Goal: Task Accomplishment & Management: Manage account settings

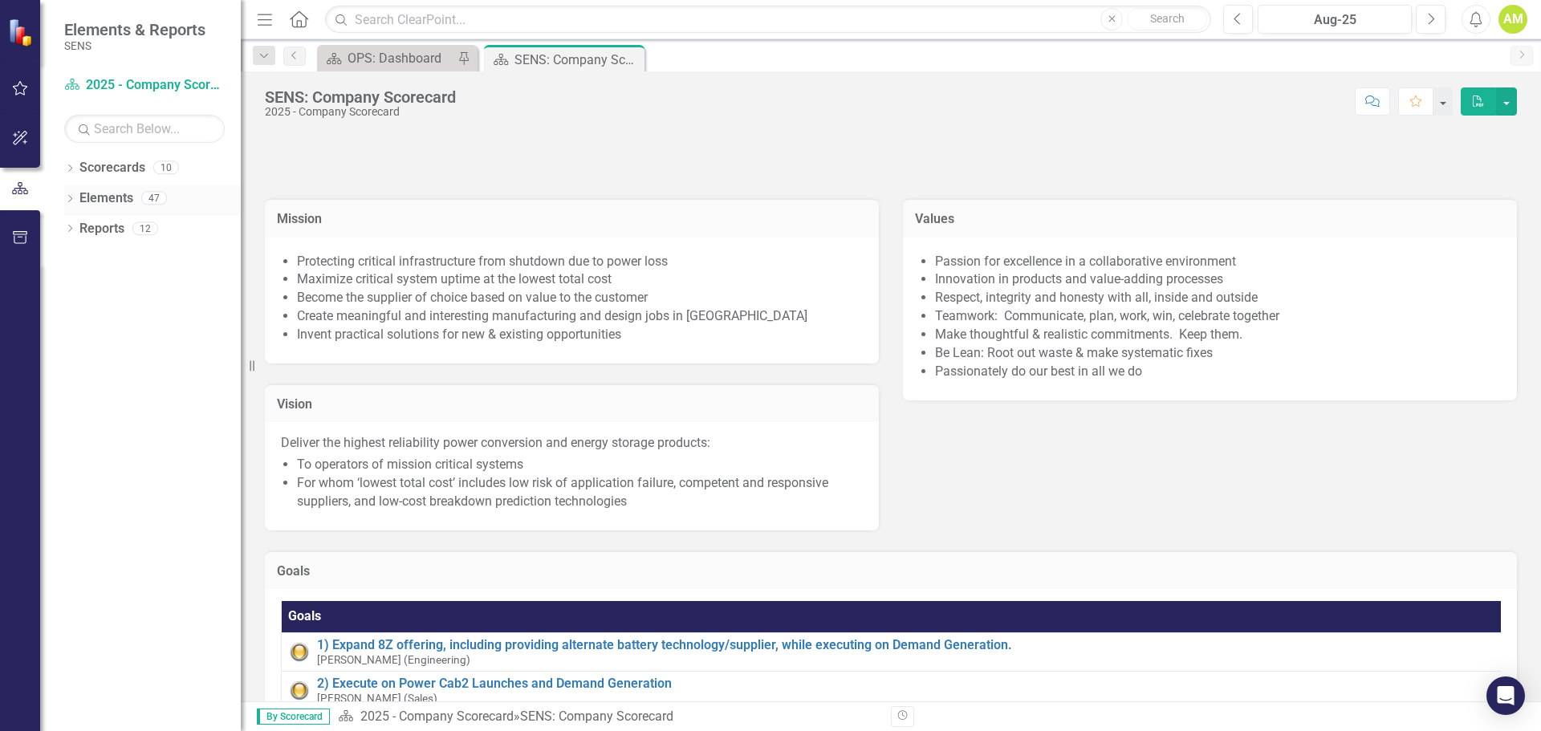
click at [71, 197] on icon at bounding box center [70, 198] width 4 height 7
click at [75, 250] on div "Dropdown KPI KPIs 14" at bounding box center [156, 261] width 169 height 30
click at [78, 262] on icon "Dropdown" at bounding box center [77, 260] width 11 height 9
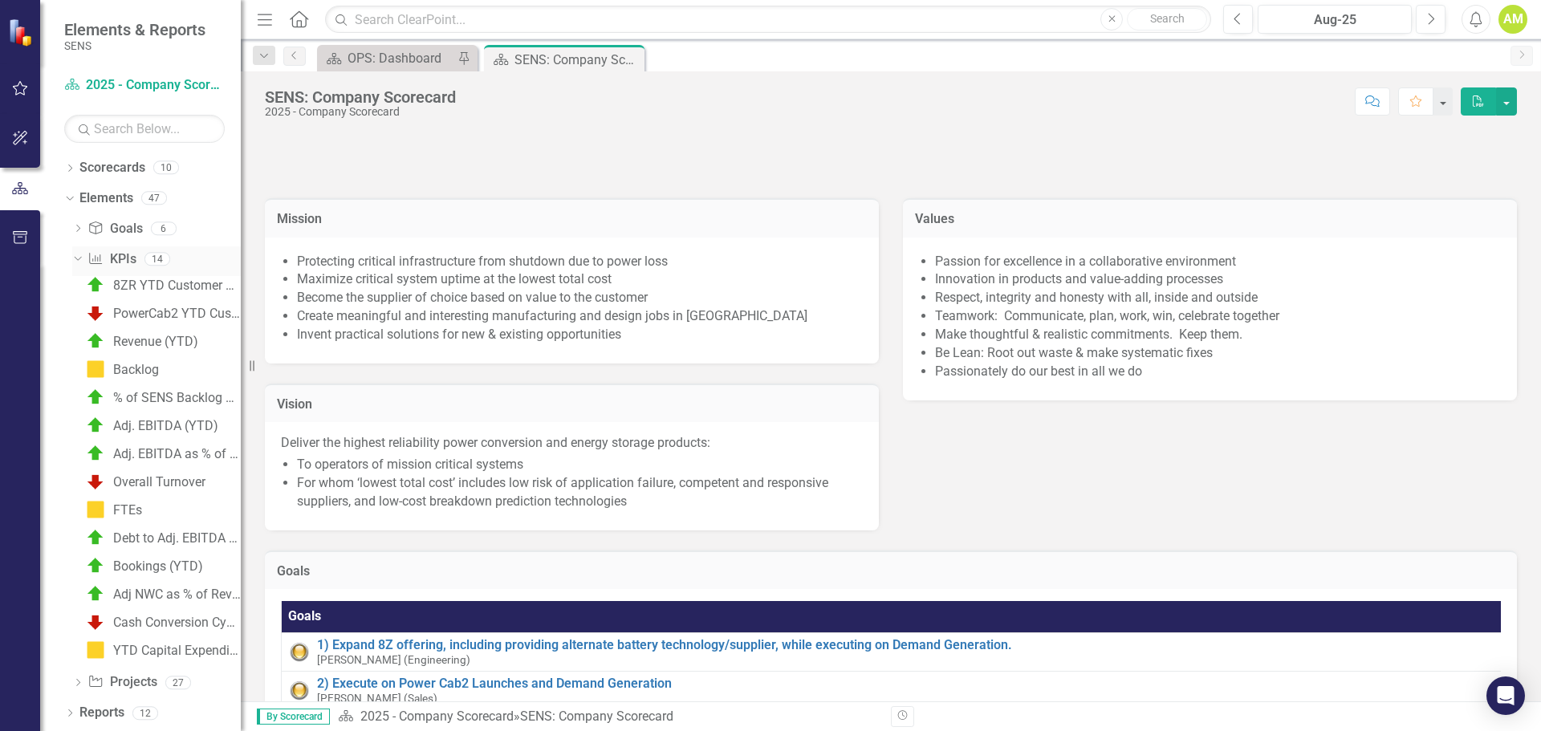
click at [112, 262] on link "KPI KPIs" at bounding box center [111, 259] width 48 height 18
click at [130, 262] on link "KPI KPIs" at bounding box center [111, 259] width 48 height 18
click at [67, 170] on icon "Dropdown" at bounding box center [69, 169] width 11 height 9
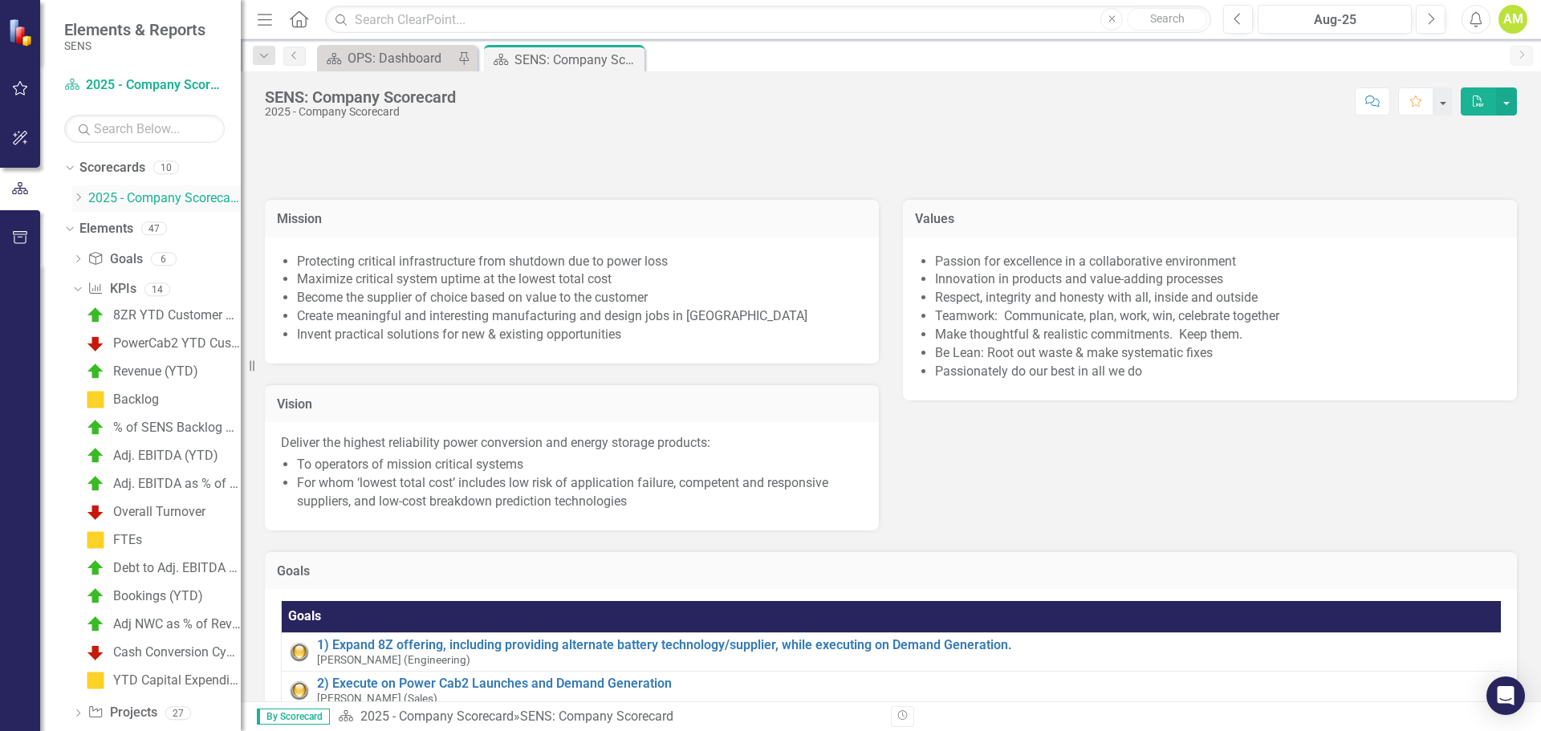
click at [79, 201] on icon "Dropdown" at bounding box center [78, 198] width 12 height 10
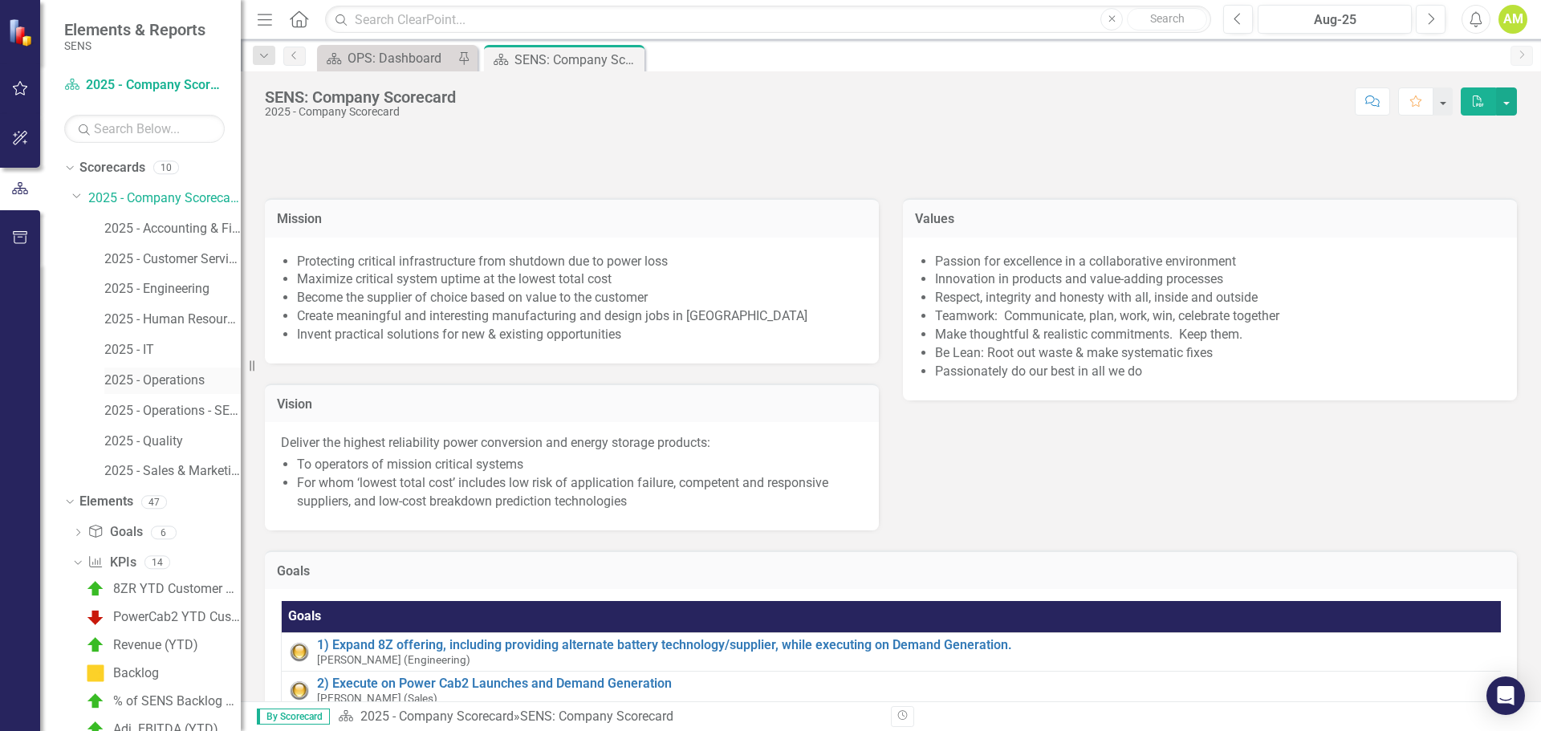
click at [178, 385] on link "2025 - Operations" at bounding box center [172, 381] width 136 height 18
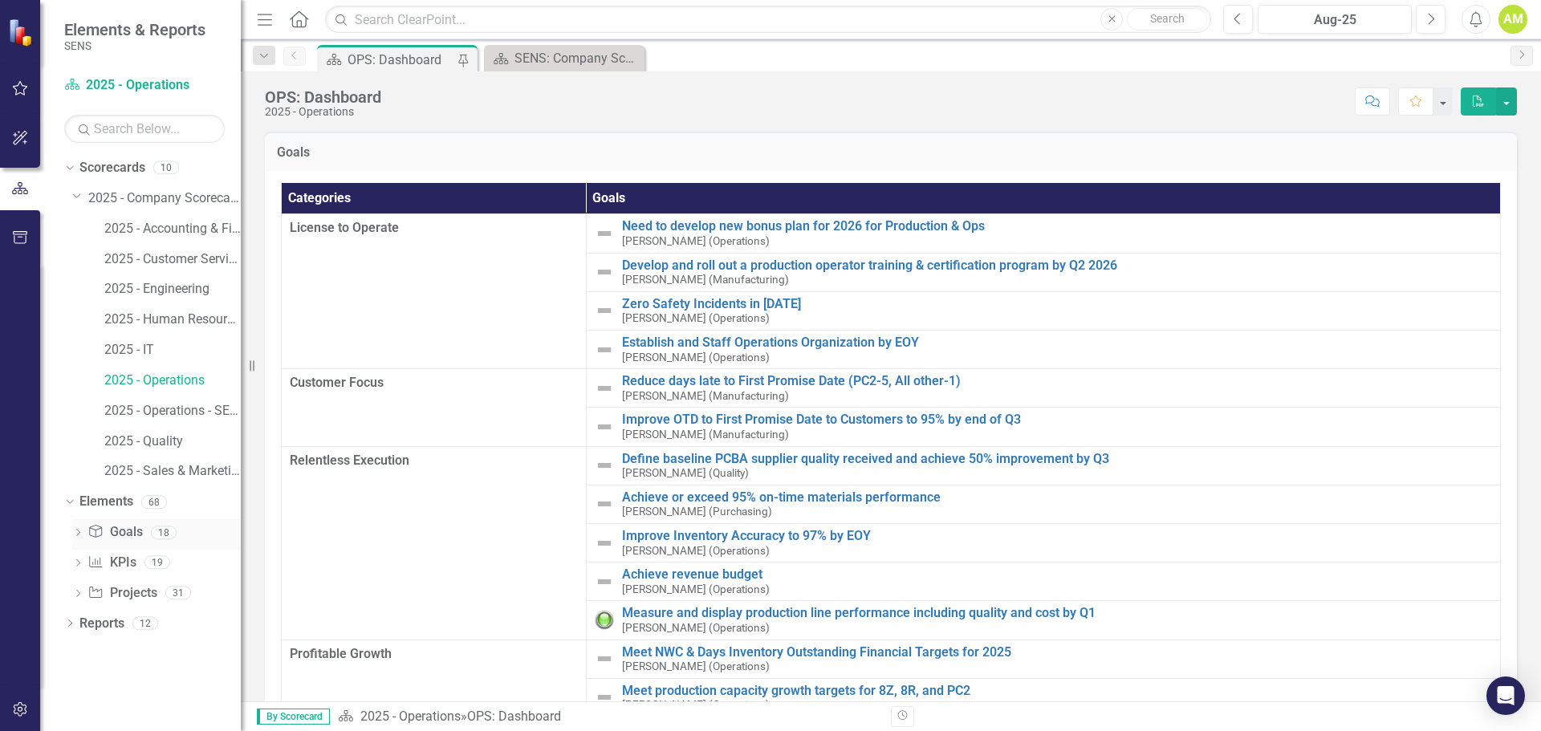
click at [124, 548] on div "Goal Goals 18" at bounding box center [163, 534] width 153 height 30
click at [121, 563] on link "KPI KPIs" at bounding box center [111, 563] width 48 height 18
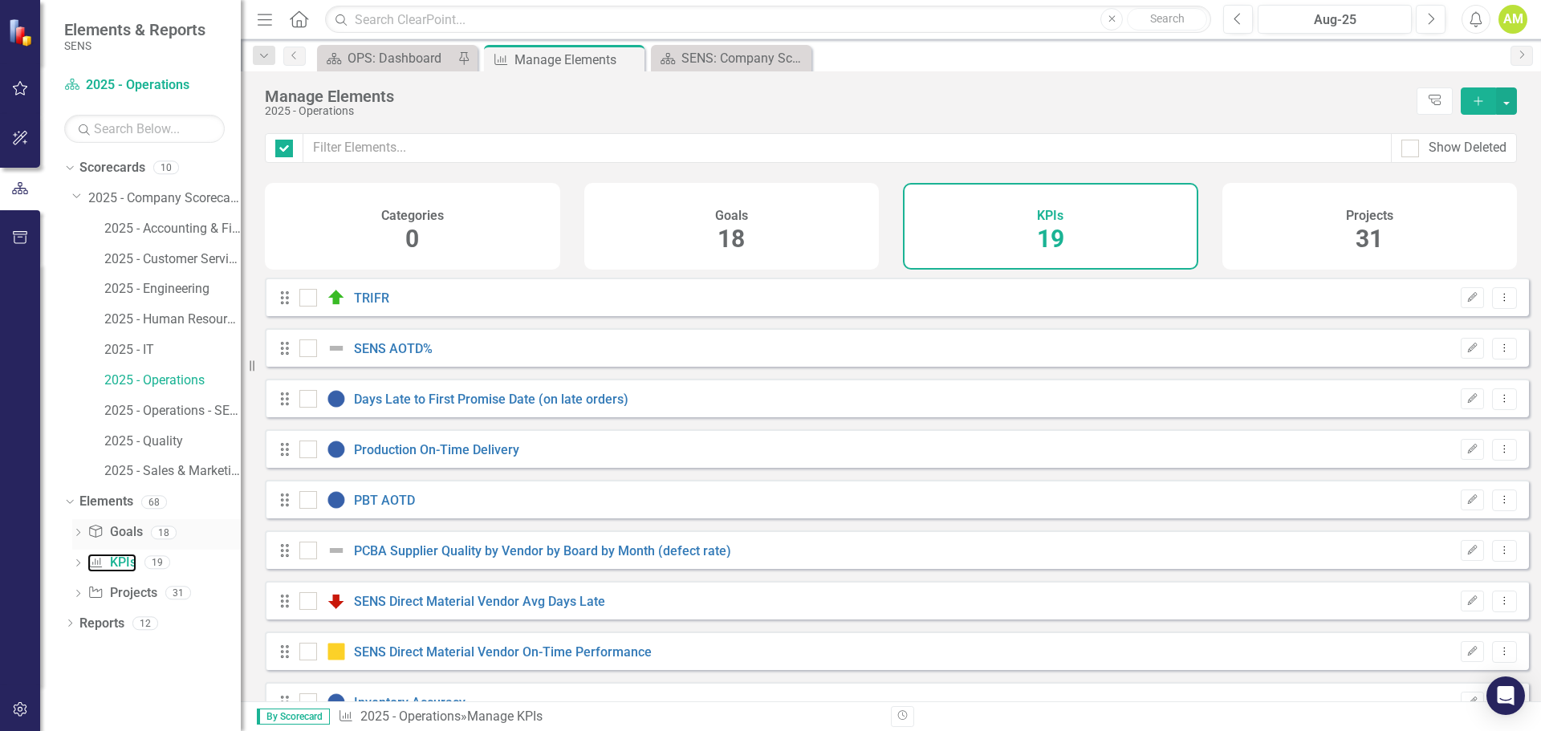
checkbox input "false"
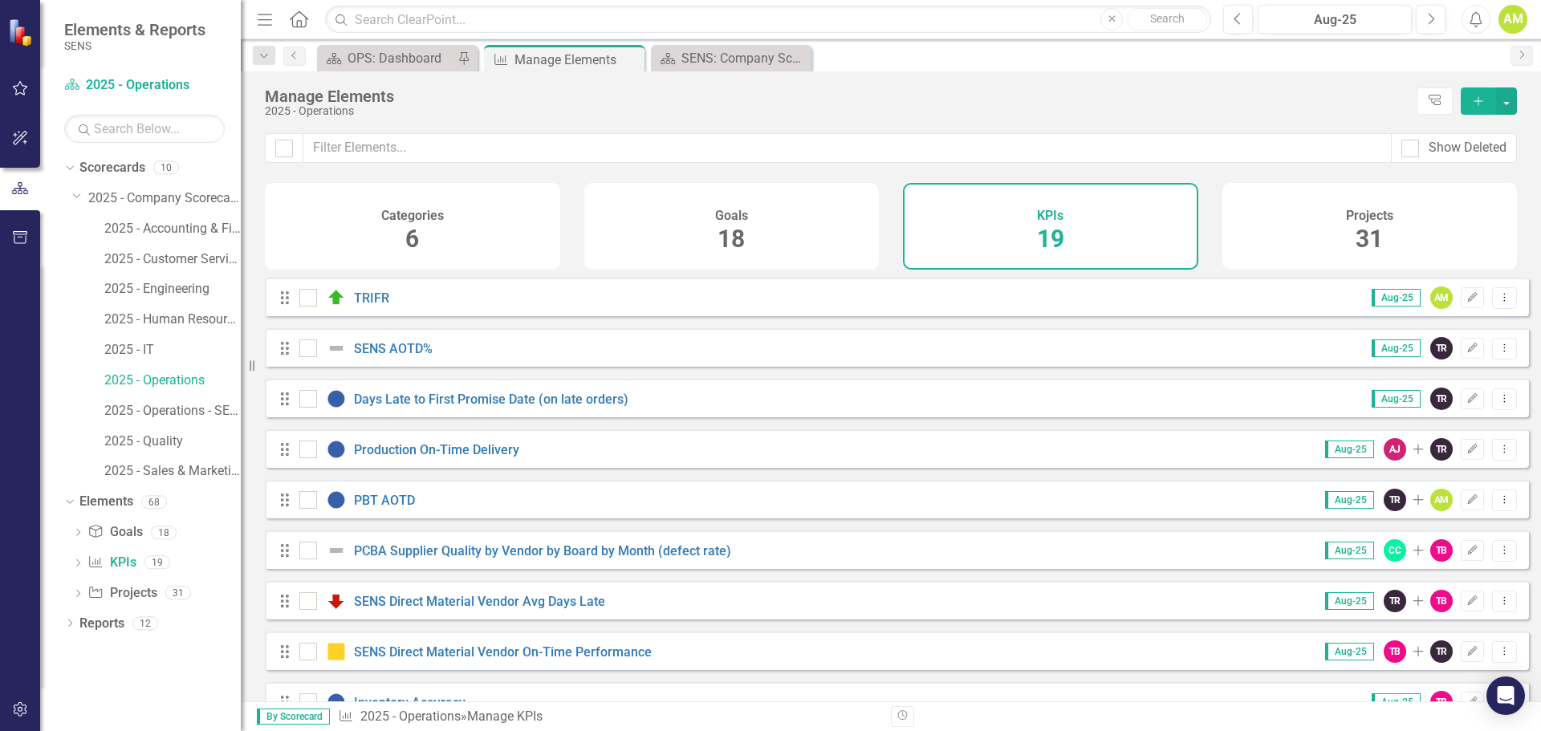
click at [405, 347] on div "Drag SENS AOTD% Aug-25 TR Edit Dropdown Menu" at bounding box center [897, 347] width 1264 height 39
click at [401, 356] on link "SENS AOTD%" at bounding box center [393, 348] width 79 height 15
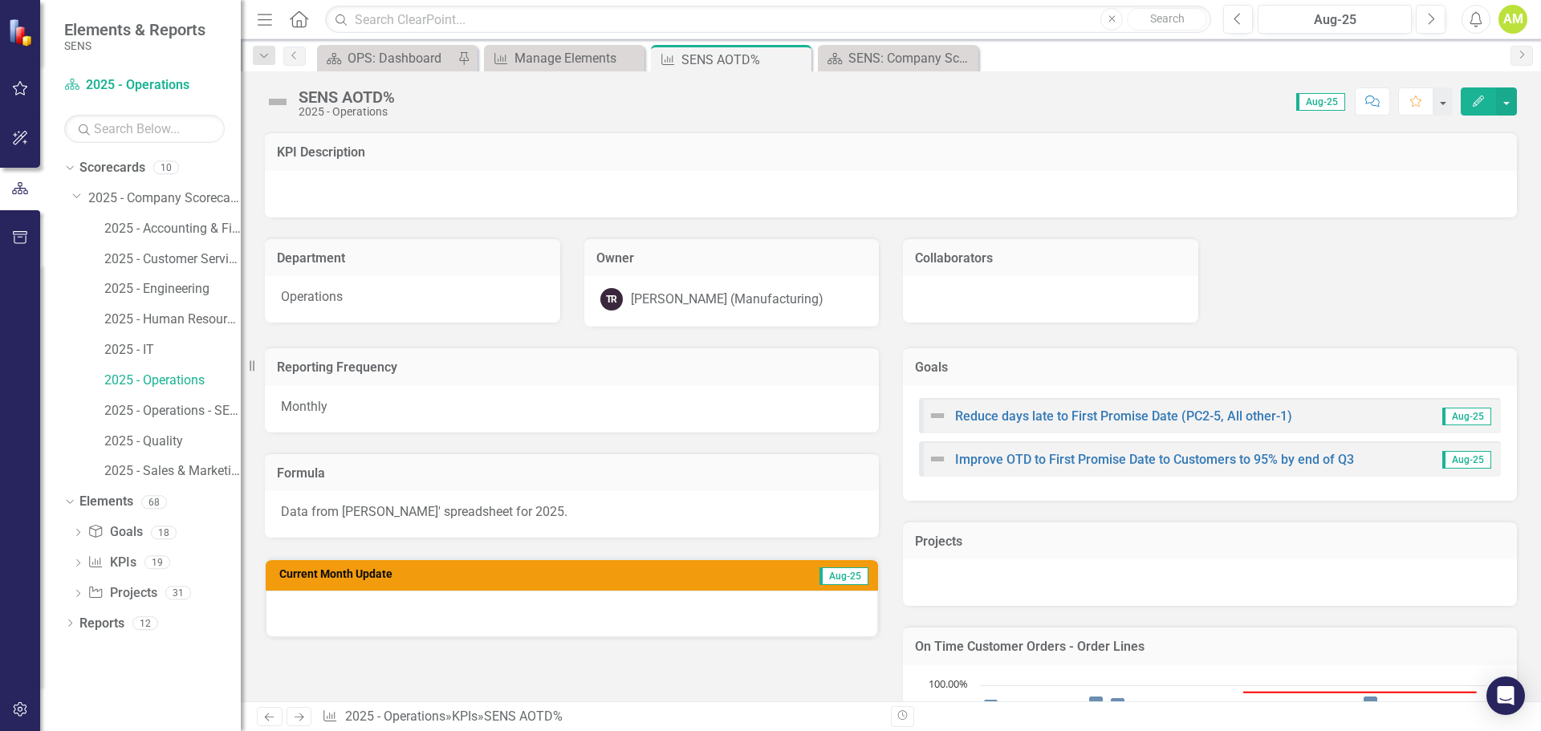
drag, startPoint x: 508, startPoint y: 618, endPoint x: 527, endPoint y: 612, distance: 20.1
click at [508, 618] on div at bounding box center [572, 614] width 612 height 47
click at [421, 616] on div at bounding box center [572, 614] width 612 height 47
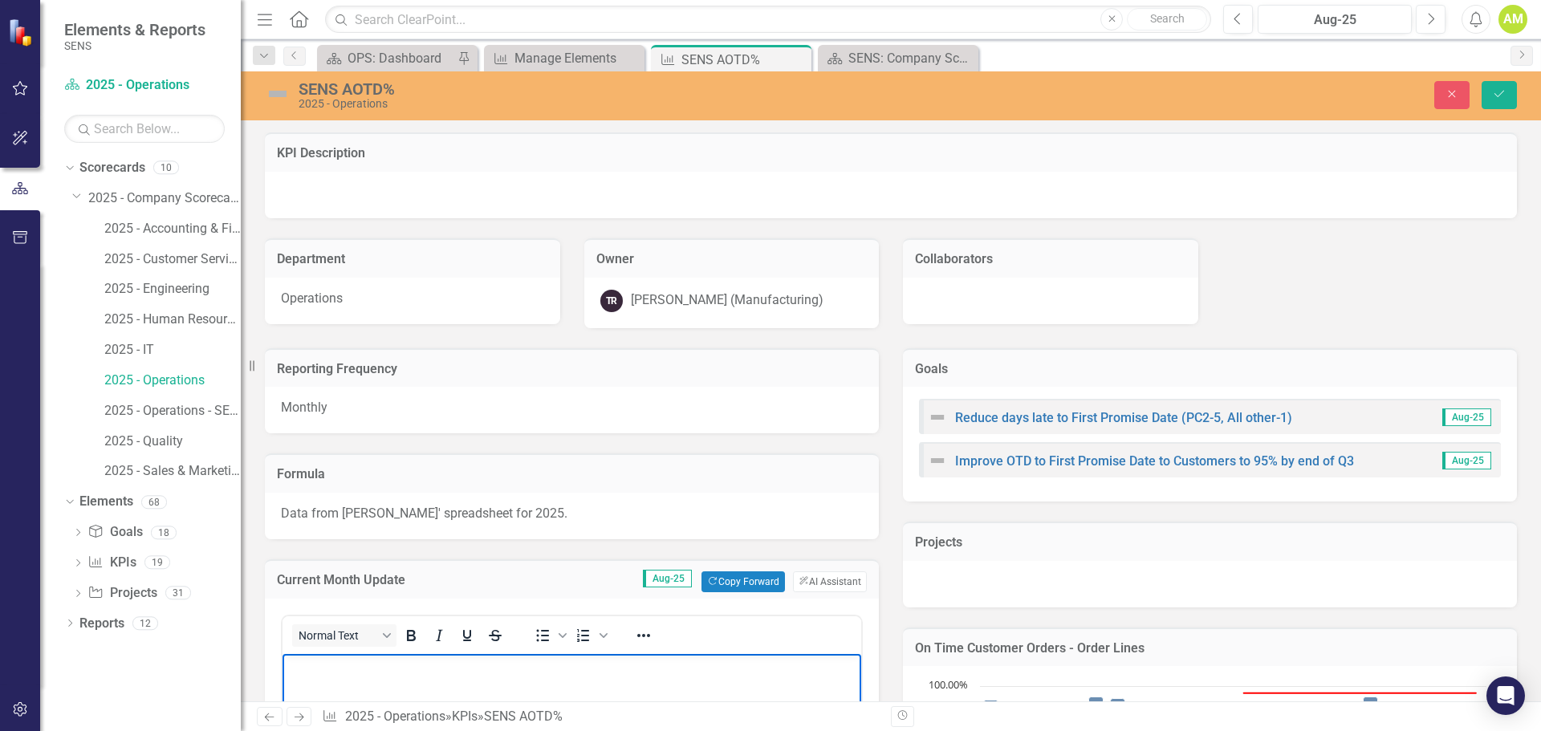
click at [327, 673] on p "Rich Text Area. Press ALT-0 for help." at bounding box center [572, 666] width 571 height 19
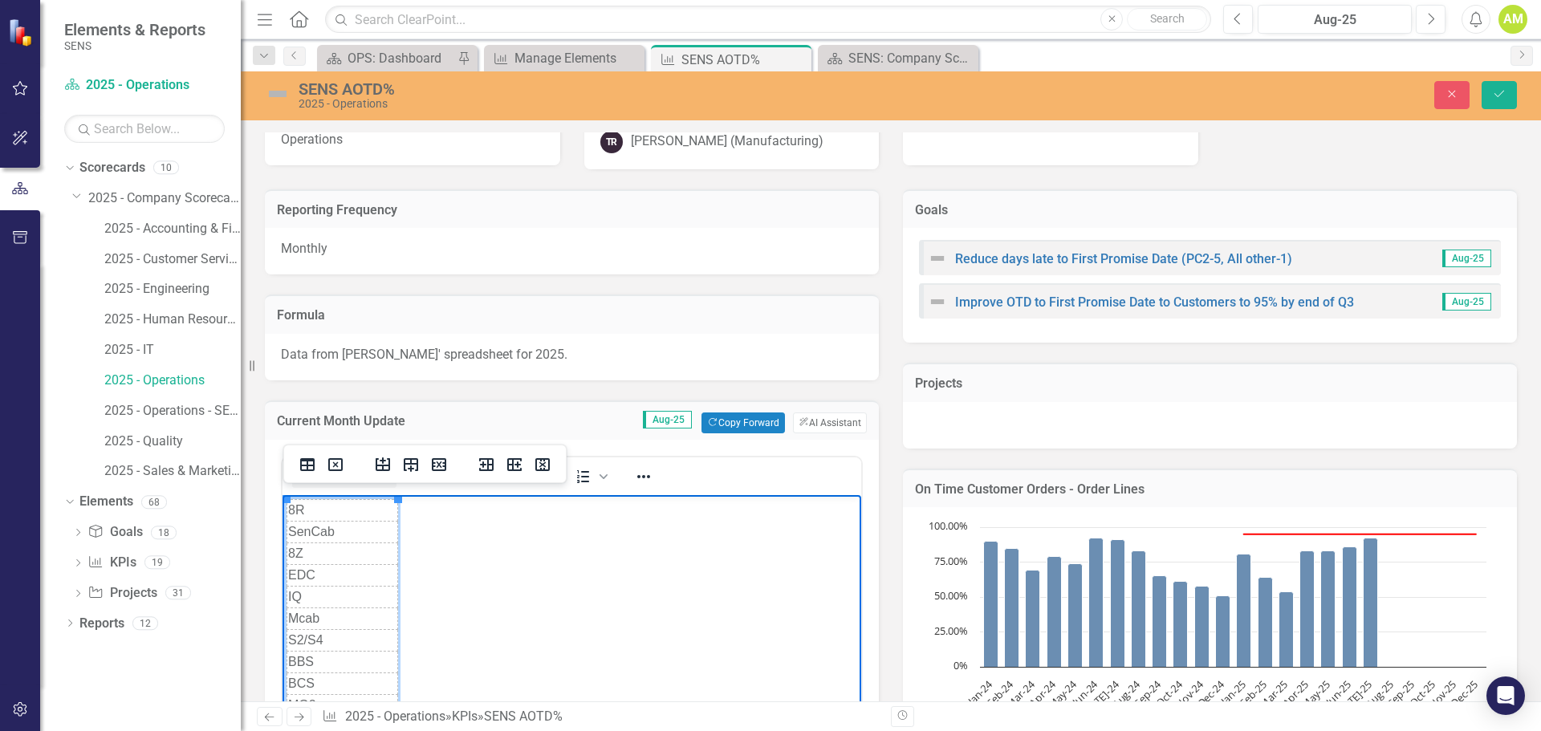
scroll to position [161, 0]
click at [509, 465] on icon "Insert column after" at bounding box center [514, 464] width 14 height 13
click at [390, 512] on td "Rich Text Area. Press ALT-0 for help." at bounding box center [381, 509] width 33 height 22
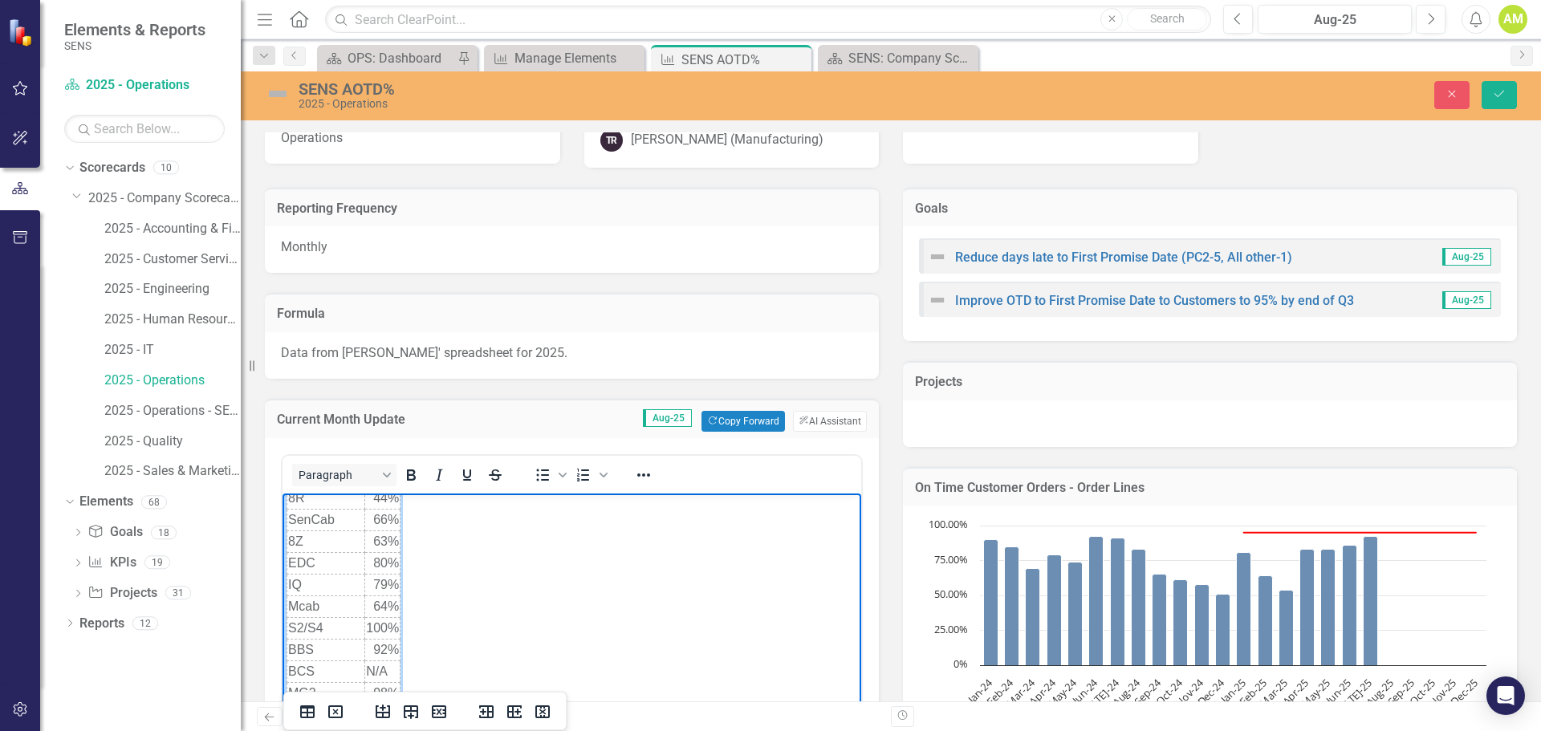
scroll to position [401, 0]
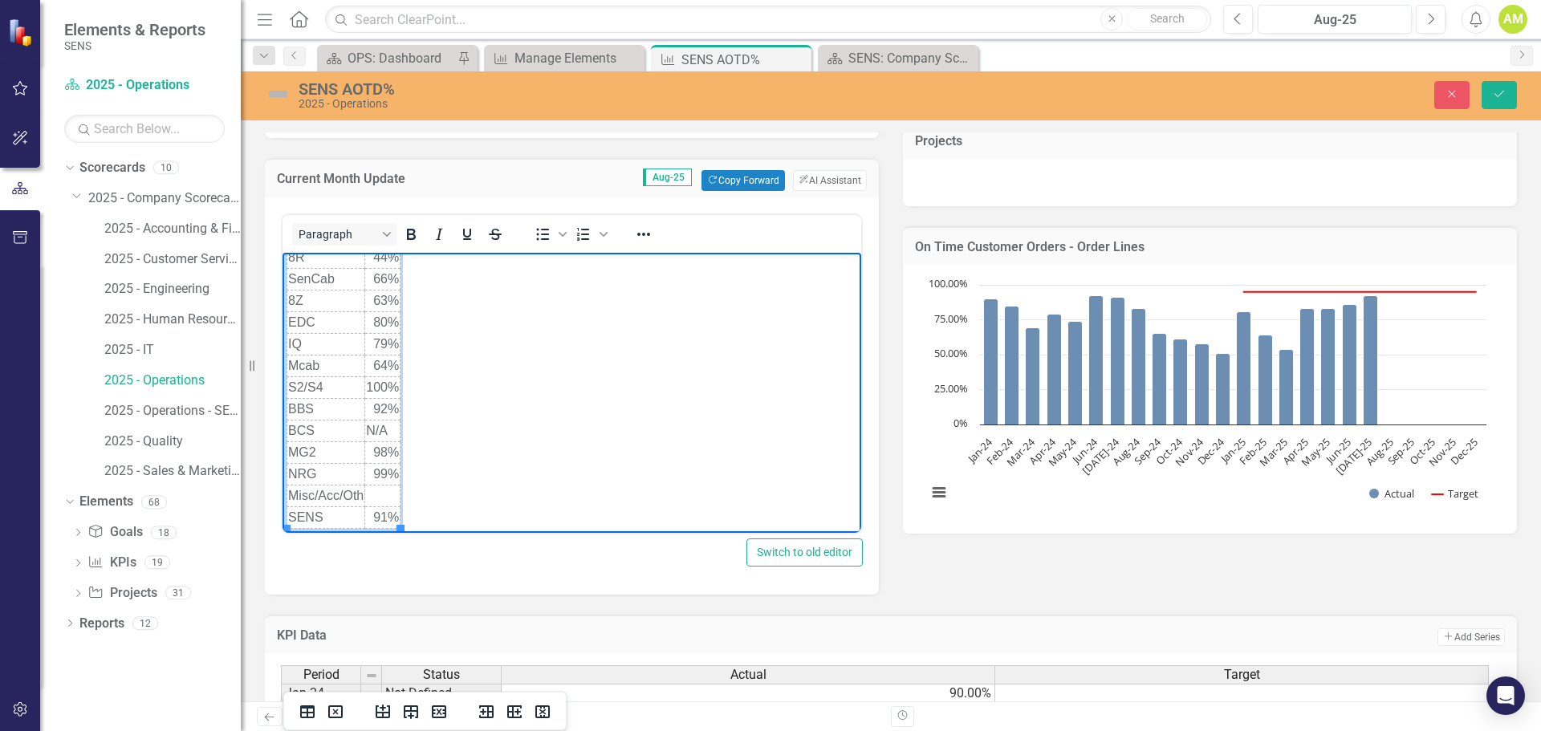
click at [384, 492] on td "Rich Text Area. Press ALT-0 for help." at bounding box center [382, 496] width 35 height 22
click at [1041, 556] on div "Reporting Frequency Monthly Formula Data from Drees' spreadsheet for 2025. Curr…" at bounding box center [891, 261] width 1276 height 668
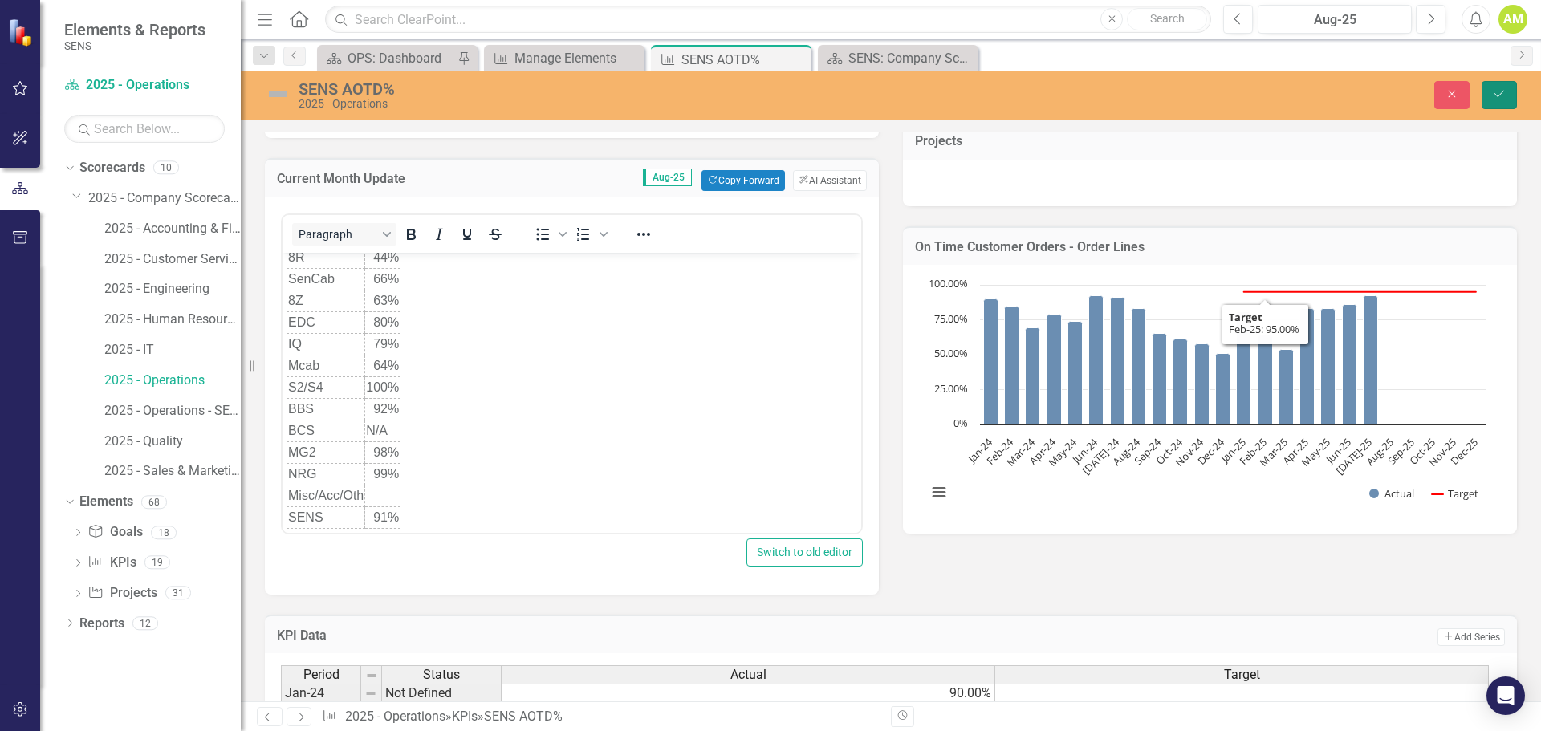
click at [1494, 92] on icon "Save" at bounding box center [1499, 93] width 14 height 11
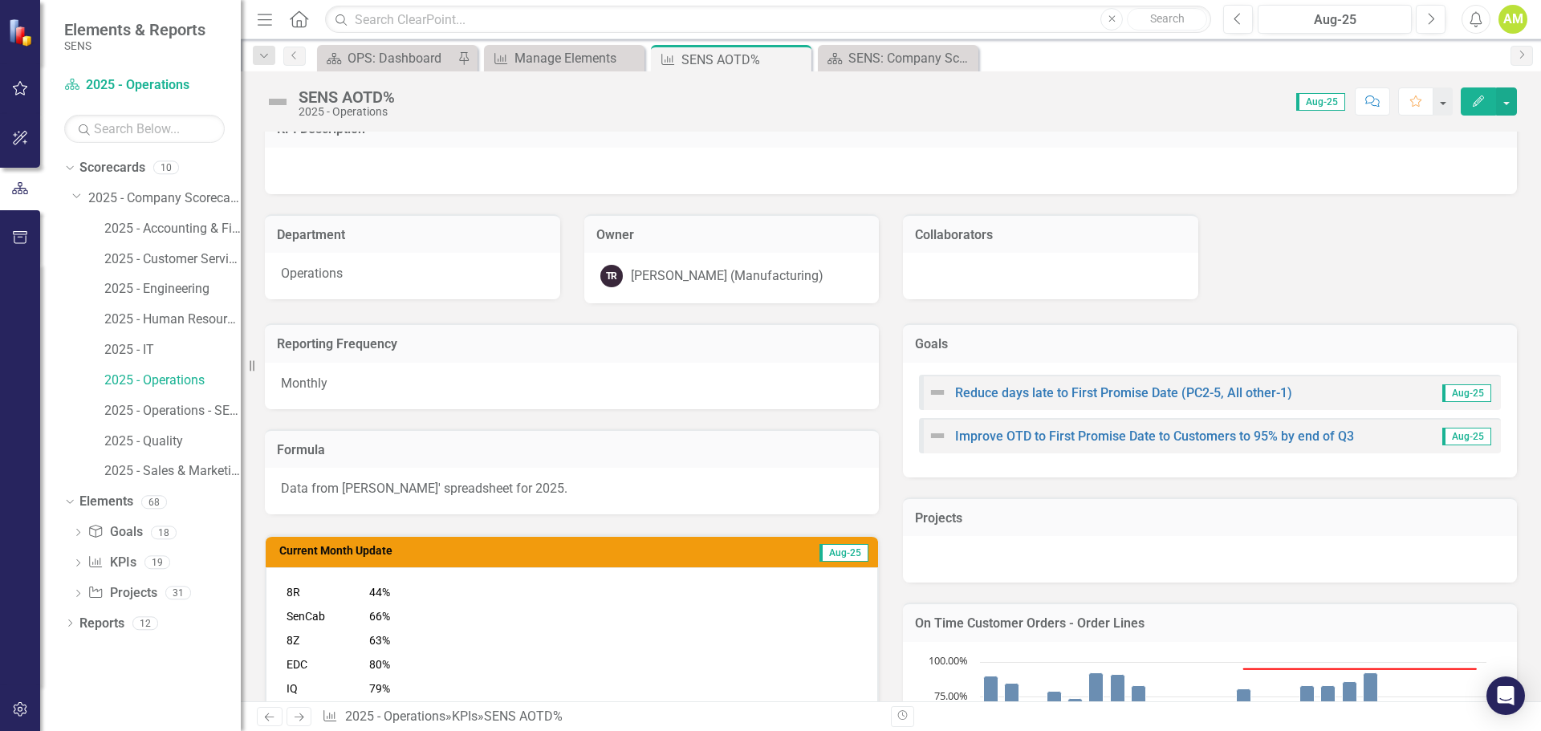
scroll to position [0, 0]
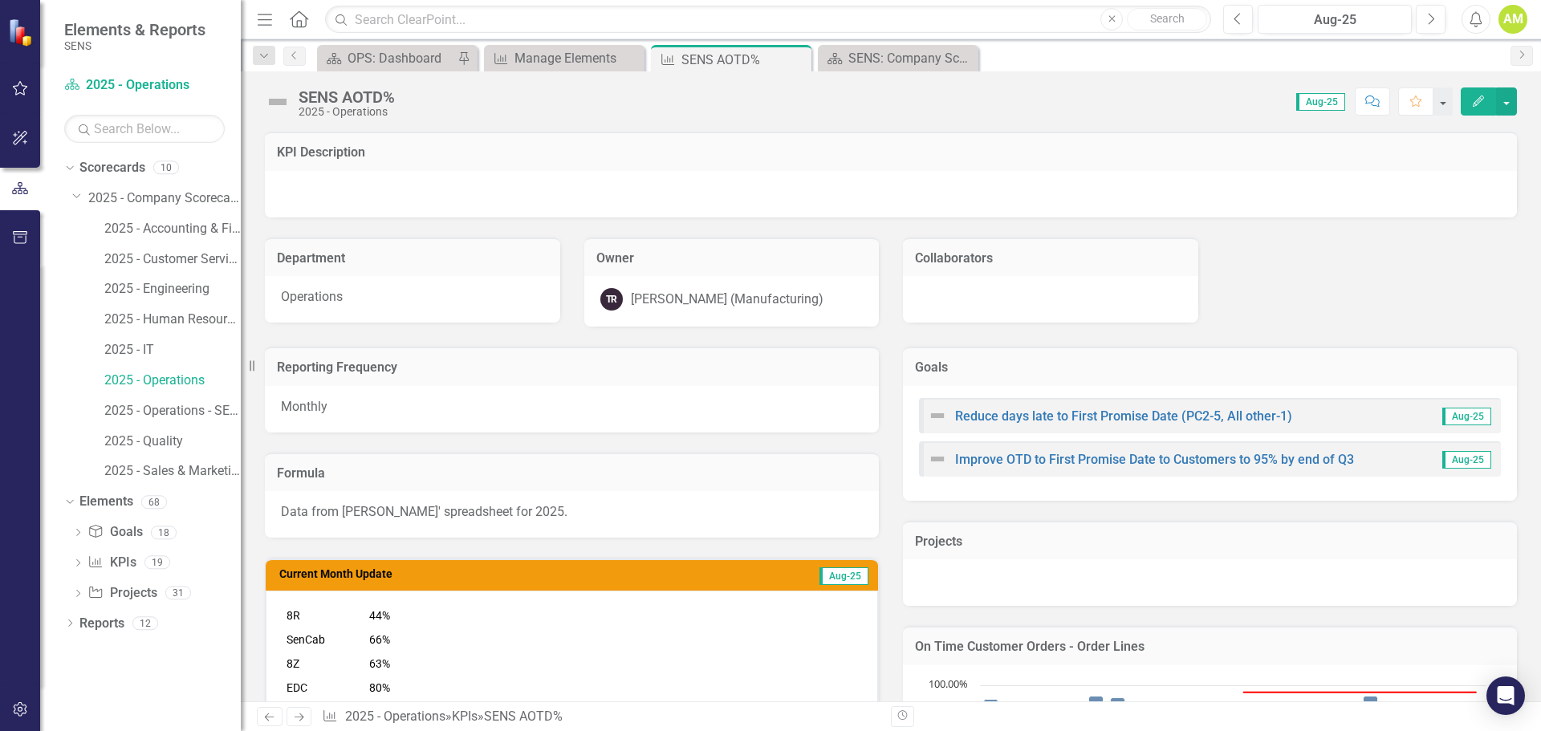
click at [1488, 108] on button "Edit" at bounding box center [1478, 101] width 35 height 28
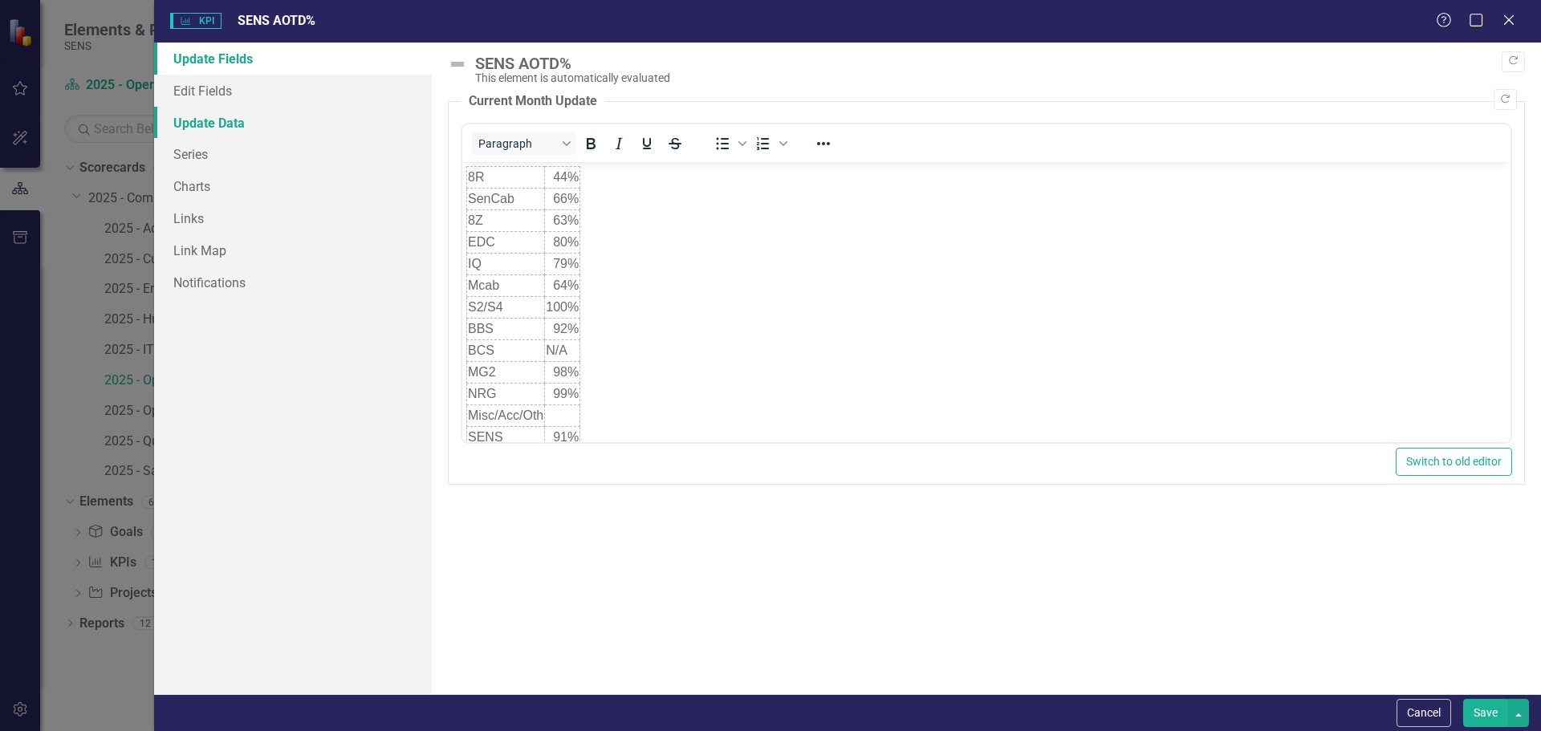
click at [209, 122] on link "Update Data" at bounding box center [293, 123] width 278 height 32
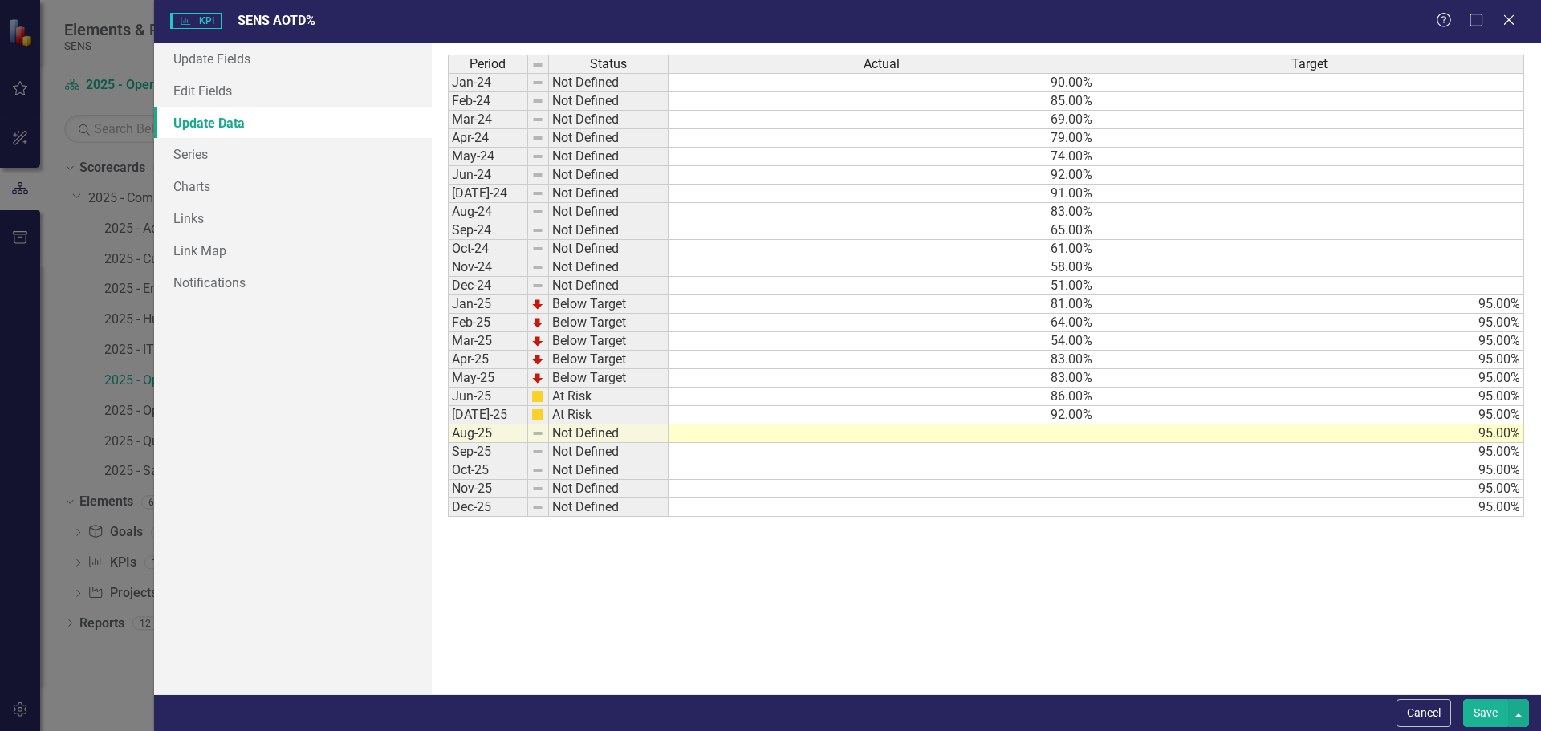
click at [1060, 431] on td at bounding box center [883, 434] width 428 height 18
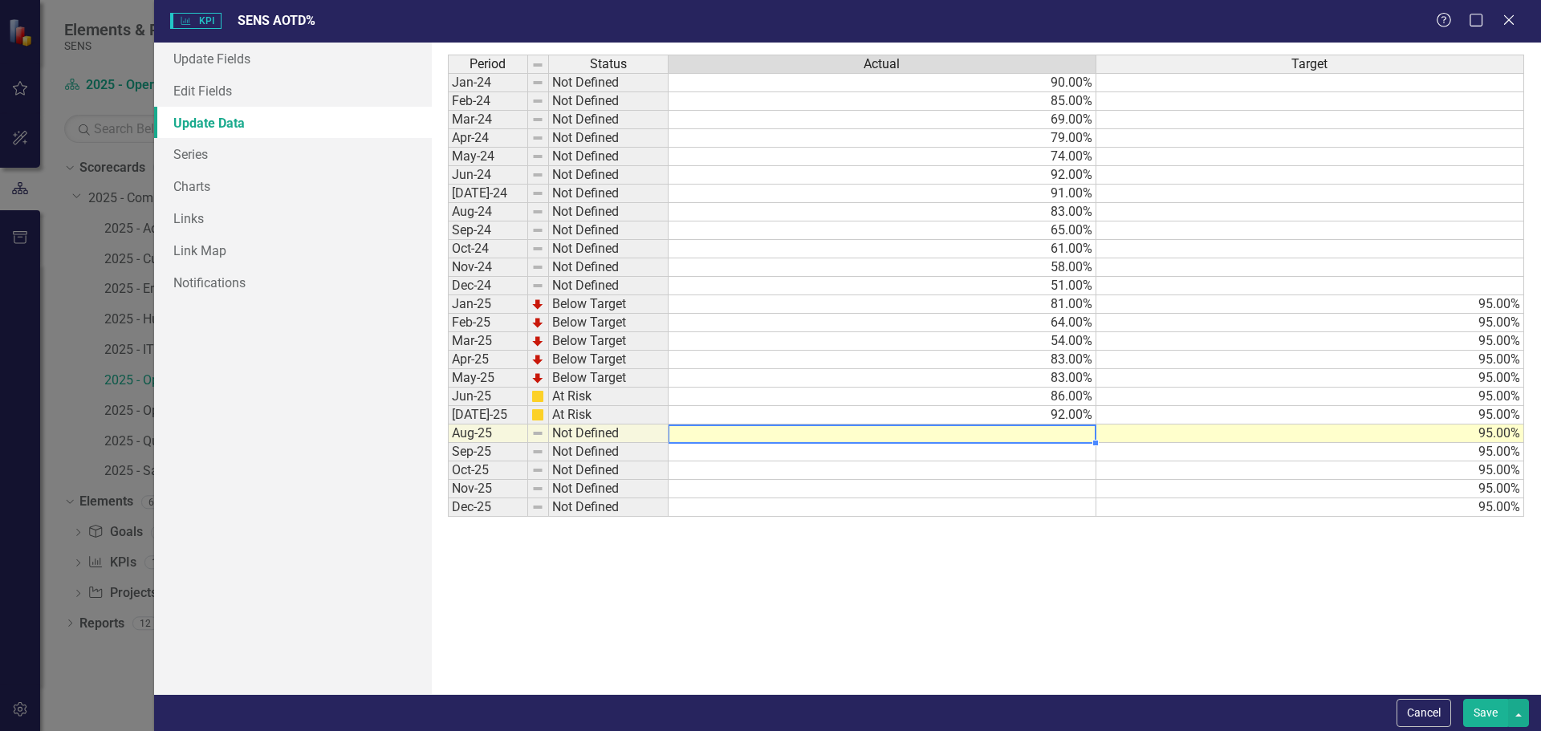
click at [1060, 431] on td at bounding box center [883, 434] width 428 height 18
type textarea "91"
click at [1067, 592] on div "Period Status Actual Target Jan-24 Not Defined 90.00% Feb-24 Not Defined 85.00%…" at bounding box center [986, 369] width 1077 height 628
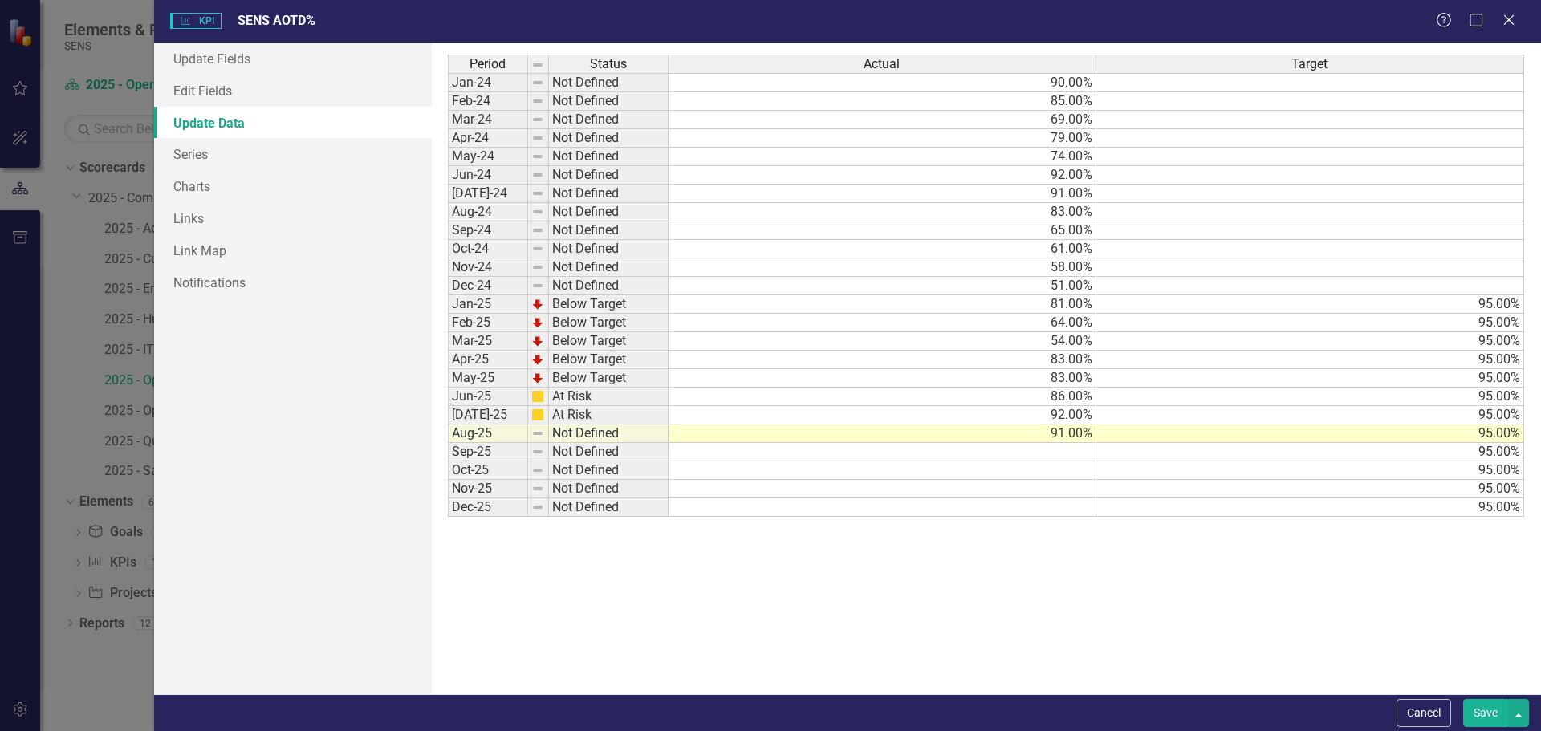
click at [574, 436] on td "Not Defined" at bounding box center [609, 434] width 120 height 18
click at [629, 436] on td "Not Defined" at bounding box center [609, 434] width 120 height 18
click at [608, 433] on td "Not Defined" at bounding box center [609, 434] width 120 height 18
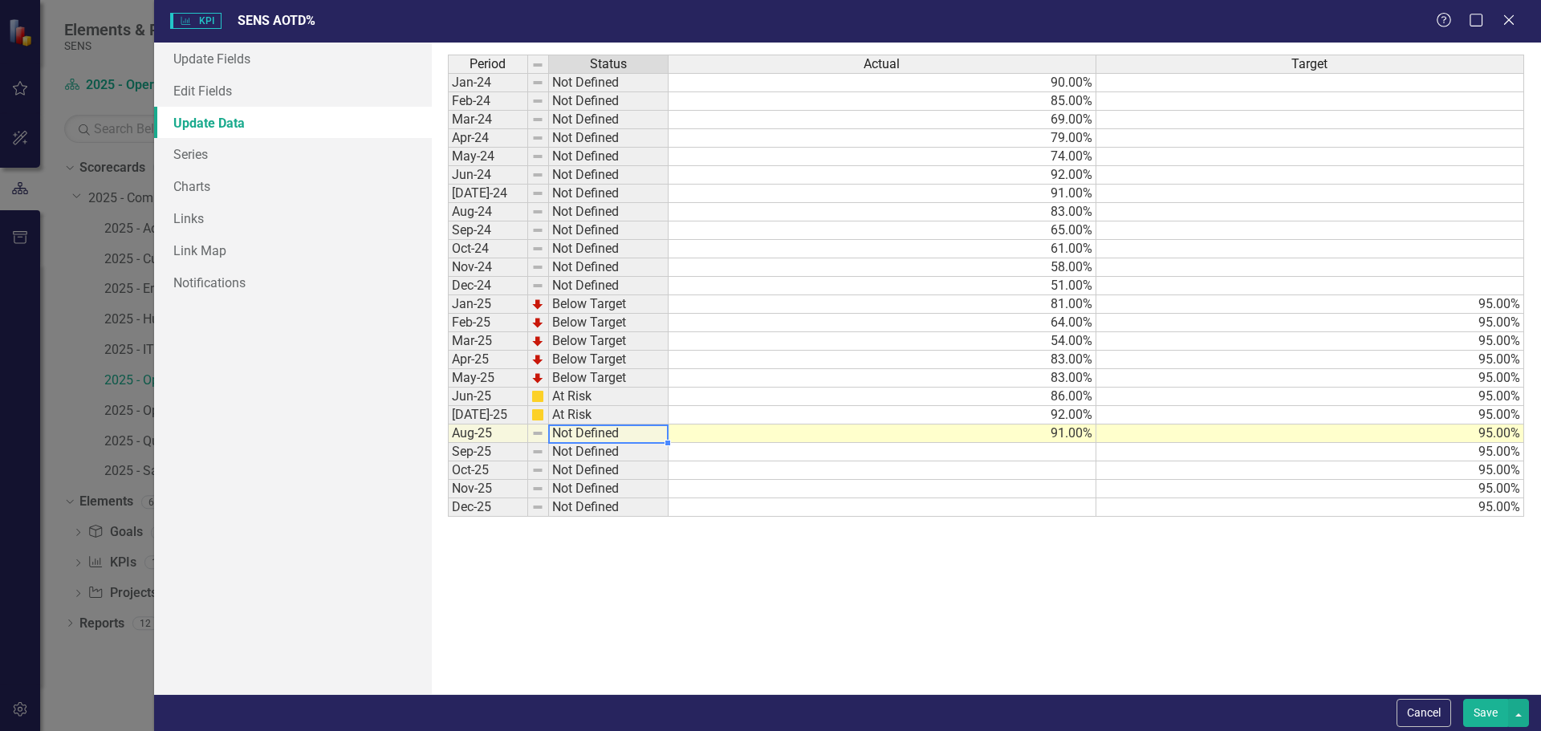
click at [539, 432] on img at bounding box center [537, 433] width 13 height 13
click at [595, 436] on td "Not Defined" at bounding box center [609, 434] width 120 height 18
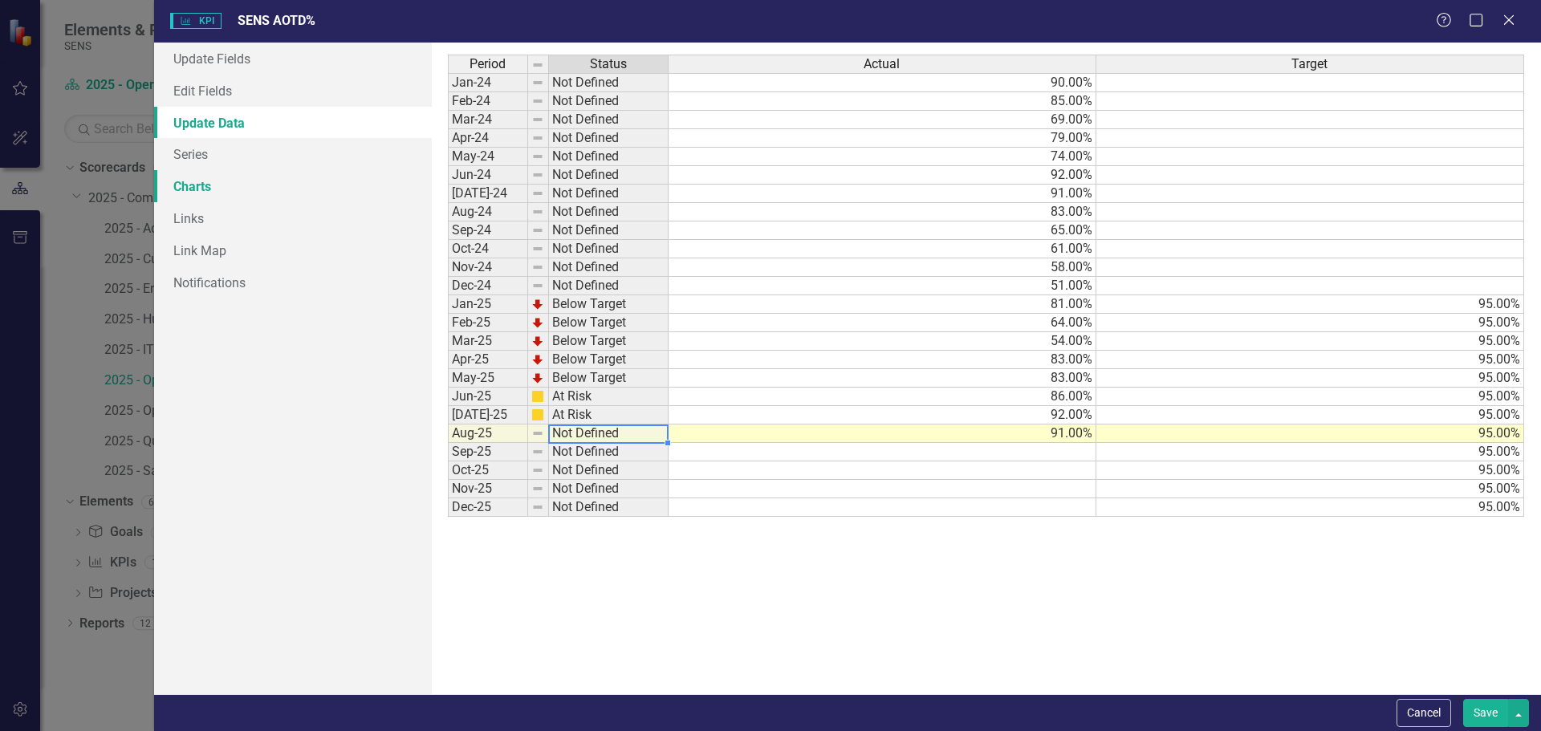
click at [205, 187] on link "Charts" at bounding box center [293, 186] width 278 height 32
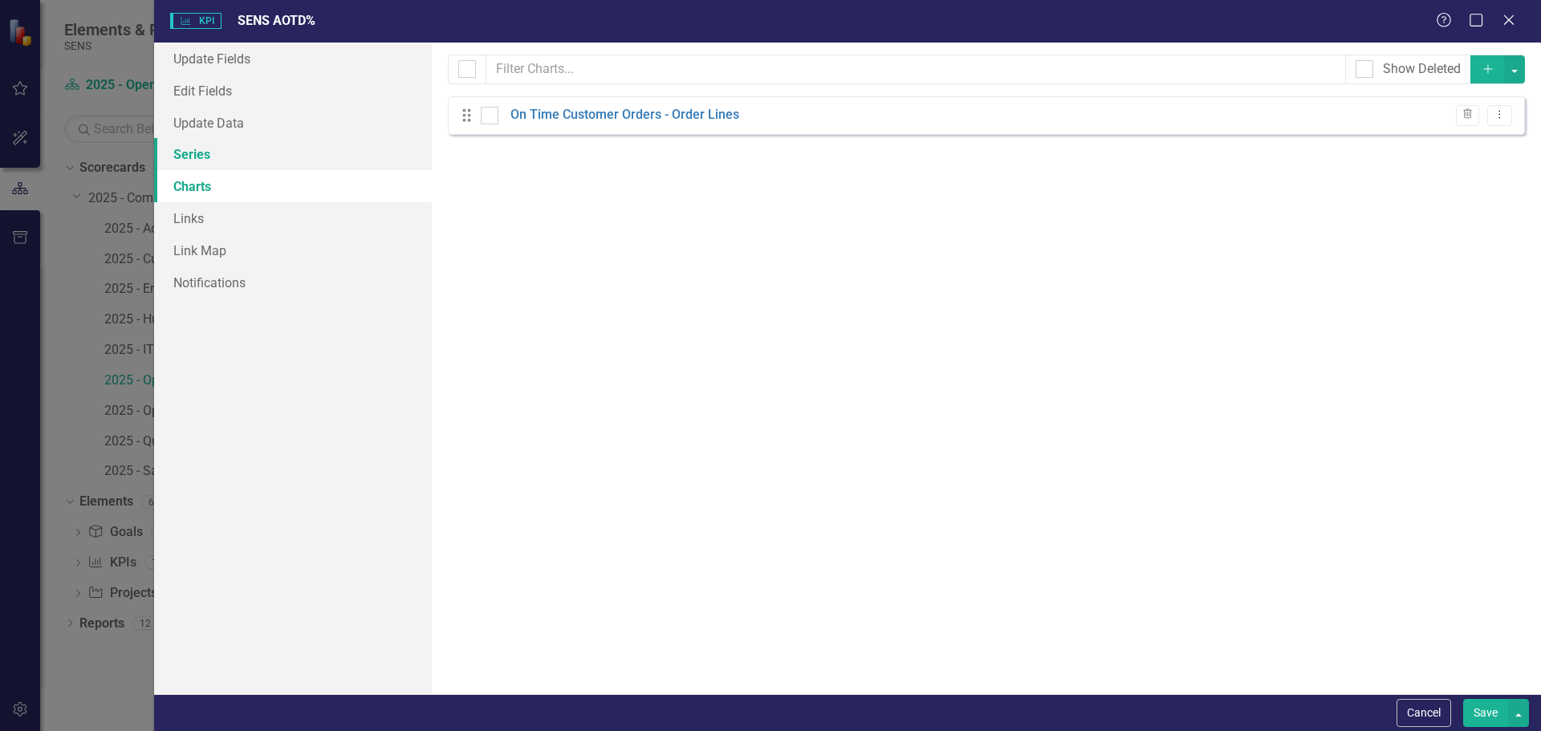
click at [182, 150] on link "Series" at bounding box center [293, 154] width 278 height 32
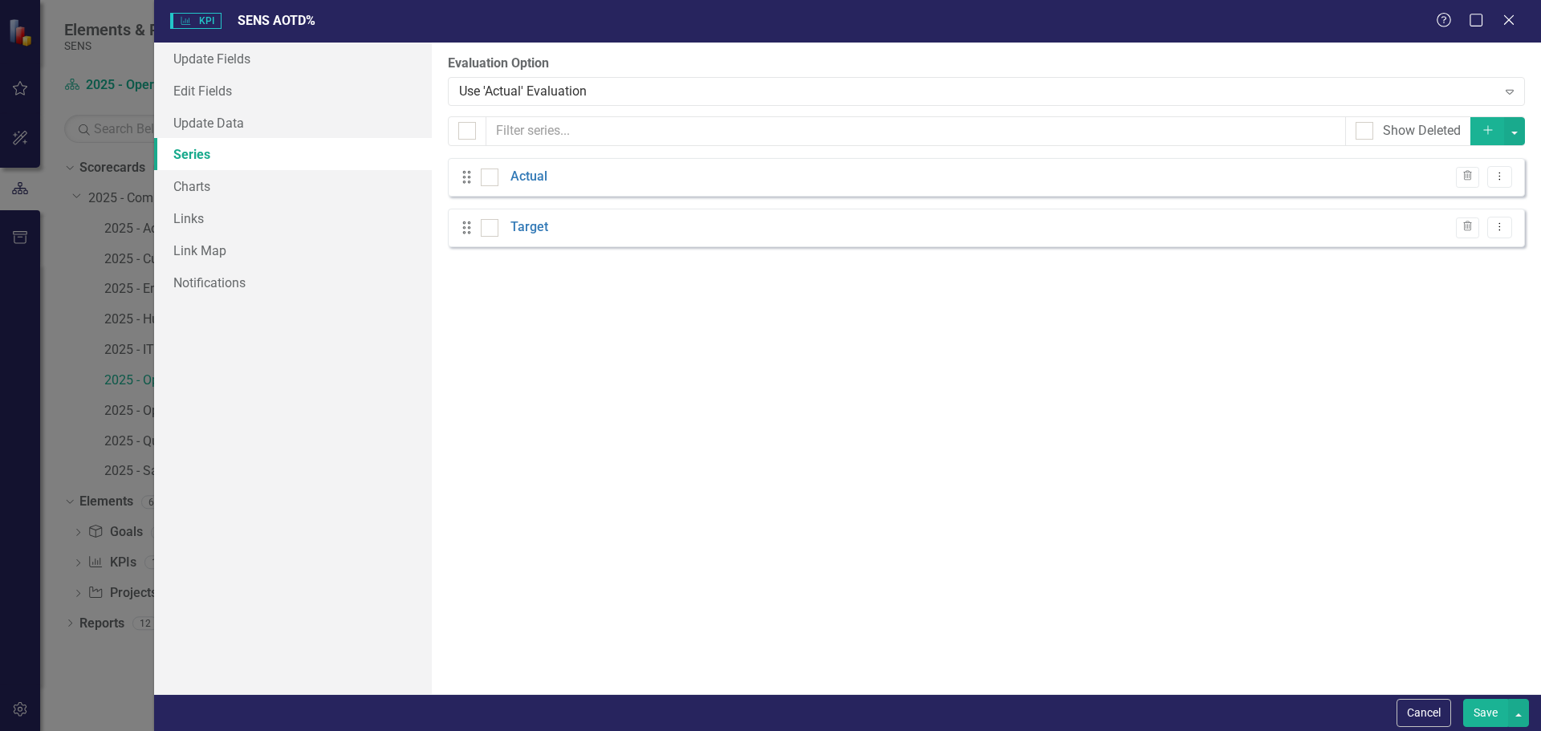
checkbox input "false"
click at [522, 171] on link "Actual" at bounding box center [528, 177] width 37 height 18
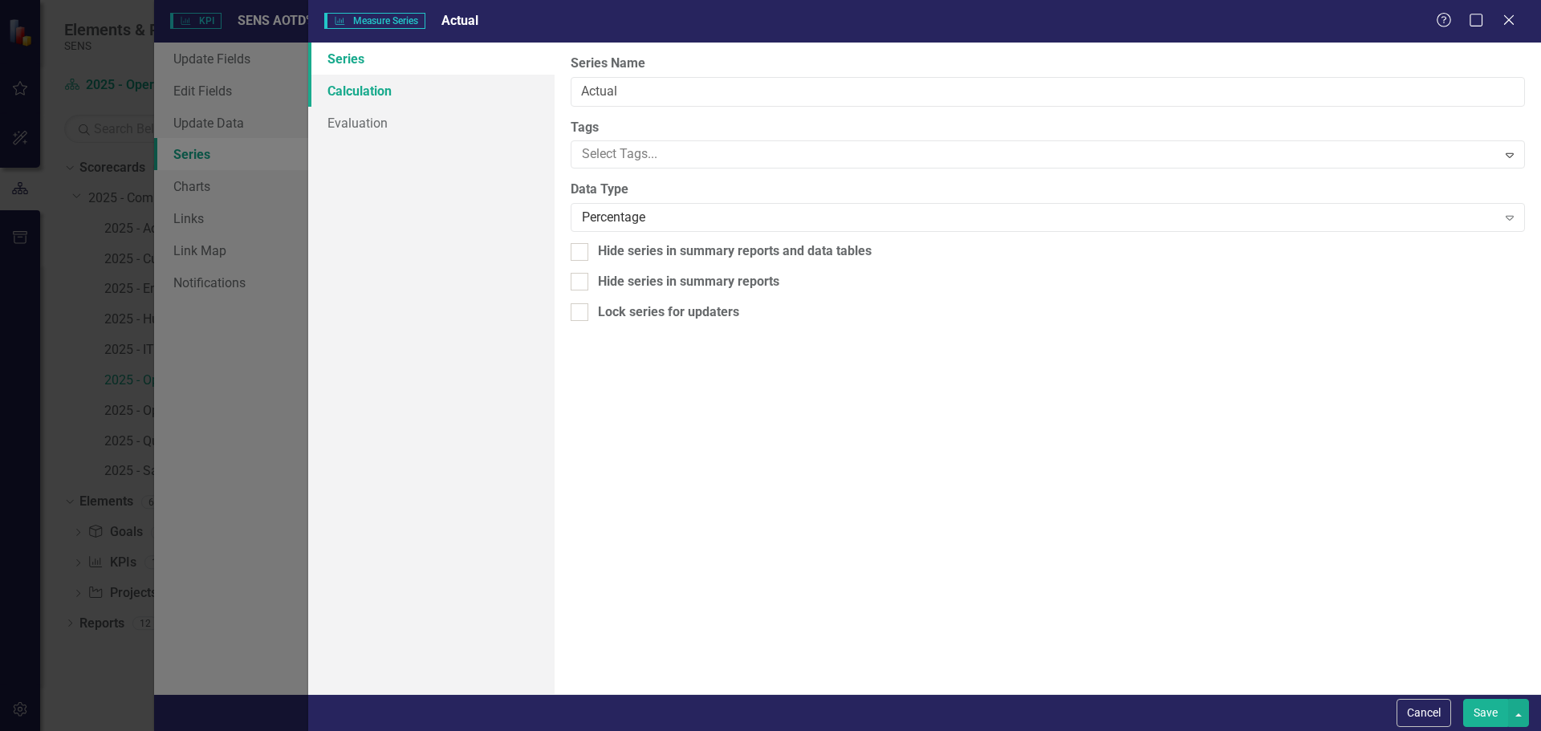
click at [384, 97] on link "Calculation" at bounding box center [431, 91] width 246 height 32
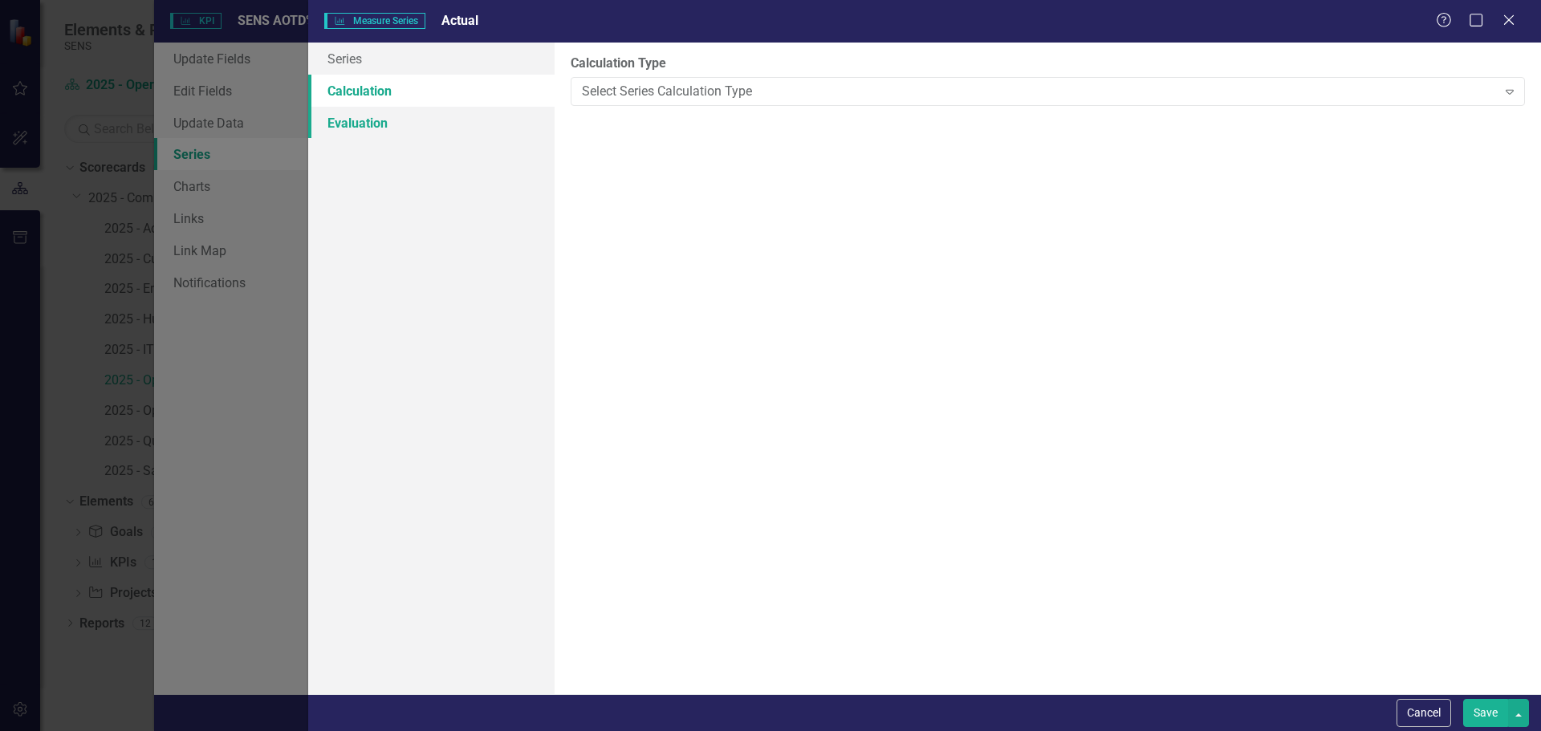
click at [362, 127] on link "Evaluation" at bounding box center [431, 123] width 246 height 32
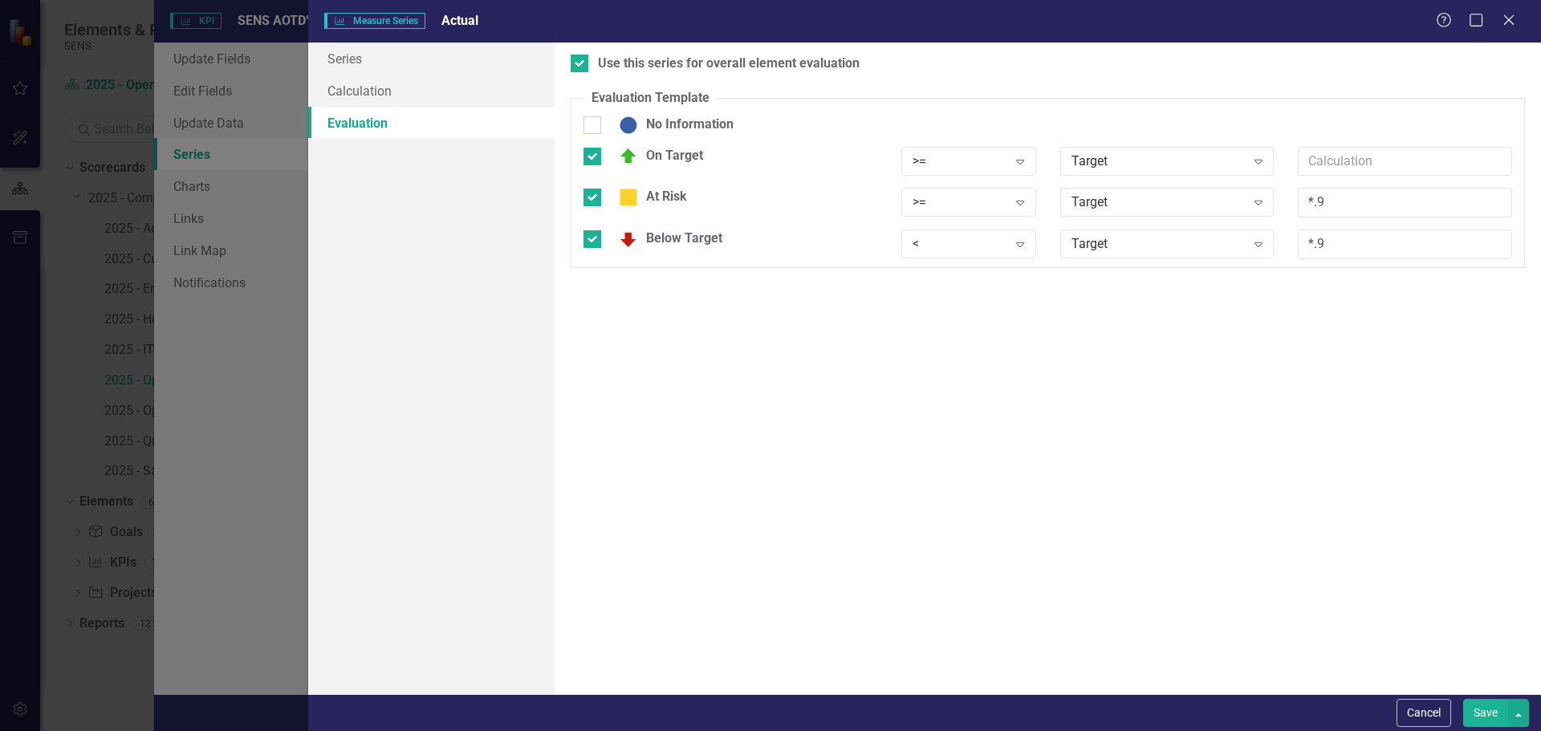
click at [1485, 709] on button "Save" at bounding box center [1485, 713] width 45 height 28
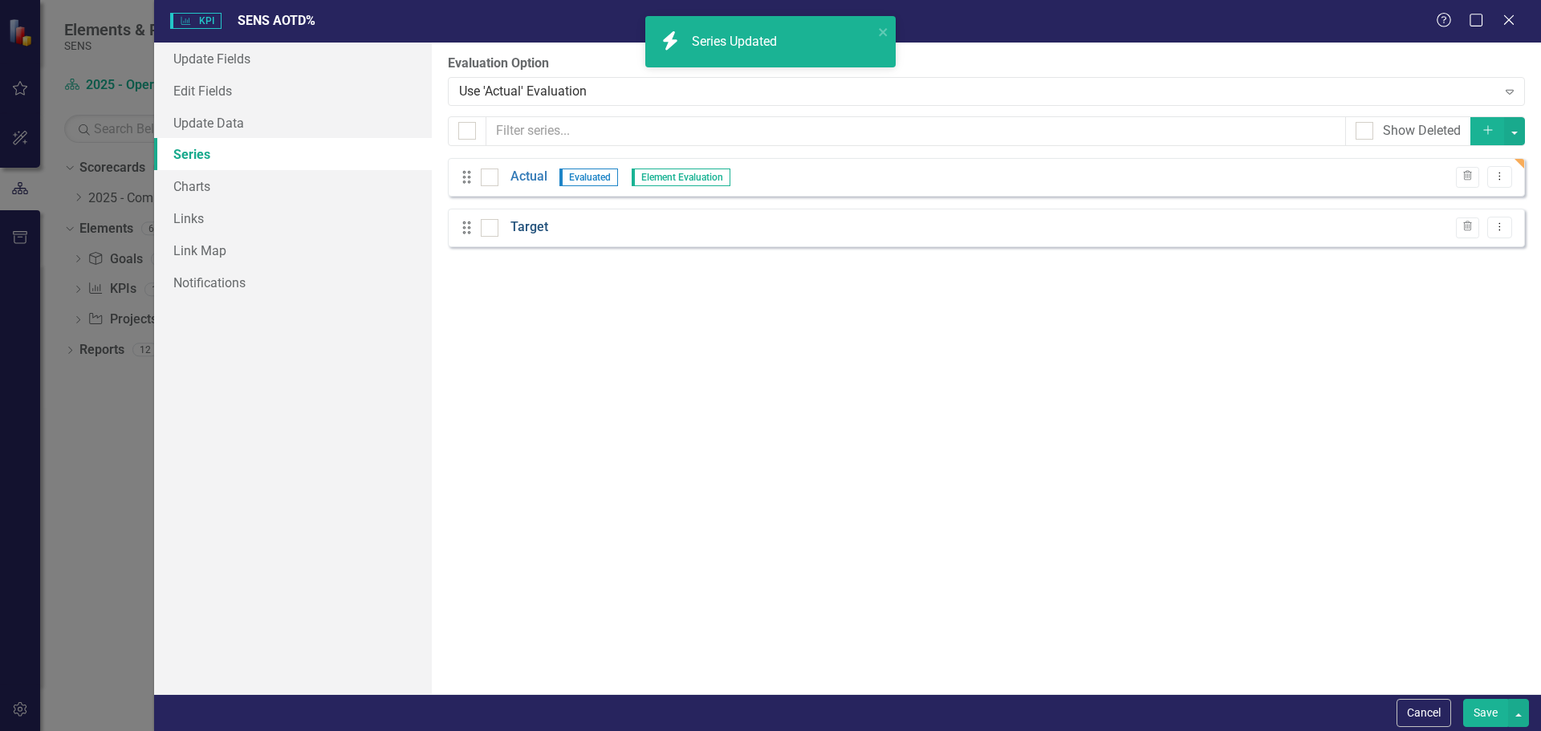
click at [534, 227] on link "Target" at bounding box center [529, 227] width 38 height 18
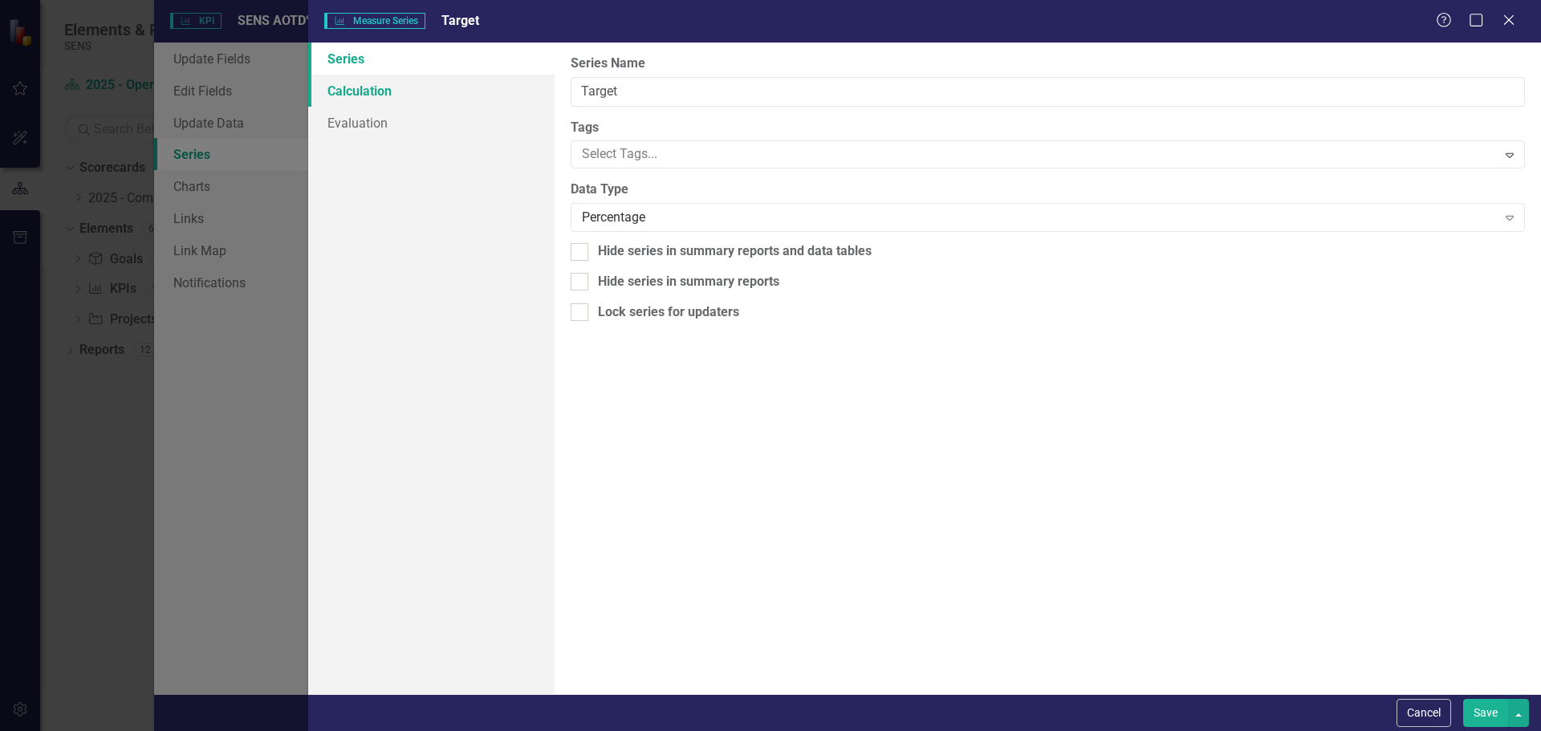
click at [364, 91] on link "Calculation" at bounding box center [431, 91] width 246 height 32
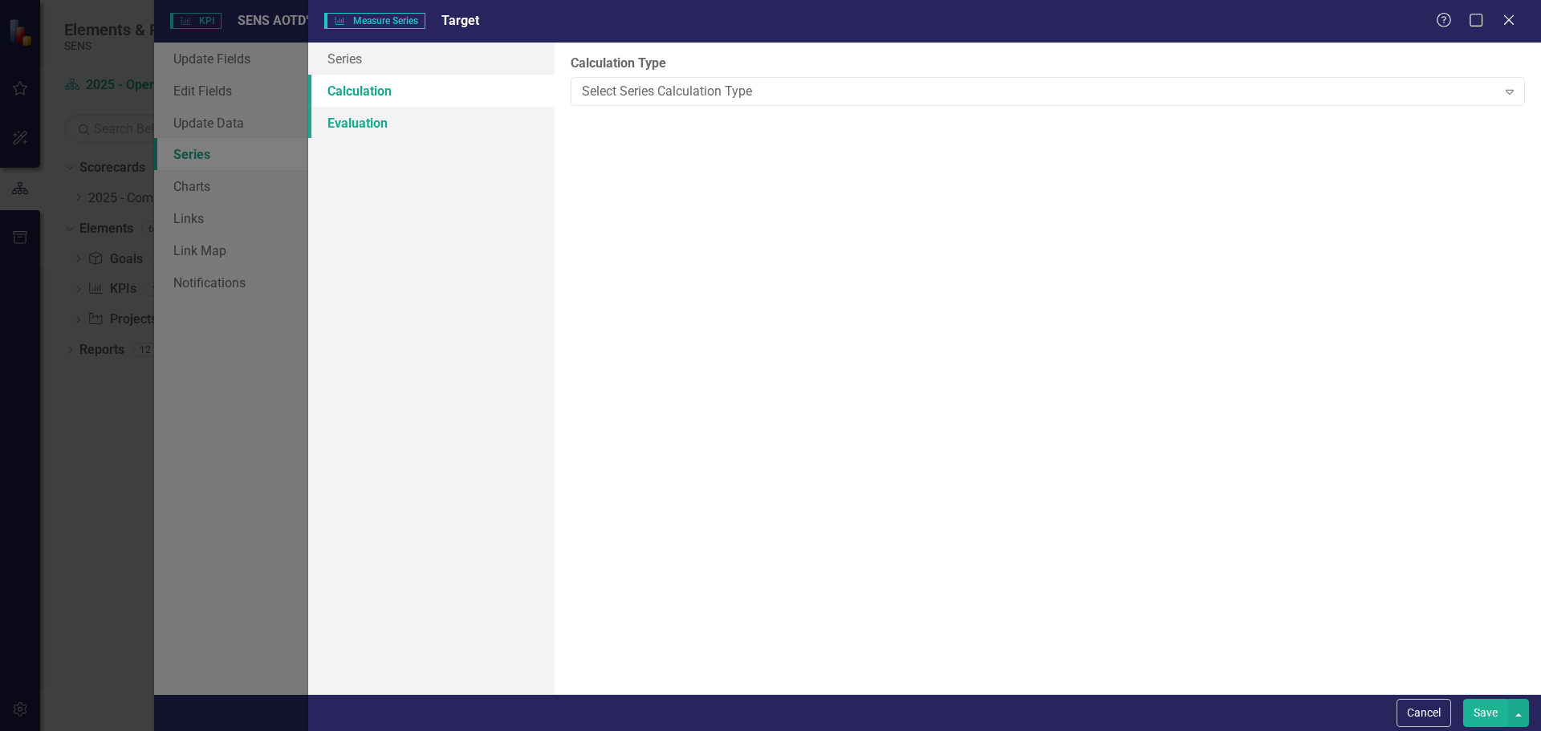
click at [367, 134] on link "Evaluation" at bounding box center [431, 123] width 246 height 32
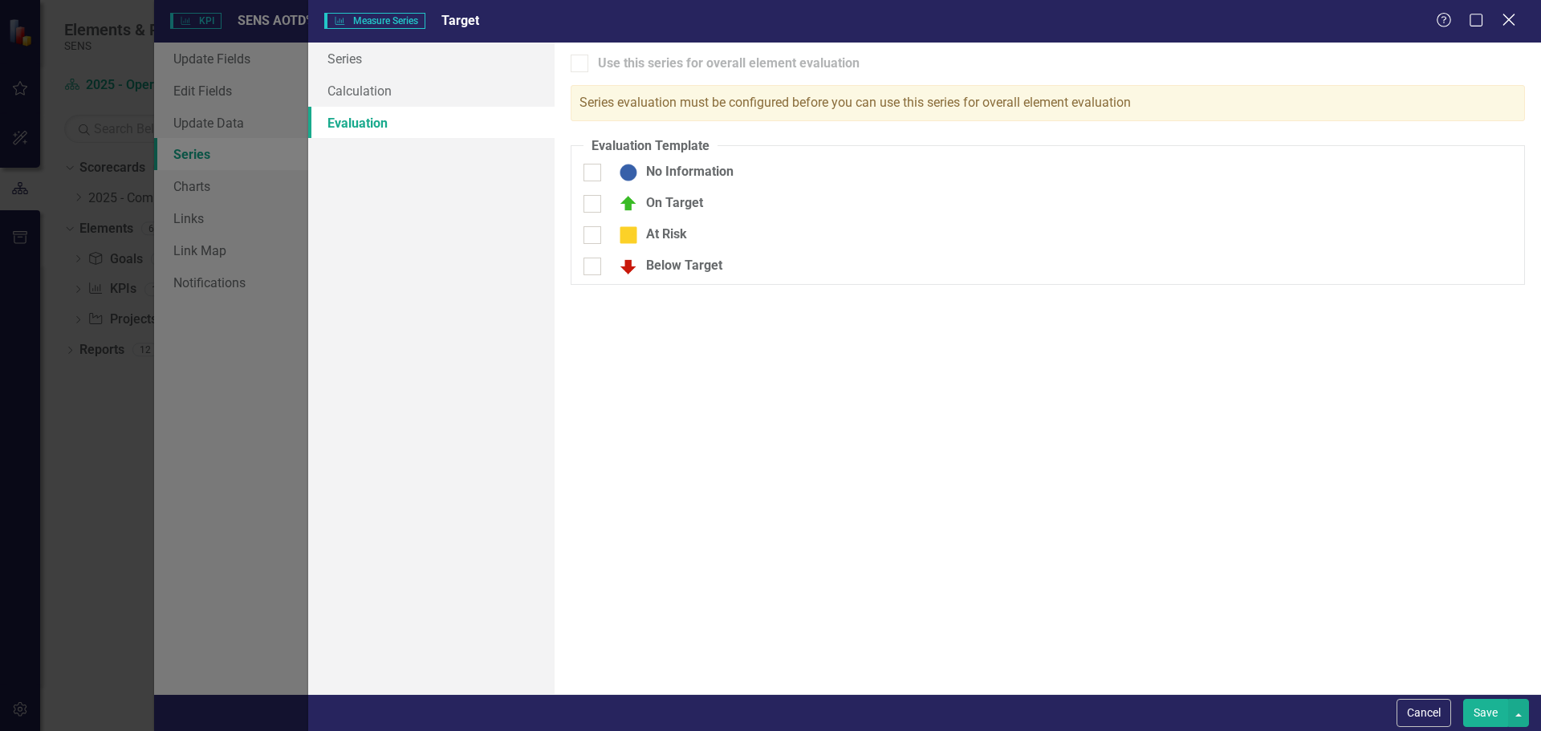
click at [1518, 18] on icon "Close" at bounding box center [1508, 19] width 20 height 15
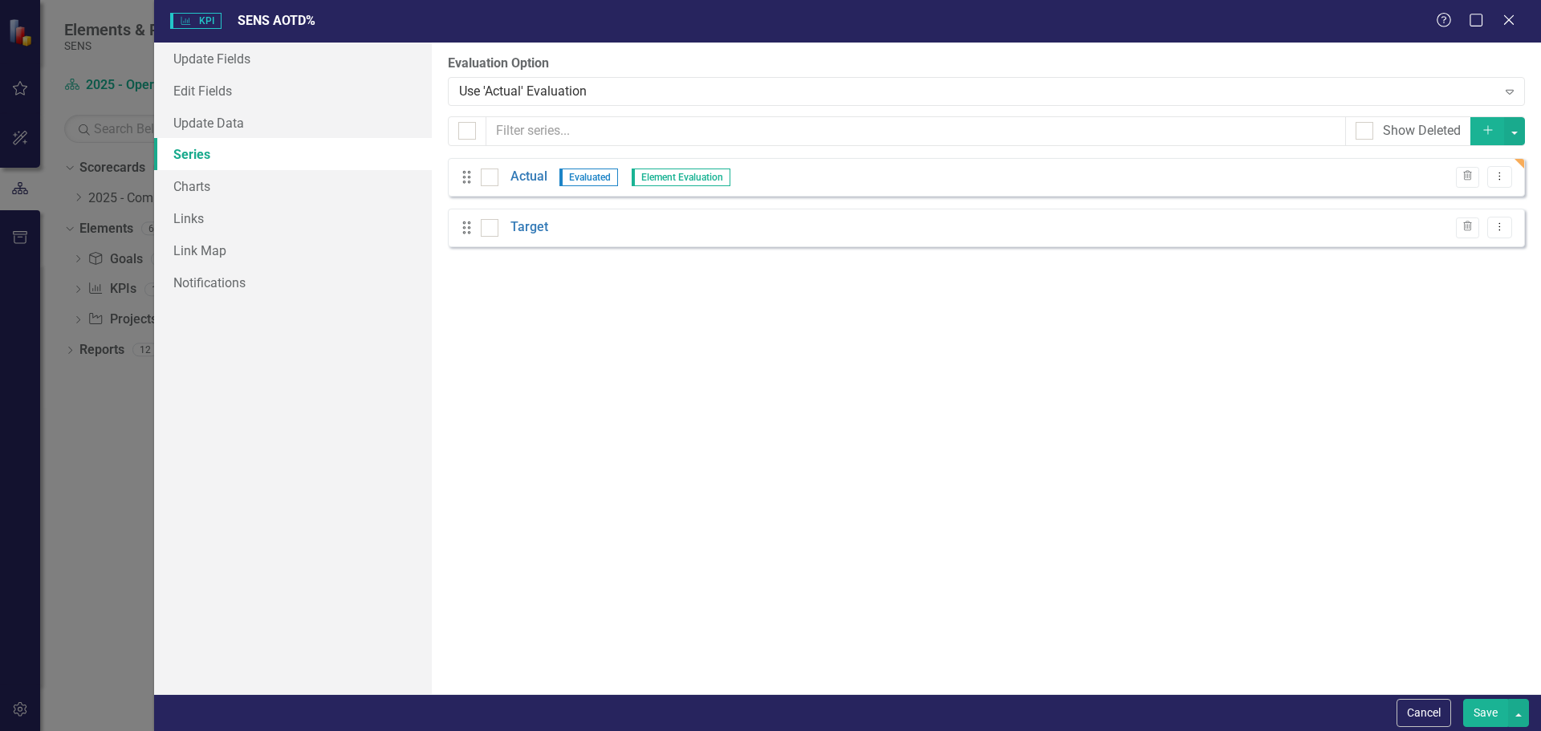
click at [94, 142] on div "KPI KPI SENS AOTD% Help Maximize Close Update Fields Edit Fields Update Data Se…" at bounding box center [770, 365] width 1541 height 731
click at [1470, 705] on button "Save" at bounding box center [1485, 713] width 45 height 28
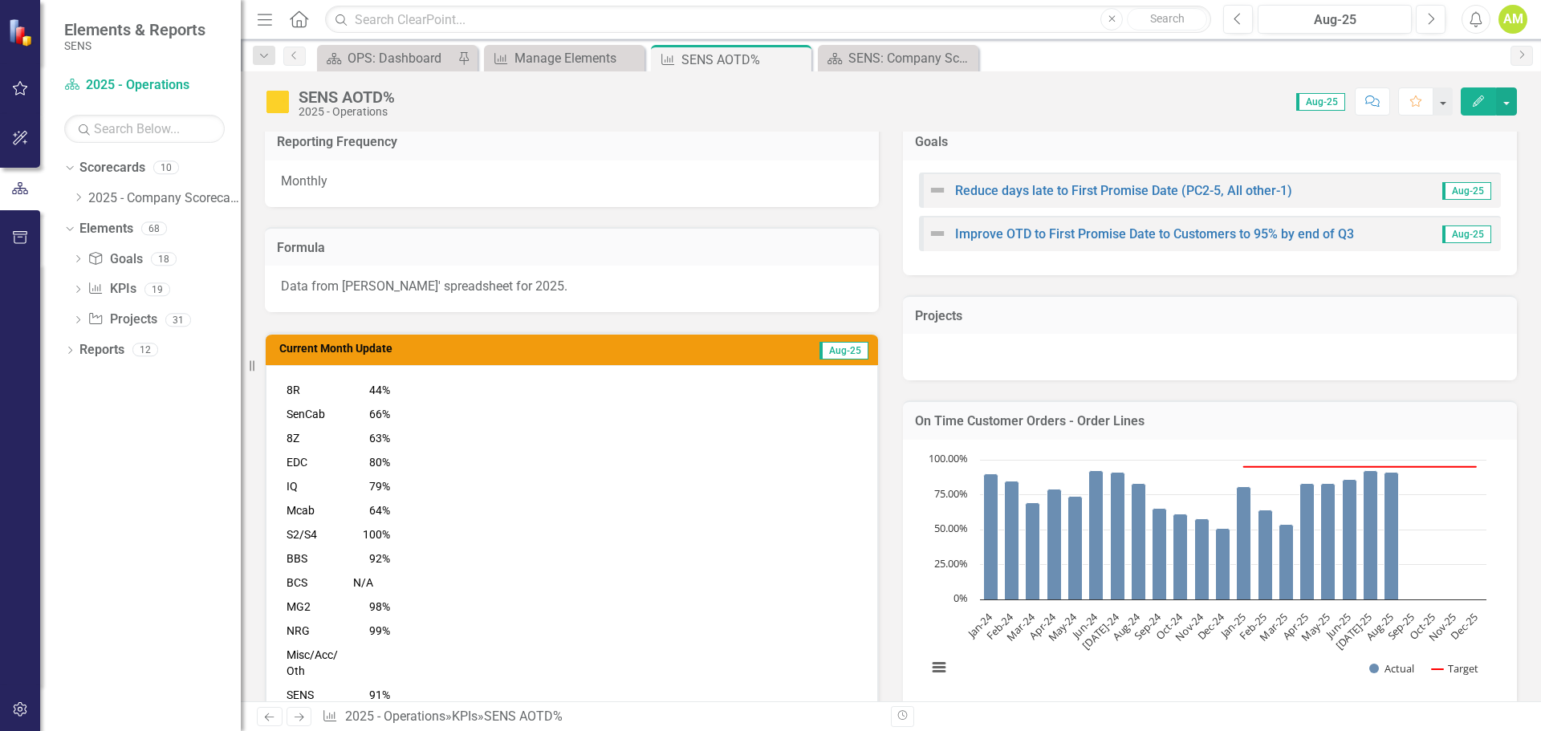
scroll to position [80, 0]
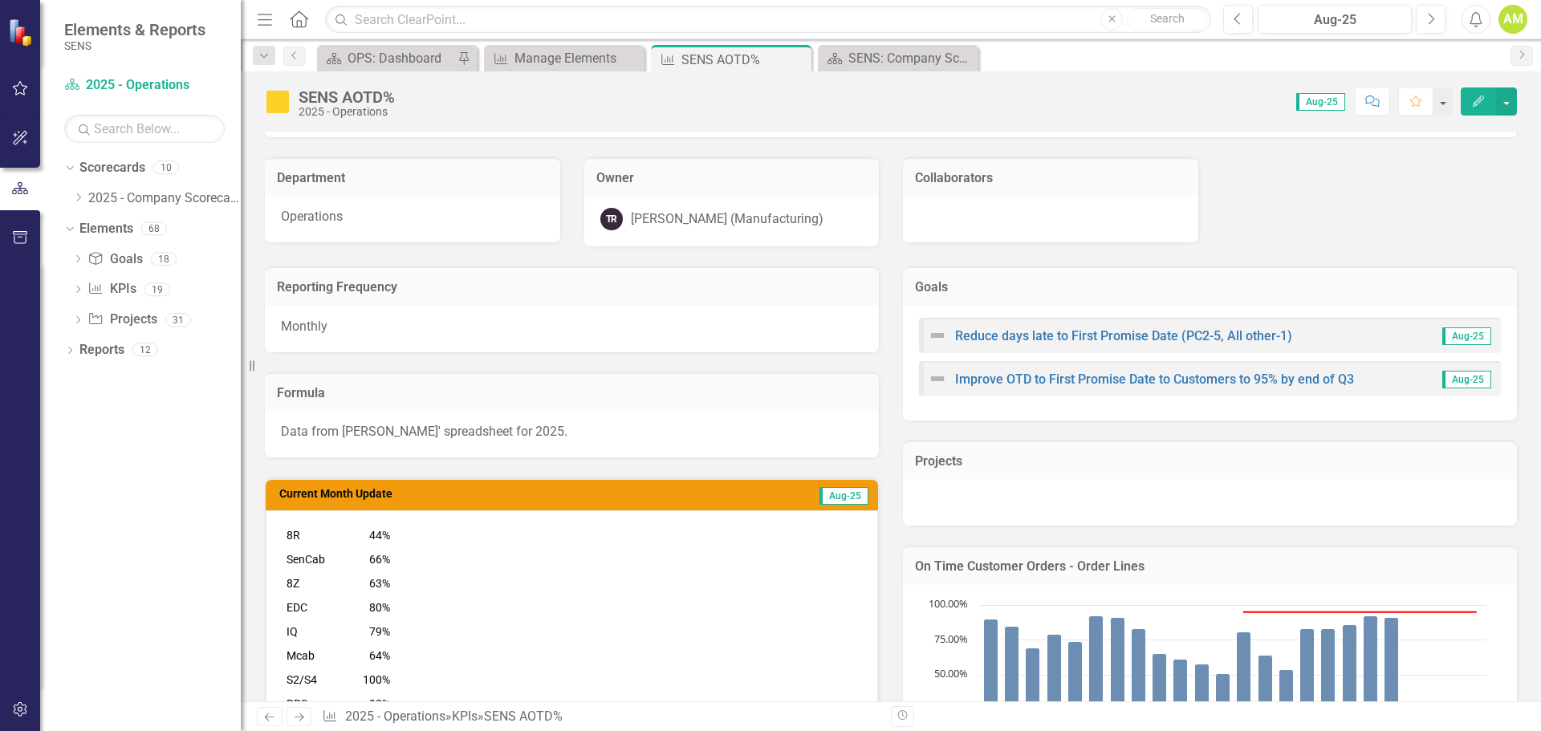
click at [1471, 103] on icon "Edit" at bounding box center [1478, 101] width 14 height 11
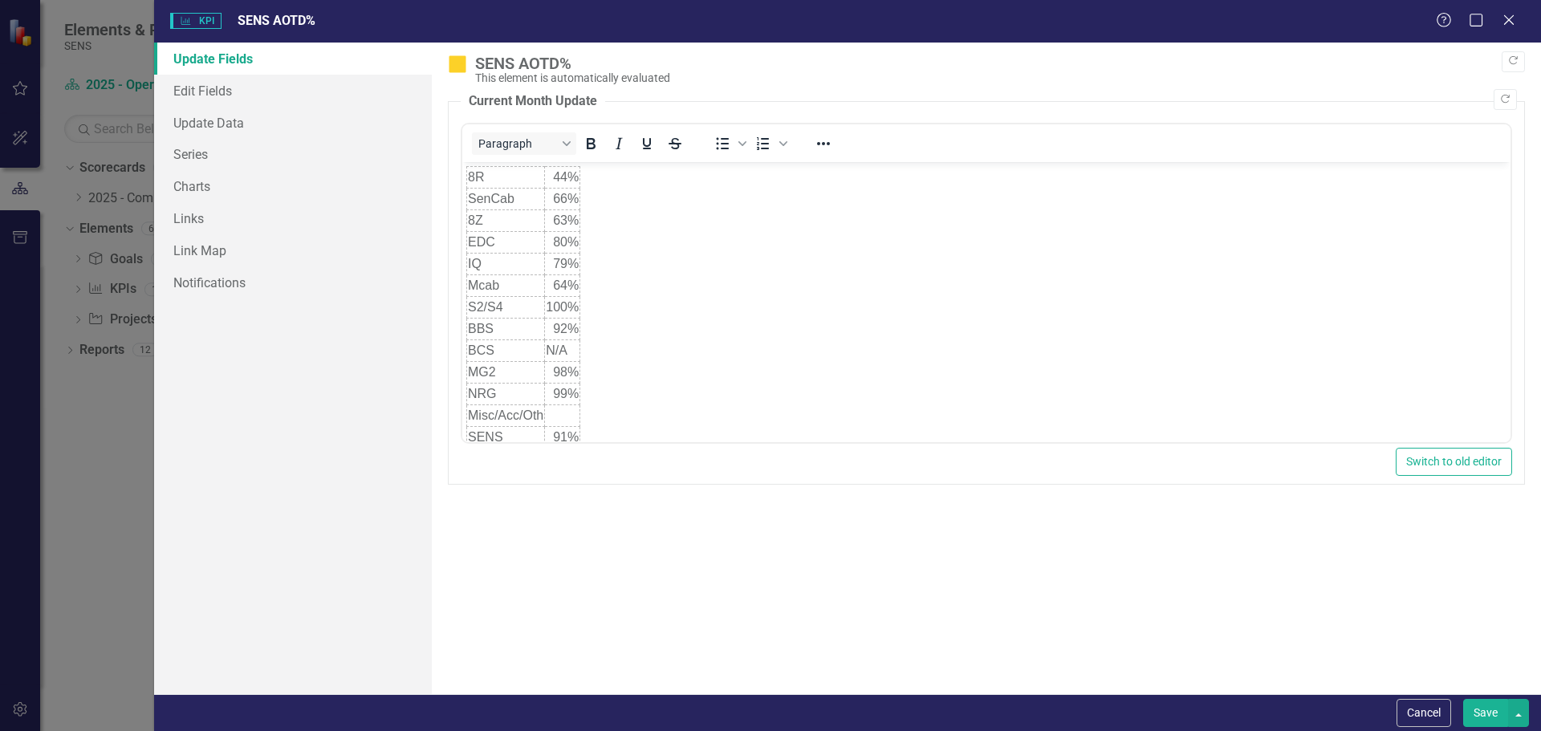
scroll to position [0, 0]
click at [210, 110] on link "Update Data" at bounding box center [293, 123] width 278 height 32
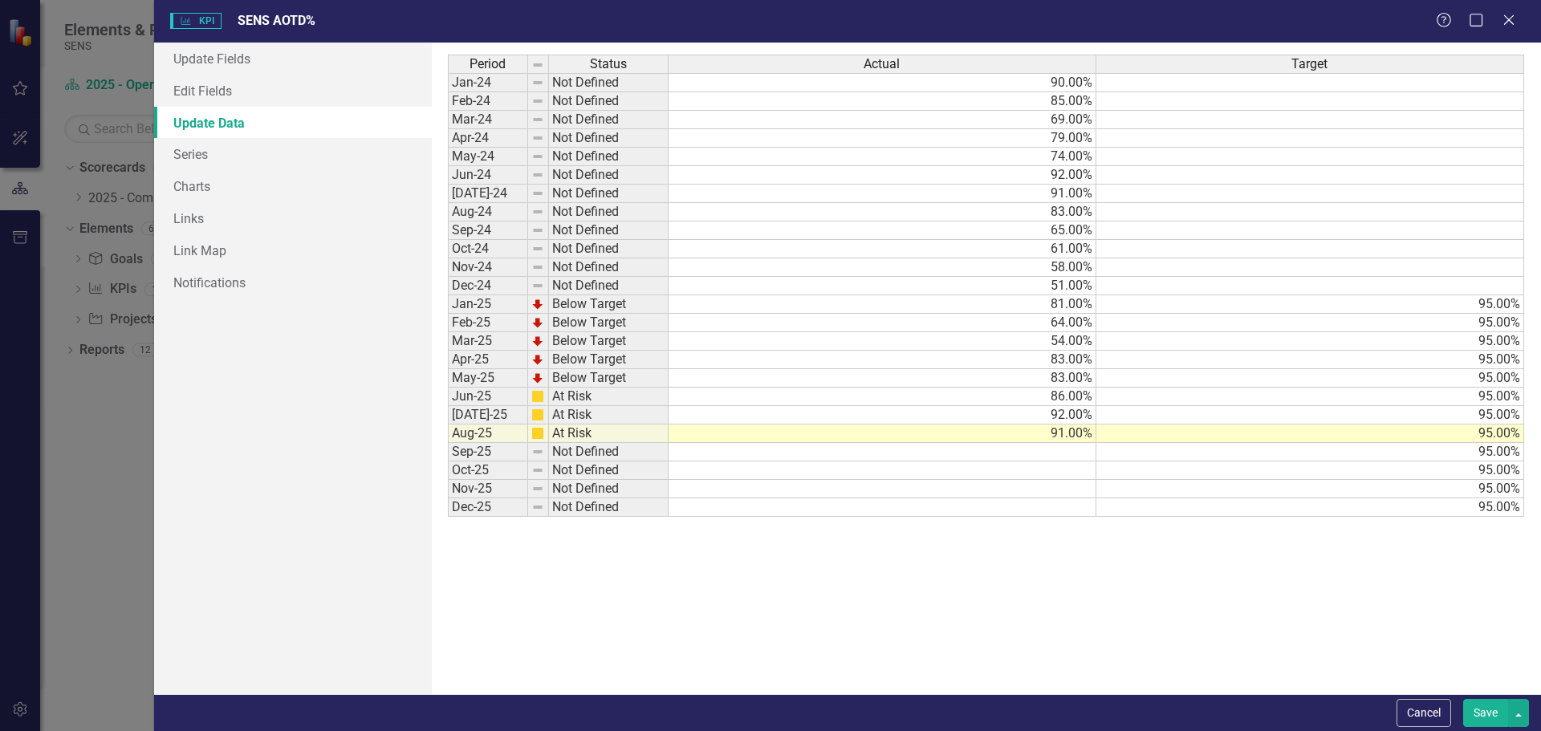
click at [1474, 701] on button "Save" at bounding box center [1485, 713] width 45 height 28
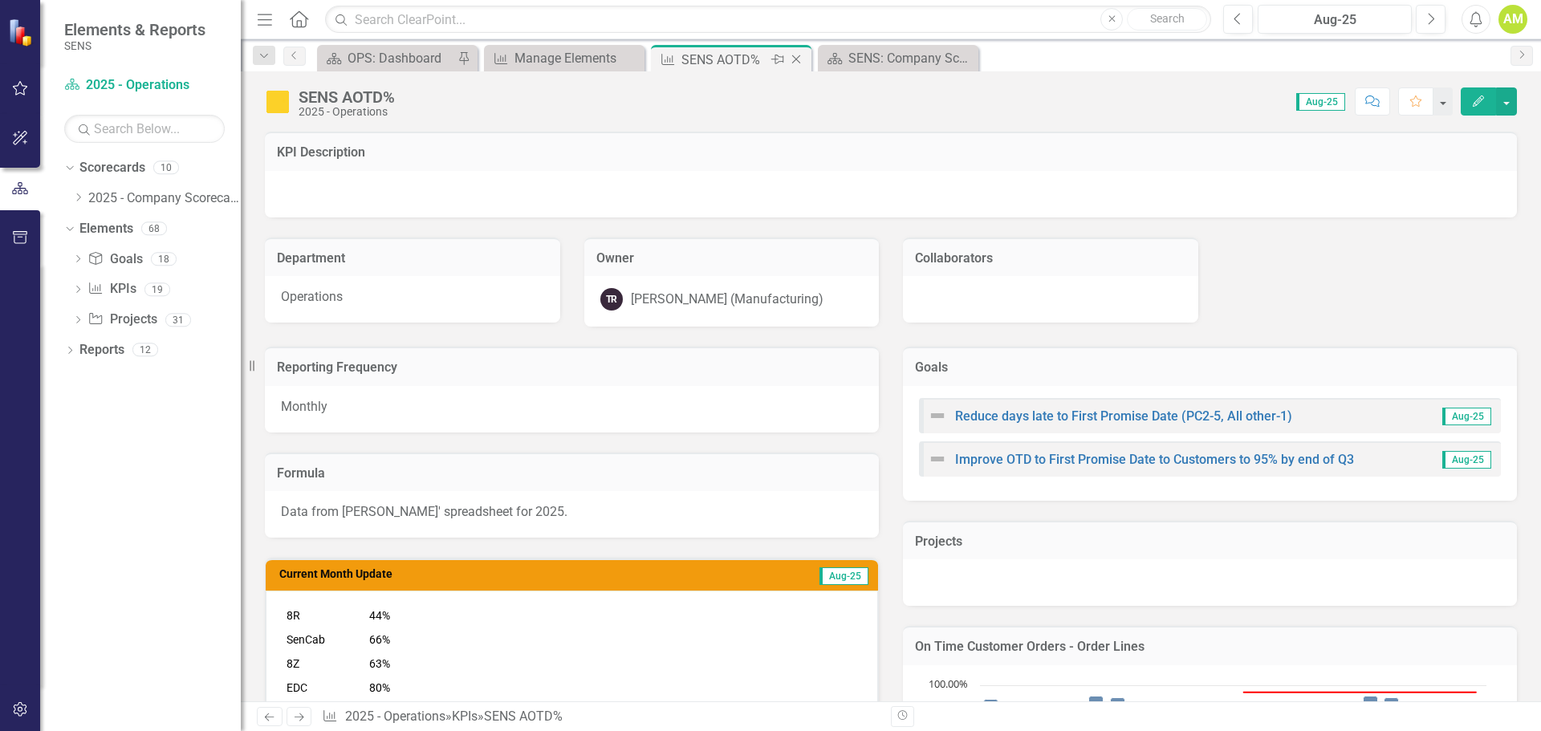
drag, startPoint x: 713, startPoint y: 60, endPoint x: 781, endPoint y: 59, distance: 68.2
click at [713, 60] on div "SENS AOTD%" at bounding box center [724, 60] width 86 height 20
click at [795, 58] on icon at bounding box center [796, 59] width 9 height 9
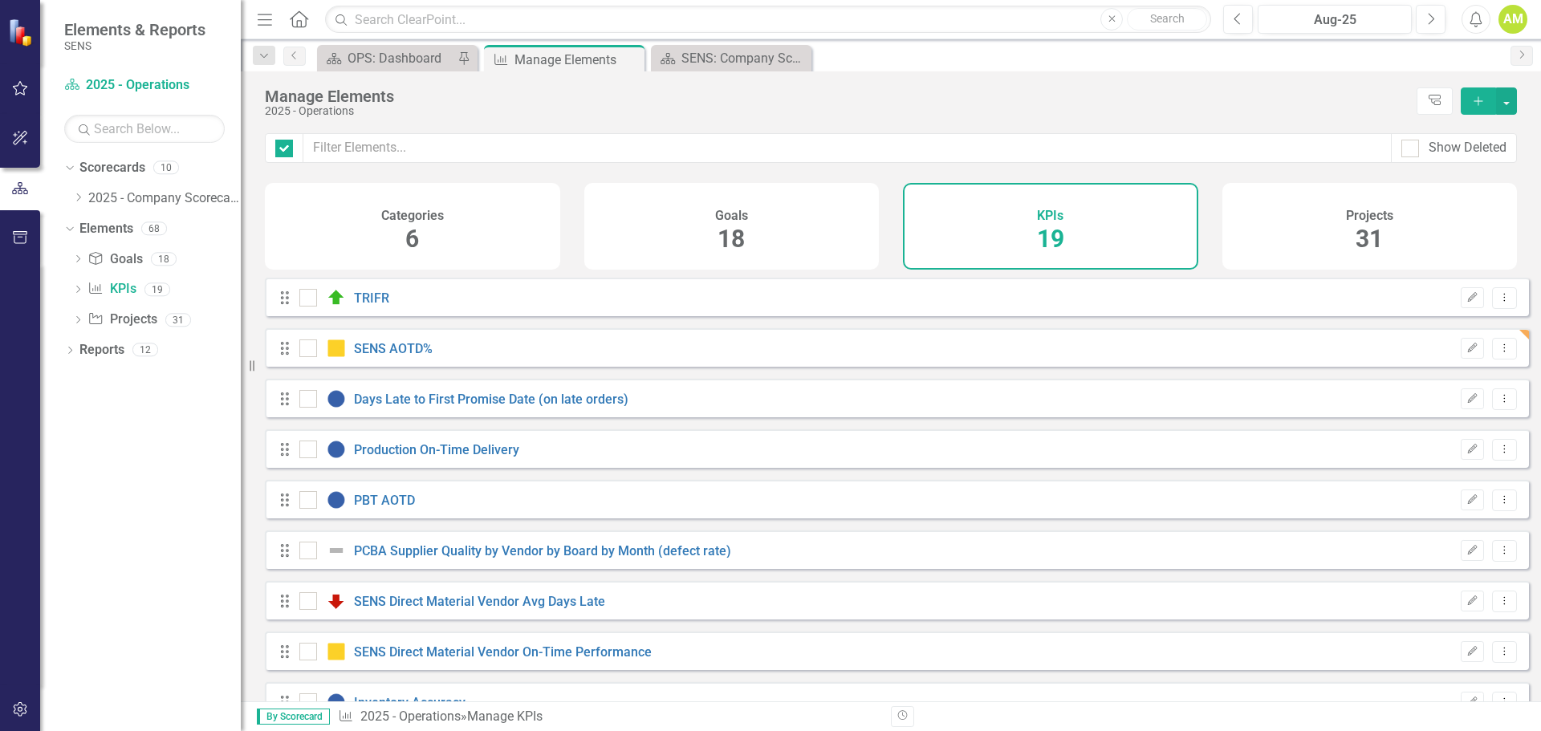
checkbox input "false"
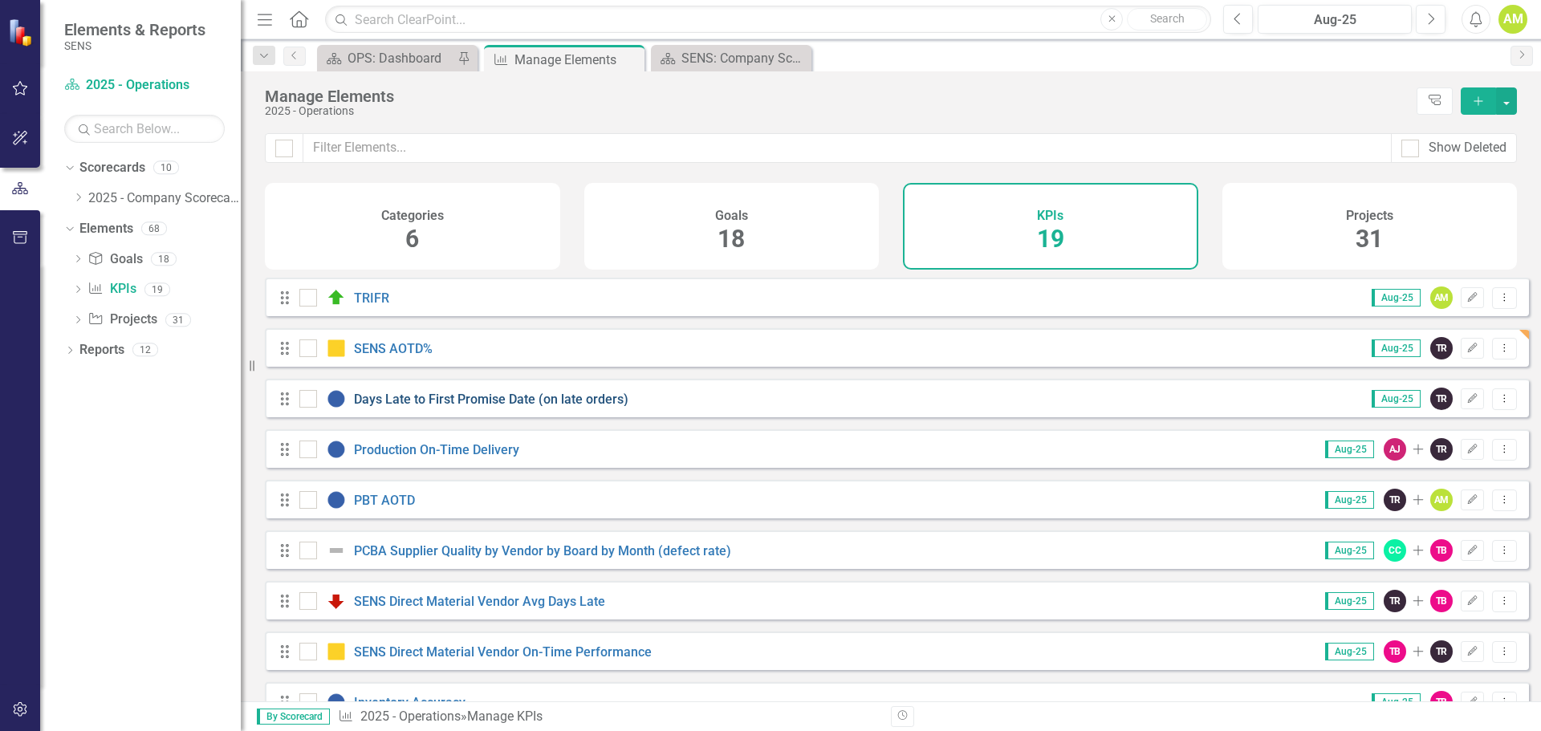
click at [476, 407] on link "Days Late to First Promise Date (on late orders)" at bounding box center [491, 399] width 274 height 15
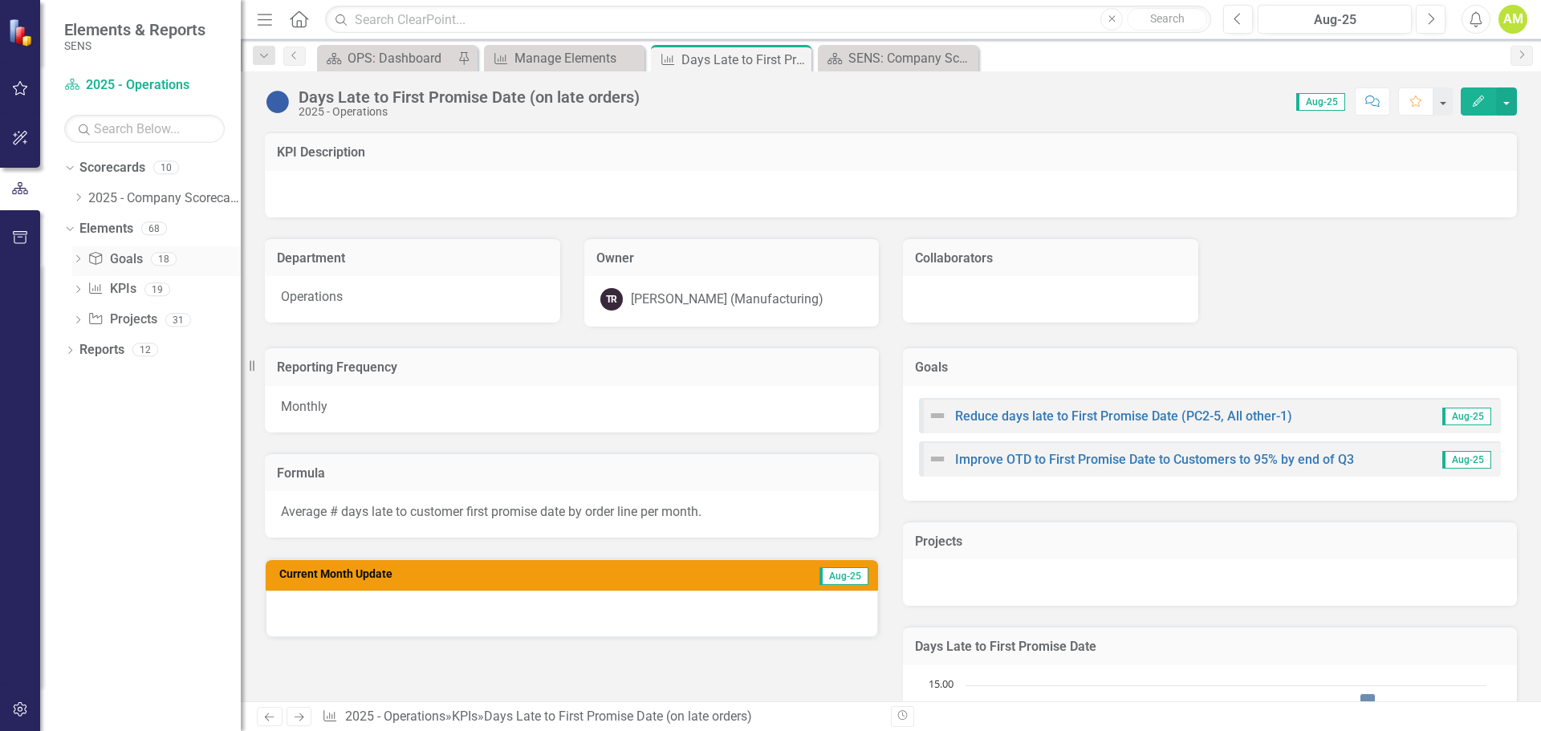
click at [116, 257] on link "Goal Goals" at bounding box center [114, 259] width 55 height 18
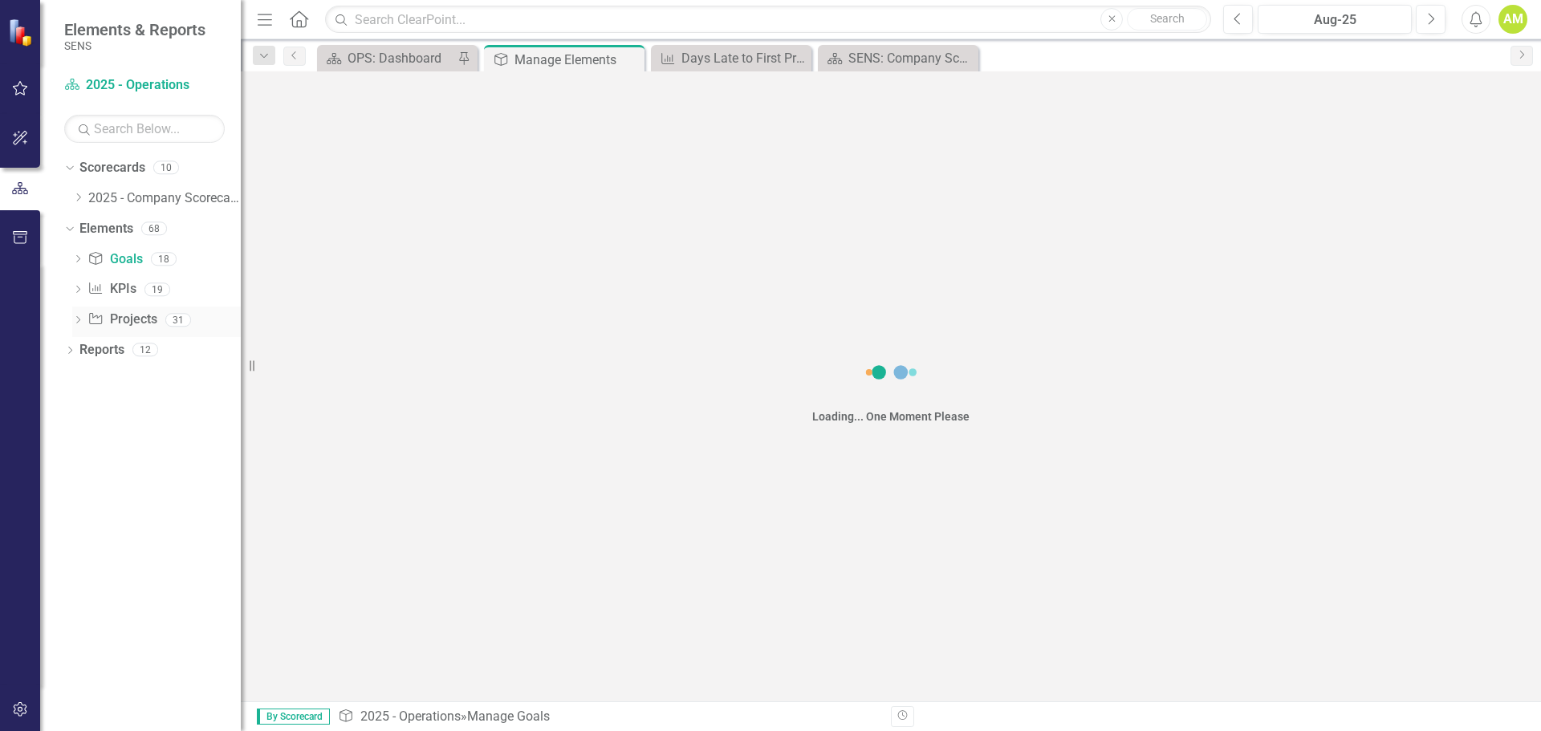
click at [135, 323] on link "Project Projects" at bounding box center [121, 320] width 69 height 18
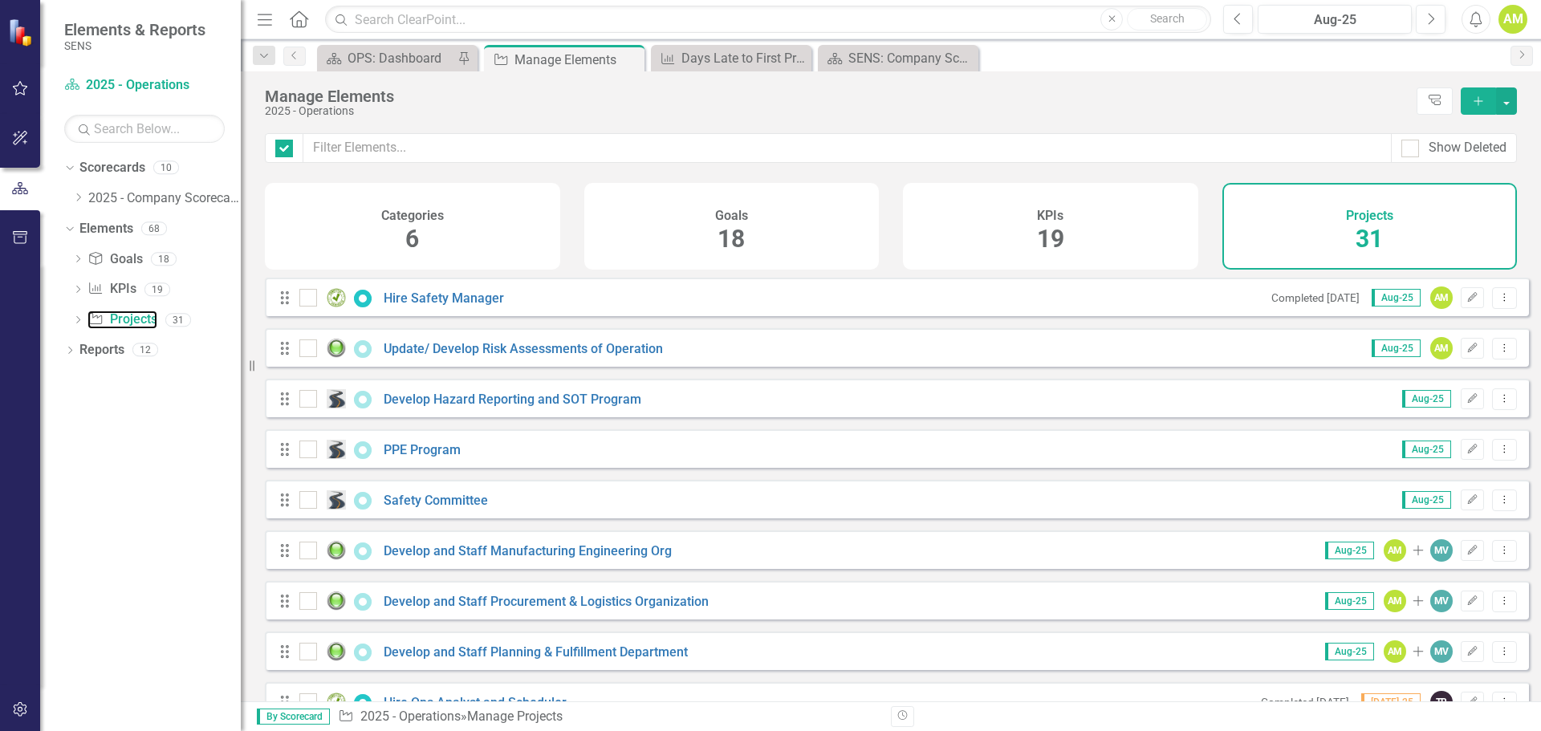
checkbox input "false"
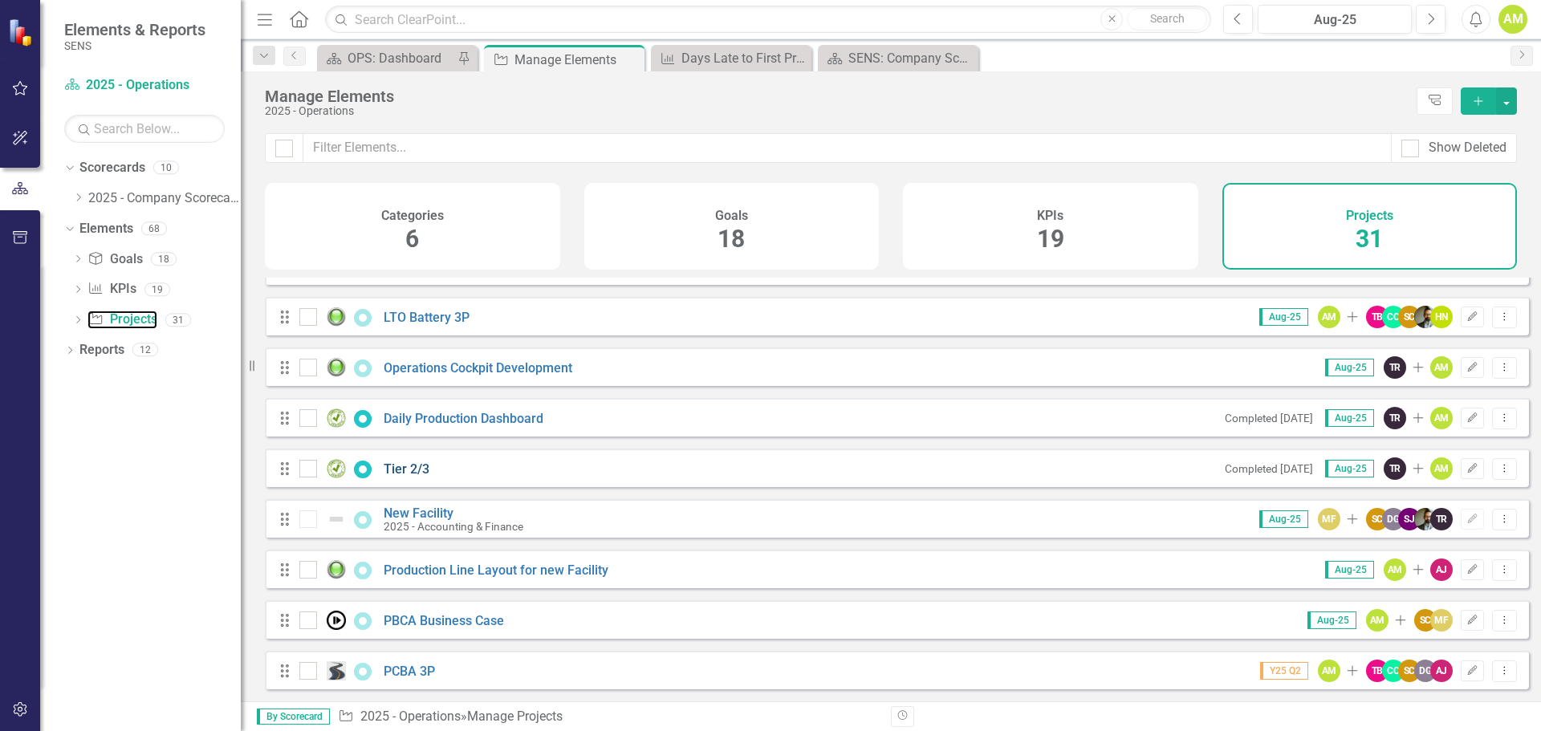
scroll to position [1156, 0]
click at [128, 293] on link "KPI KPIs" at bounding box center [111, 289] width 48 height 18
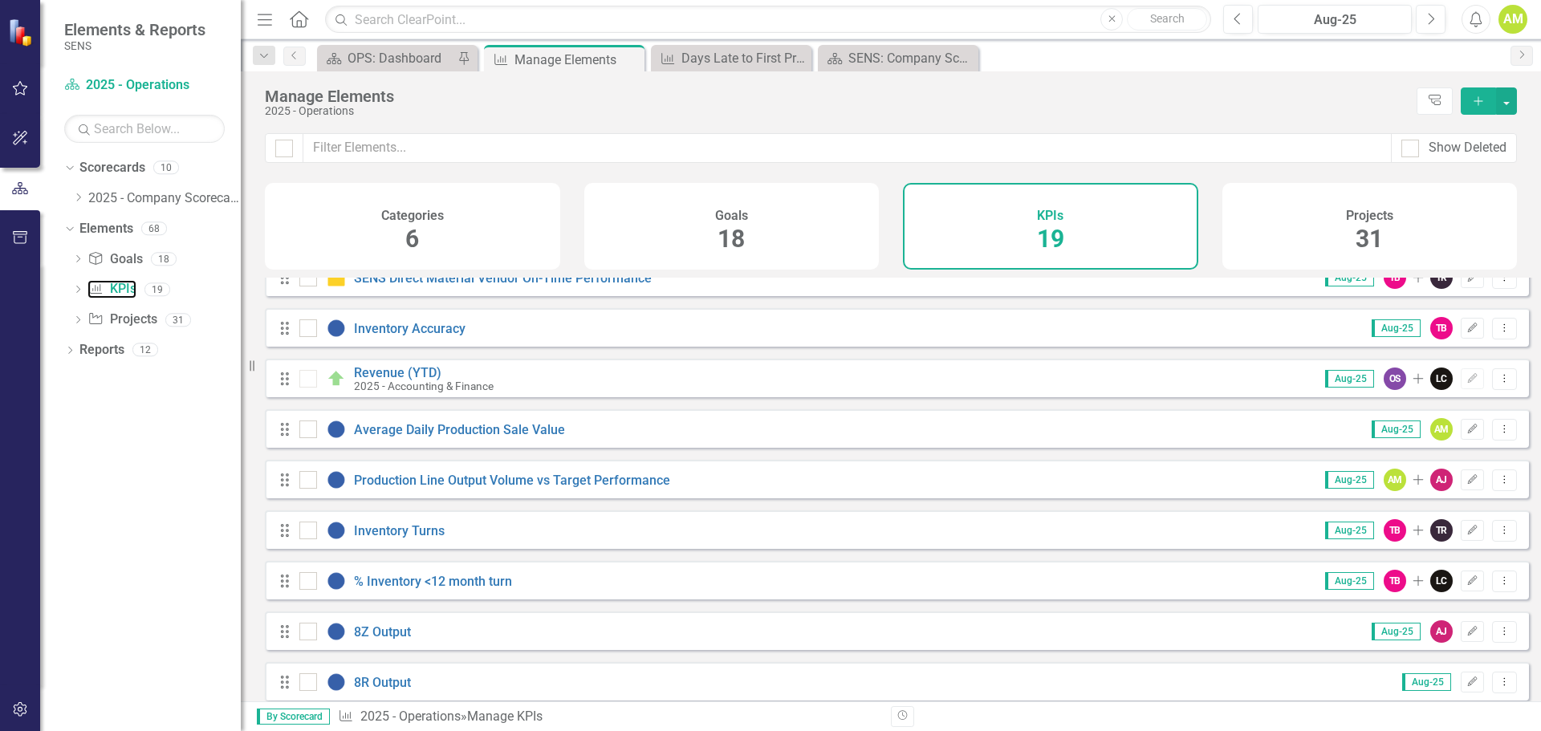
scroll to position [401, 0]
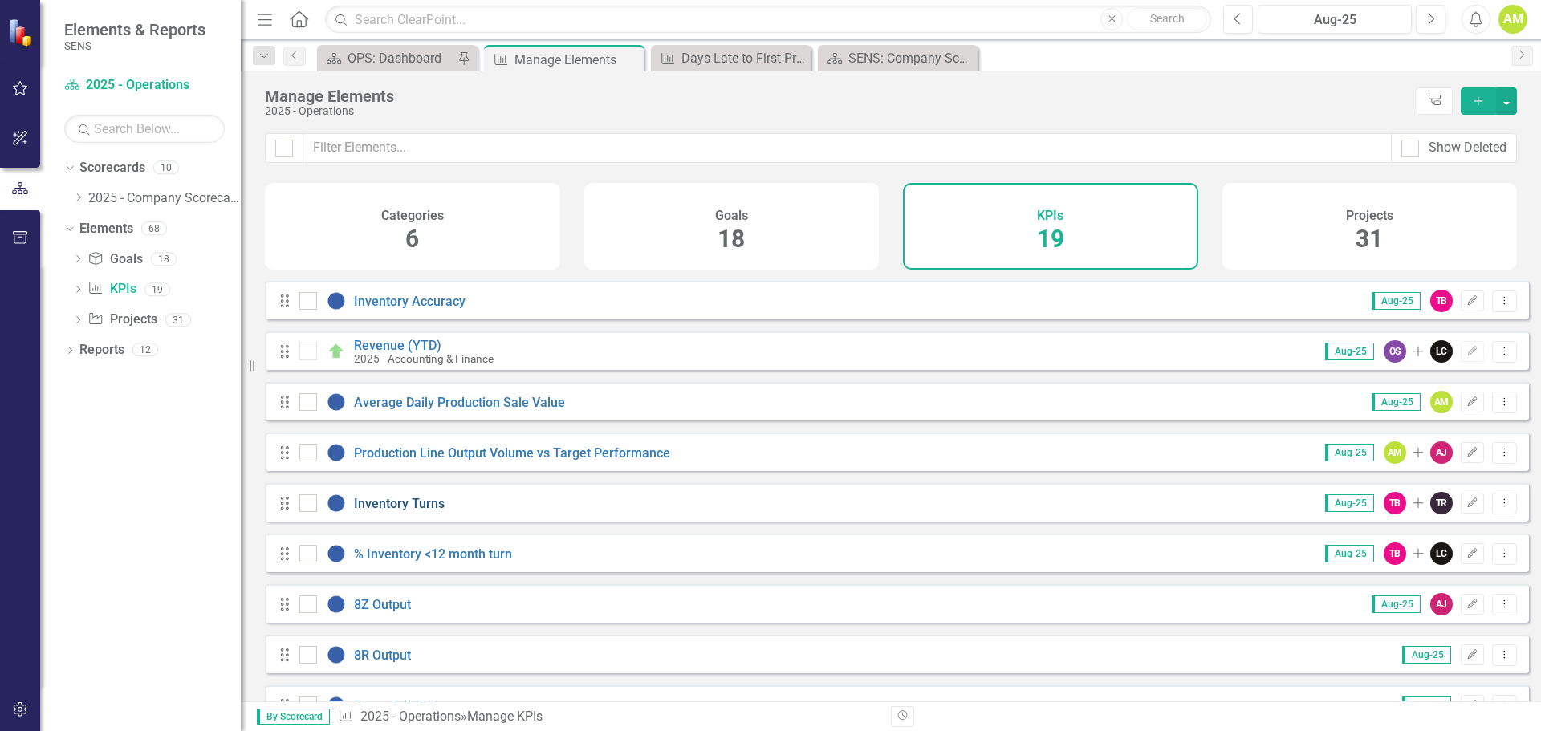
click at [403, 511] on link "Inventory Turns" at bounding box center [399, 503] width 91 height 15
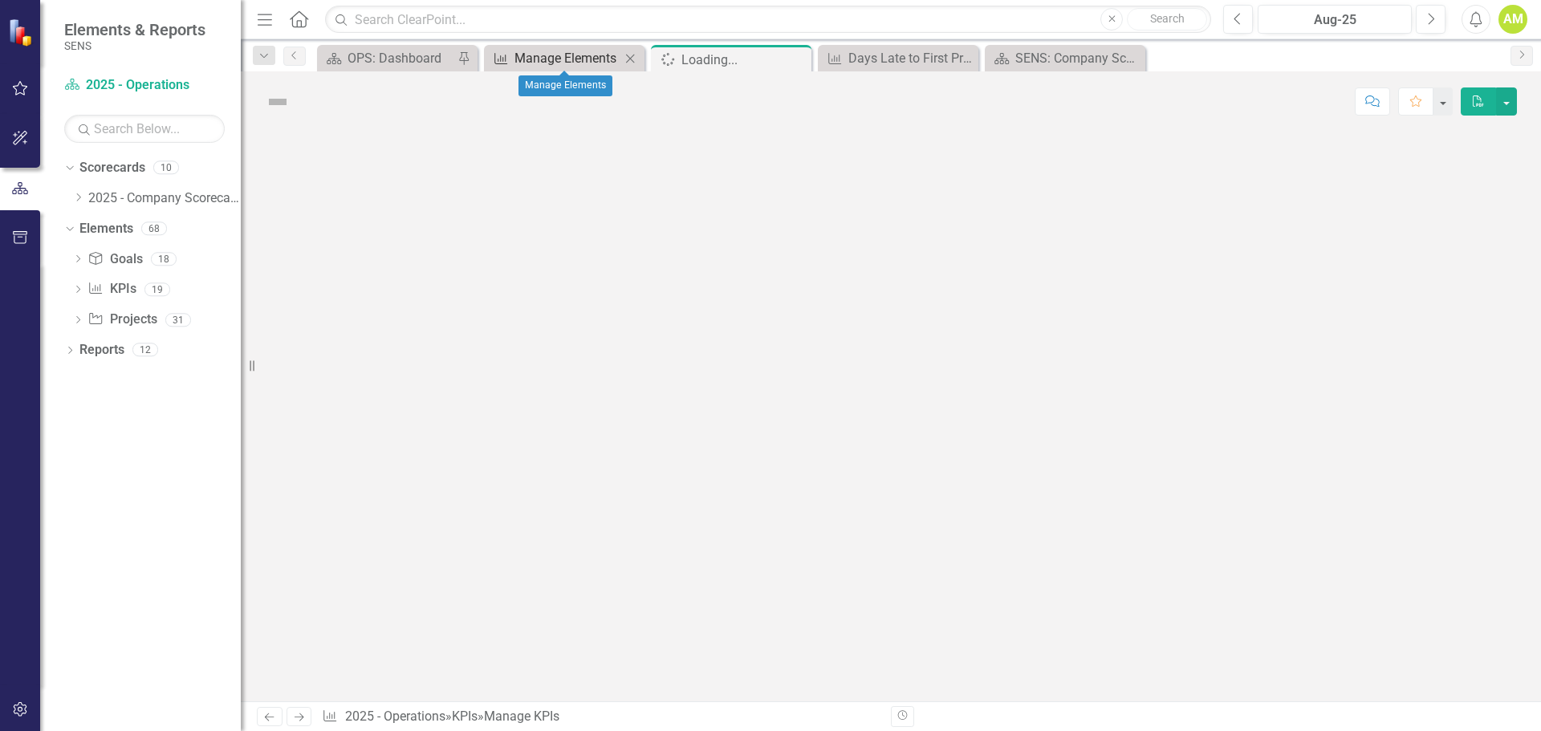
click at [549, 62] on div "Manage Elements" at bounding box center [567, 58] width 106 height 20
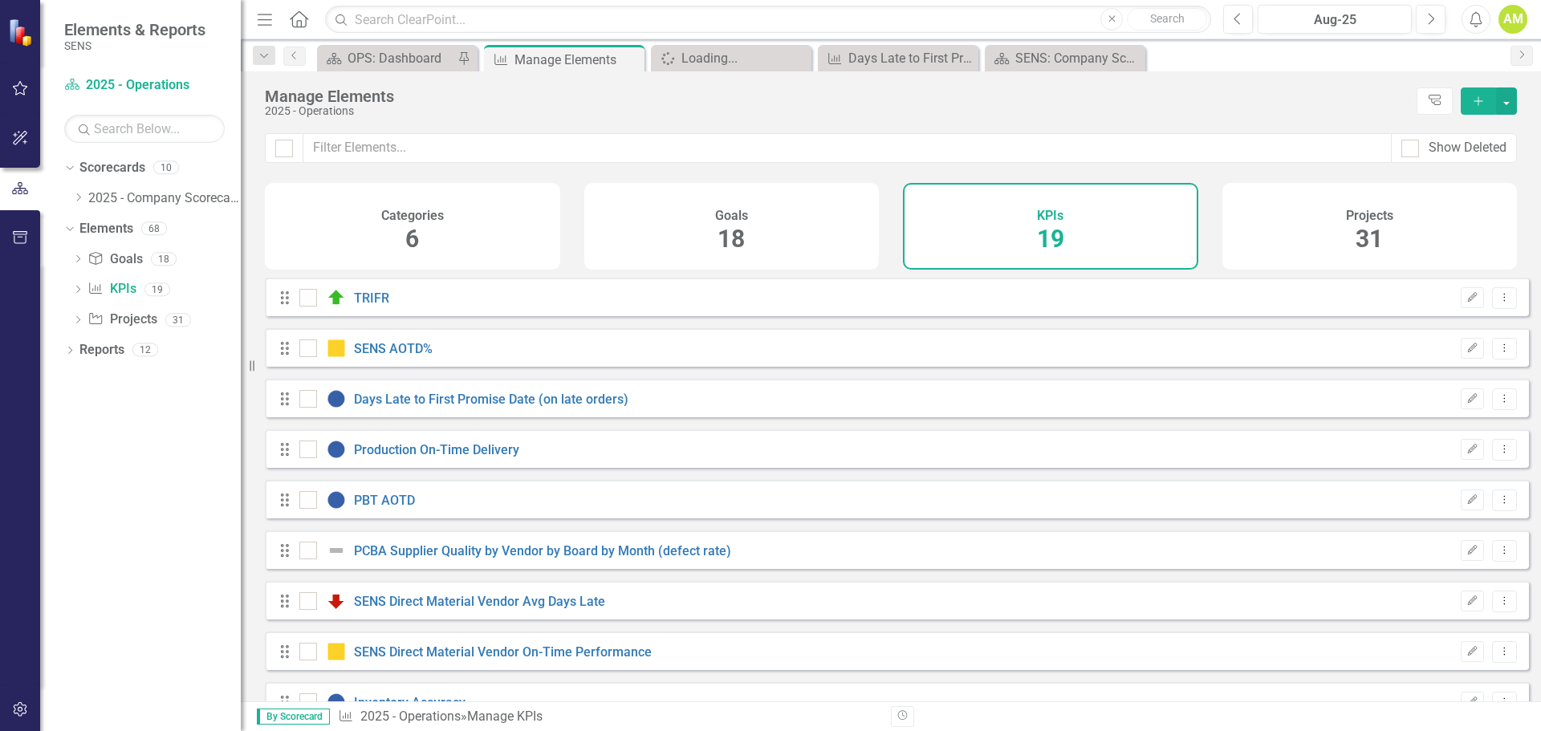
checkbox input "false"
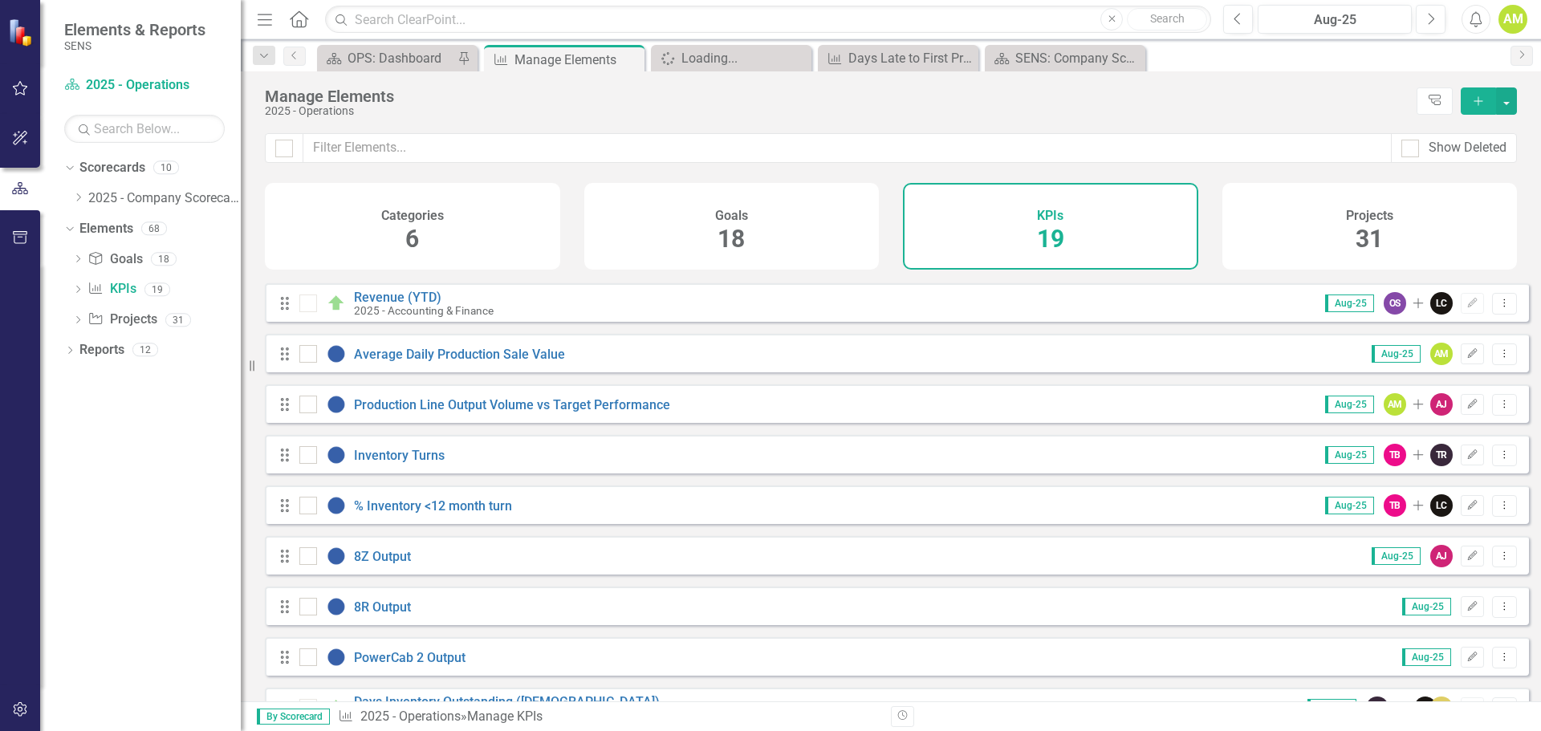
scroll to position [549, 0]
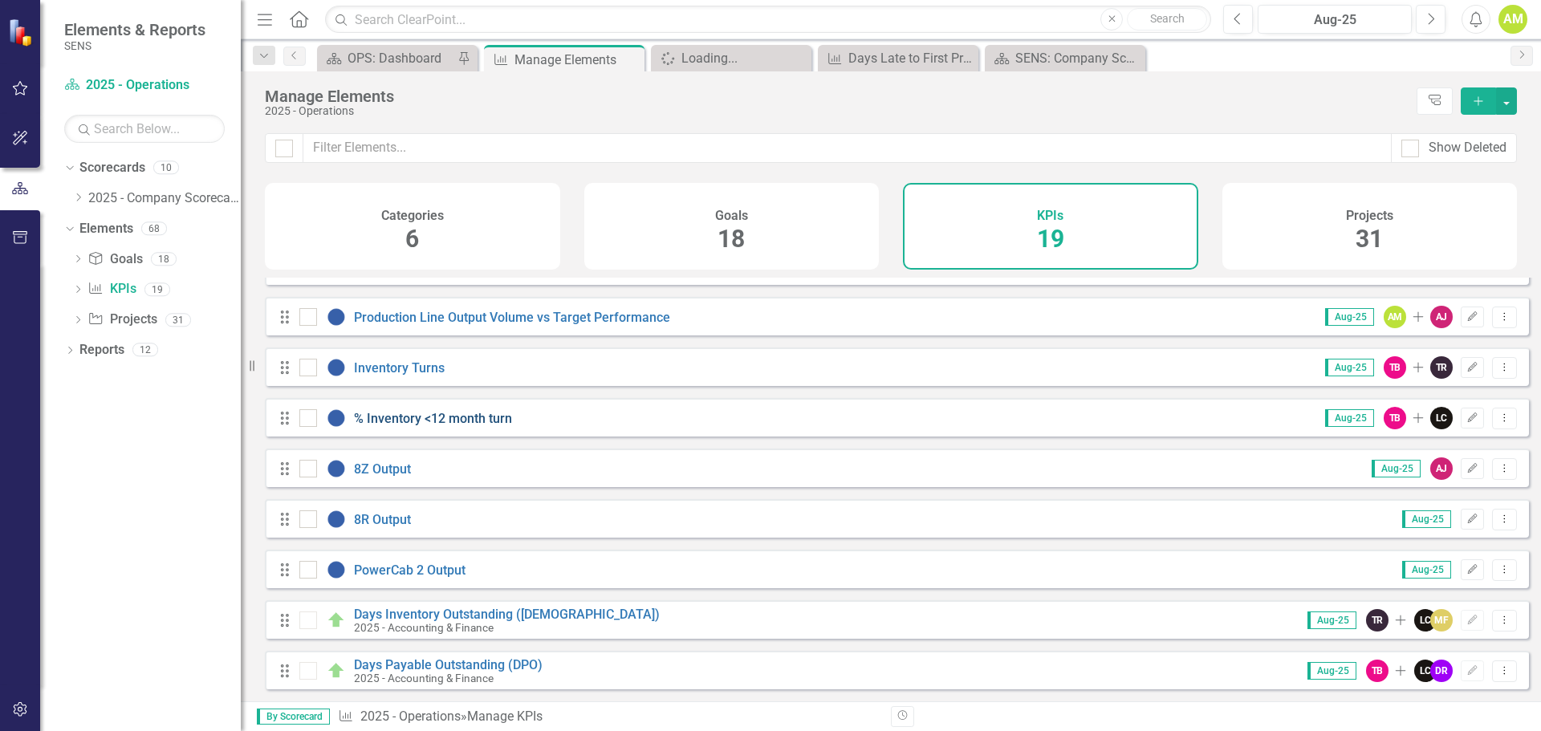
click at [403, 414] on link "% Inventory <12 month turn" at bounding box center [433, 418] width 158 height 15
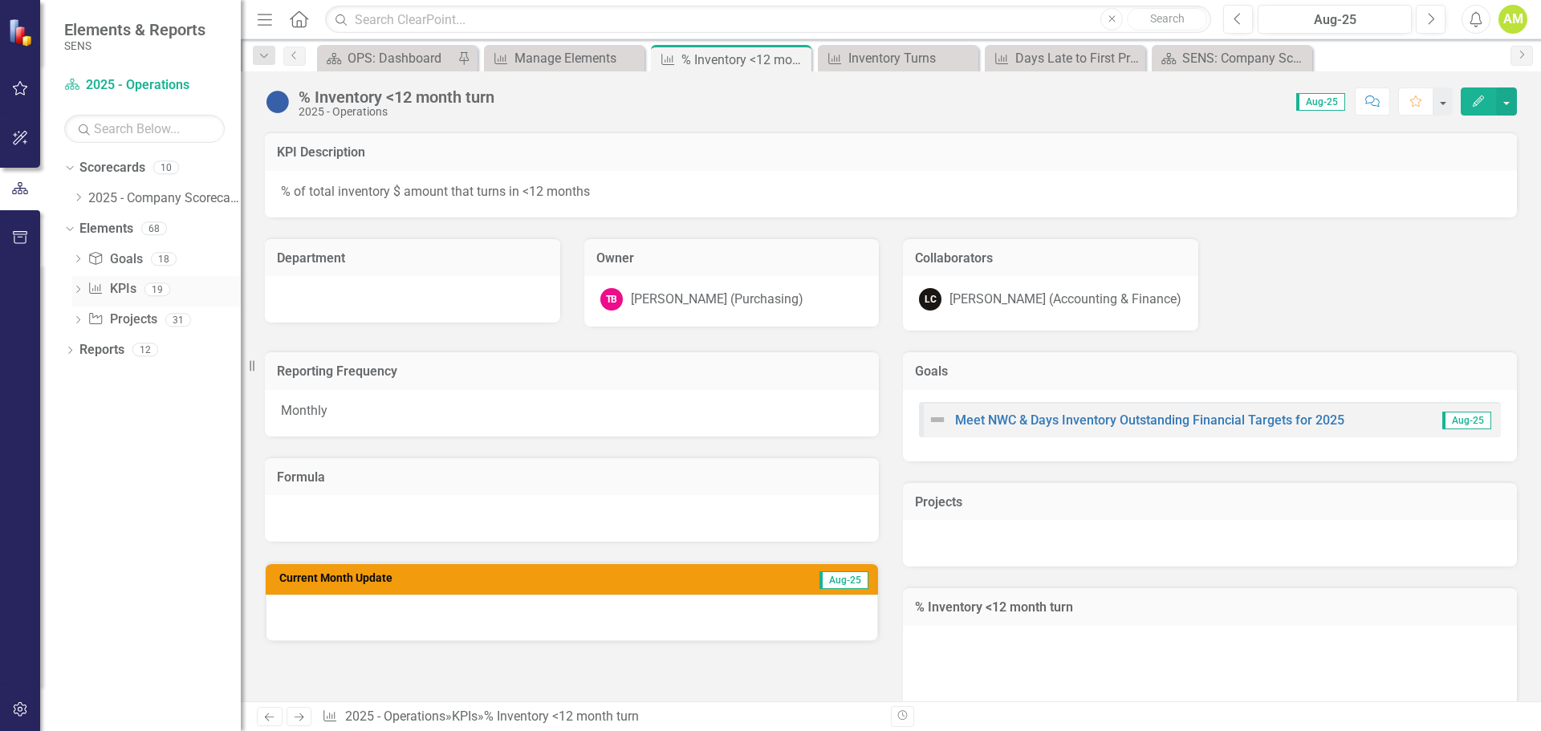
click at [122, 286] on link "KPI KPIs" at bounding box center [111, 289] width 48 height 18
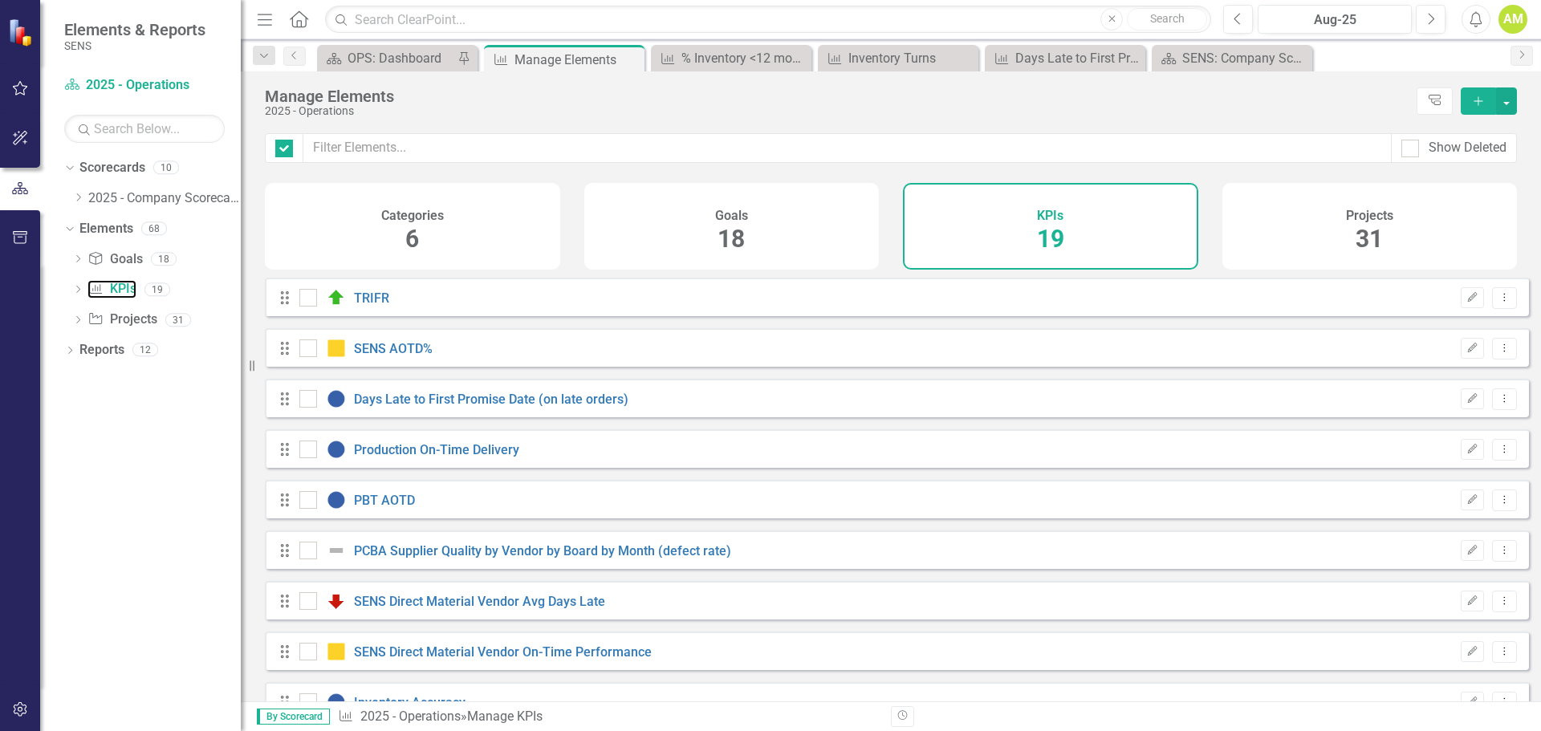
checkbox input "false"
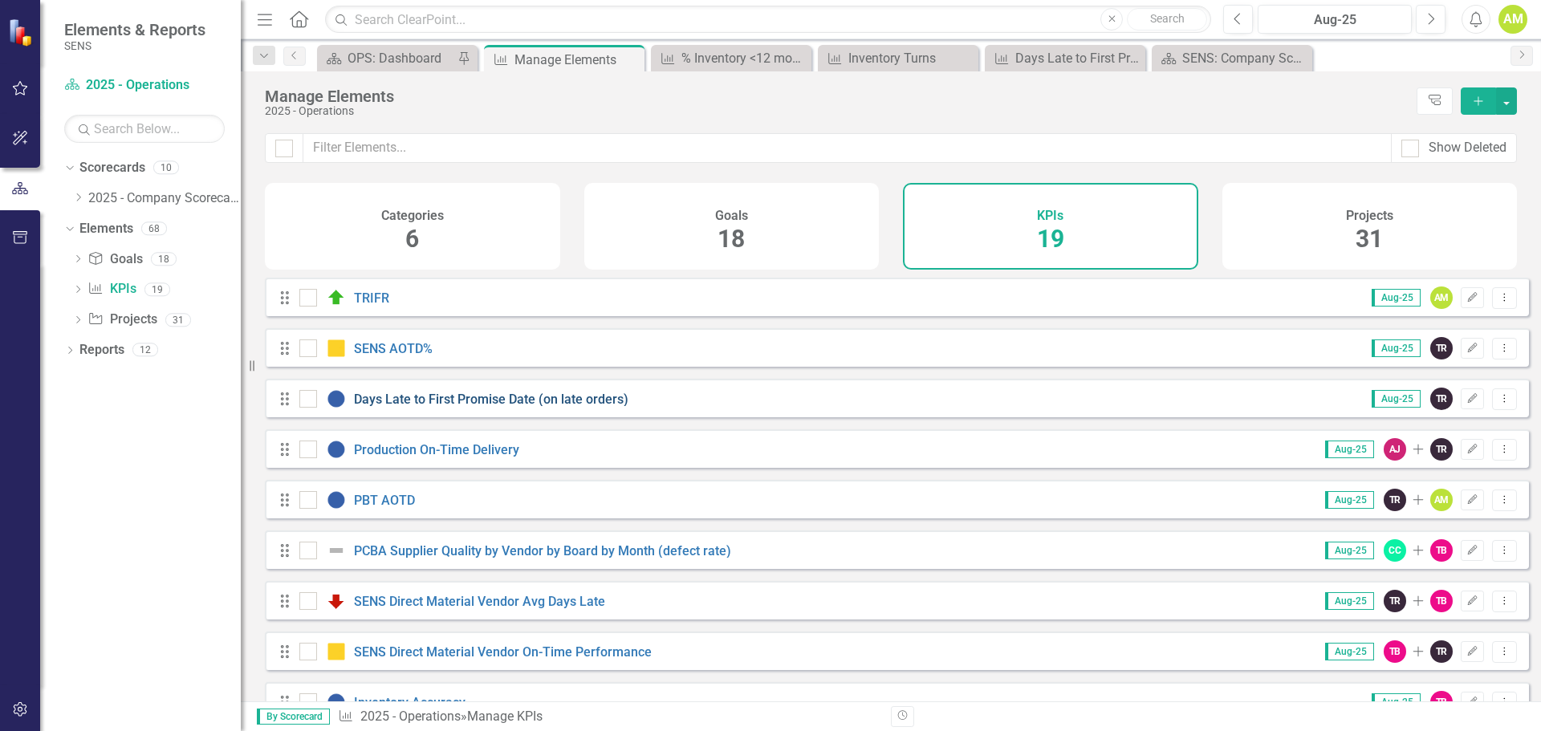
click at [495, 407] on link "Days Late to First Promise Date (on late orders)" at bounding box center [491, 399] width 274 height 15
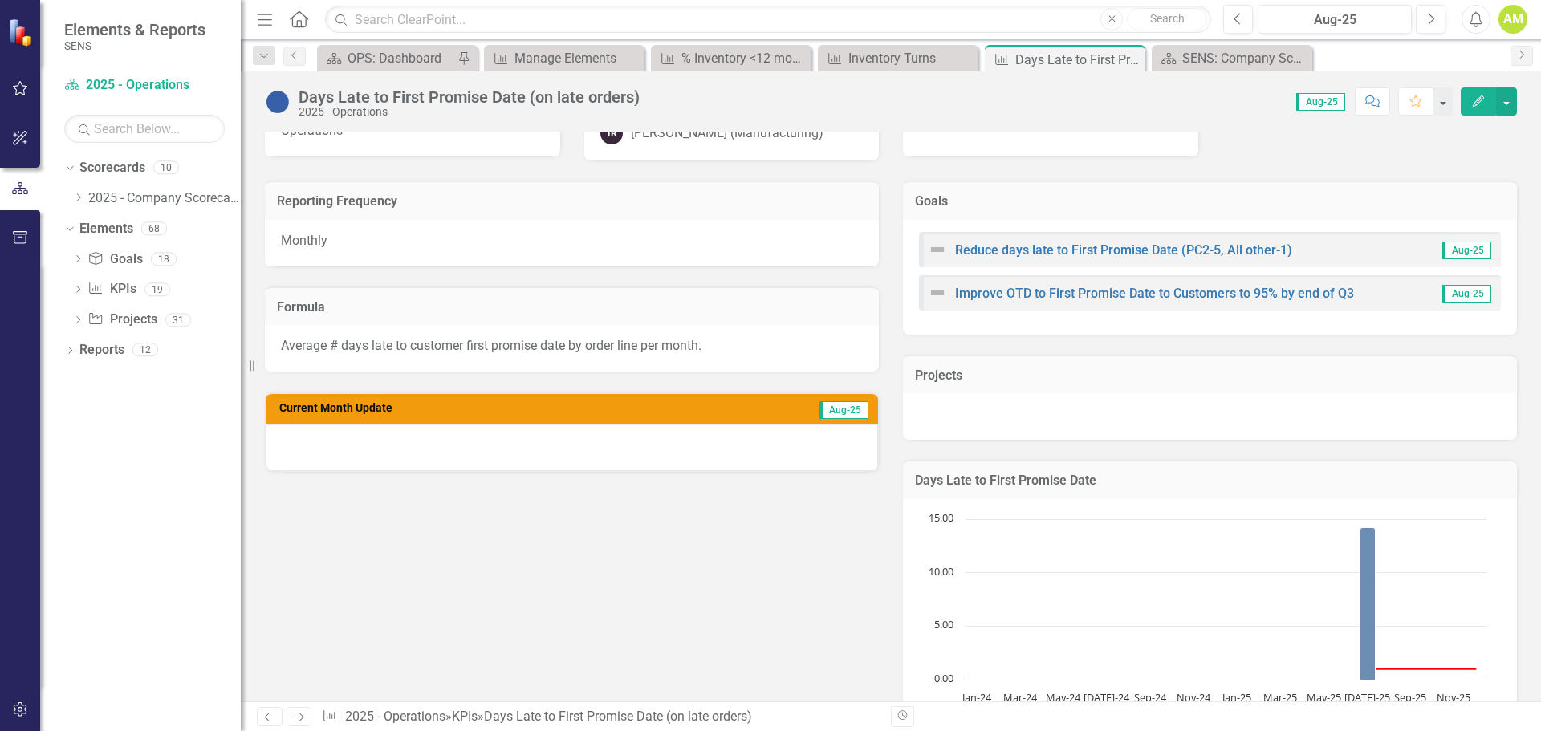
scroll to position [80, 0]
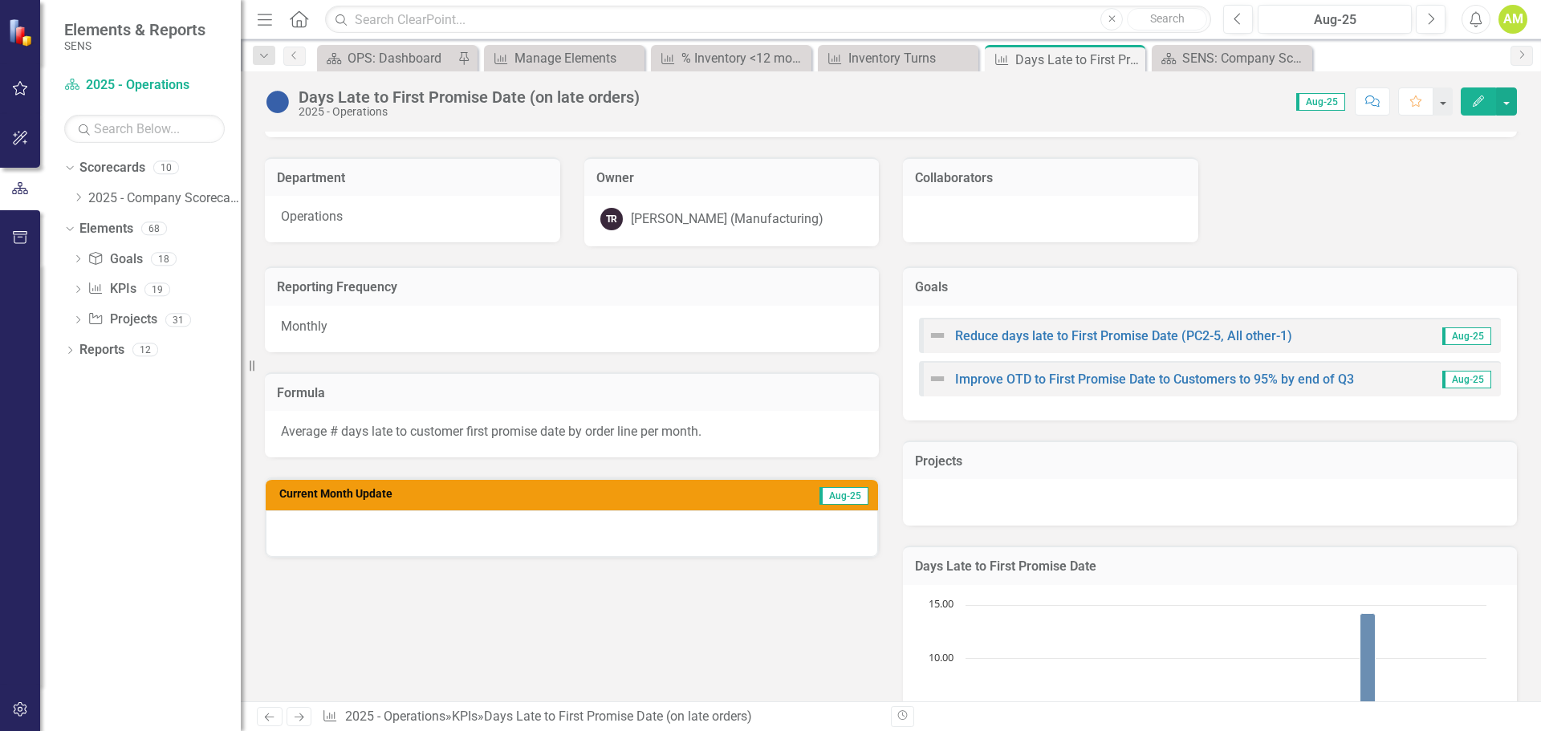
click at [1486, 108] on button "Edit" at bounding box center [1478, 101] width 35 height 28
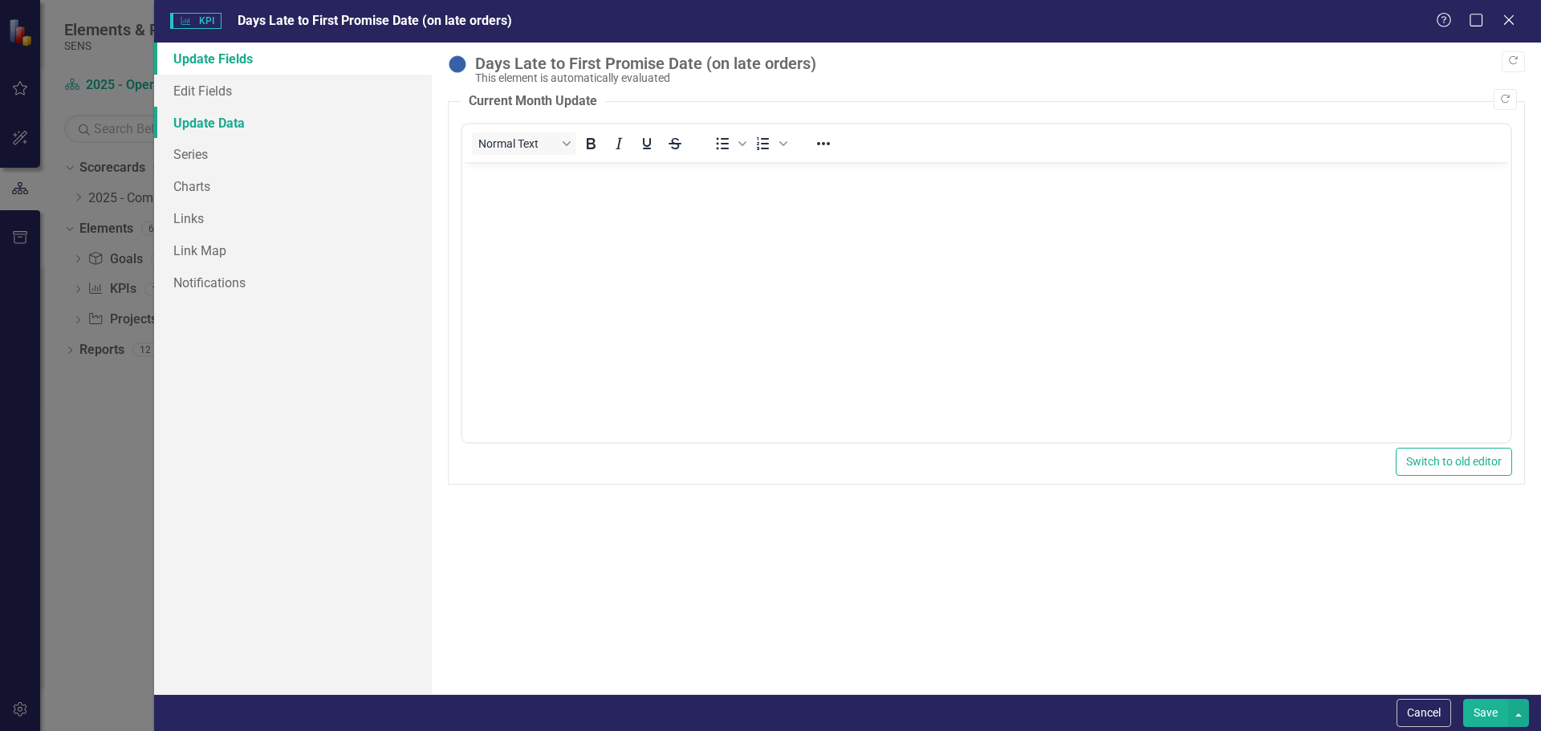
scroll to position [0, 0]
click at [212, 120] on link "Update Data" at bounding box center [293, 123] width 278 height 32
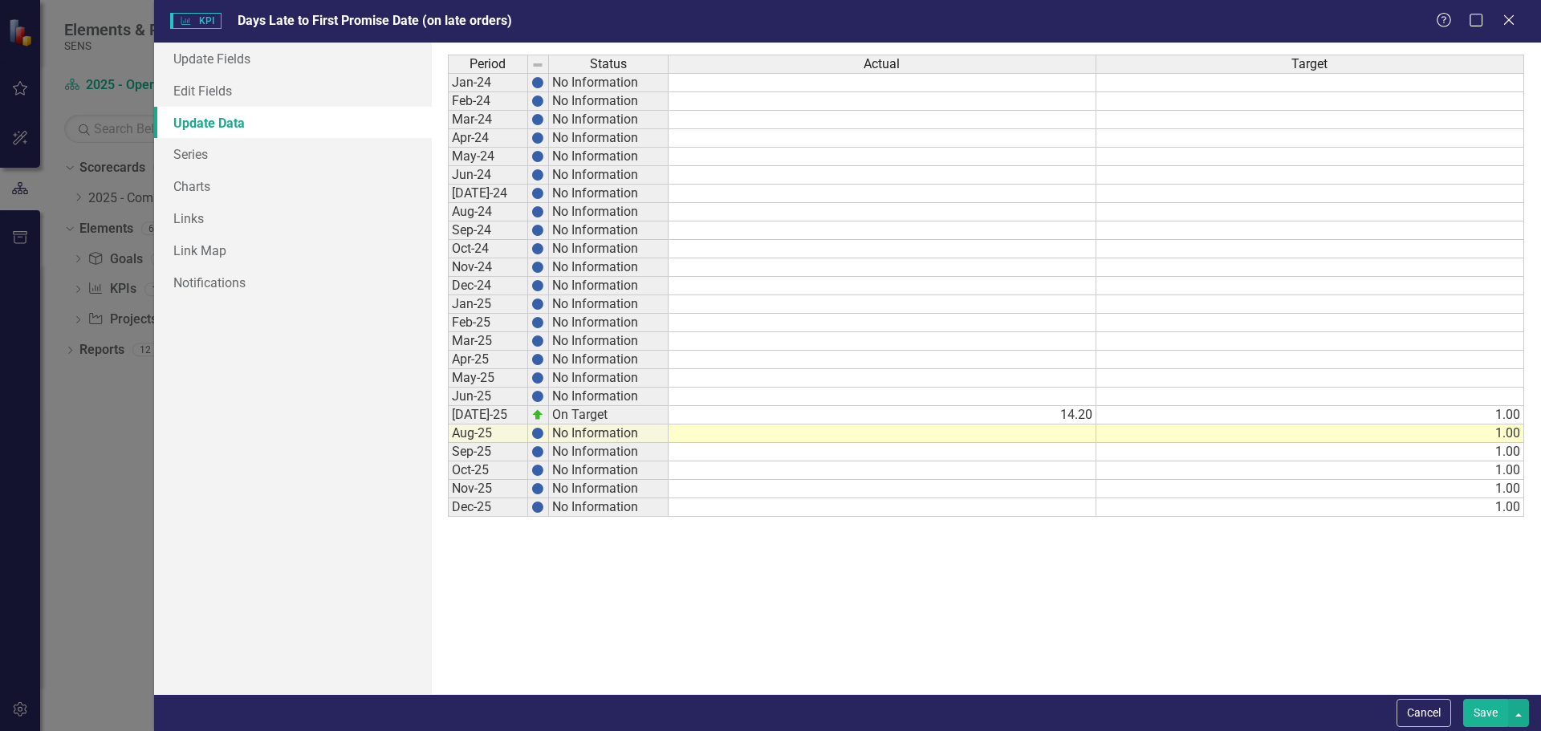
click at [1057, 435] on td at bounding box center [883, 434] width 428 height 18
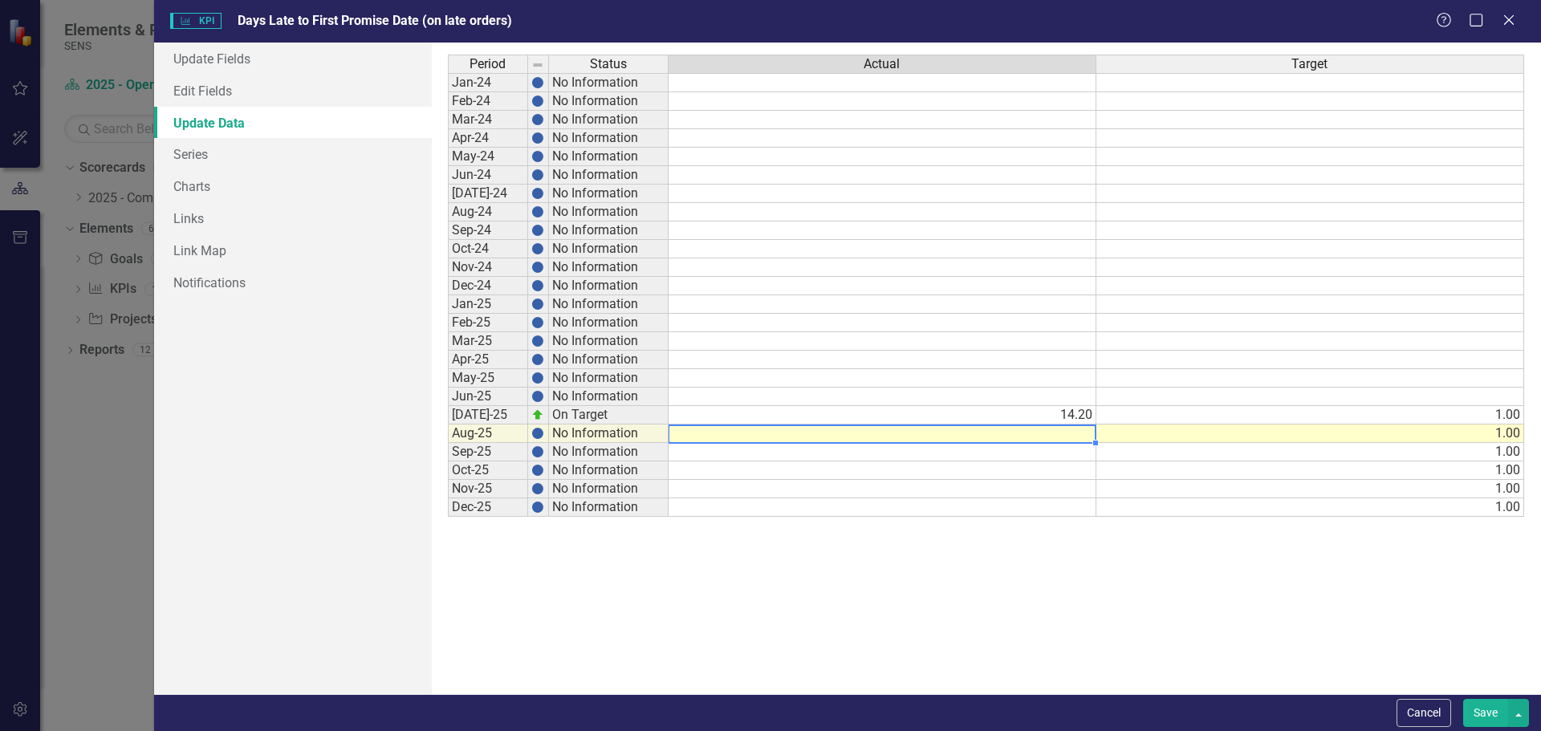
click at [1057, 435] on td at bounding box center [883, 434] width 428 height 18
click at [1078, 435] on textarea at bounding box center [882, 434] width 429 height 19
type textarea "4.9"
click at [1018, 596] on div "Period Status Actual Target Jan-24 No Information Feb-24 No Information Mar-24 …" at bounding box center [986, 369] width 1077 height 628
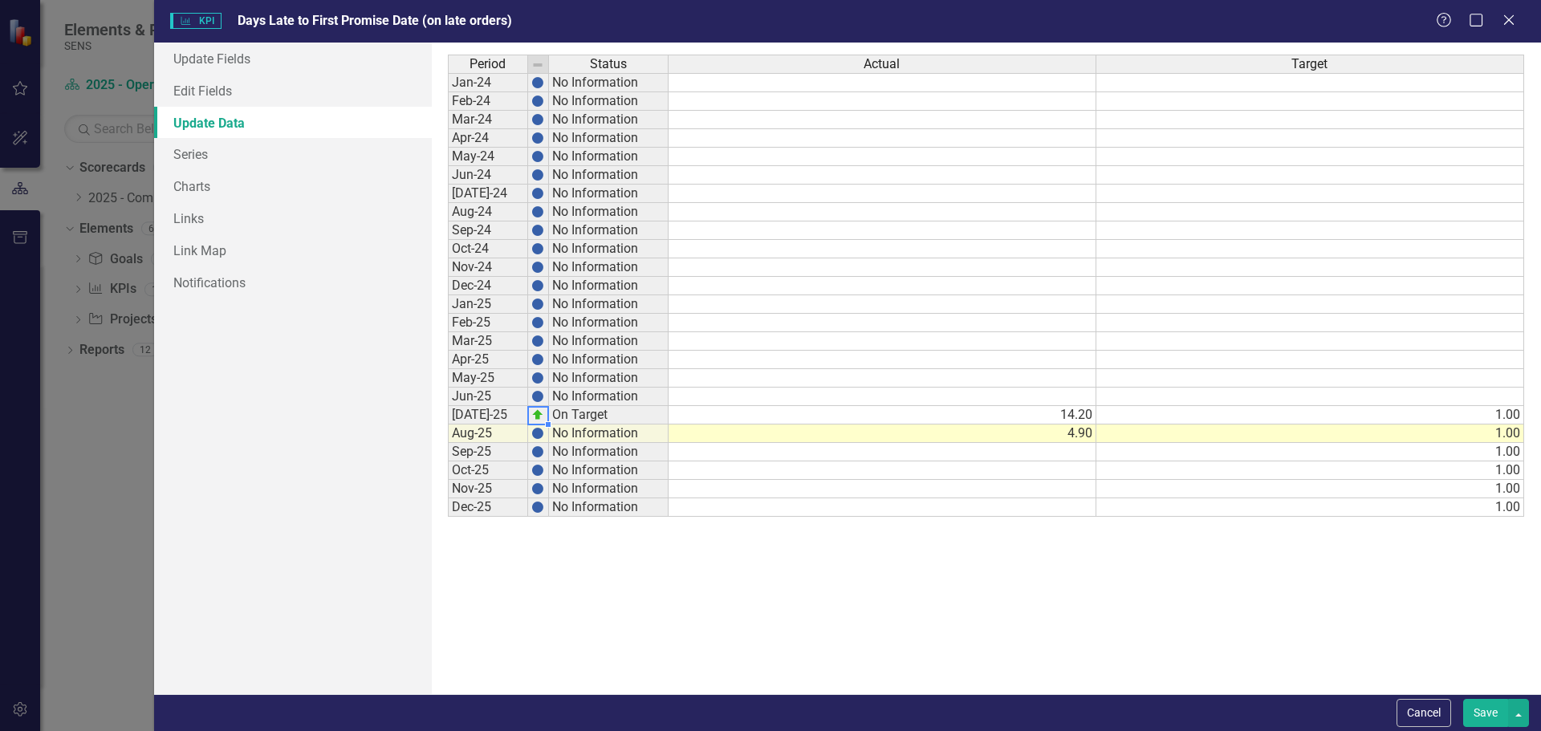
click at [215, 128] on link "Update Data" at bounding box center [293, 123] width 278 height 32
click at [1491, 710] on button "Save" at bounding box center [1485, 713] width 45 height 28
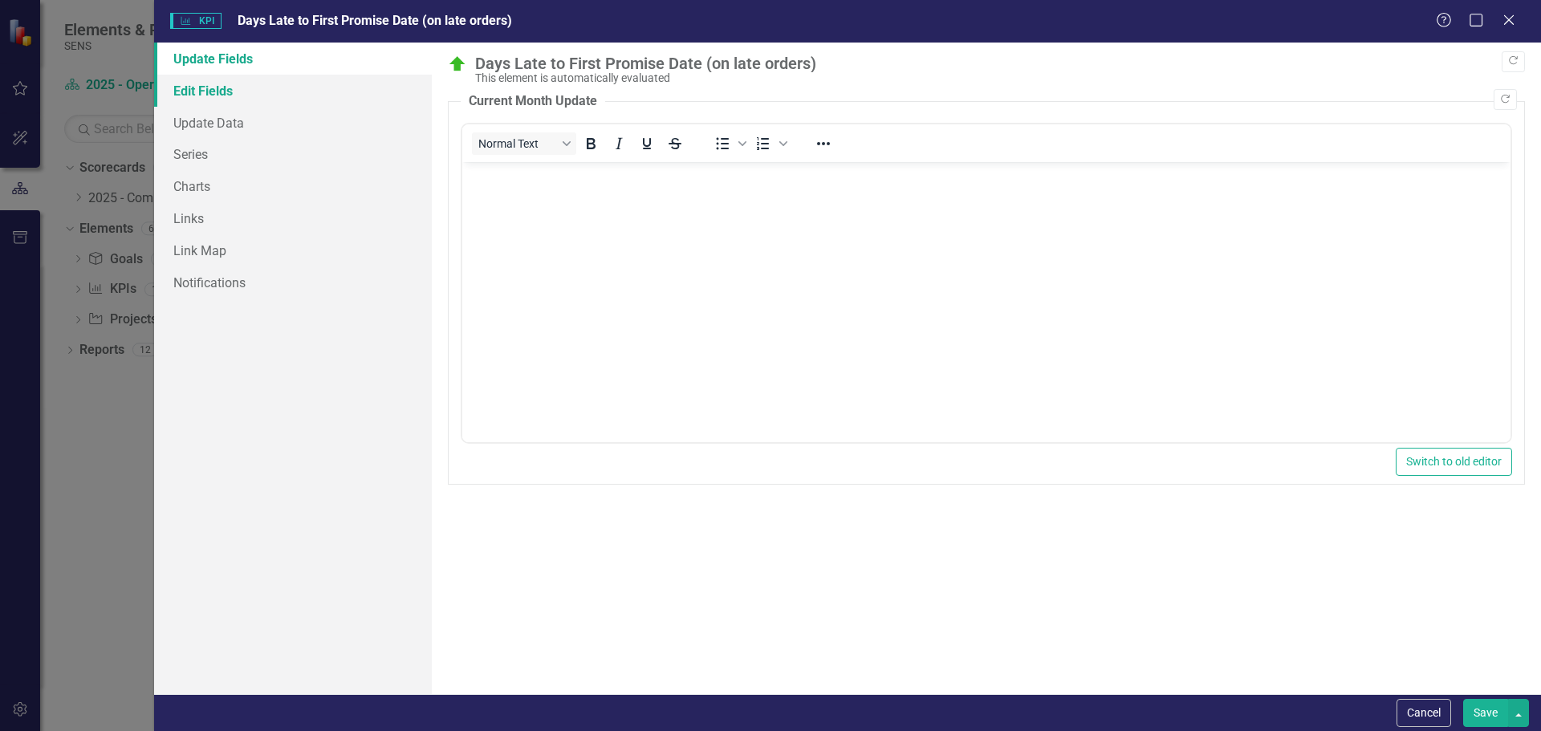
click at [218, 97] on link "Edit Fields" at bounding box center [293, 91] width 278 height 32
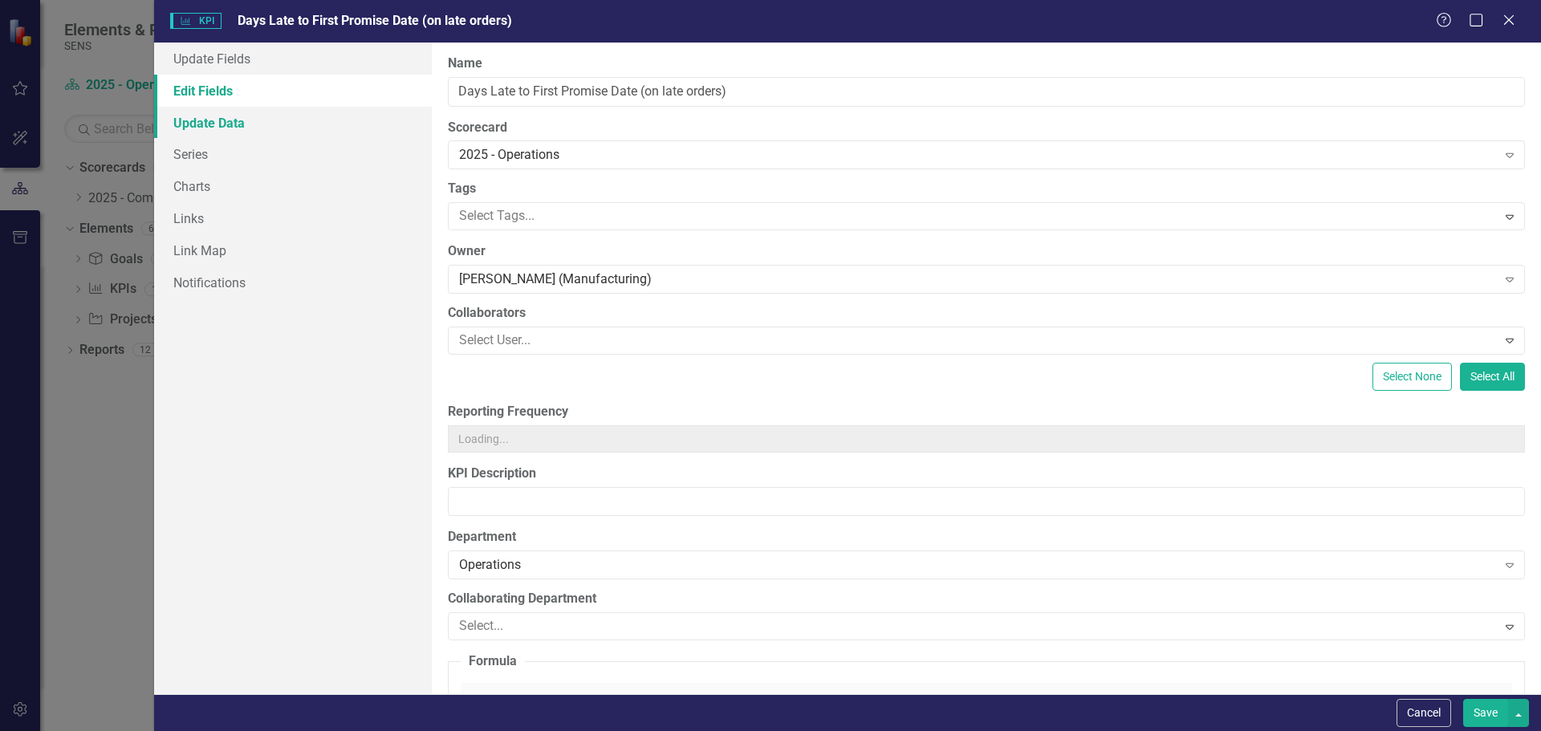
click at [213, 128] on link "Update Data" at bounding box center [293, 123] width 278 height 32
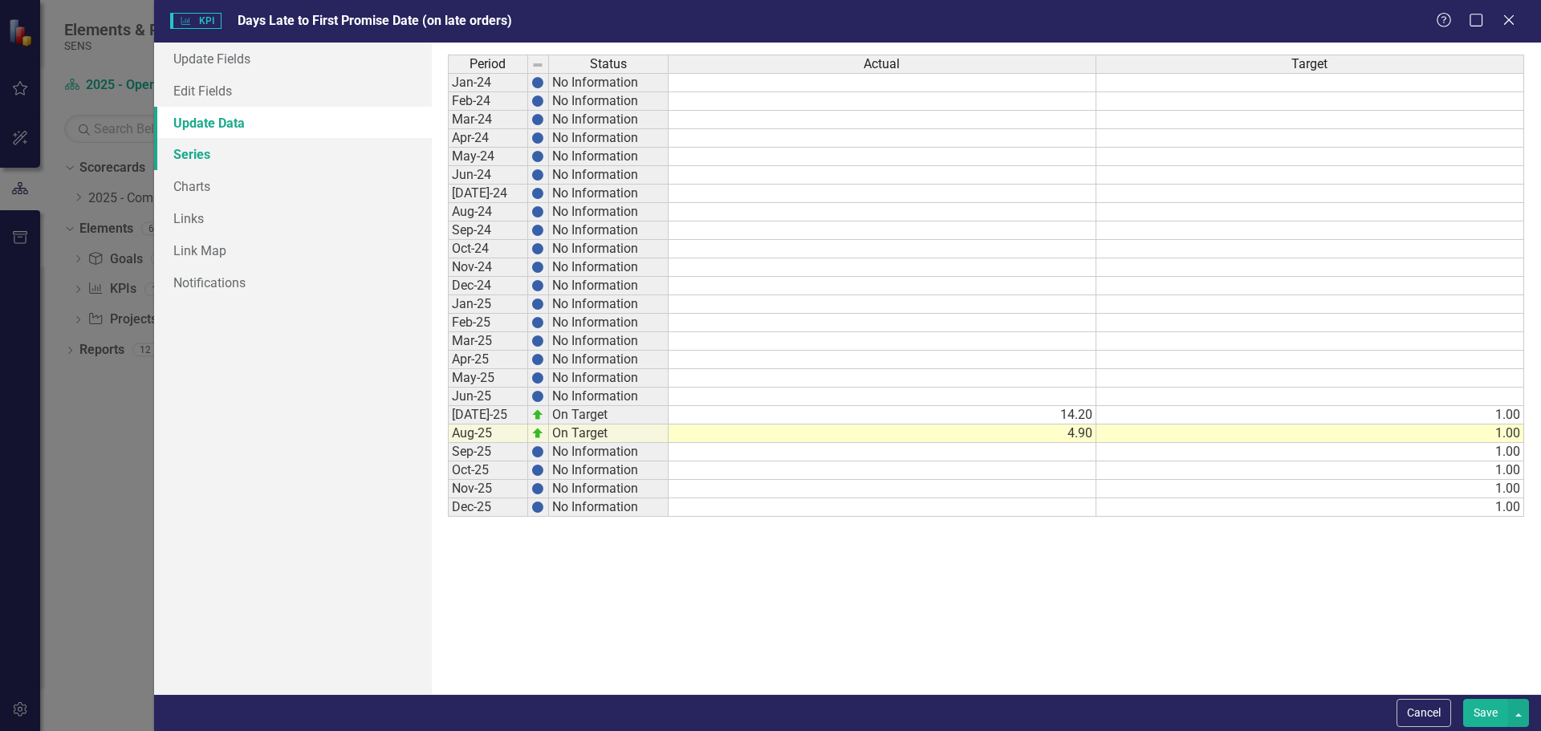
click at [200, 158] on link "Series" at bounding box center [293, 154] width 278 height 32
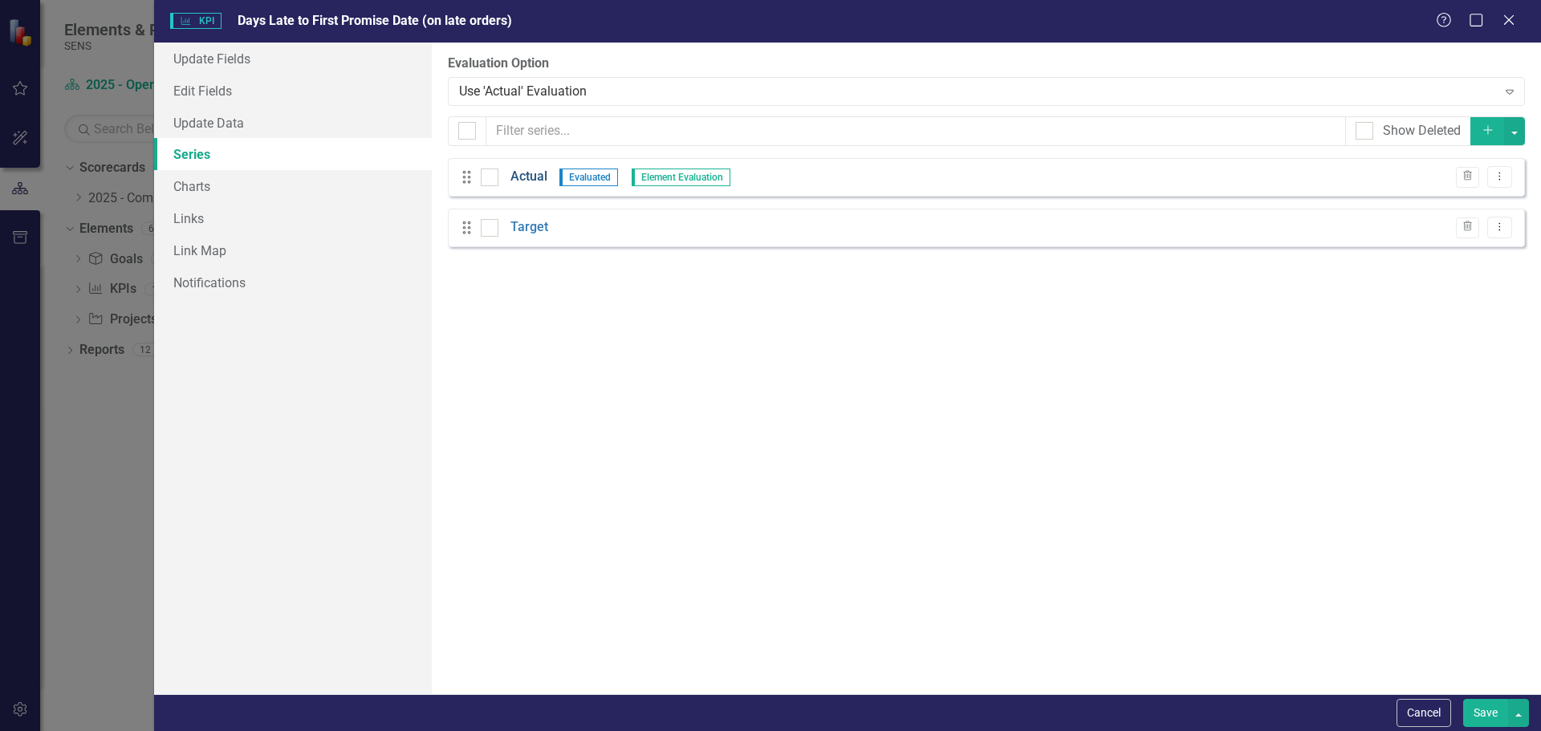
click at [523, 175] on link "Actual" at bounding box center [528, 177] width 37 height 18
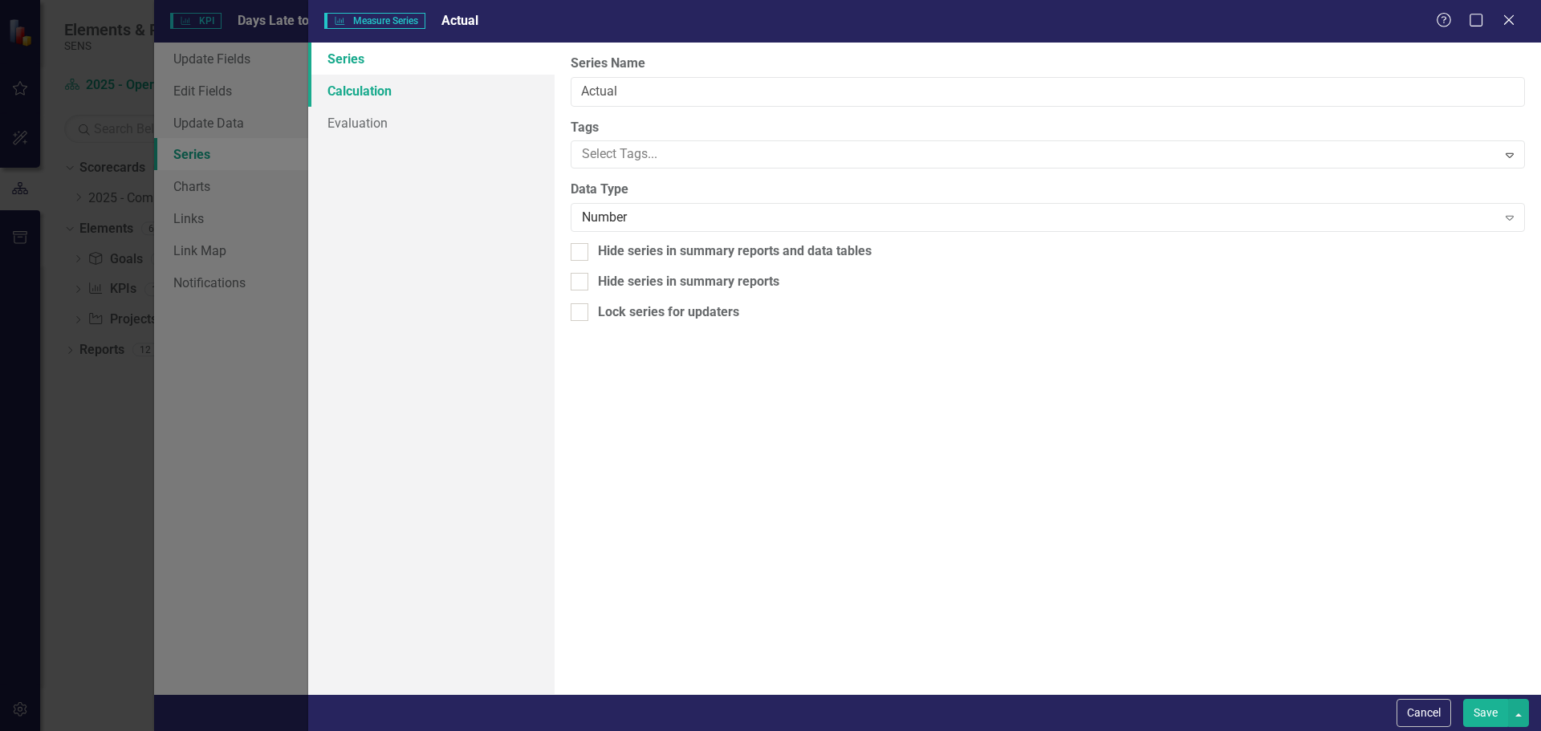
click at [342, 83] on link "Calculation" at bounding box center [431, 91] width 246 height 32
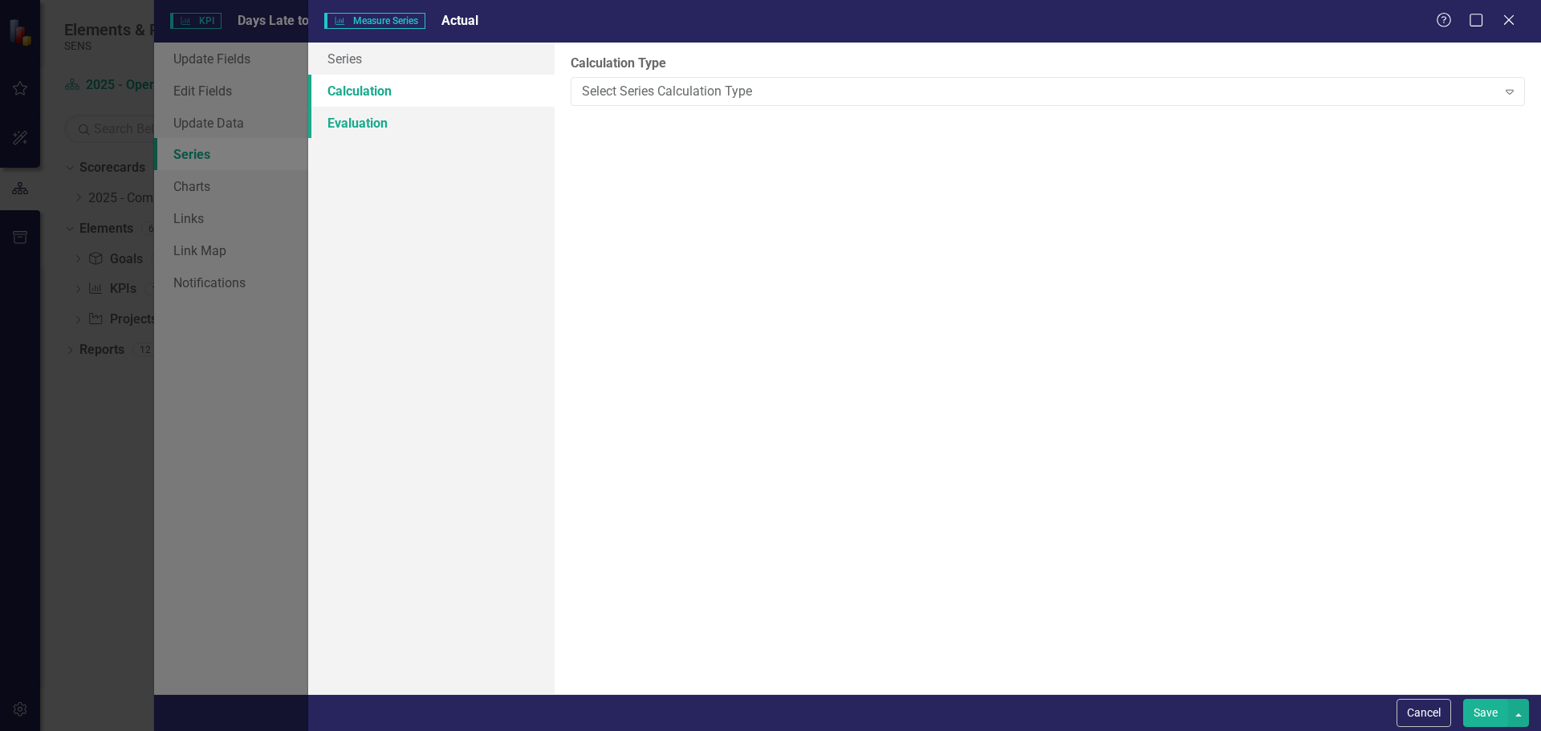
click at [388, 120] on link "Evaluation" at bounding box center [431, 123] width 246 height 32
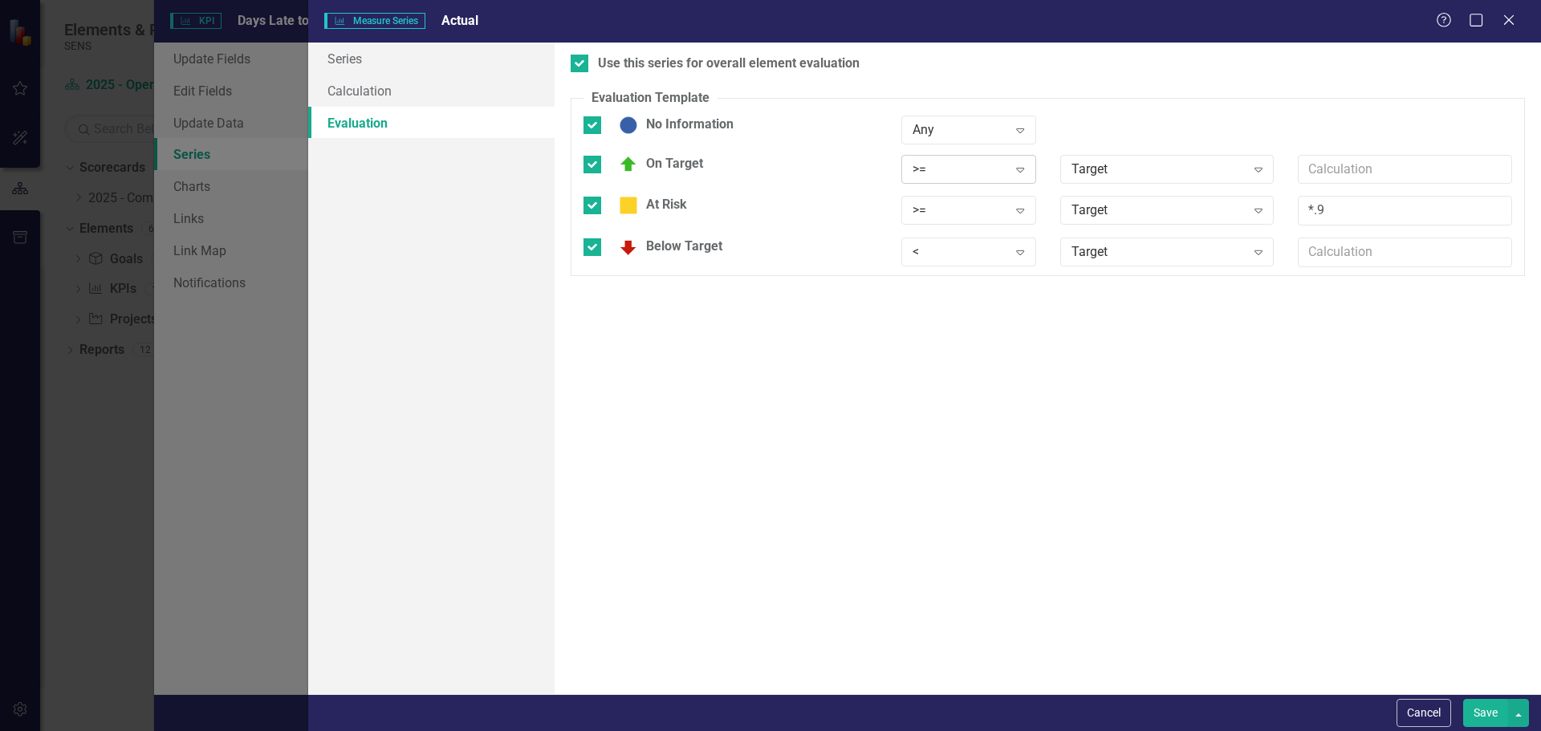
click at [1020, 172] on icon at bounding box center [1020, 170] width 8 height 5
click at [1024, 165] on icon "Expand" at bounding box center [1020, 169] width 16 height 13
click at [944, 277] on div "<=" at bounding box center [971, 276] width 109 height 18
click at [1027, 252] on icon "Expand" at bounding box center [1020, 252] width 16 height 13
click at [943, 282] on div ">" at bounding box center [971, 280] width 109 height 18
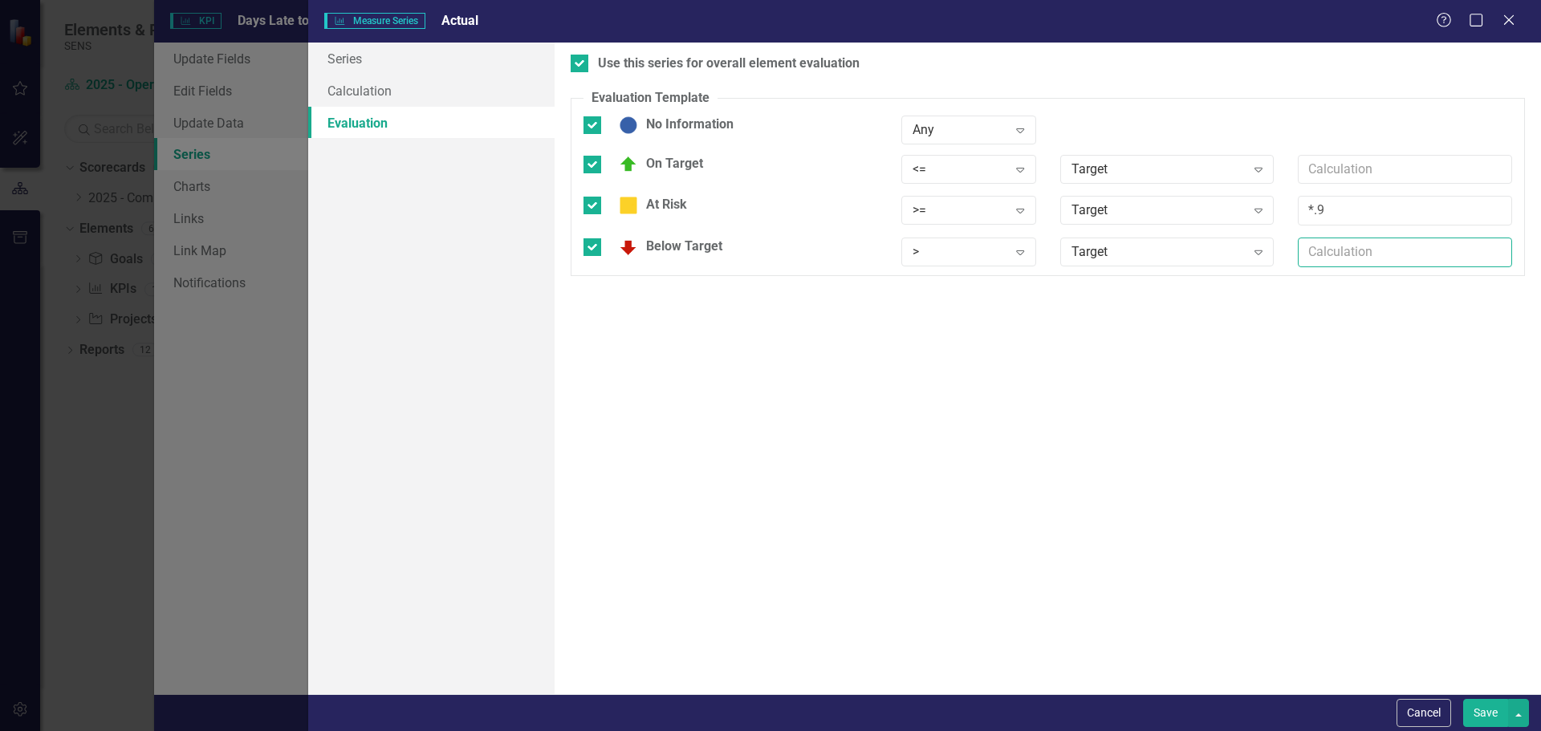
click at [1347, 253] on input "text" at bounding box center [1405, 253] width 214 height 30
type input "*5"
click at [1336, 210] on input "*.9" at bounding box center [1405, 211] width 214 height 30
click at [1315, 205] on input "*.9" at bounding box center [1405, 211] width 214 height 30
click at [1359, 209] on input "*4.9" at bounding box center [1405, 211] width 214 height 30
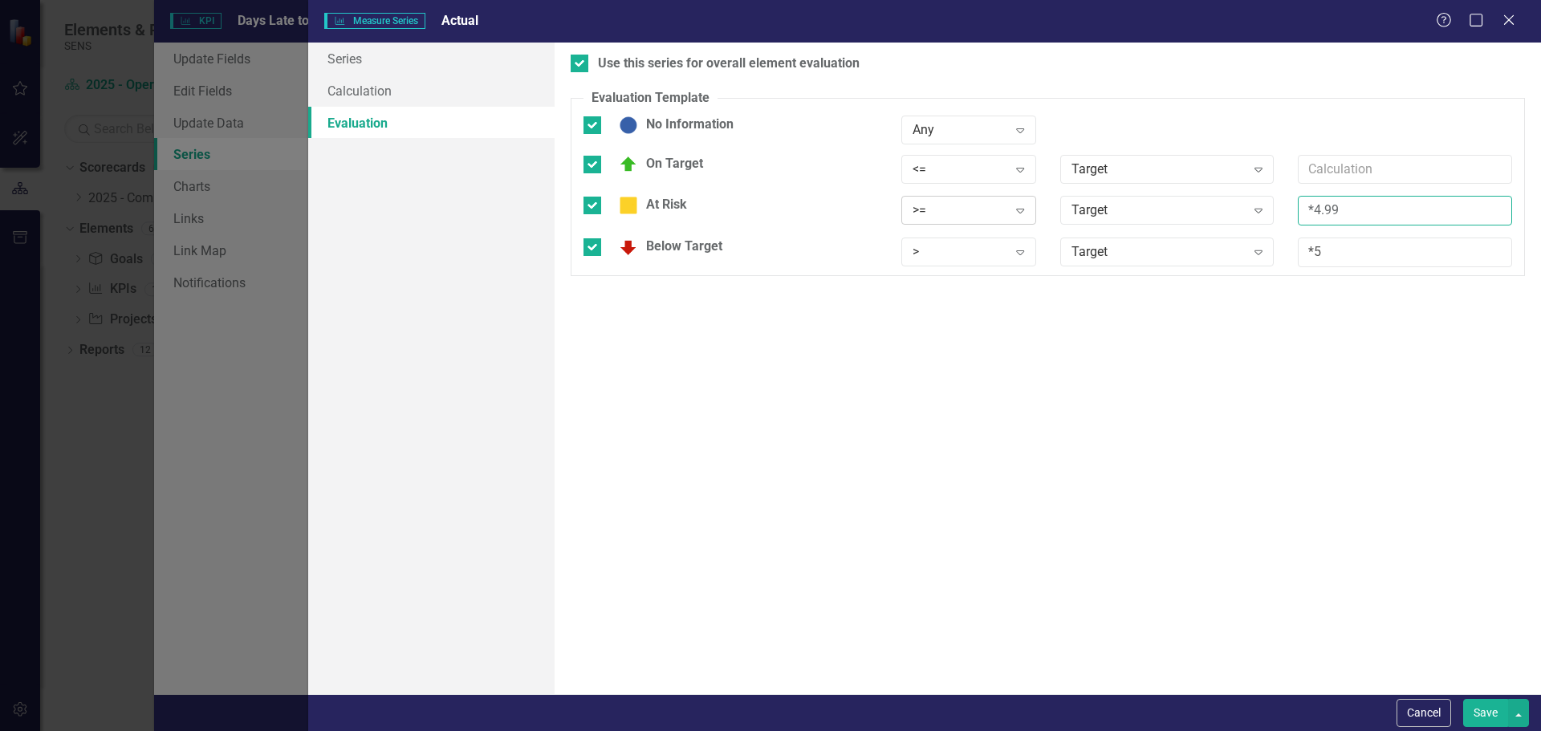
type input "*4.99"
click at [1022, 206] on icon "Expand" at bounding box center [1020, 210] width 16 height 13
click at [1378, 438] on div "Use this series for overall element evaluation Evaluation Template You can defi…" at bounding box center [1048, 369] width 986 height 652
click at [1019, 212] on icon "Expand" at bounding box center [1020, 210] width 16 height 13
click at [938, 306] on div "<=" at bounding box center [968, 318] width 135 height 26
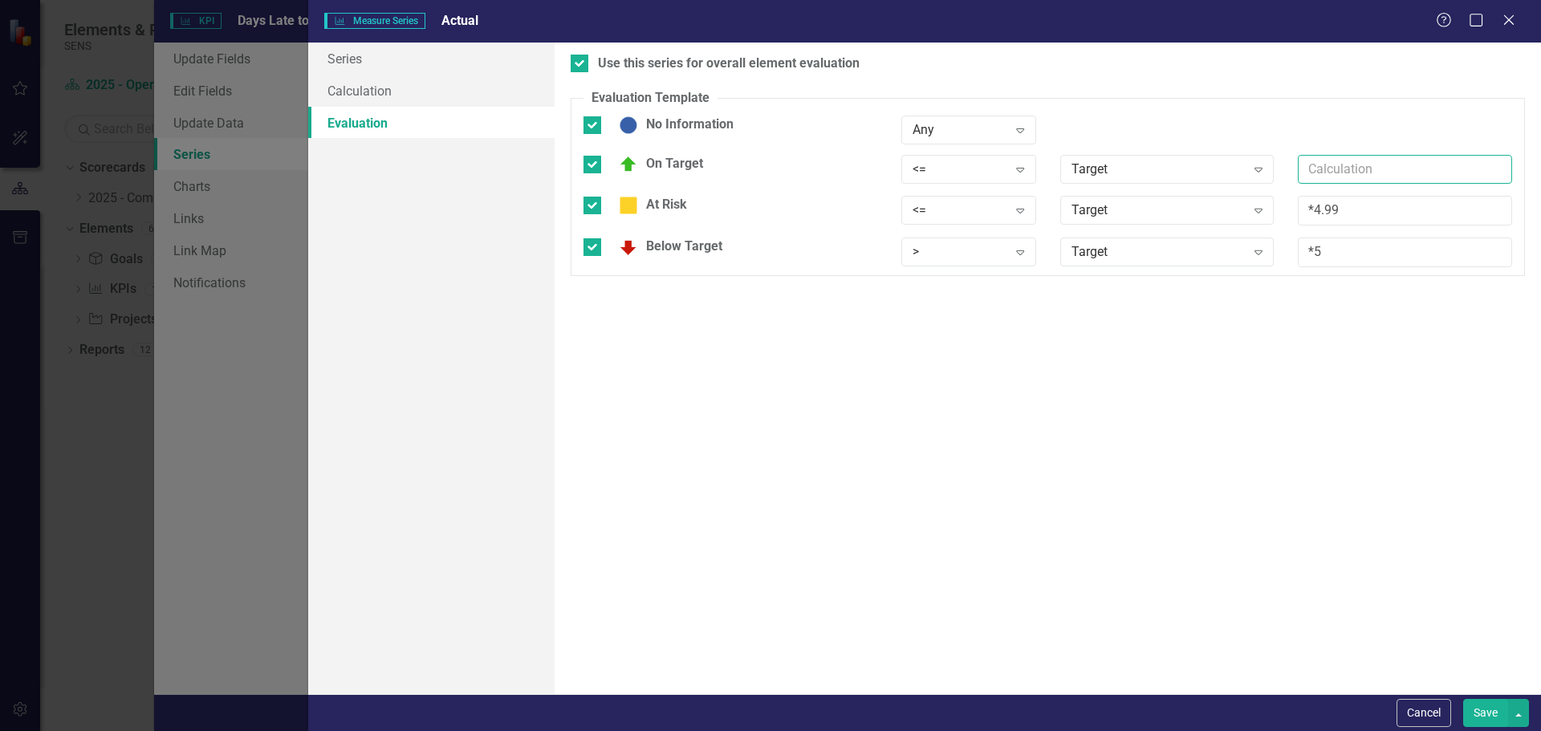
click at [1345, 173] on input "text" at bounding box center [1405, 170] width 214 height 30
type input "*1.5"
click at [1483, 708] on button "Save" at bounding box center [1485, 713] width 45 height 28
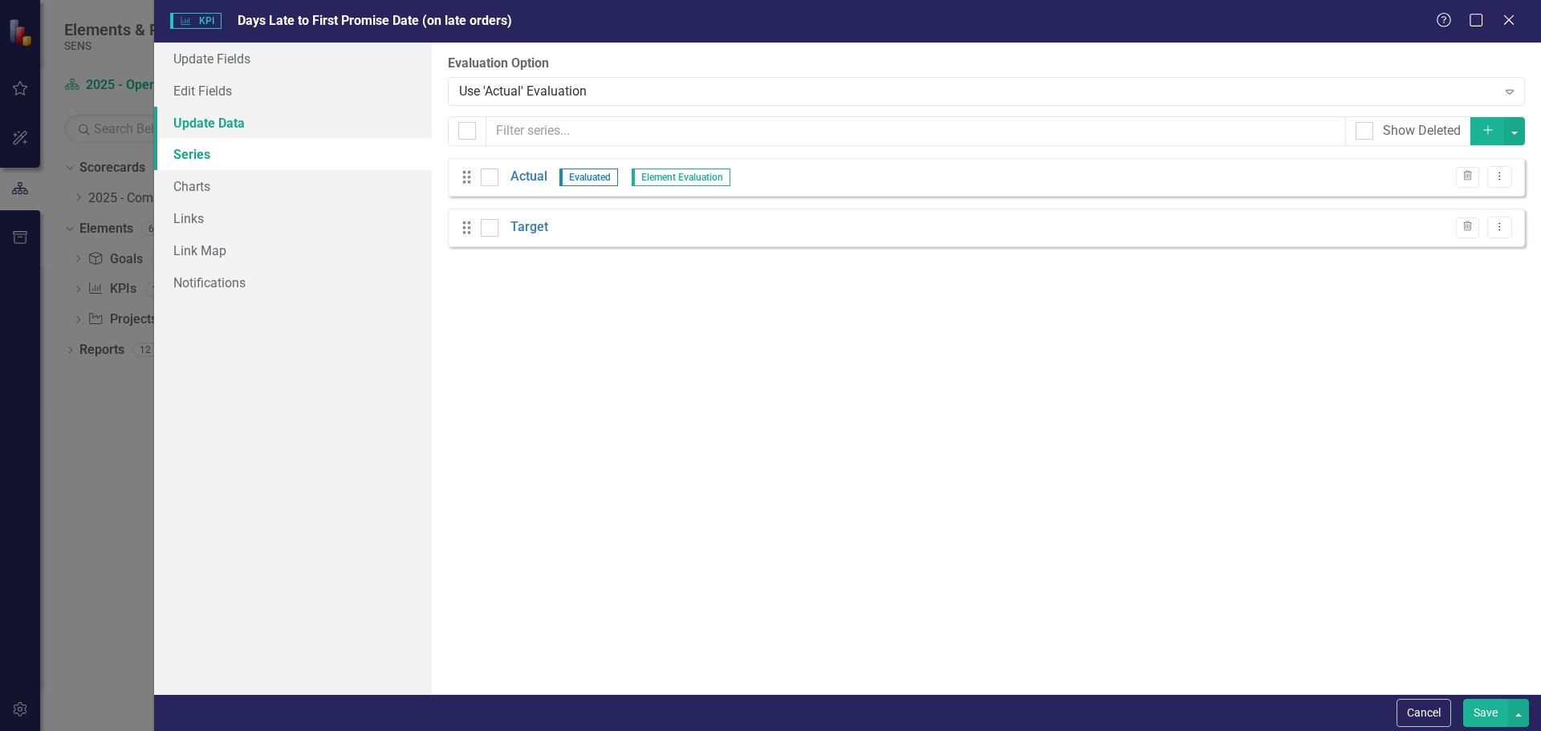
click at [198, 118] on link "Update Data" at bounding box center [293, 123] width 278 height 32
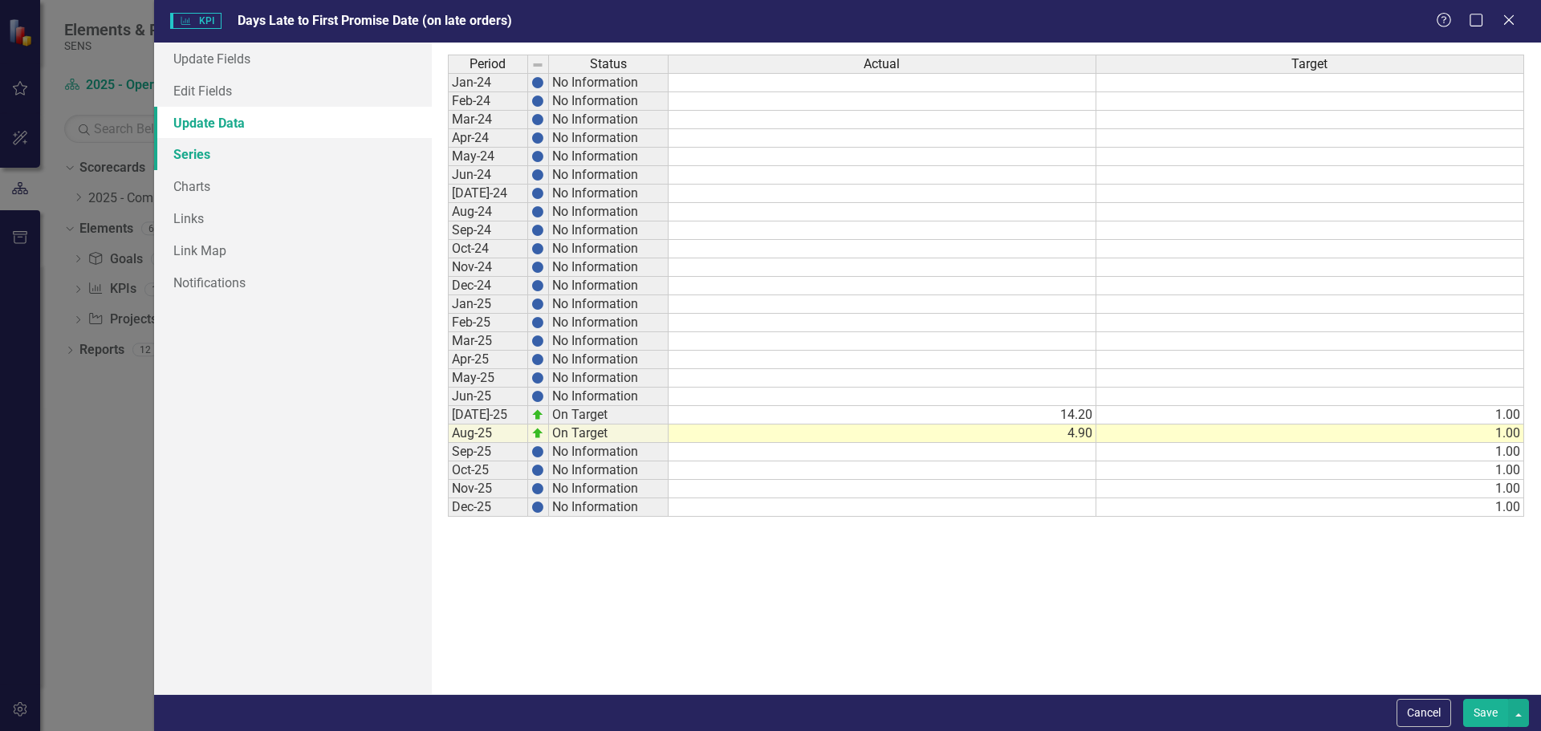
click at [190, 162] on link "Series" at bounding box center [293, 154] width 278 height 32
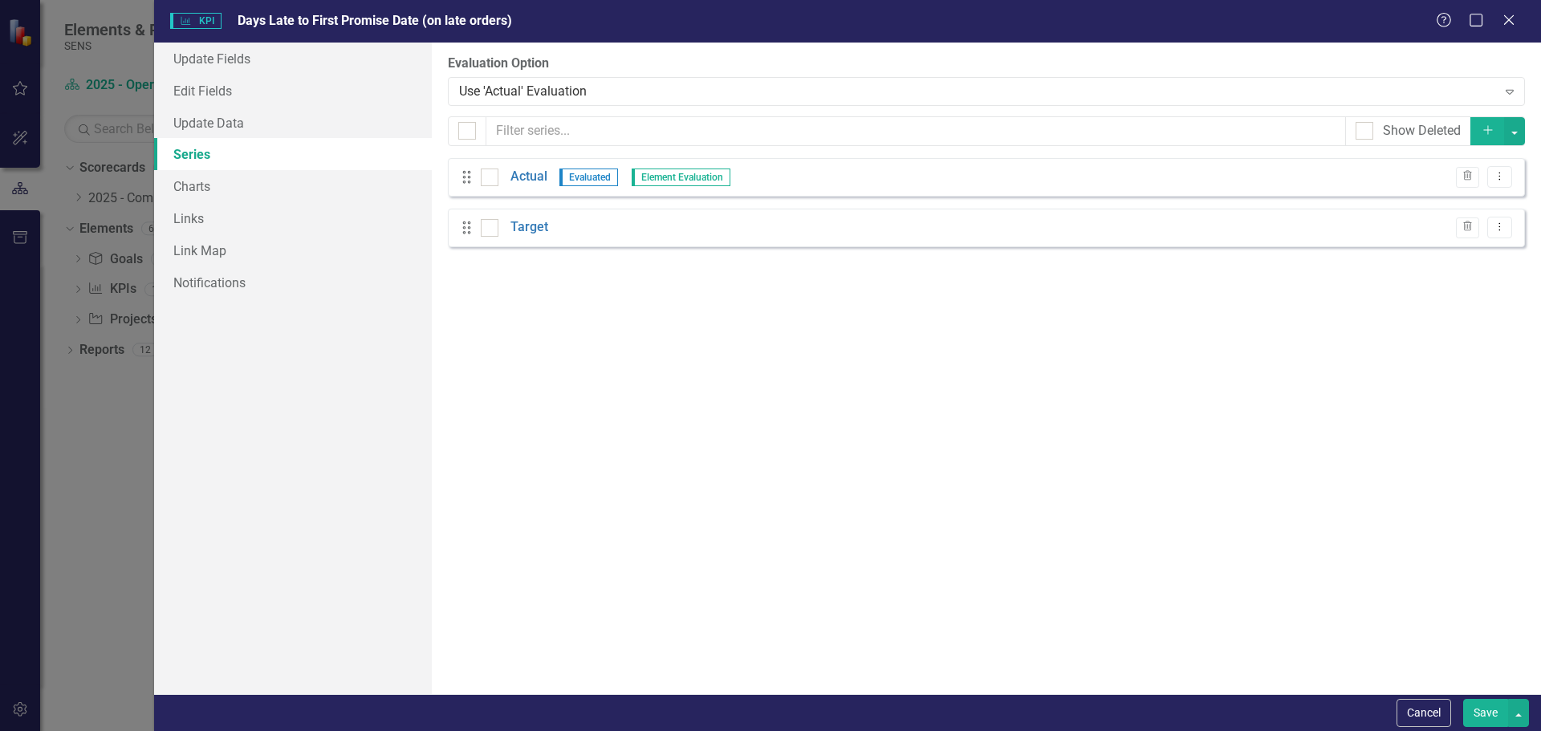
click at [1479, 709] on button "Save" at bounding box center [1485, 713] width 45 height 28
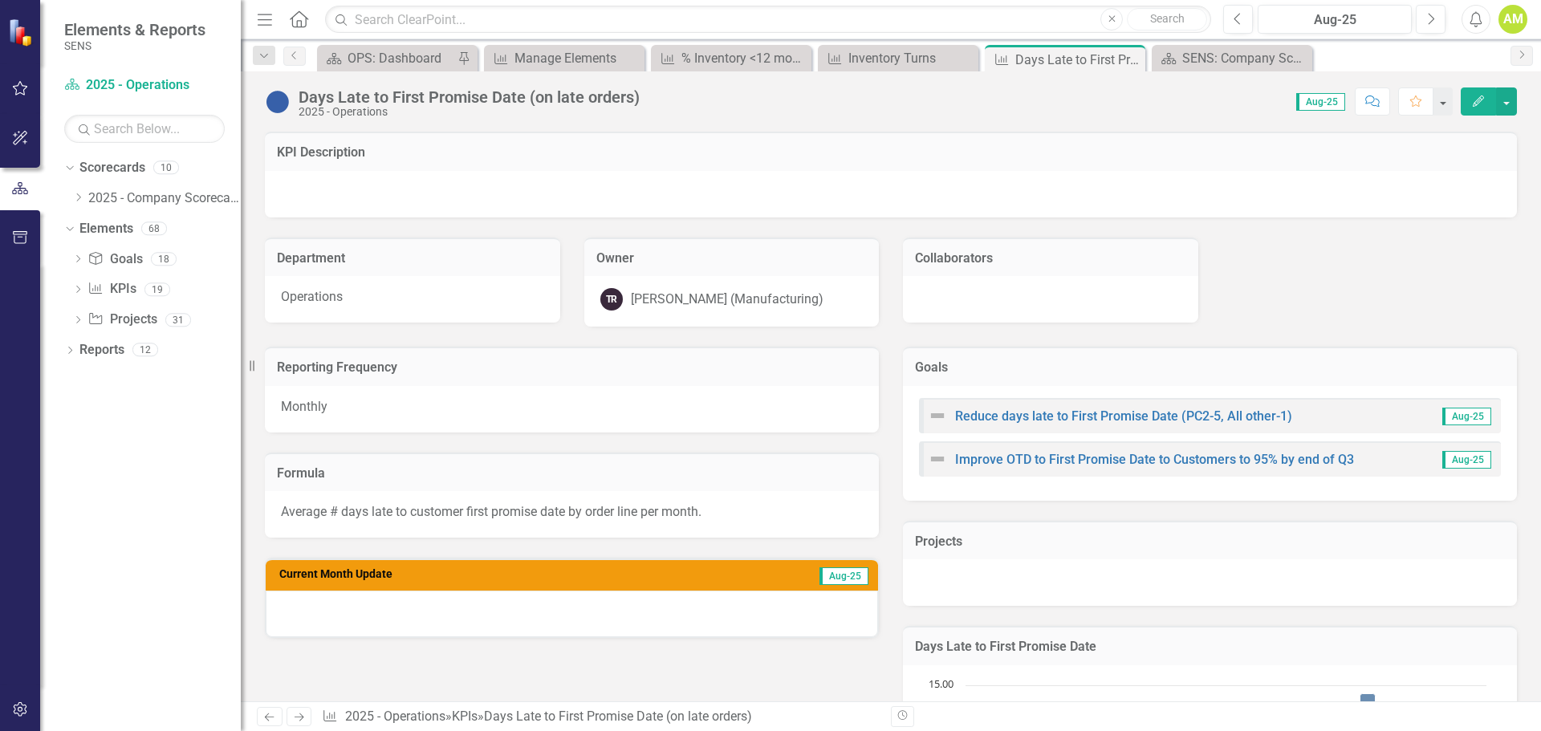
click at [1468, 102] on button "Edit" at bounding box center [1478, 101] width 35 height 28
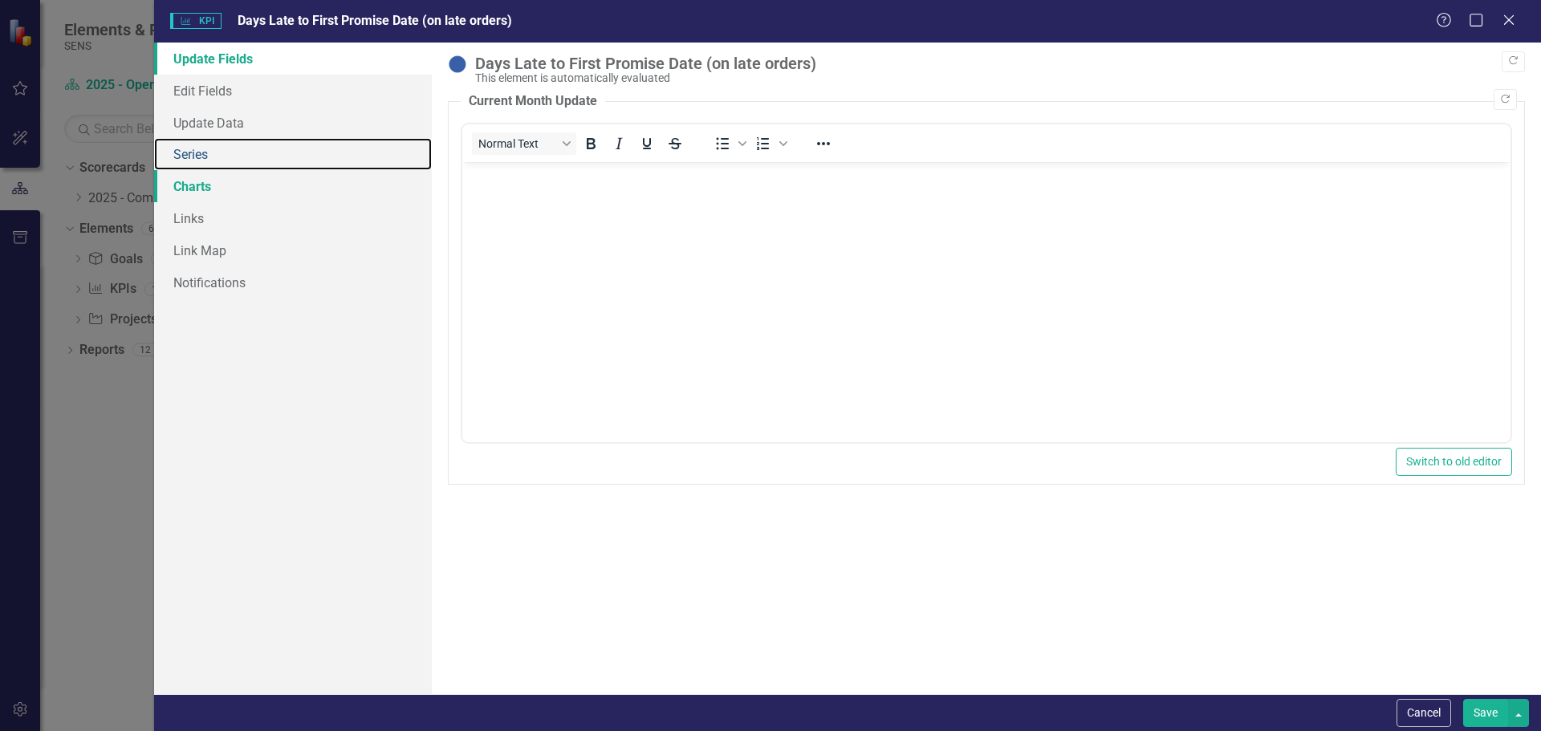
click at [194, 156] on link "Series" at bounding box center [293, 154] width 278 height 32
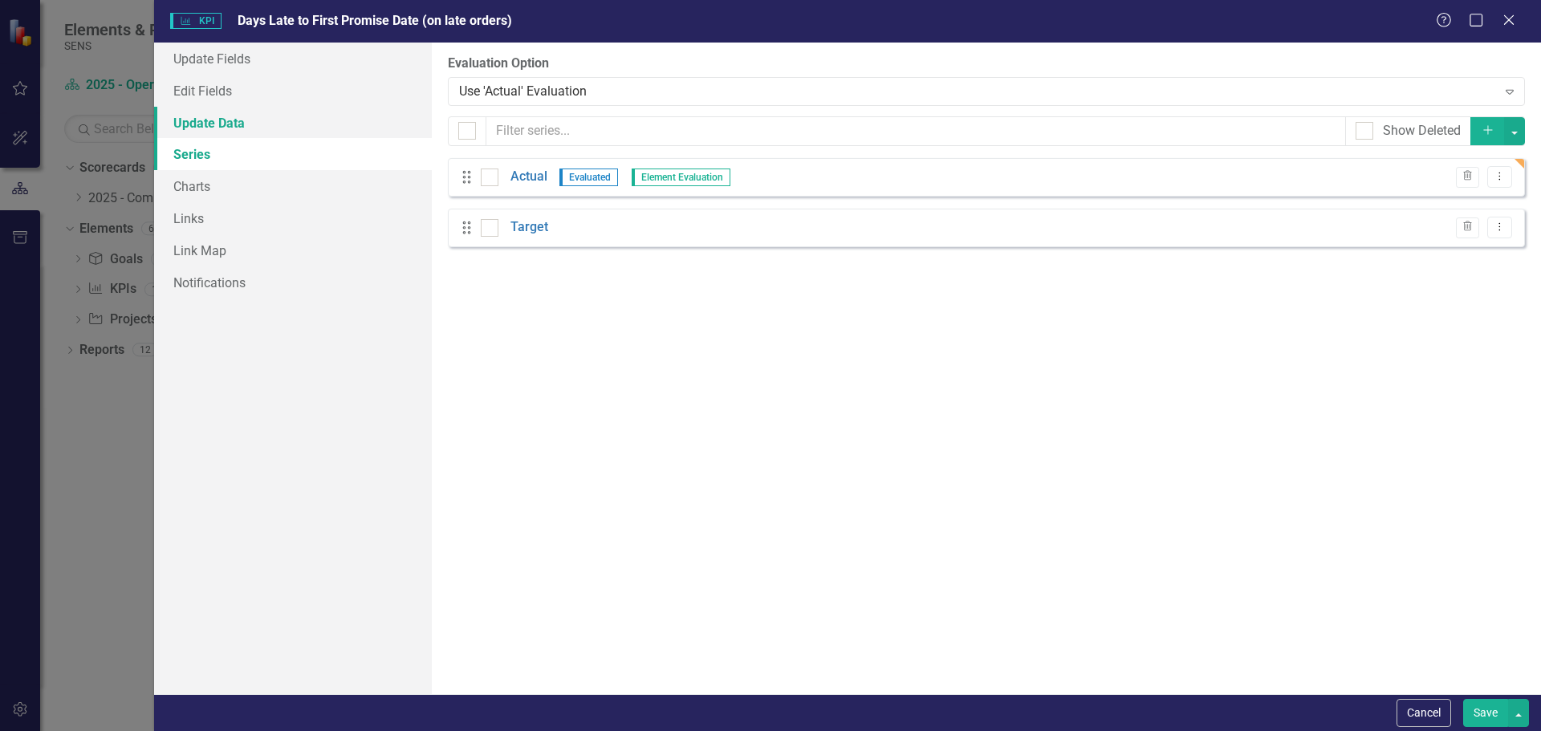
click at [226, 120] on link "Update Data" at bounding box center [293, 123] width 278 height 32
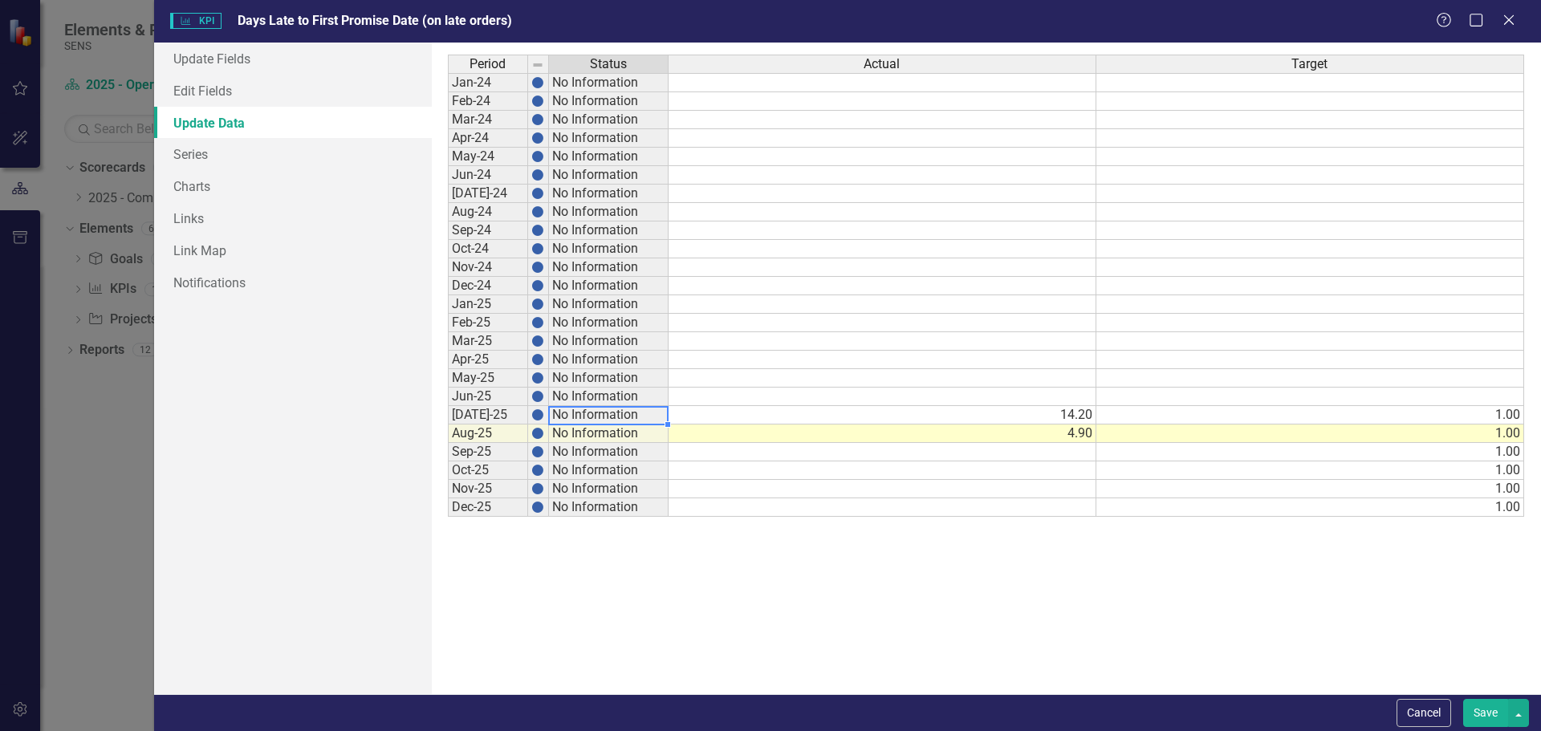
click at [626, 411] on td "No Information" at bounding box center [609, 415] width 120 height 18
click at [751, 627] on div "Period Status Actual Target Jan-24 No Information Feb-24 No Information Mar-24 …" at bounding box center [986, 369] width 1077 height 628
click at [196, 156] on link "Series" at bounding box center [293, 154] width 278 height 32
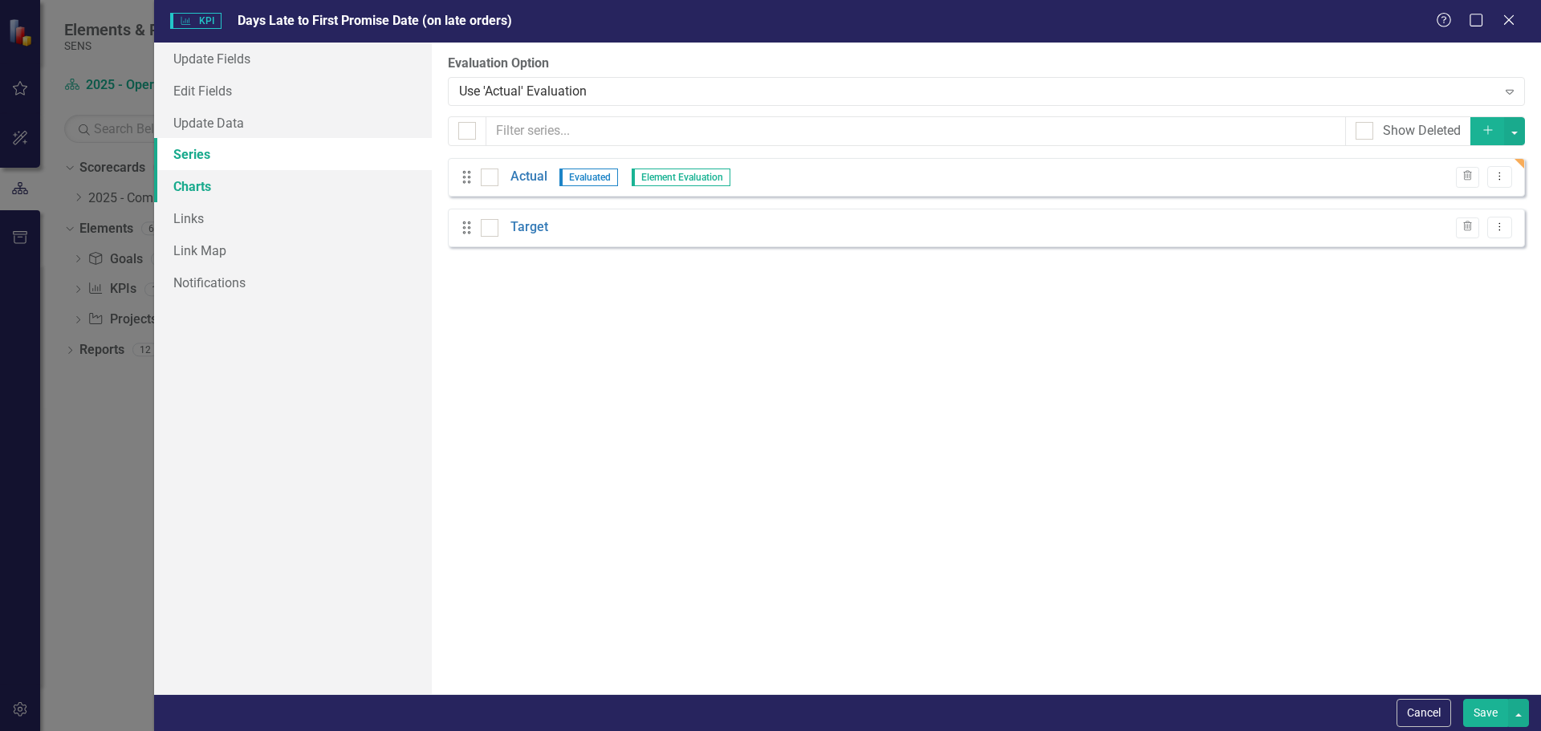
click at [202, 201] on link "Charts" at bounding box center [293, 186] width 278 height 32
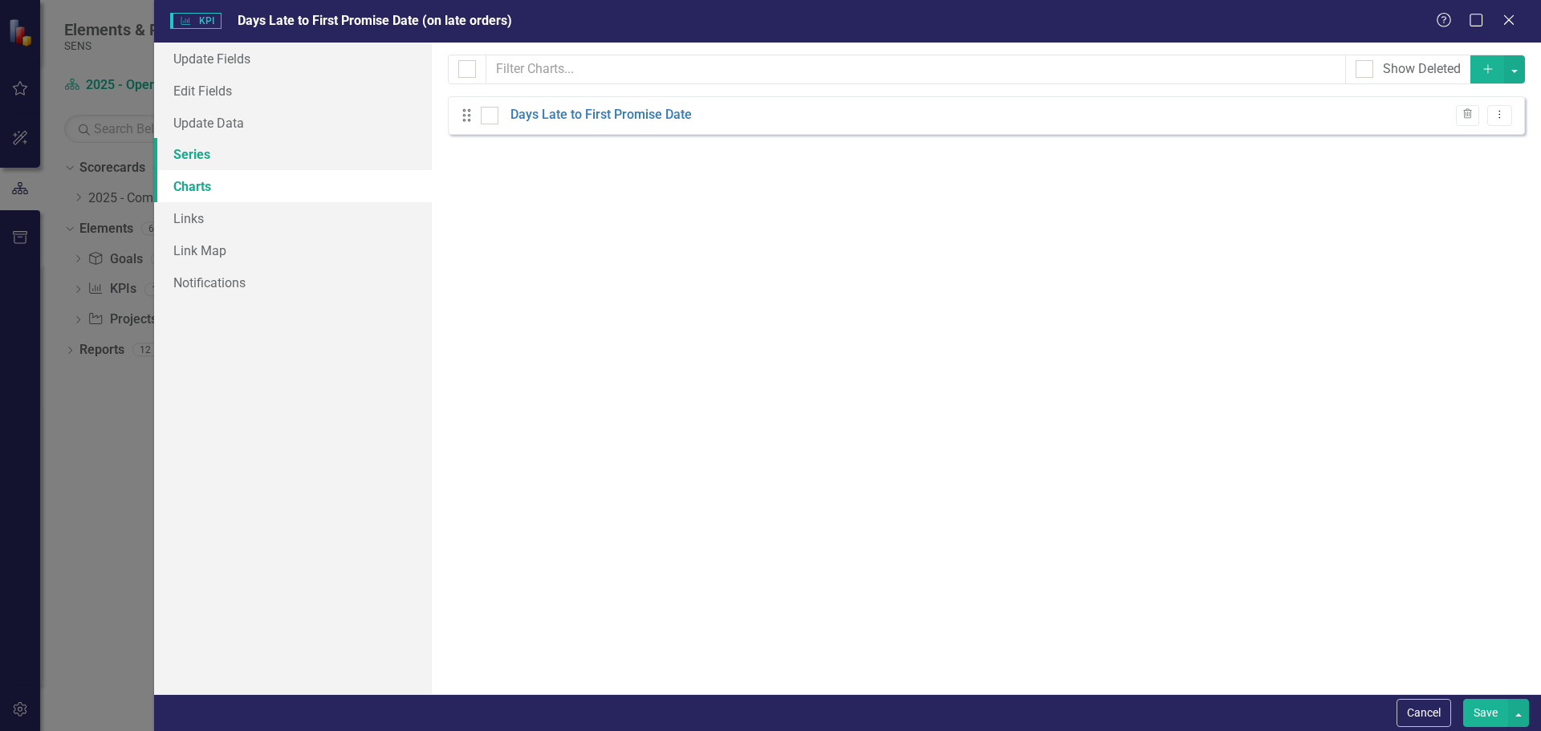
click at [195, 159] on link "Series" at bounding box center [293, 154] width 278 height 32
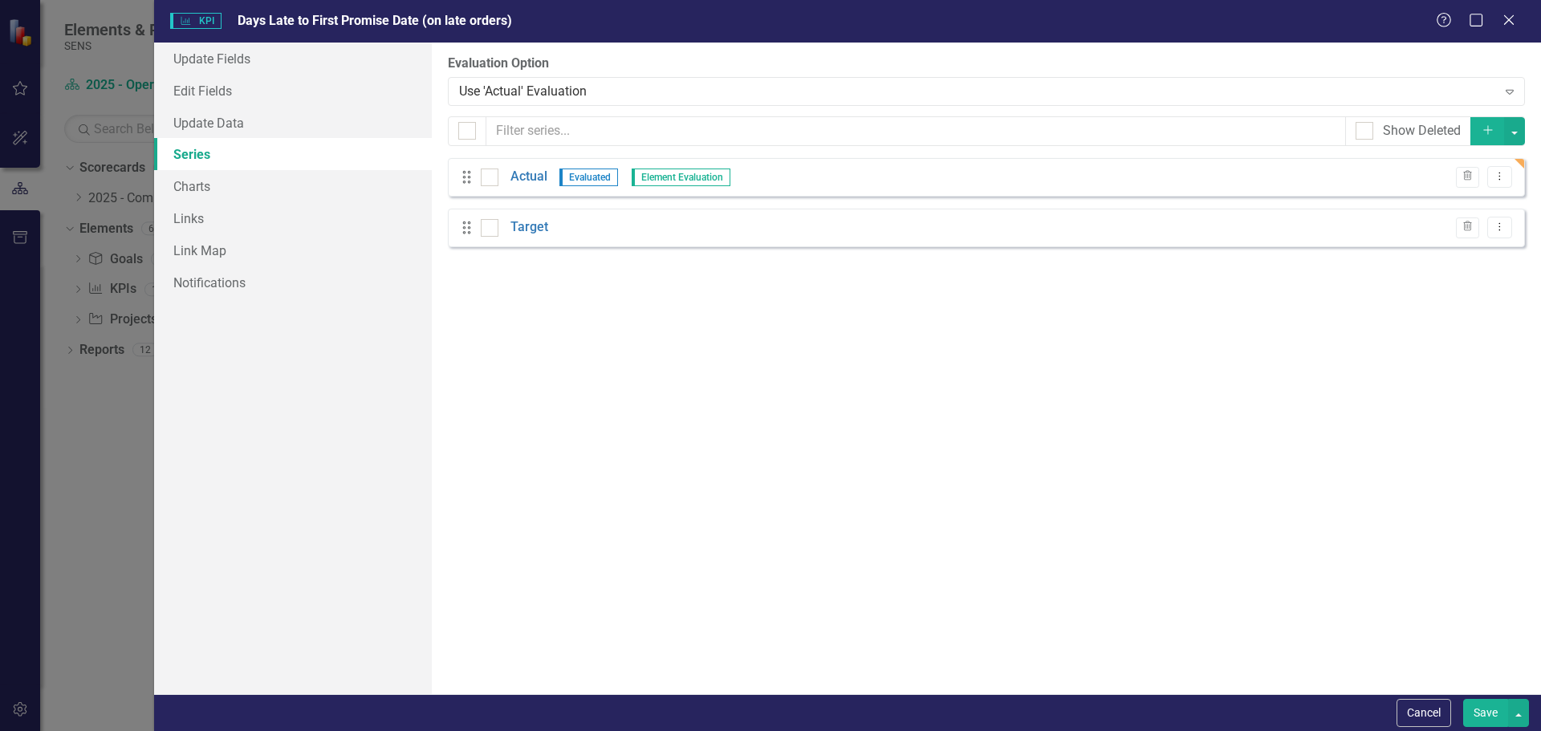
click at [549, 223] on div "Drag Target Trash Dropdown Menu" at bounding box center [986, 228] width 1077 height 39
click at [540, 231] on link "Target" at bounding box center [529, 227] width 38 height 18
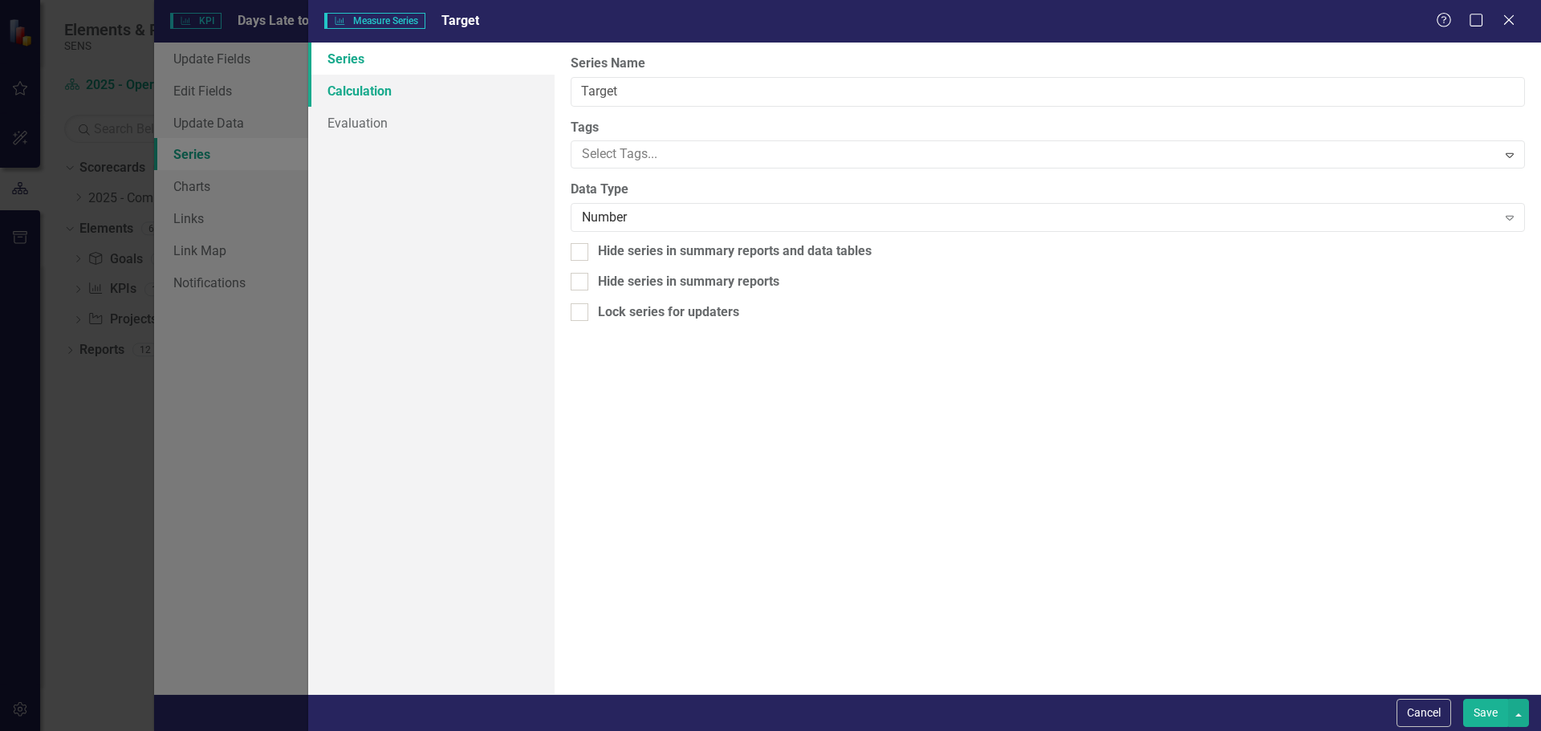
click at [348, 83] on link "Calculation" at bounding box center [431, 91] width 246 height 32
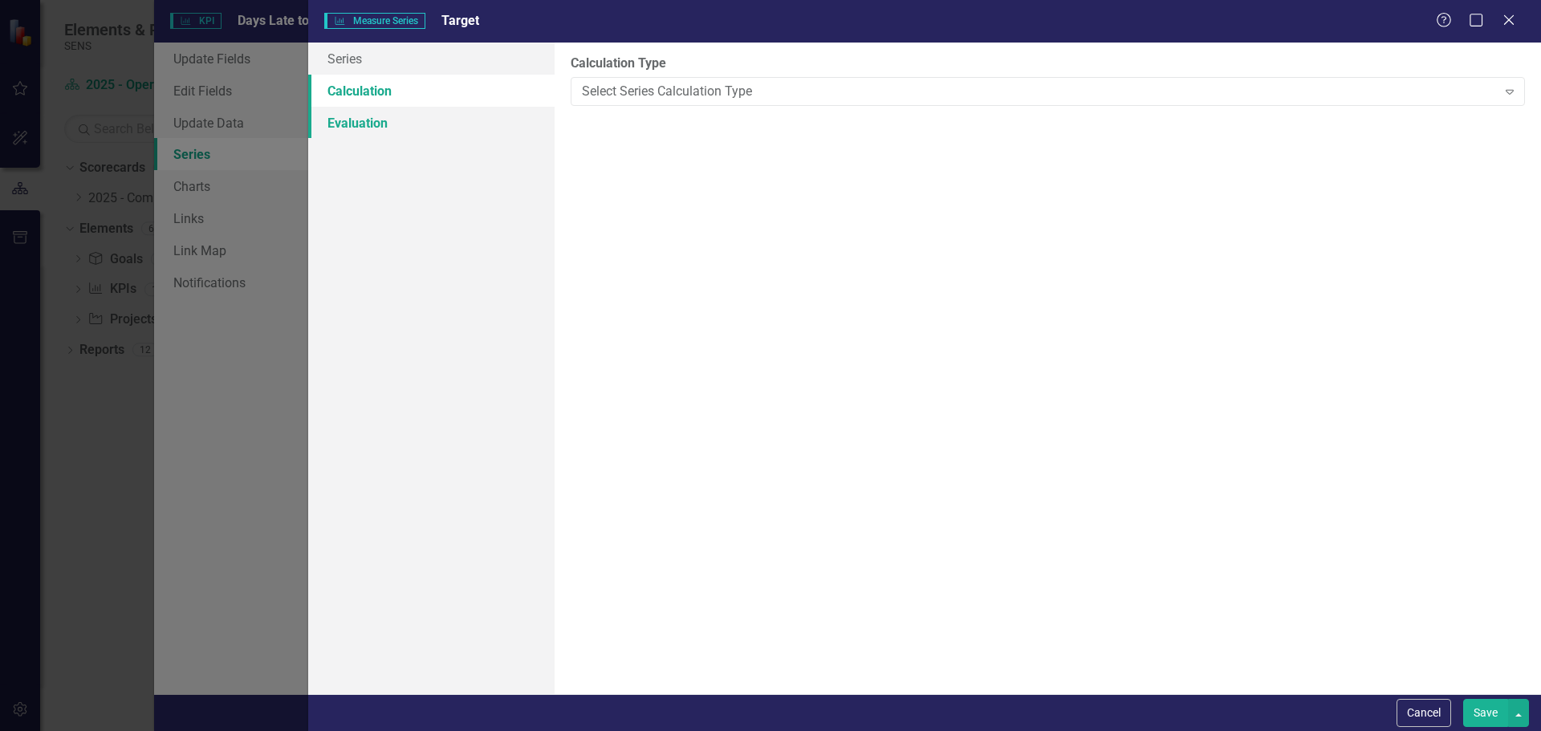
click at [349, 132] on link "Evaluation" at bounding box center [431, 123] width 246 height 32
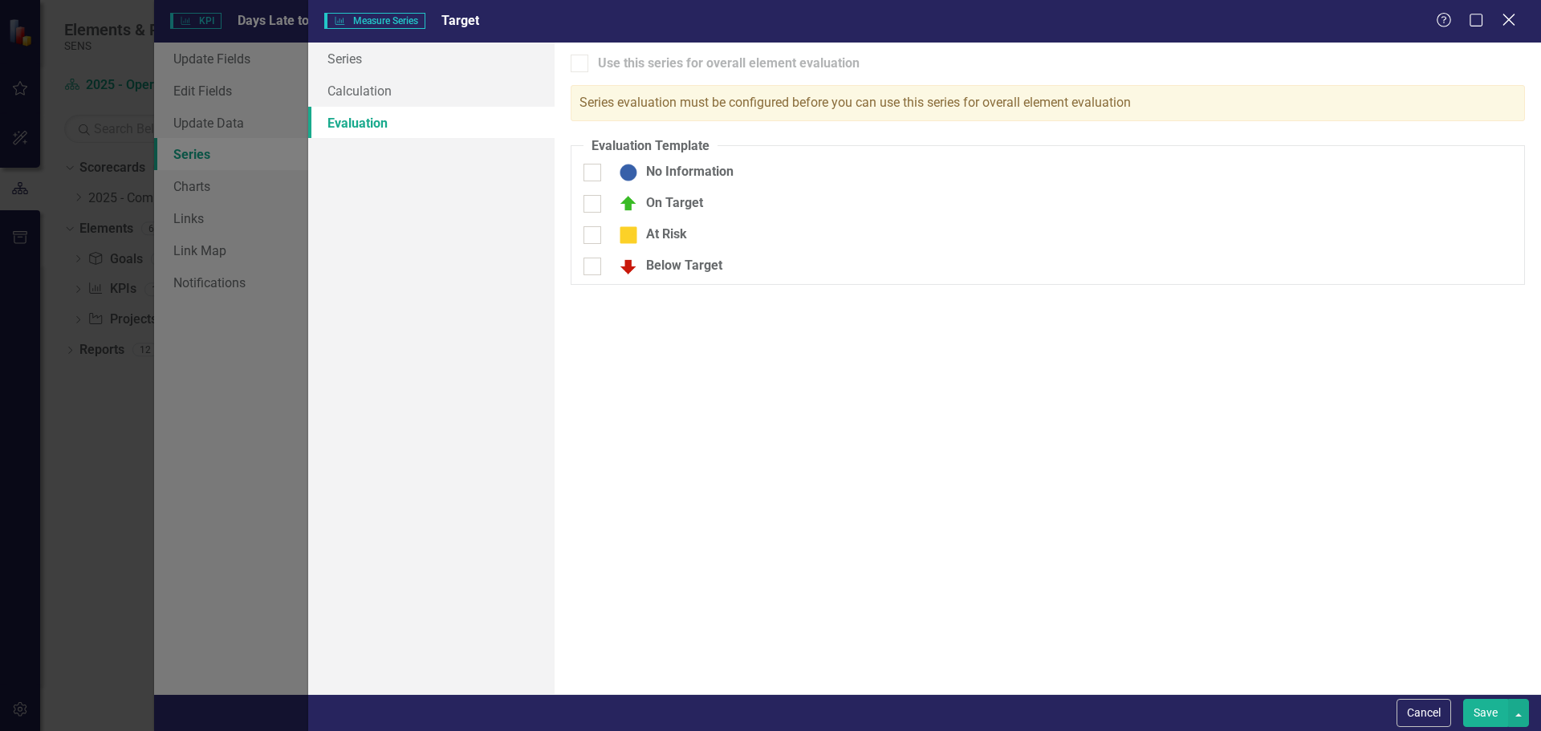
click at [1515, 24] on icon "Close" at bounding box center [1508, 19] width 20 height 15
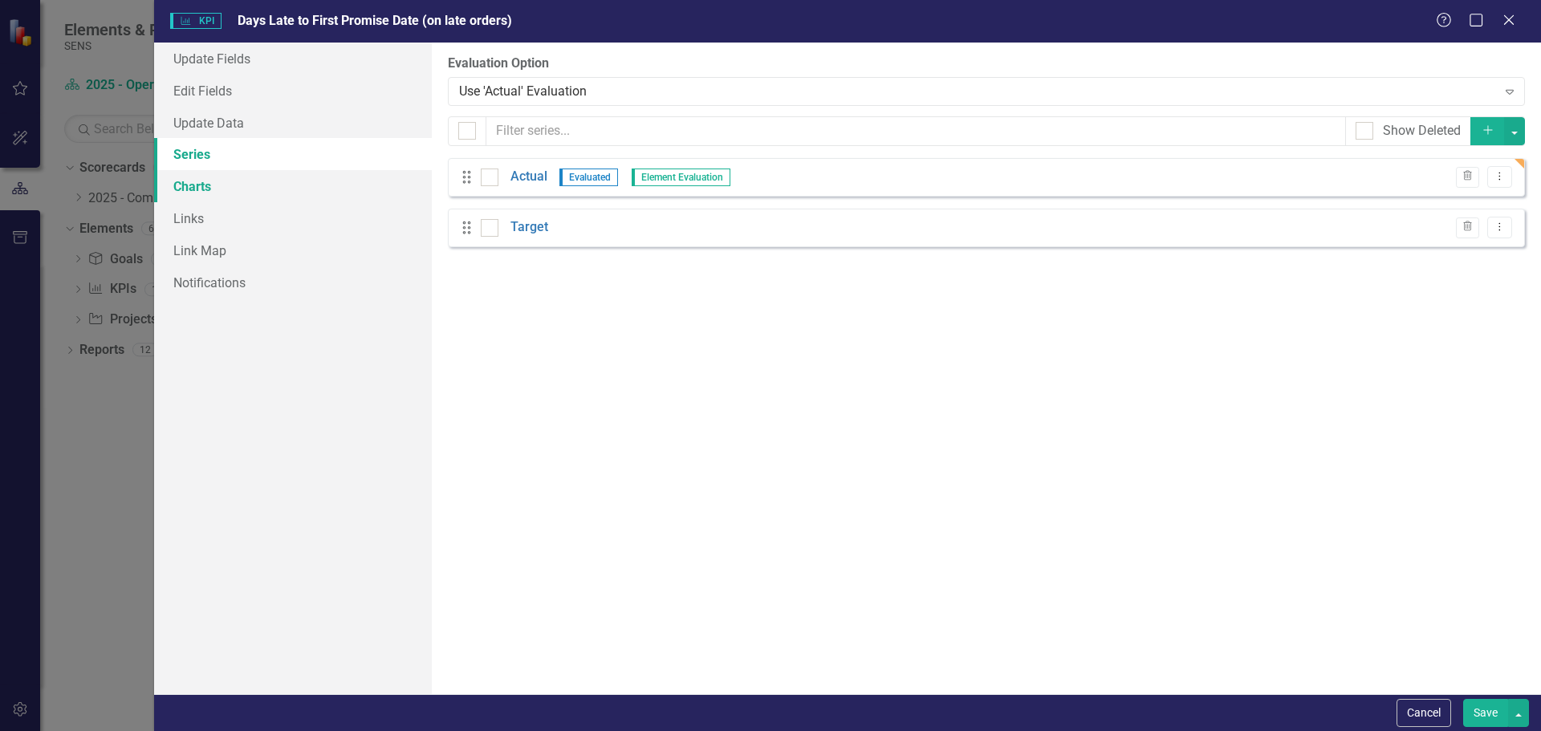
click at [205, 185] on link "Charts" at bounding box center [293, 186] width 278 height 32
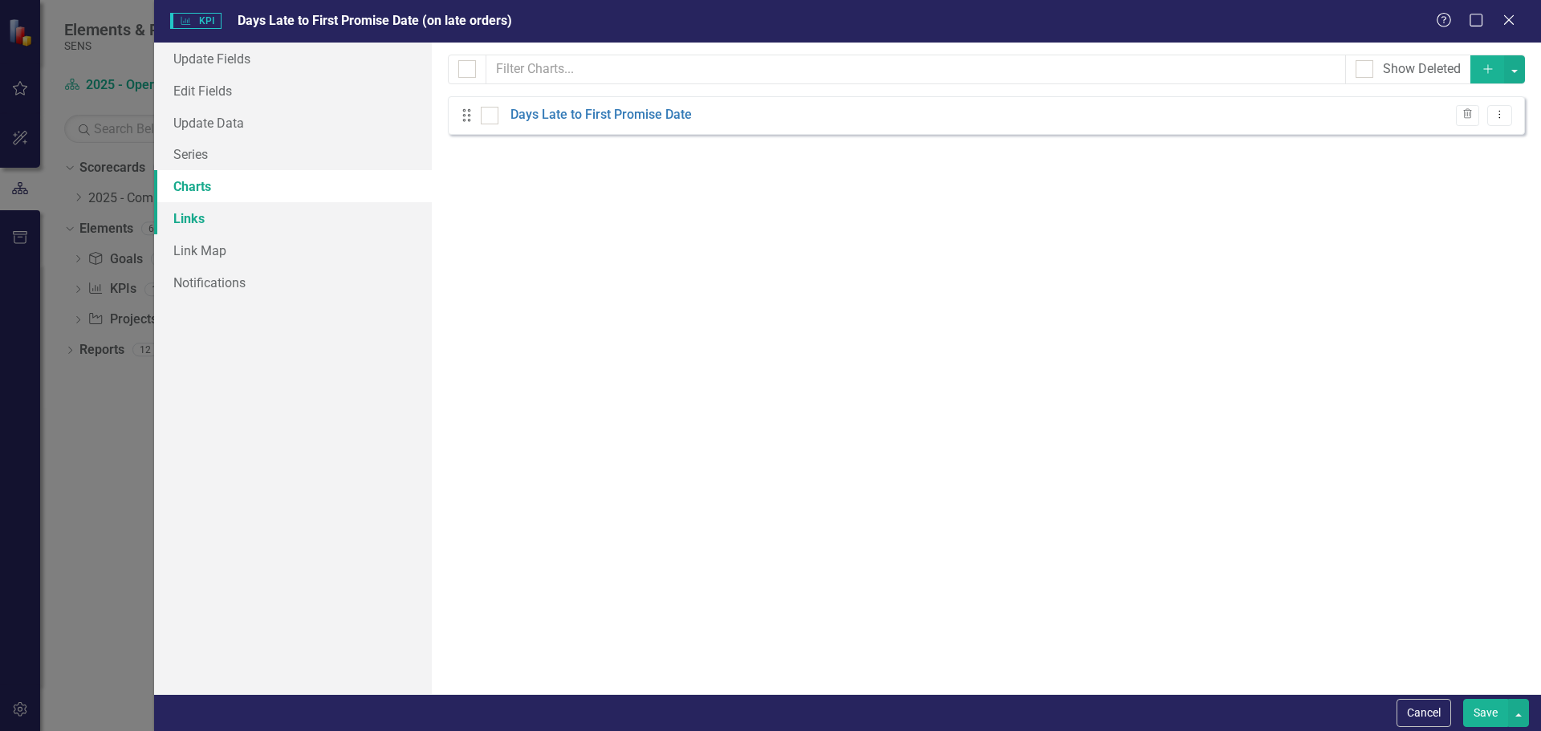
click at [186, 214] on link "Links" at bounding box center [293, 218] width 278 height 32
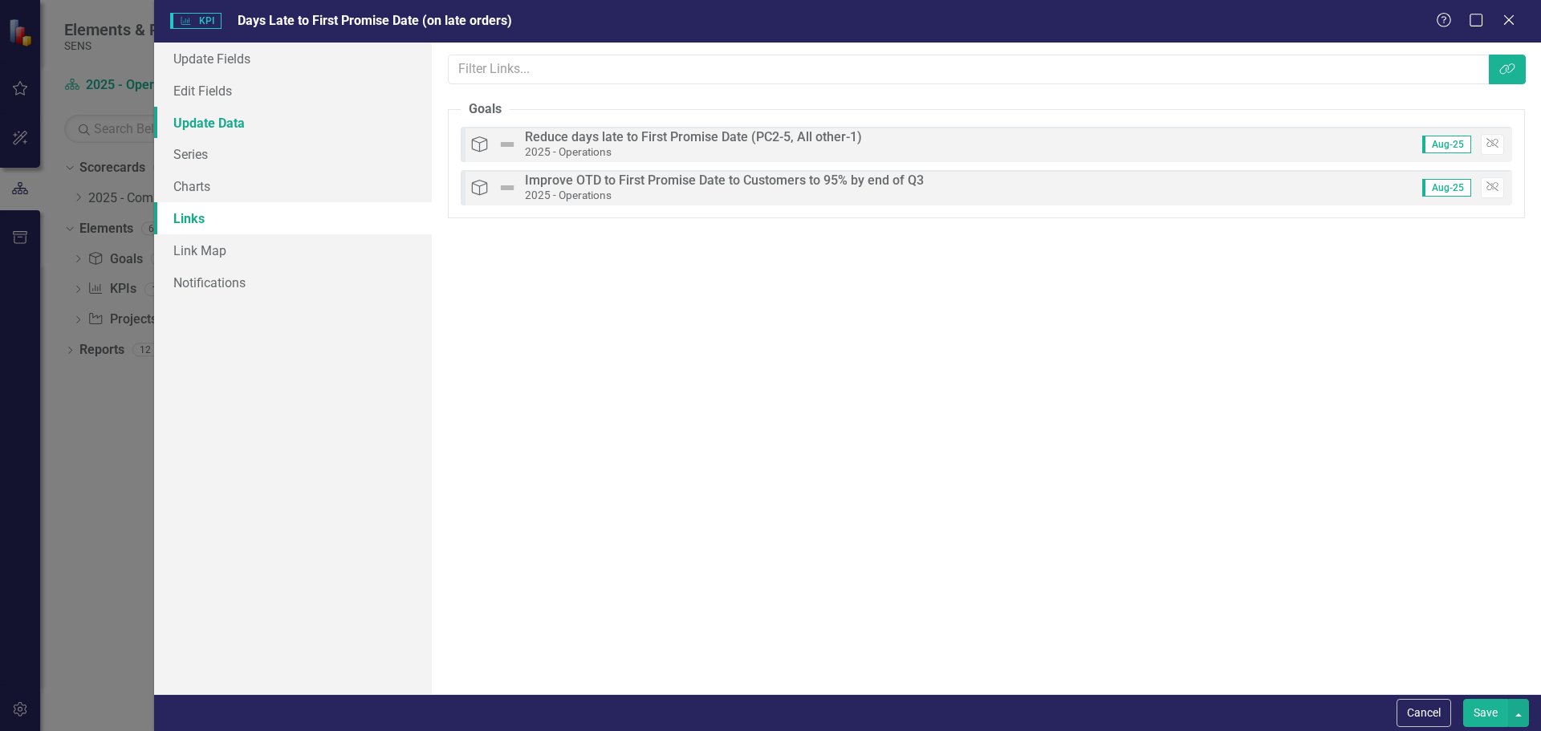
click at [200, 118] on link "Update Data" at bounding box center [293, 123] width 278 height 32
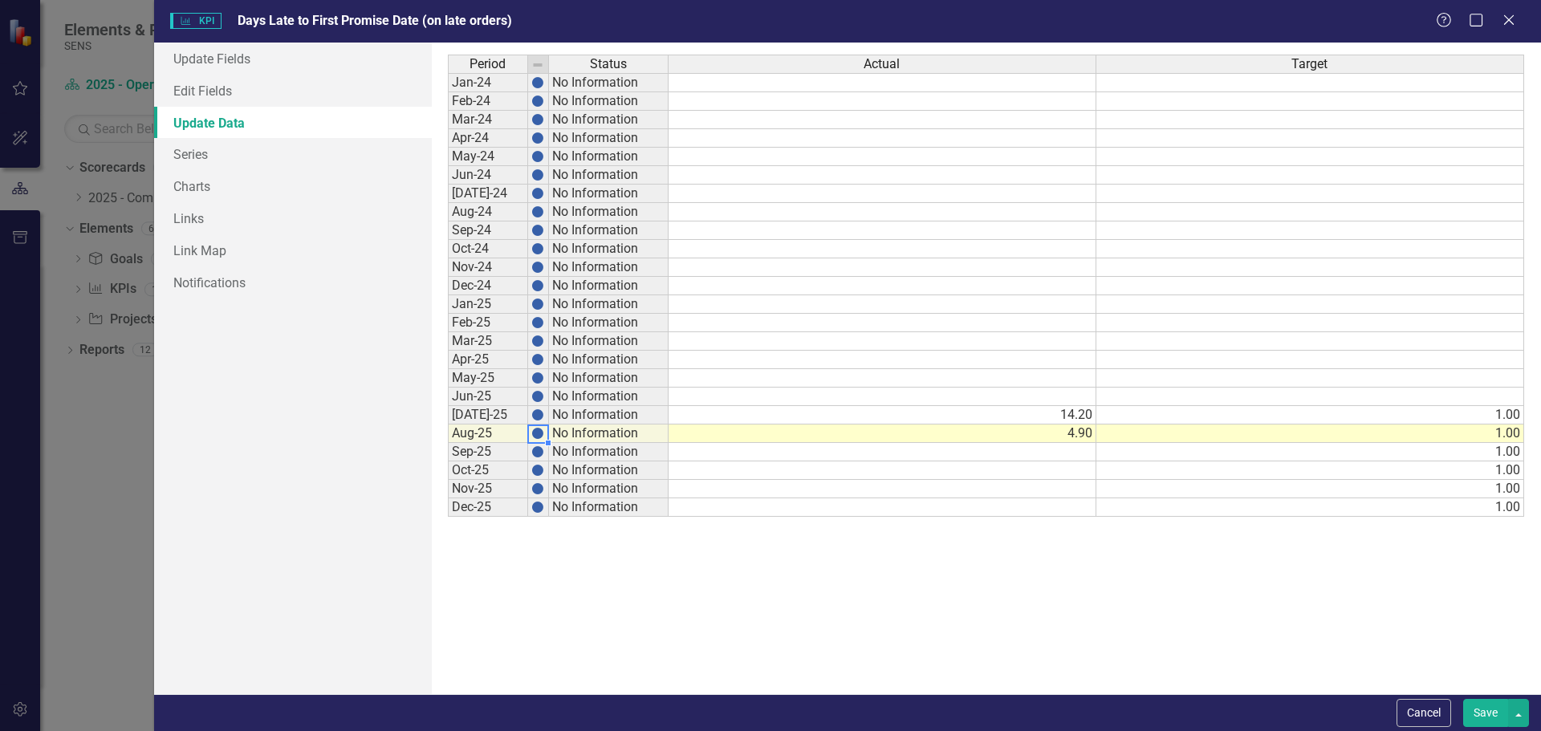
click at [538, 433] on img at bounding box center [537, 433] width 13 height 13
click at [539, 450] on img at bounding box center [537, 451] width 13 height 13
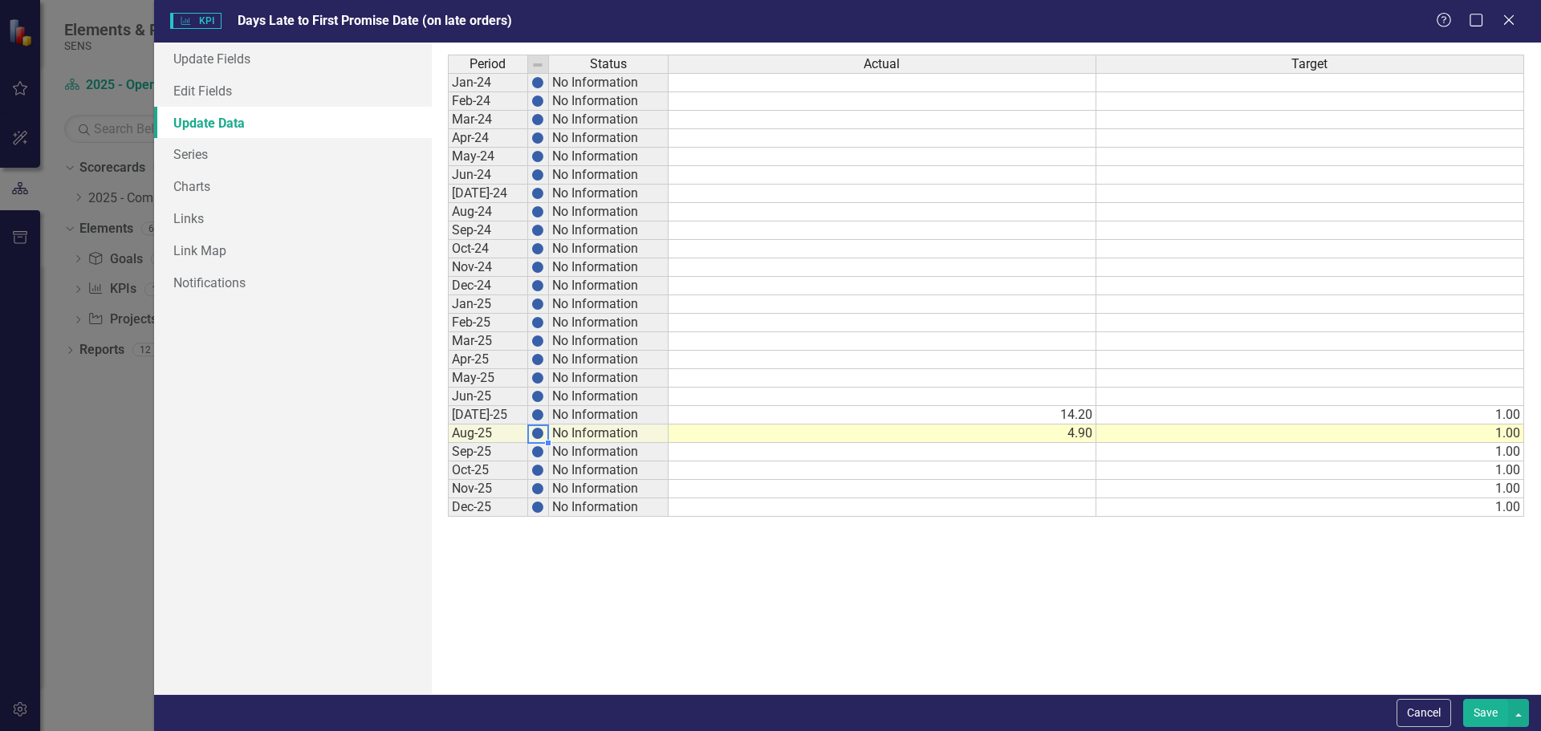
click at [531, 428] on img at bounding box center [537, 433] width 13 height 13
click at [538, 419] on img at bounding box center [537, 414] width 13 height 13
click at [608, 414] on td "No Information" at bounding box center [609, 415] width 120 height 18
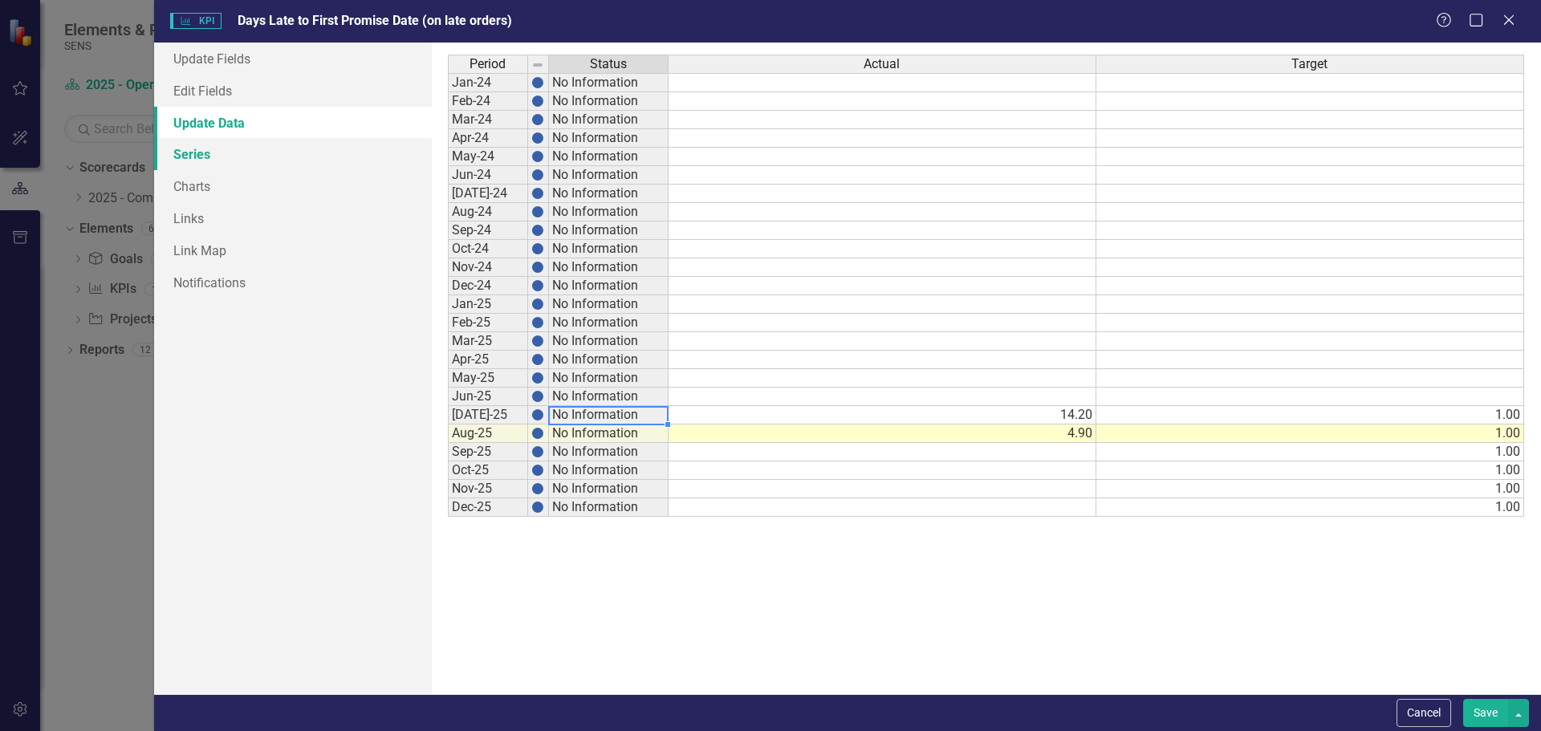
click at [198, 151] on link "Series" at bounding box center [293, 154] width 278 height 32
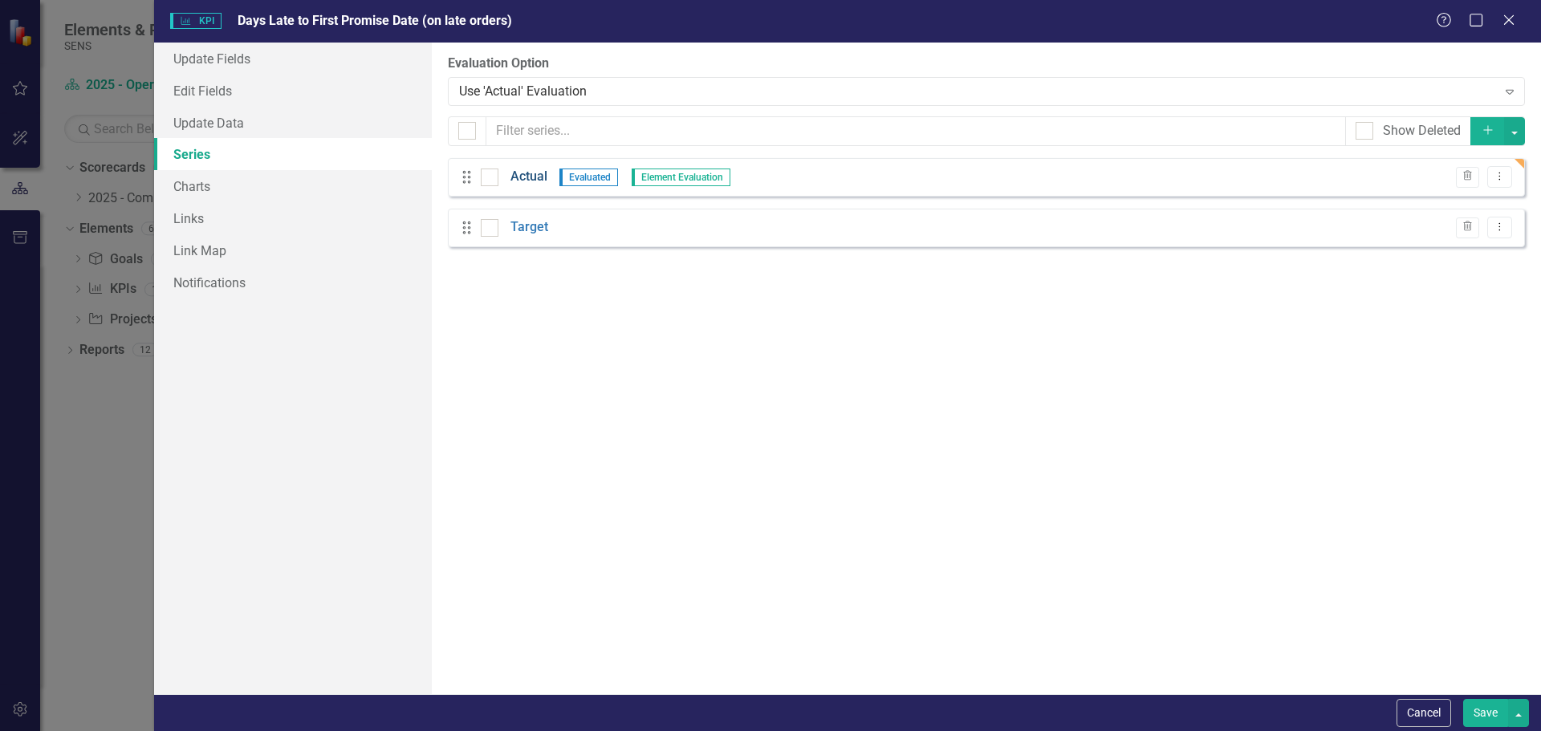
click at [521, 176] on link "Actual" at bounding box center [528, 177] width 37 height 18
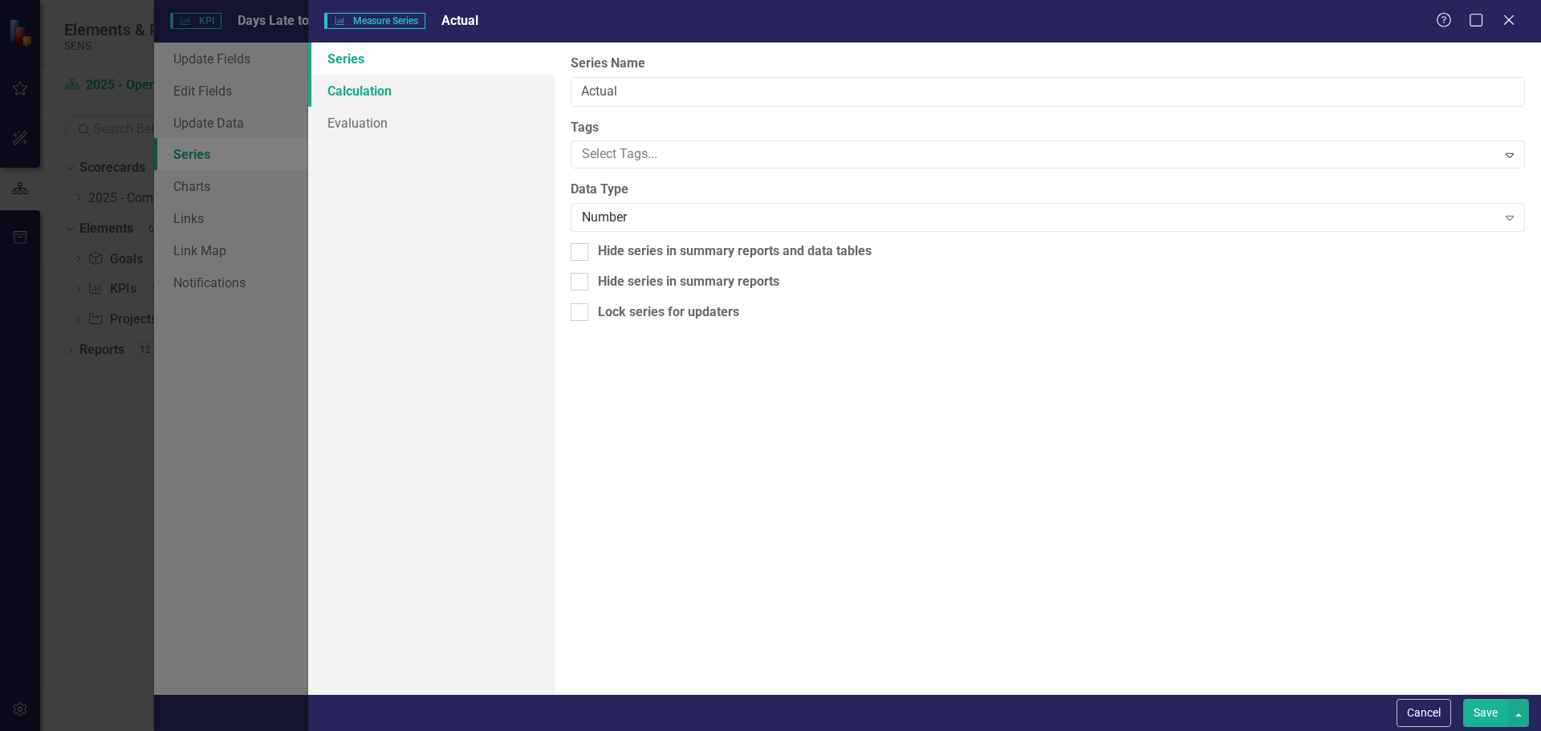
click at [370, 91] on link "Calculation" at bounding box center [431, 91] width 246 height 32
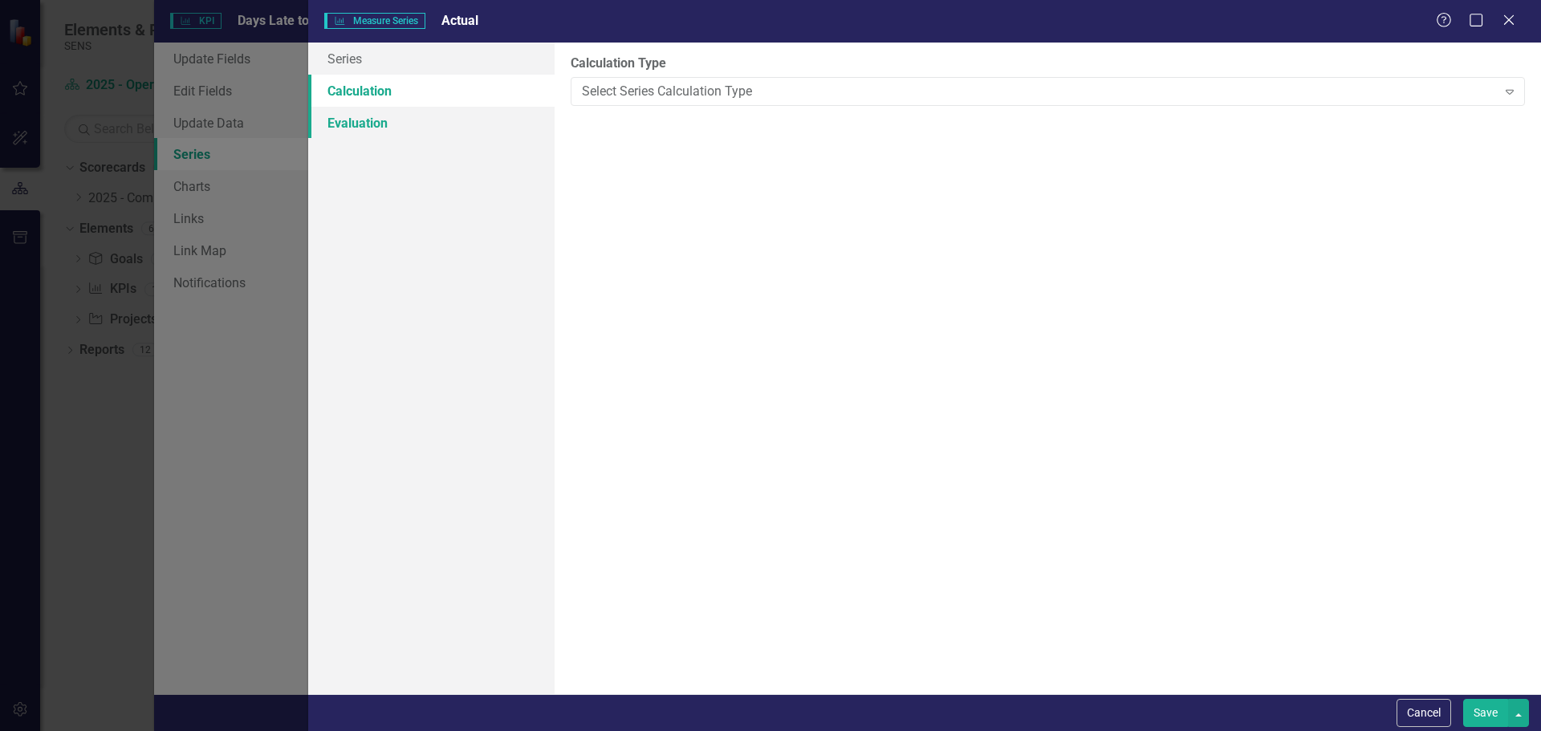
click at [388, 120] on link "Evaluation" at bounding box center [431, 123] width 246 height 32
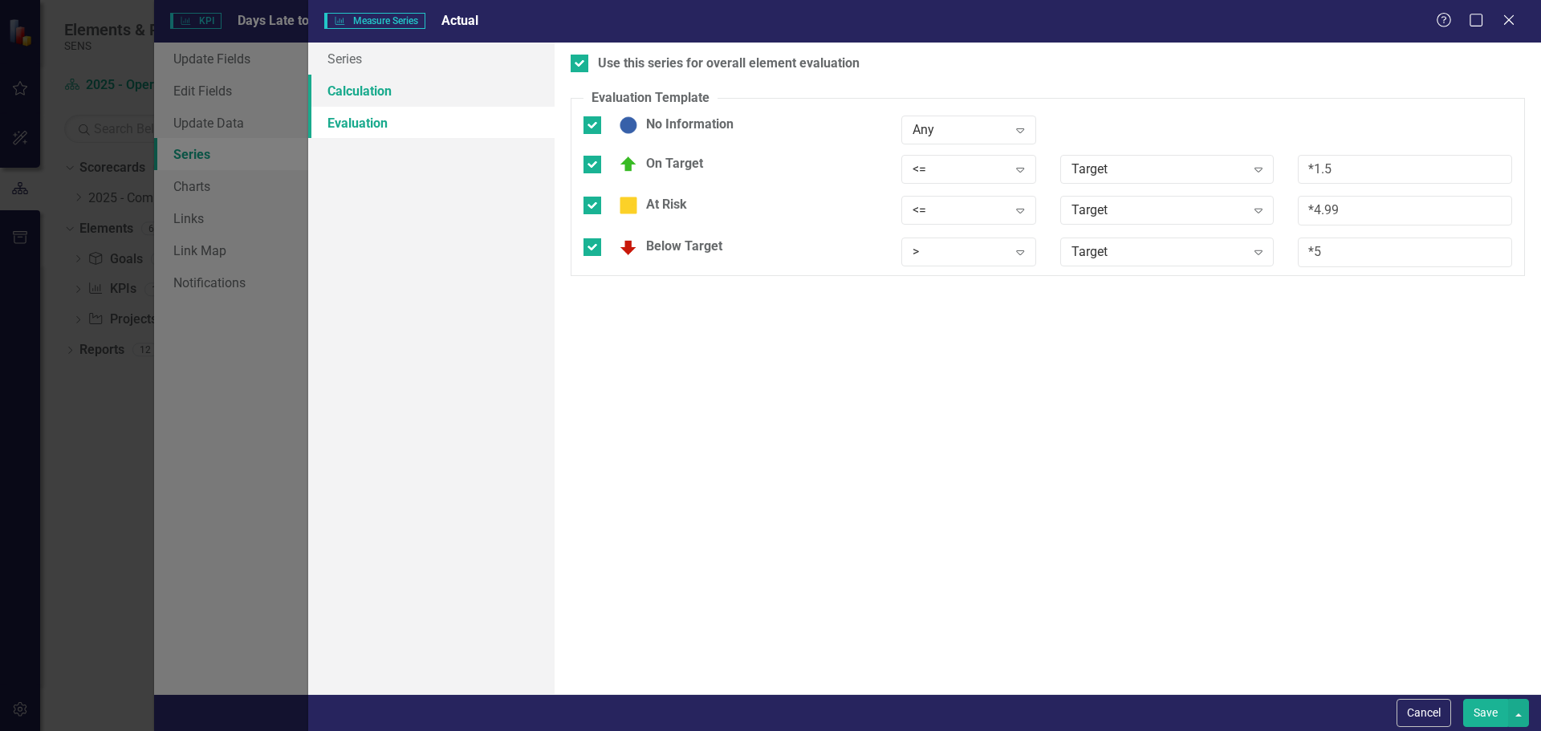
click at [365, 86] on link "Calculation" at bounding box center [431, 91] width 246 height 32
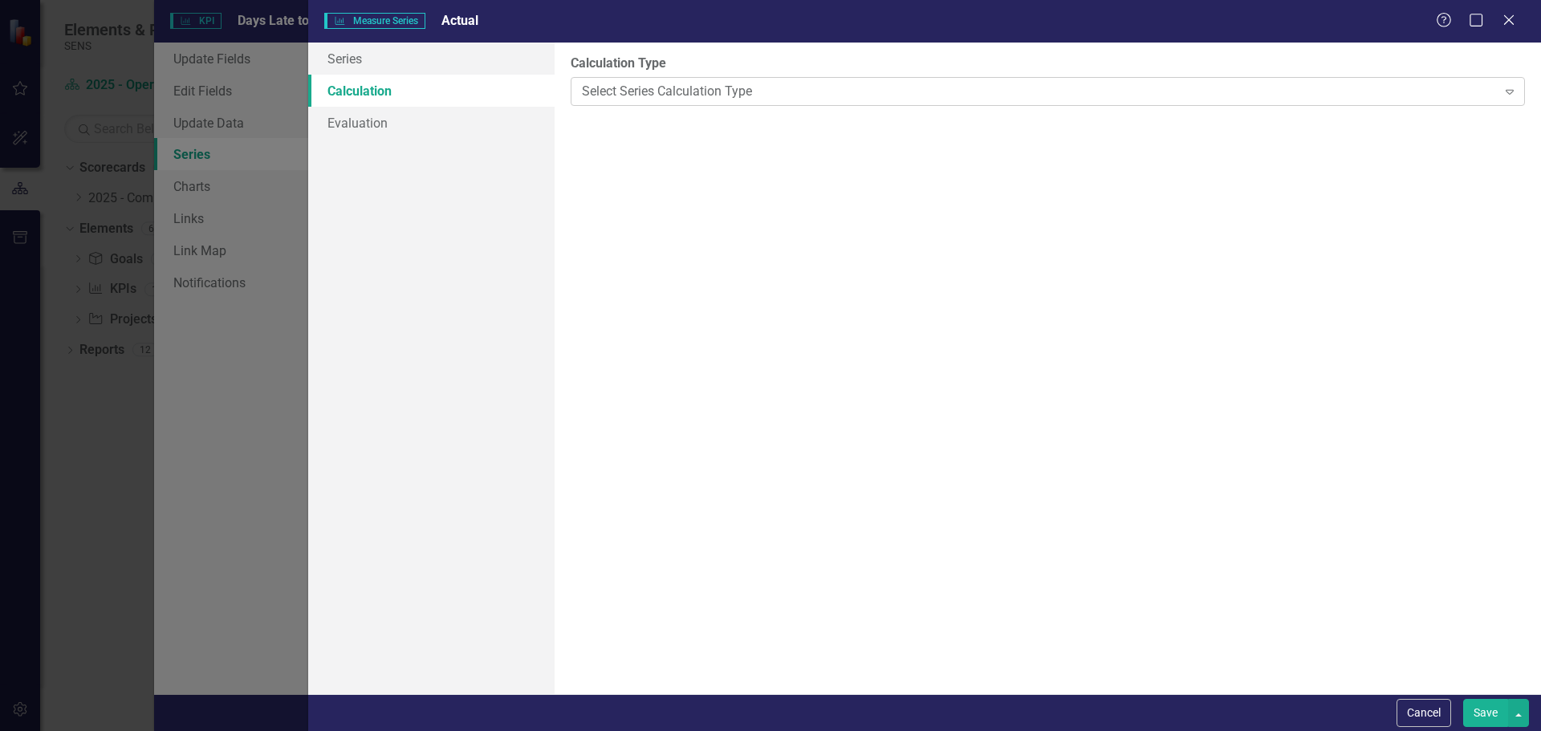
click at [672, 104] on div "Select Series Calculation Type Expand" at bounding box center [1048, 91] width 954 height 29
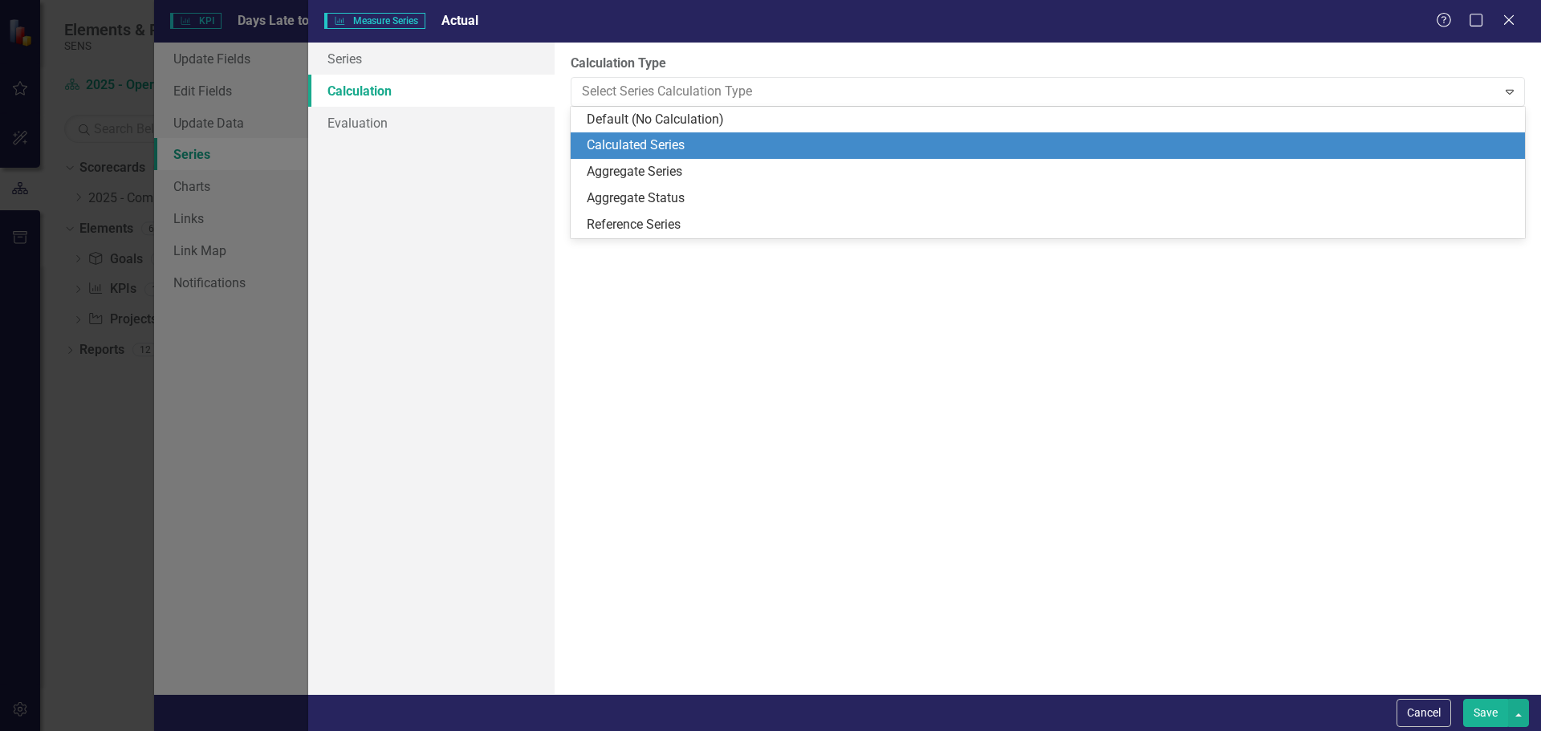
click at [726, 369] on div "By default, series in ClearPoint are not calculated. So, if you leave the form …" at bounding box center [1048, 369] width 986 height 652
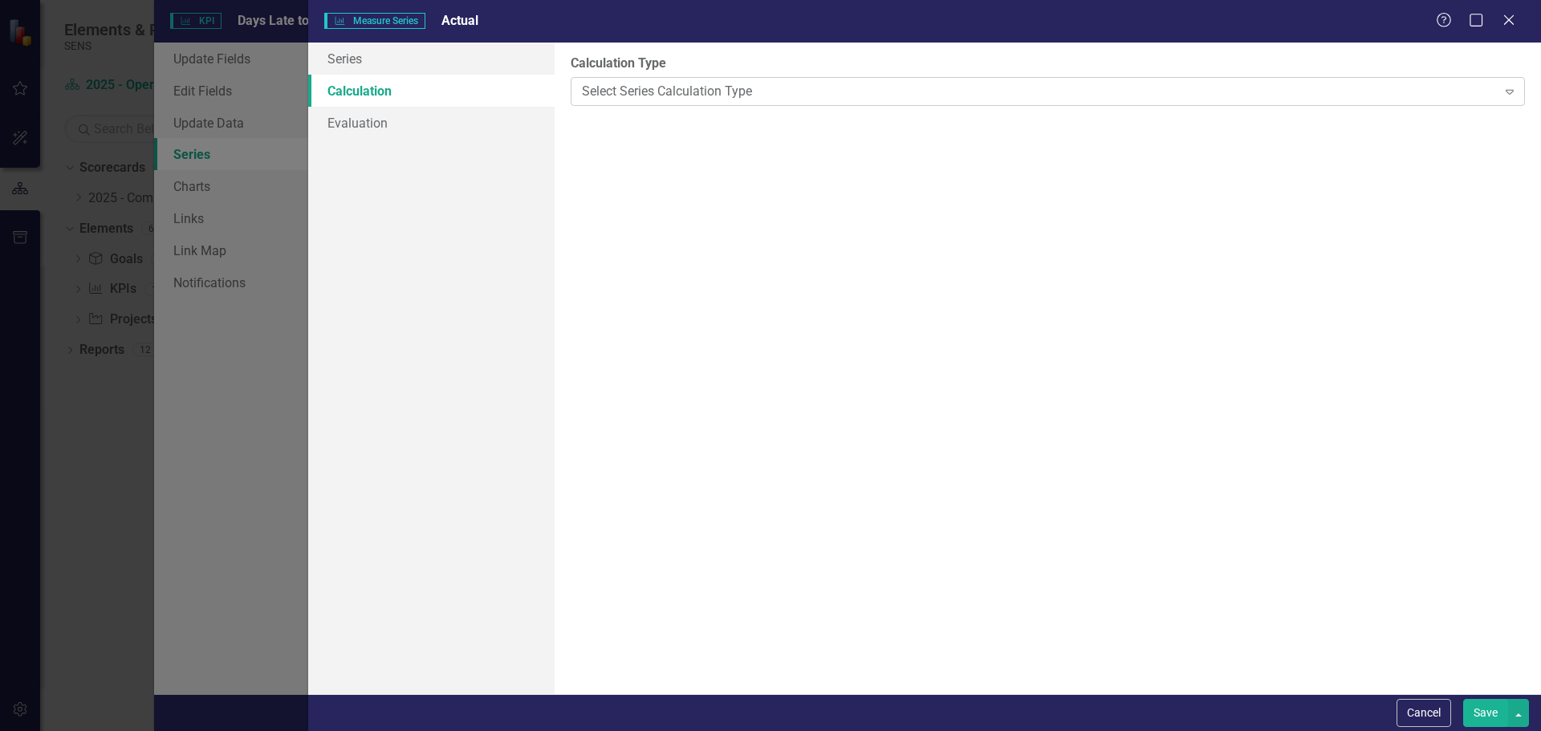
click at [646, 91] on div "Select Series Calculation Type" at bounding box center [1039, 91] width 914 height 18
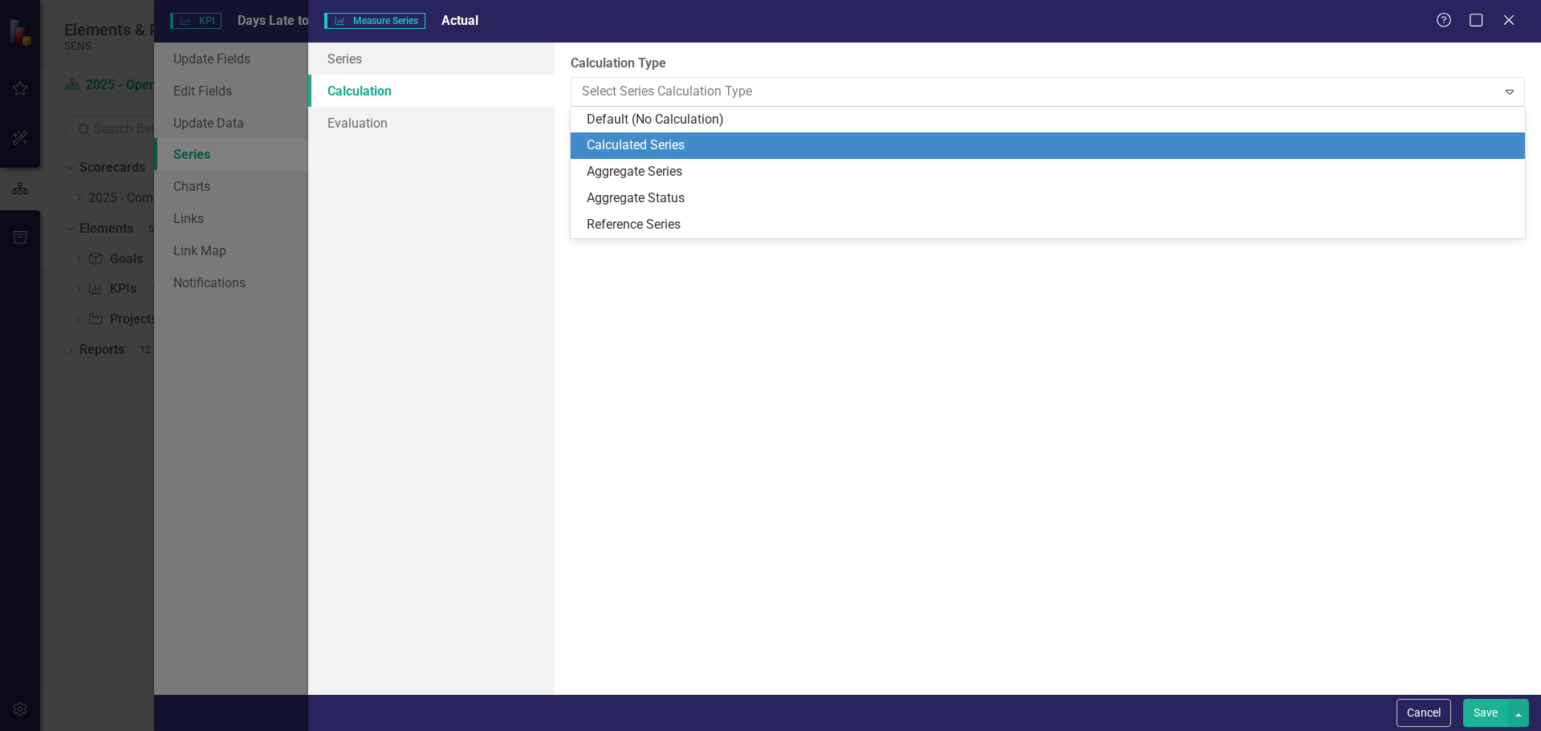
click at [607, 143] on div "Calculated Series" at bounding box center [1051, 145] width 929 height 18
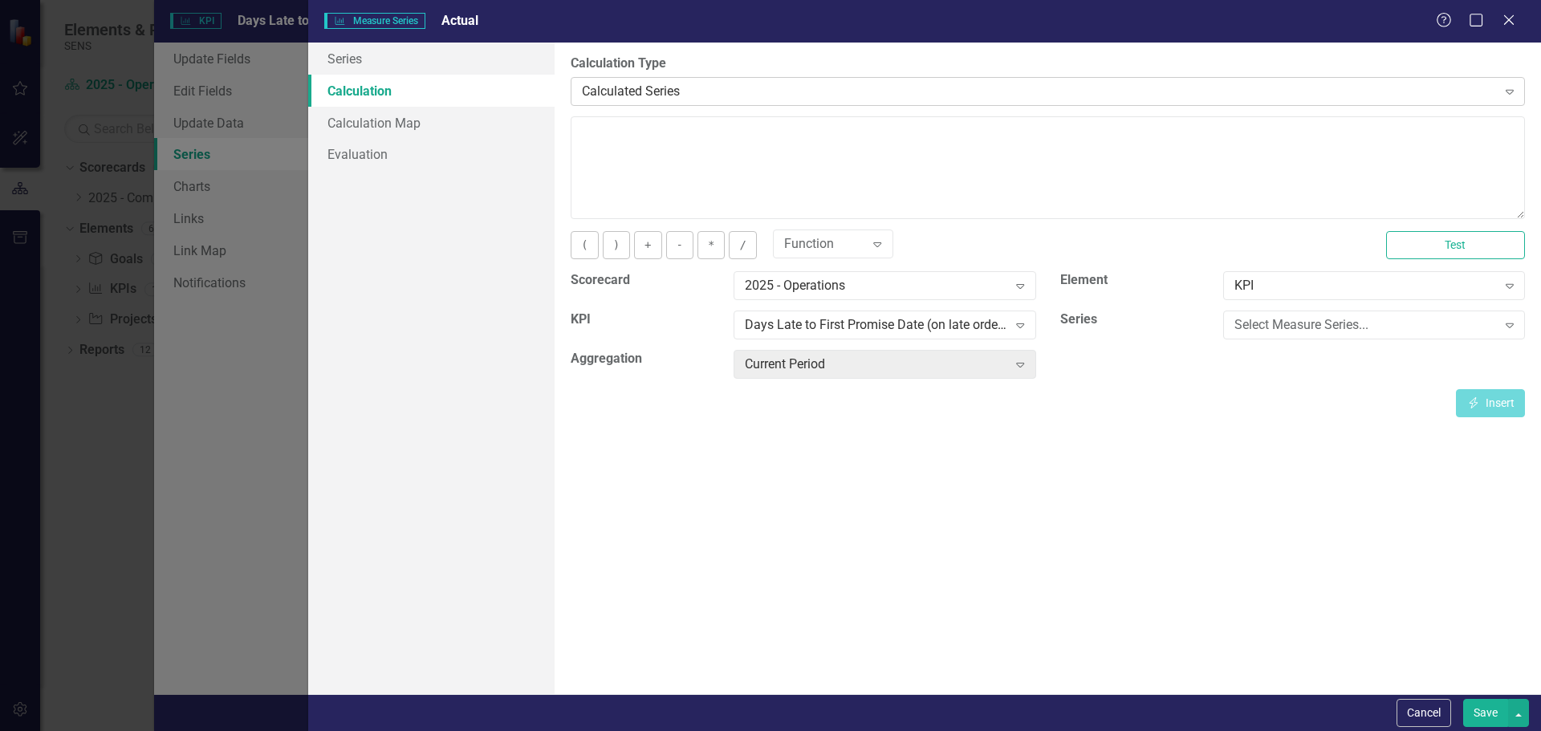
click at [673, 93] on div "Calculated Series" at bounding box center [1039, 91] width 914 height 18
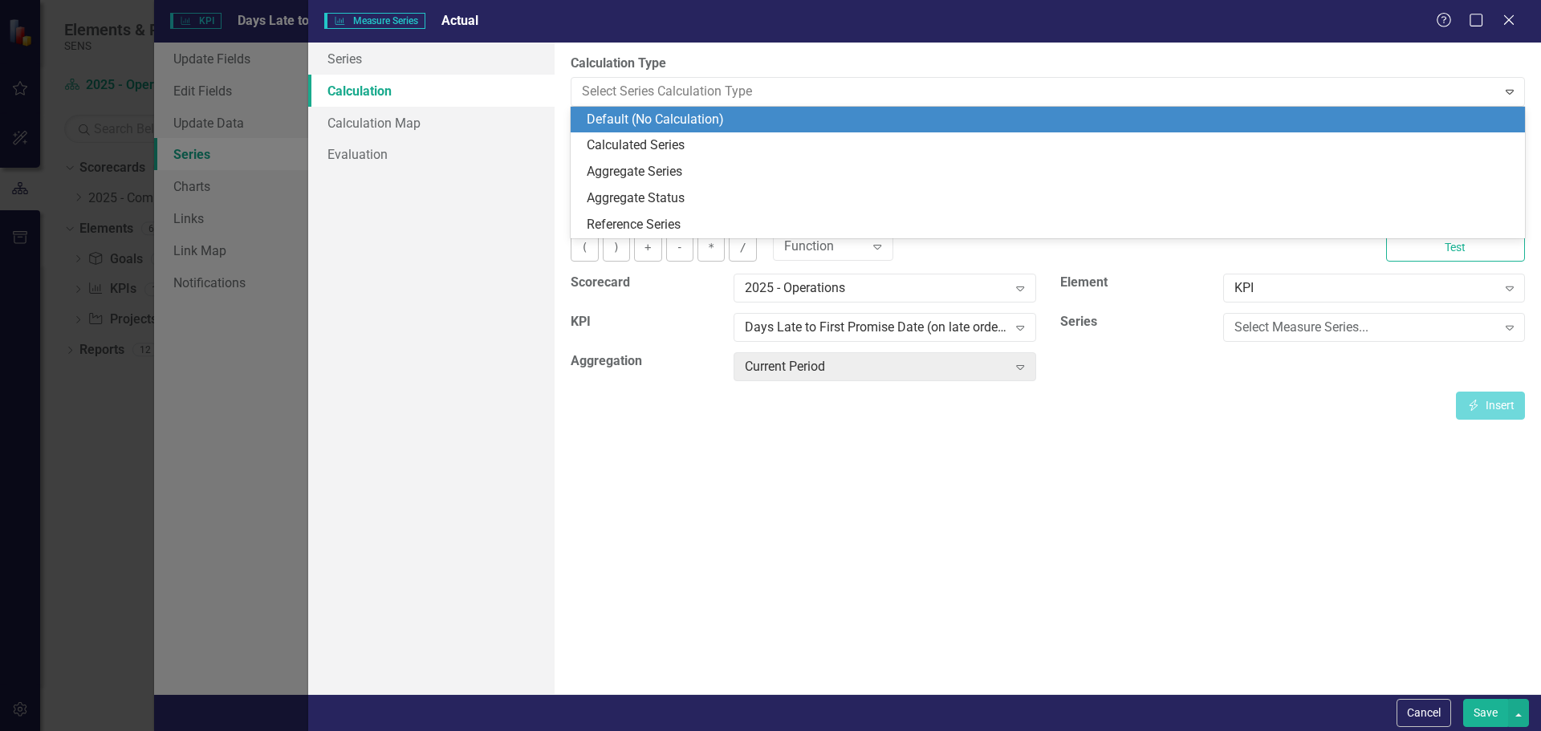
click at [641, 119] on div "Default (No Calculation)" at bounding box center [1051, 120] width 929 height 18
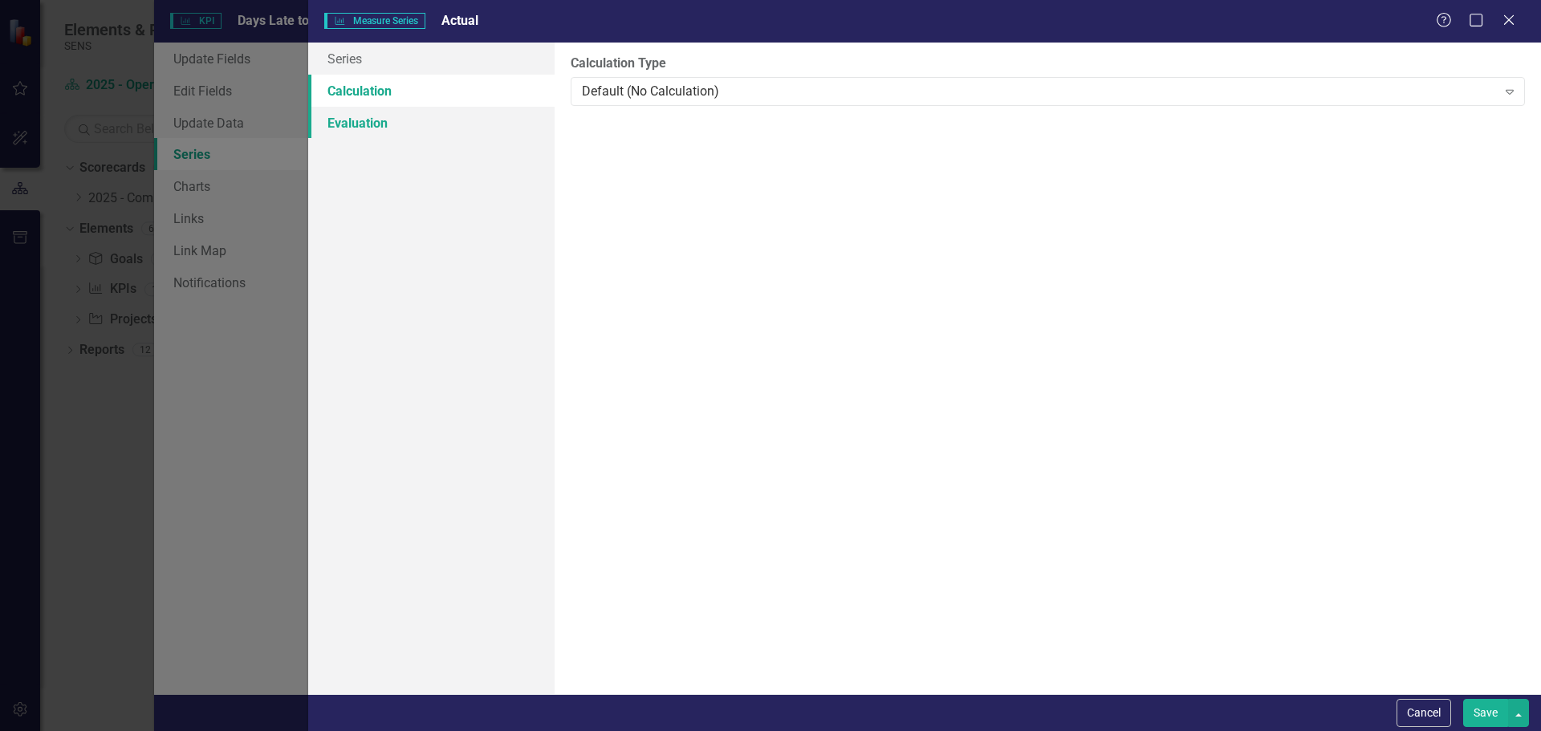
click at [374, 124] on link "Evaluation" at bounding box center [431, 123] width 246 height 32
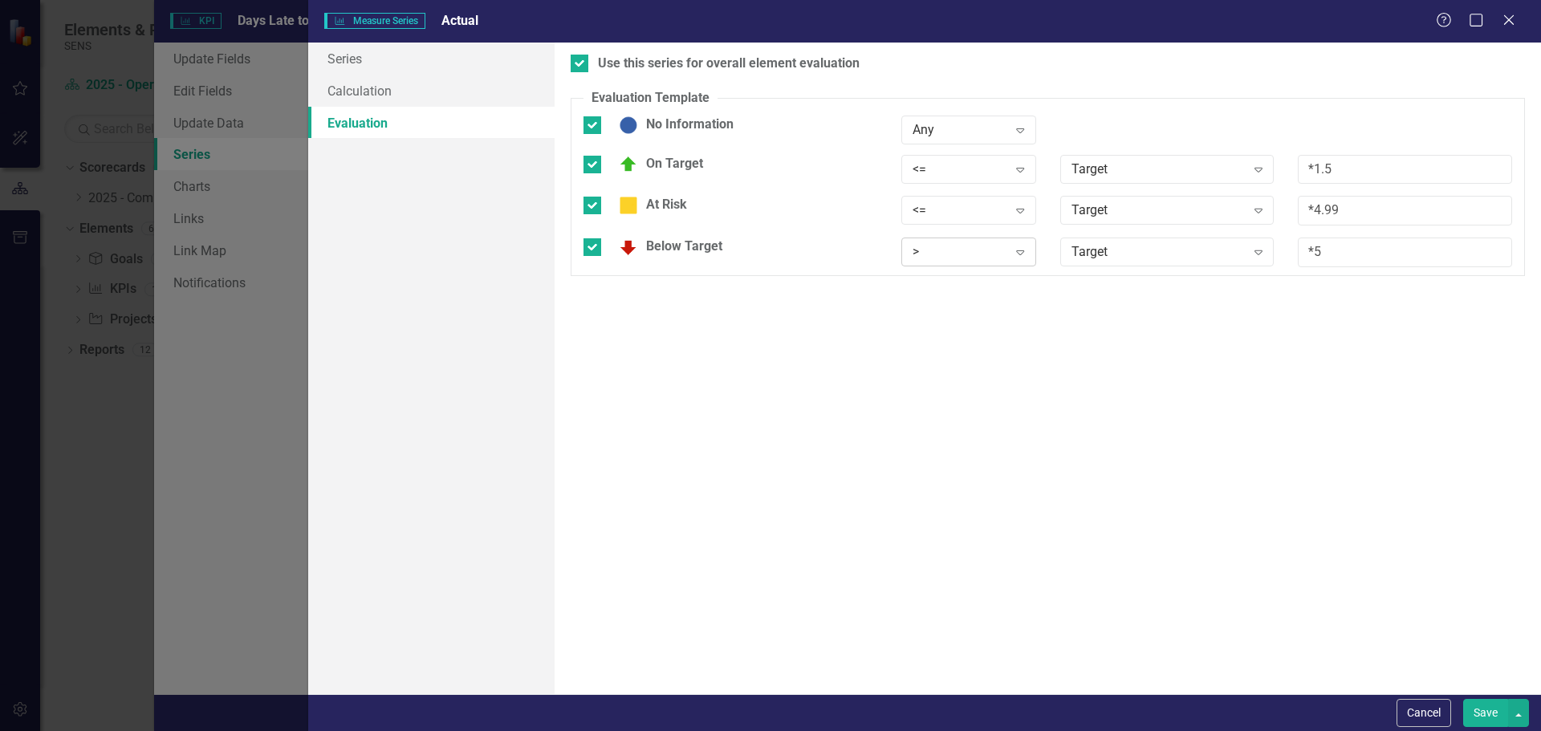
click at [1010, 255] on div "Expand" at bounding box center [1020, 252] width 29 height 26
click at [946, 294] on div ">=" at bounding box center [968, 307] width 135 height 26
click at [1018, 252] on icon "Expand" at bounding box center [1020, 252] width 16 height 13
click at [930, 286] on div ">" at bounding box center [971, 280] width 109 height 18
drag, startPoint x: 1333, startPoint y: 250, endPoint x: 1316, endPoint y: 253, distance: 17.2
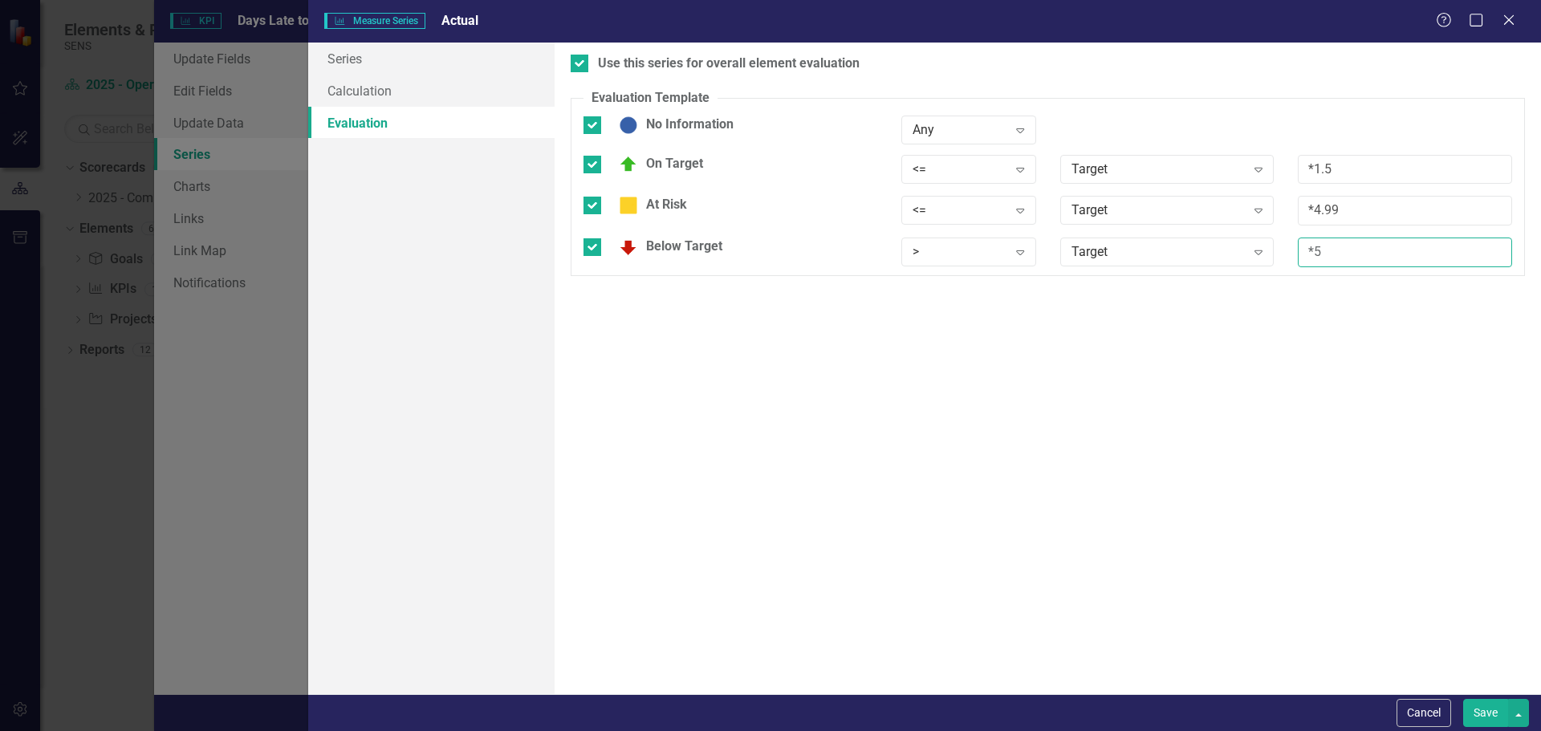
click at [1316, 253] on input "*5" at bounding box center [1405, 253] width 214 height 30
type input "*4.99"
drag, startPoint x: 1129, startPoint y: 409, endPoint x: 1345, endPoint y: 591, distance: 282.0
click at [1131, 409] on div "Use this series for overall element evaluation Evaluation Template You can defi…" at bounding box center [1048, 369] width 986 height 652
click at [1485, 715] on button "Save" at bounding box center [1485, 713] width 45 height 28
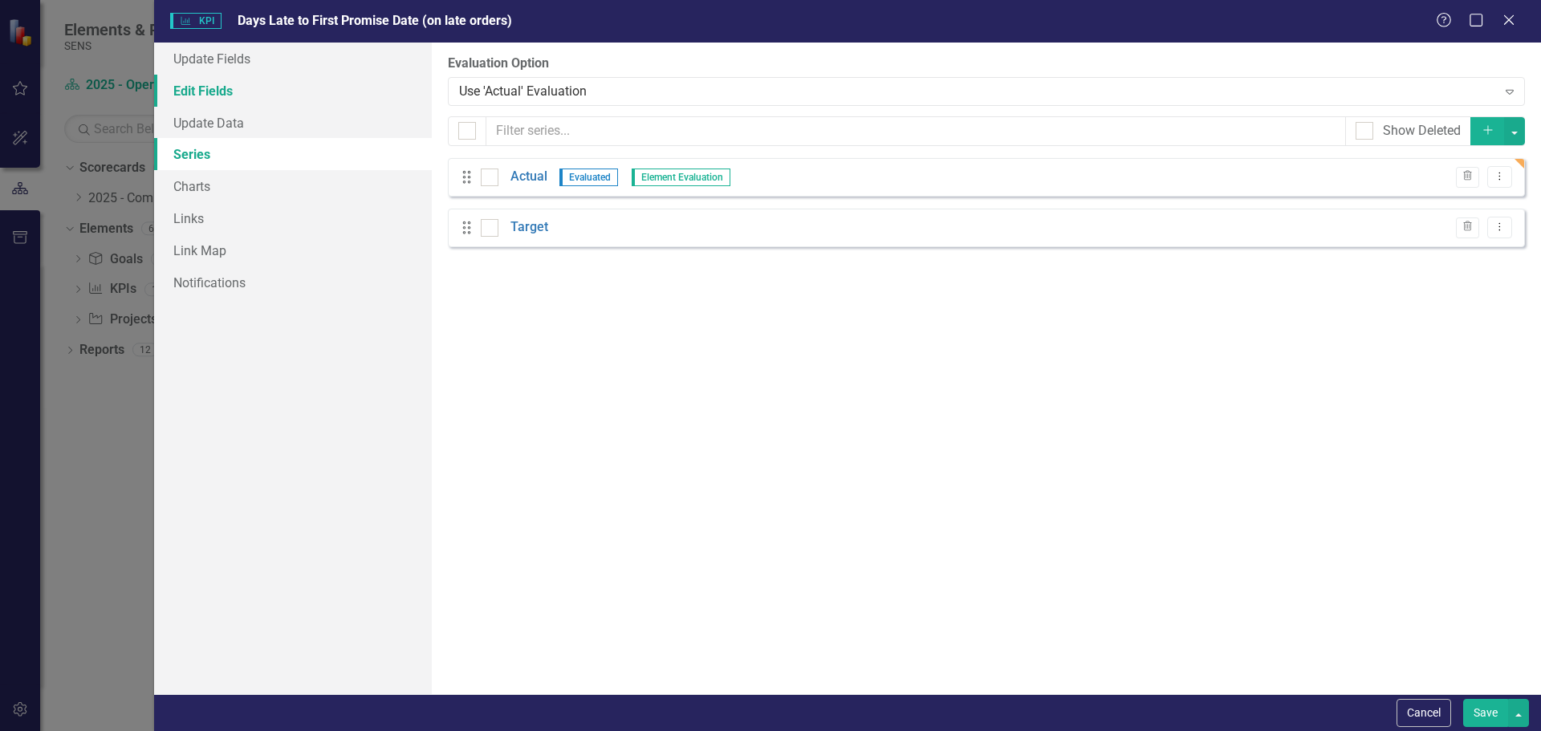
click at [189, 101] on link "Edit Fields" at bounding box center [293, 91] width 278 height 32
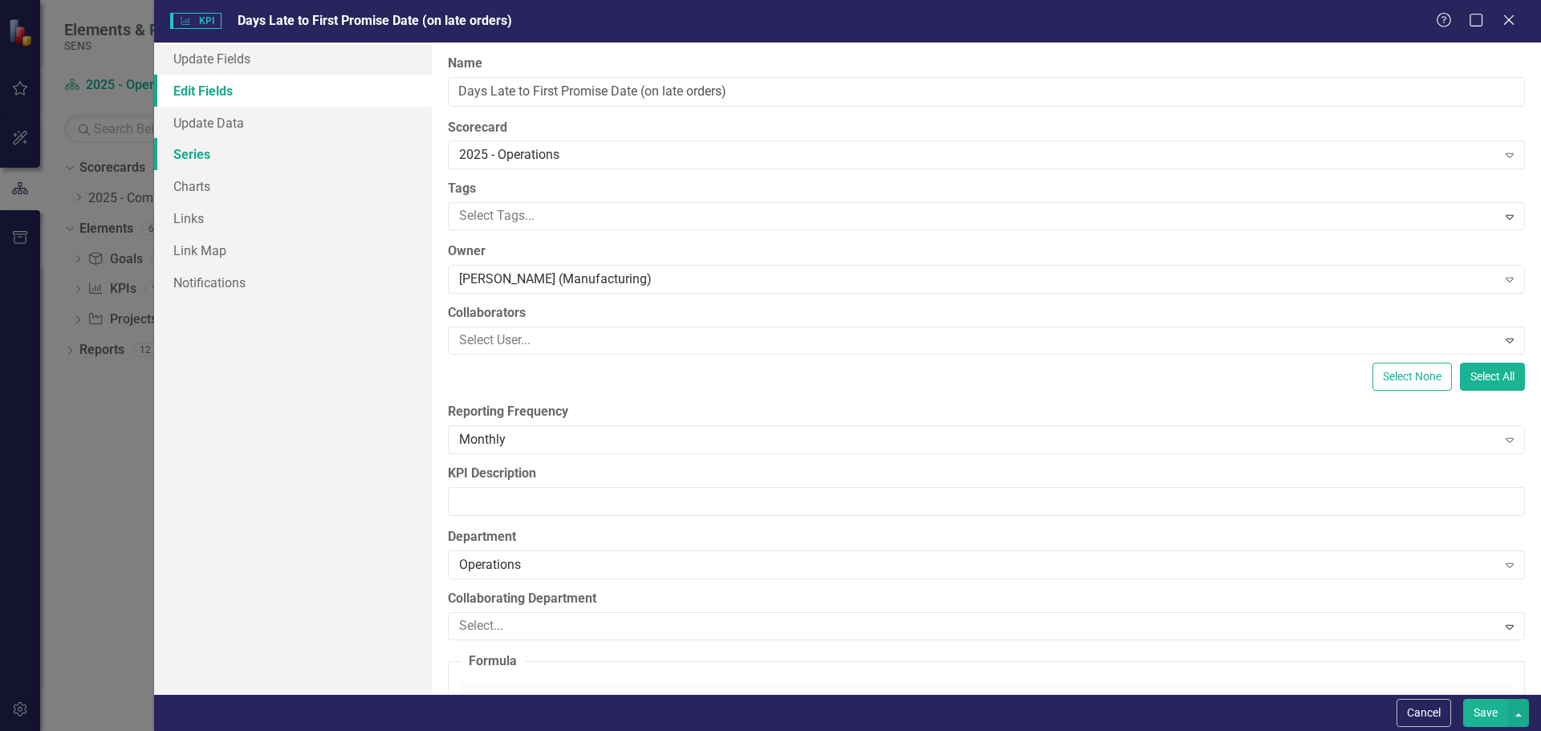
click at [212, 138] on link "Series" at bounding box center [293, 154] width 278 height 32
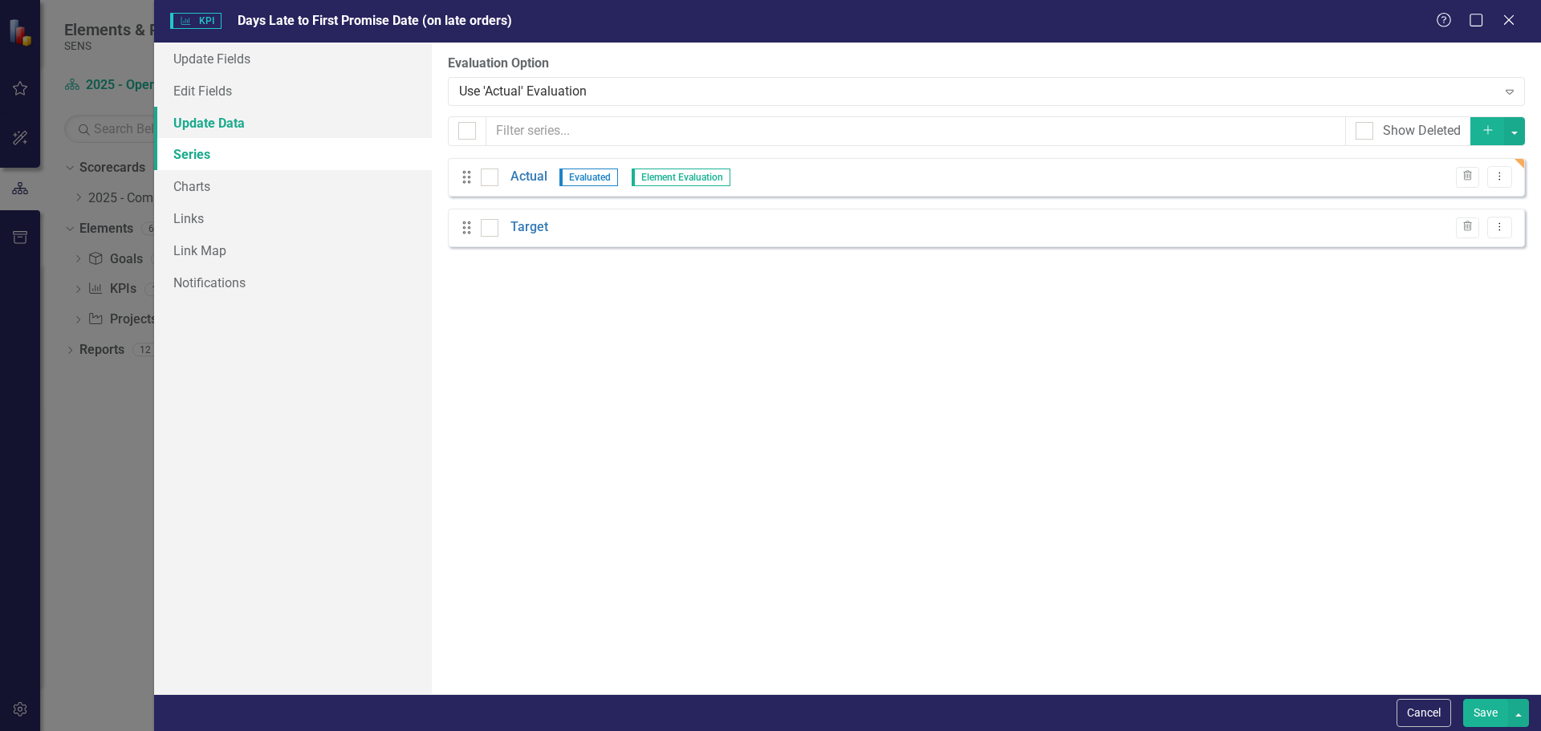
click at [201, 121] on link "Update Data" at bounding box center [293, 123] width 278 height 32
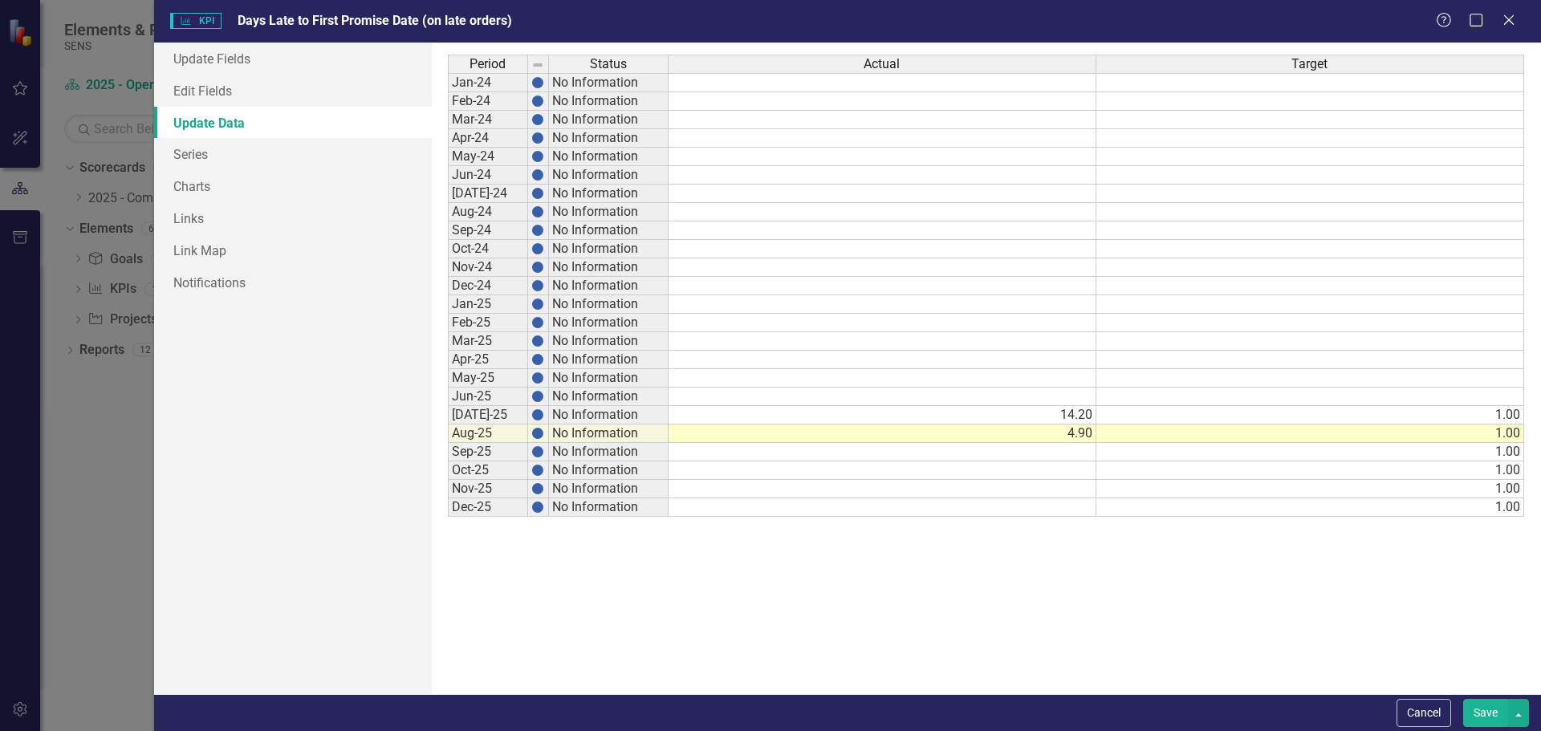
click at [1482, 701] on button "Save" at bounding box center [1485, 713] width 45 height 28
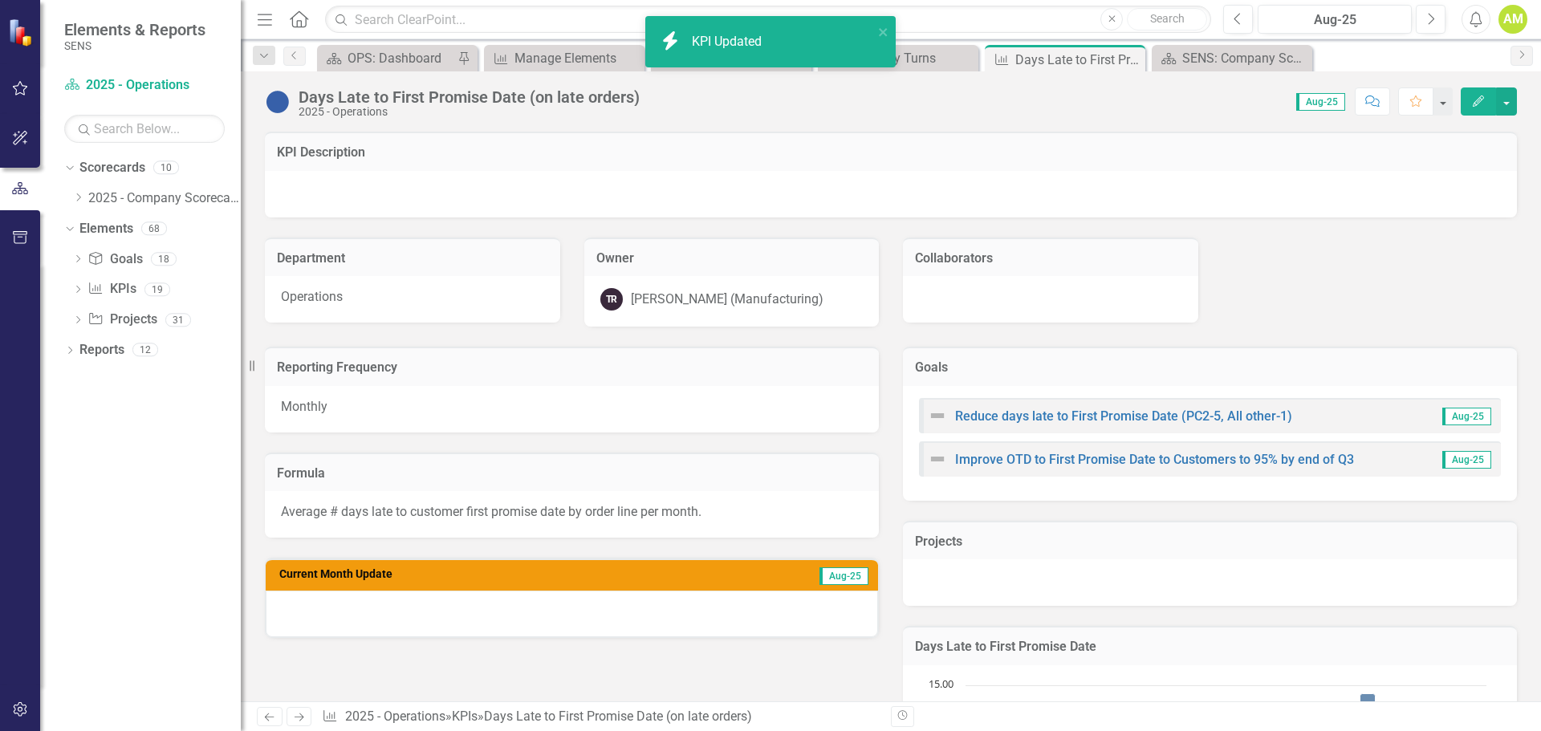
click at [276, 104] on img at bounding box center [278, 102] width 26 height 26
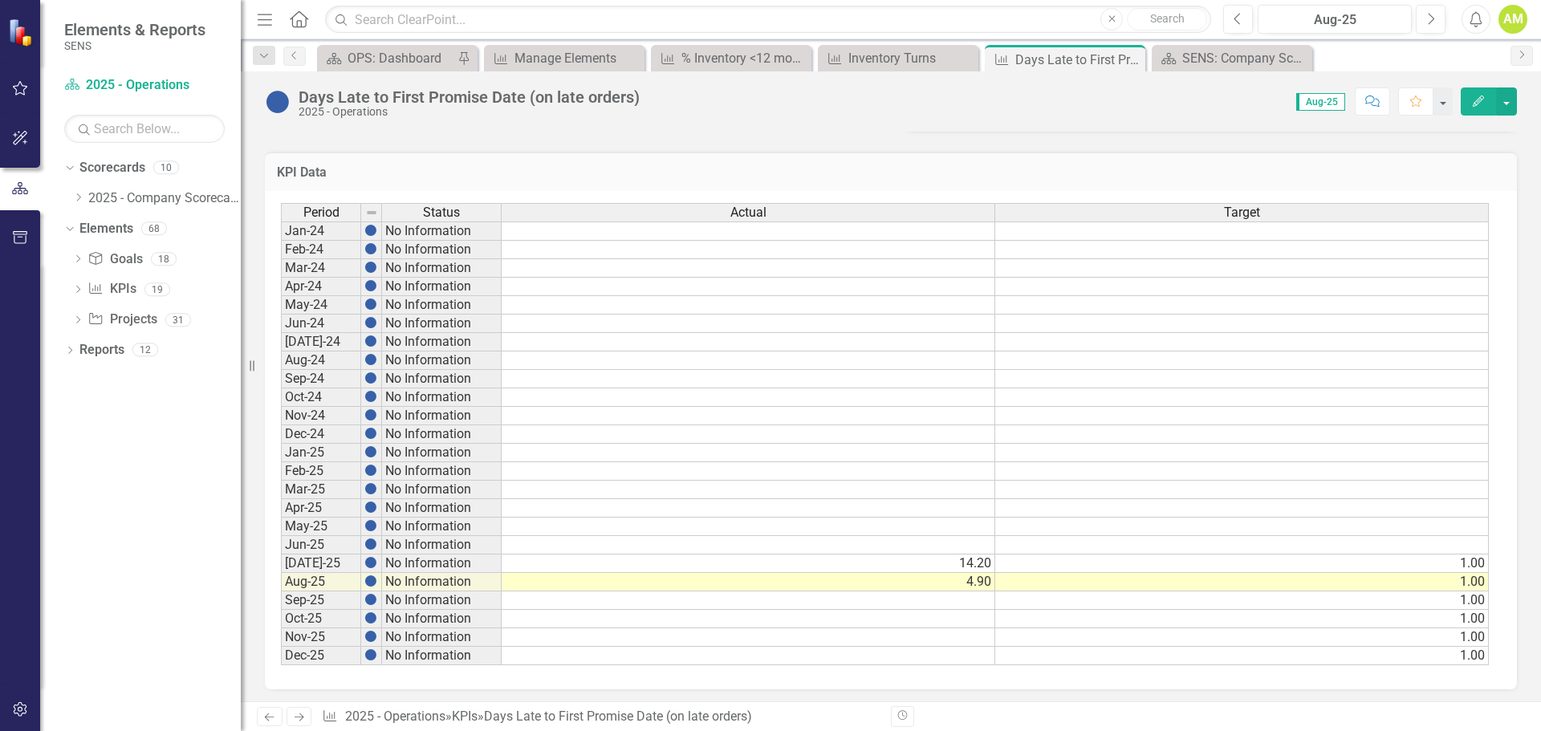
scroll to position [807, 0]
click at [424, 579] on td "No Information" at bounding box center [442, 578] width 120 height 18
click at [358, 582] on td "Aug-25" at bounding box center [321, 578] width 80 height 18
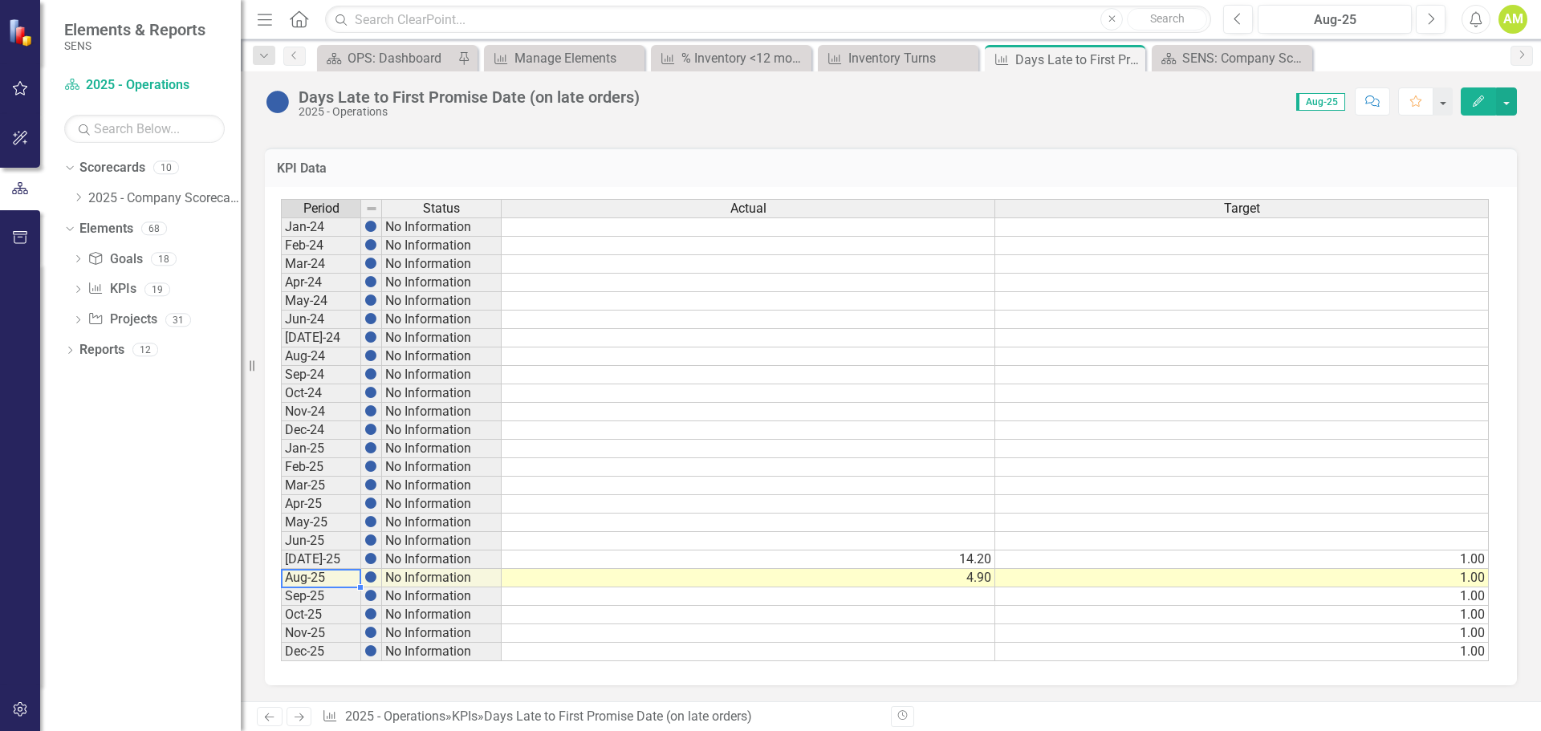
click at [370, 582] on img at bounding box center [370, 577] width 13 height 13
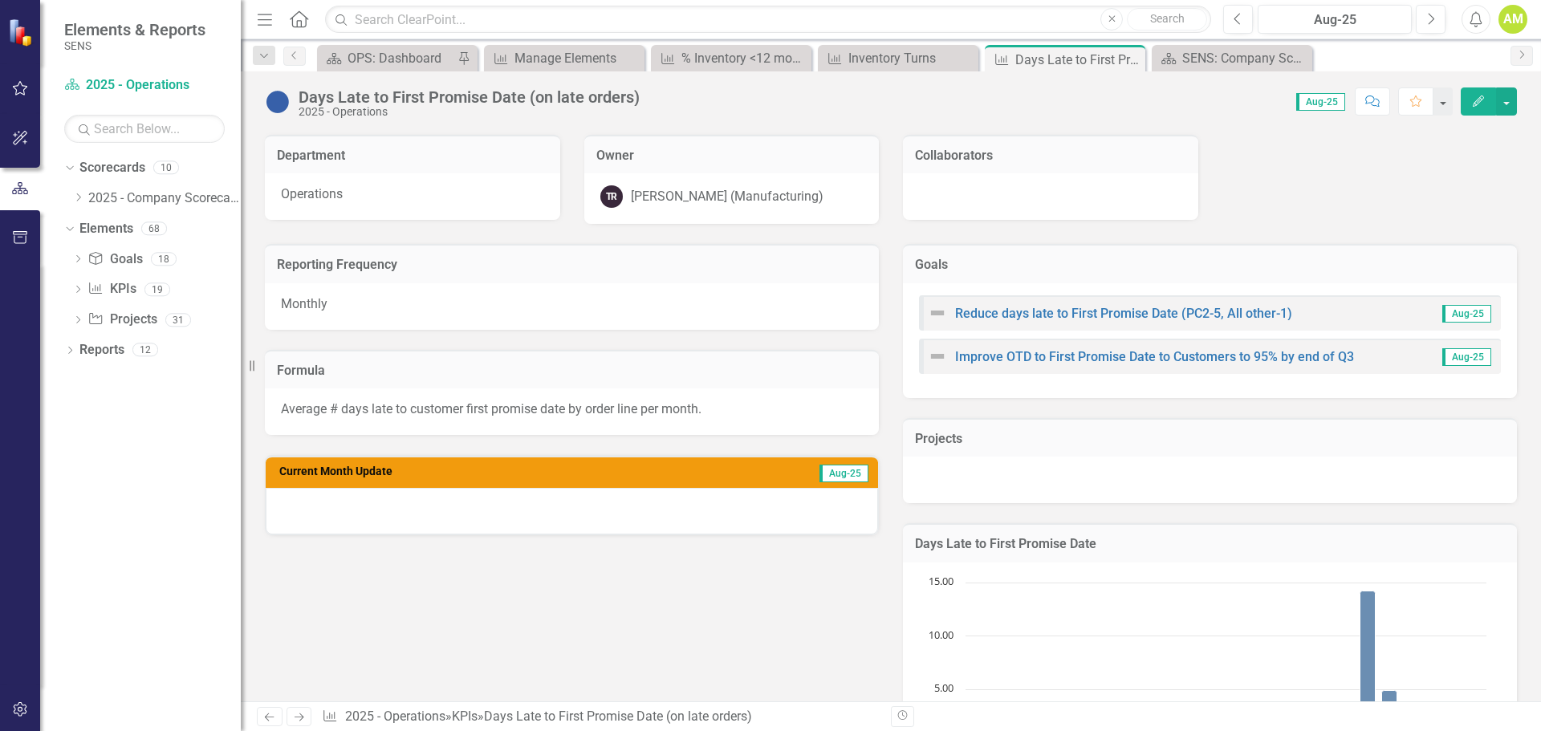
scroll to position [0, 0]
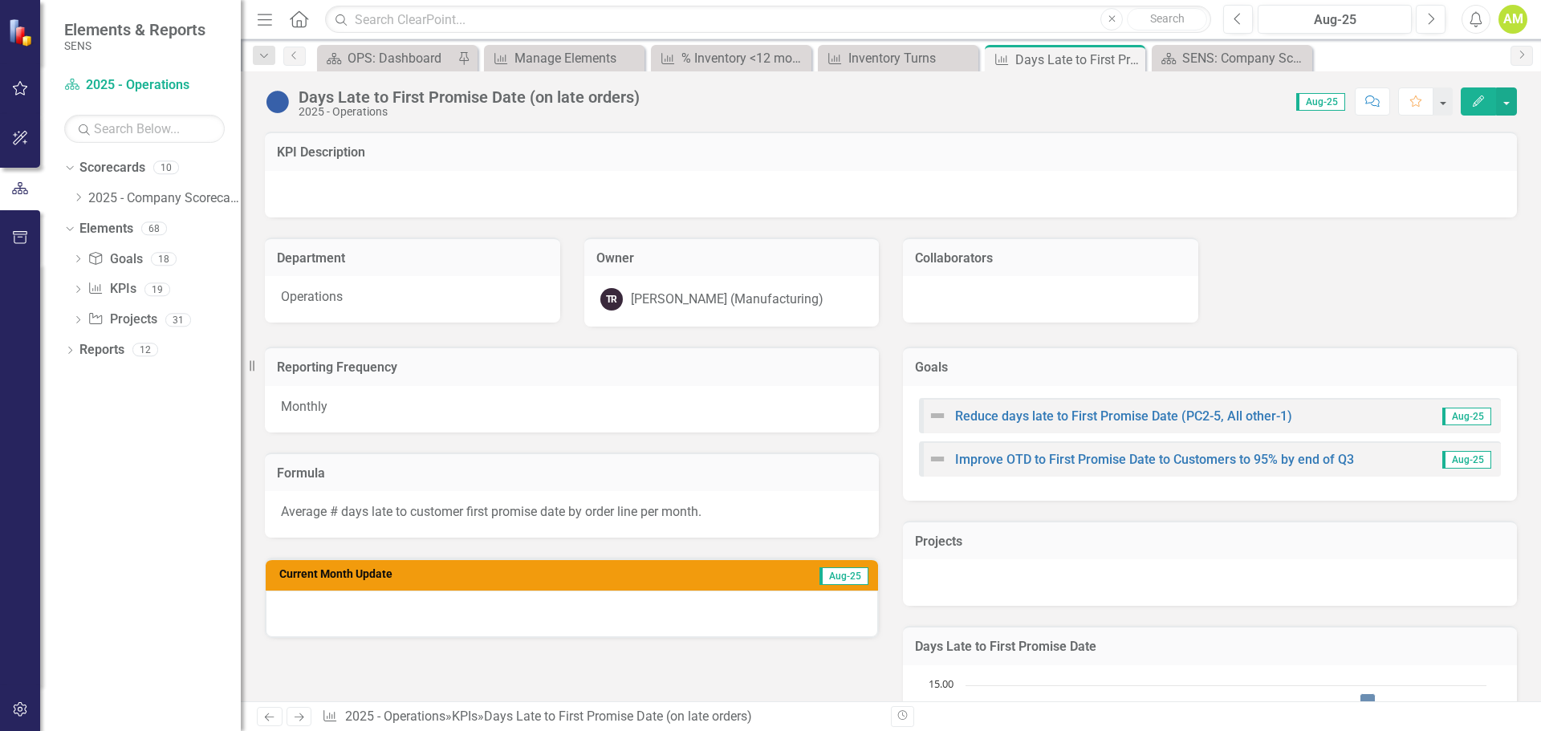
click at [279, 118] on div "Days Late to First Promise Date (on late orders) 2025 - Operations" at bounding box center [456, 102] width 383 height 30
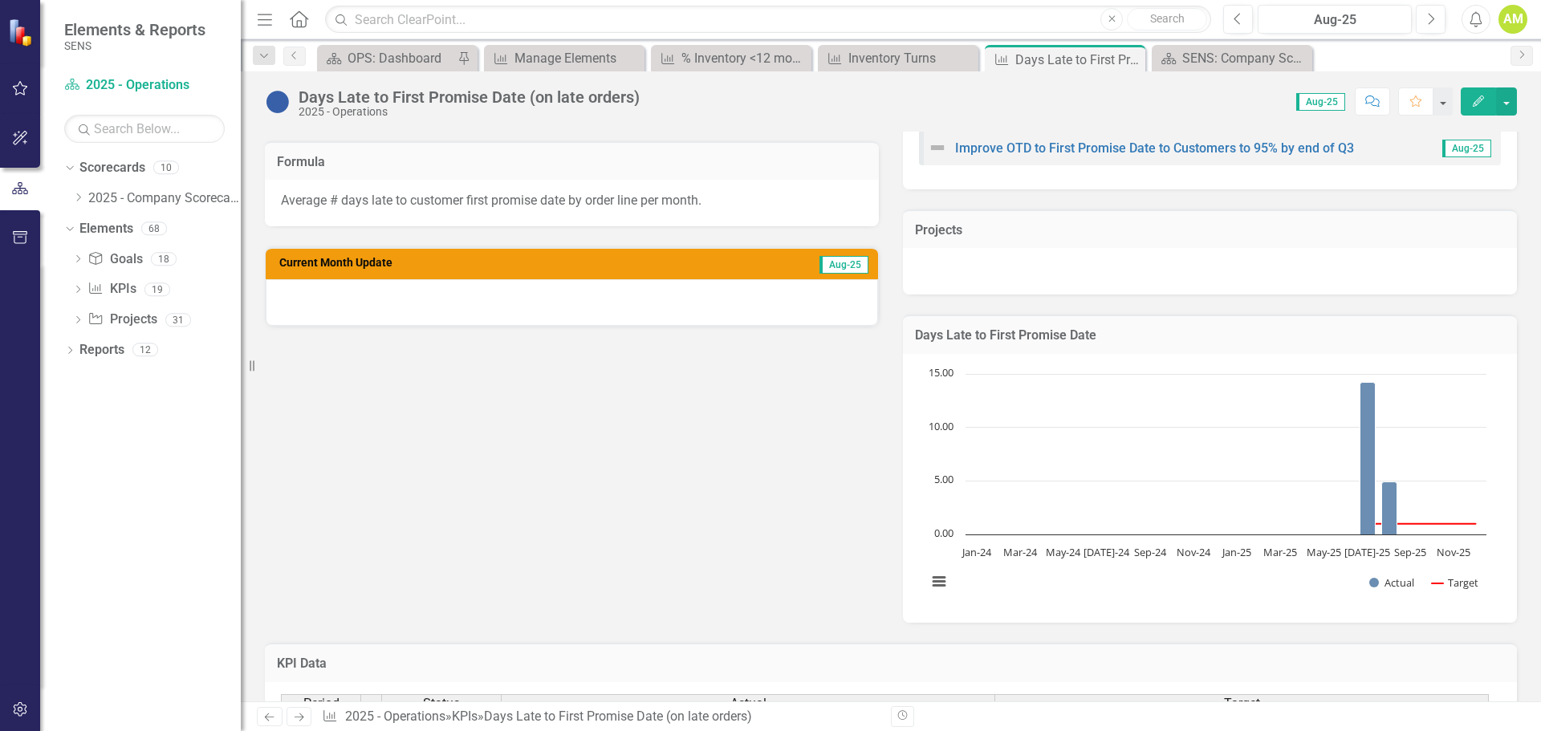
scroll to position [401, 0]
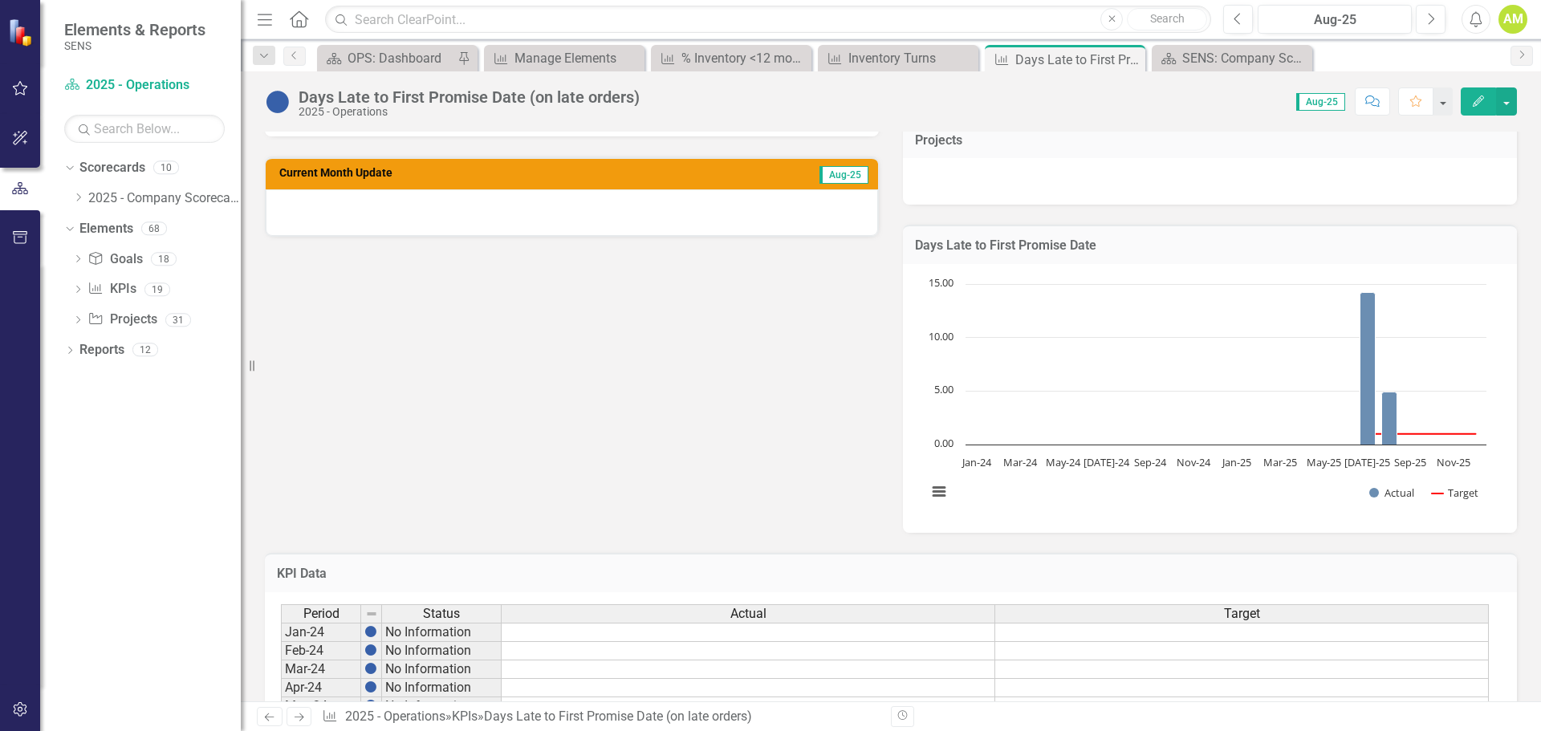
click at [750, 232] on div at bounding box center [572, 212] width 612 height 47
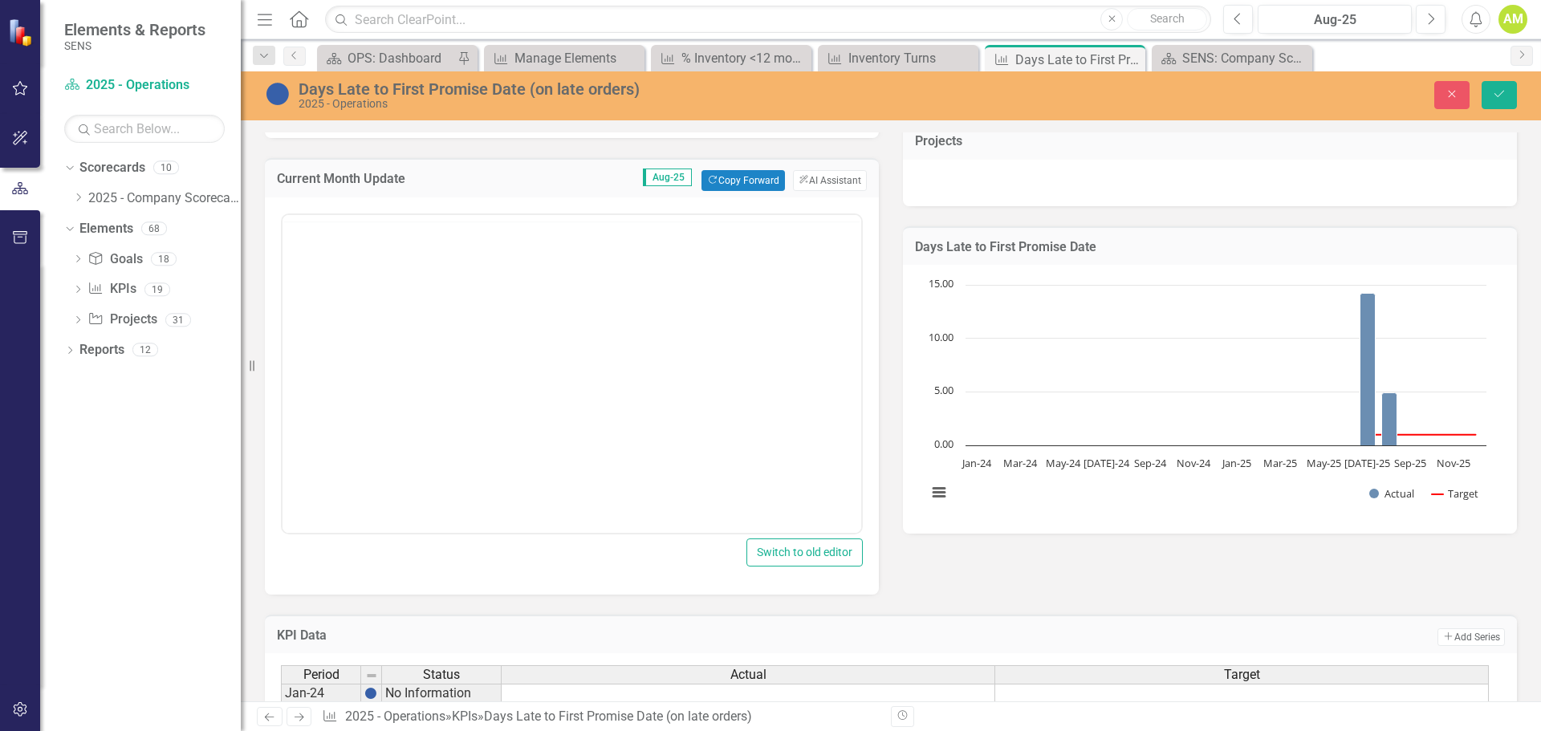
scroll to position [0, 0]
click at [317, 271] on p "Rich Text Area. Press ALT-0 for help." at bounding box center [572, 265] width 571 height 19
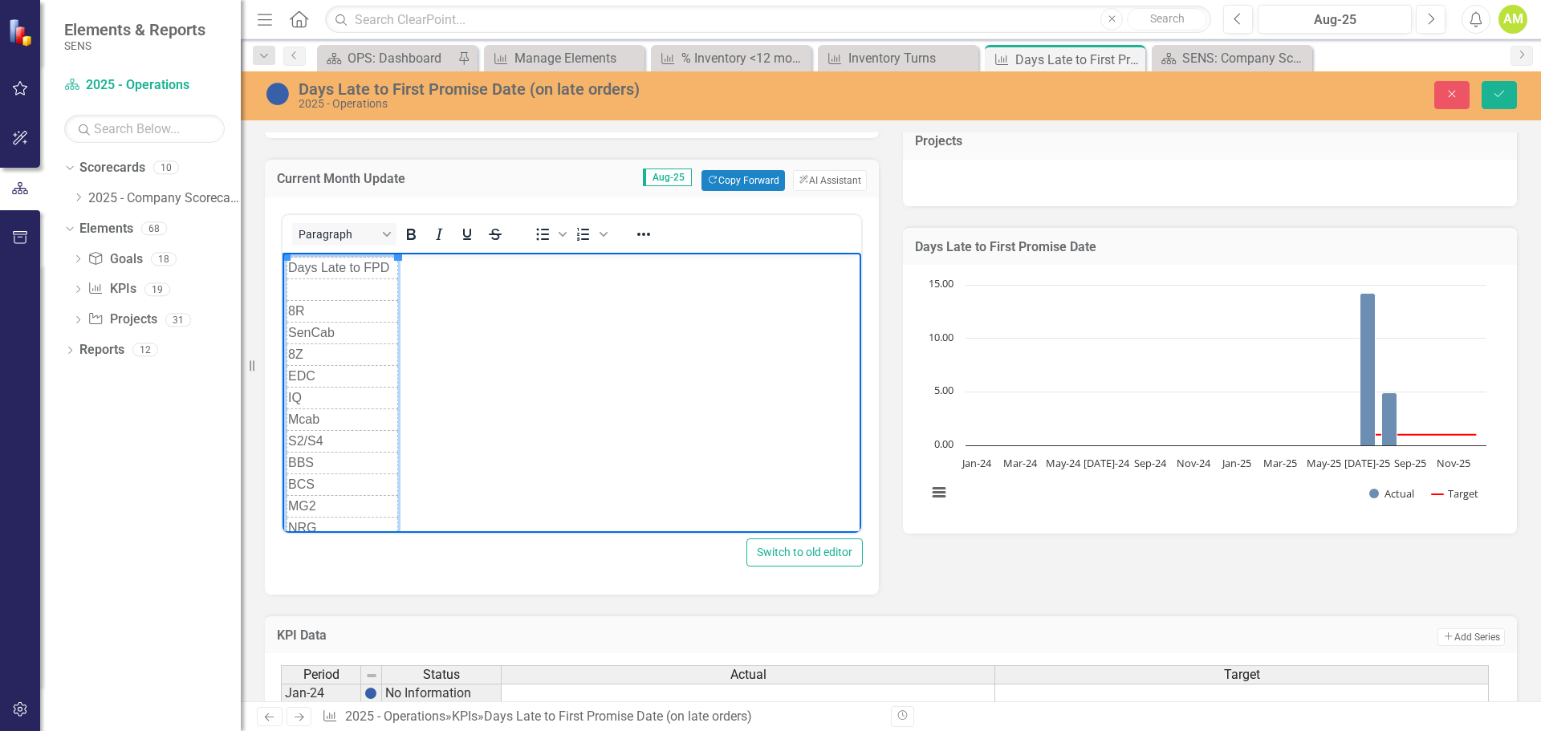
scroll to position [34, 0]
click at [521, 282] on icon "Insert column after" at bounding box center [514, 274] width 19 height 19
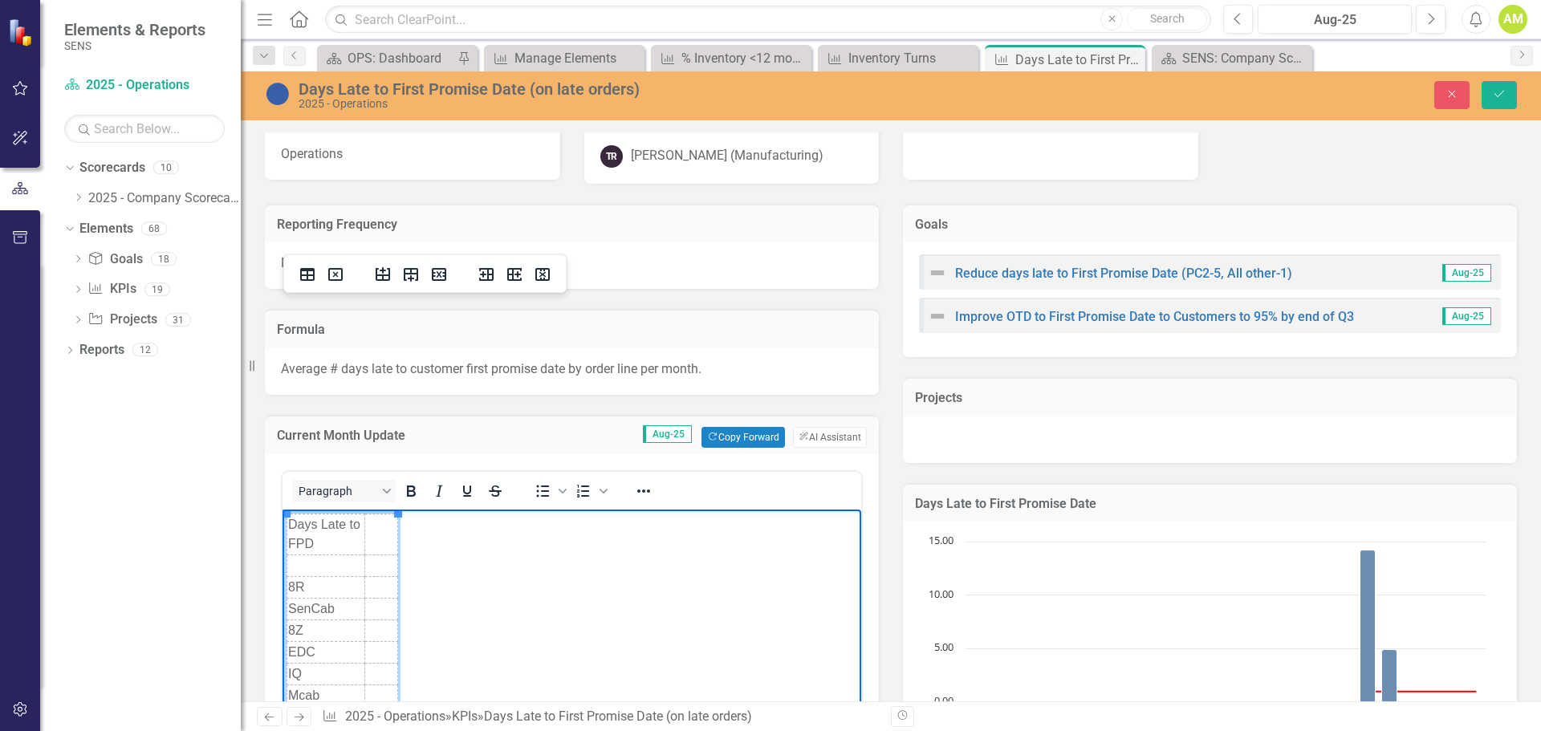
scroll to position [321, 0]
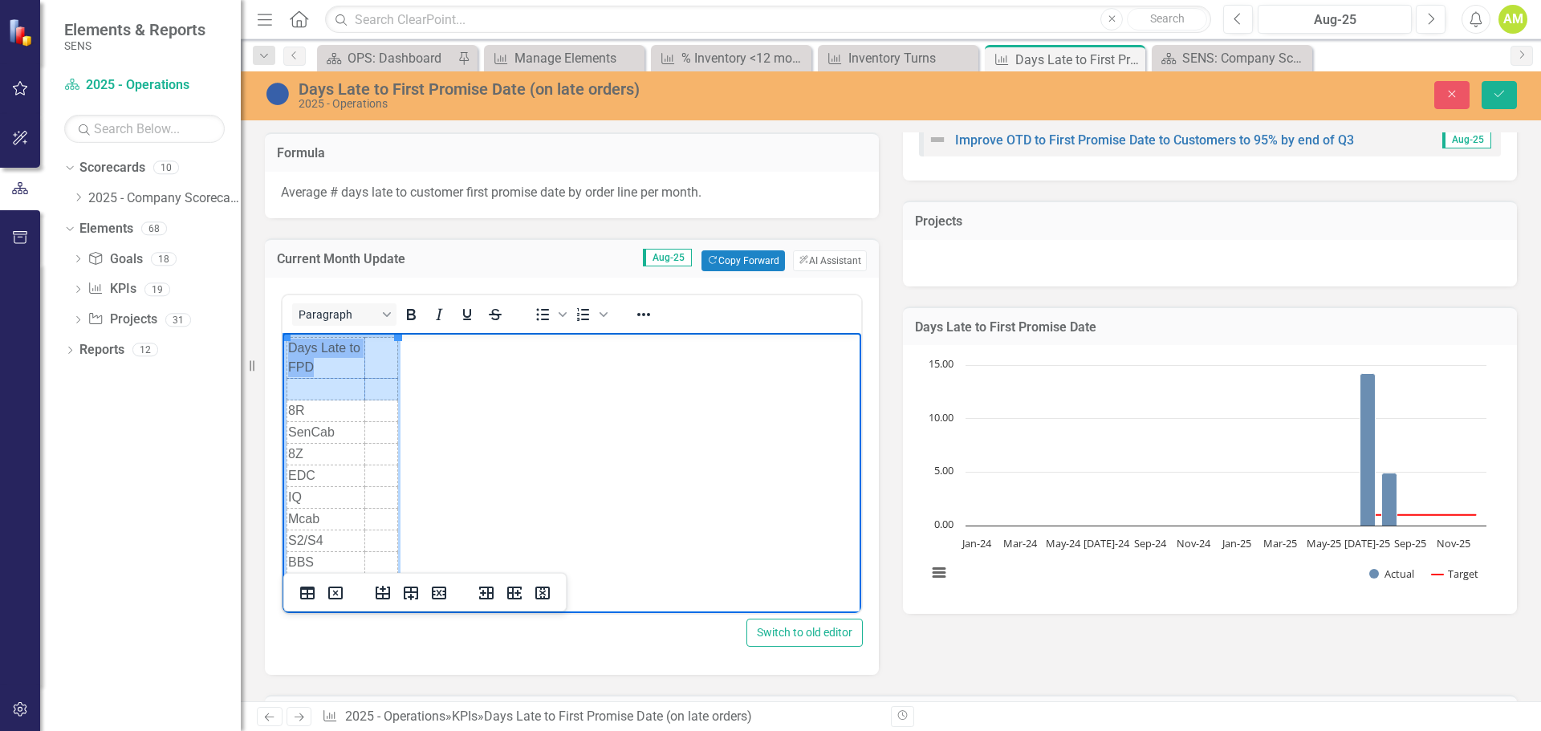
drag, startPoint x: 384, startPoint y: 392, endPoint x: 307, endPoint y: 363, distance: 82.6
click at [307, 363] on tbody "Days Late to FPD 8R SenCab 8Z EDC IQ Mcab S2/S4 BBS BCS MG2 NRG Misc/Acc/Oth SE…" at bounding box center [342, 509] width 111 height 344
click at [335, 591] on icon "Delete table" at bounding box center [335, 592] width 19 height 19
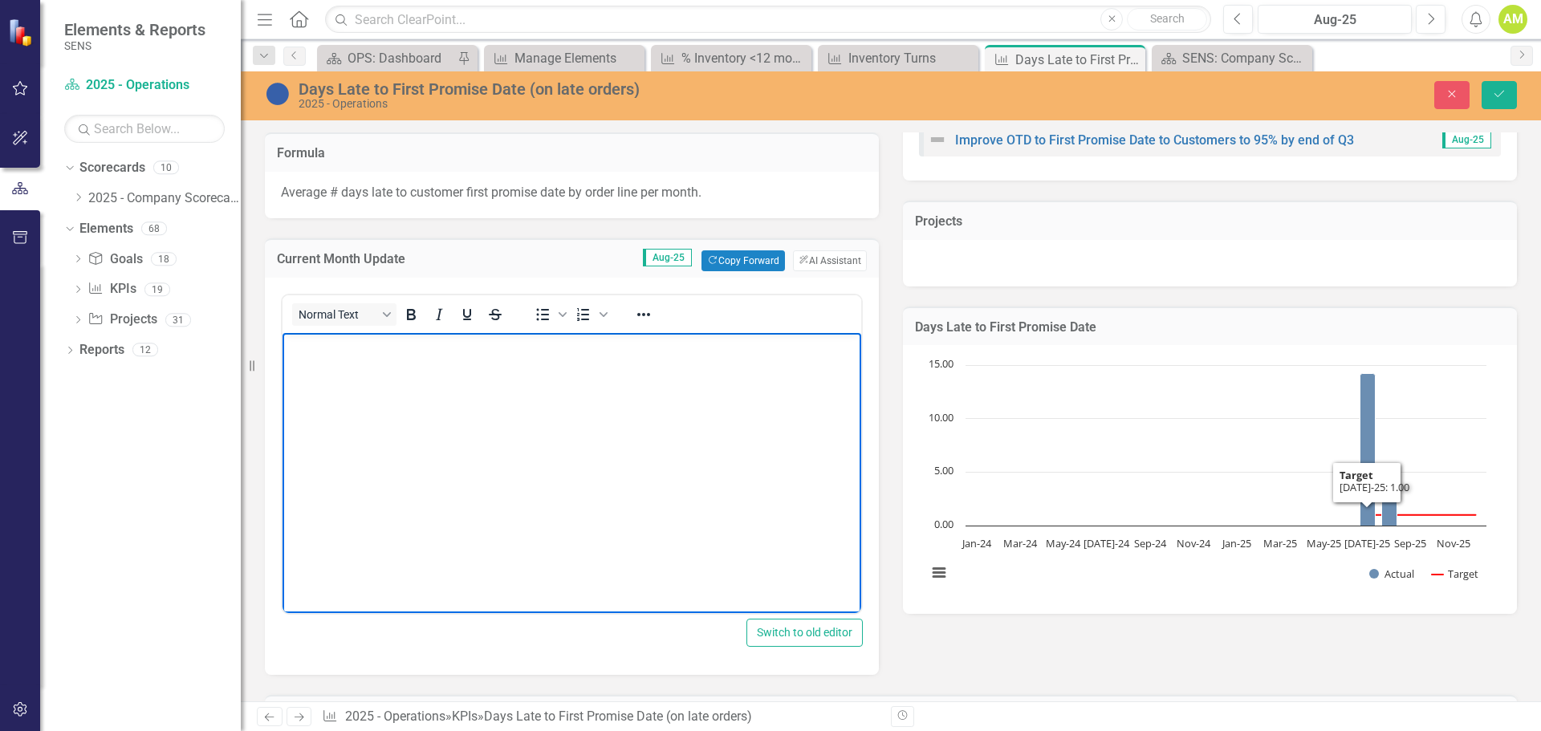
click at [353, 368] on body "Rich Text Area. Press ALT-0 for help." at bounding box center [571, 452] width 579 height 241
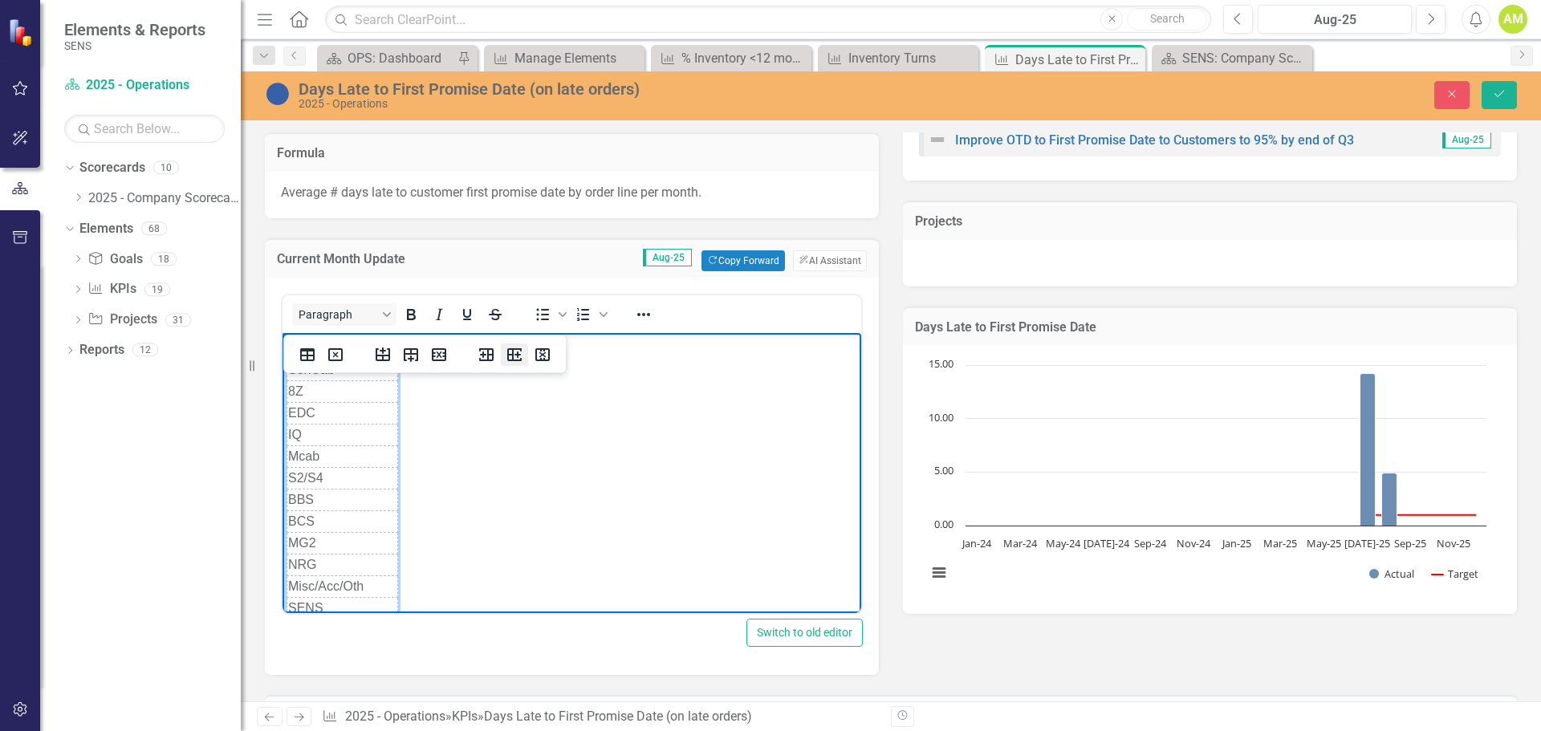
click at [519, 361] on icon "Insert column after" at bounding box center [514, 354] width 14 height 13
click at [387, 341] on td "Rich Text Area. Press ALT-0 for help." at bounding box center [381, 348] width 33 height 22
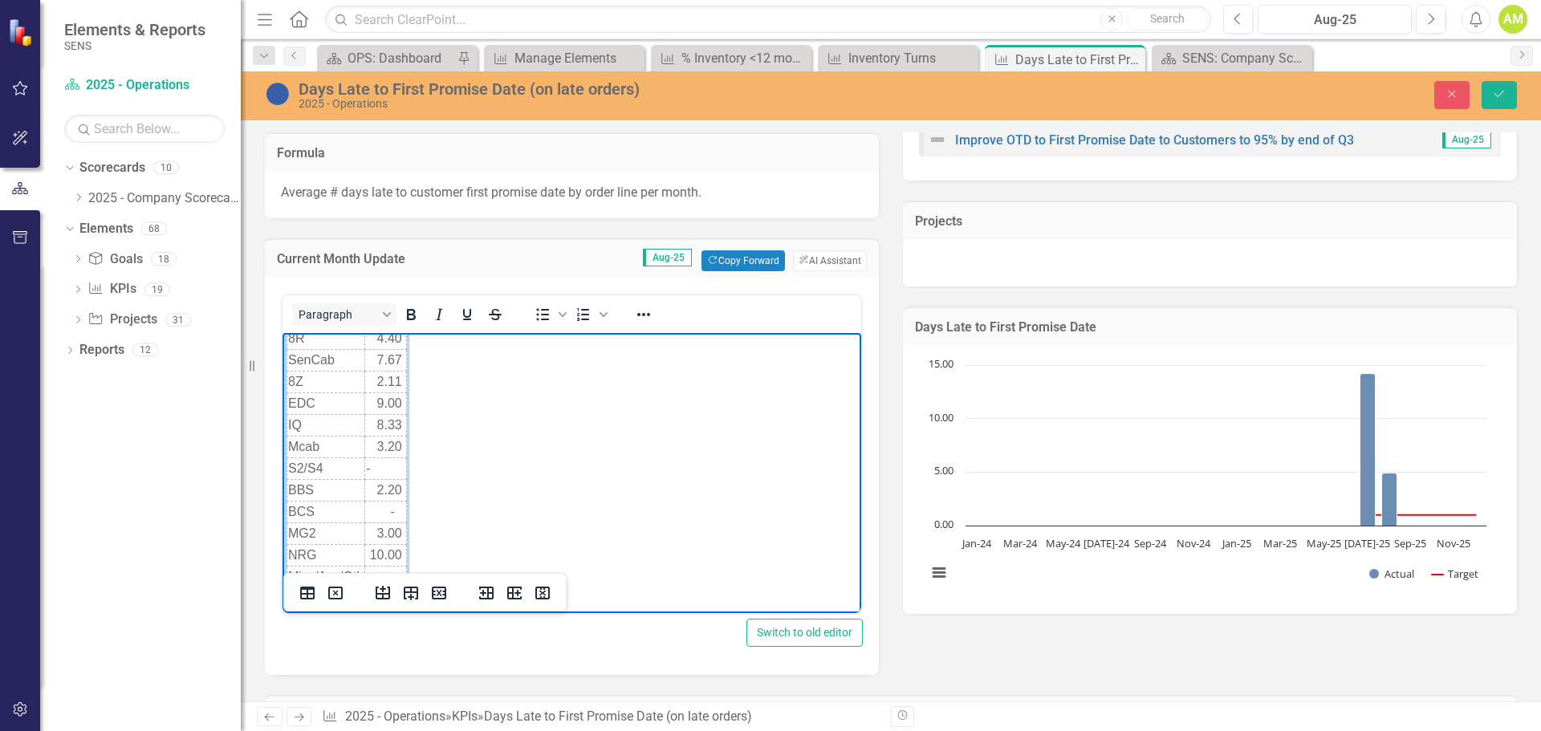
scroll to position [10, 0]
click at [959, 654] on div "Reporting Frequency Monthly Formula Average # days late to customer first promi…" at bounding box center [891, 341] width 1276 height 668
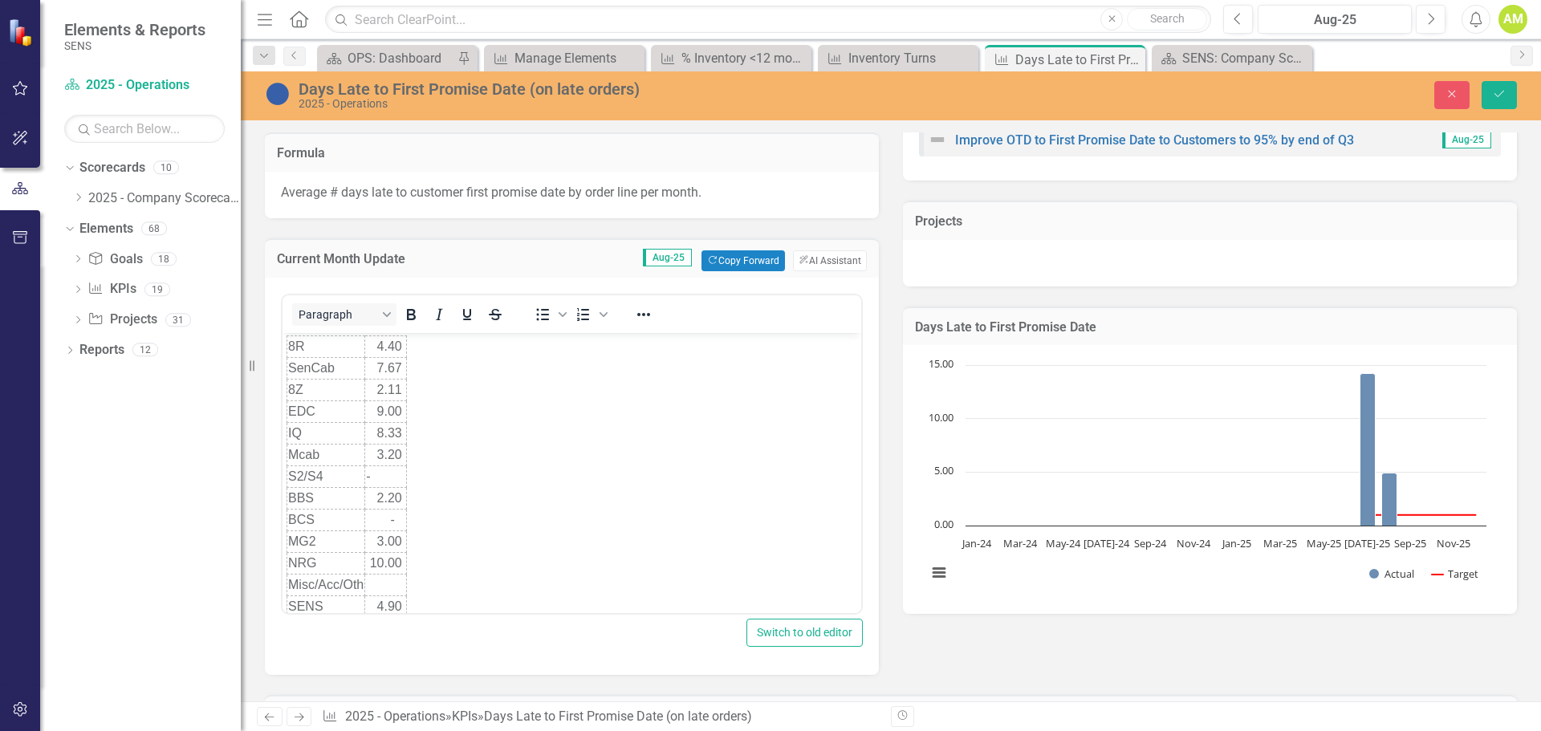
scroll to position [0, 0]
drag, startPoint x: 1504, startPoint y: 99, endPoint x: 1540, endPoint y: 133, distance: 50.0
click at [1504, 99] on icon "Save" at bounding box center [1499, 93] width 14 height 11
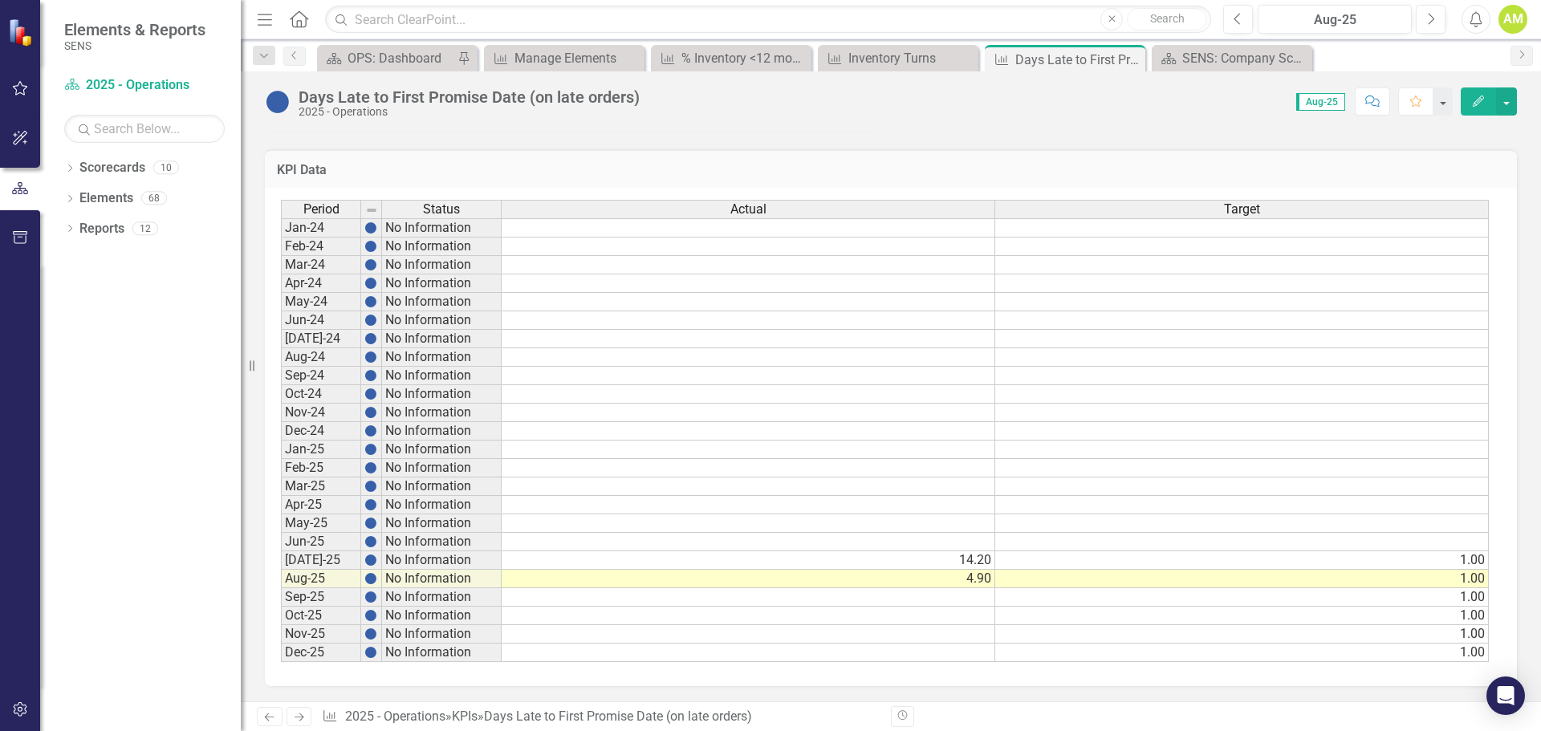
scroll to position [822, 0]
click at [401, 604] on td "No Information" at bounding box center [442, 596] width 120 height 18
click at [417, 555] on td "No Information" at bounding box center [442, 560] width 120 height 18
click at [339, 573] on td "Aug-25" at bounding box center [321, 578] width 80 height 18
click at [76, 168] on div "Dropdown Scorecards 10" at bounding box center [152, 170] width 177 height 30
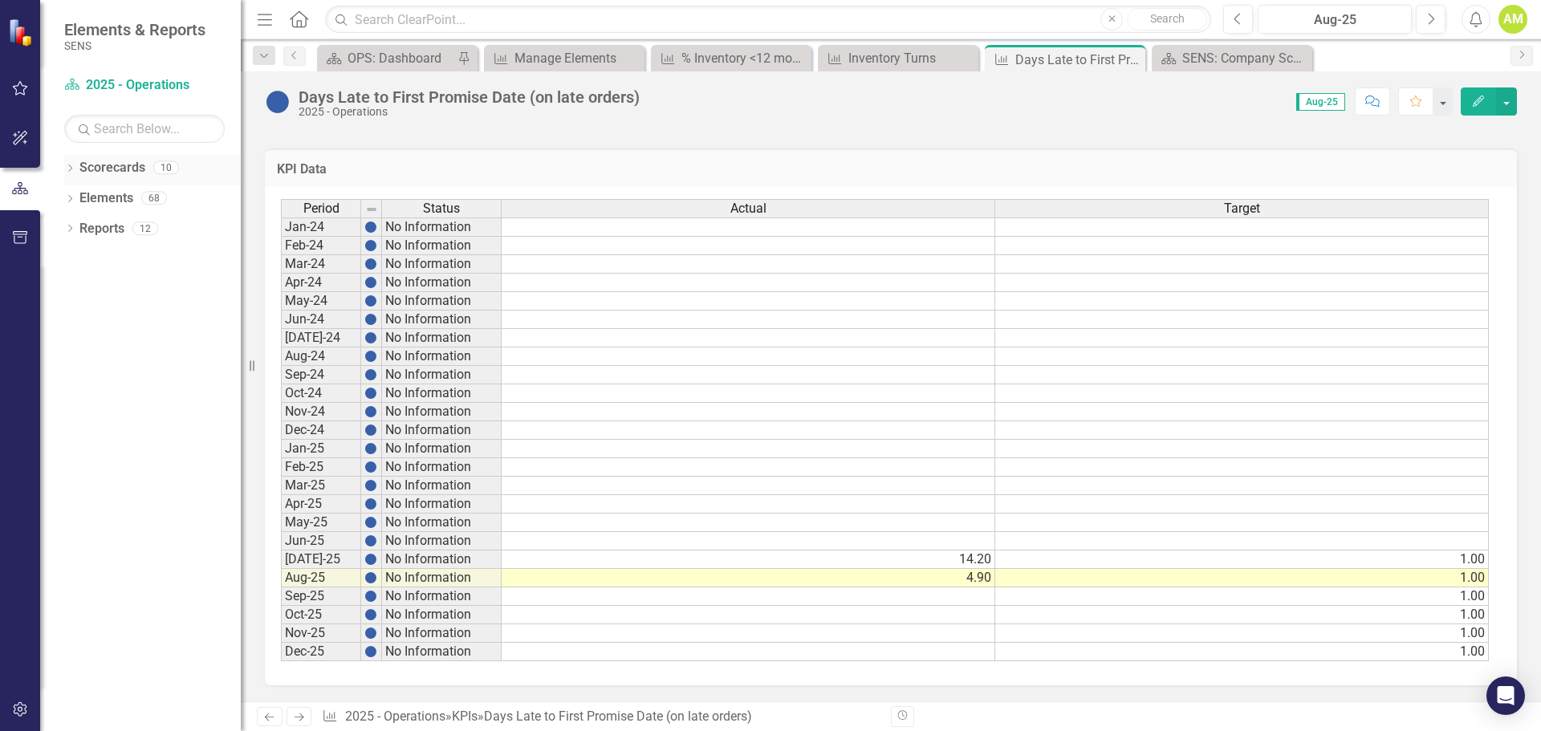
click at [67, 169] on icon "Dropdown" at bounding box center [69, 169] width 11 height 9
click at [1133, 63] on icon "Close" at bounding box center [1130, 59] width 16 height 13
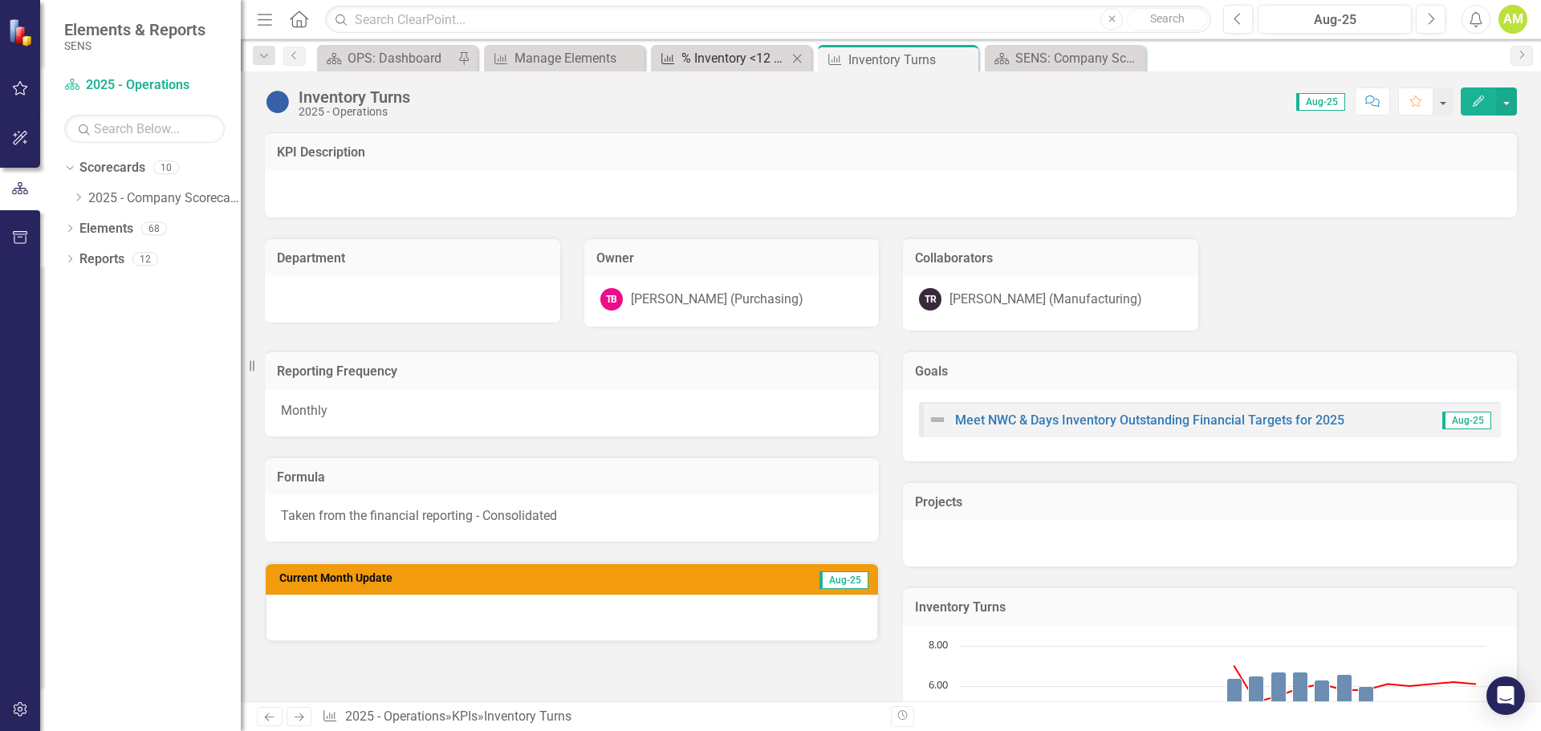
click at [707, 63] on div "% Inventory <12 month turn" at bounding box center [734, 58] width 106 height 20
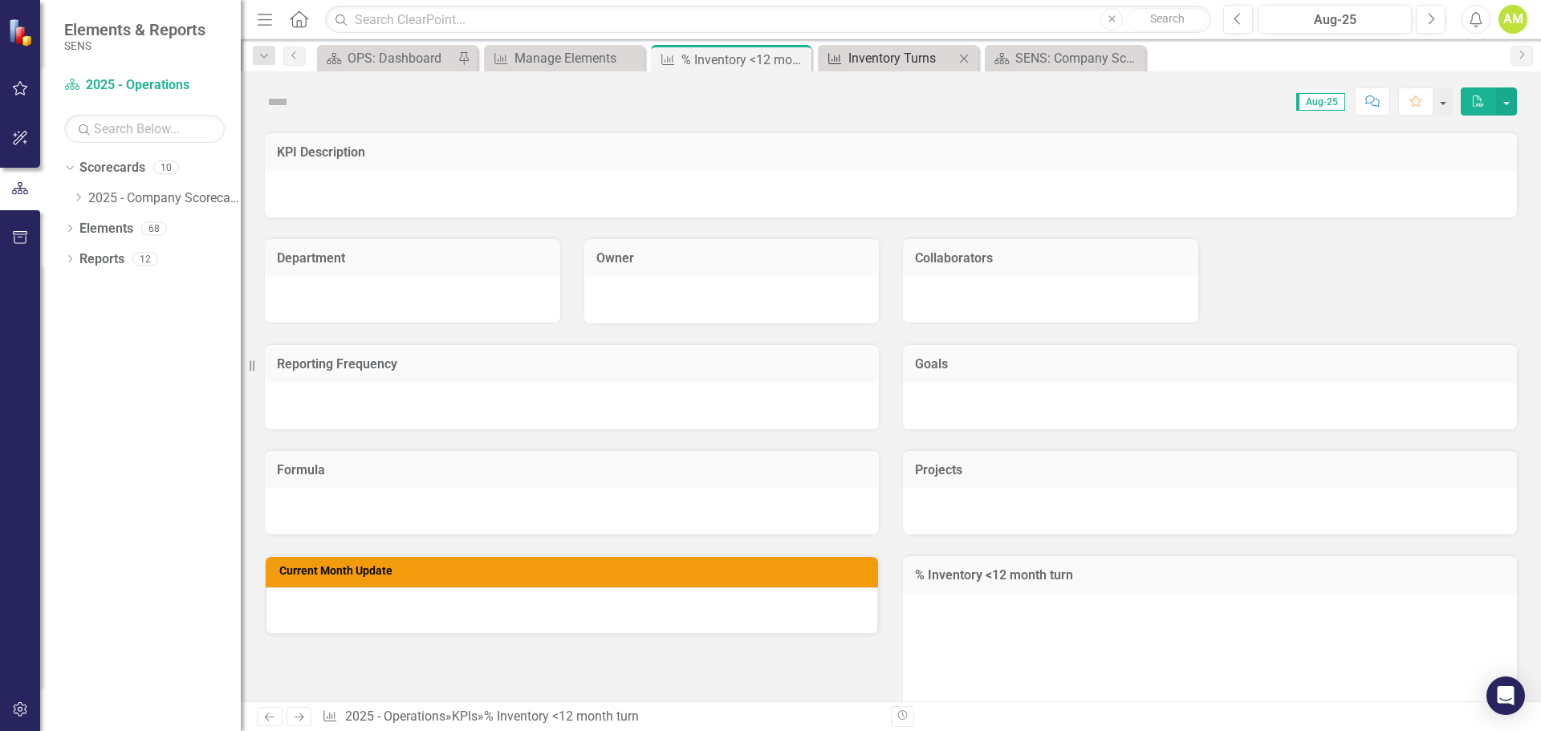
click at [872, 60] on div "Inventory Turns" at bounding box center [901, 58] width 106 height 20
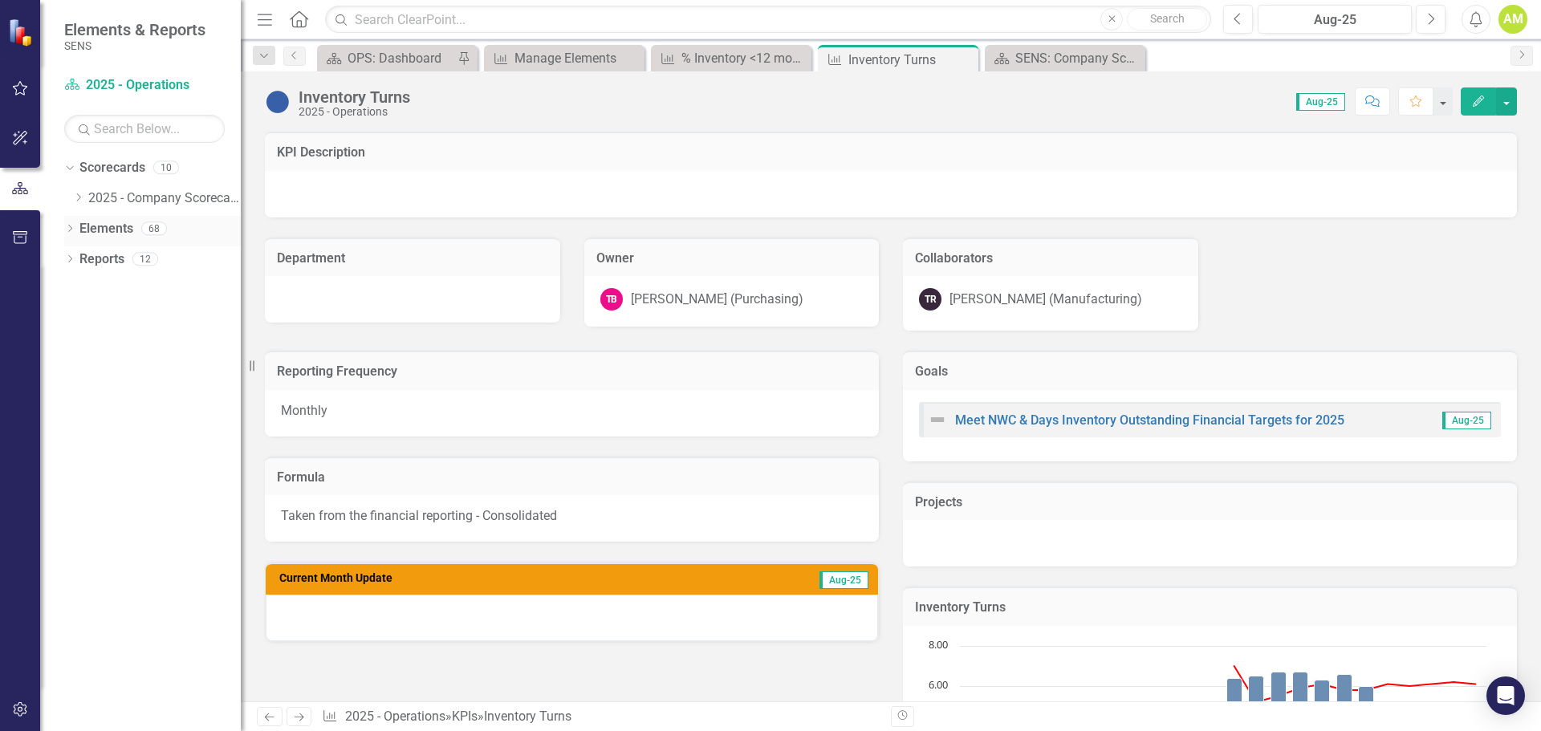
click at [94, 223] on link "Elements" at bounding box center [106, 229] width 54 height 18
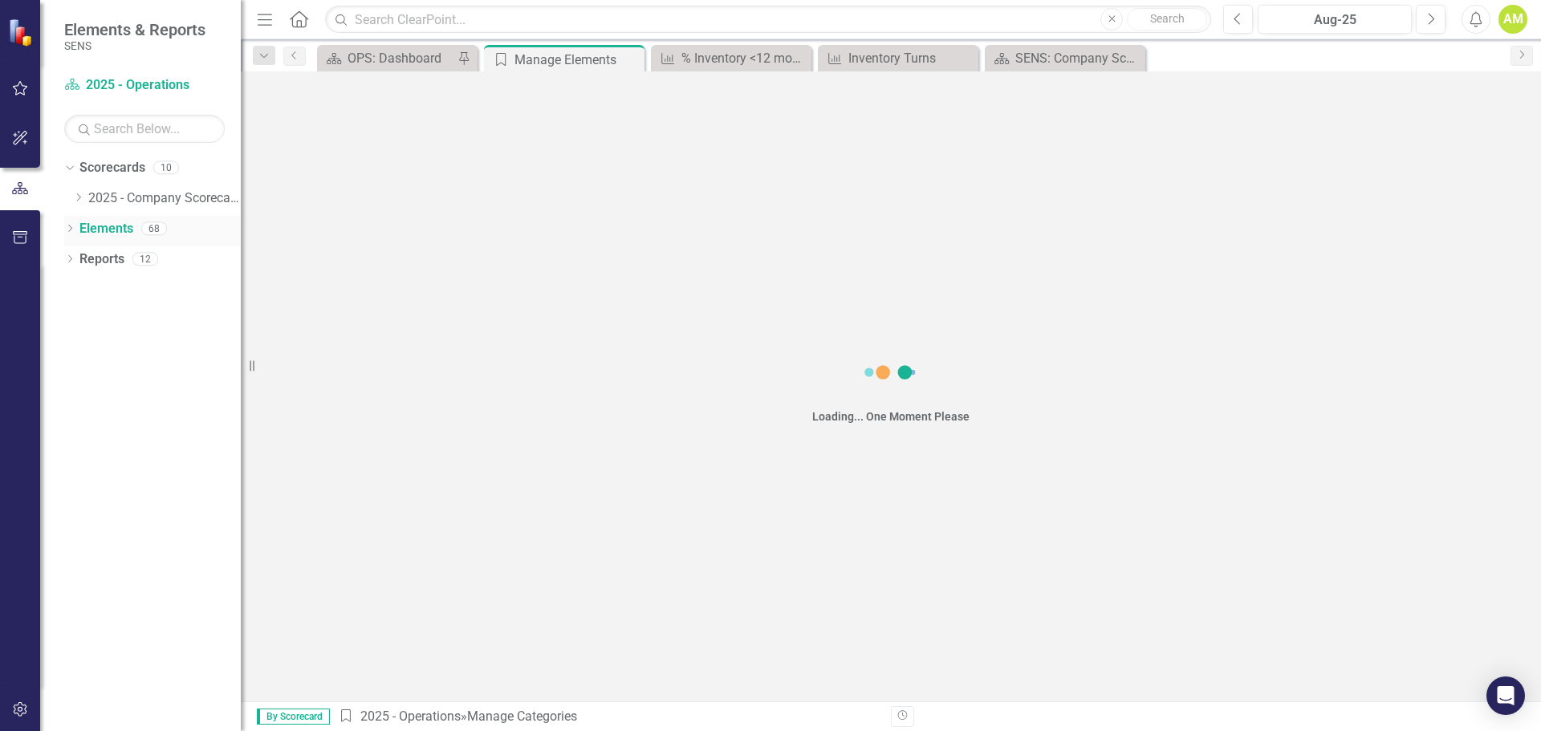
click at [73, 226] on icon "Dropdown" at bounding box center [69, 230] width 11 height 9
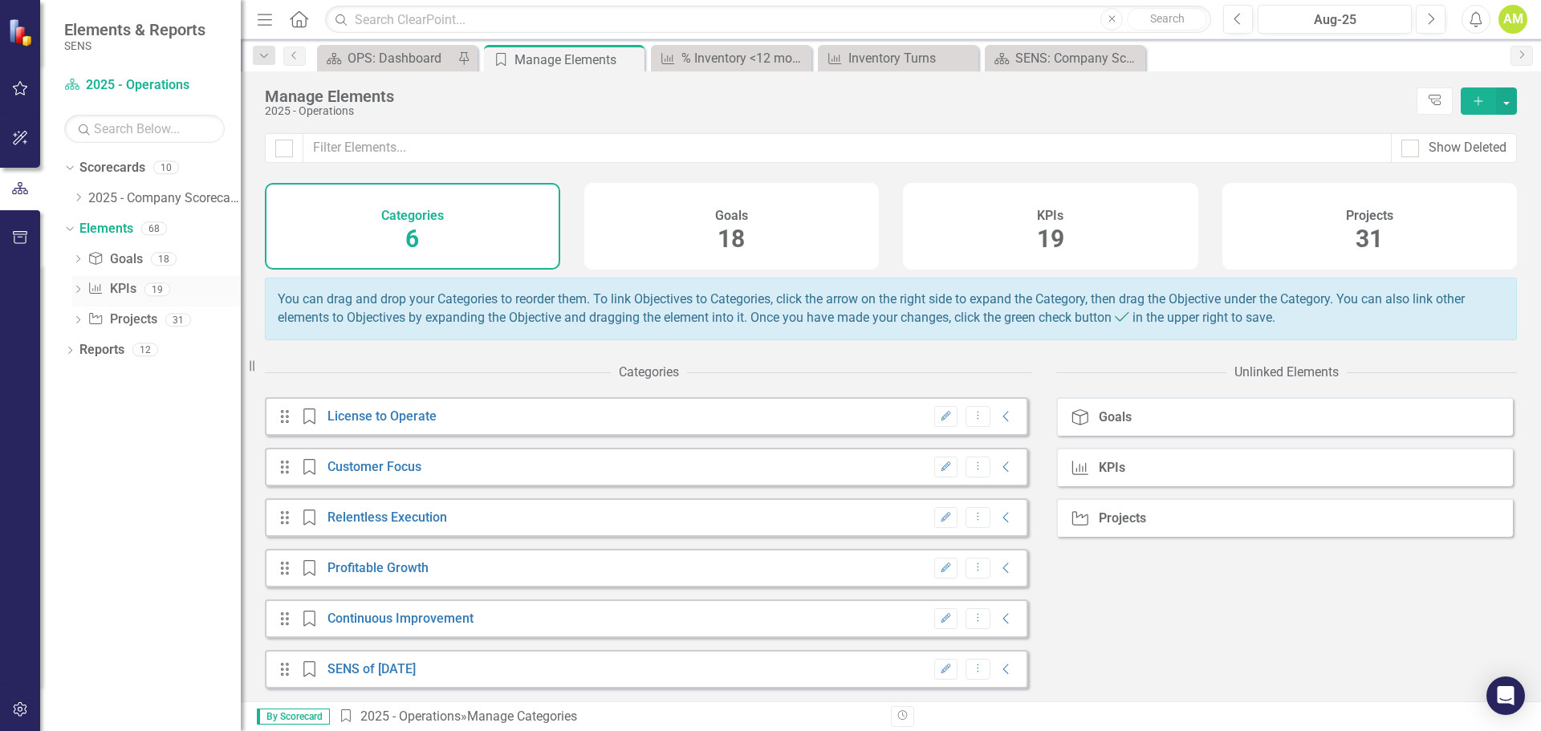
click at [115, 292] on link "KPI KPIs" at bounding box center [111, 289] width 48 height 18
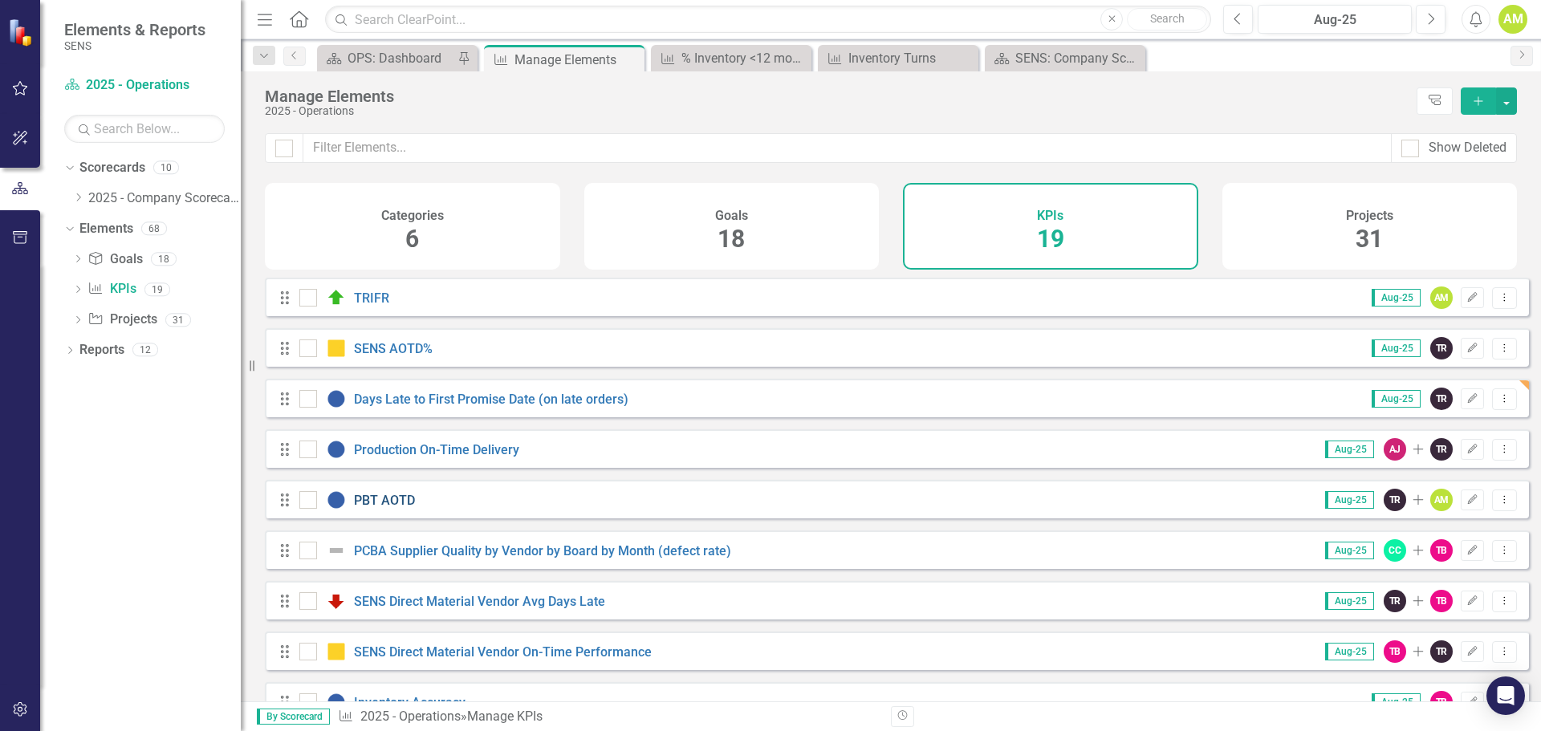
click at [369, 508] on link "PBT AOTD" at bounding box center [384, 500] width 61 height 15
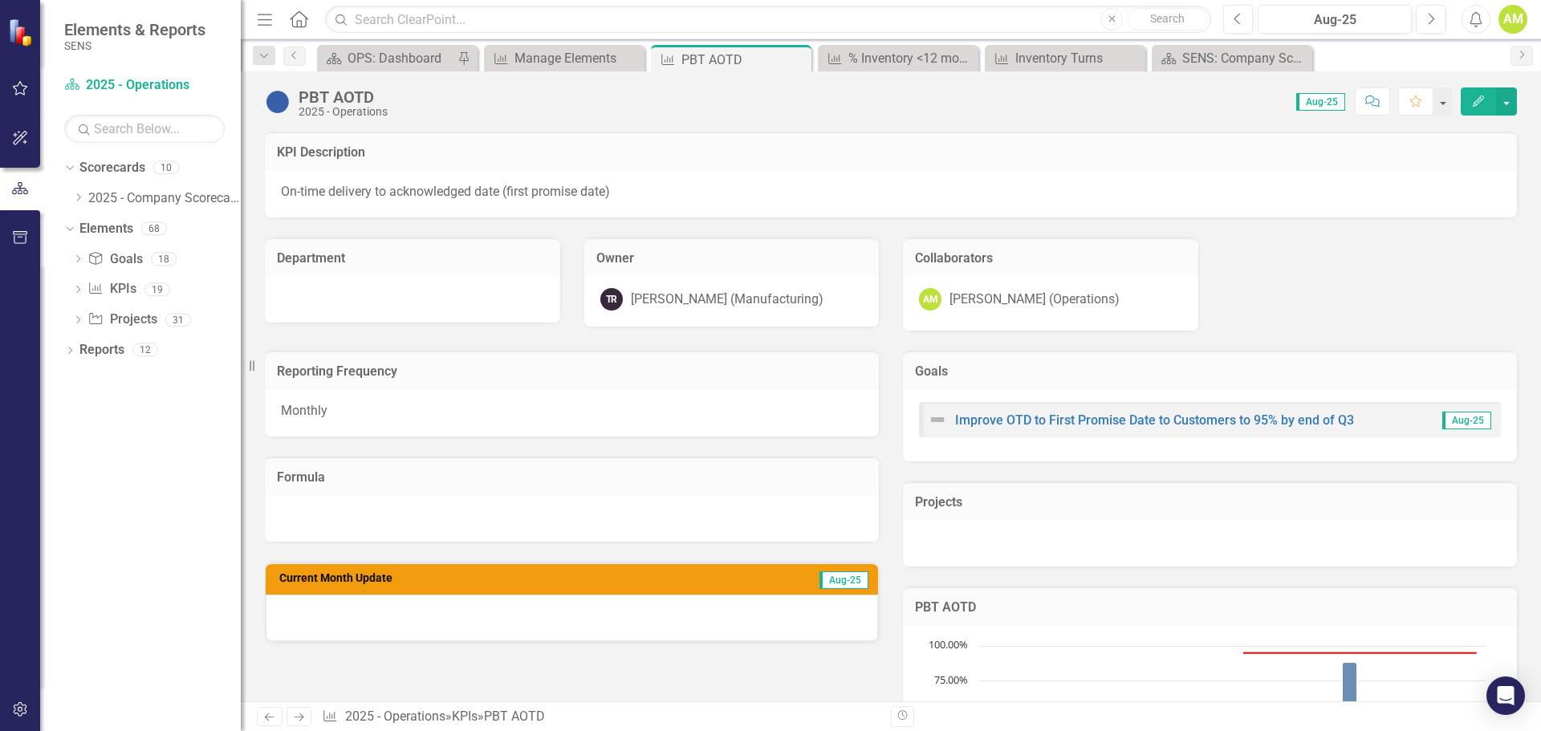
click at [1480, 98] on icon "button" at bounding box center [1478, 101] width 11 height 11
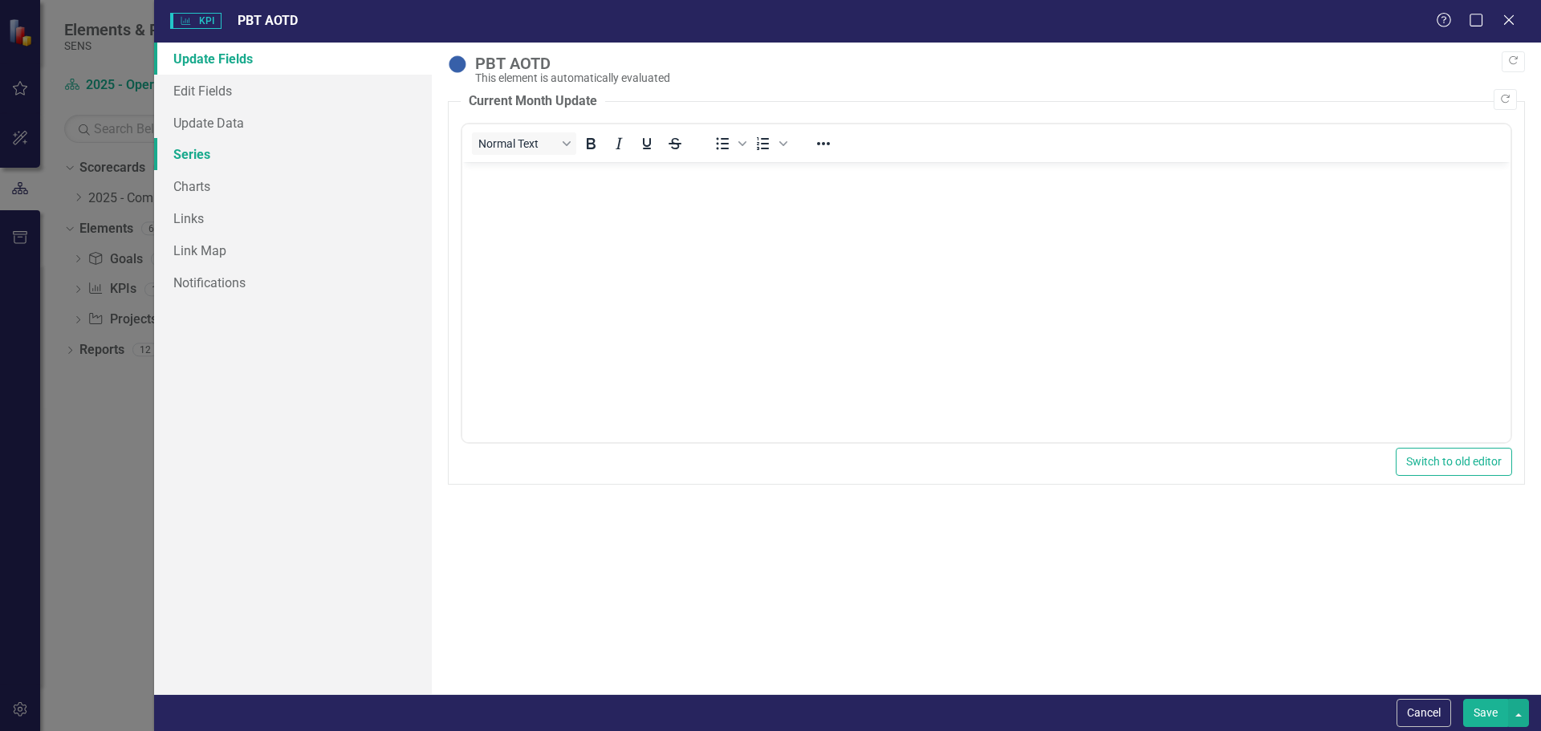
click at [201, 162] on link "Series" at bounding box center [293, 154] width 278 height 32
click at [217, 120] on link "Update Data" at bounding box center [293, 123] width 278 height 32
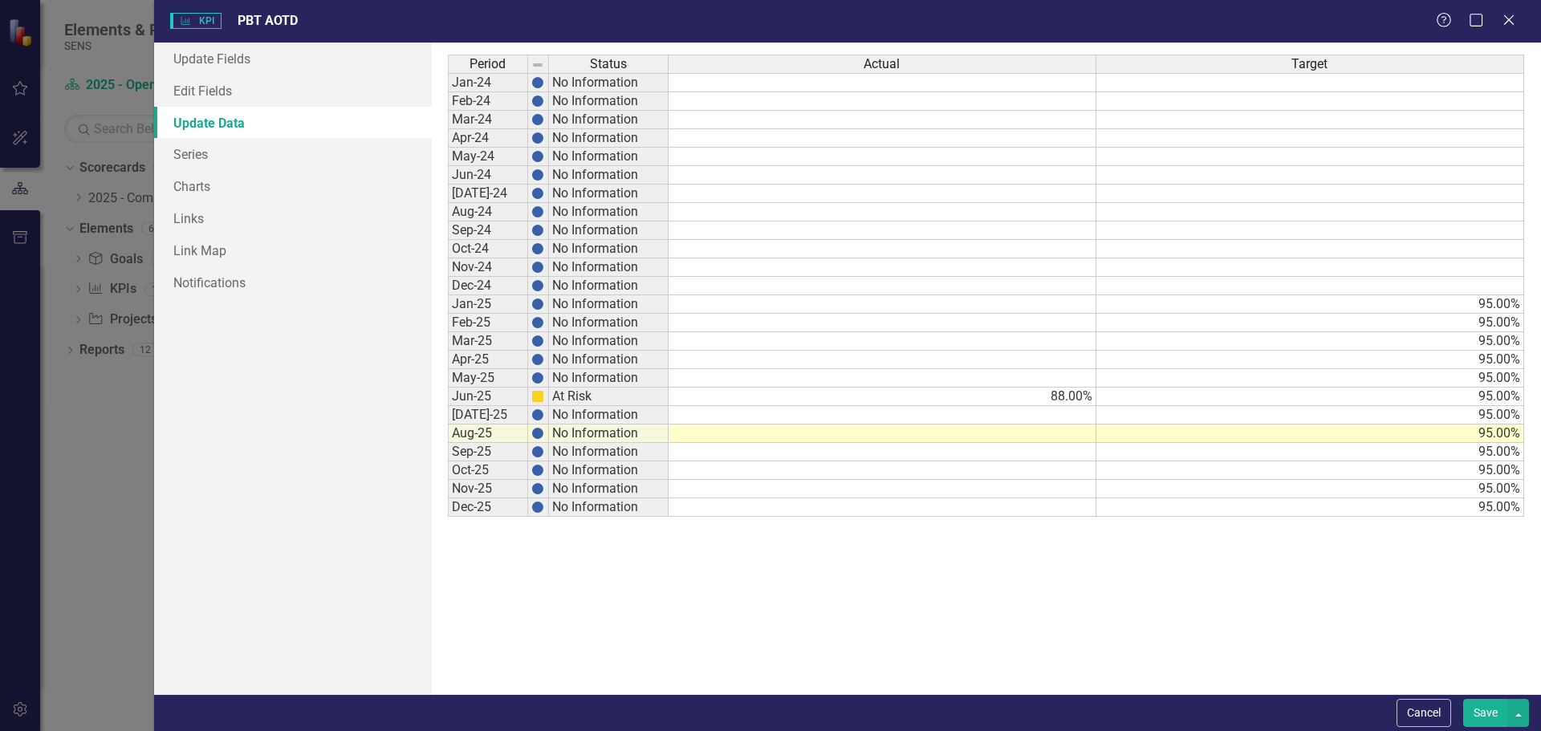
click at [448, 404] on div "Period Status Actual Target Jan-24 No Information Feb-24 No Information Mar-24 …" at bounding box center [448, 286] width 0 height 462
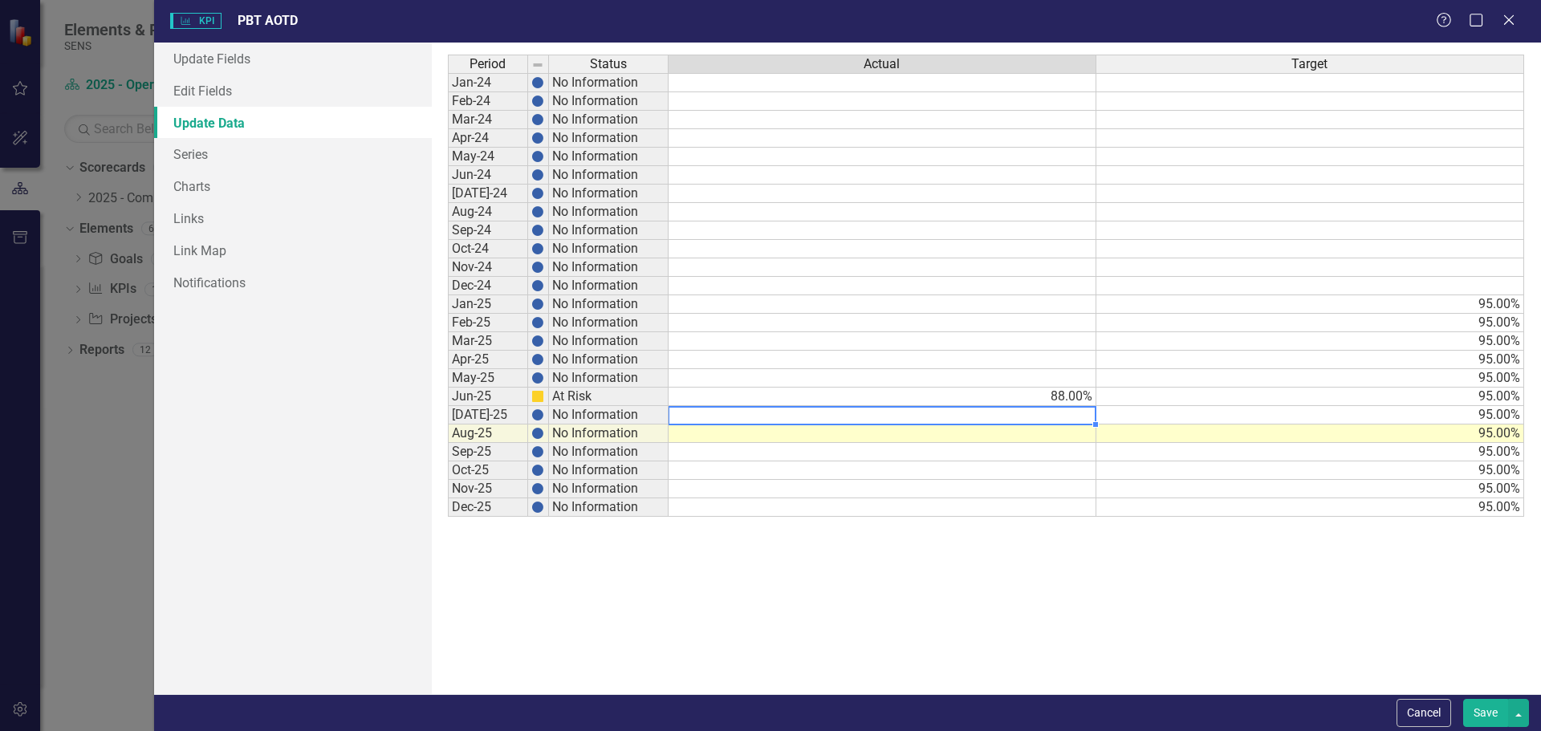
click at [1080, 416] on td at bounding box center [883, 415] width 428 height 18
type textarea "92"
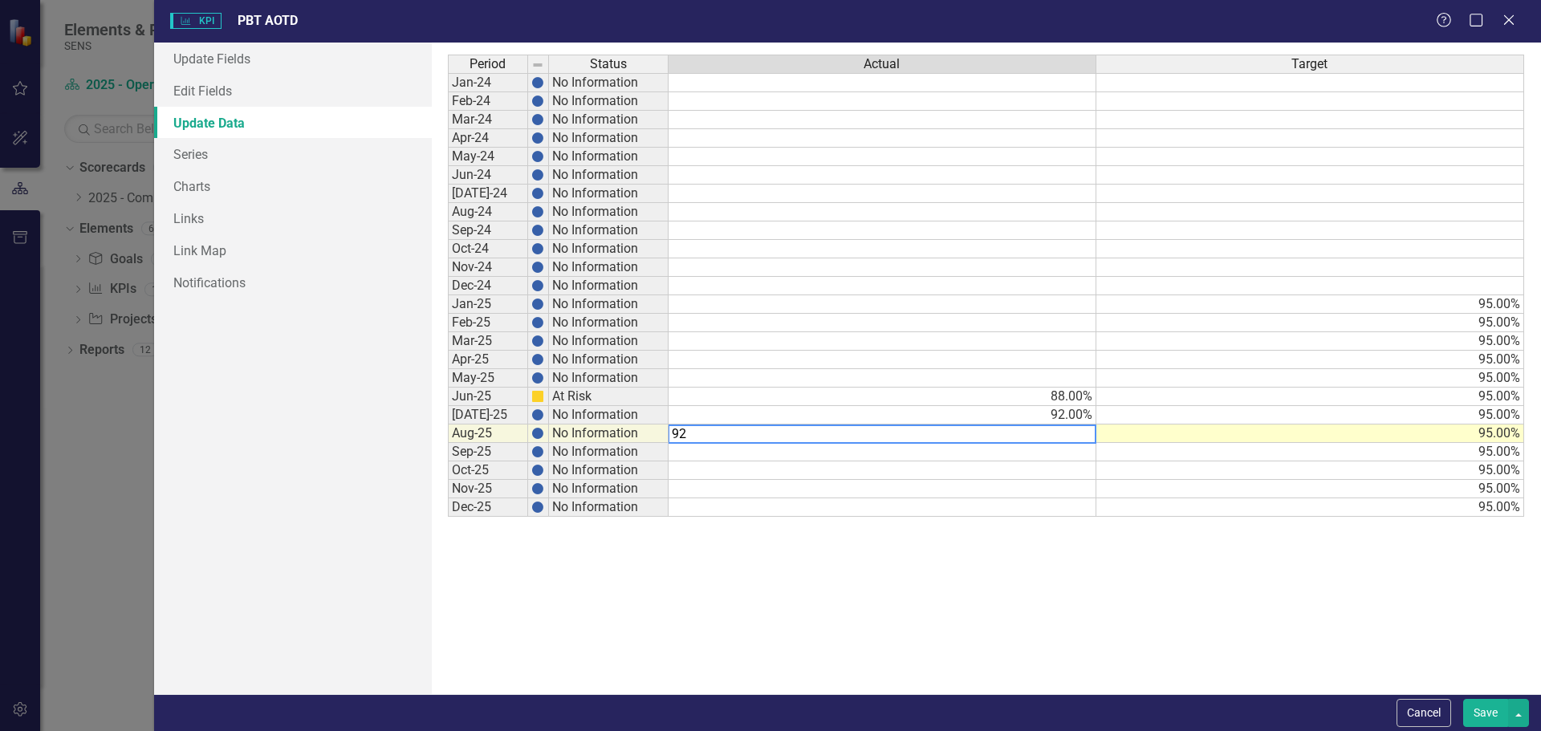
type textarea "92"
click at [1081, 624] on div "Period Status Actual Target Jan-24 No Information Feb-24 No Information Mar-24 …" at bounding box center [986, 369] width 1077 height 628
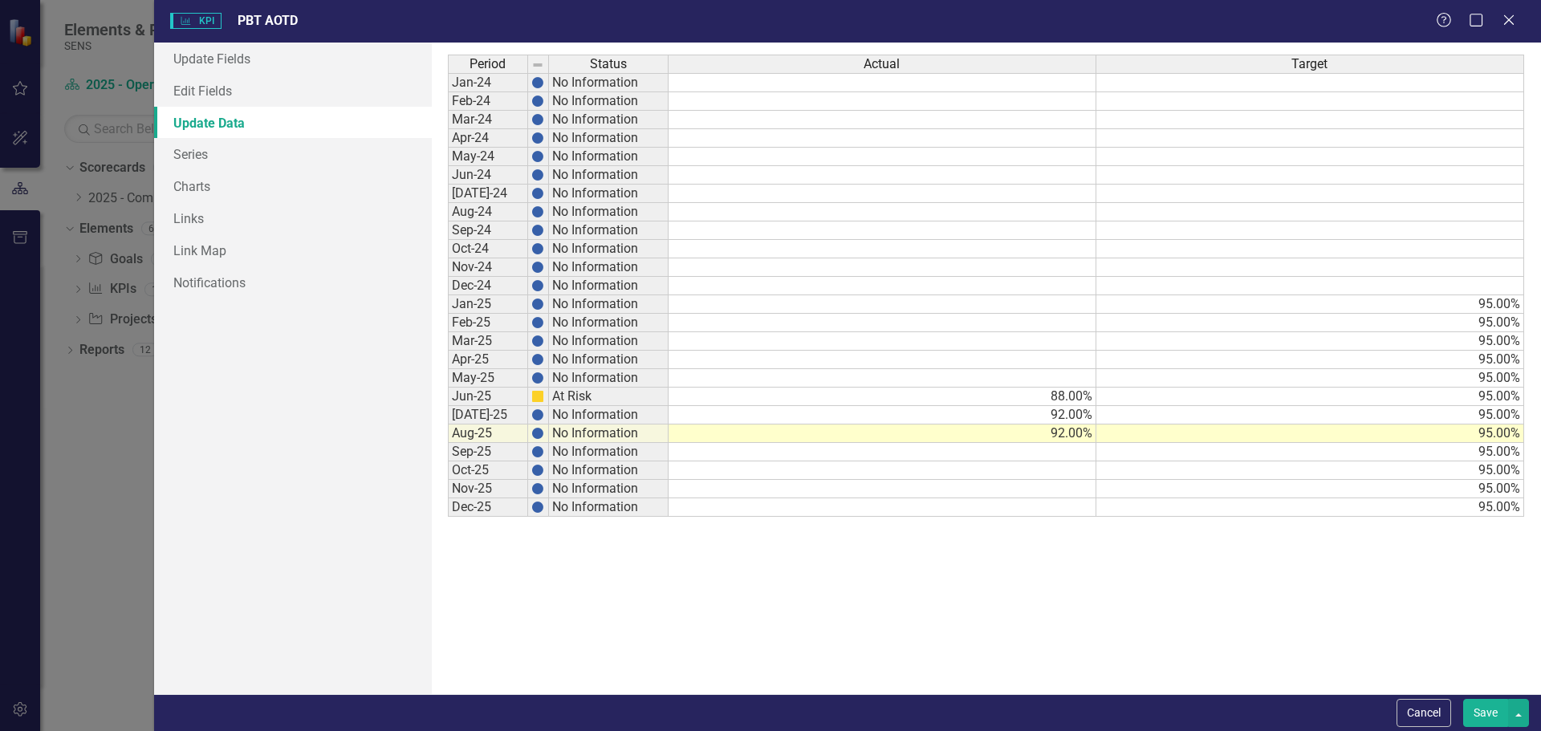
click at [1486, 713] on button "Save" at bounding box center [1485, 713] width 45 height 28
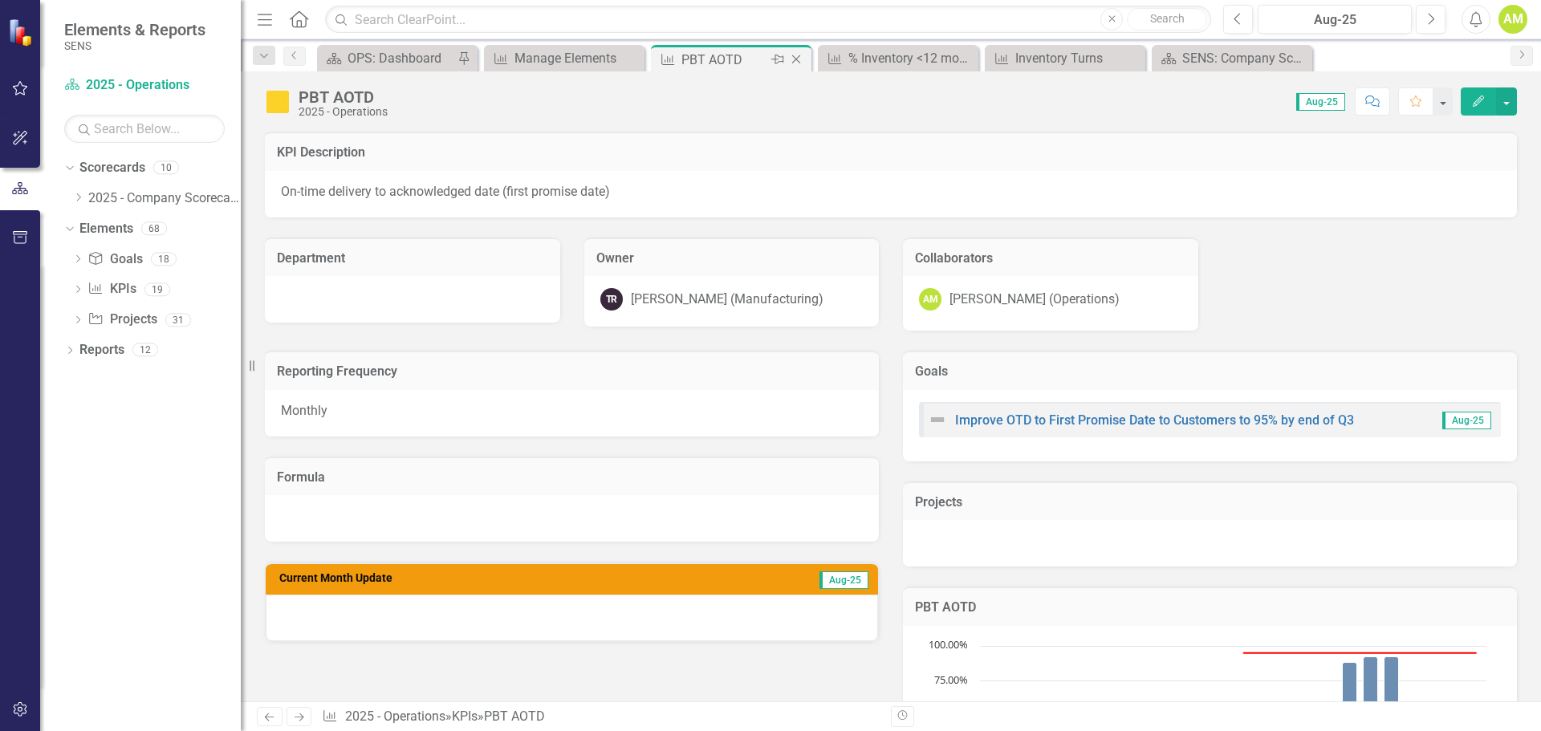
click at [795, 57] on icon "Close" at bounding box center [796, 59] width 16 height 13
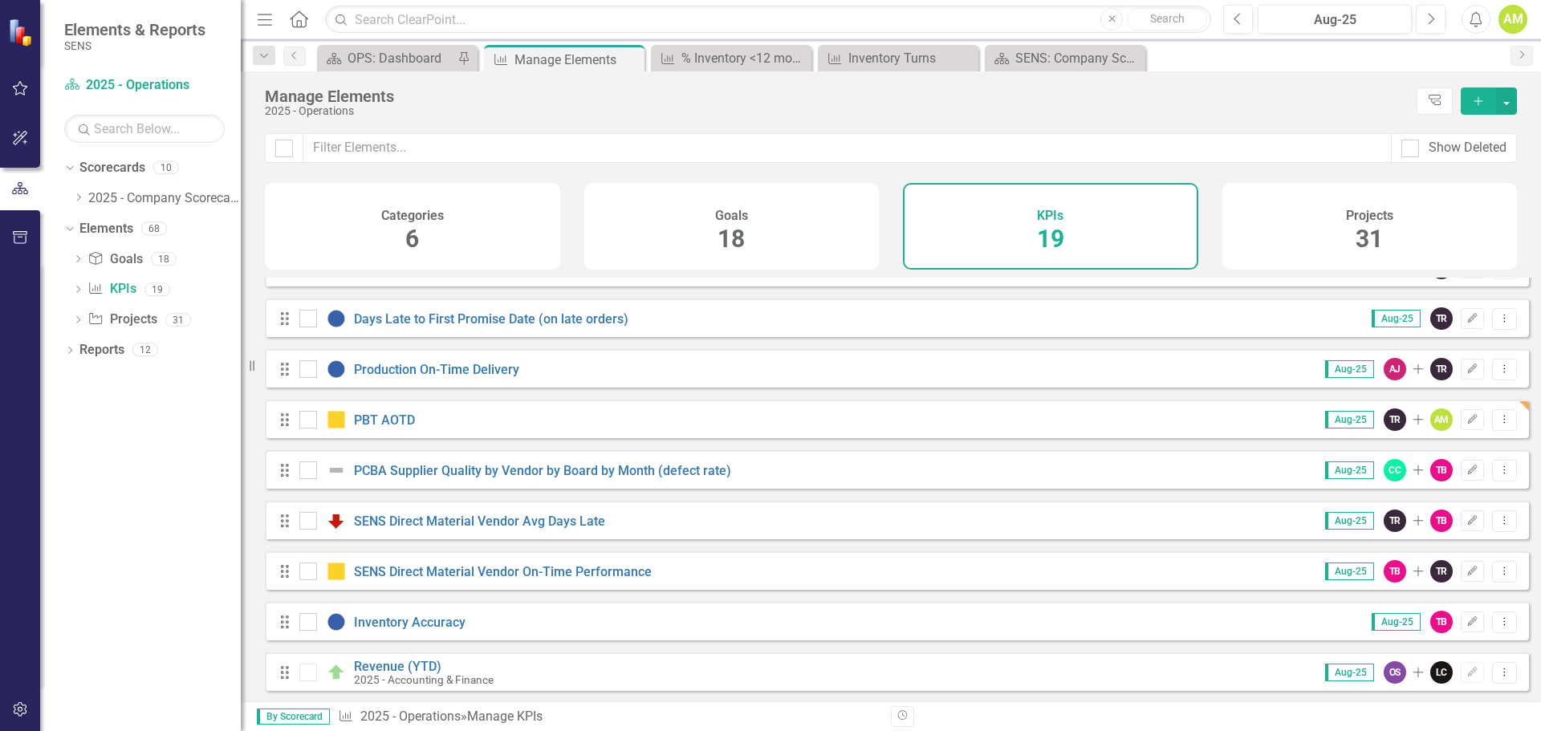
scroll to position [161, 0]
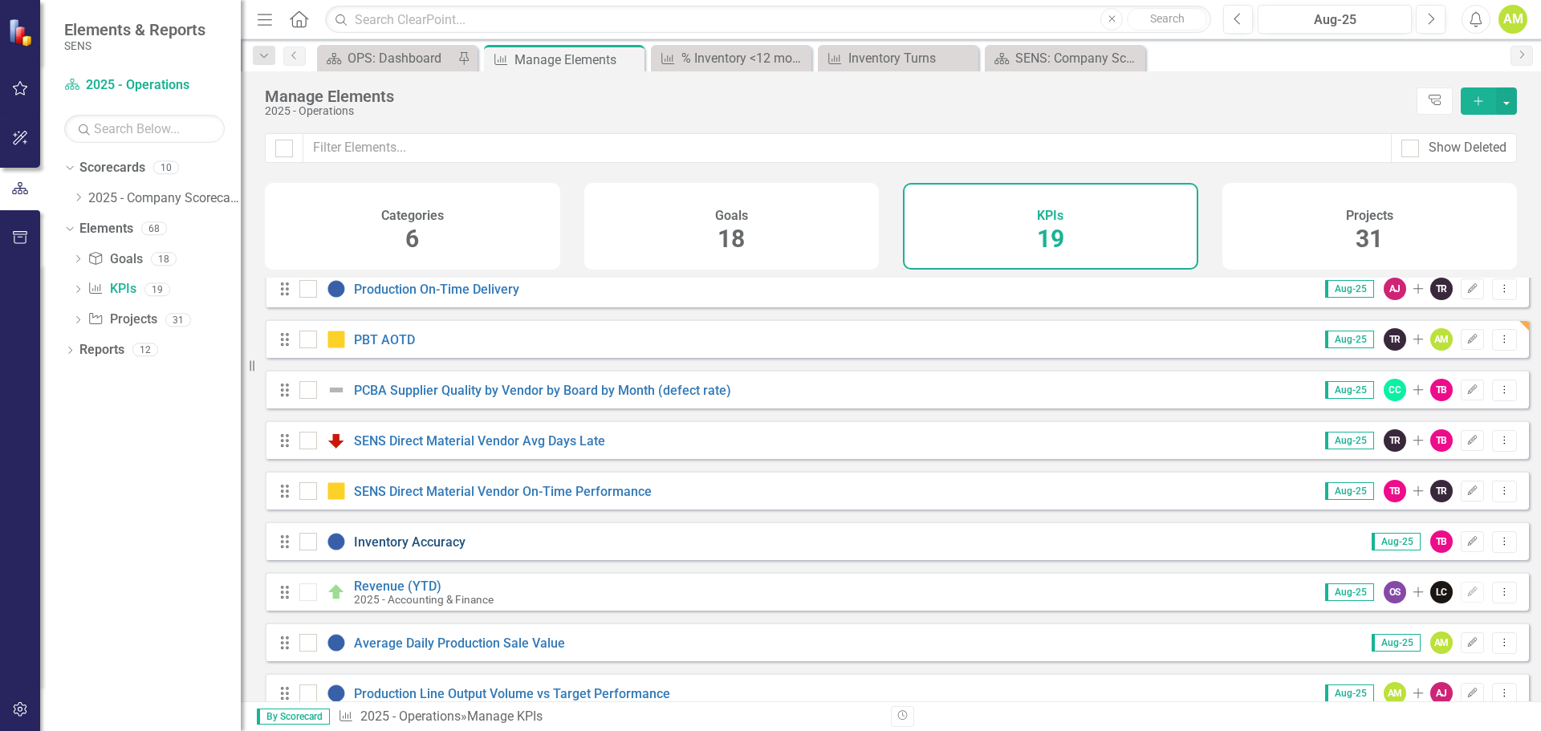
click at [396, 550] on link "Inventory Accuracy" at bounding box center [410, 541] width 112 height 15
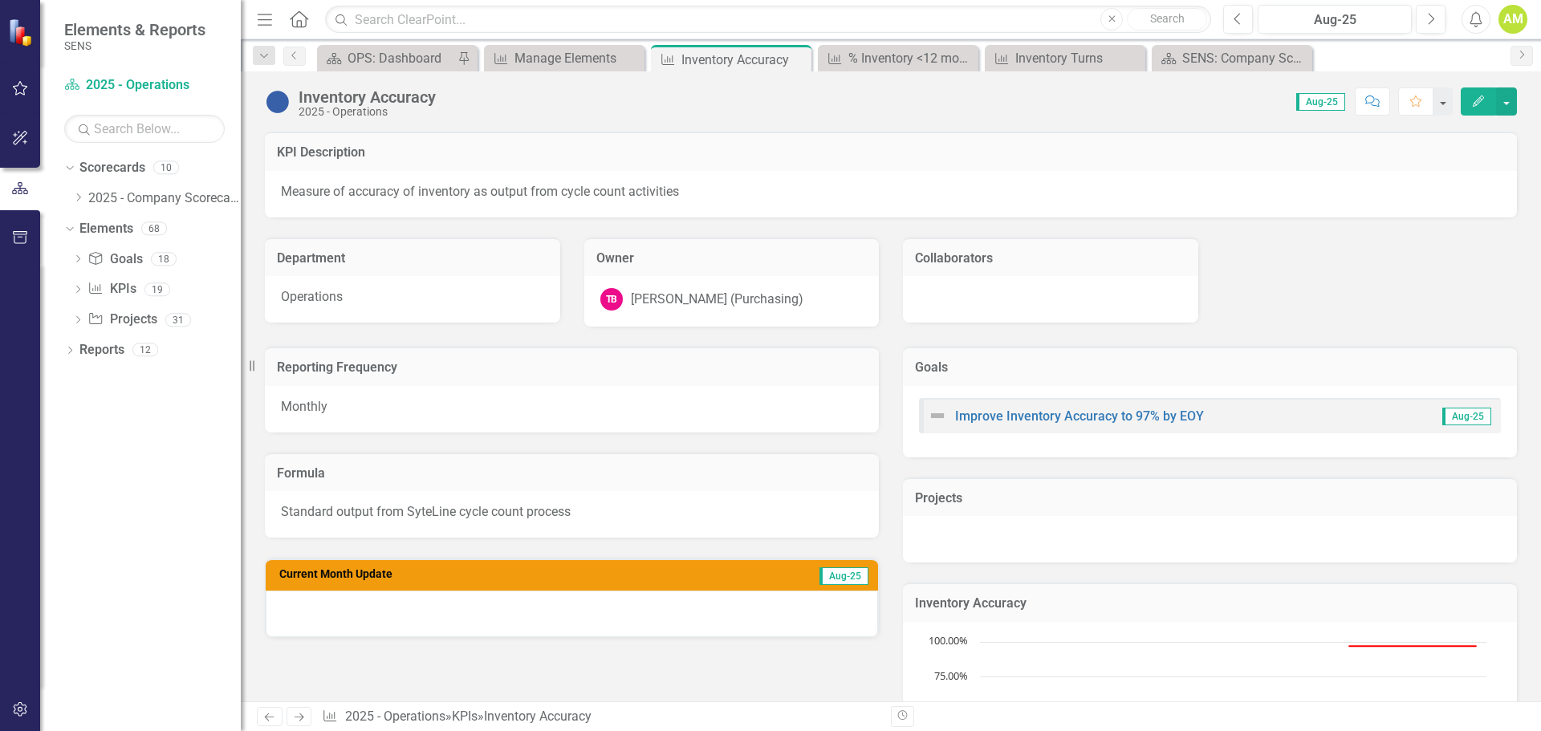
click at [1477, 96] on icon "Edit" at bounding box center [1478, 101] width 14 height 11
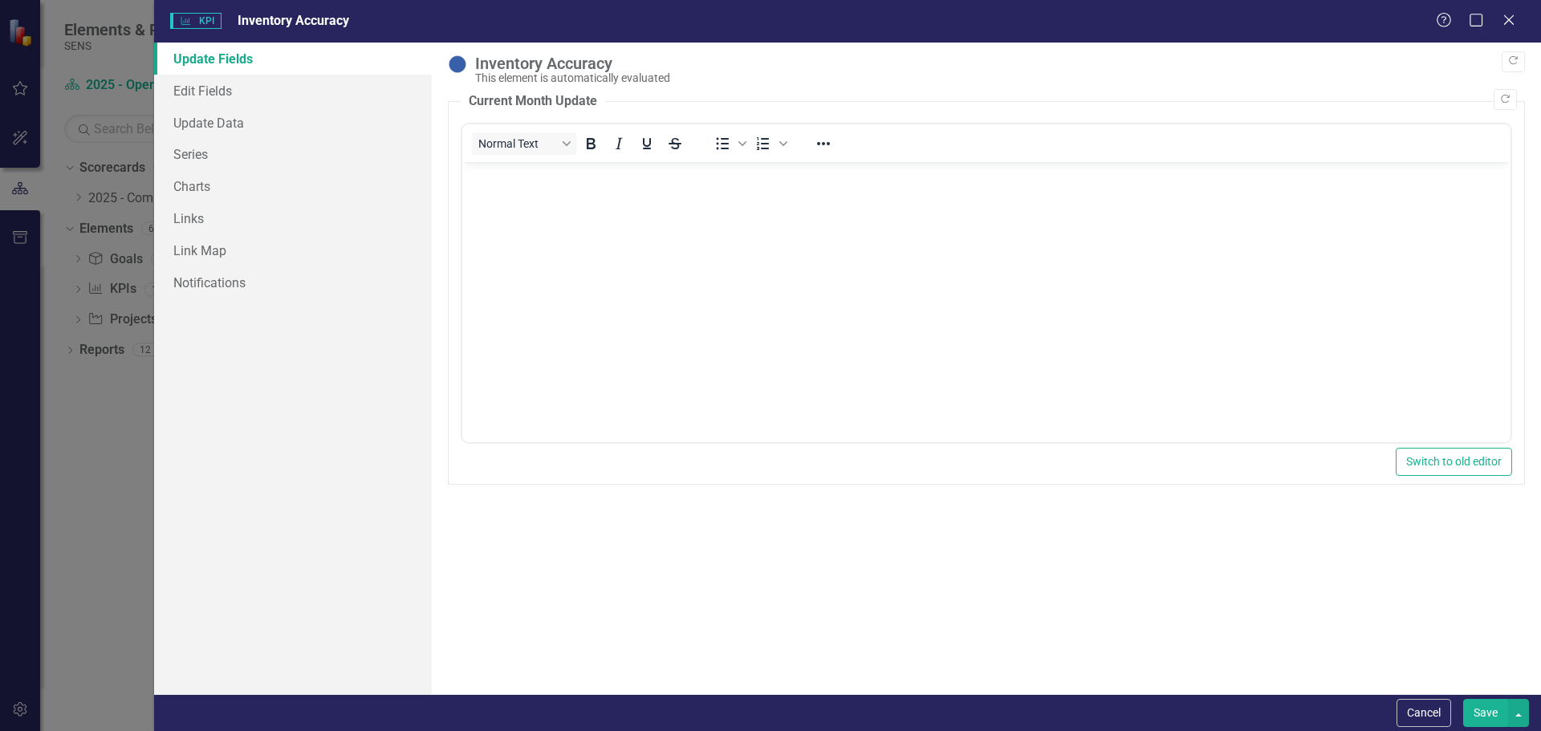
drag, startPoint x: 432, startPoint y: 71, endPoint x: 455, endPoint y: 70, distance: 23.3
click at [441, 71] on div ""Update" fields in ClearPoint are the fields that change from reporting period …" at bounding box center [986, 369] width 1109 height 652
click at [457, 70] on img at bounding box center [457, 64] width 19 height 19
click at [205, 96] on link "Edit Fields" at bounding box center [293, 91] width 278 height 32
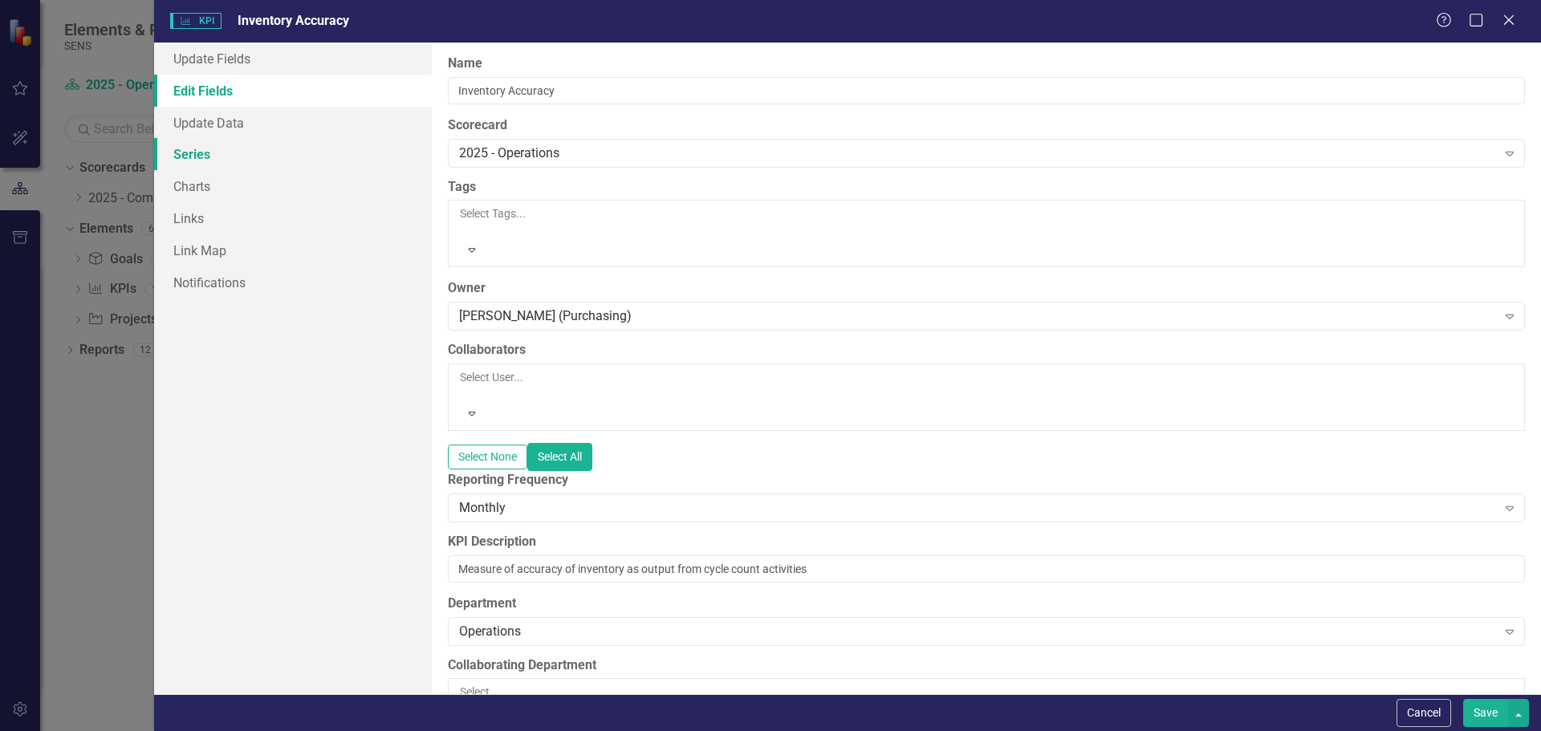
click at [192, 164] on link "Series" at bounding box center [293, 154] width 278 height 32
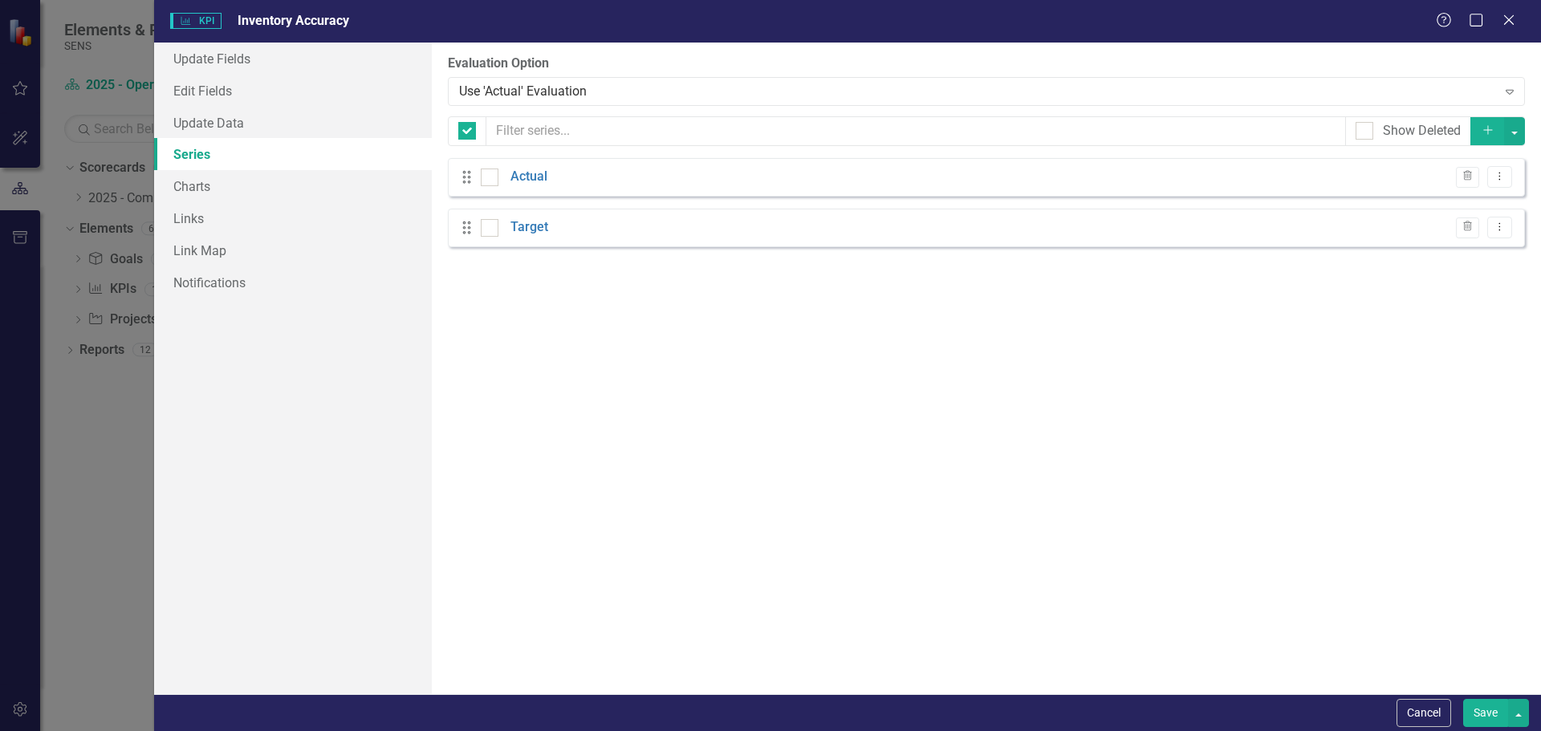
checkbox input "false"
click at [192, 185] on link "Charts" at bounding box center [293, 186] width 278 height 32
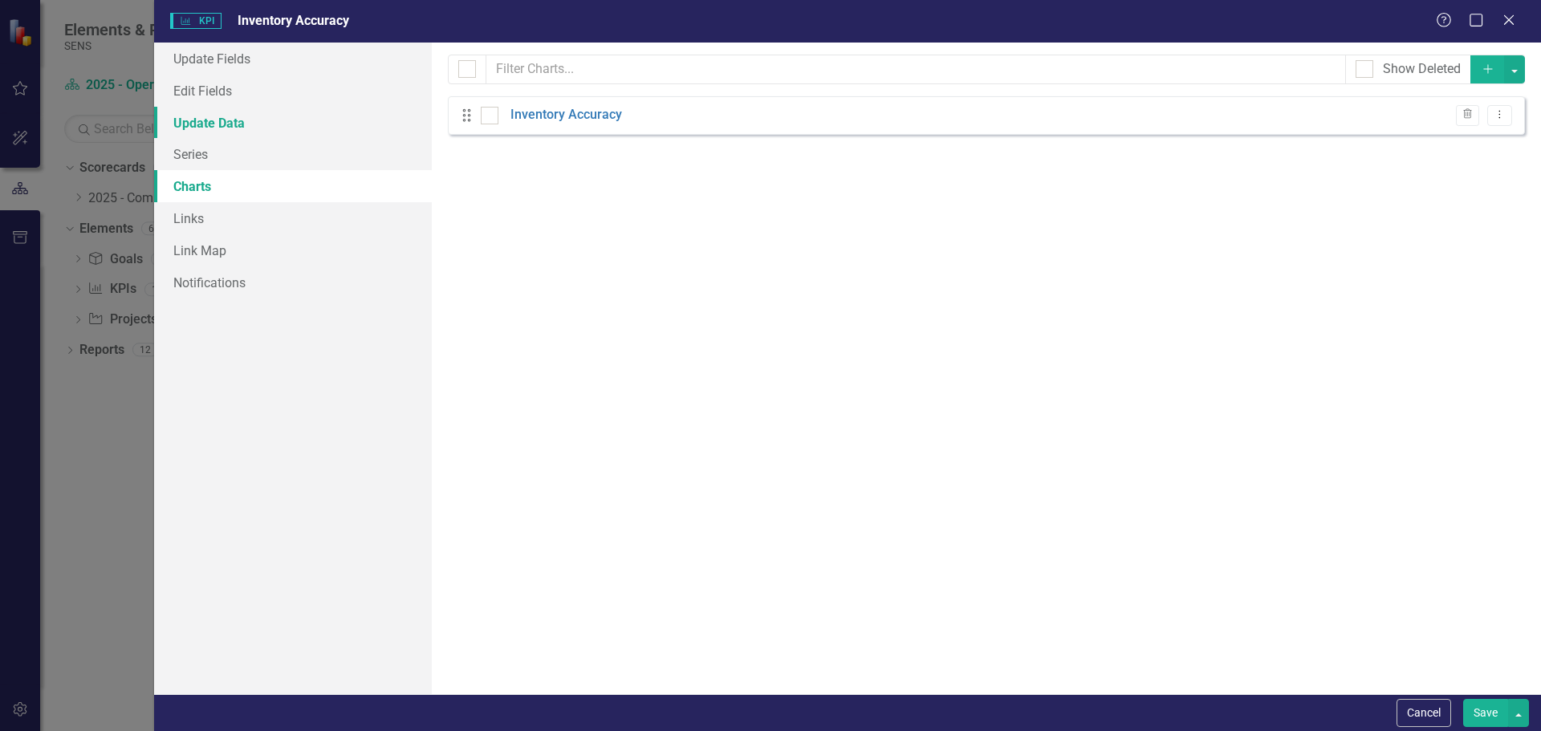
click at [216, 124] on link "Update Data" at bounding box center [293, 123] width 278 height 32
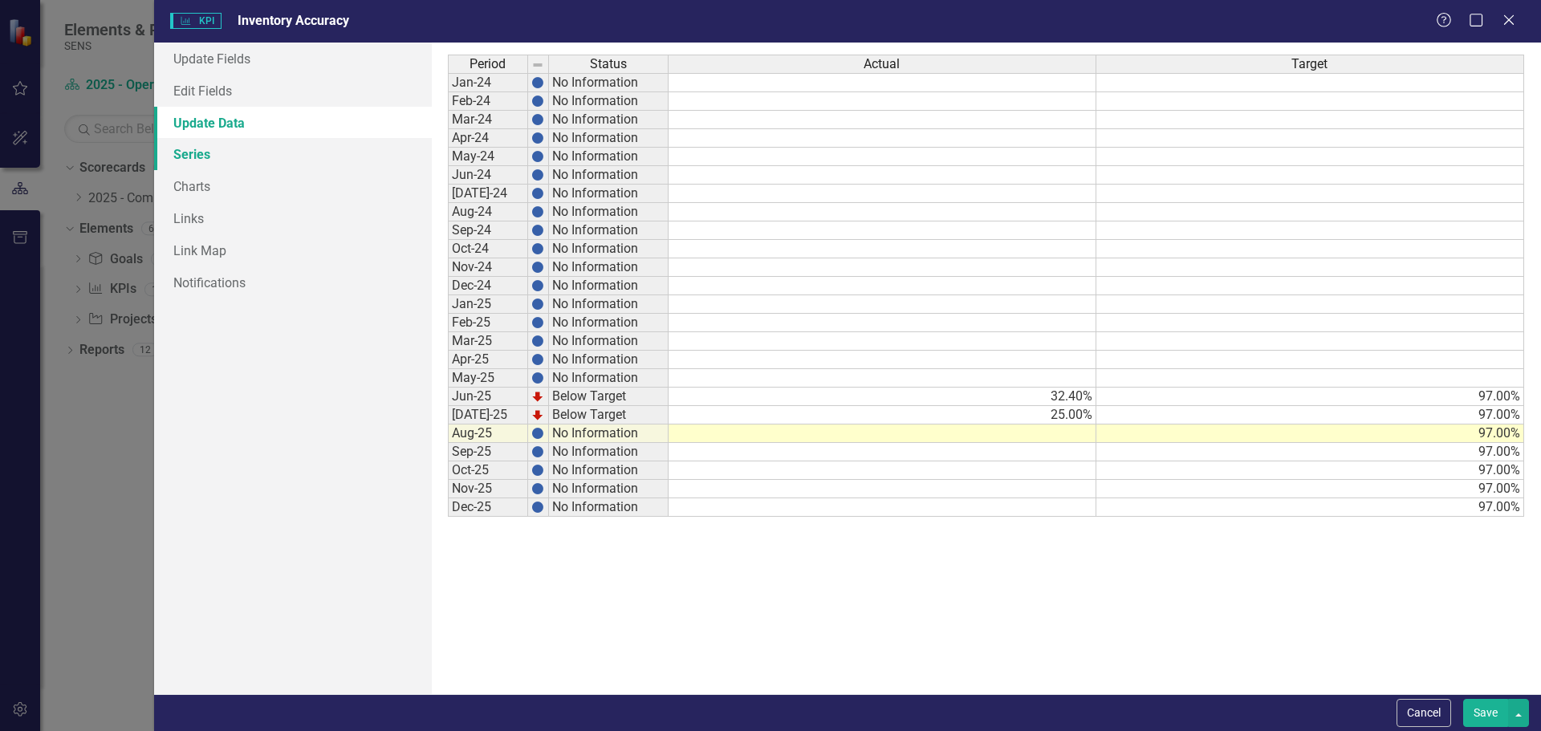
click at [196, 165] on link "Series" at bounding box center [293, 154] width 278 height 32
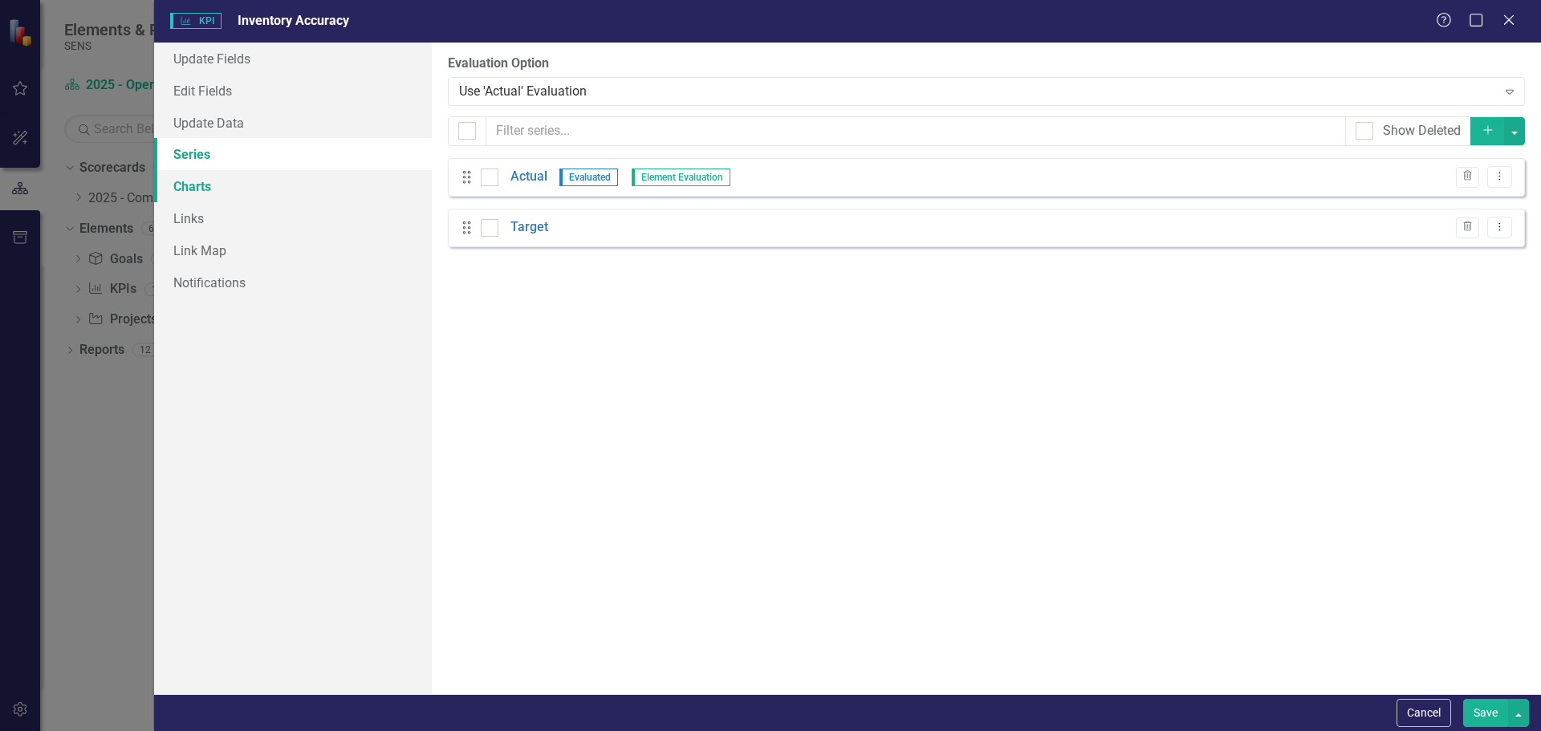
click at [199, 191] on link "Charts" at bounding box center [293, 186] width 278 height 32
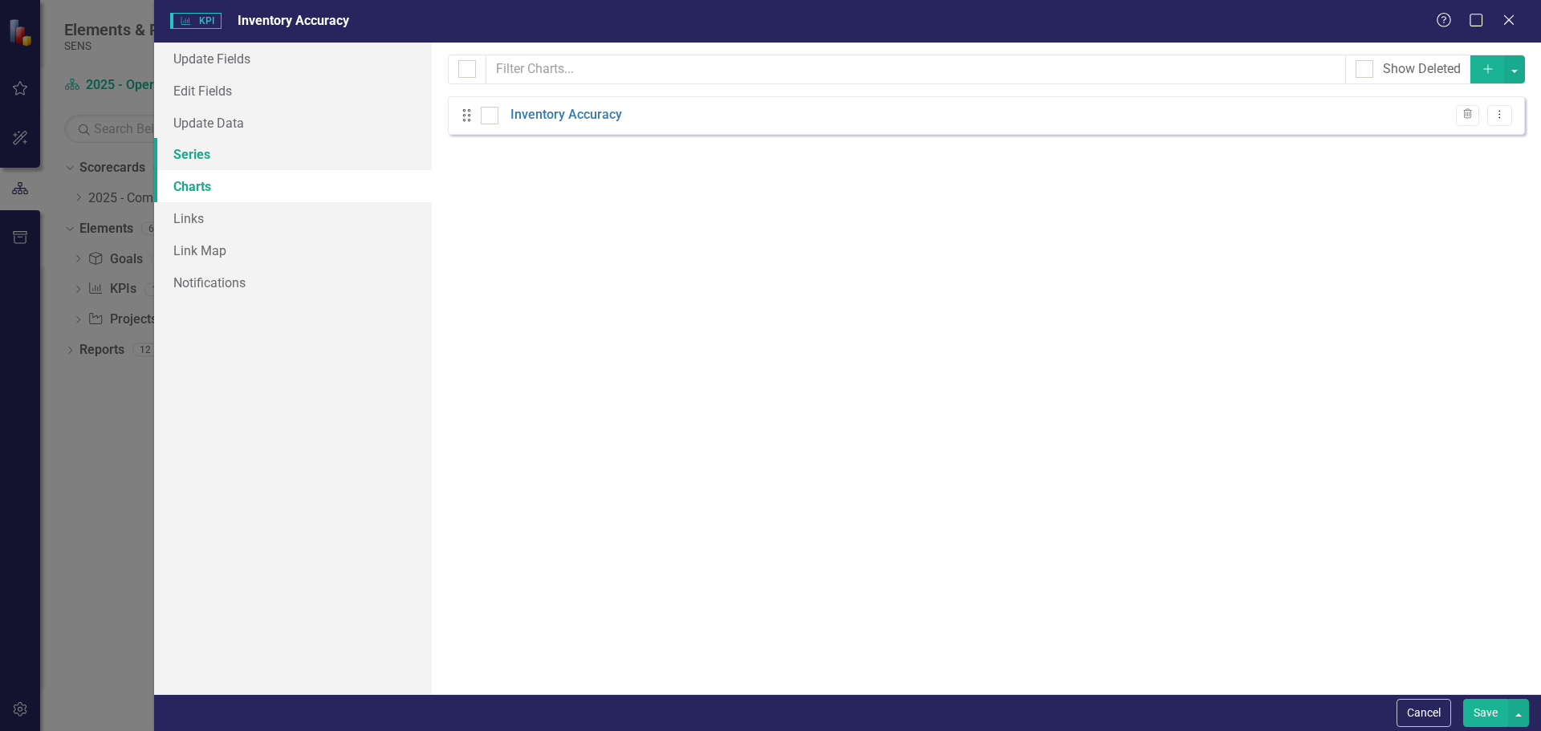
click at [219, 162] on link "Series" at bounding box center [293, 154] width 278 height 32
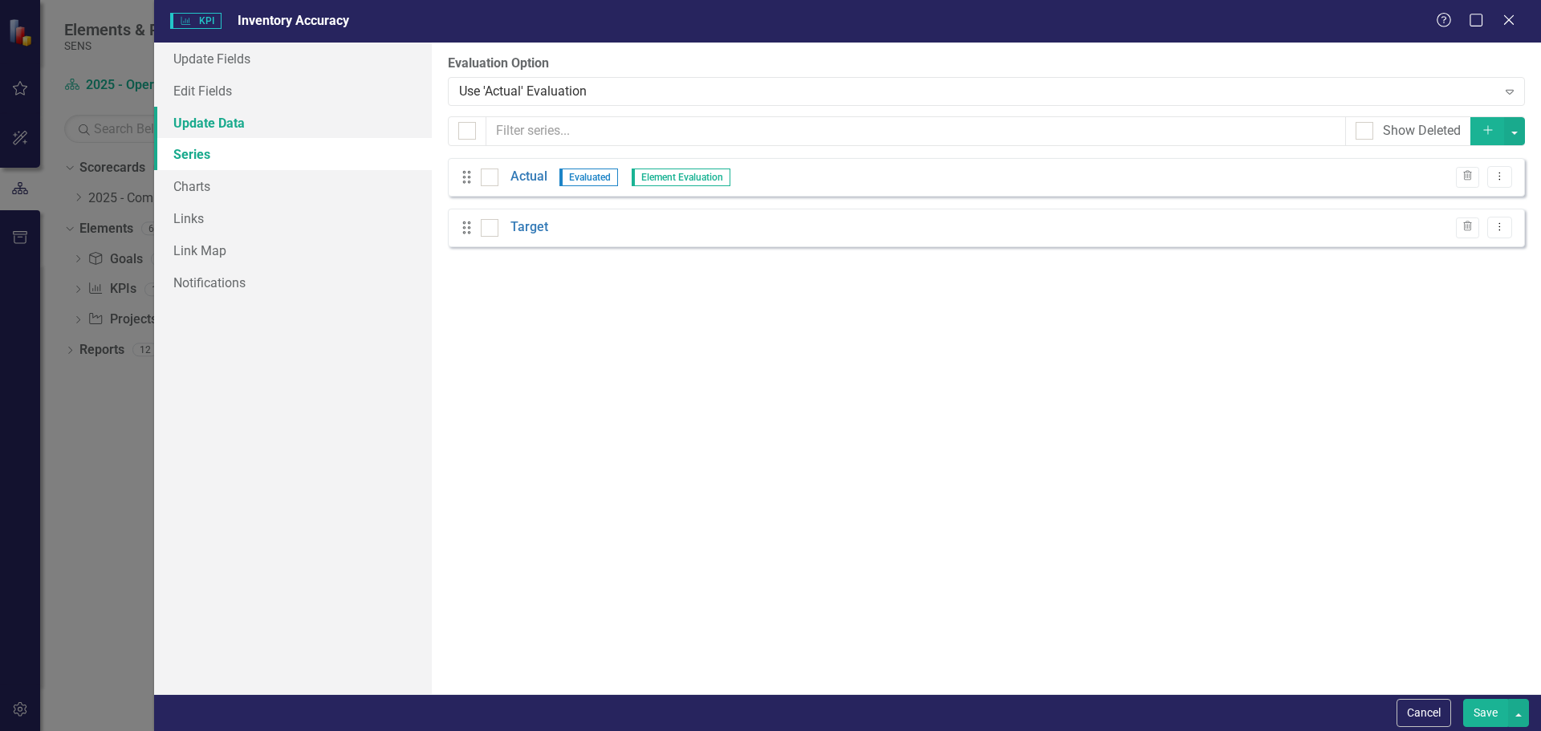
click at [217, 123] on link "Update Data" at bounding box center [293, 123] width 278 height 32
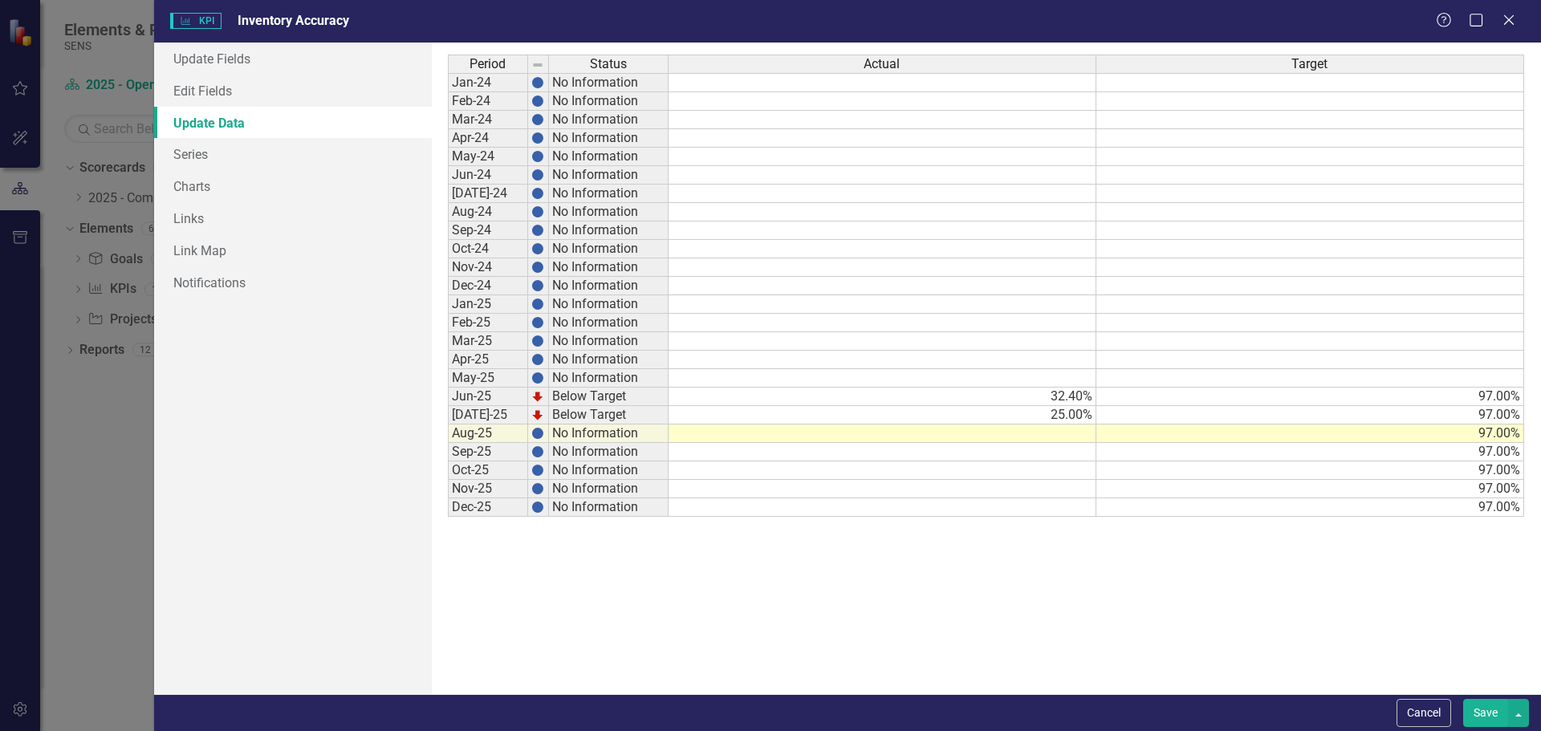
click at [1021, 436] on td at bounding box center [883, 434] width 428 height 18
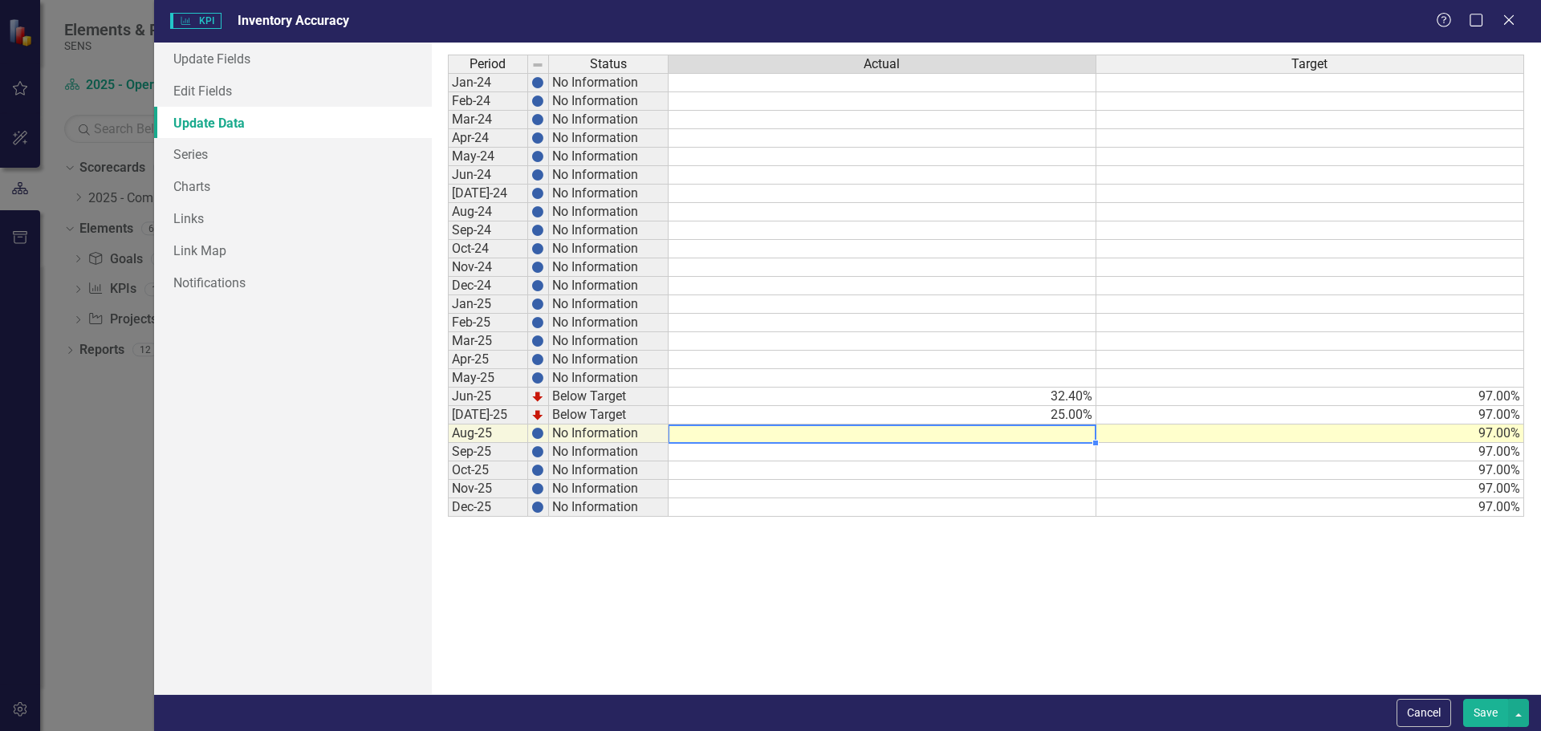
type textarea "0"
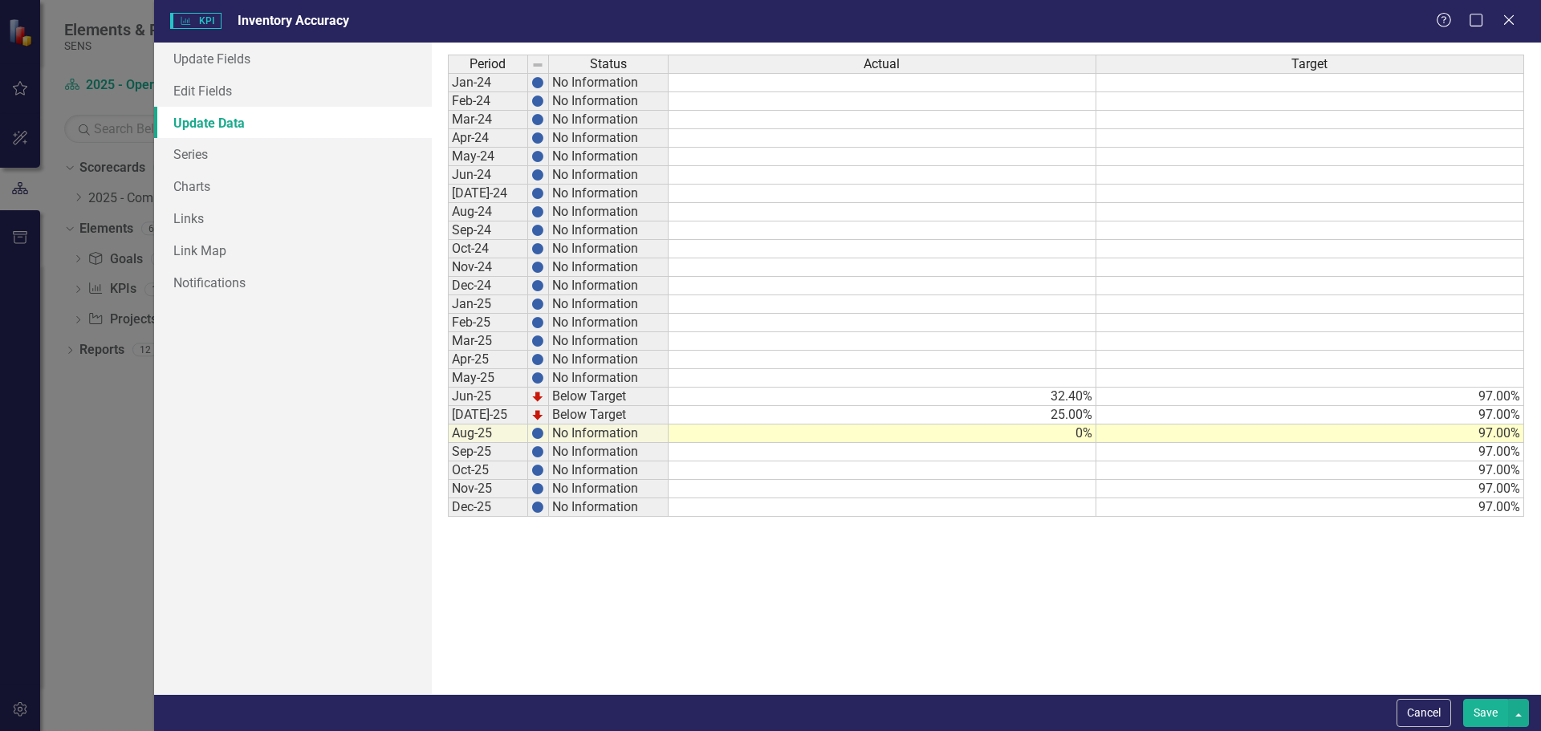
click at [1490, 717] on button "Save" at bounding box center [1485, 713] width 45 height 28
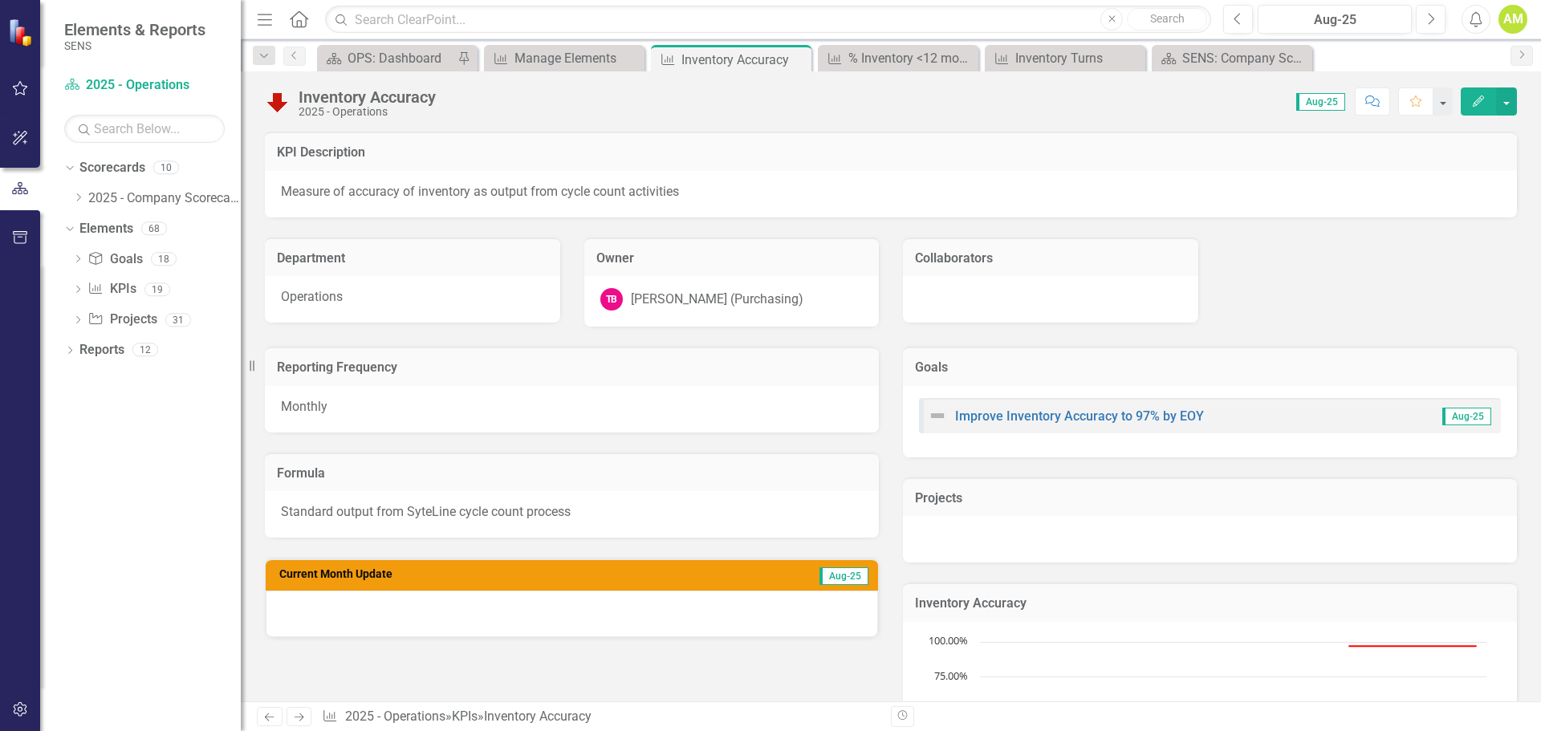
click at [391, 604] on div at bounding box center [572, 614] width 612 height 47
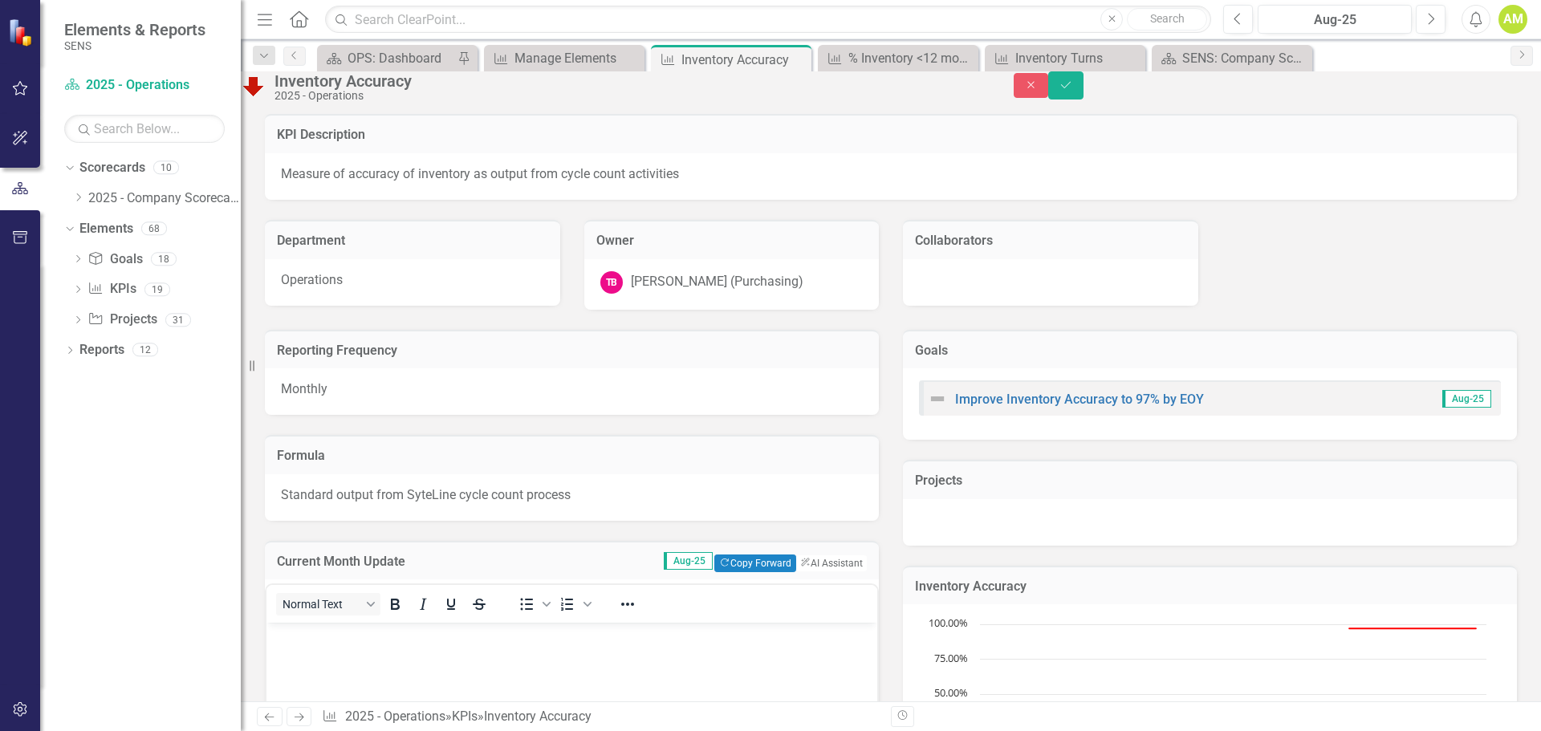
click at [330, 634] on p "Rich Text Area. Press ALT-0 for help." at bounding box center [571, 636] width 603 height 19
click at [1073, 91] on icon "Save" at bounding box center [1066, 84] width 14 height 11
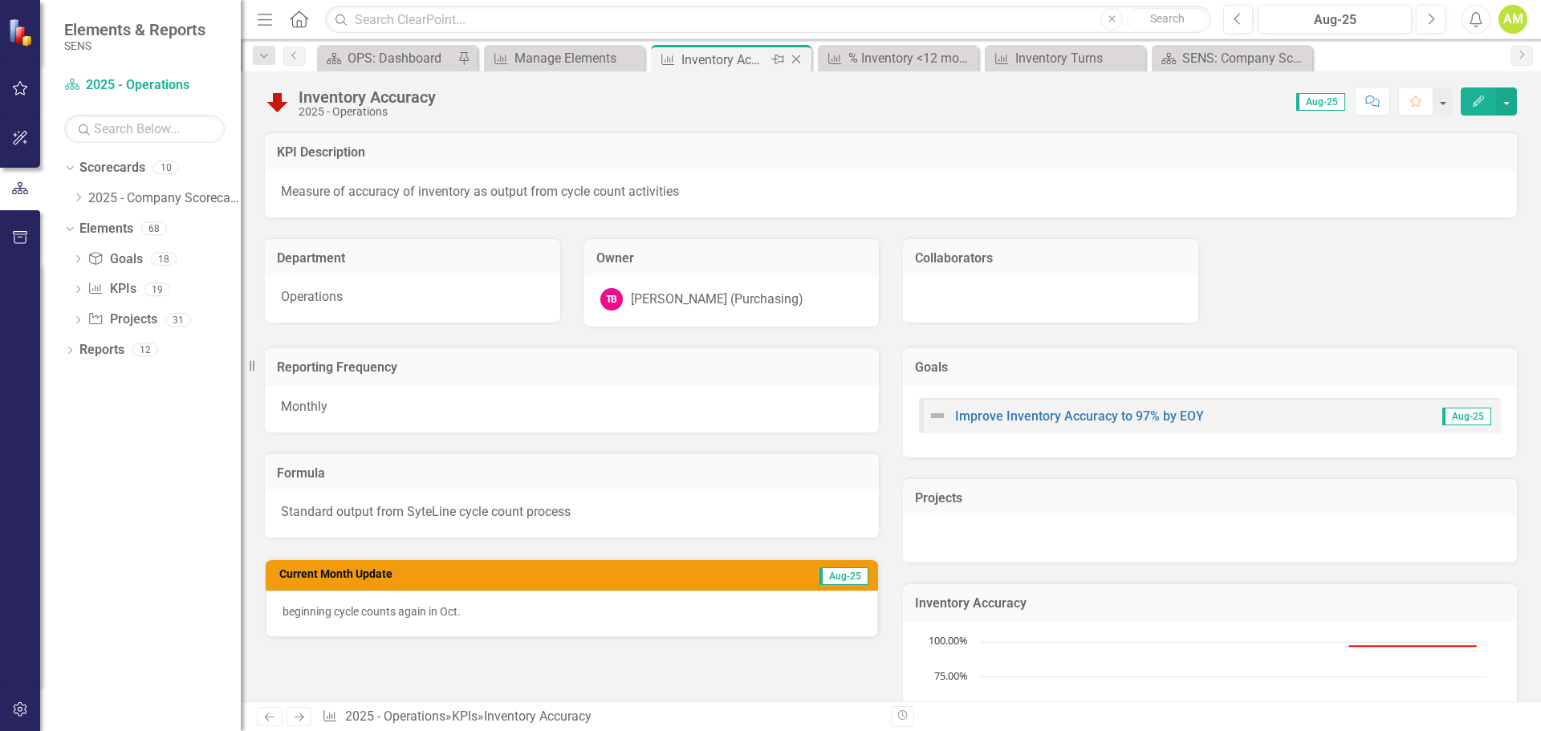
click at [797, 60] on icon at bounding box center [796, 59] width 9 height 9
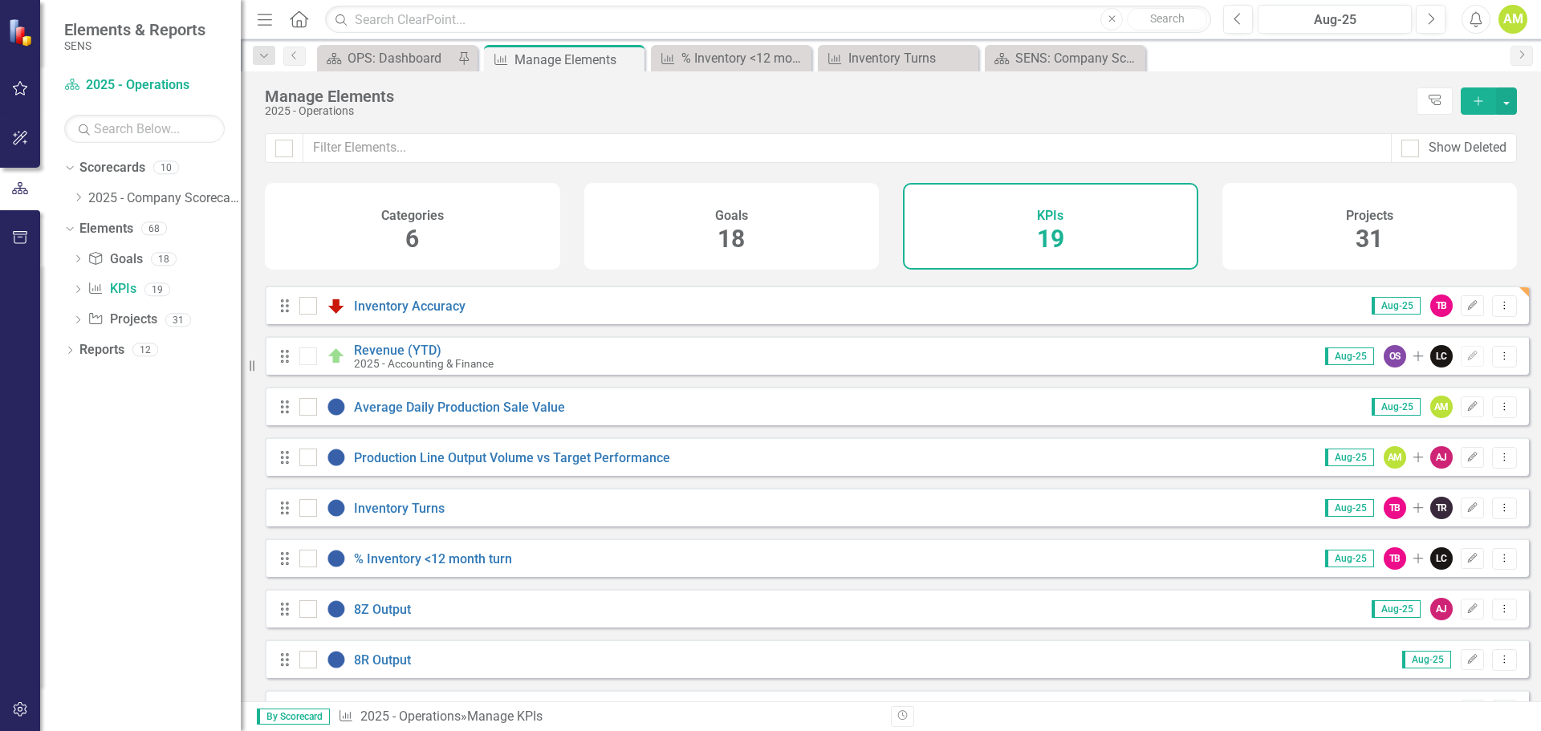
scroll to position [401, 0]
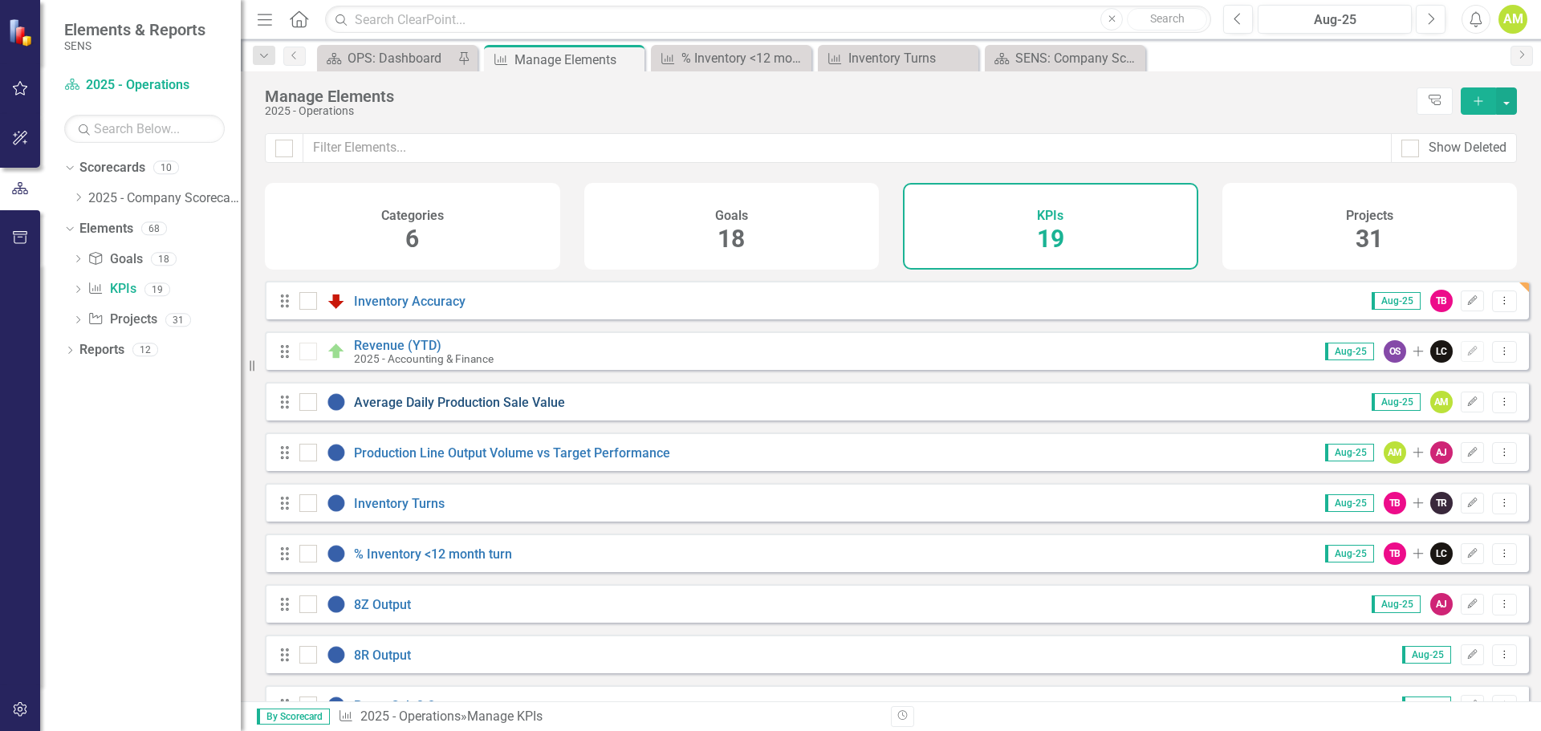
click at [461, 410] on link "Average Daily Production Sale Value" at bounding box center [459, 402] width 211 height 15
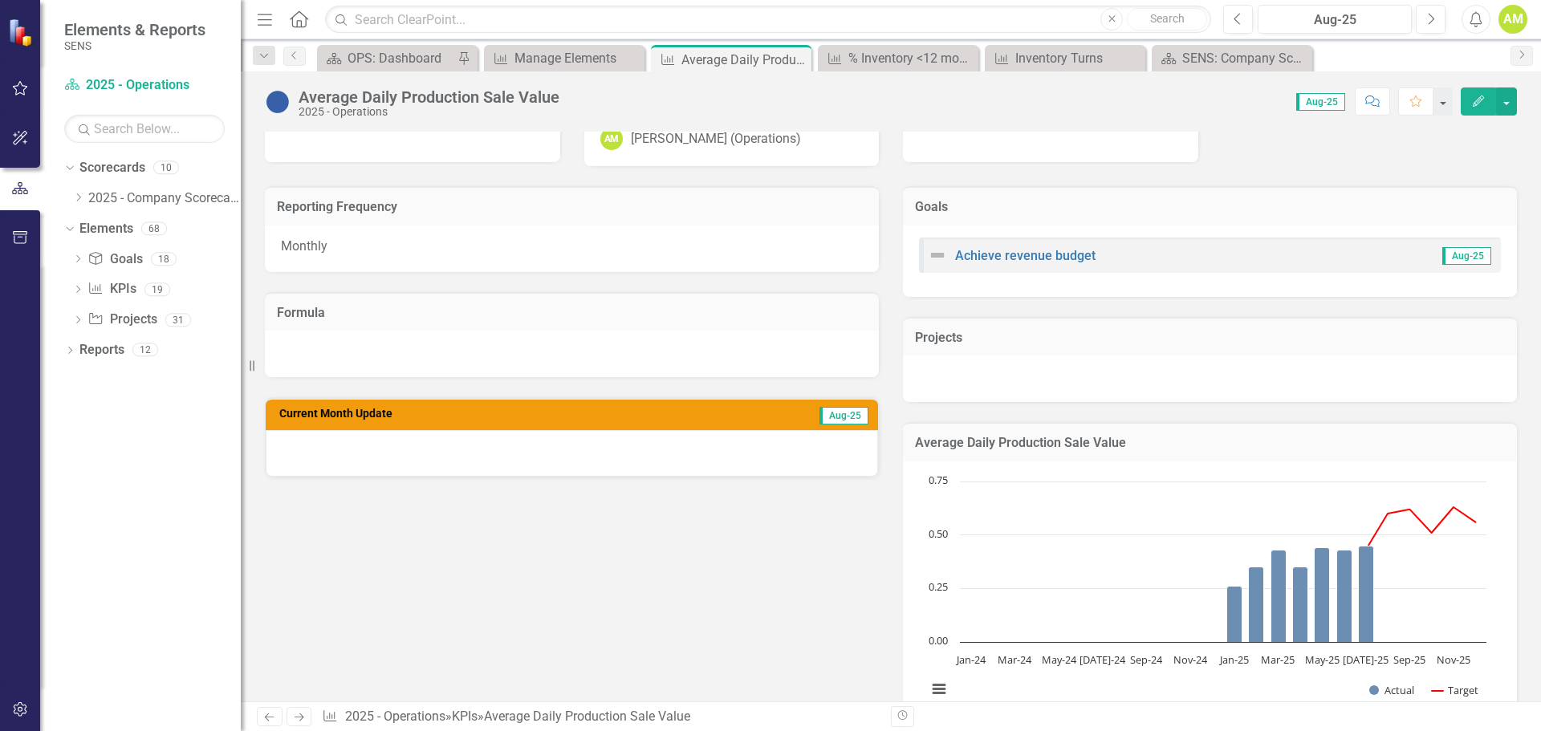
scroll to position [241, 0]
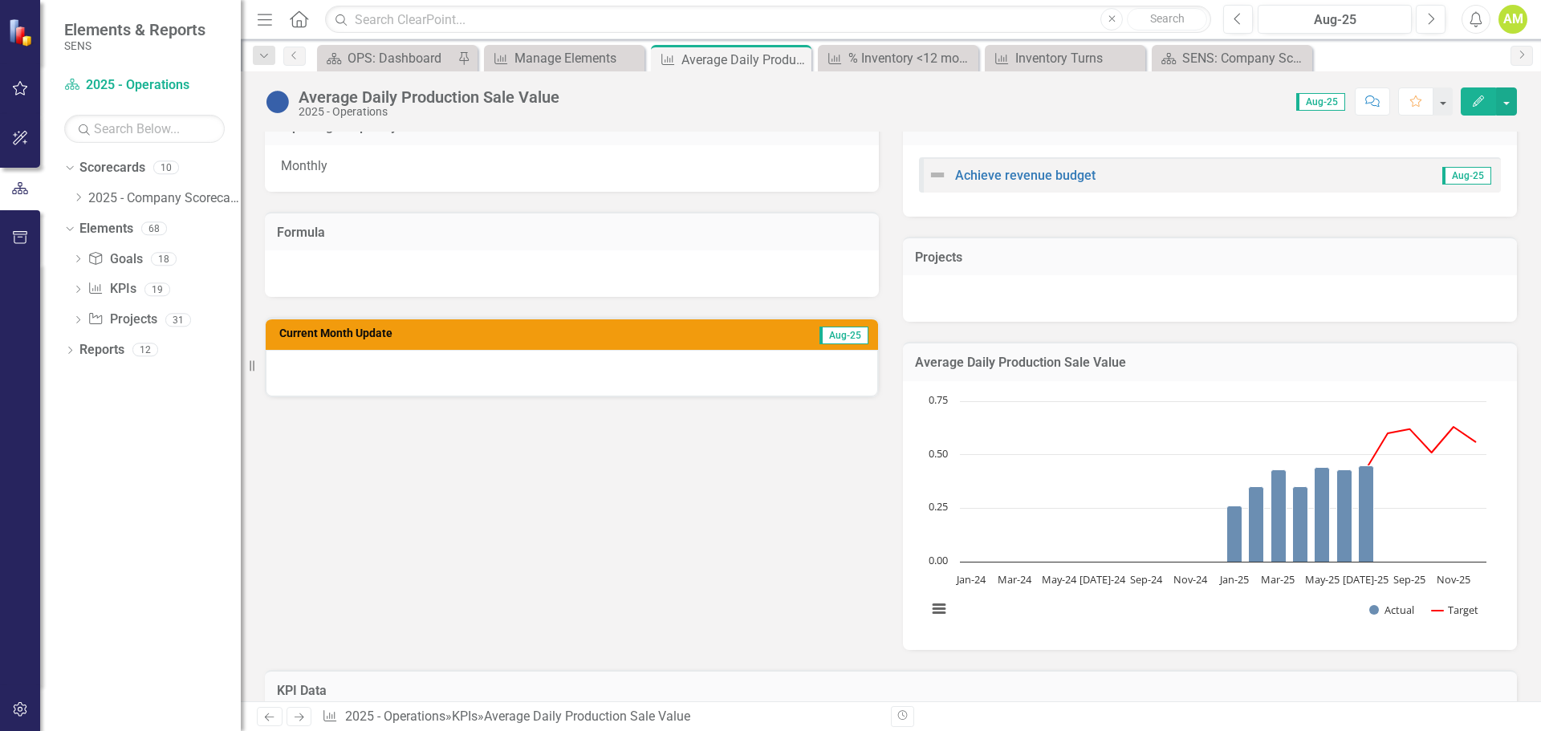
click at [1473, 104] on icon "button" at bounding box center [1478, 101] width 11 height 11
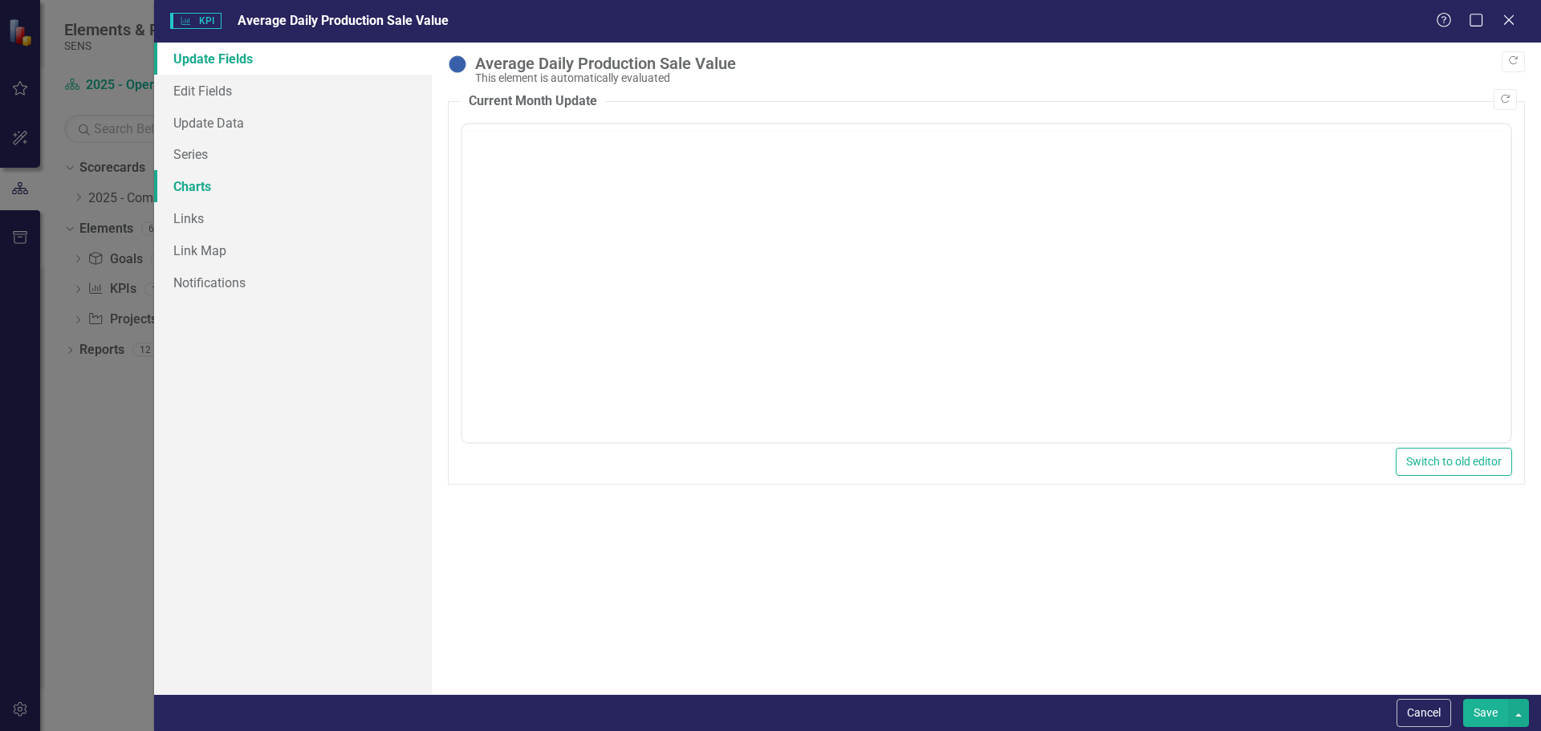
scroll to position [0, 0]
click at [210, 128] on link "Update Data" at bounding box center [293, 123] width 278 height 32
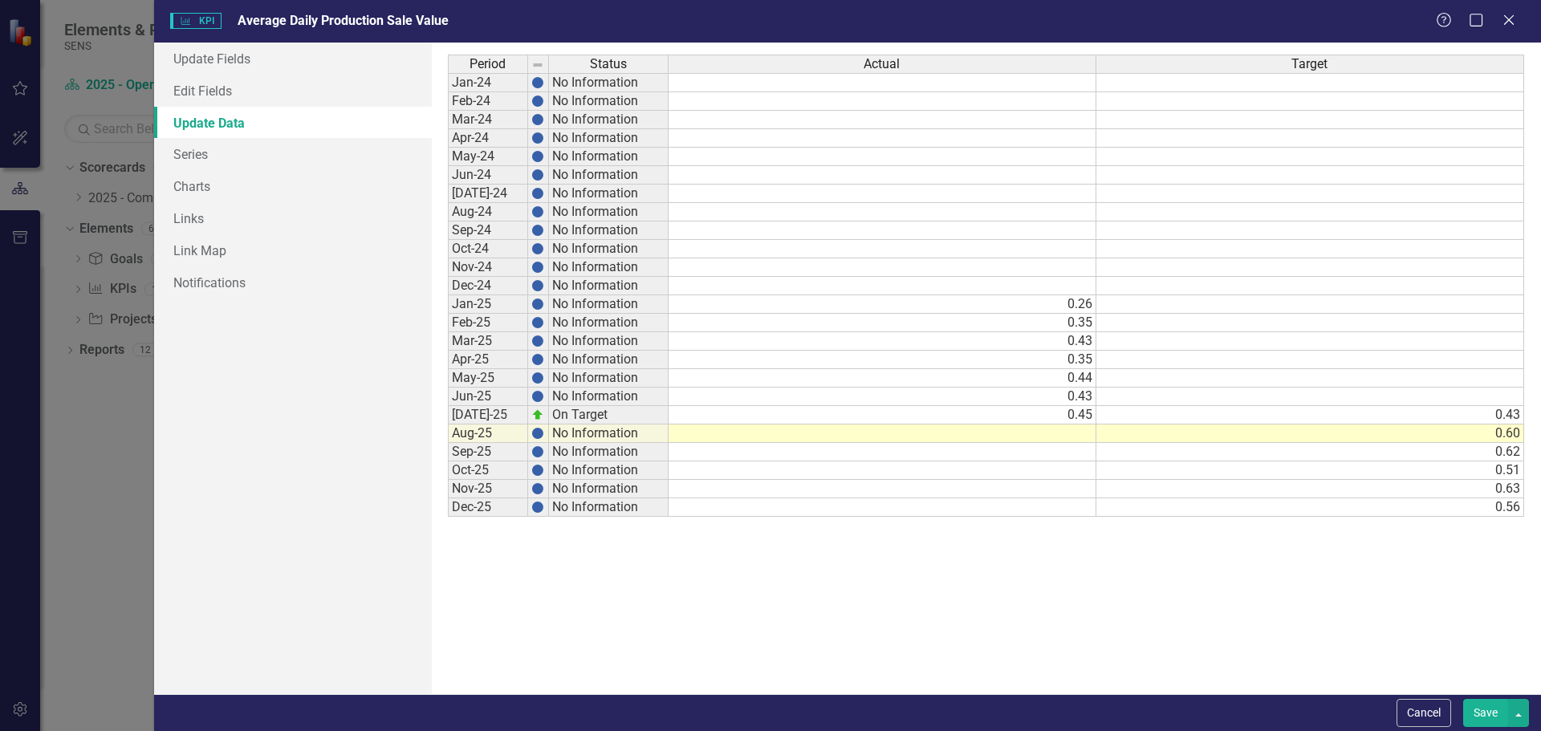
click at [1068, 427] on td at bounding box center [883, 434] width 428 height 18
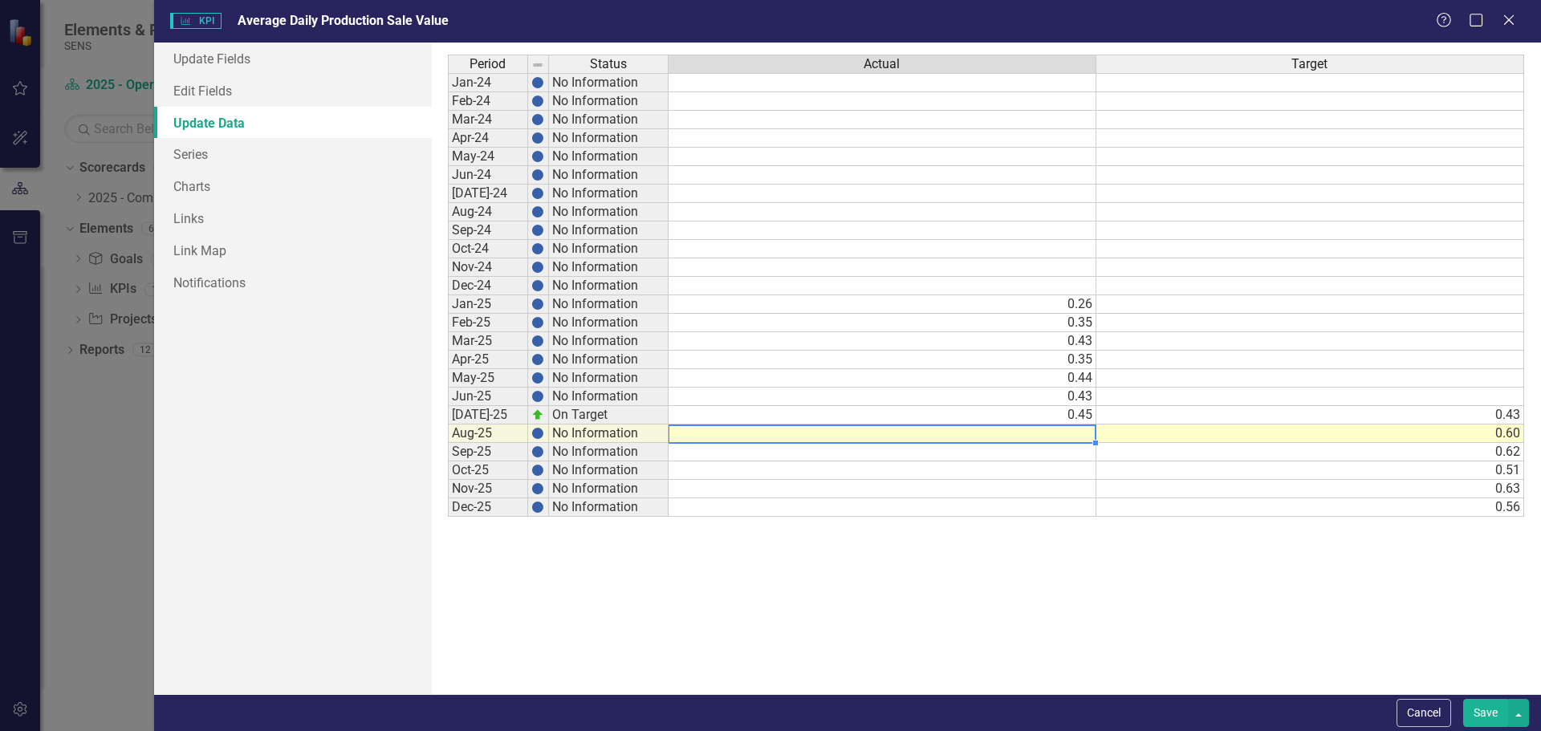
click at [1067, 427] on td at bounding box center [883, 434] width 428 height 18
type textarea "0.50"
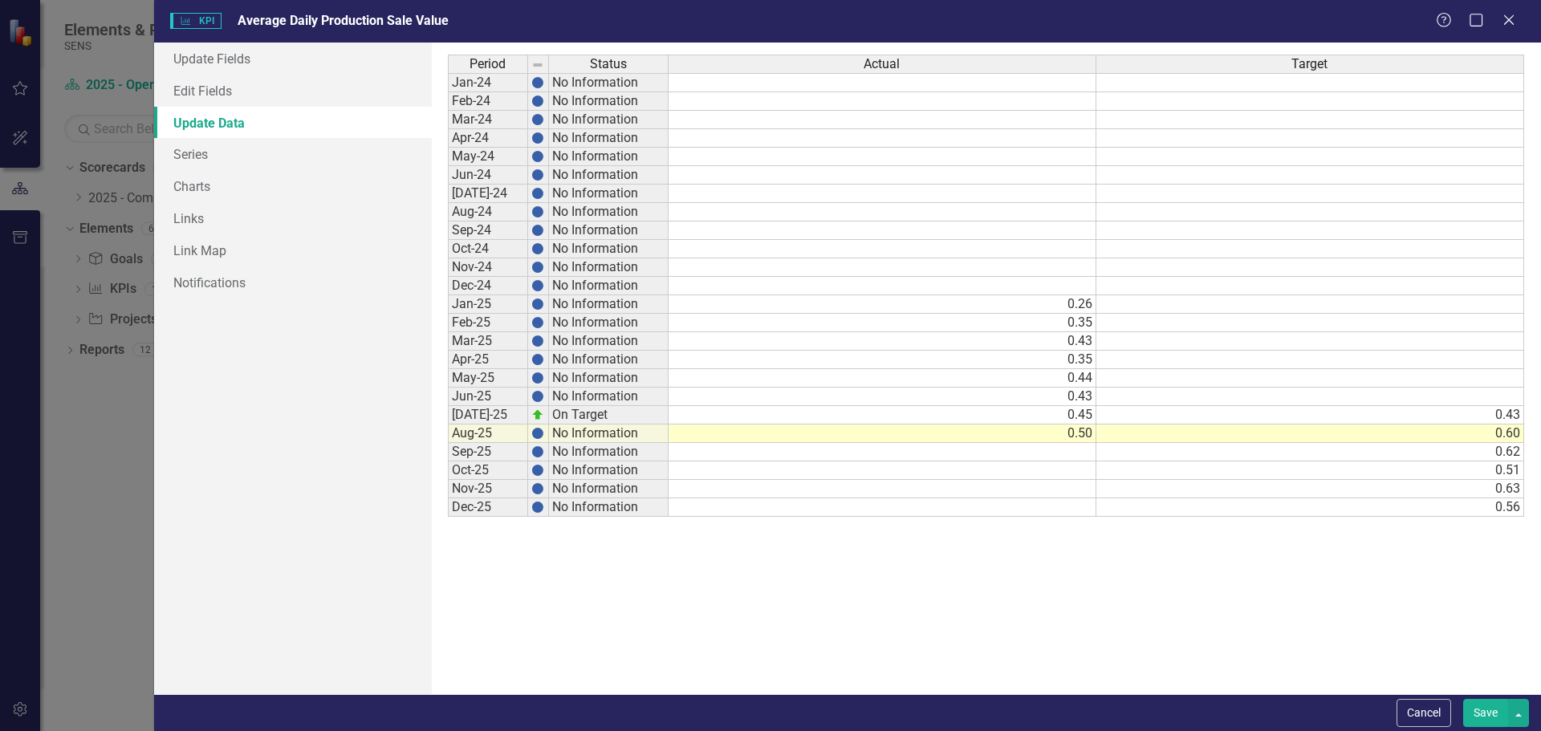
click at [1496, 708] on button "Save" at bounding box center [1485, 713] width 45 height 28
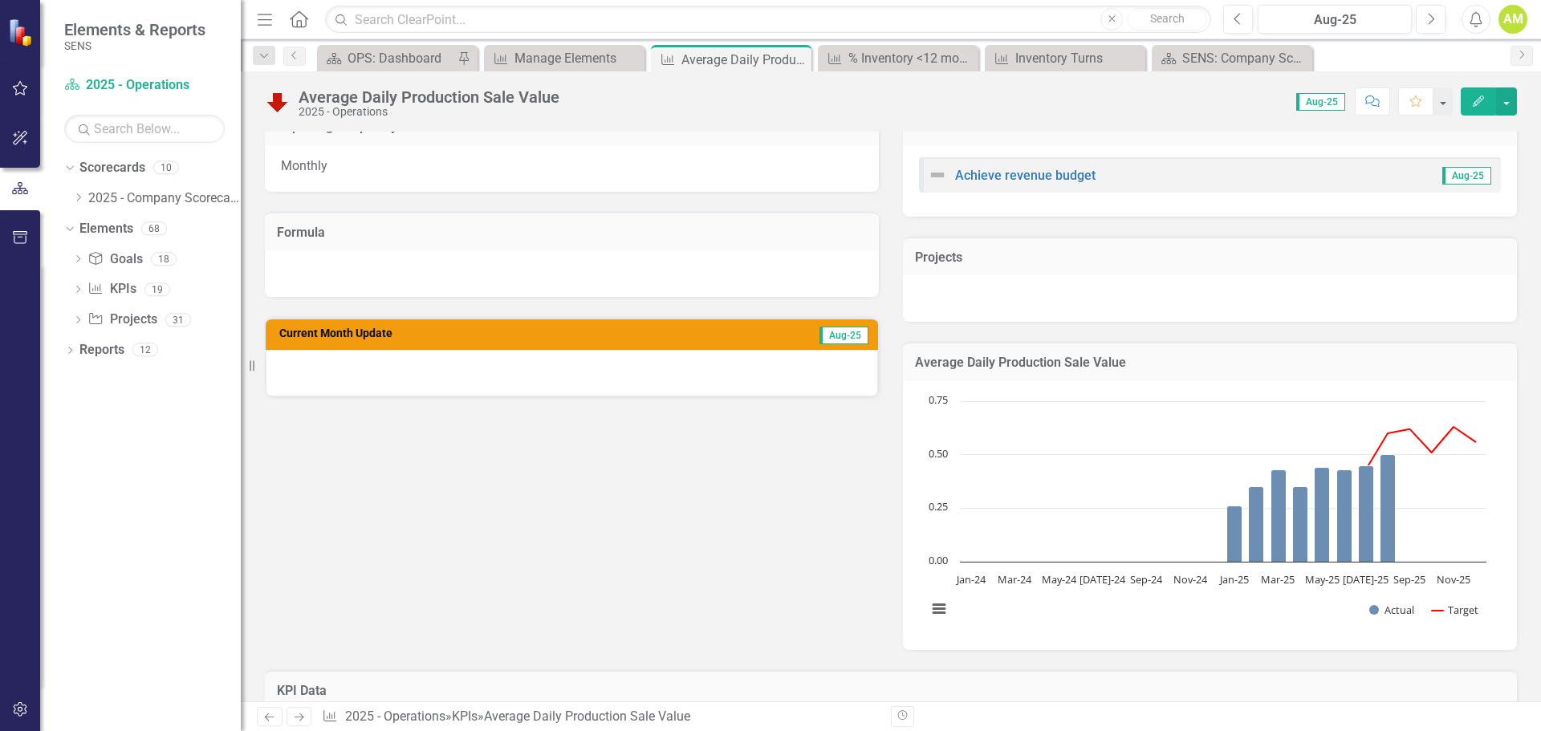
click at [344, 390] on div at bounding box center [572, 373] width 612 height 47
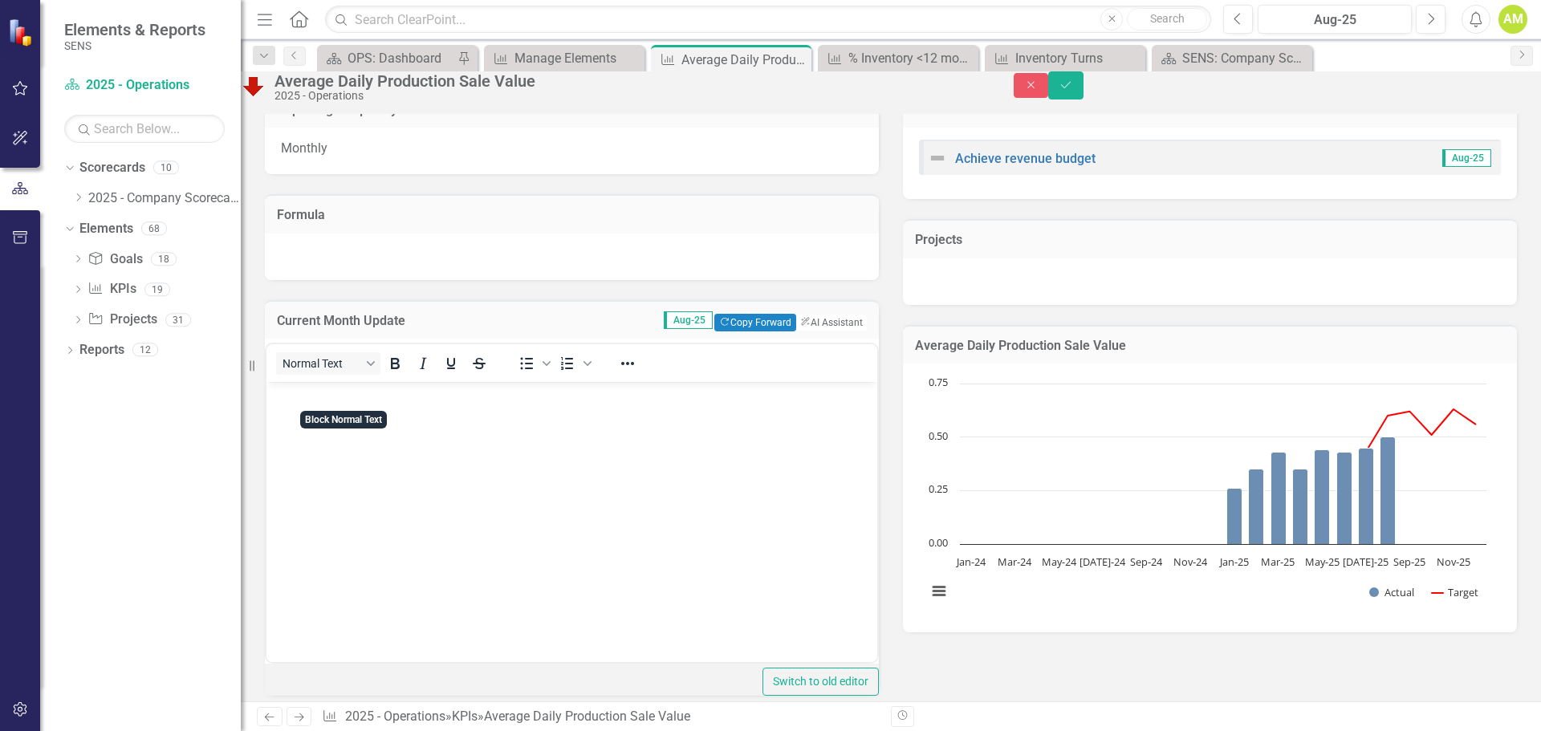
click at [311, 407] on body "Rich Text Area. Press ALT-0 for help." at bounding box center [571, 502] width 611 height 241
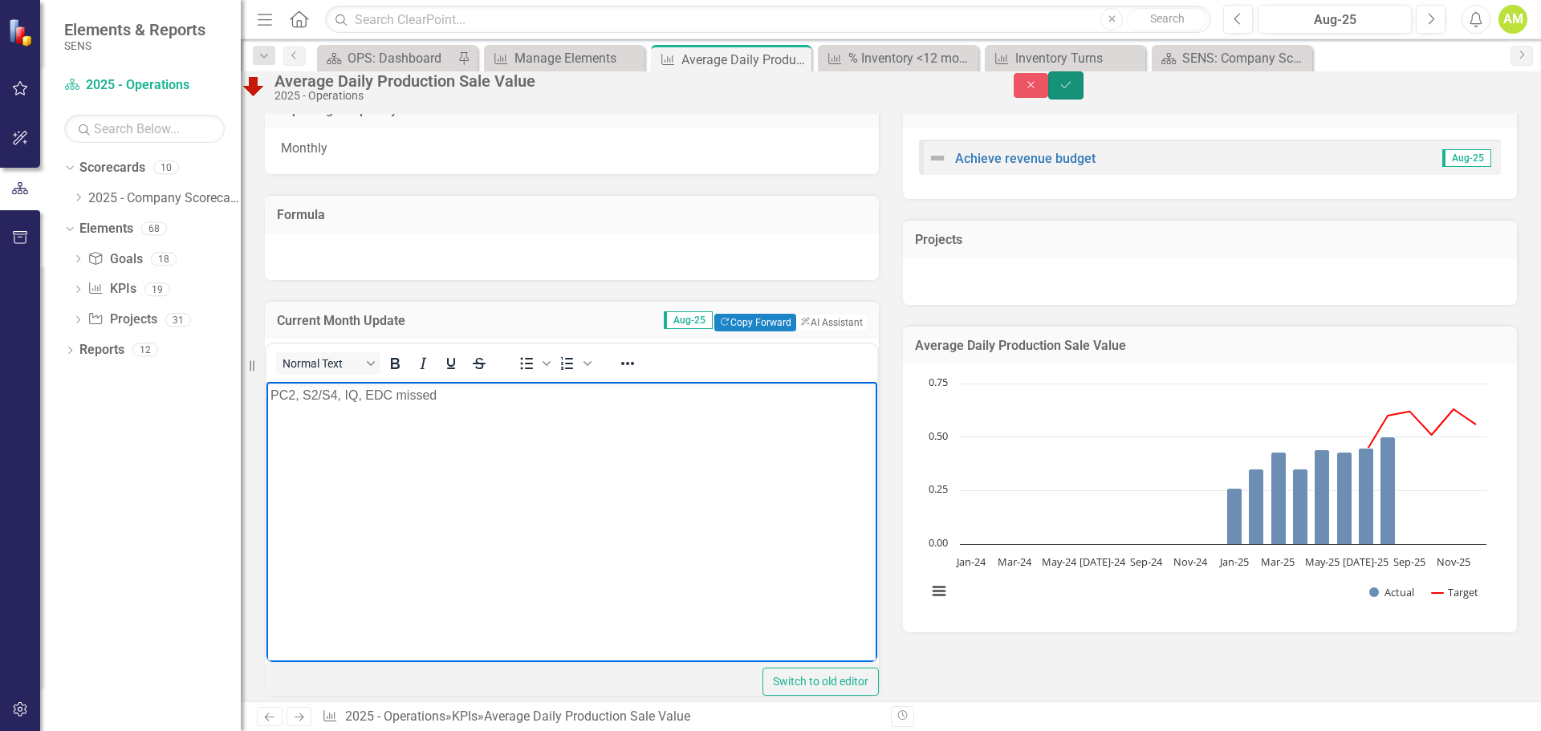
click at [1083, 87] on button "Save" at bounding box center [1065, 85] width 35 height 28
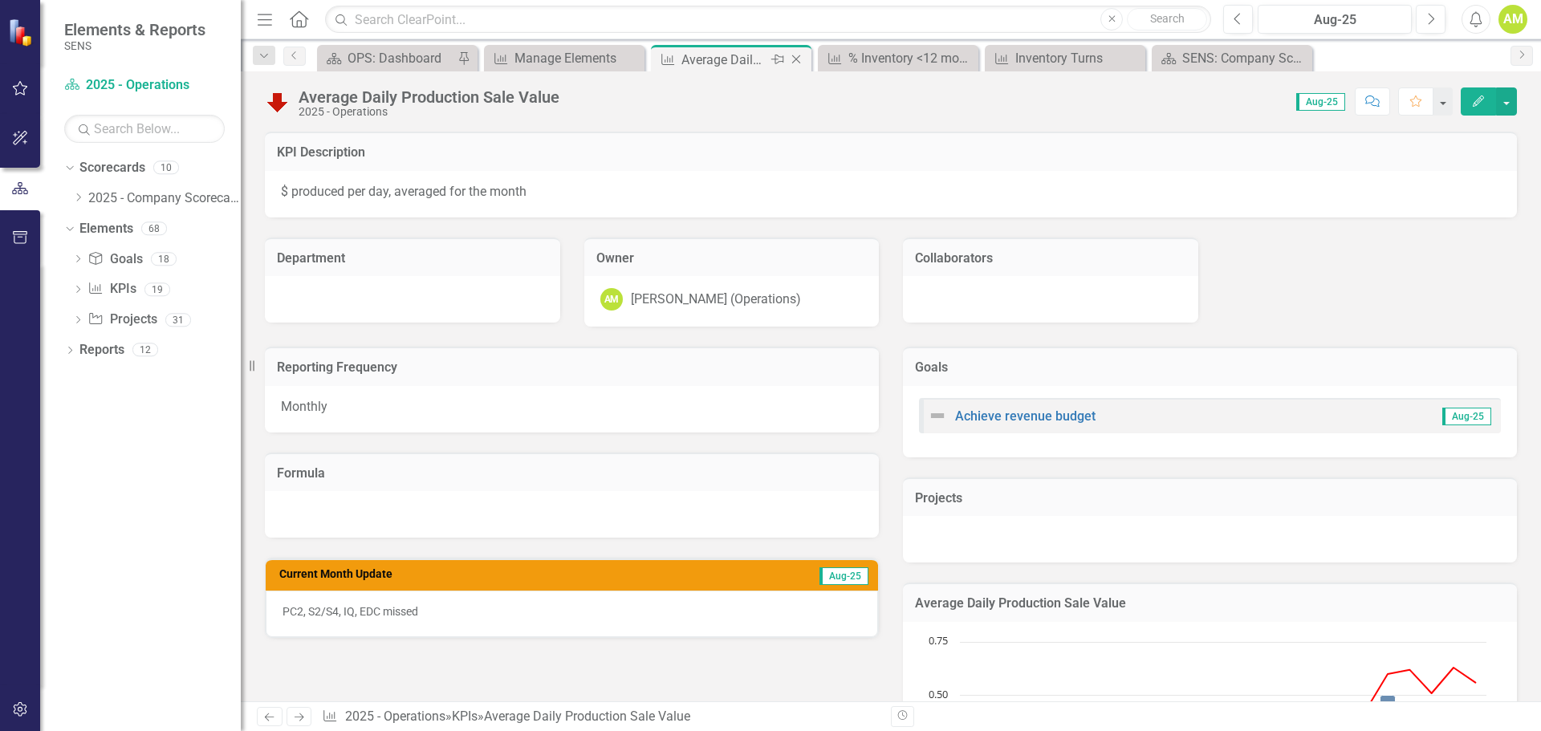
click at [798, 58] on icon at bounding box center [796, 59] width 9 height 9
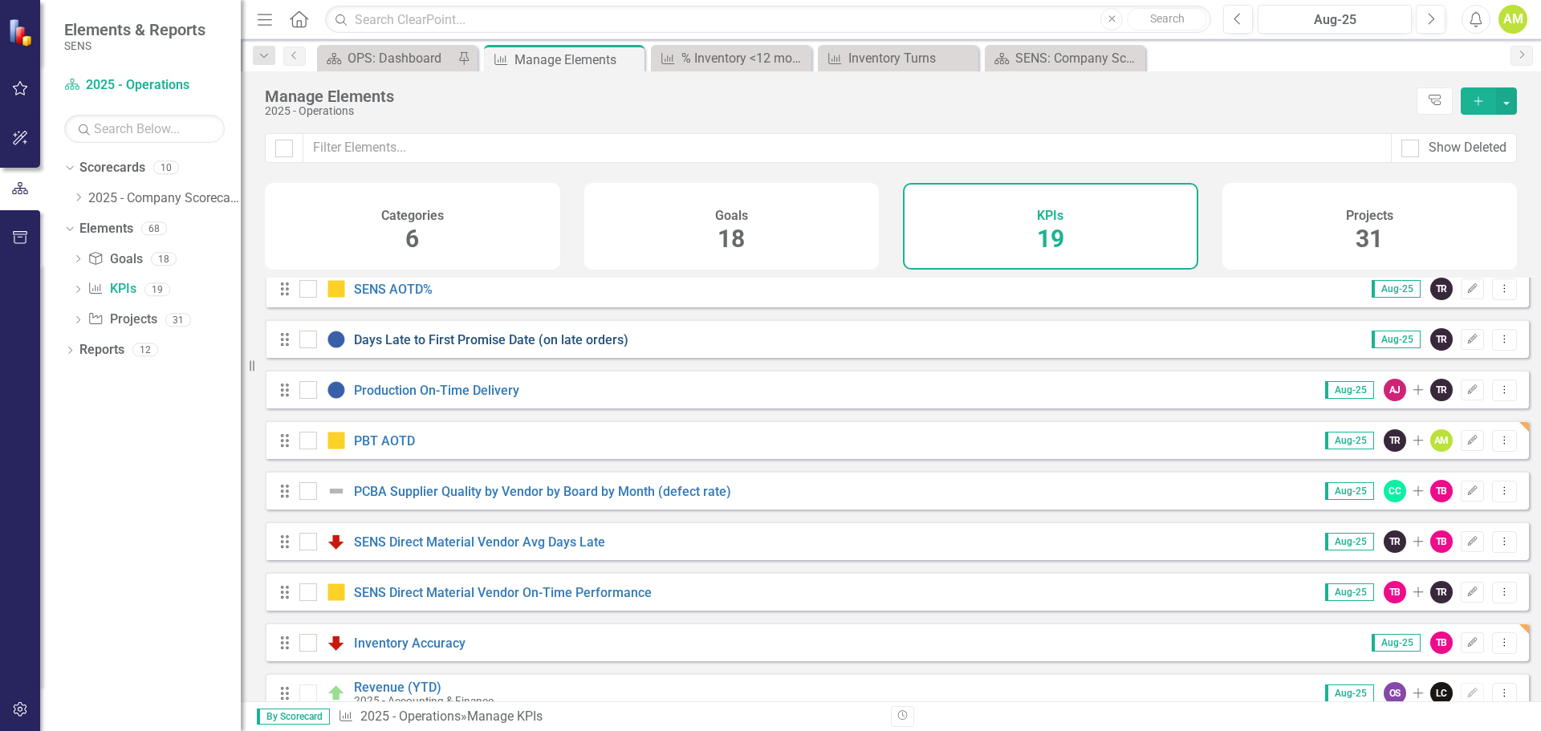
scroll to position [80, 0]
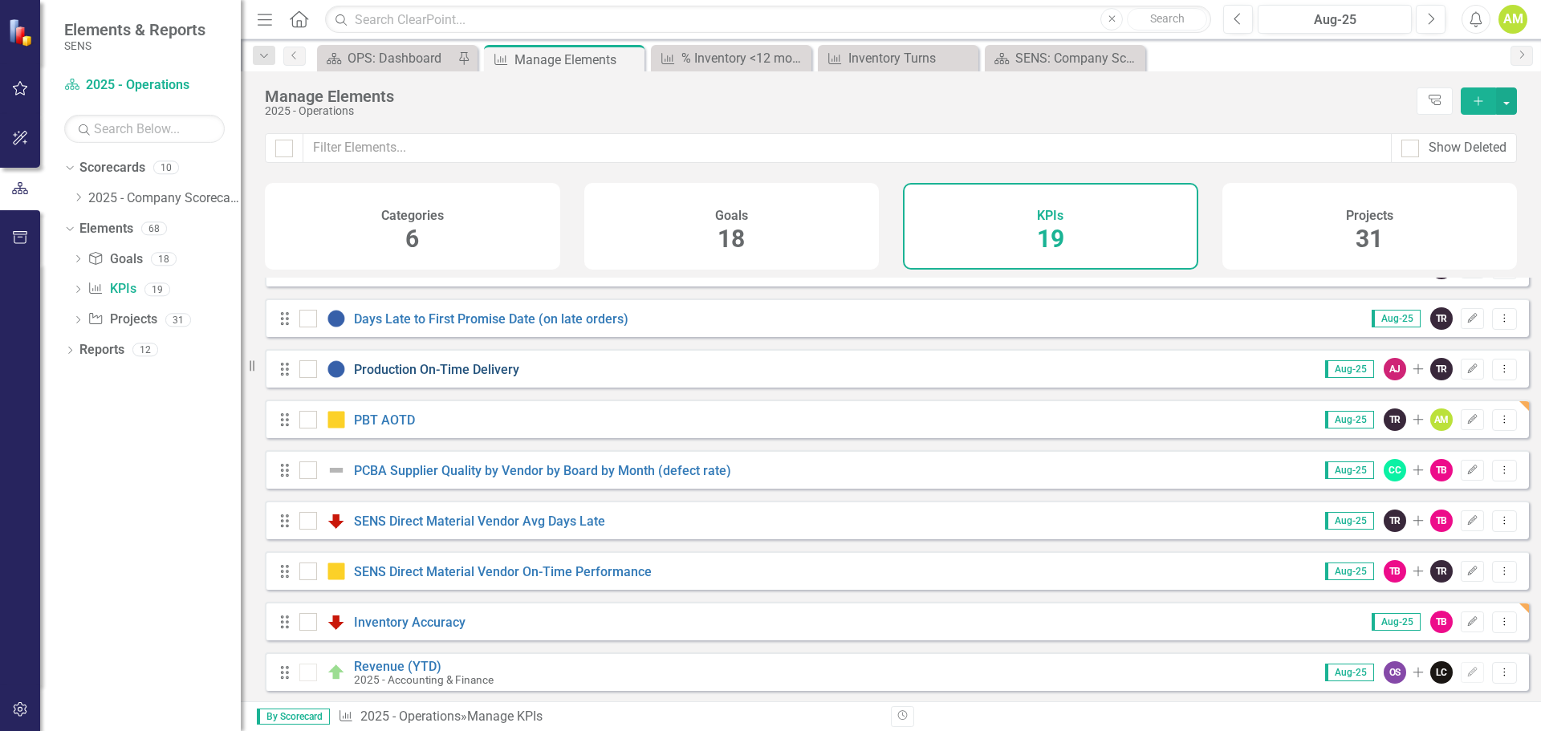
click at [370, 377] on link "Production On-Time Delivery" at bounding box center [436, 369] width 165 height 15
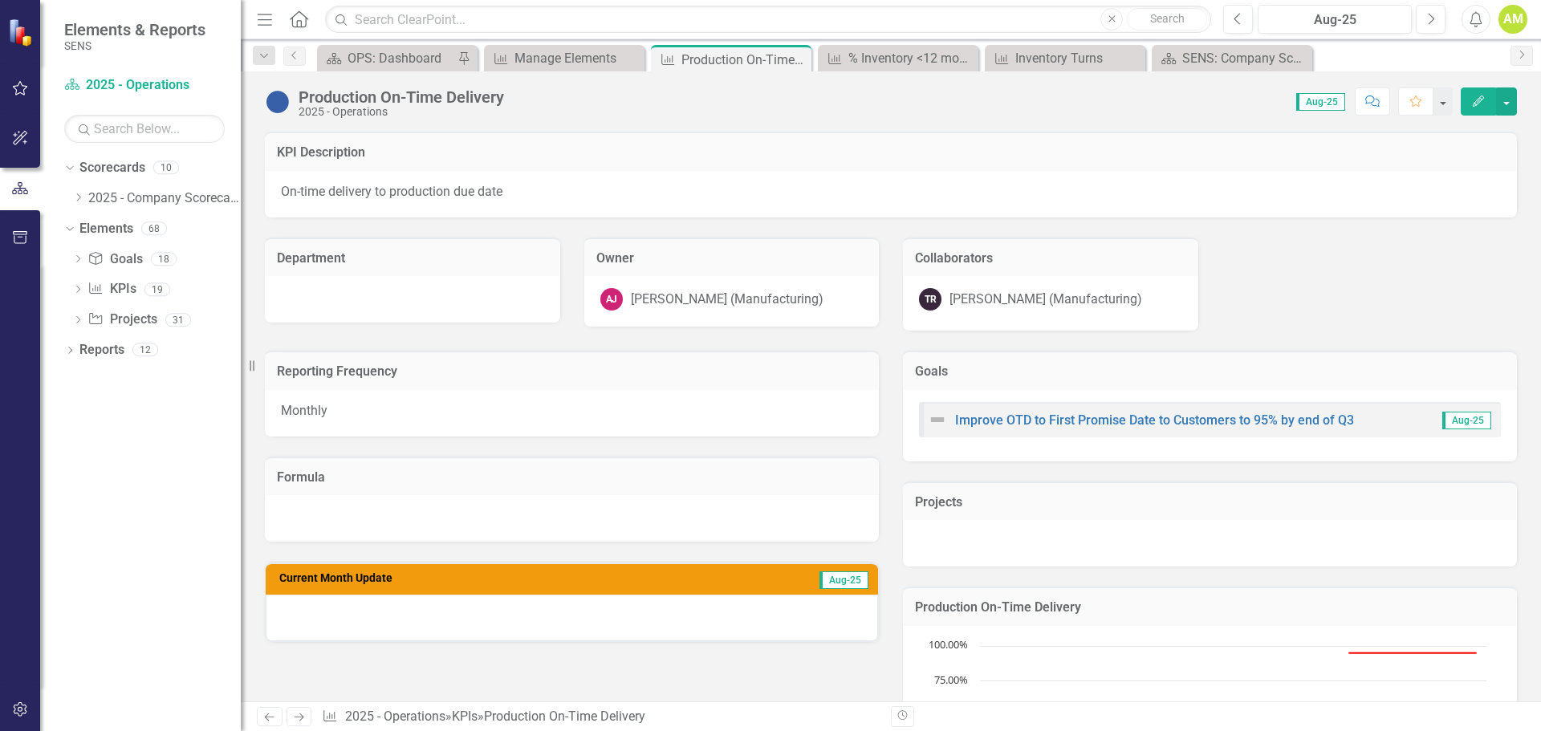
click at [283, 104] on img at bounding box center [278, 102] width 26 height 26
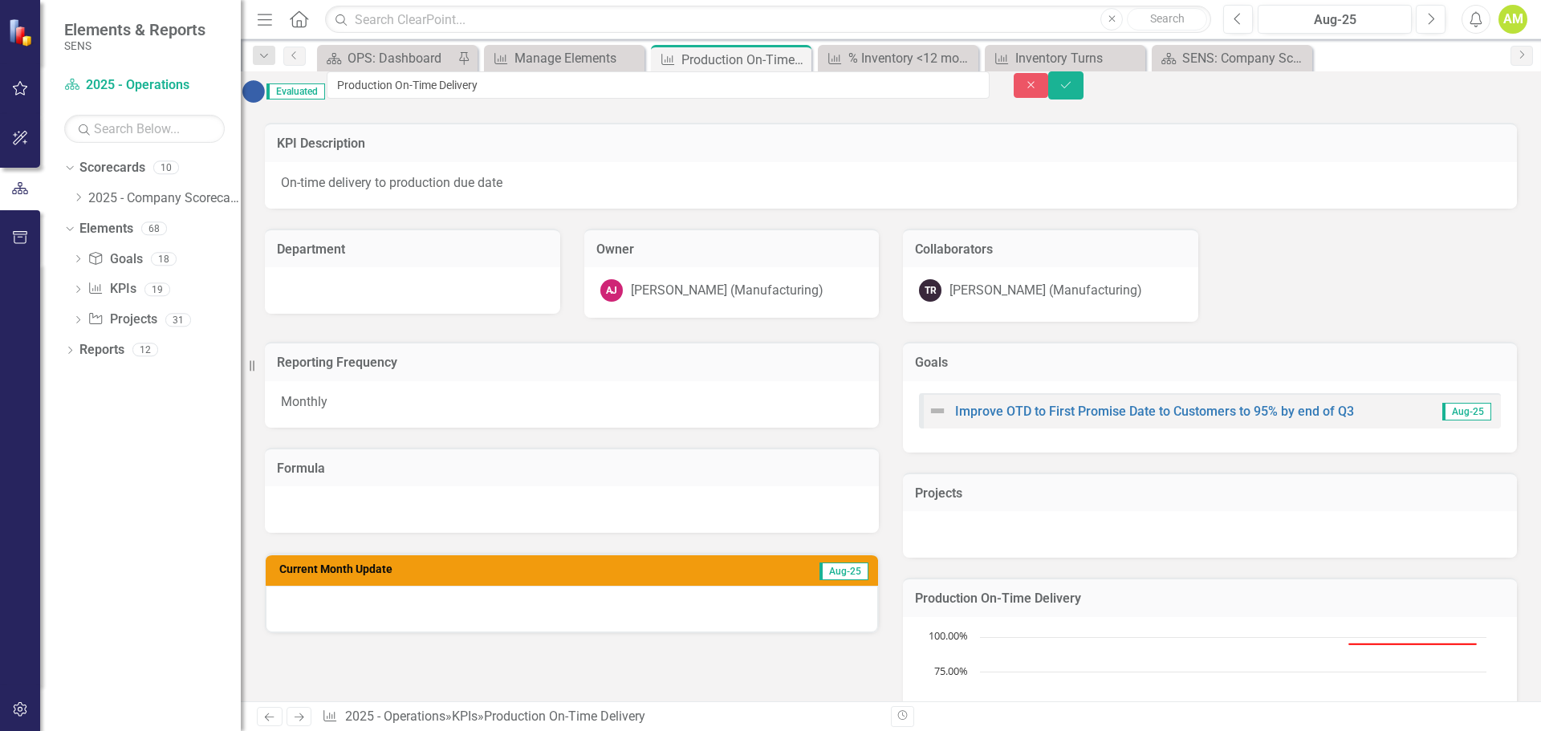
click at [266, 91] on img at bounding box center [254, 92] width 26 height 26
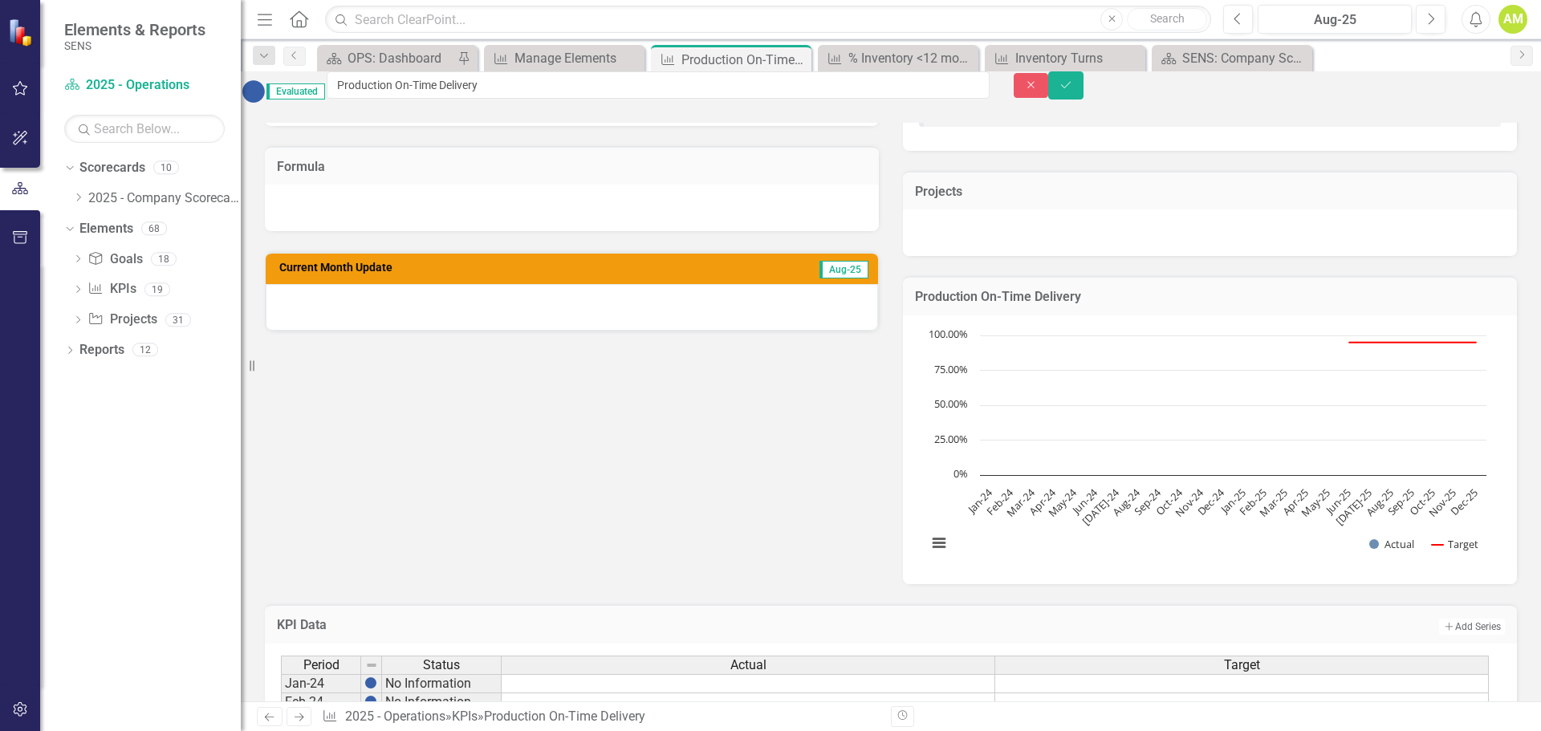
scroll to position [321, 0]
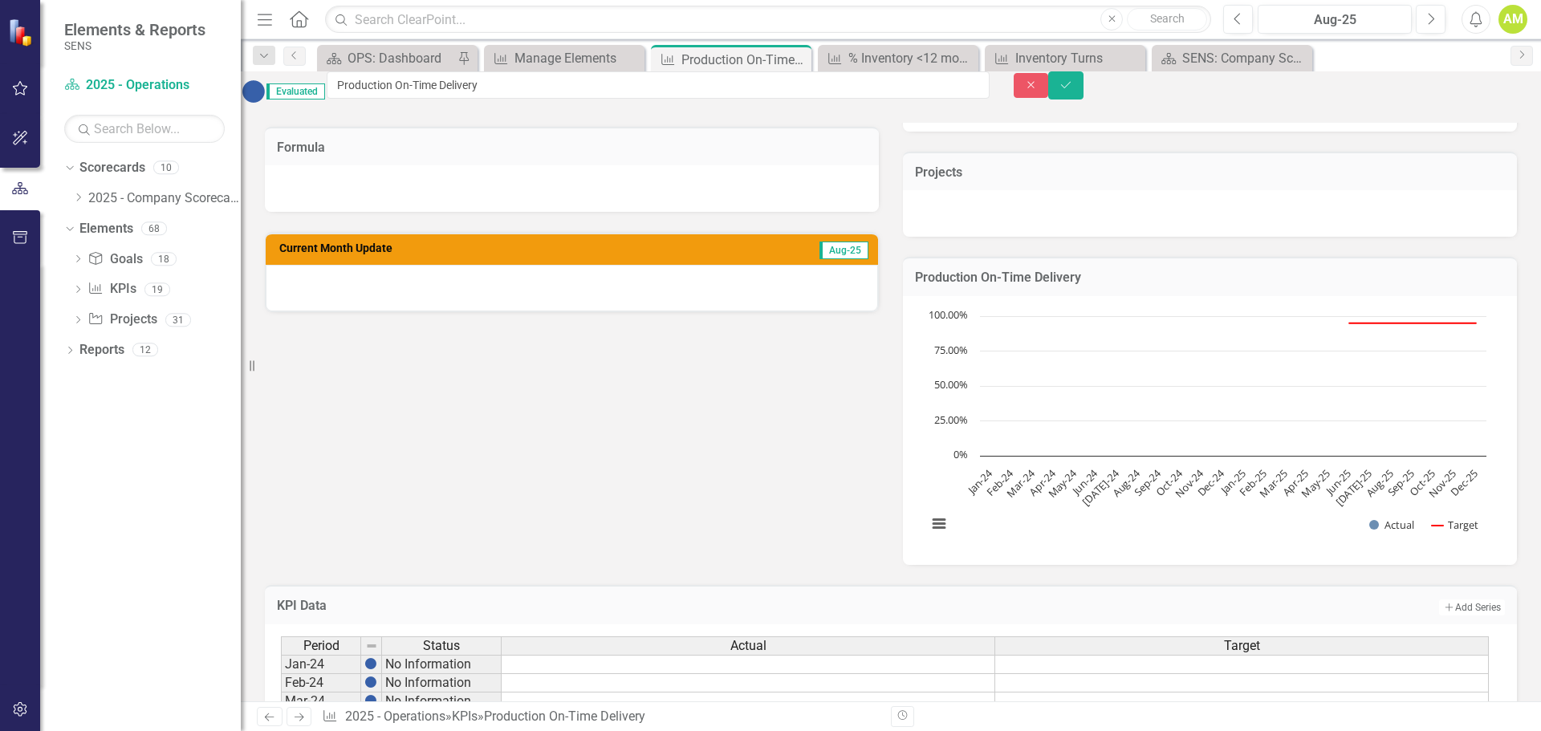
click at [355, 311] on div at bounding box center [572, 288] width 612 height 47
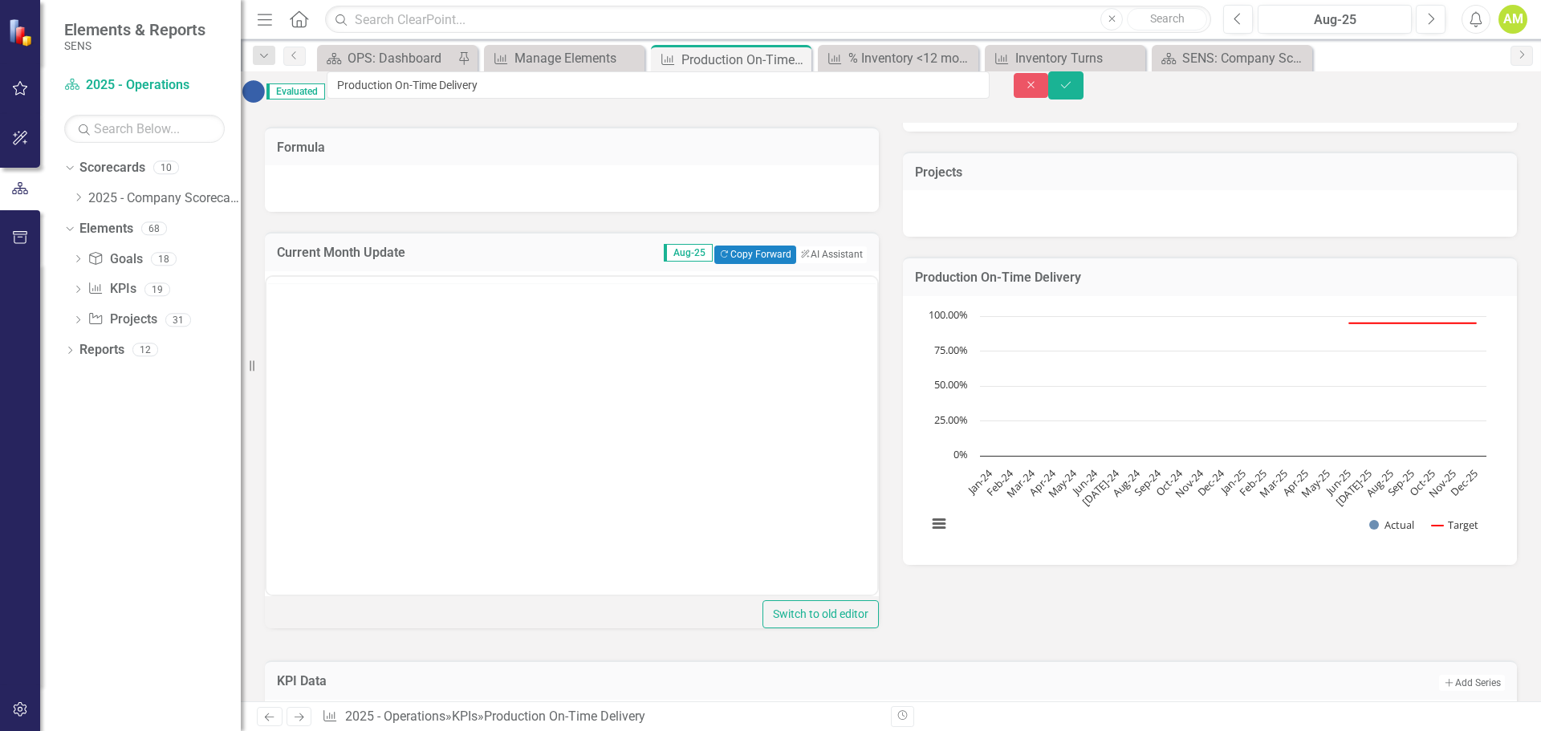
scroll to position [0, 0]
click at [324, 342] on body "Rich Text Area. Press ALT-0 for help." at bounding box center [571, 434] width 611 height 241
click at [1083, 100] on button "Save" at bounding box center [1065, 85] width 35 height 28
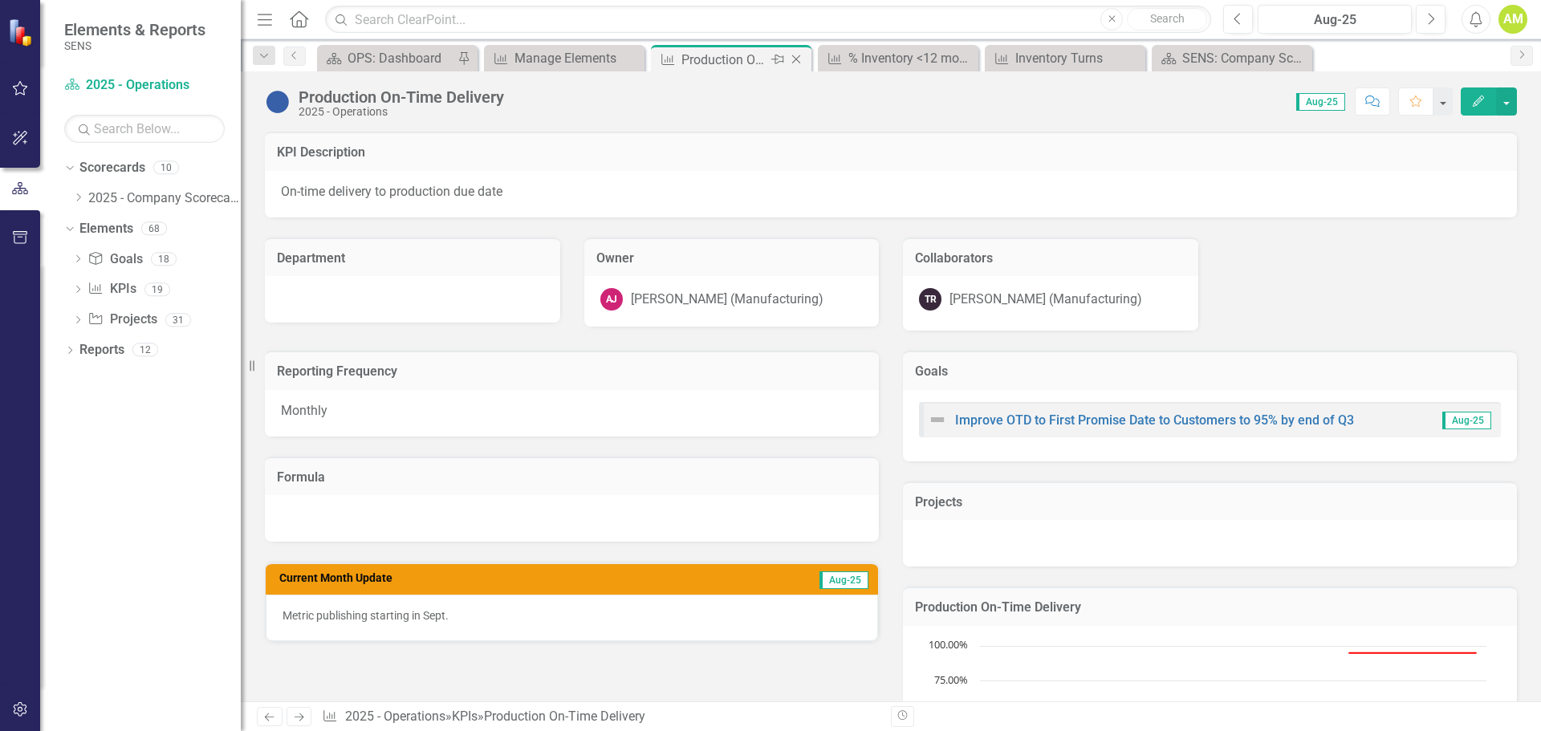
click at [793, 56] on icon at bounding box center [796, 59] width 9 height 9
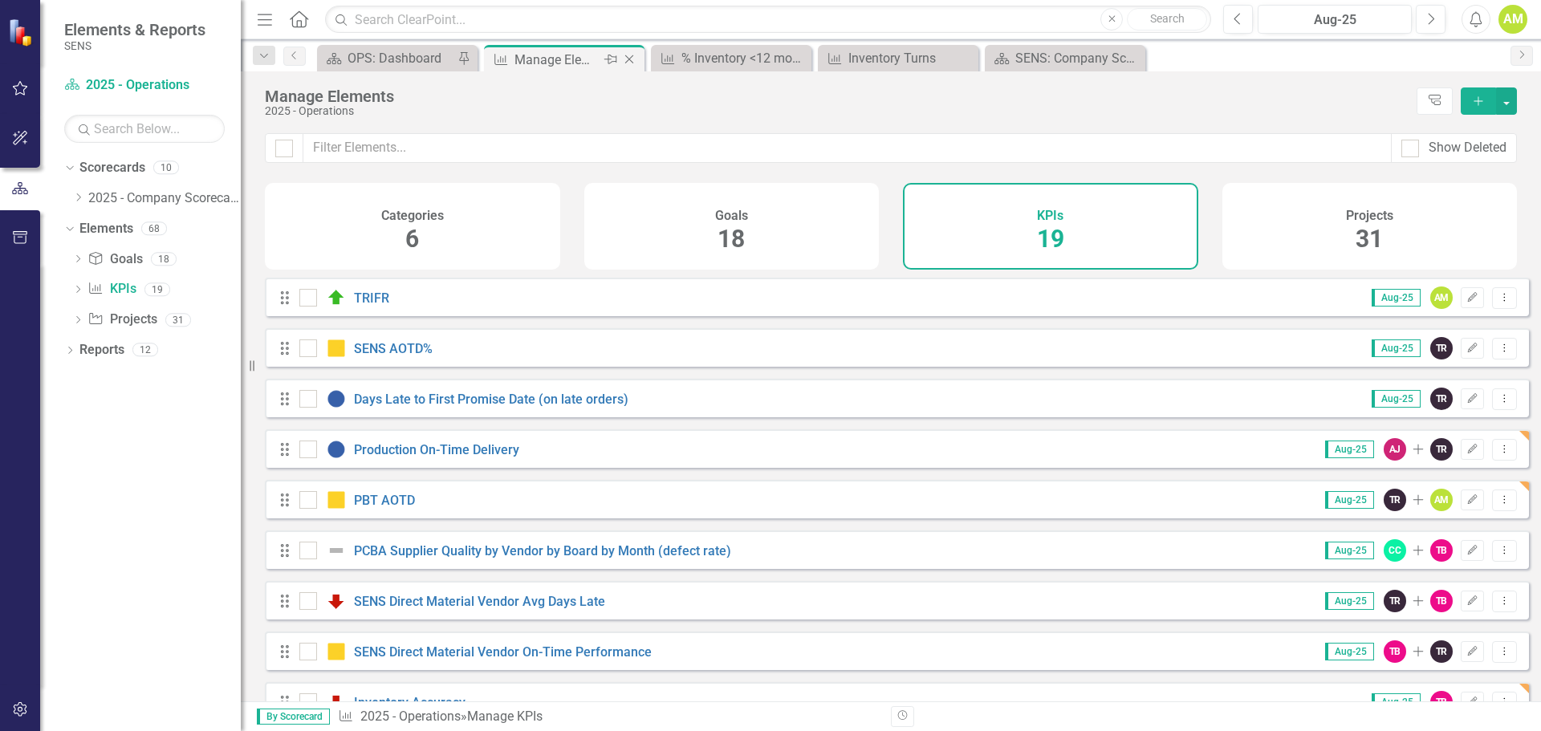
click at [576, 59] on div "Manage Elements" at bounding box center [557, 60] width 86 height 20
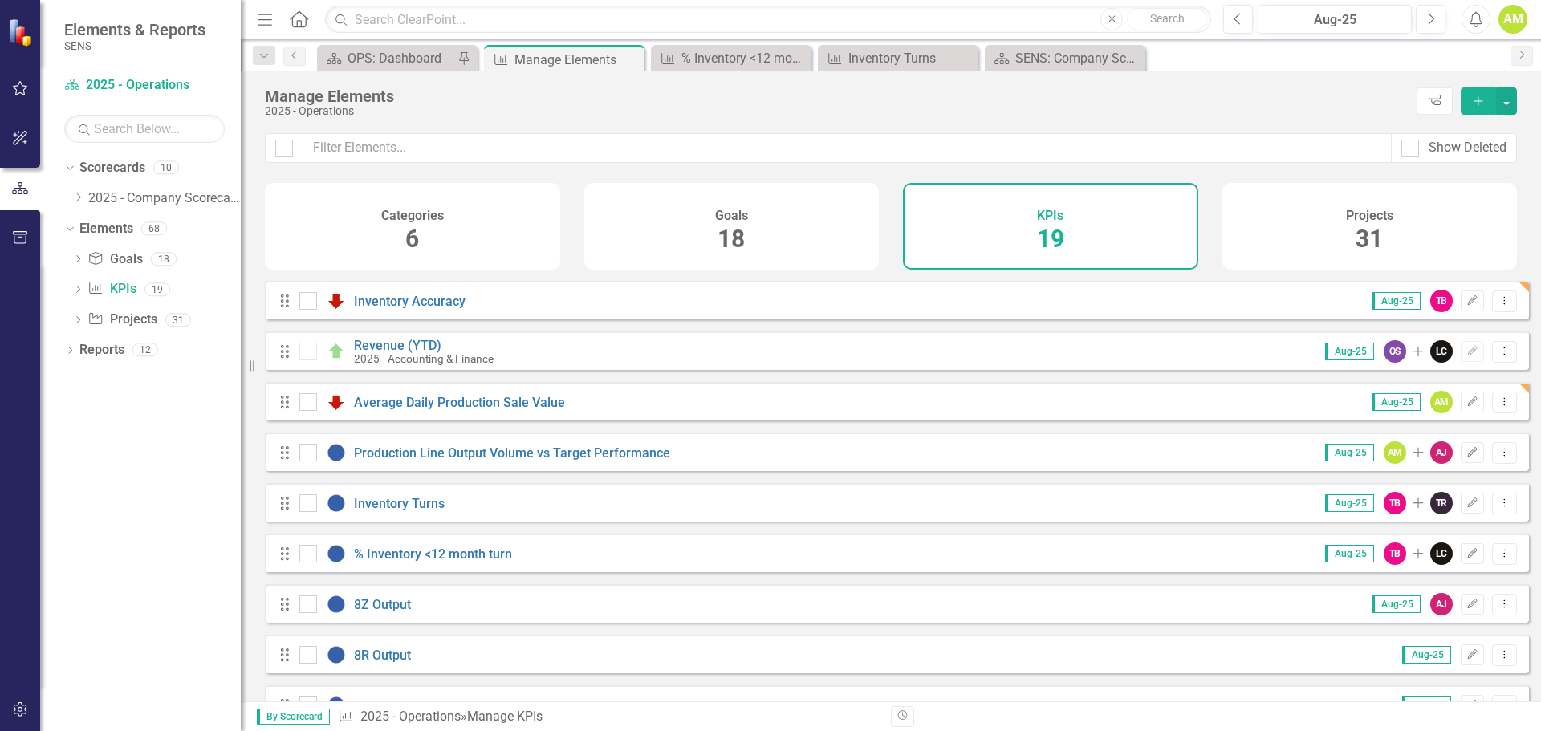
scroll to position [549, 0]
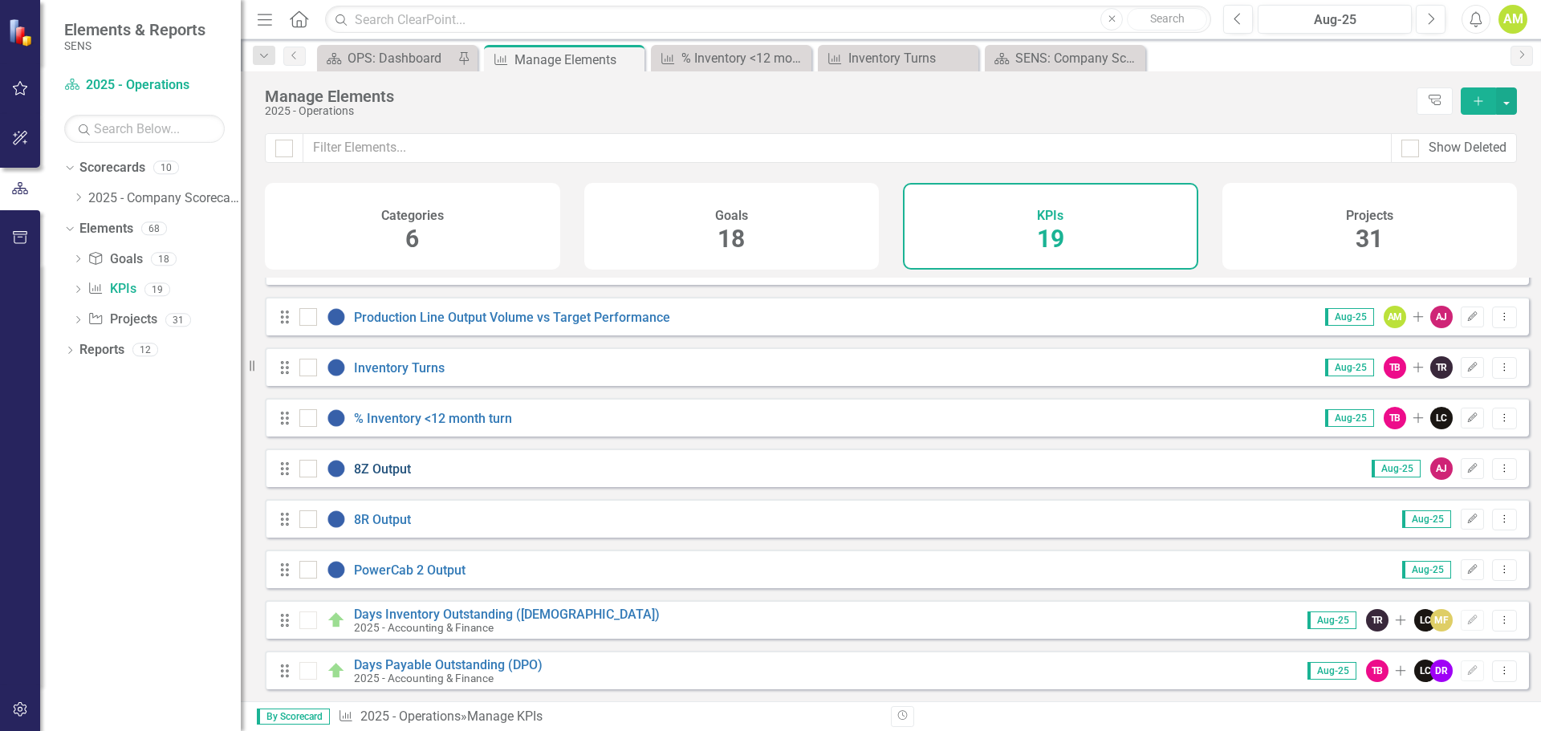
click at [389, 472] on link "8Z Output" at bounding box center [382, 468] width 57 height 15
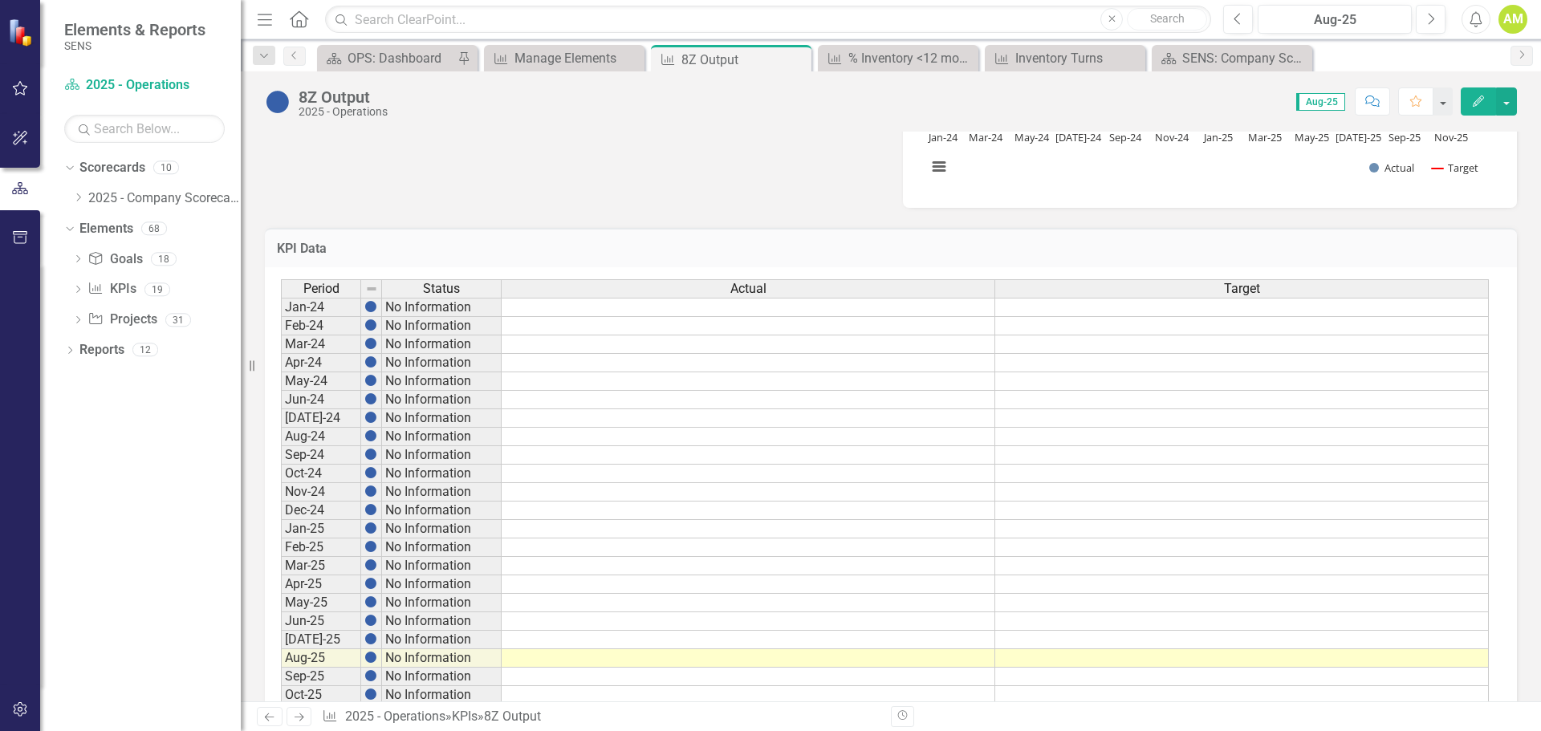
scroll to position [763, 0]
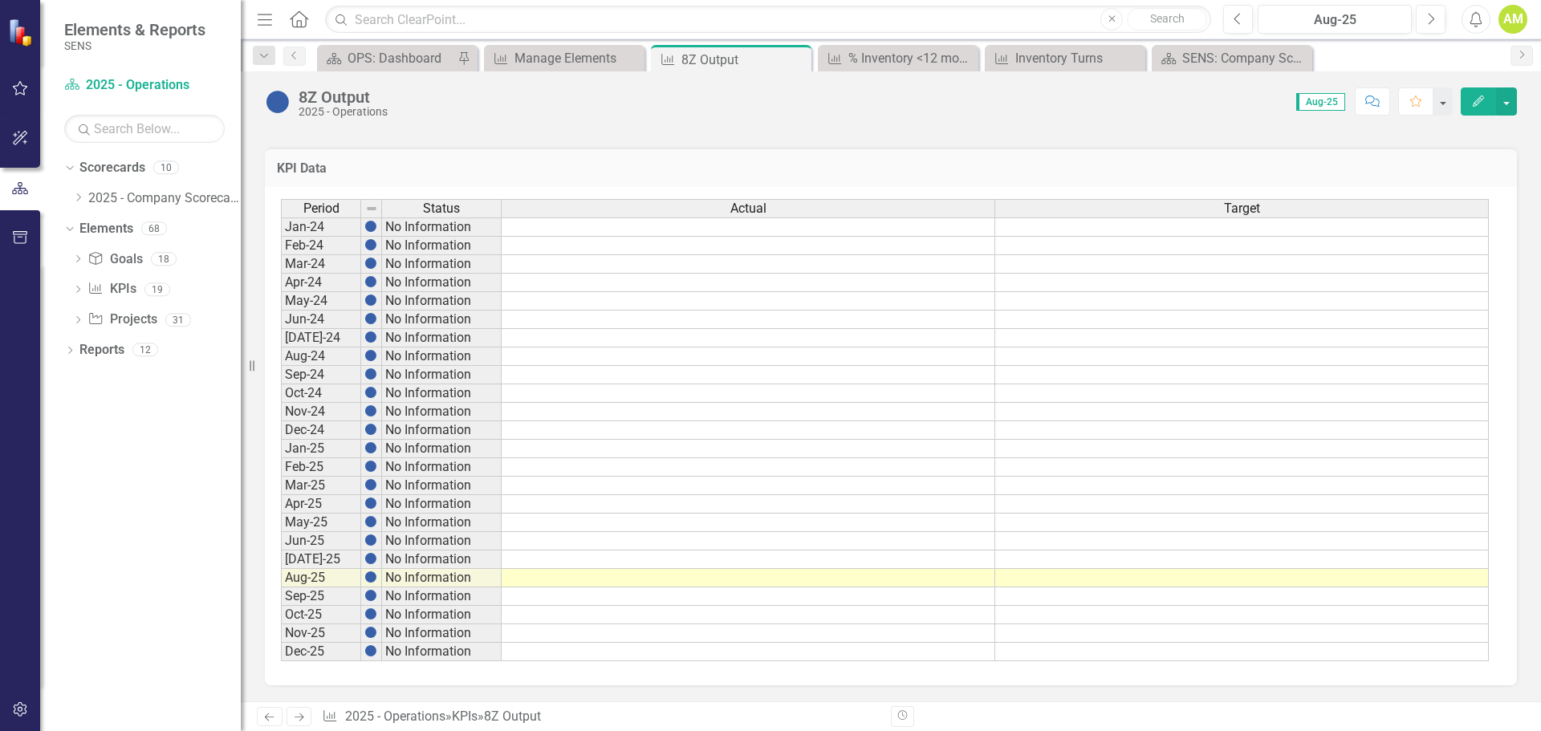
drag, startPoint x: 610, startPoint y: 599, endPoint x: 715, endPoint y: 576, distance: 107.5
click at [610, 599] on td at bounding box center [749, 596] width 494 height 18
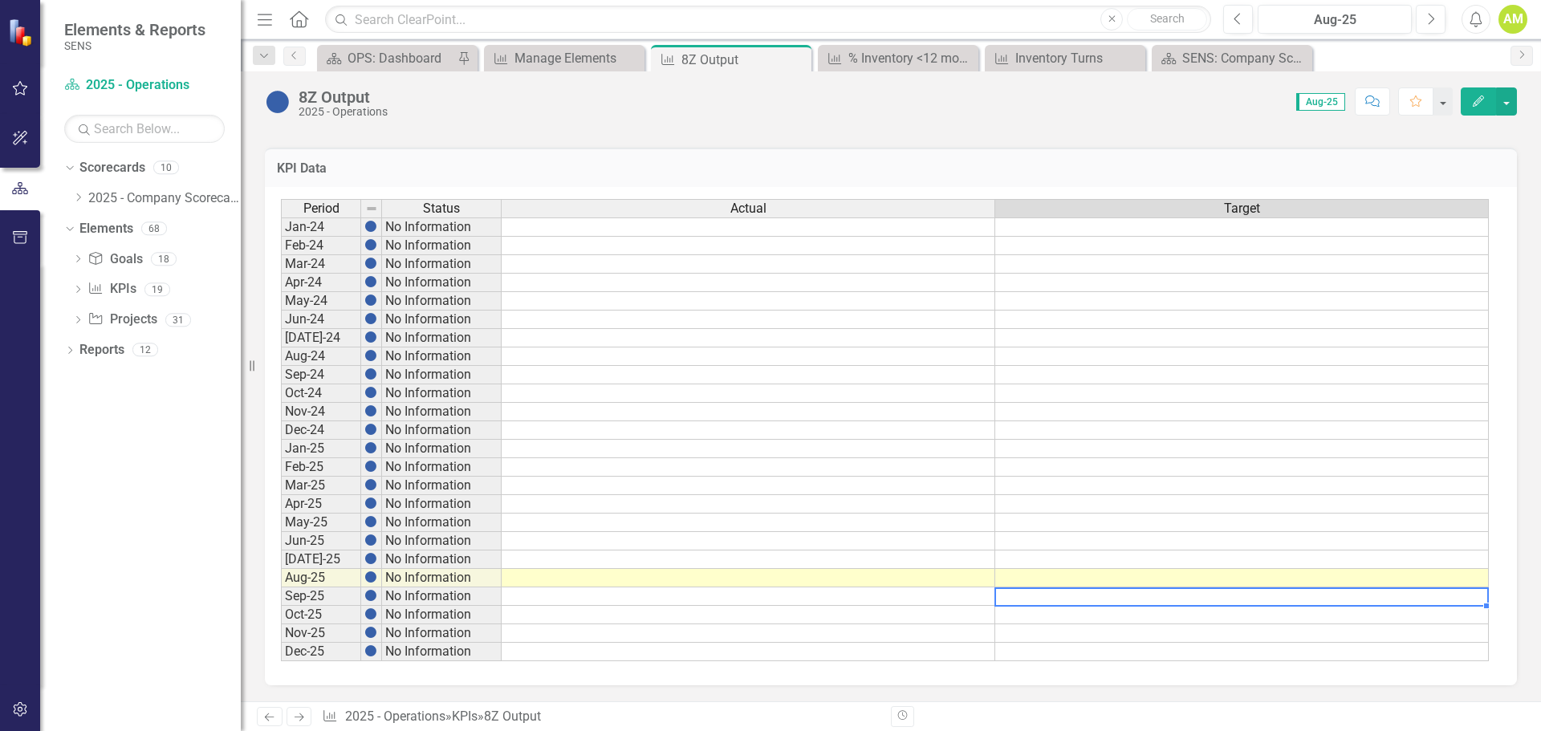
click at [281, 605] on div "Period Status Actual Target Jan-24 No Information Feb-24 No Information Mar-24 …" at bounding box center [281, 430] width 0 height 462
click at [1078, 603] on td at bounding box center [1242, 596] width 494 height 18
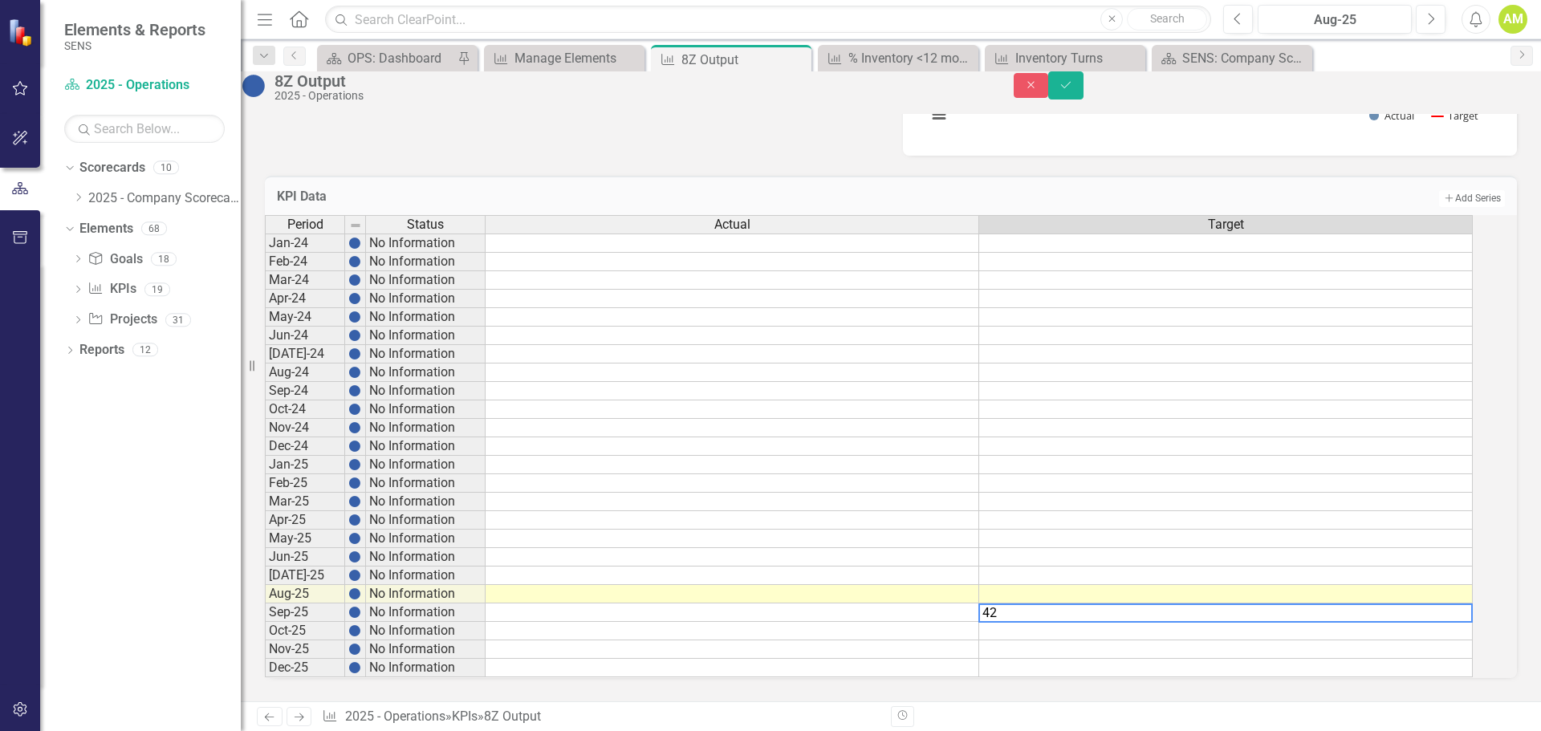
type textarea "42"
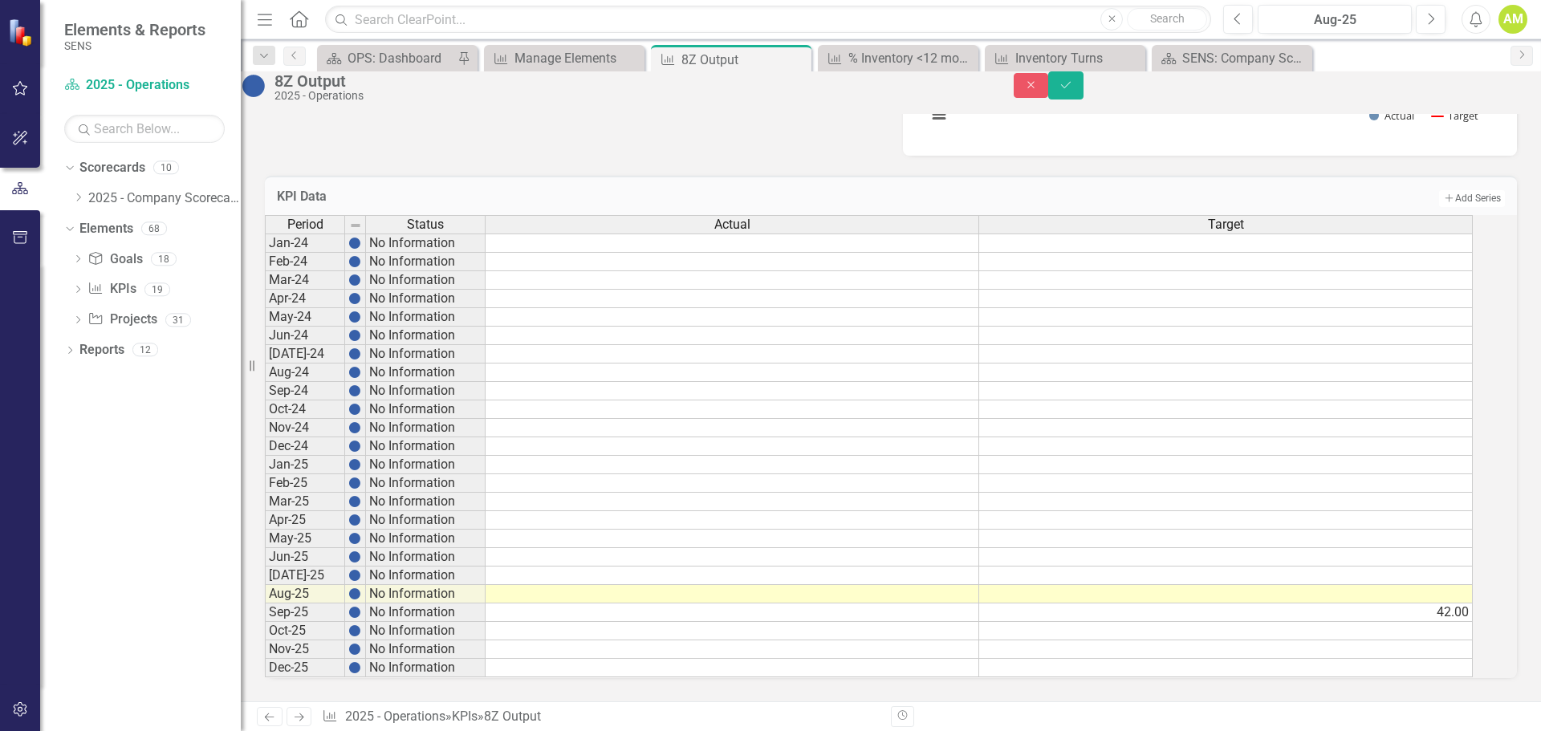
click at [766, 670] on div "Period Status Actual Target Jan-24 No Information Feb-24 No Information Mar-24 …" at bounding box center [891, 446] width 1252 height 463
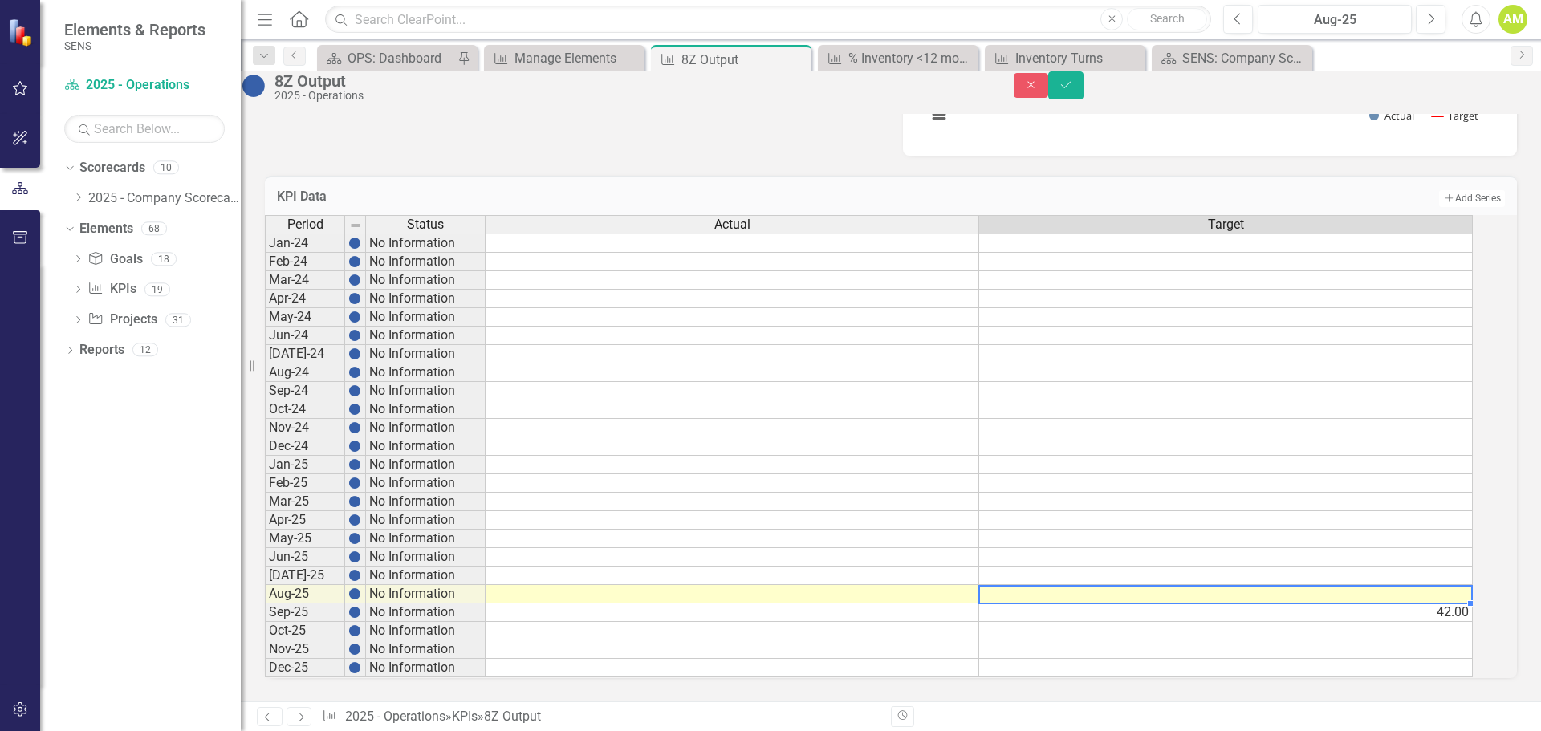
click at [1319, 585] on td at bounding box center [1226, 594] width 494 height 18
type textarea "44"
click at [1014, 673] on div "Period Status Actual Target Jan-24 No Information Feb-24 No Information Mar-24 …" at bounding box center [891, 446] width 1252 height 463
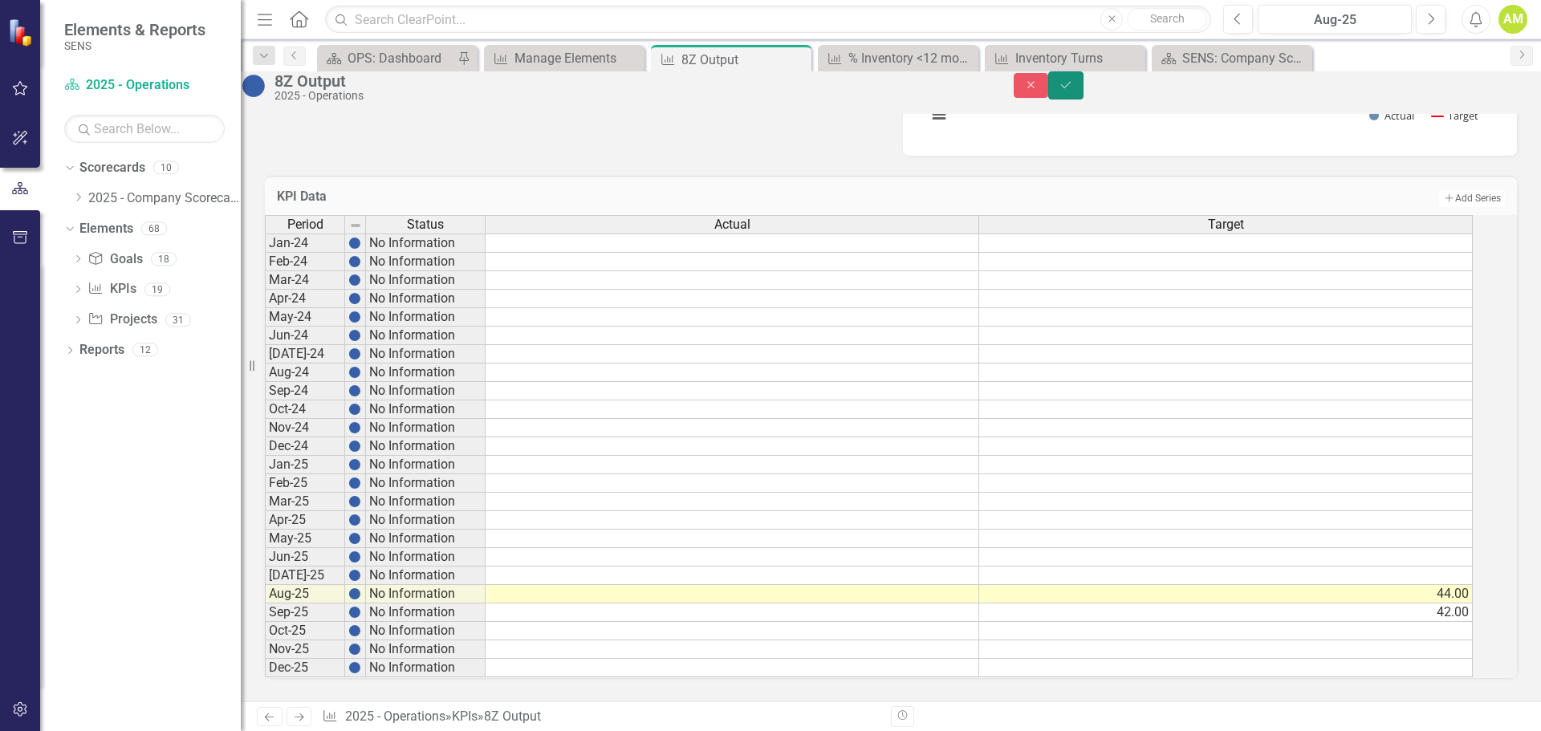
click at [1083, 100] on button "Save" at bounding box center [1065, 85] width 35 height 28
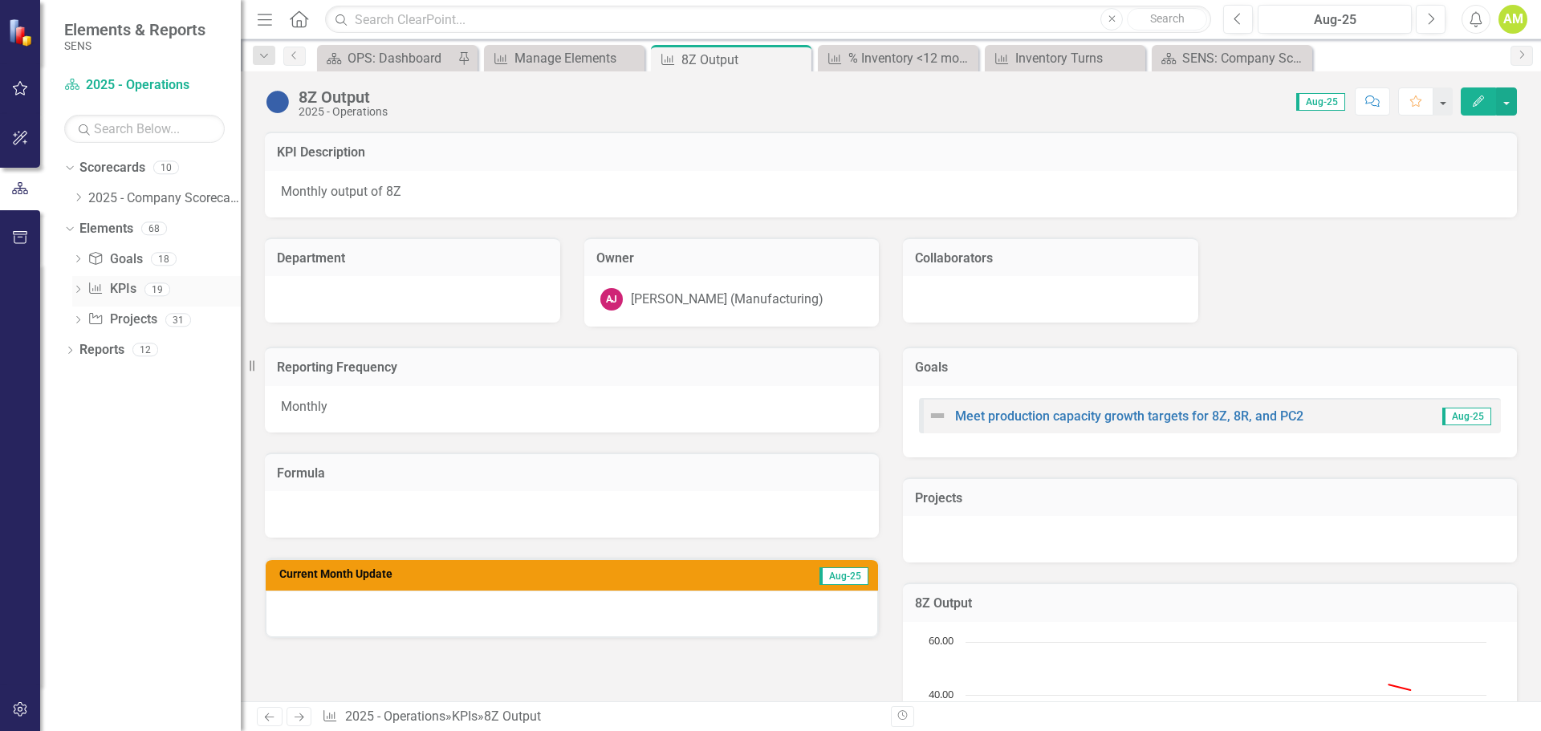
click at [115, 290] on link "KPI KPIs" at bounding box center [111, 289] width 48 height 18
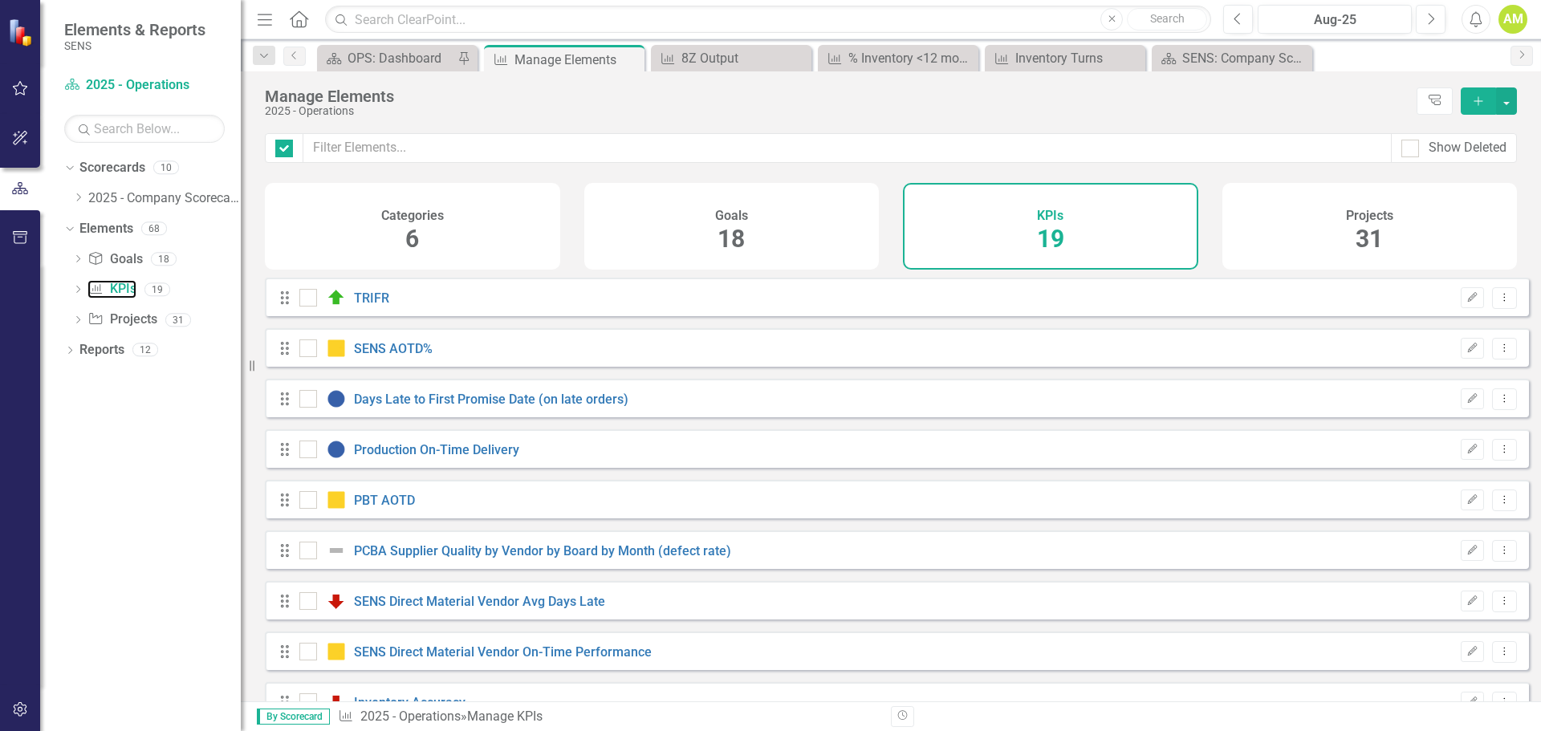
checkbox input "false"
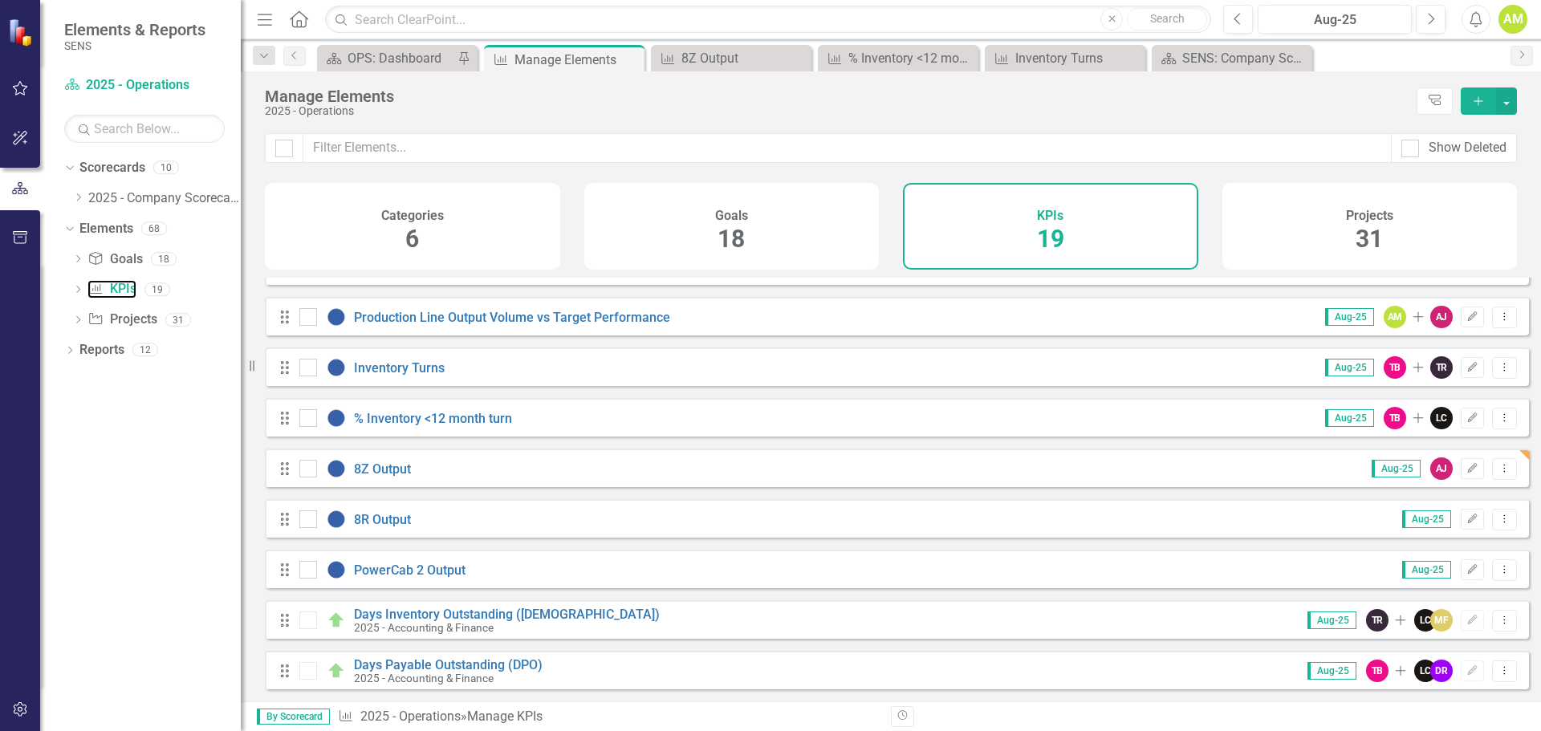
scroll to position [549, 0]
click at [379, 570] on link "PowerCab 2 Output" at bounding box center [410, 570] width 112 height 15
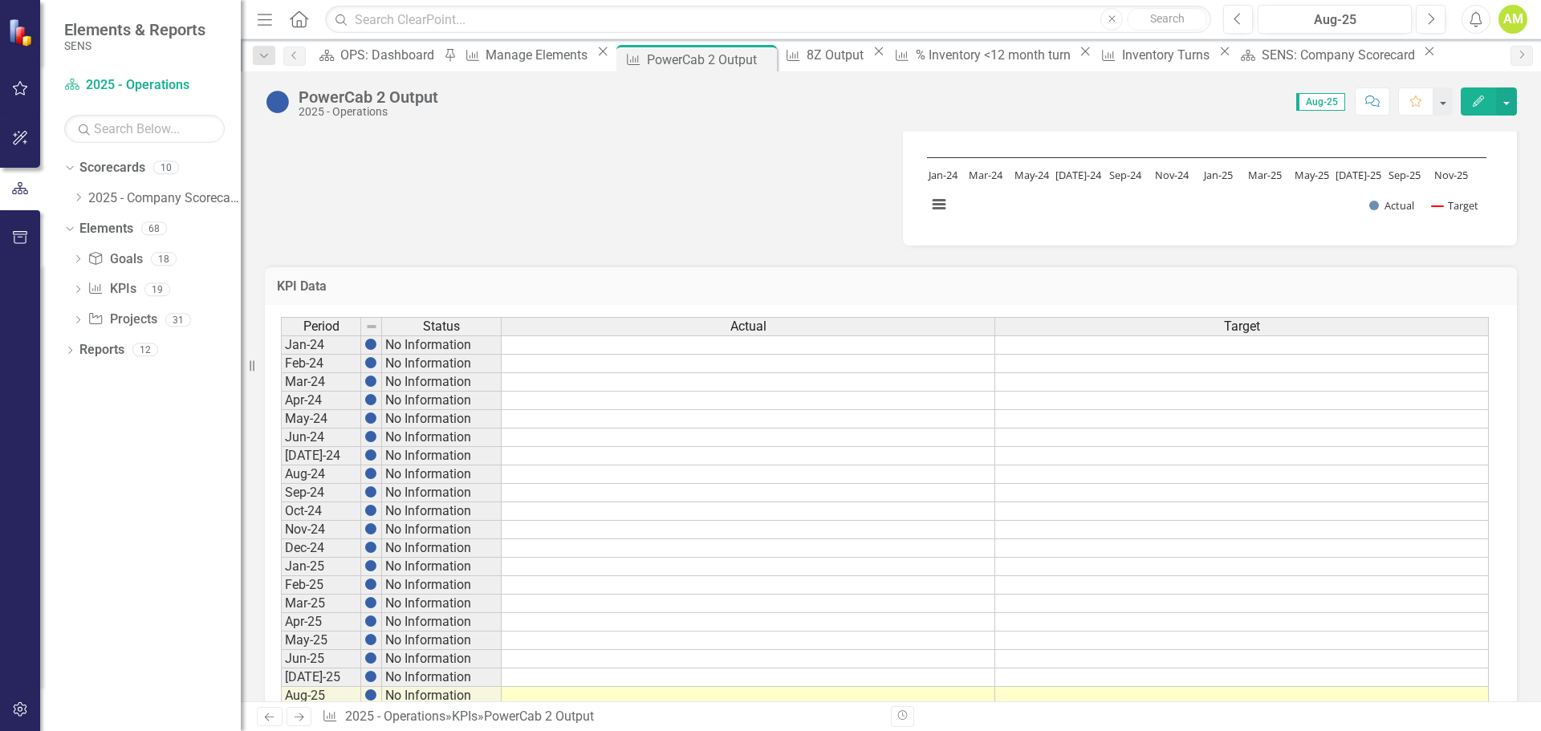
scroll to position [760, 0]
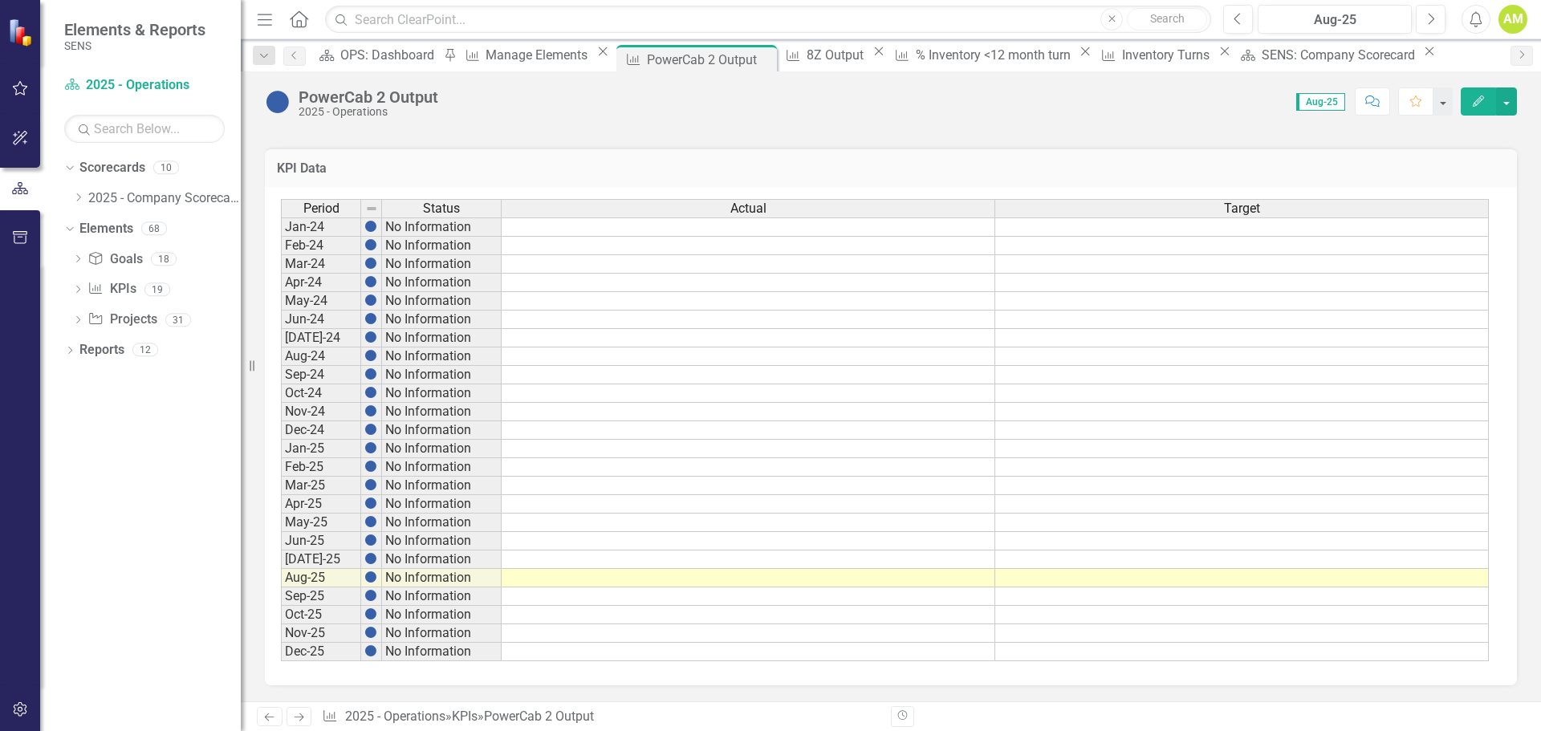
click at [1144, 576] on td at bounding box center [1242, 578] width 494 height 18
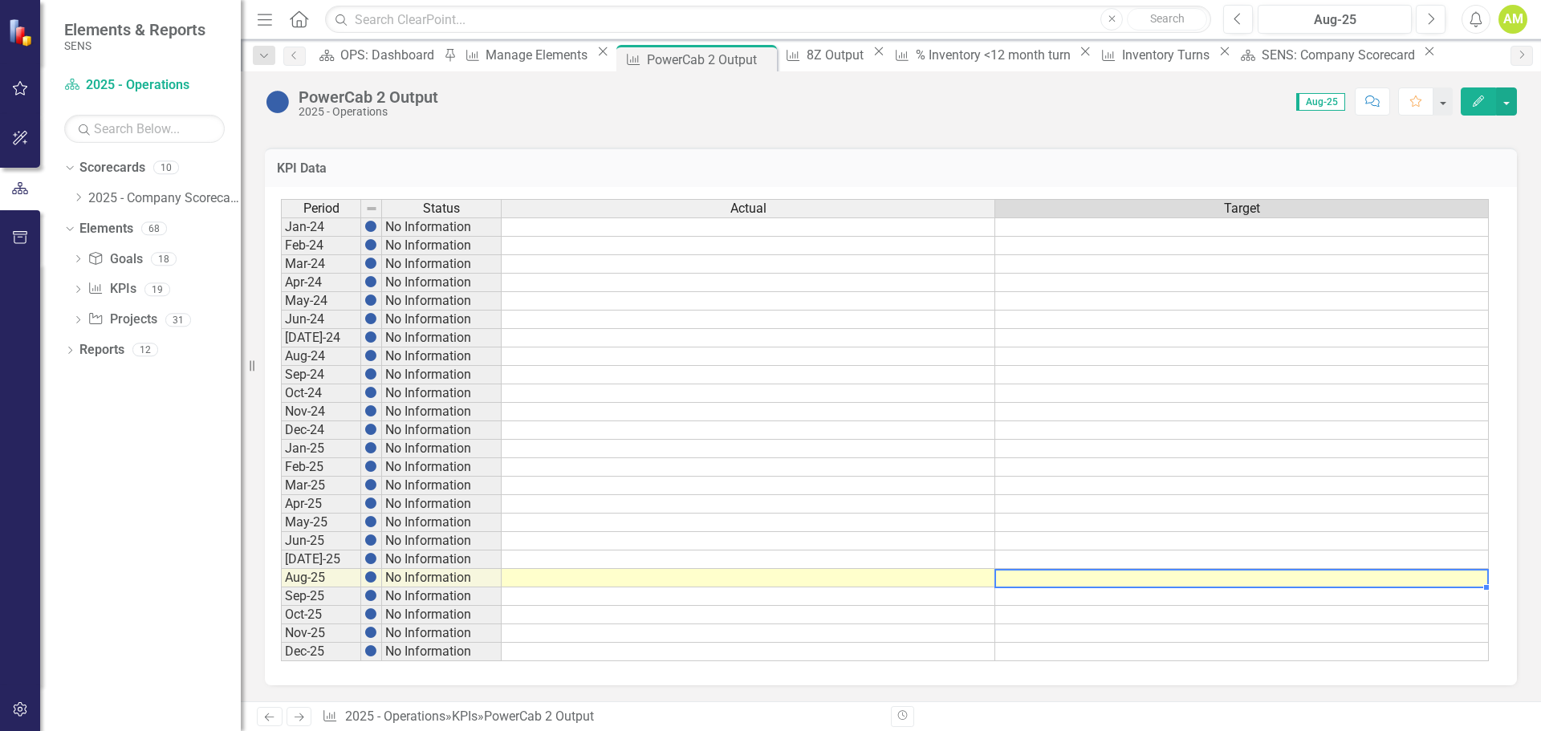
click at [1144, 576] on td at bounding box center [1242, 578] width 494 height 18
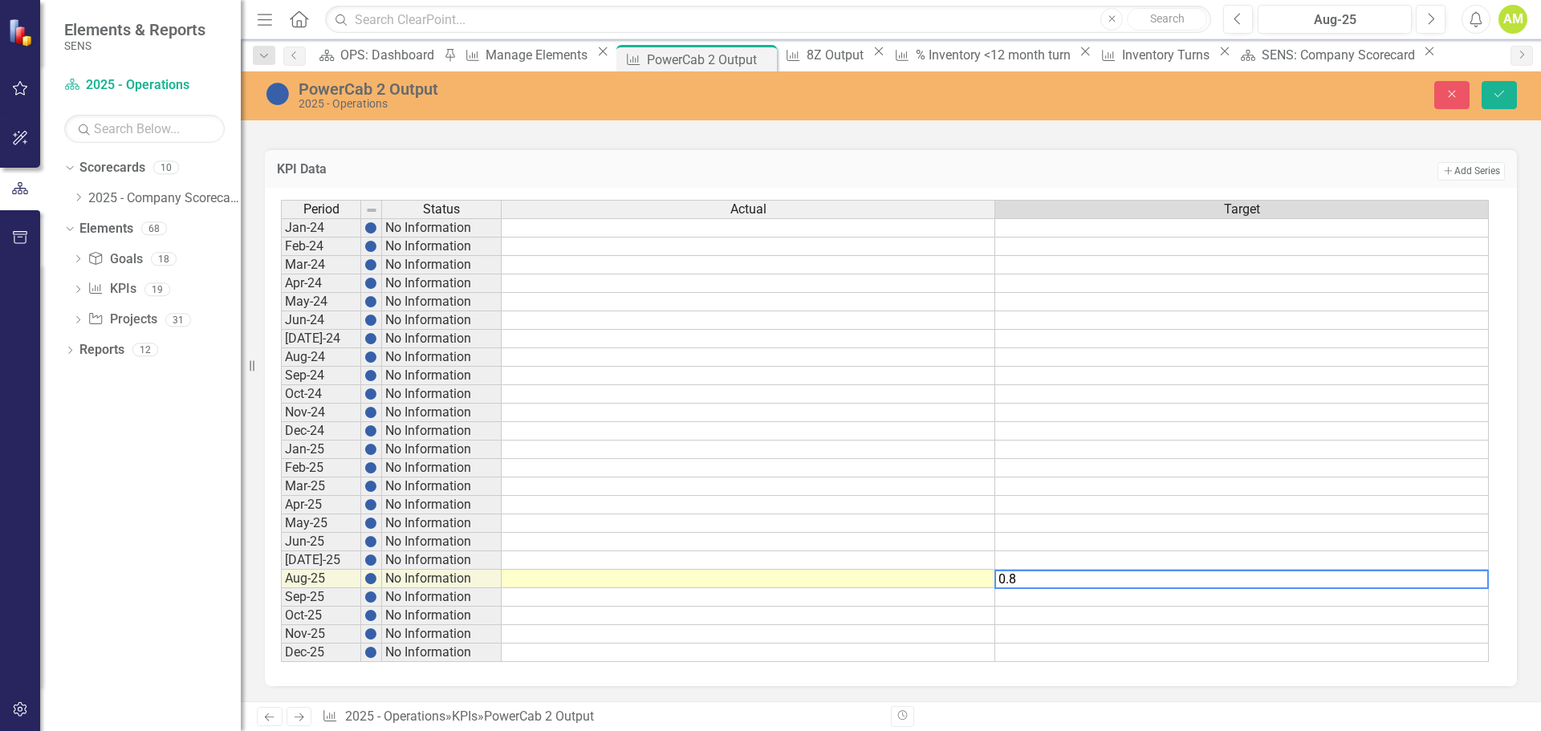
type textarea "0.8"
click at [1063, 599] on td at bounding box center [1242, 597] width 494 height 18
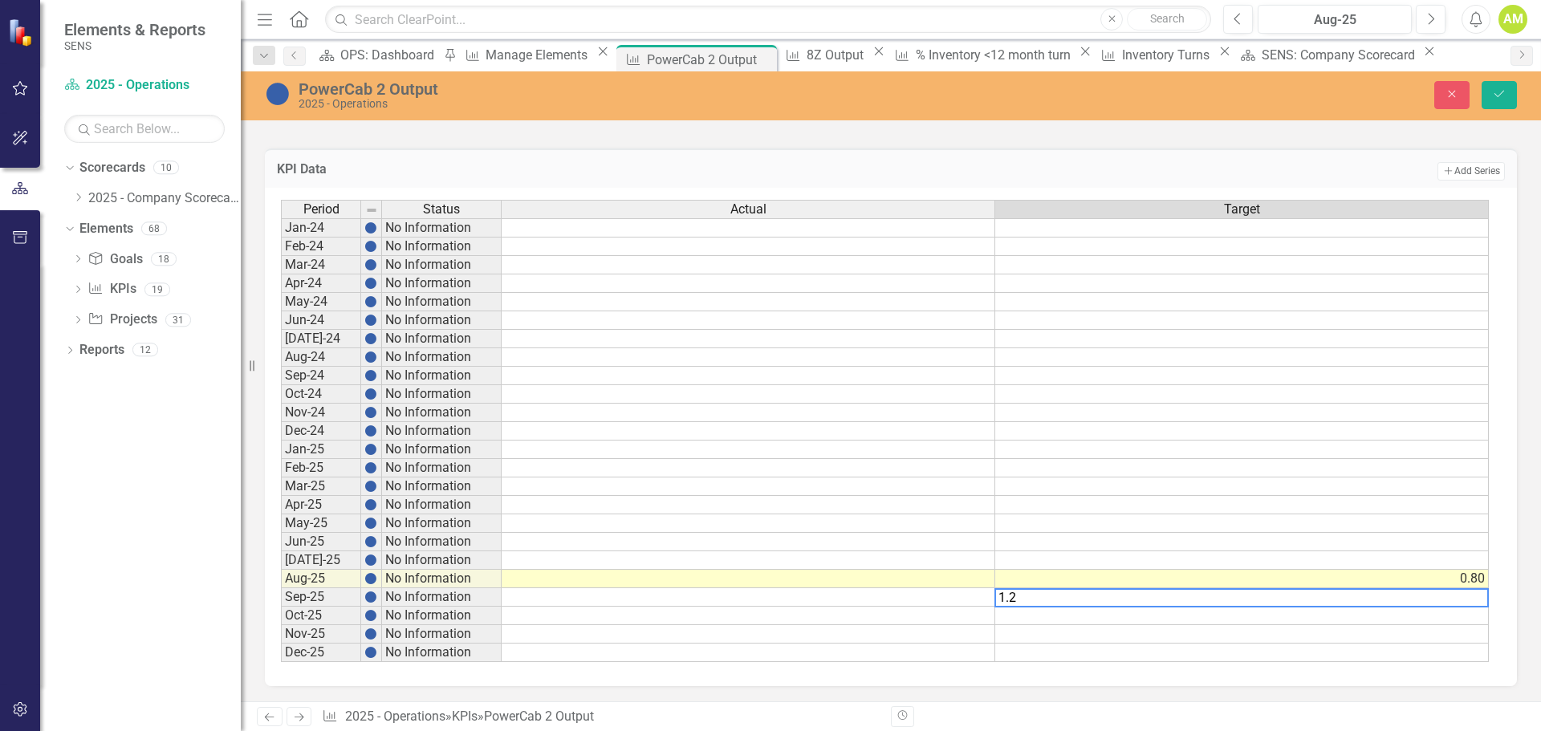
type textarea "1.2"
click at [1204, 480] on td at bounding box center [1242, 487] width 494 height 18
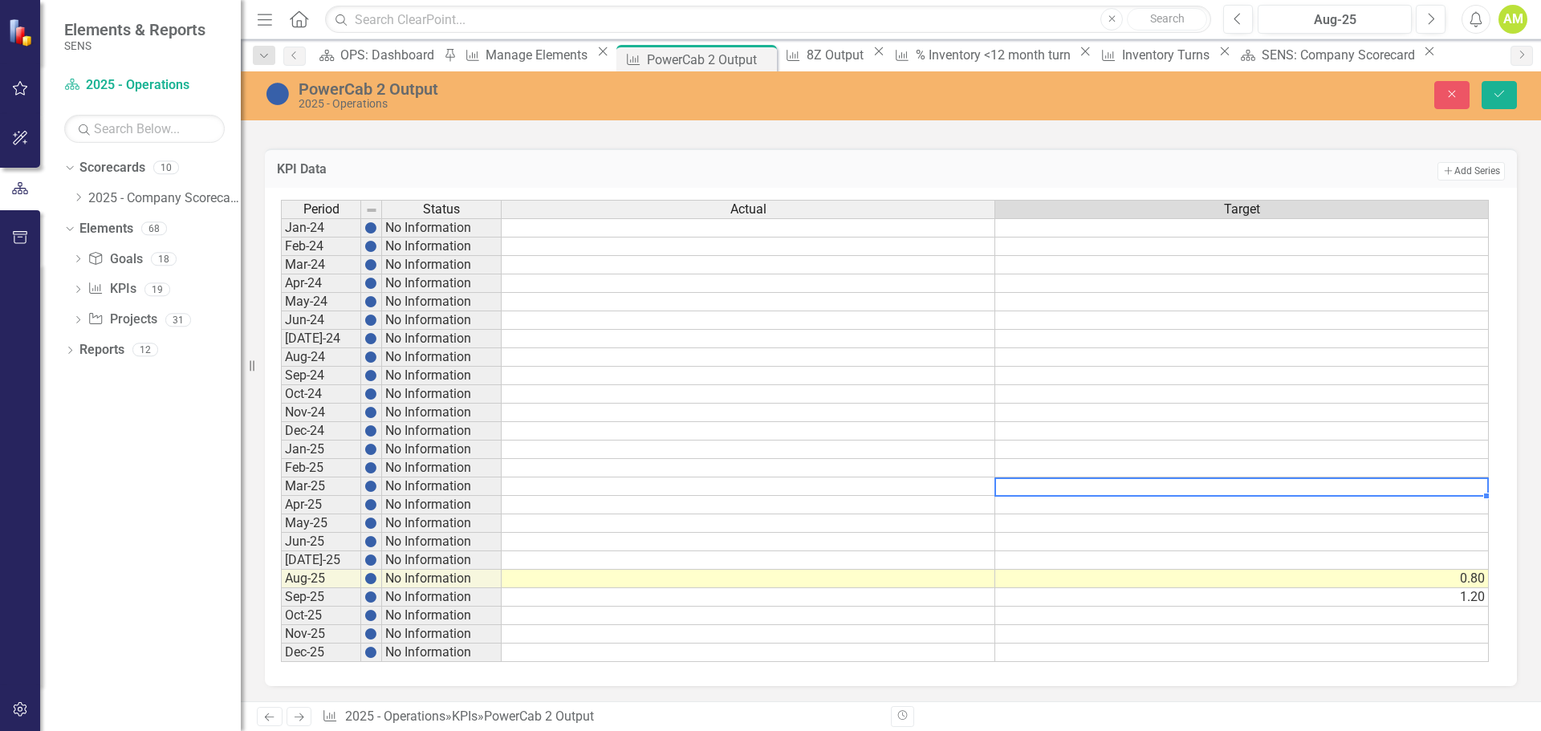
click at [1476, 578] on td "0.80" at bounding box center [1242, 579] width 494 height 18
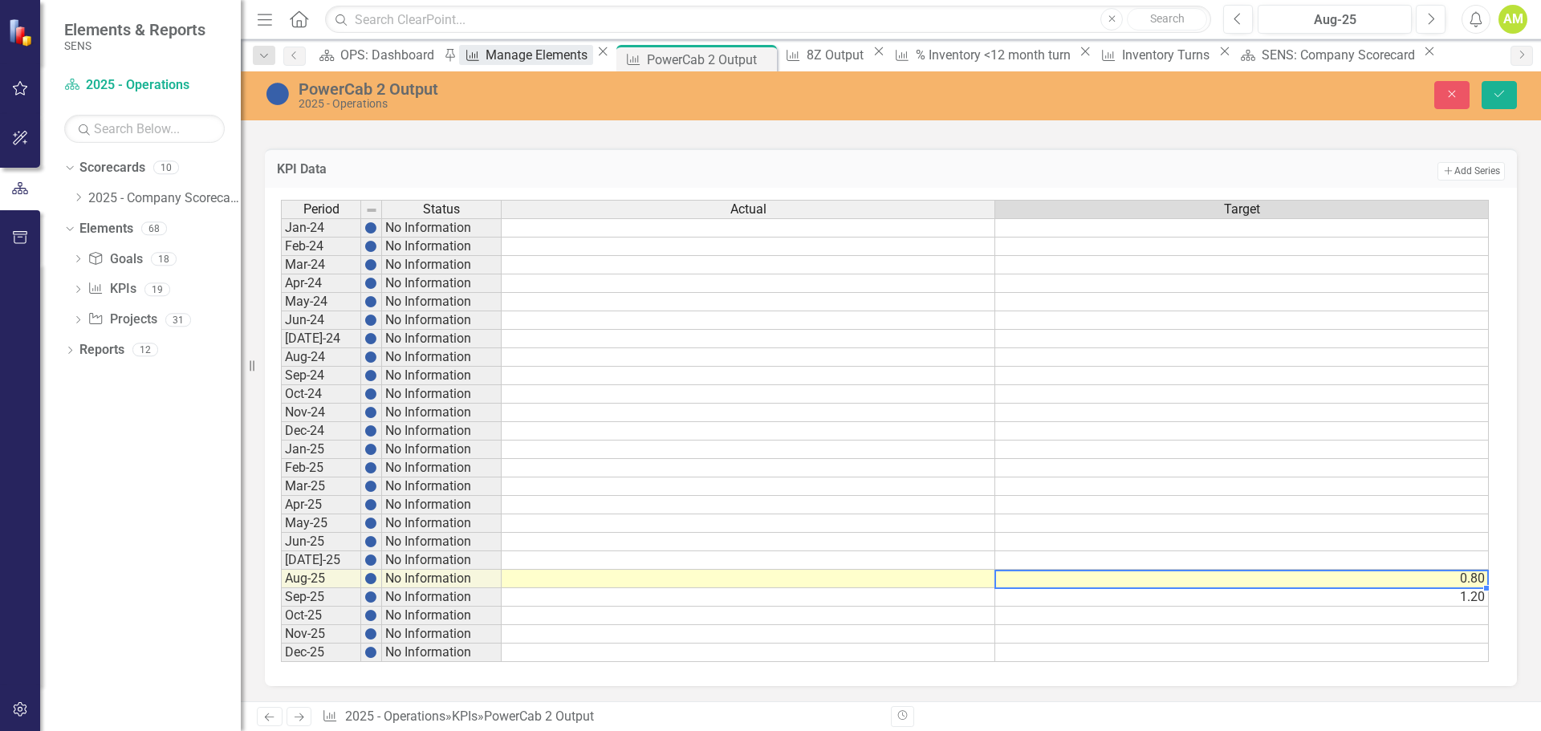
click at [535, 51] on div "Manage Elements" at bounding box center [539, 55] width 107 height 20
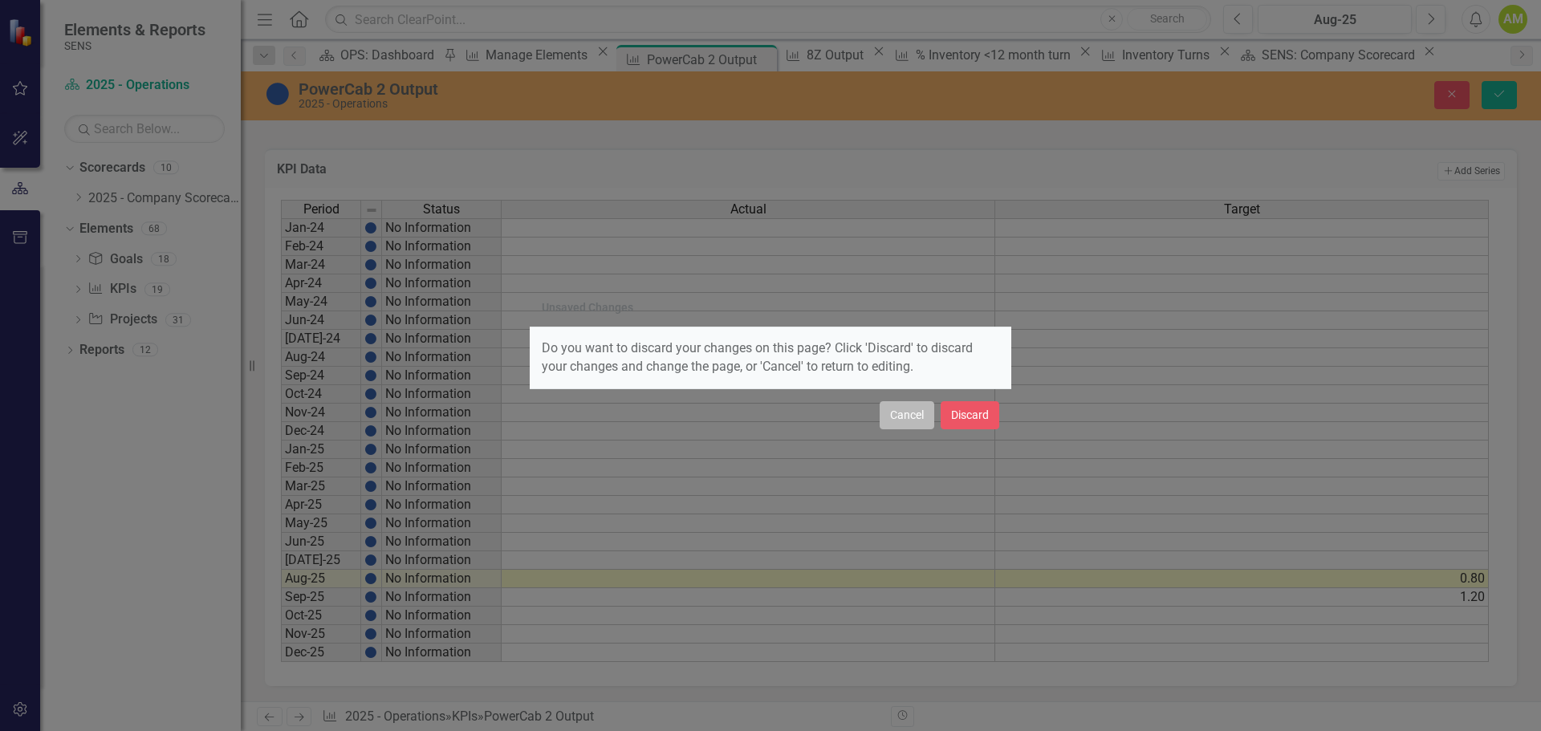
click at [910, 409] on button "Cancel" at bounding box center [907, 415] width 55 height 28
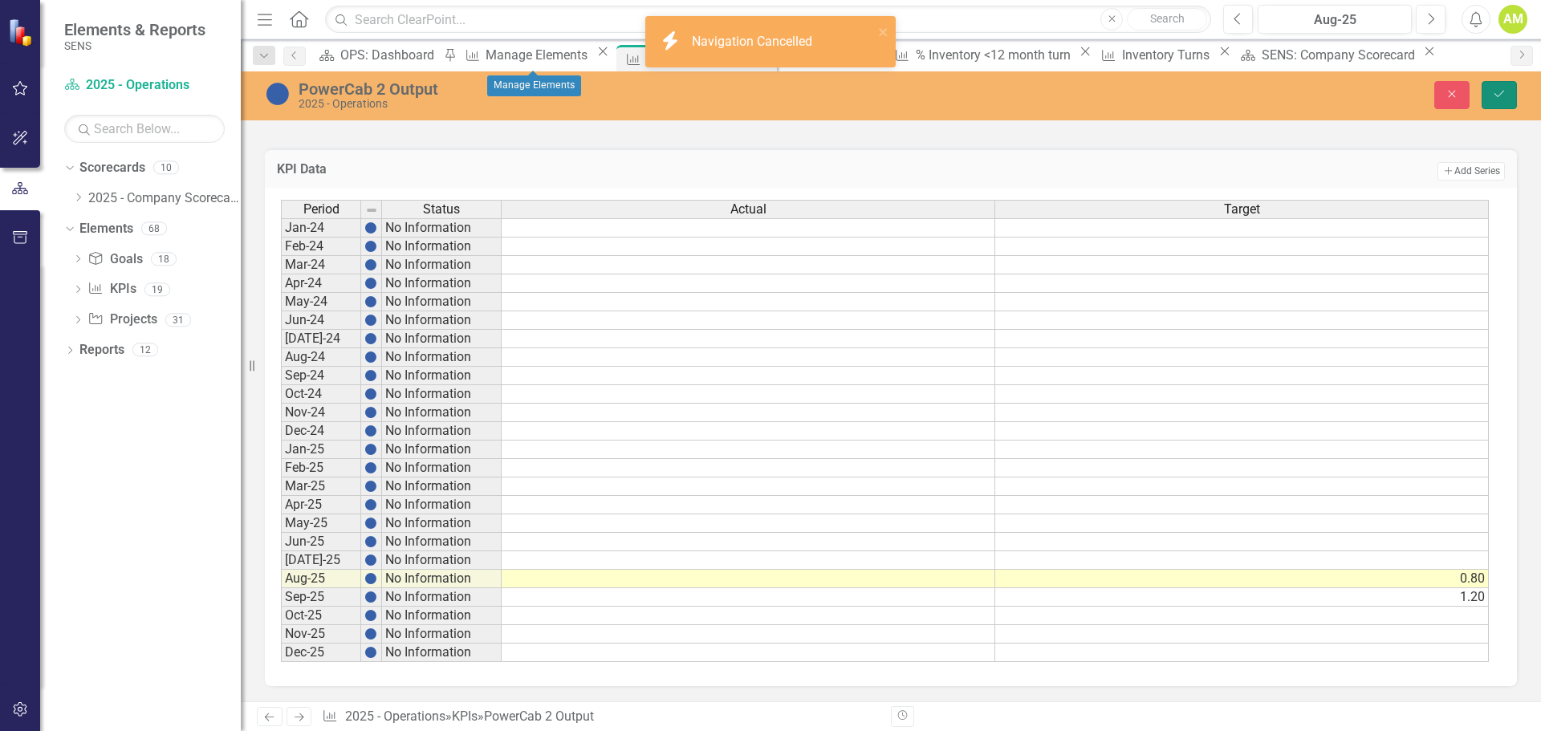
click at [1504, 100] on button "Save" at bounding box center [1498, 95] width 35 height 28
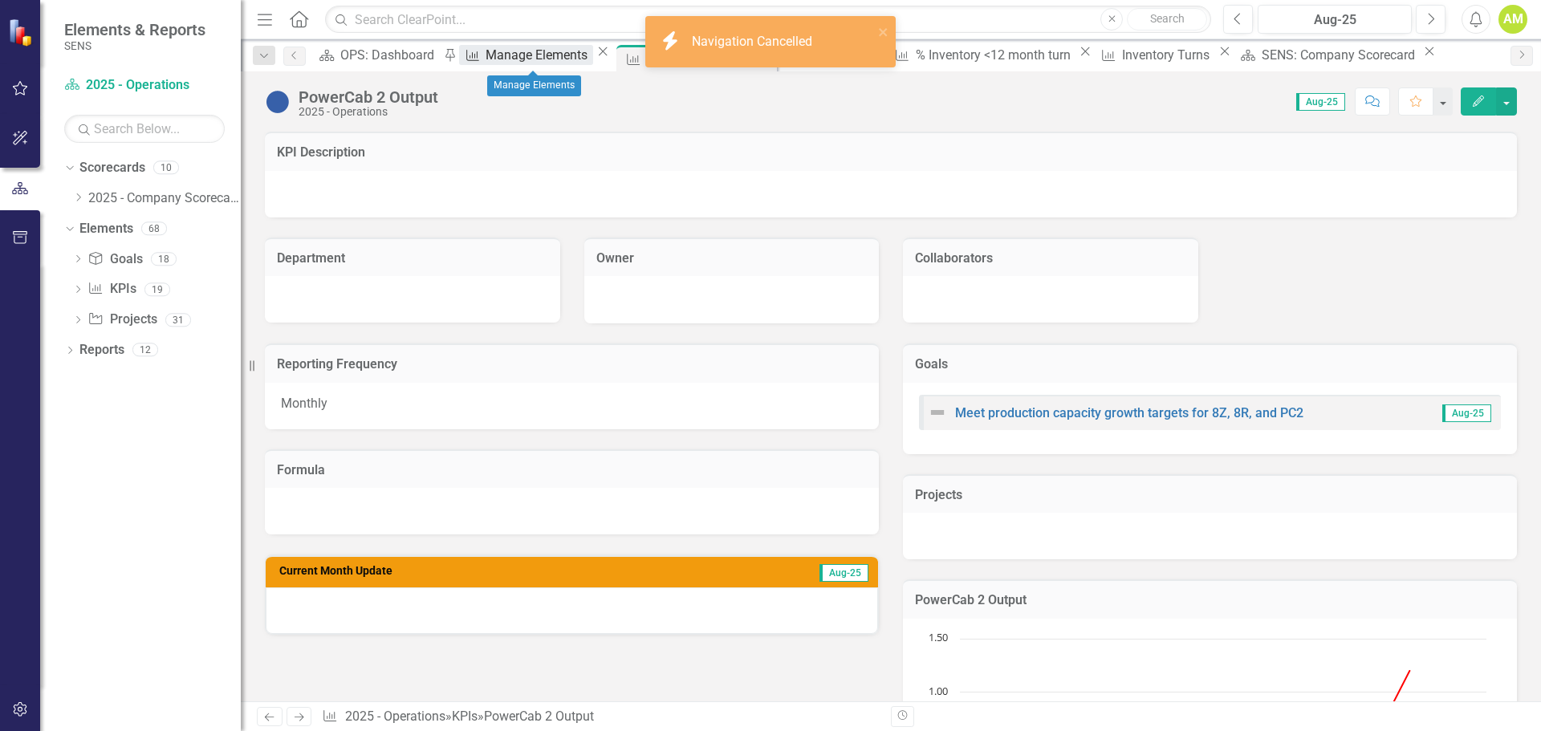
click at [516, 60] on div "Manage Elements" at bounding box center [539, 55] width 107 height 20
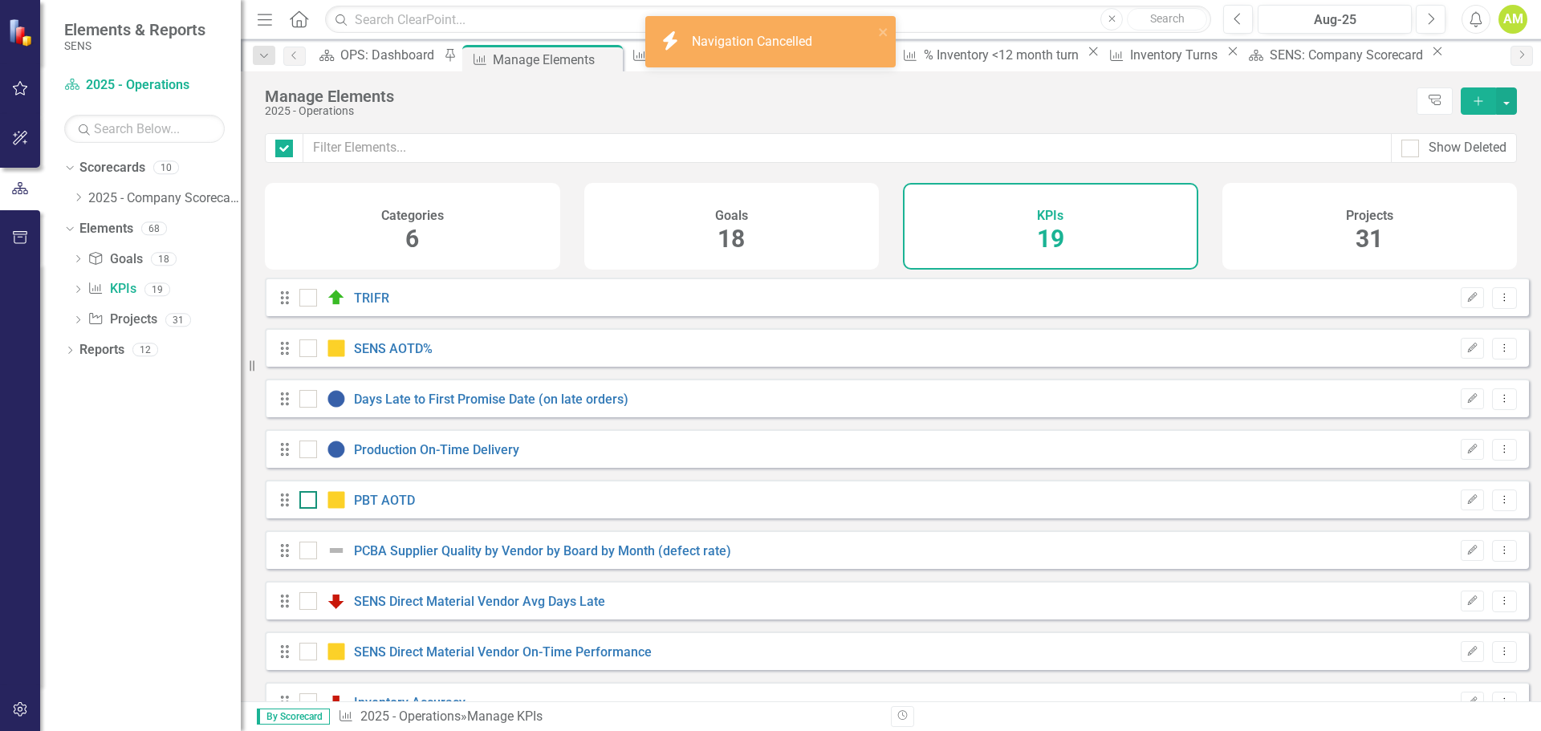
checkbox input "false"
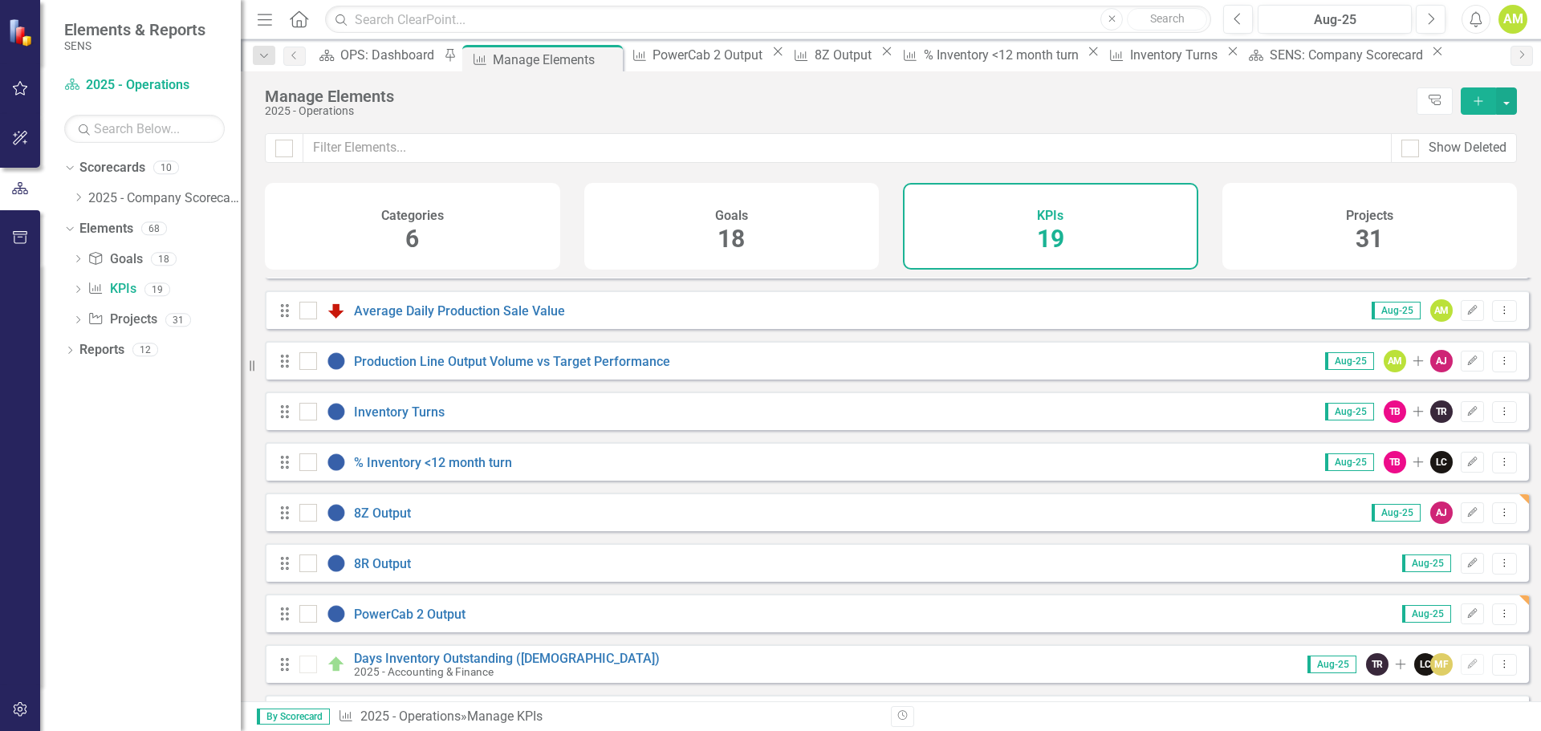
scroll to position [549, 0]
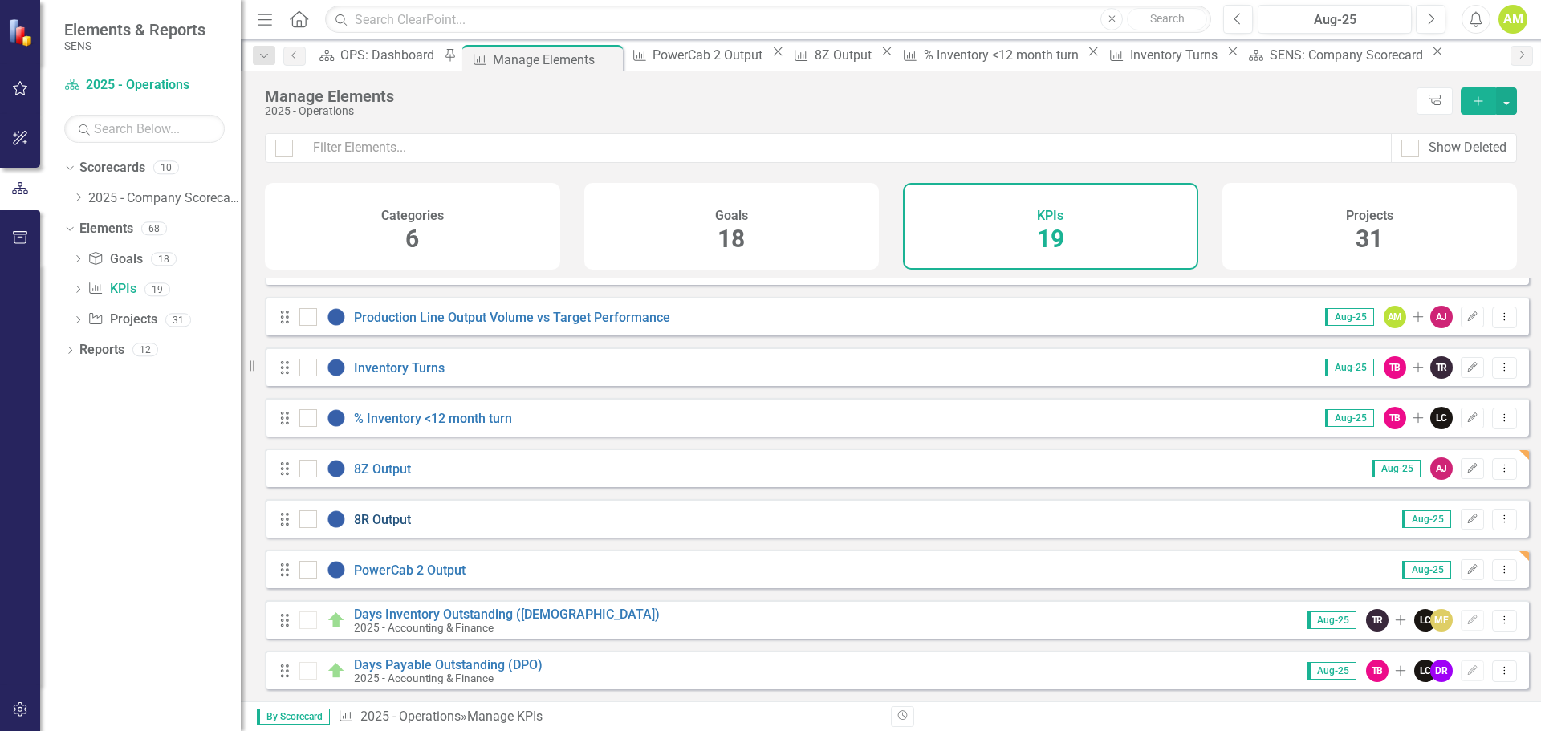
click at [381, 519] on link "8R Output" at bounding box center [382, 519] width 57 height 15
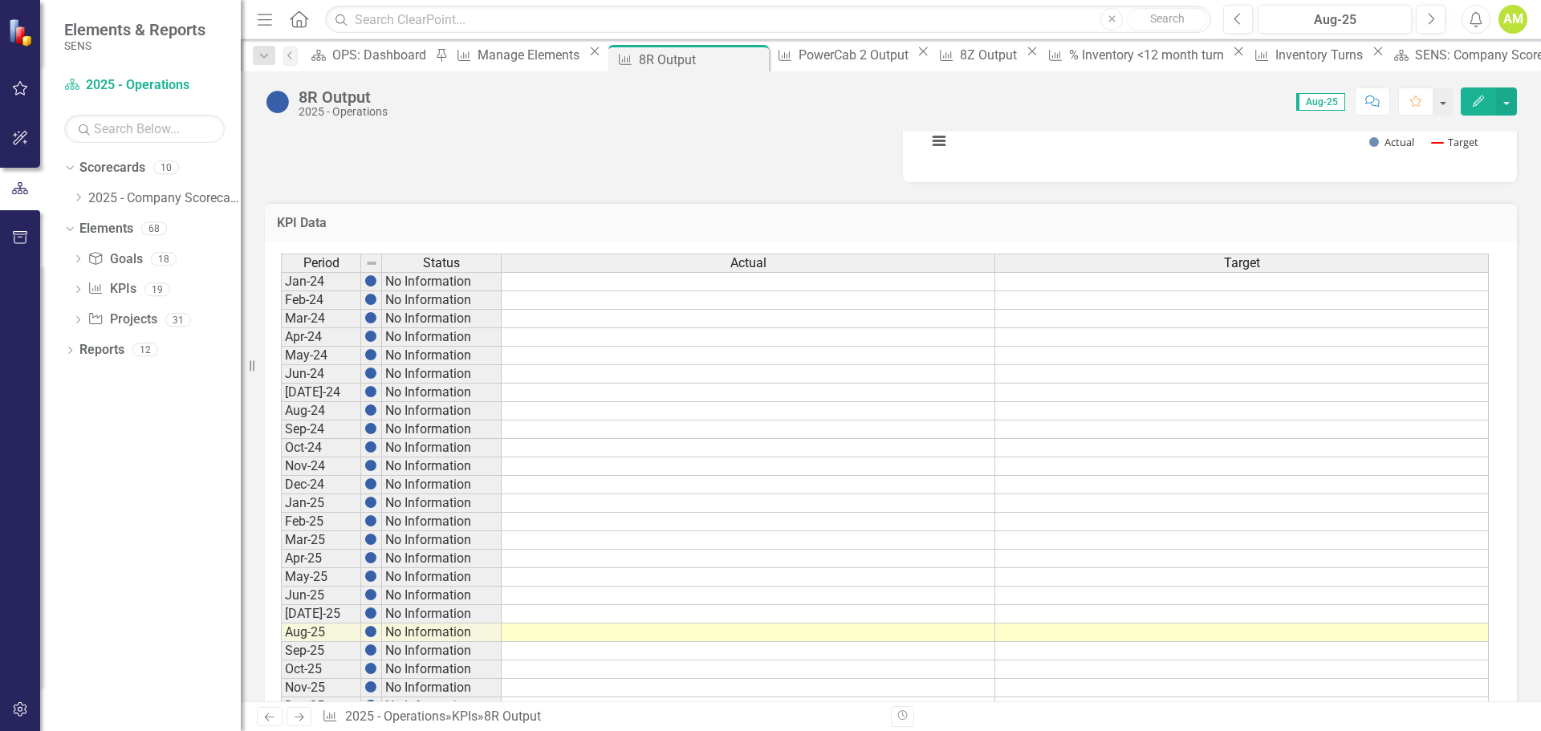
scroll to position [760, 0]
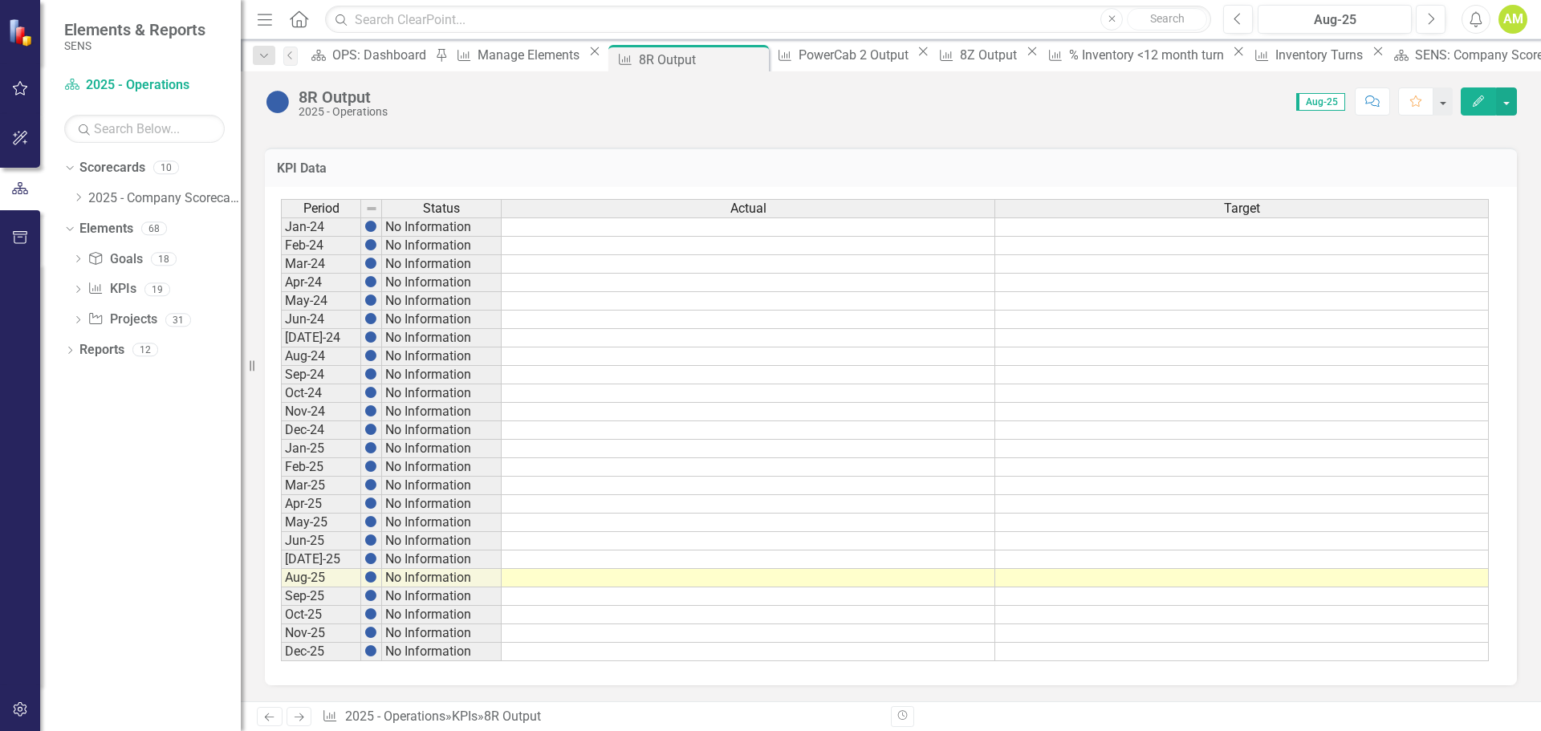
click at [281, 568] on div "Period Status Actual Target Jan-24 No Information Feb-24 No Information Mar-24 …" at bounding box center [281, 430] width 0 height 462
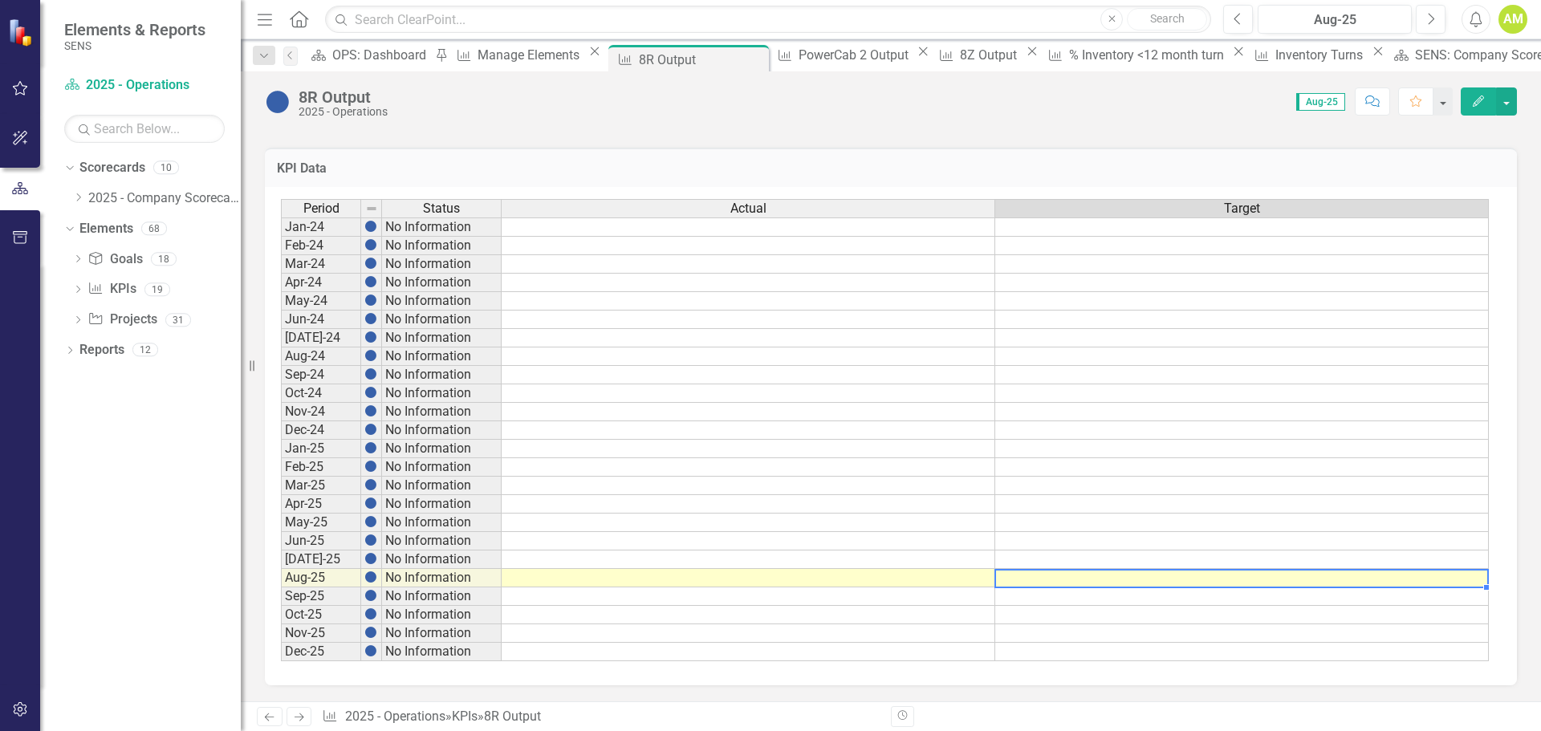
click at [1210, 581] on td at bounding box center [1242, 578] width 494 height 18
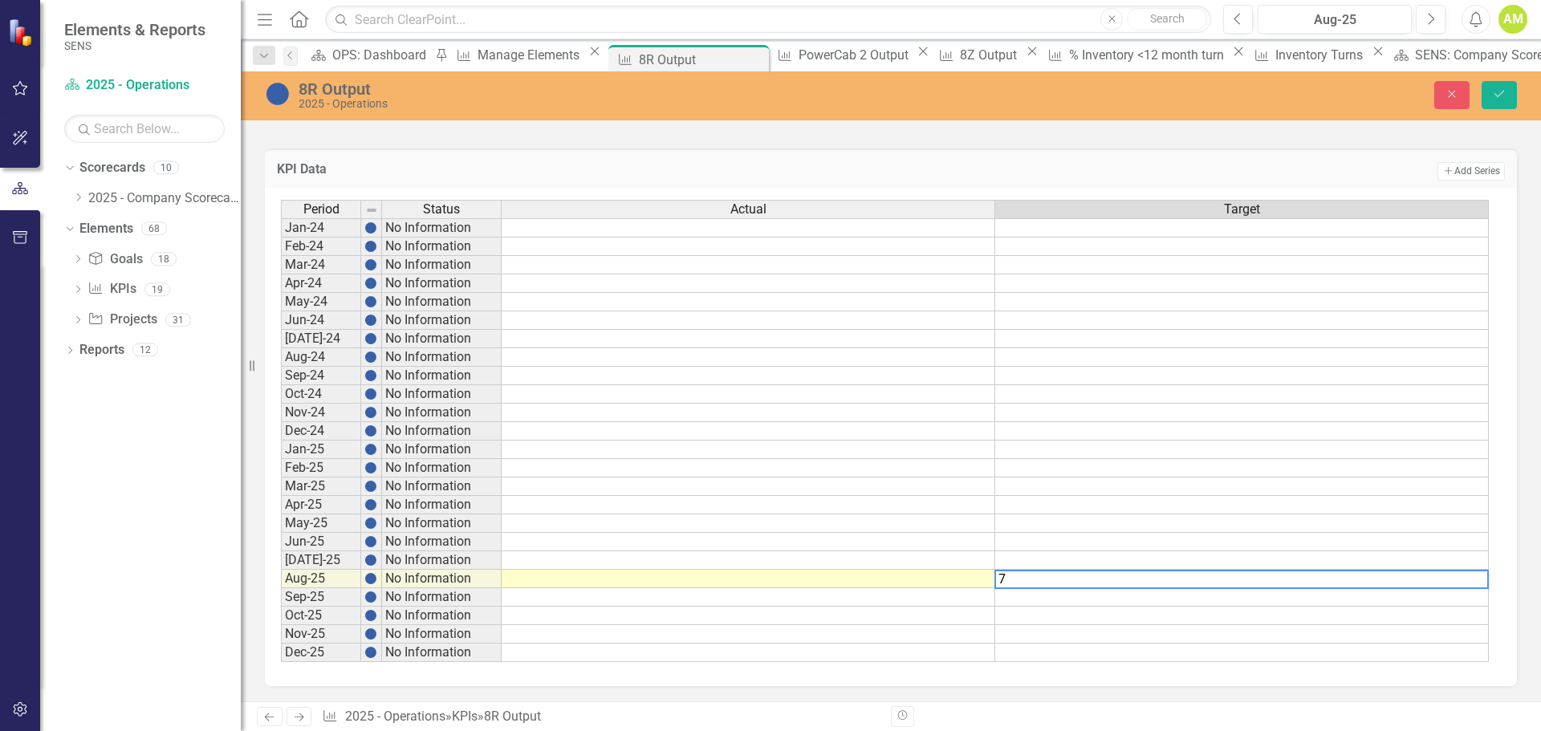
type textarea "7"
click at [1164, 594] on td at bounding box center [1242, 597] width 494 height 18
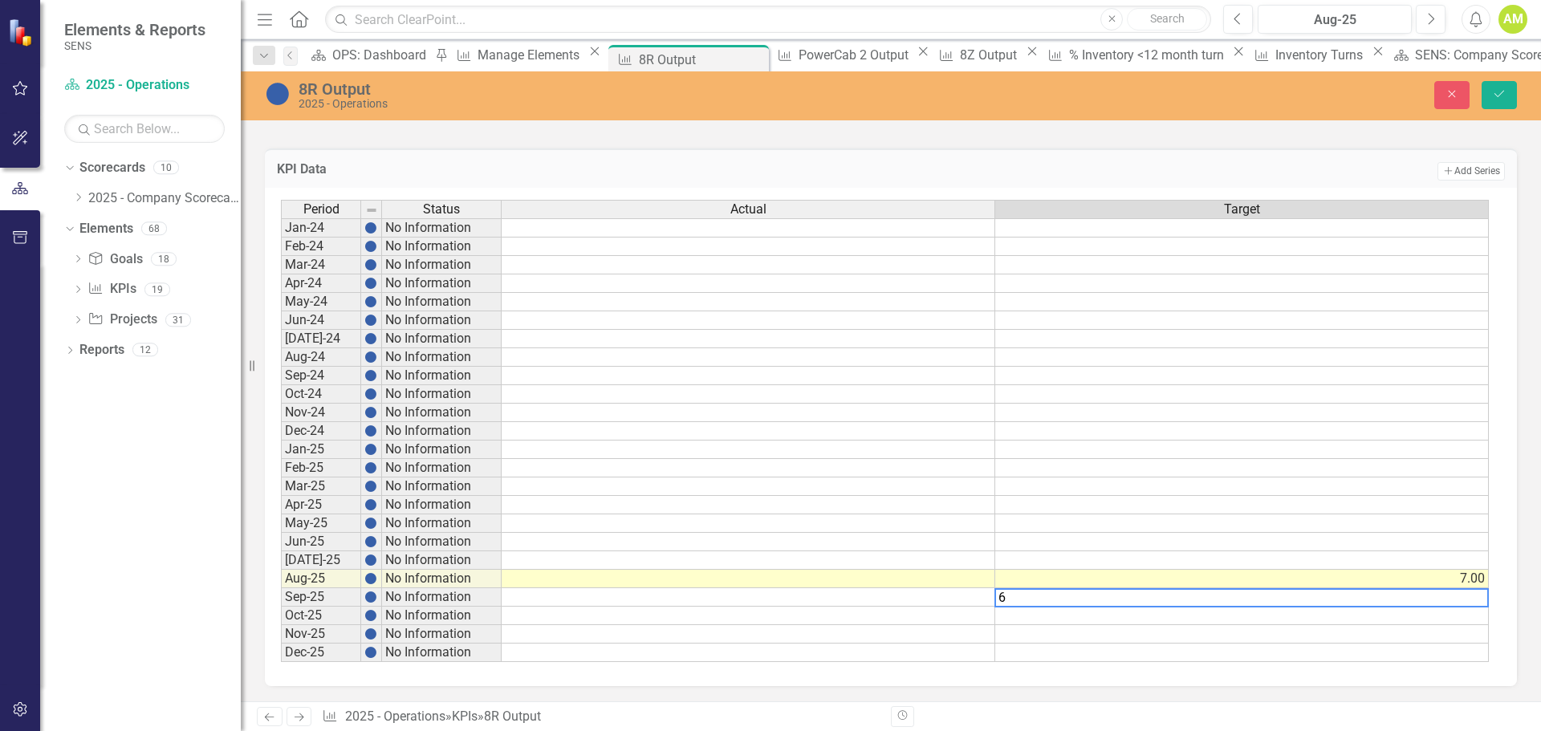
type textarea "6"
click at [1502, 608] on div "Period Status Actual Target Jan-24 No Information Feb-24 No Information Mar-24 …" at bounding box center [891, 437] width 1252 height 498
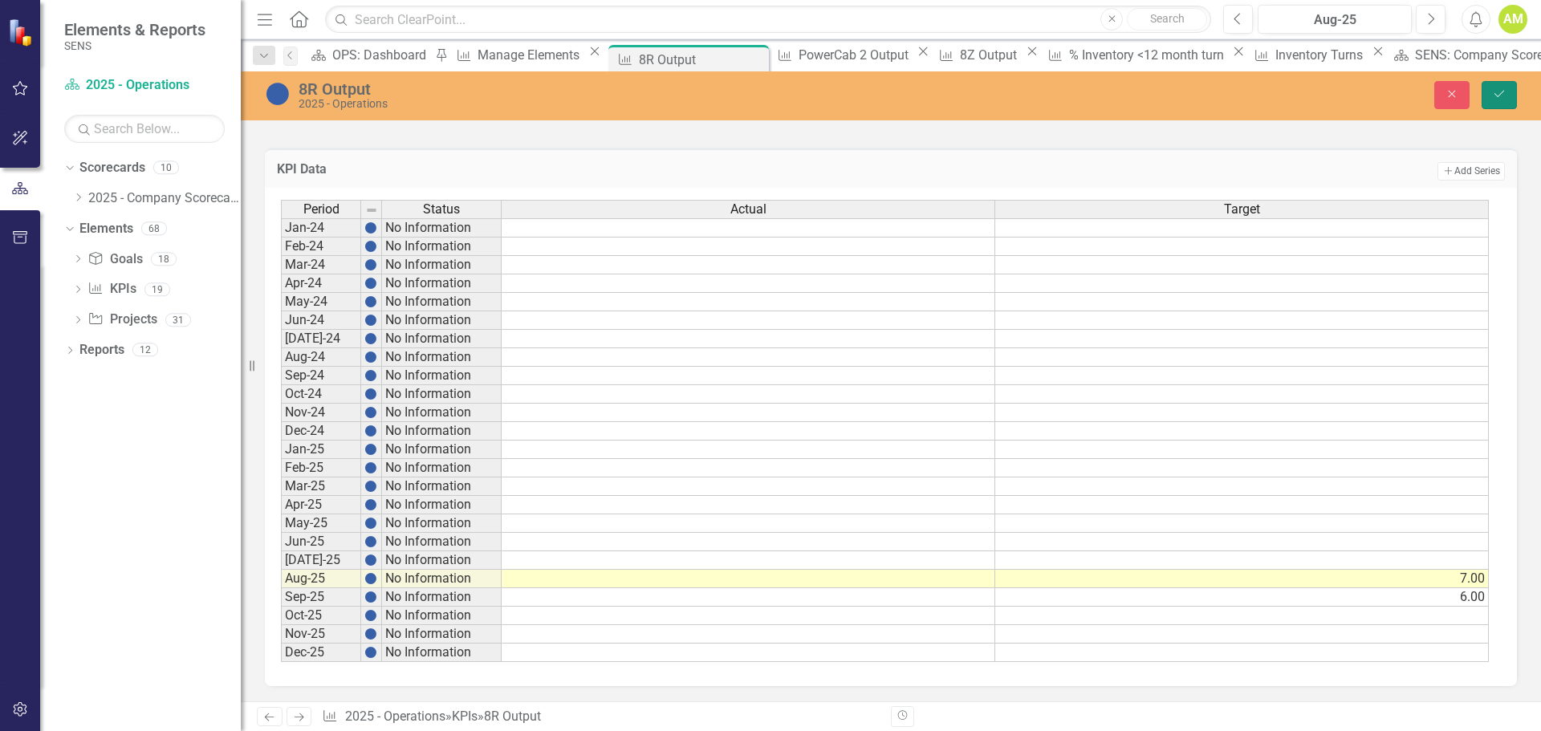
click at [1503, 94] on icon "Save" at bounding box center [1499, 93] width 14 height 11
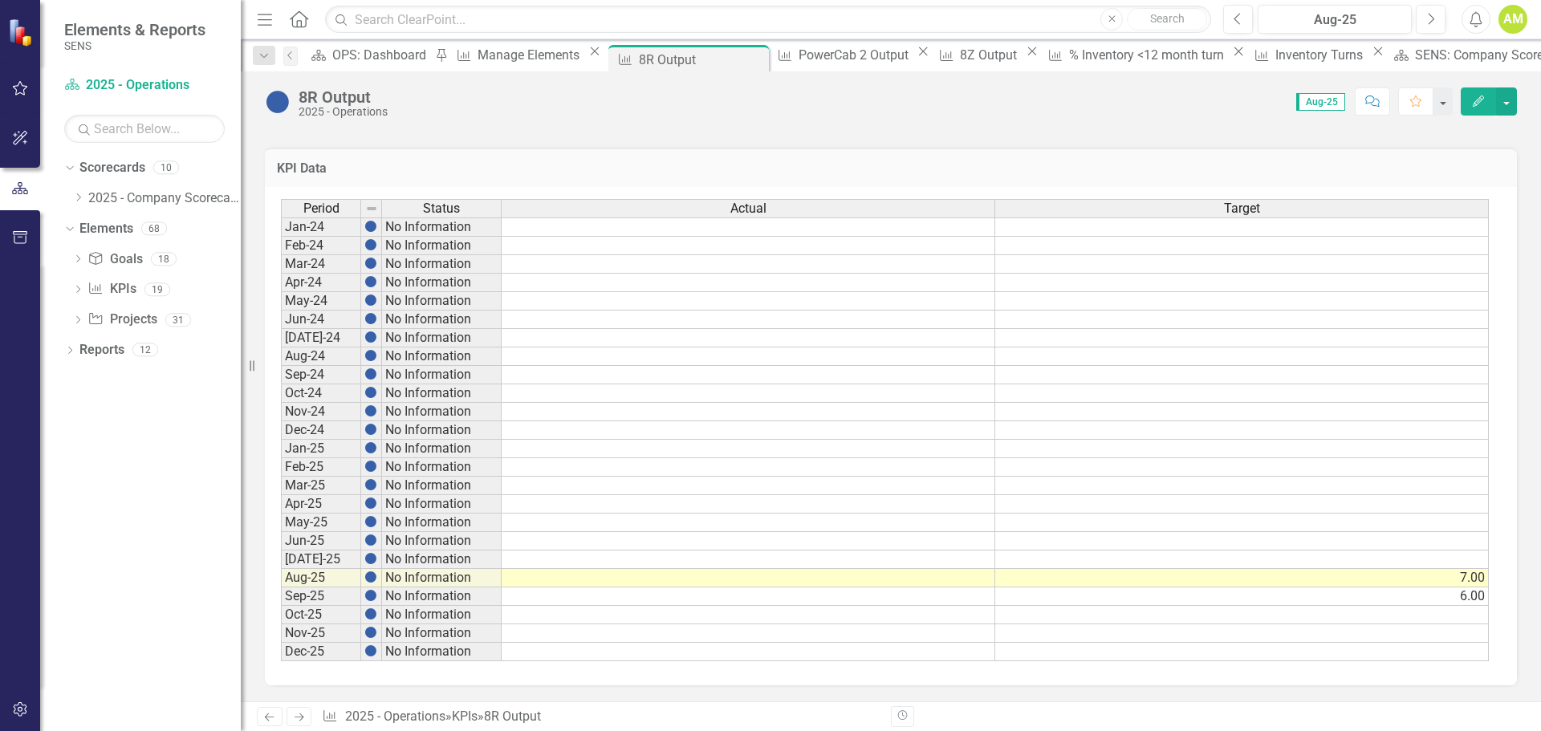
click at [534, 582] on td at bounding box center [749, 578] width 494 height 18
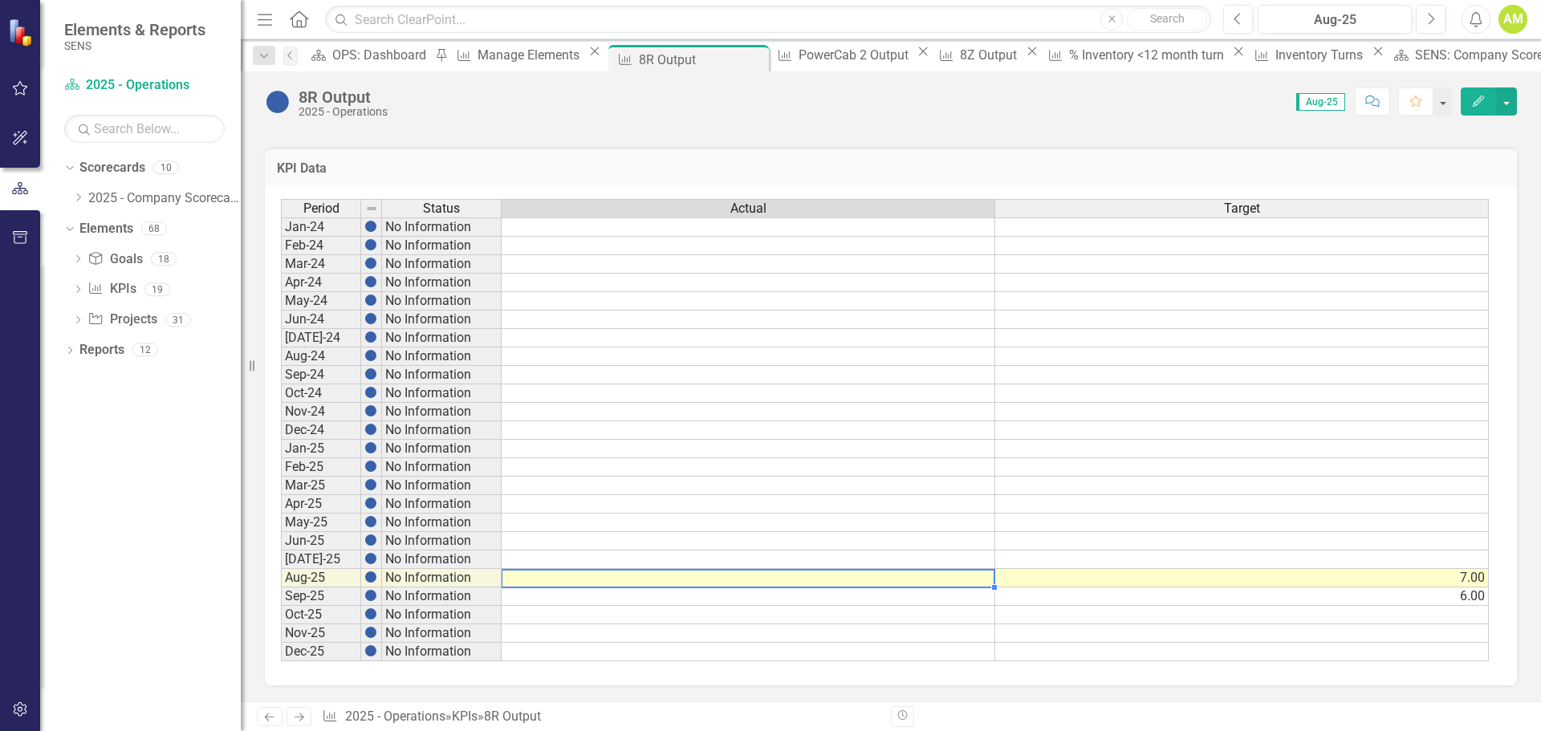
click at [632, 575] on td at bounding box center [749, 578] width 494 height 18
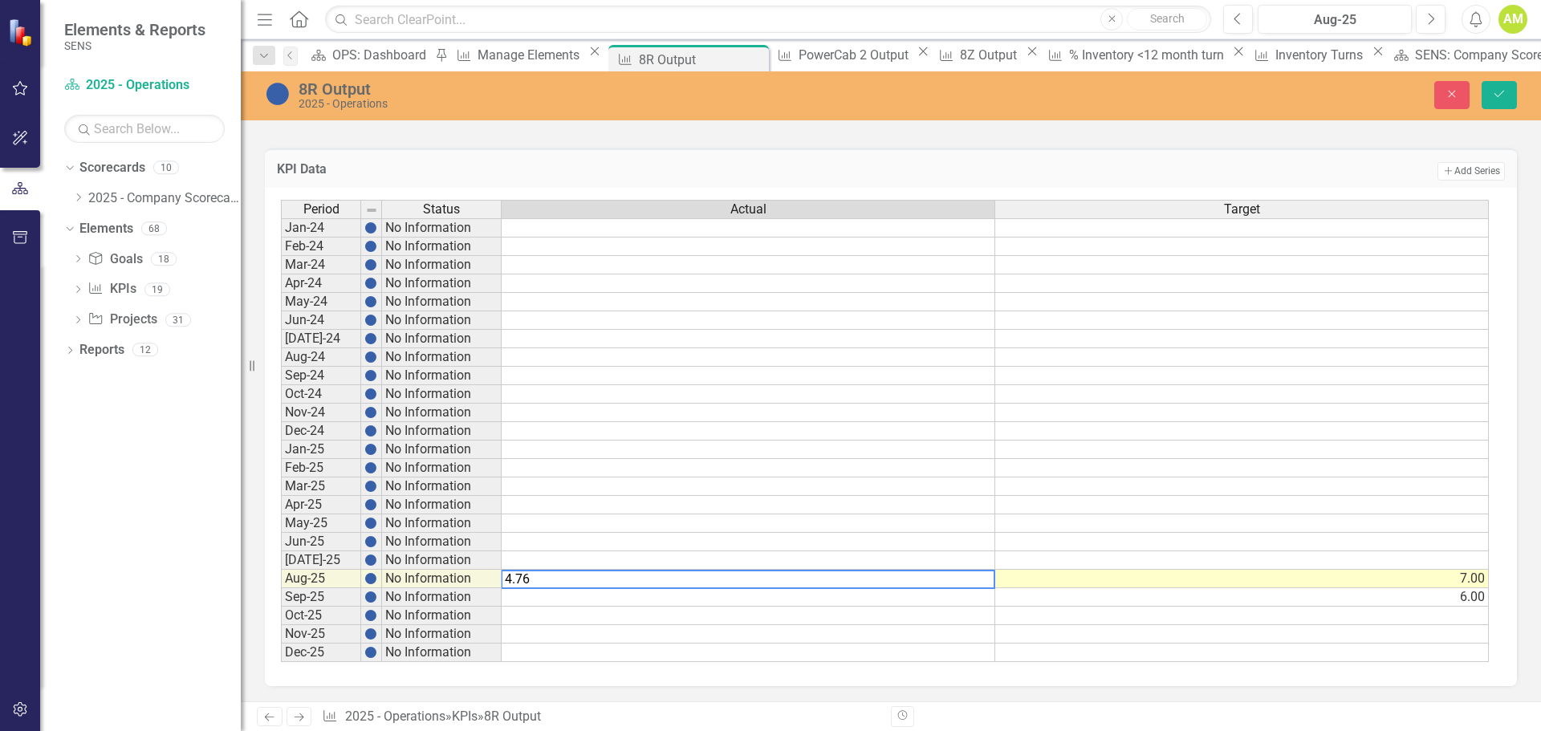
type textarea "4.76"
click at [933, 196] on div "Period Status Actual Target Jan-24 No Information Feb-24 No Information Mar-24 …" at bounding box center [891, 437] width 1252 height 498
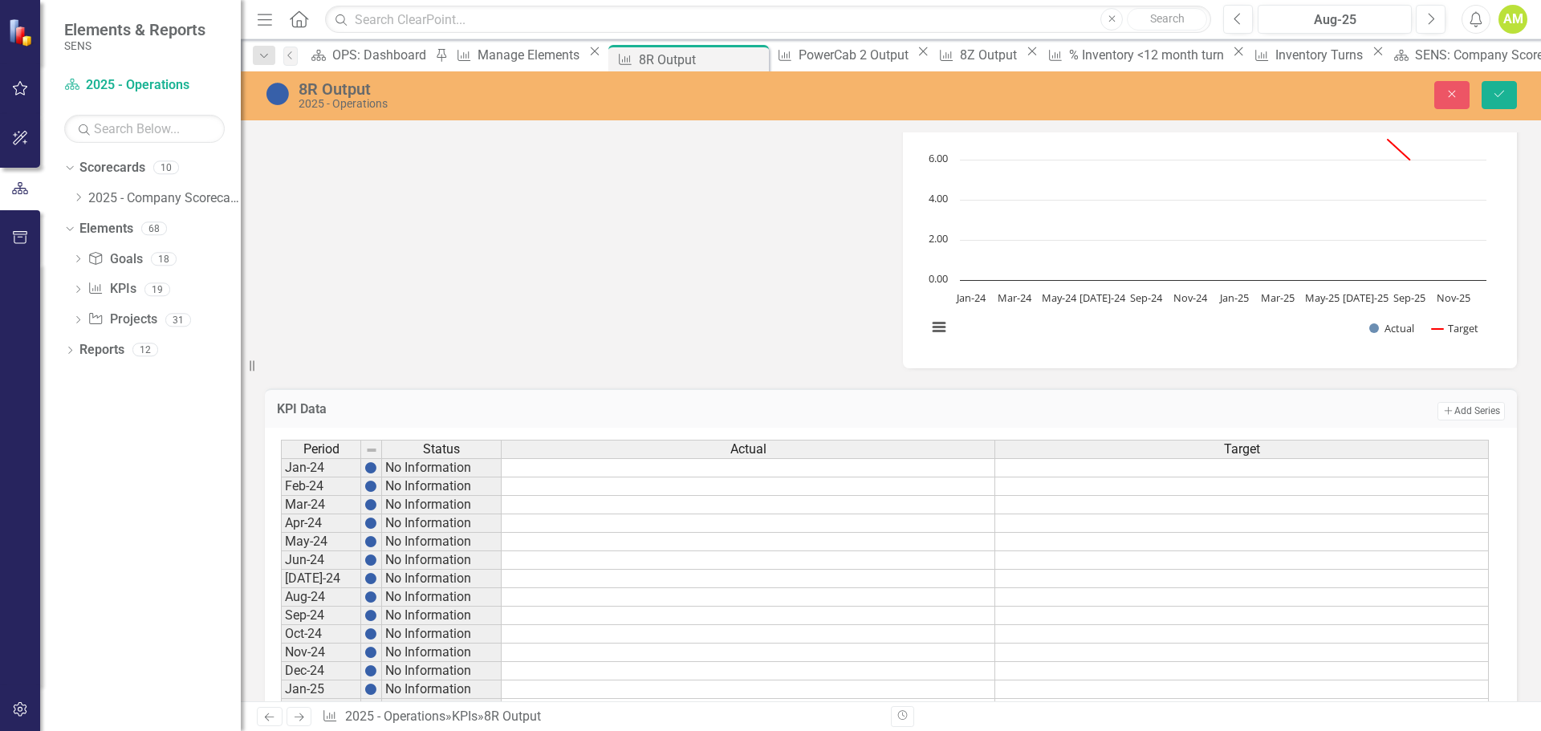
scroll to position [519, 0]
click at [1502, 97] on icon "Save" at bounding box center [1499, 93] width 14 height 11
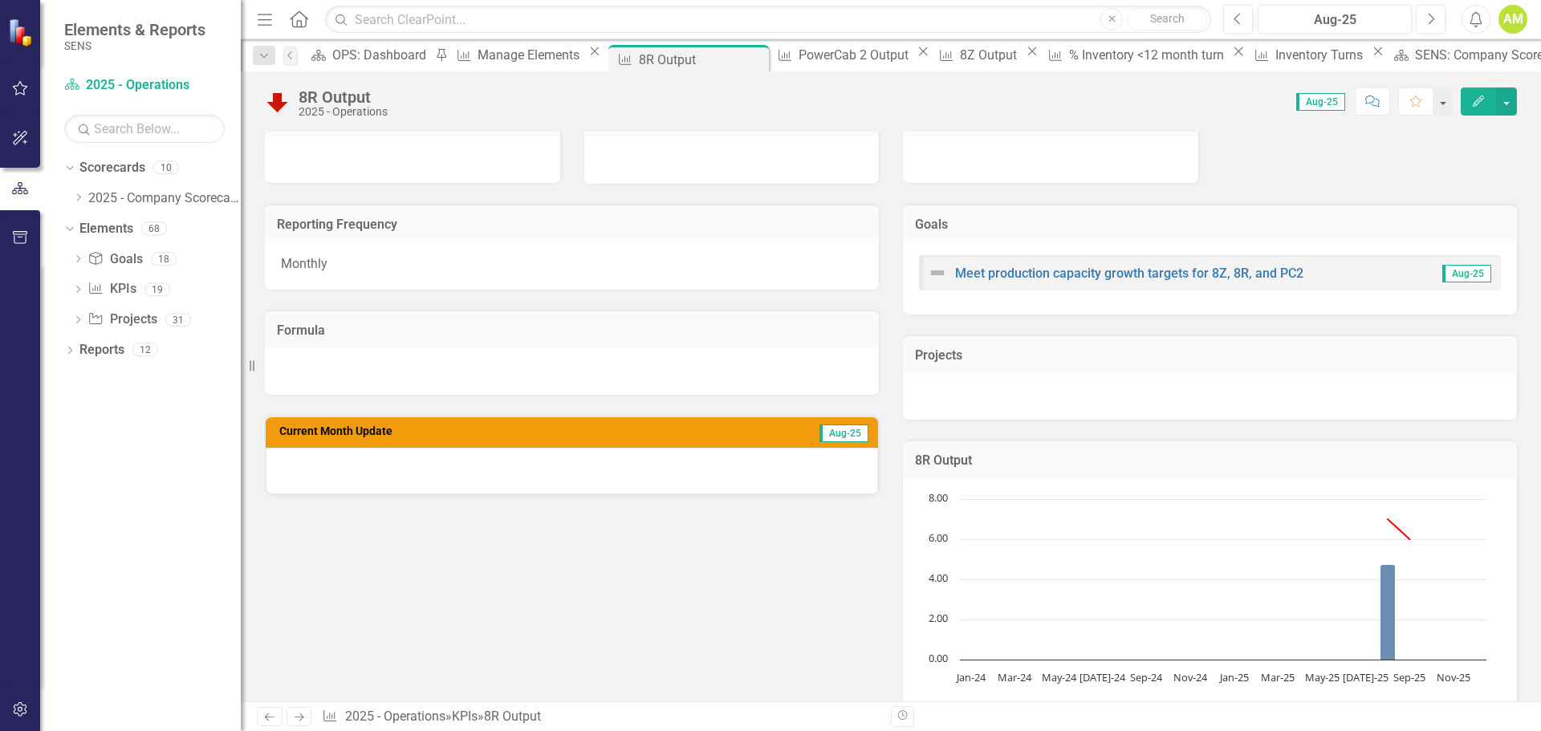
scroll to position [0, 0]
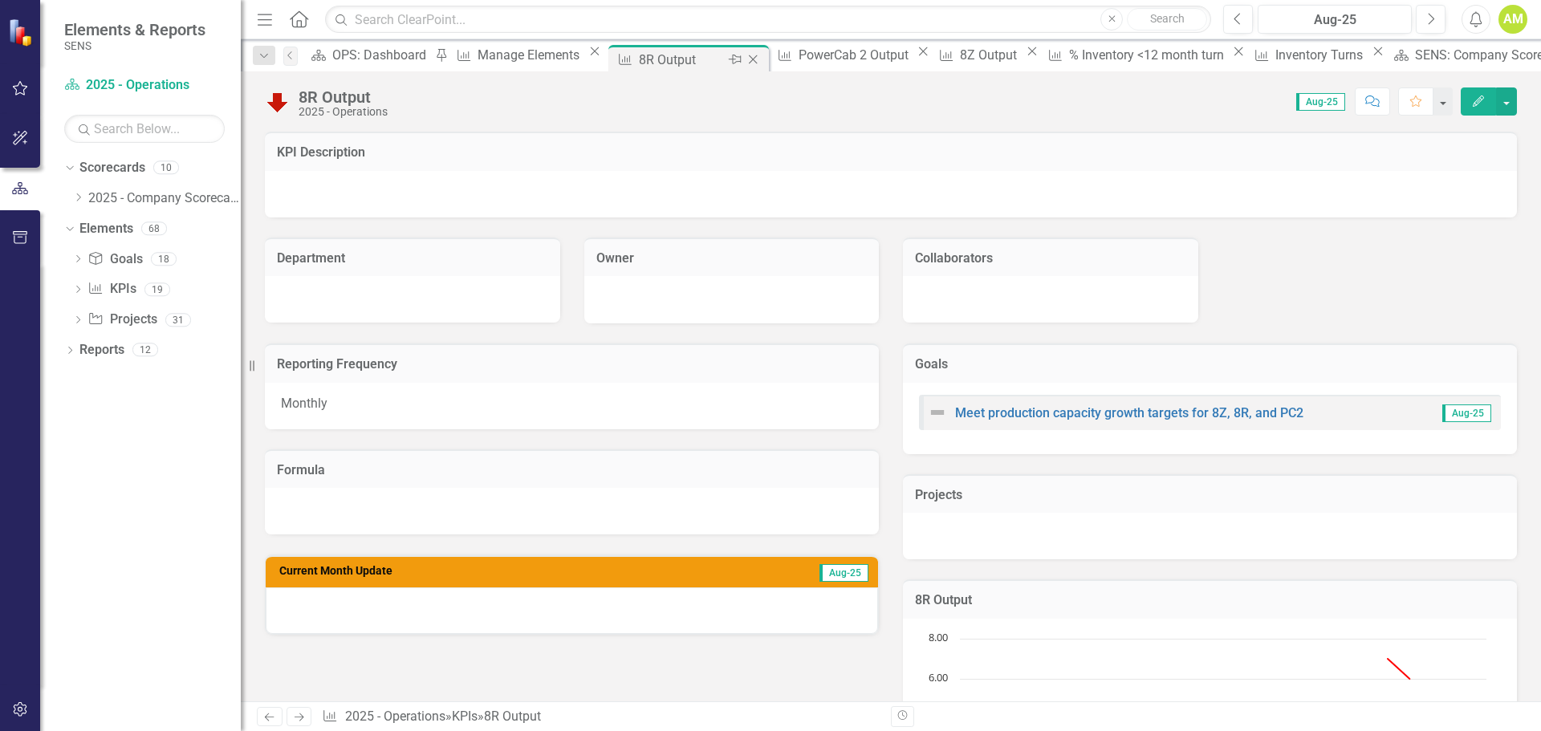
click at [749, 60] on icon at bounding box center [753, 59] width 9 height 9
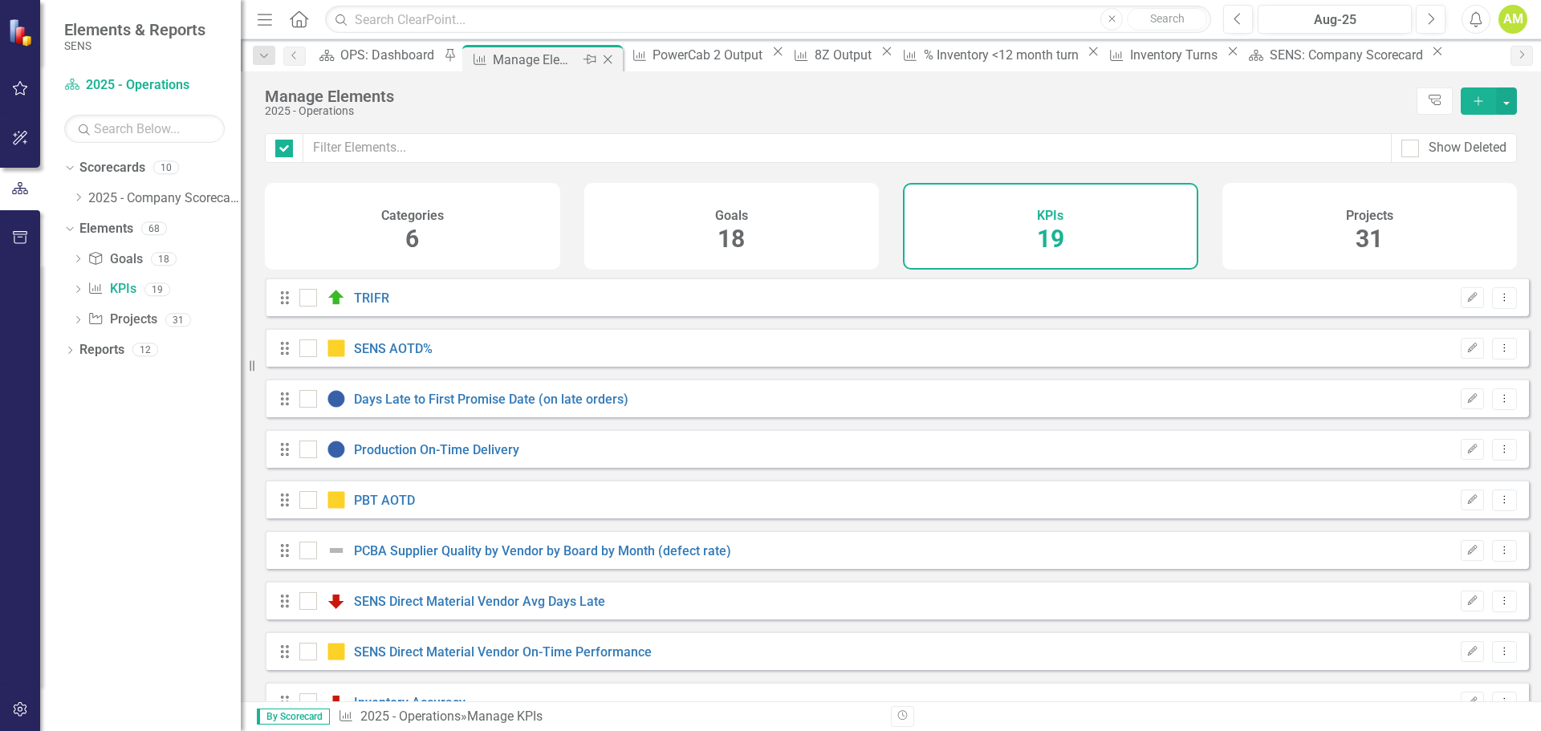
checkbox input "false"
click at [534, 65] on div "Manage Elements" at bounding box center [536, 60] width 86 height 20
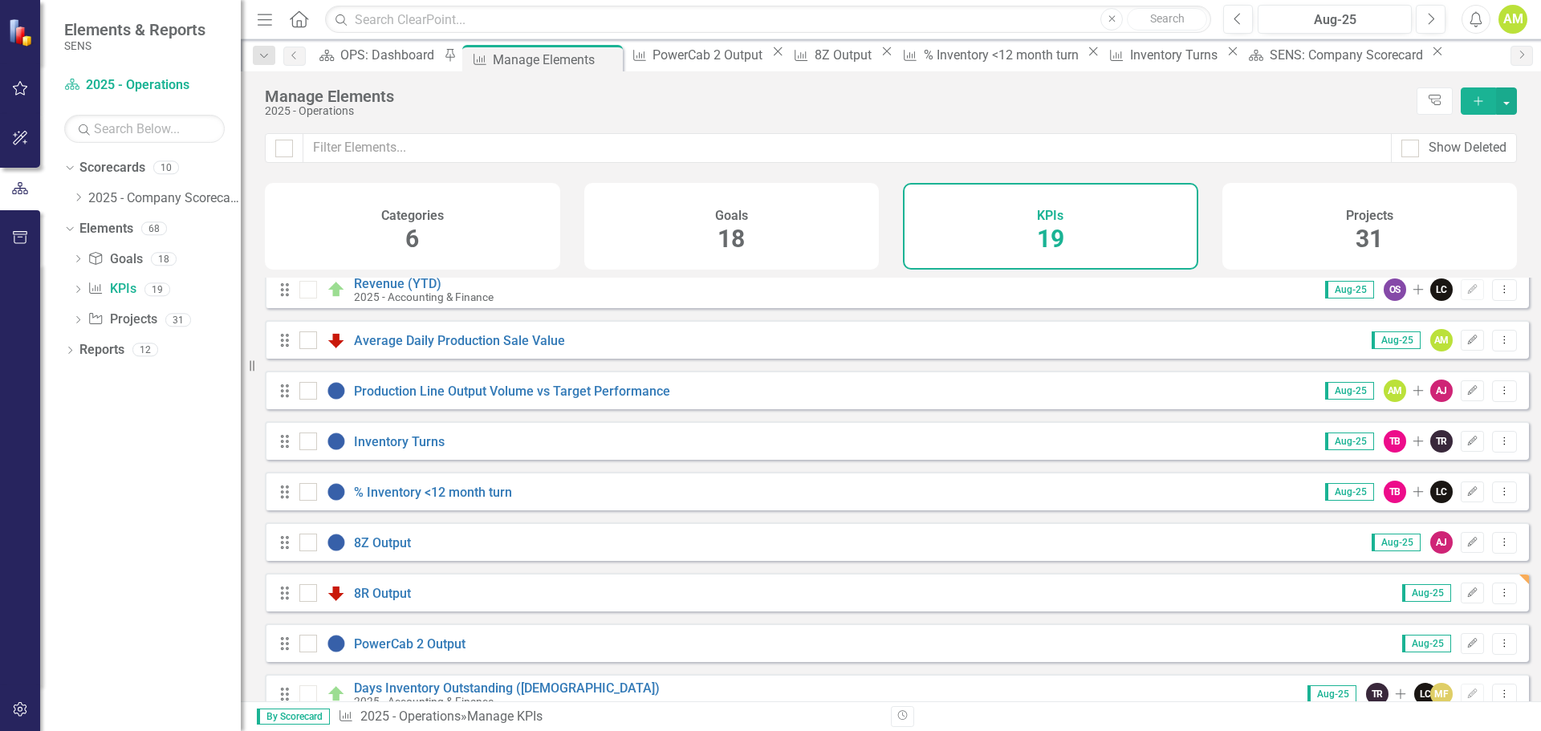
scroll to position [549, 0]
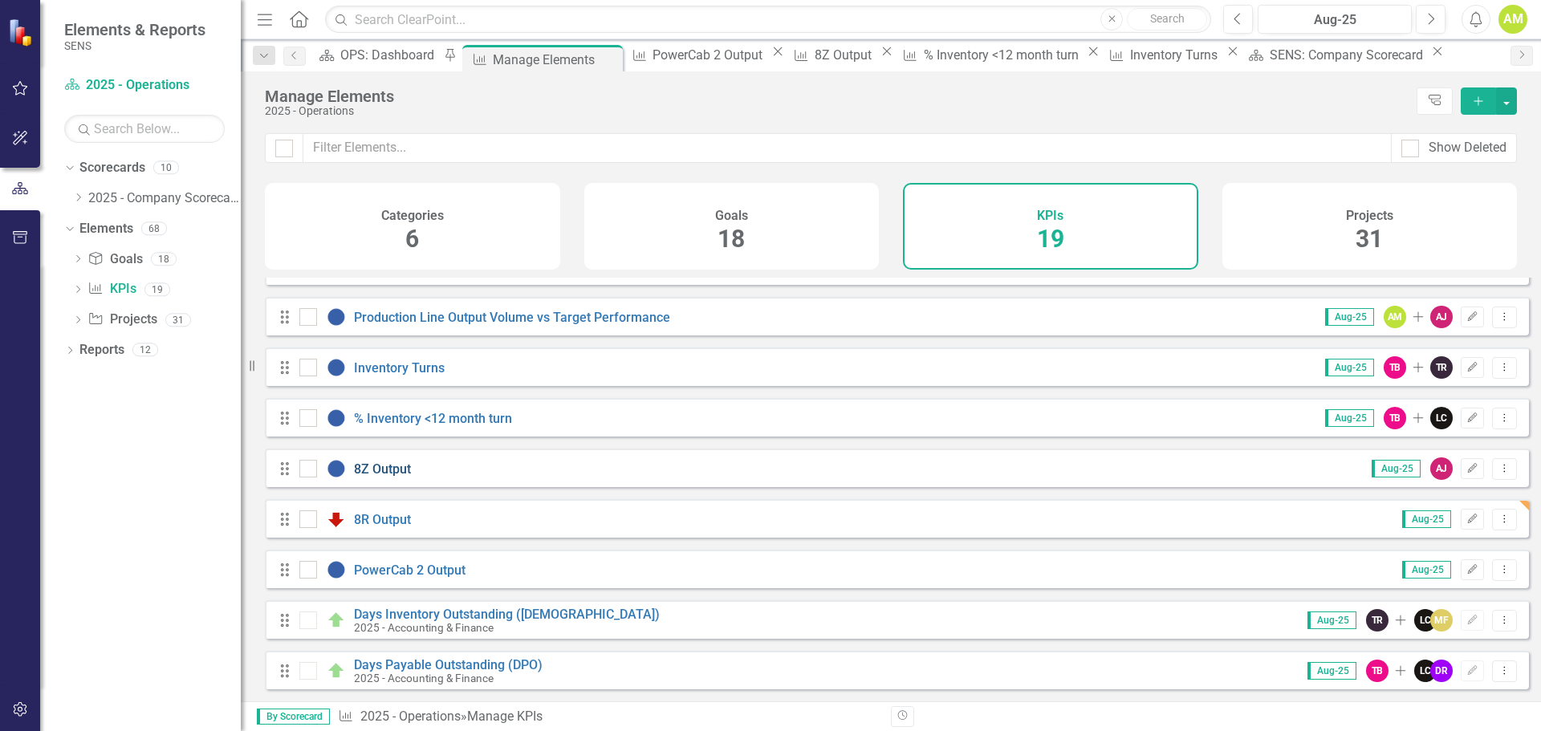
click at [388, 464] on link "8Z Output" at bounding box center [382, 468] width 57 height 15
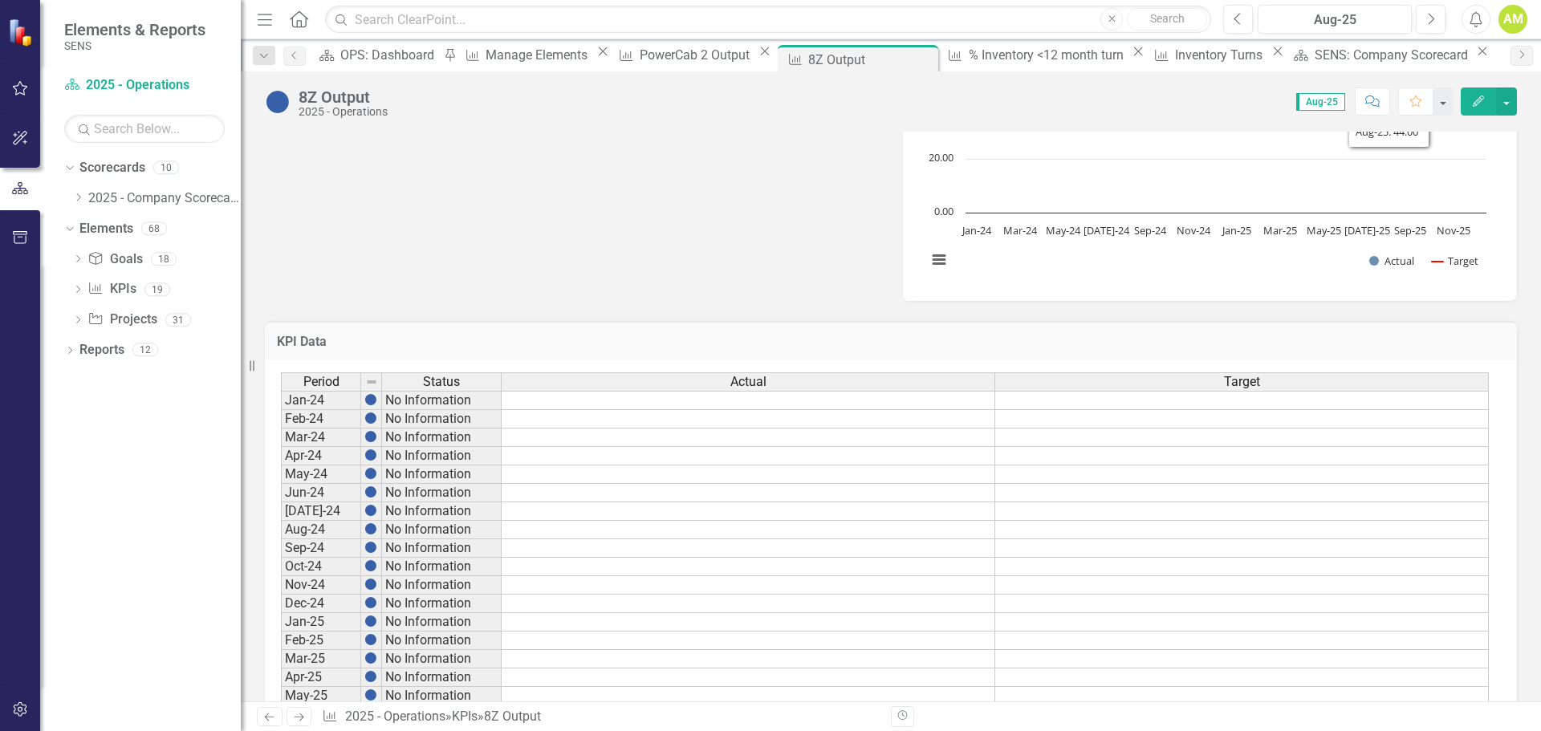
scroll to position [763, 0]
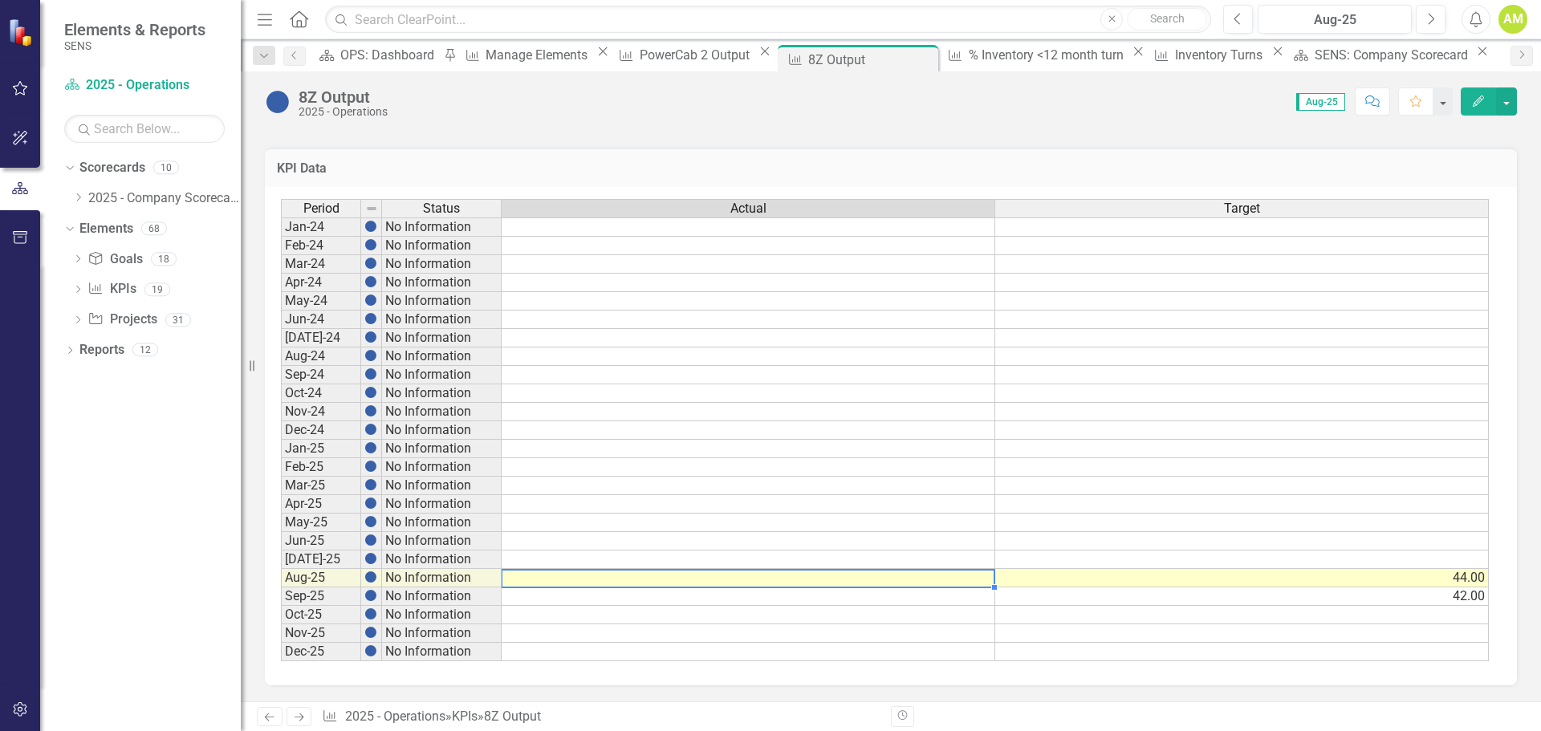
click at [595, 578] on td at bounding box center [749, 578] width 494 height 18
click at [281, 567] on div "Period Status Actual Target Jan-24 No Information Feb-24 No Information Mar-24 …" at bounding box center [281, 430] width 0 height 462
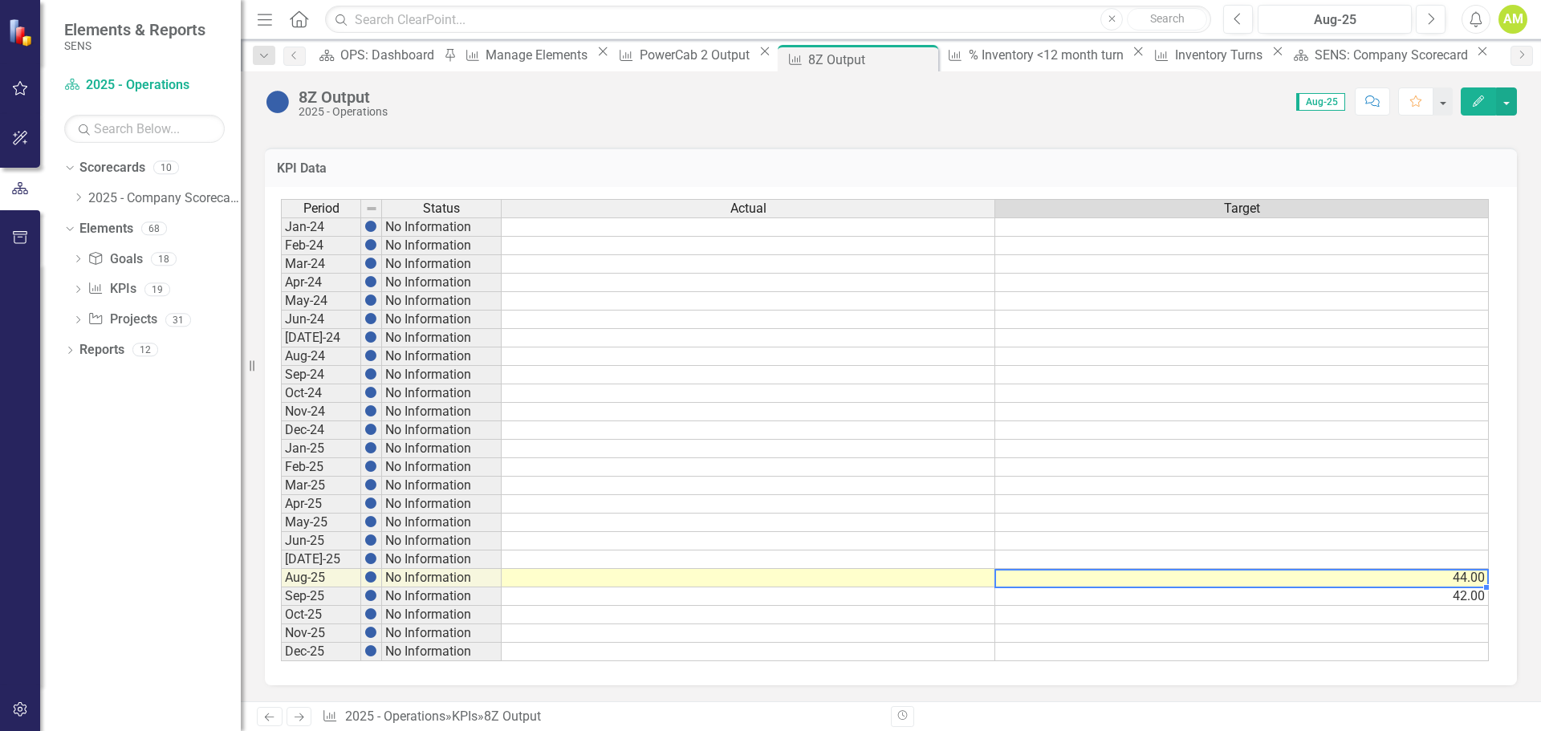
click at [1458, 579] on td "44.00" at bounding box center [1242, 578] width 494 height 18
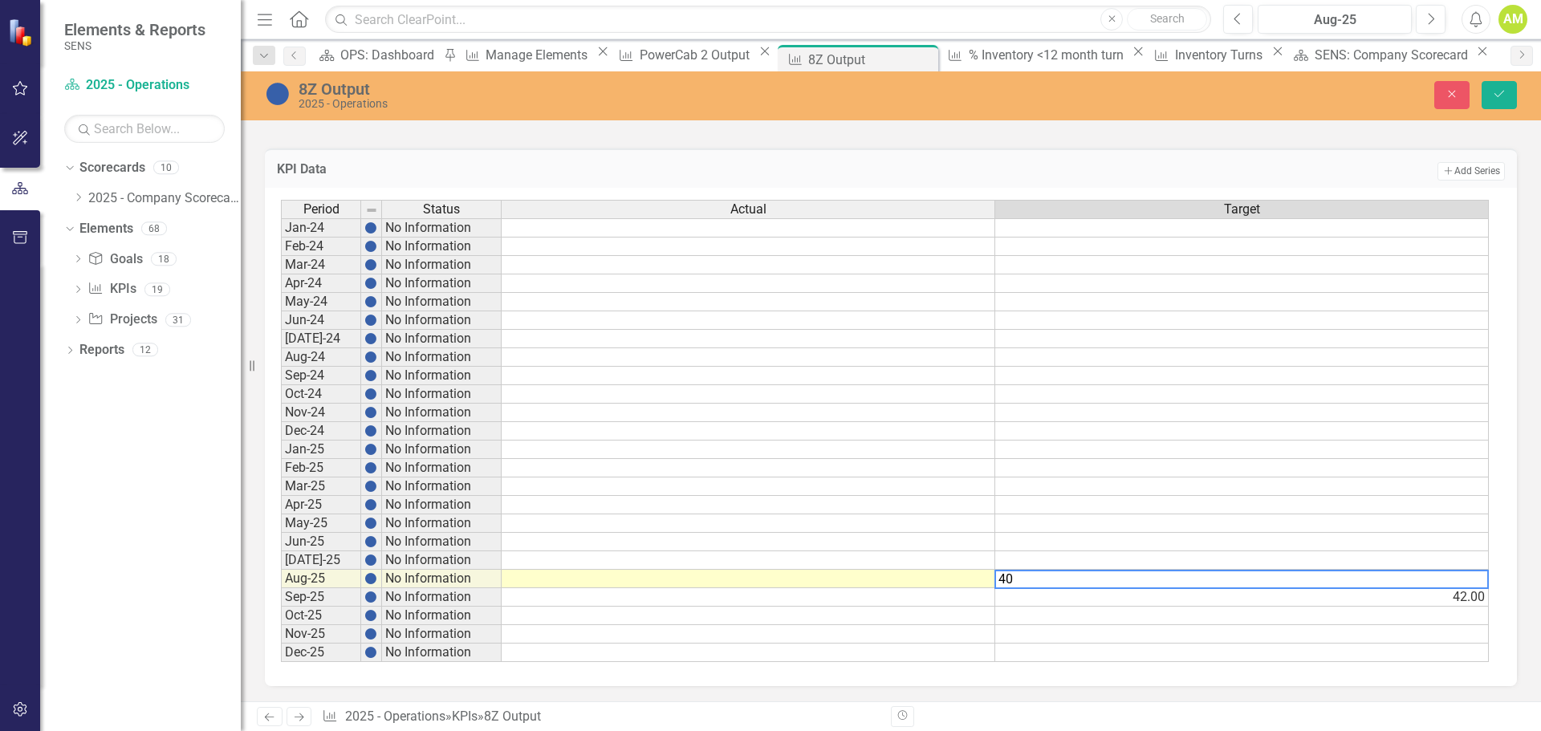
type textarea "40"
click at [895, 590] on td at bounding box center [749, 597] width 494 height 18
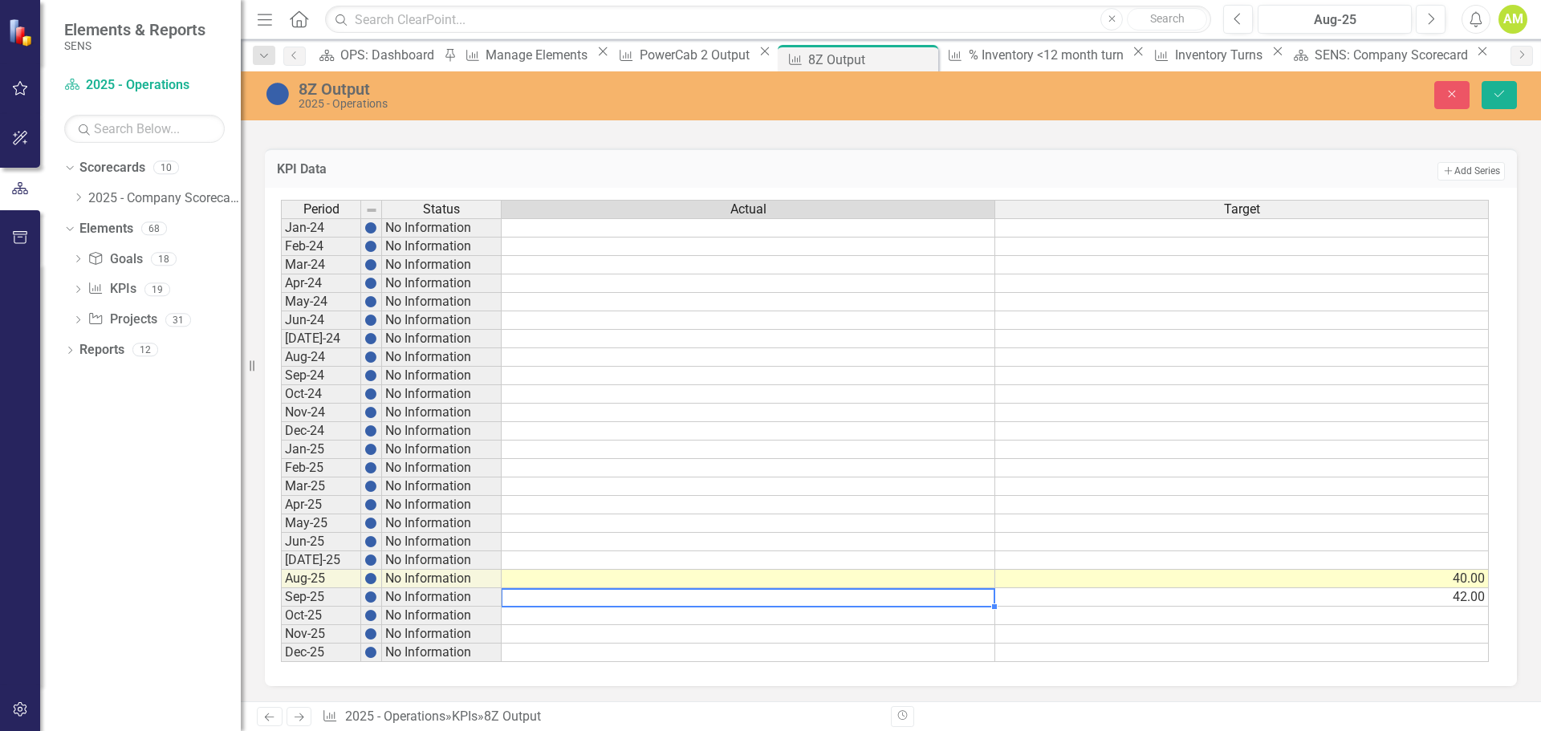
click at [911, 579] on td at bounding box center [749, 579] width 494 height 18
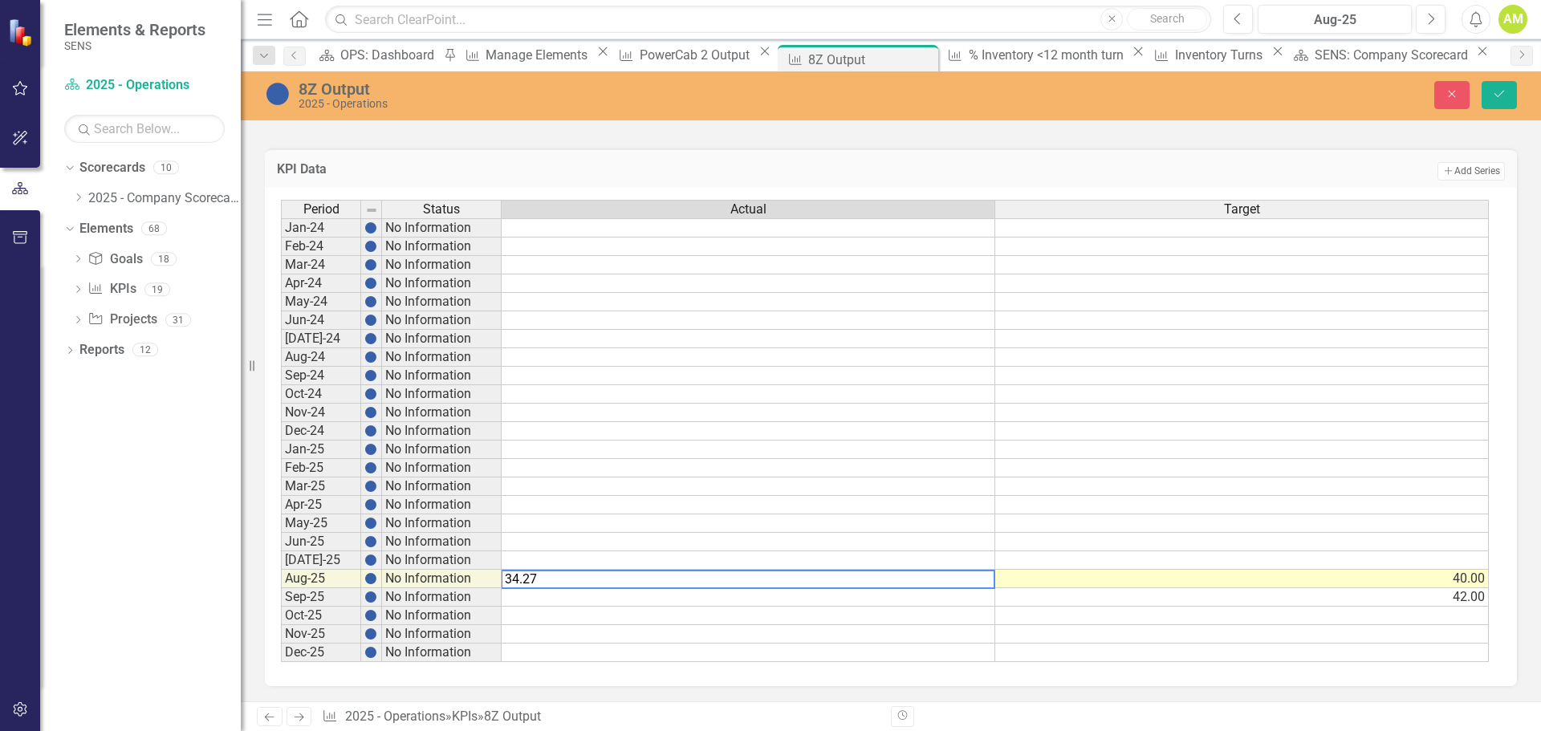
type textarea "34.27"
click at [1014, 193] on div "Period Status Actual Target Jan-24 No Information Feb-24 No Information Mar-24 …" at bounding box center [891, 437] width 1252 height 498
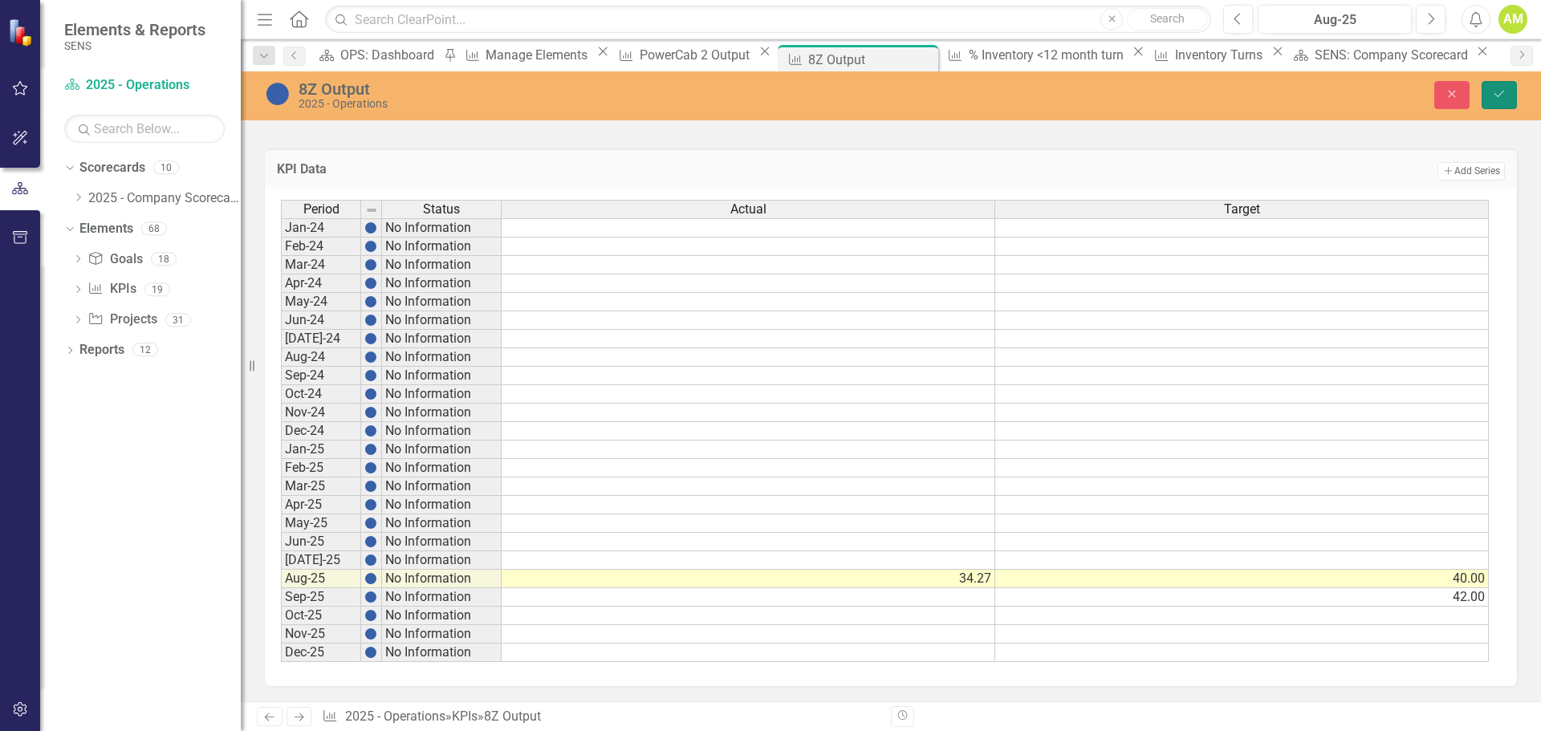
click at [1502, 93] on icon "Save" at bounding box center [1499, 93] width 14 height 11
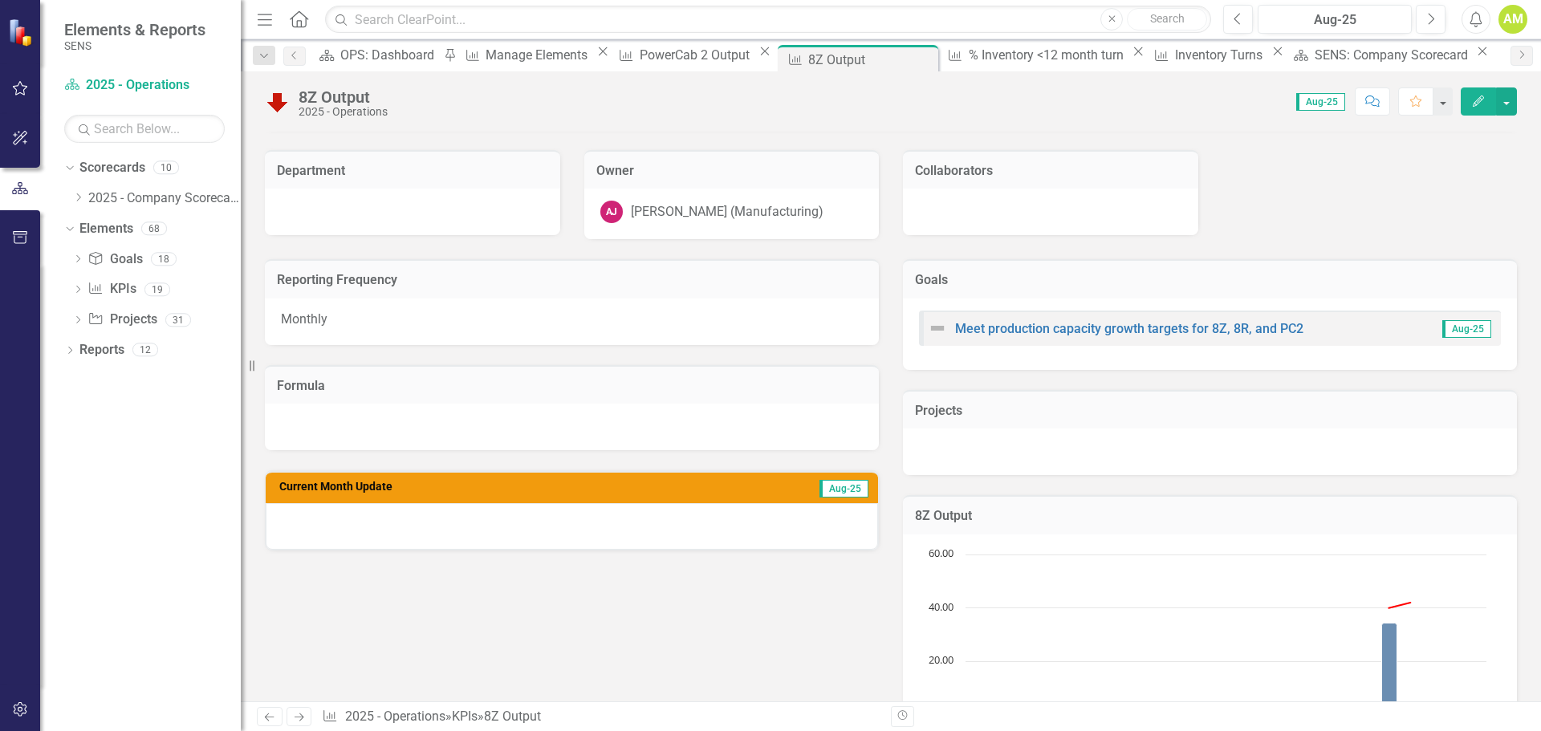
scroll to position [0, 0]
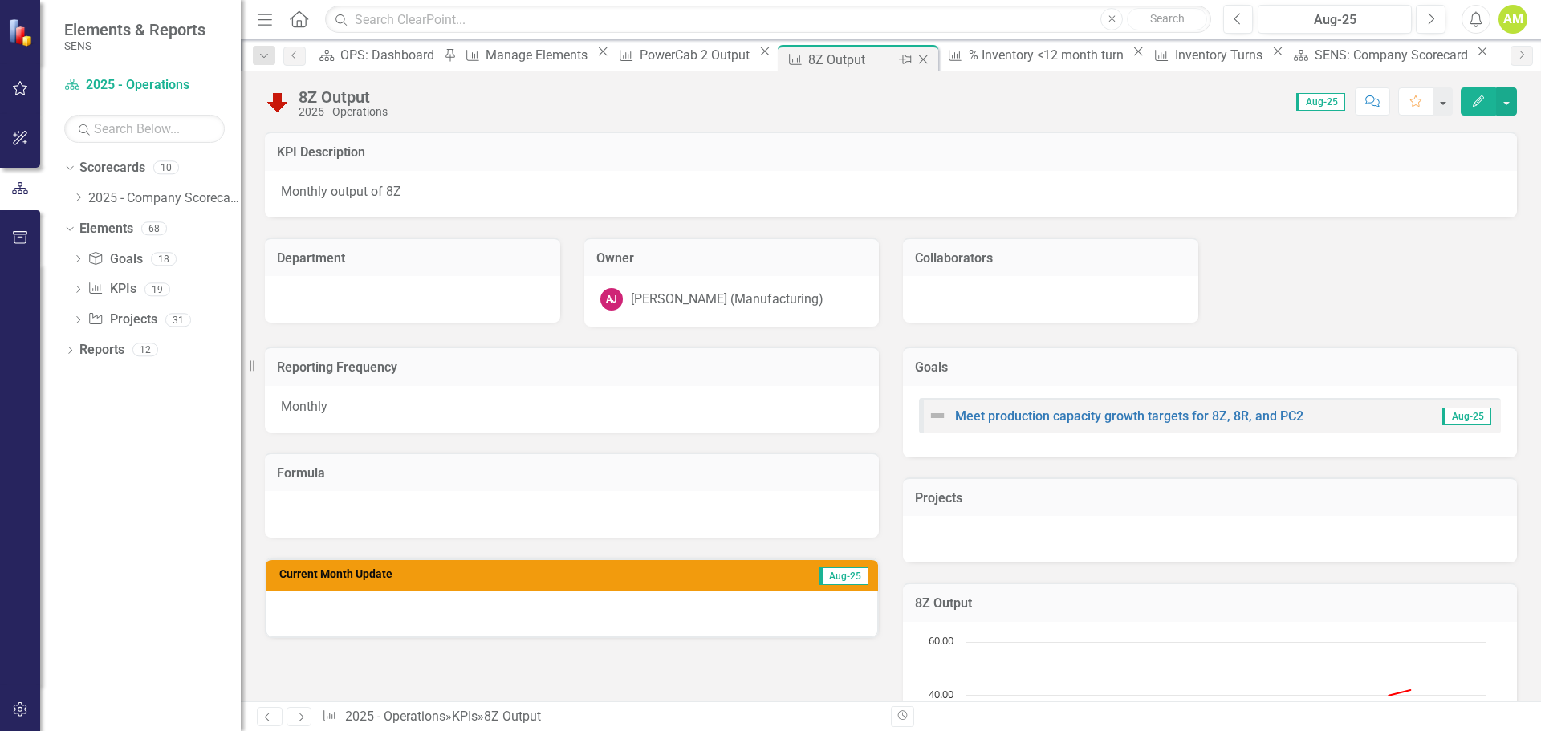
click at [915, 59] on icon "Close" at bounding box center [923, 59] width 16 height 13
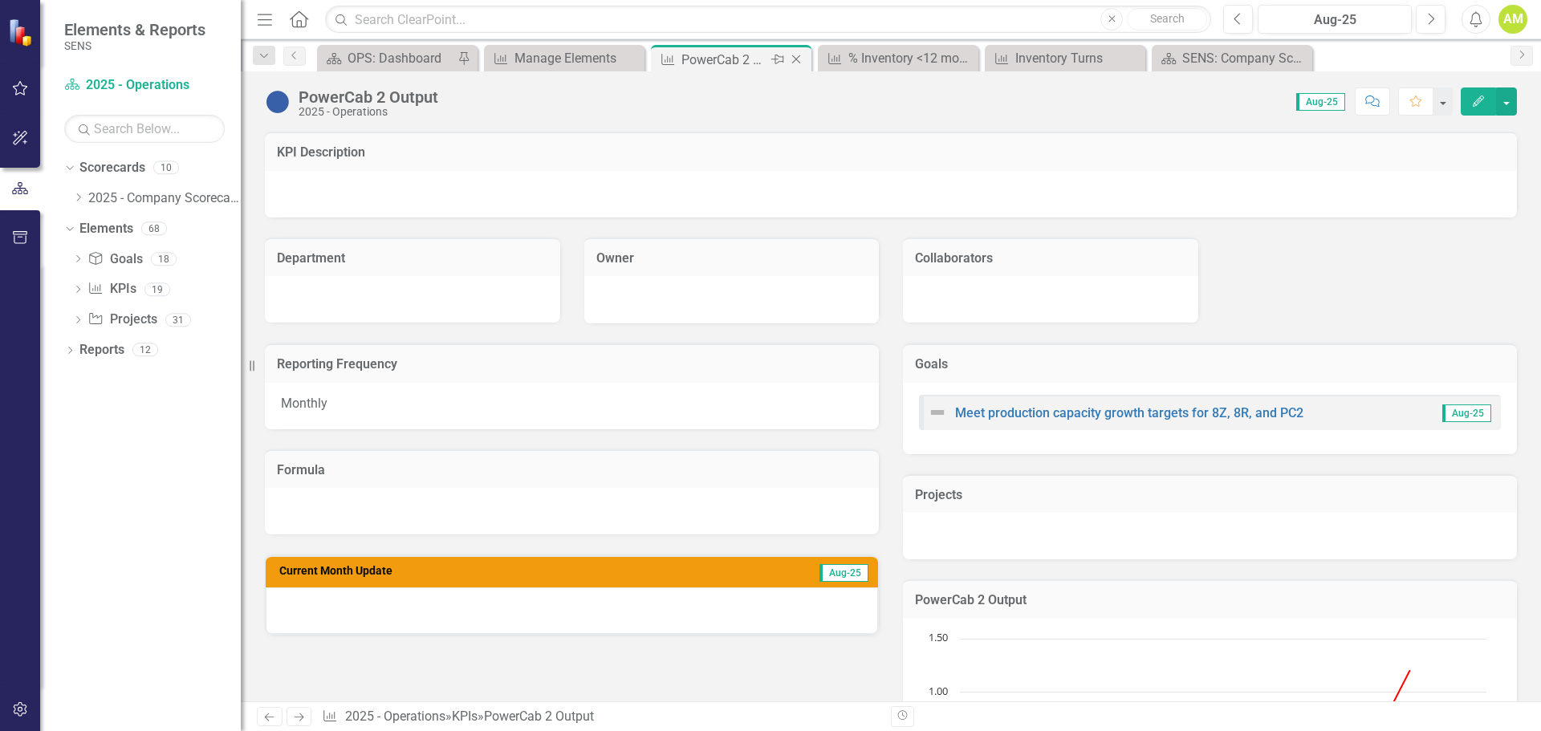
click at [734, 63] on div "PowerCab 2 Output" at bounding box center [724, 60] width 86 height 20
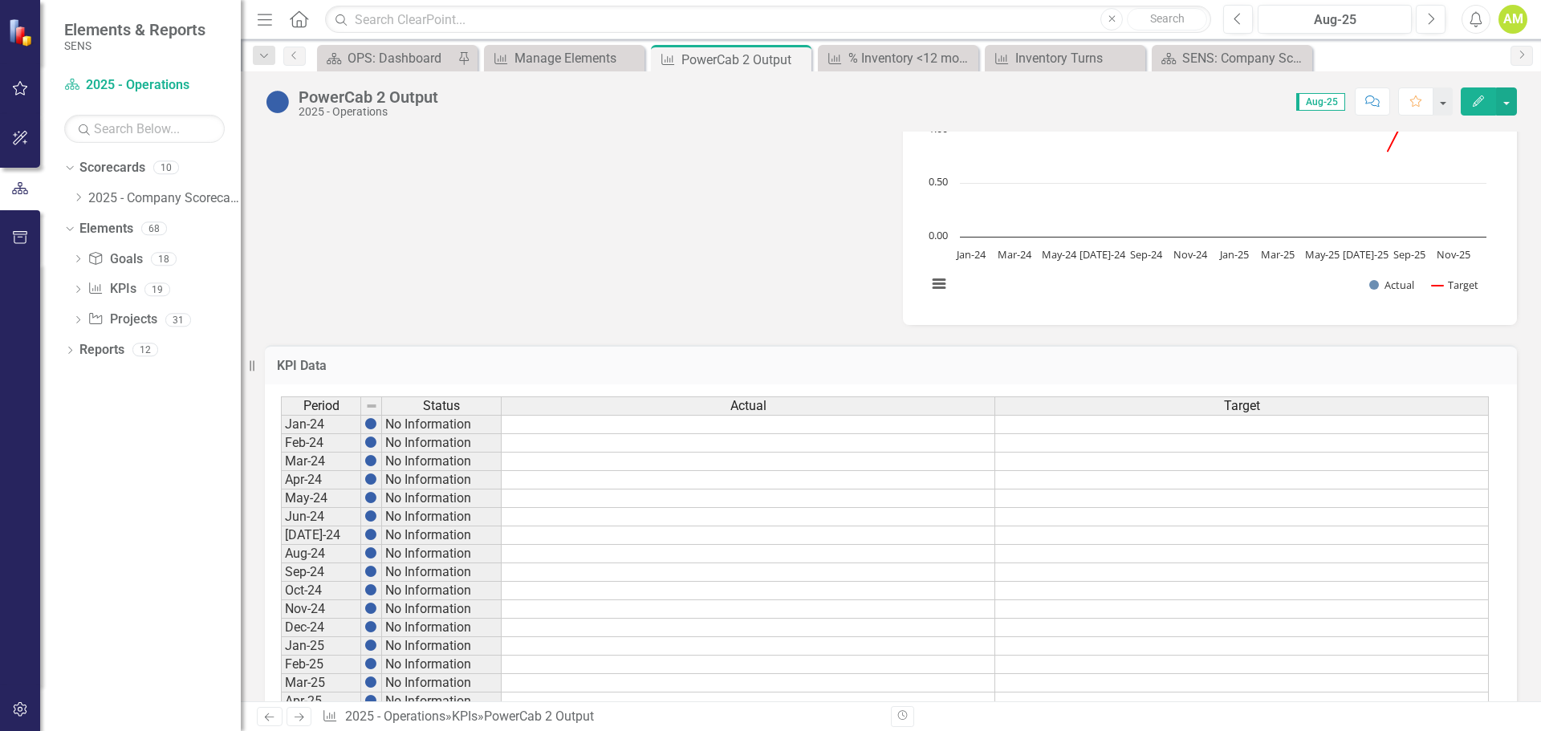
scroll to position [722, 0]
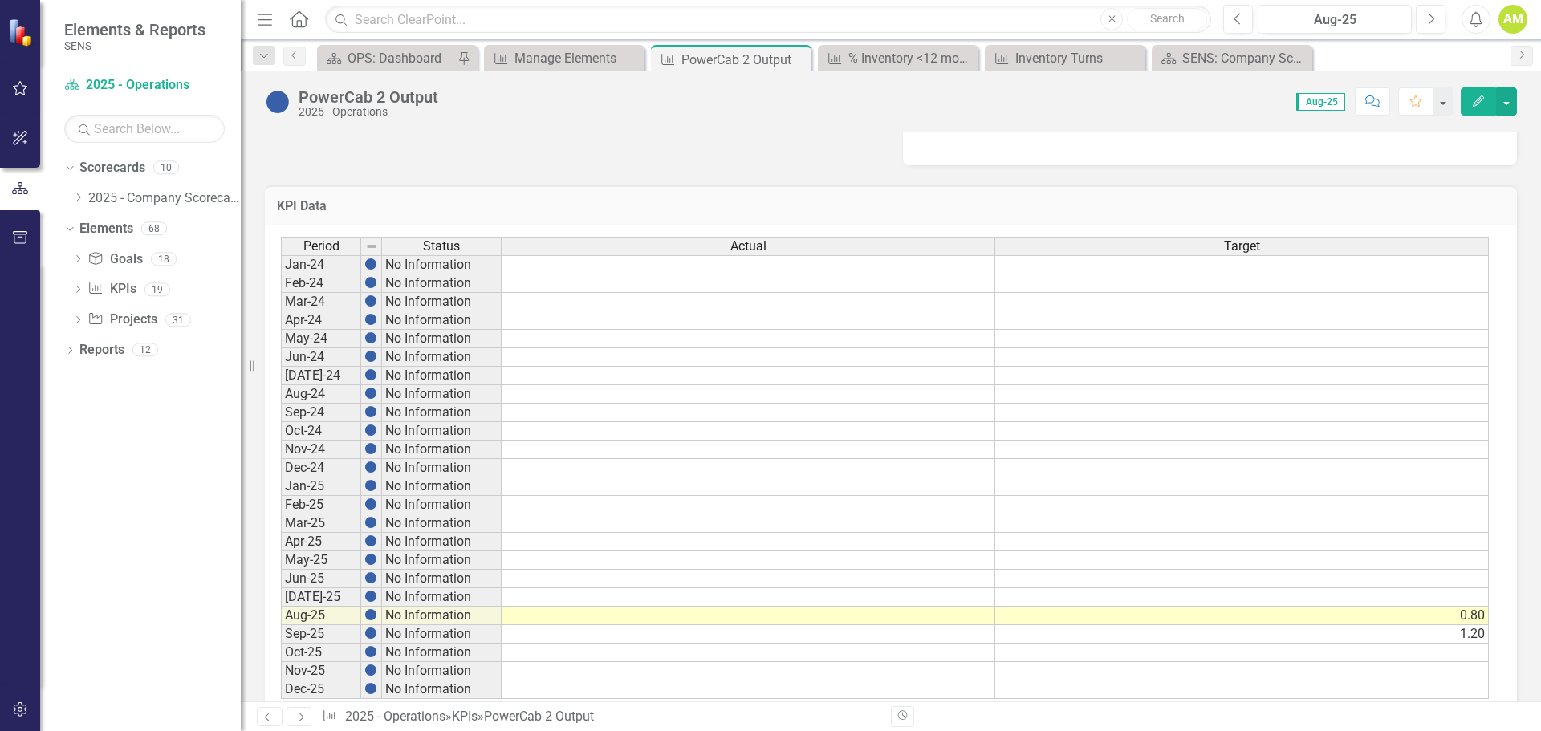
click at [900, 621] on td at bounding box center [749, 616] width 494 height 18
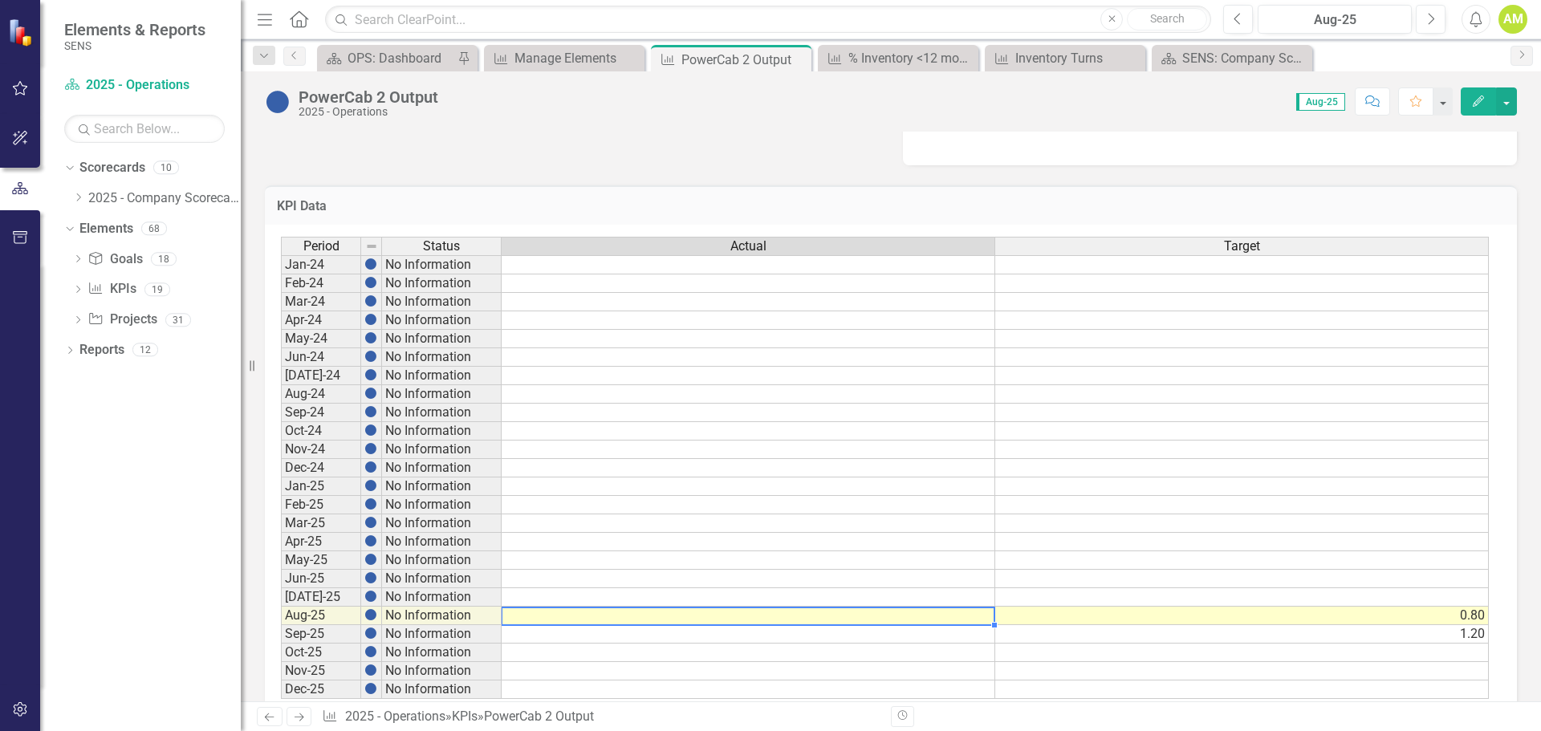
click at [900, 621] on td at bounding box center [749, 616] width 494 height 18
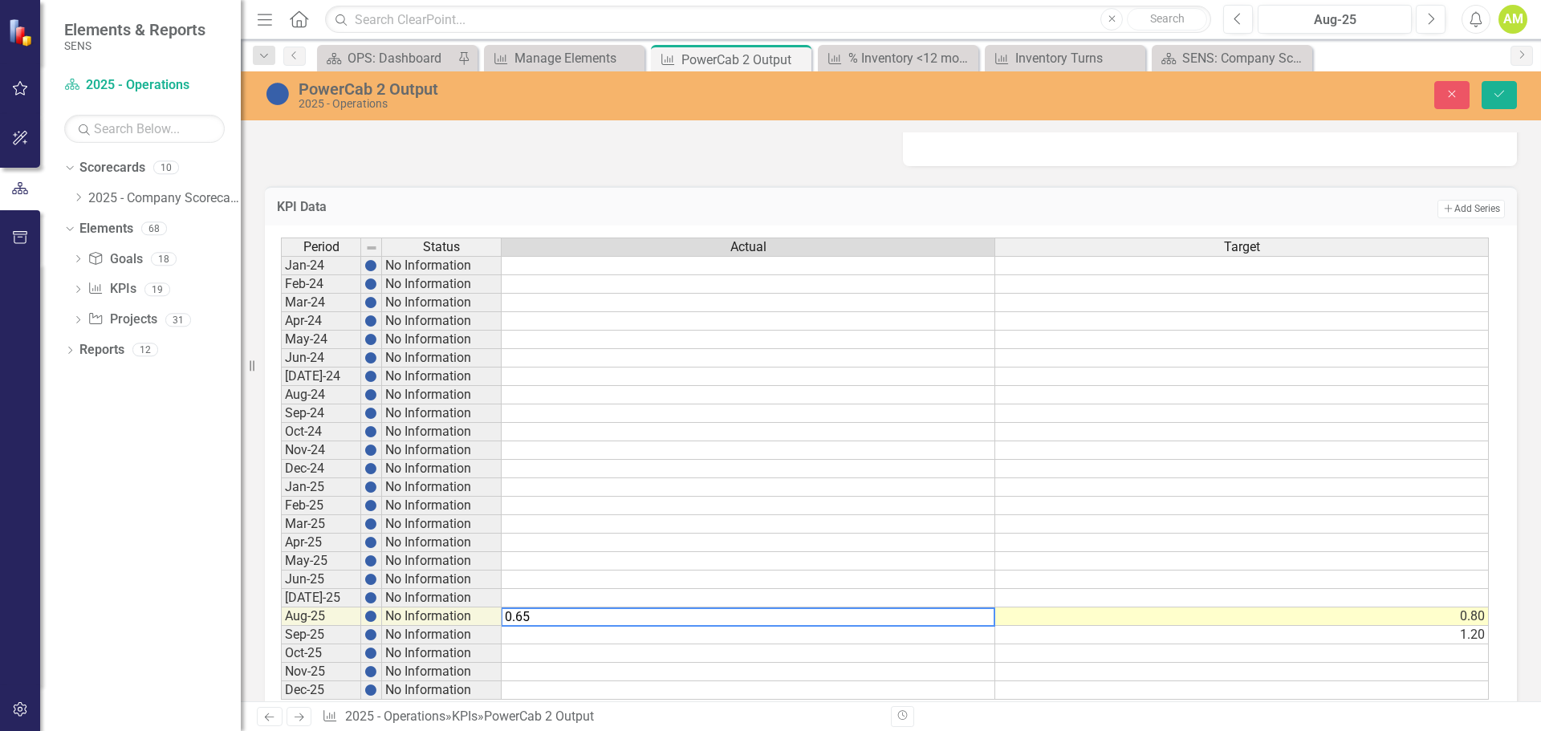
type textarea "0.65"
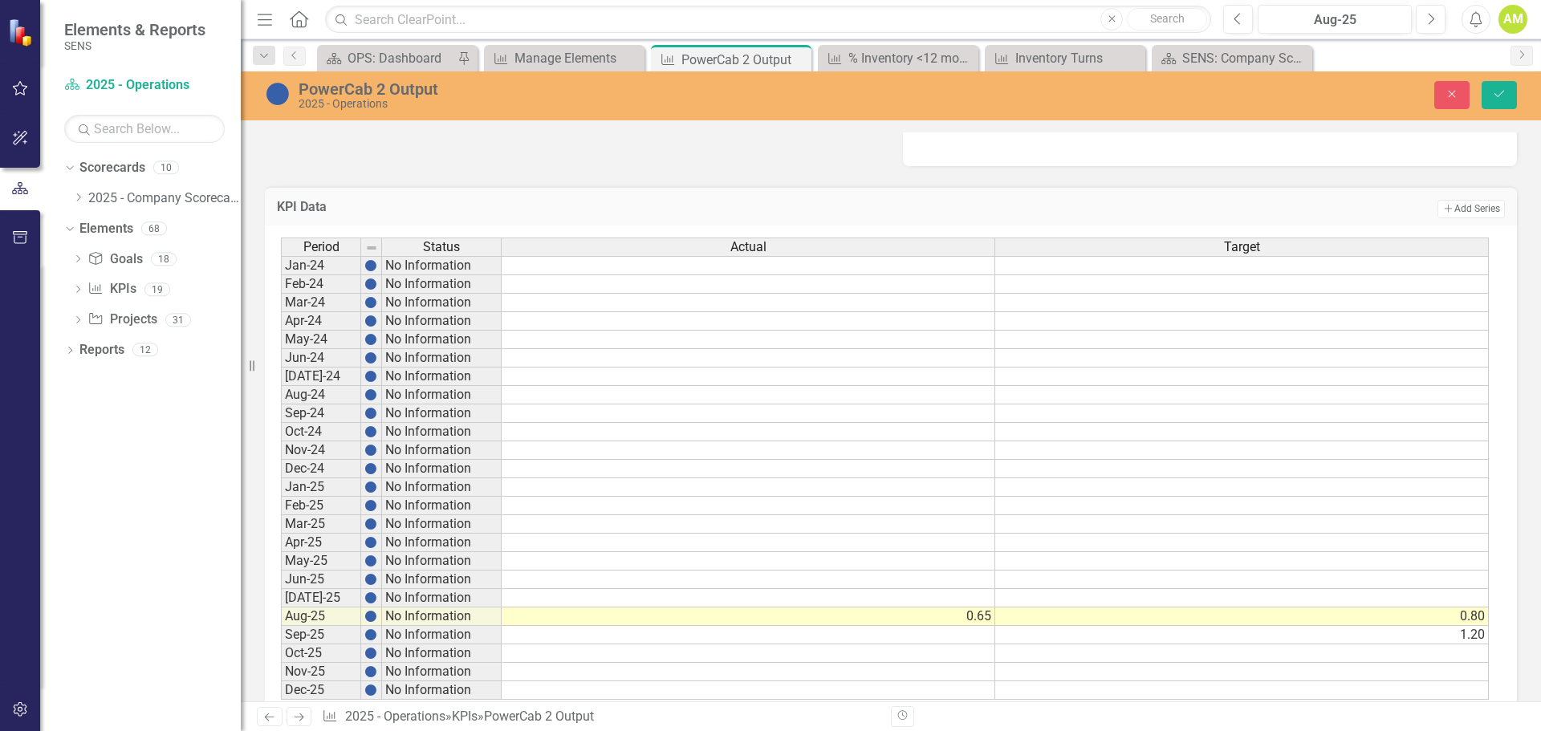
click at [948, 226] on div "Period Status Actual Target Jan-24 No Information Feb-24 No Information Mar-24 …" at bounding box center [891, 475] width 1252 height 498
click at [1504, 98] on icon "Save" at bounding box center [1499, 93] width 14 height 11
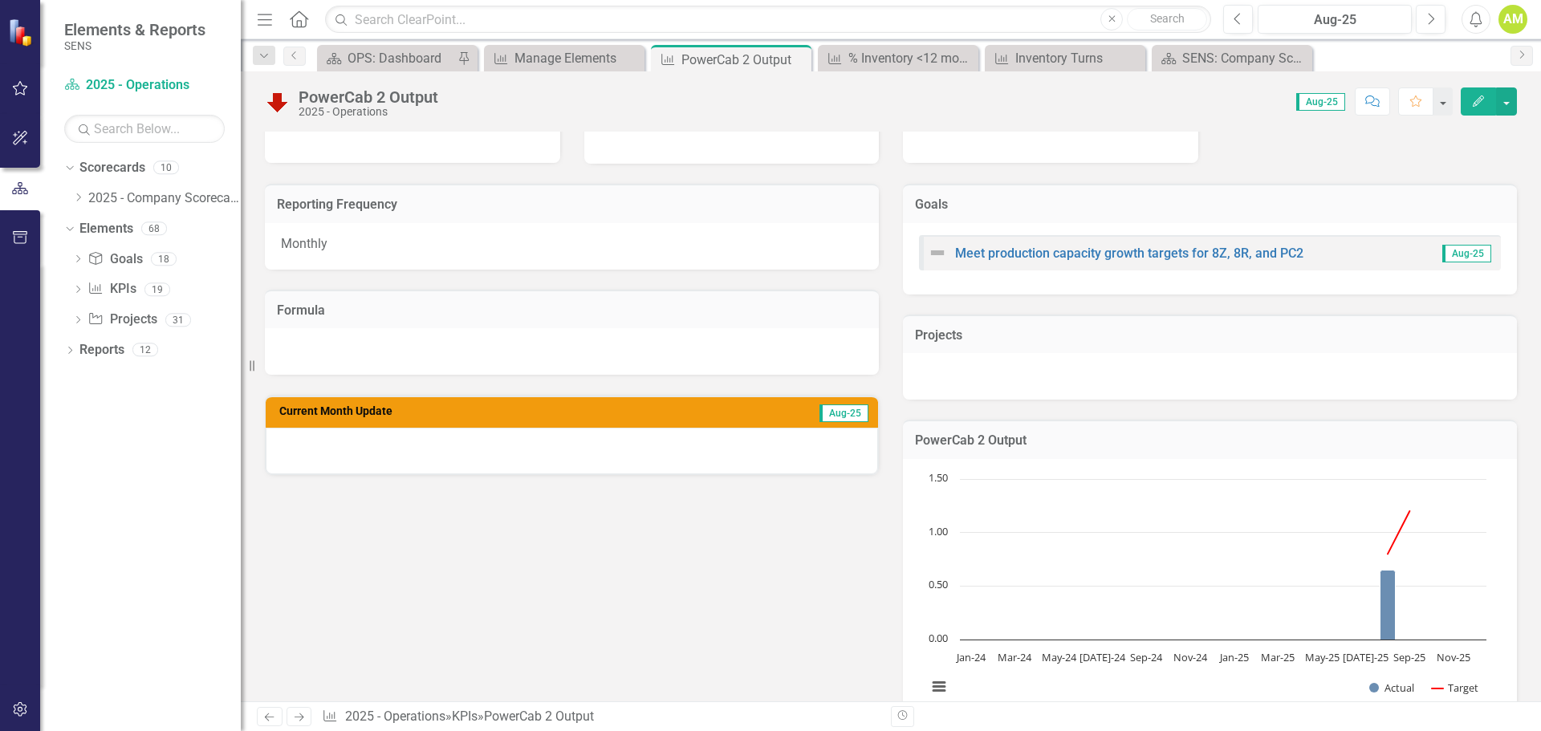
scroll to position [0, 0]
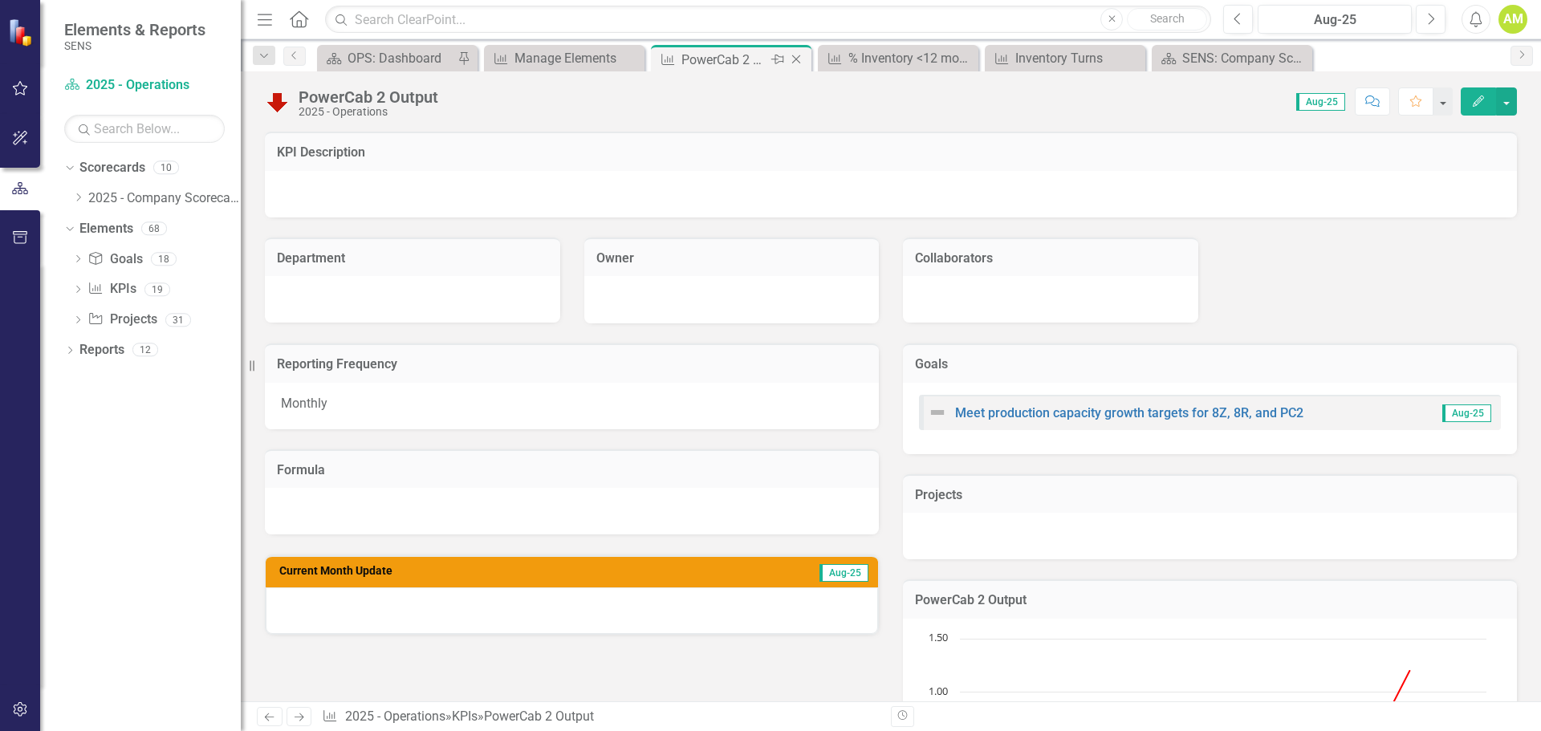
click at [794, 59] on icon "Close" at bounding box center [796, 59] width 16 height 13
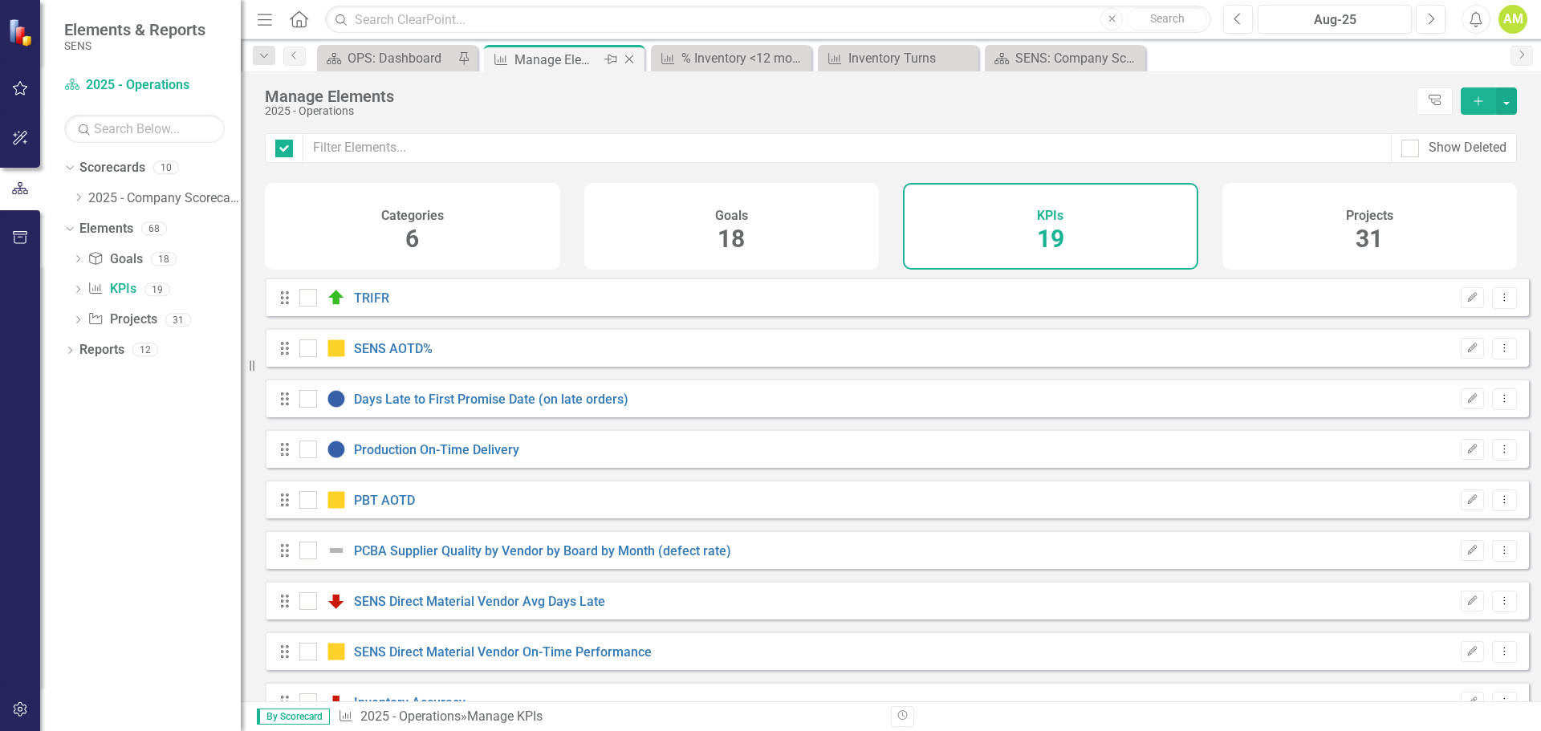
checkbox input "false"
click at [547, 55] on div "Manage Elements" at bounding box center [557, 60] width 86 height 20
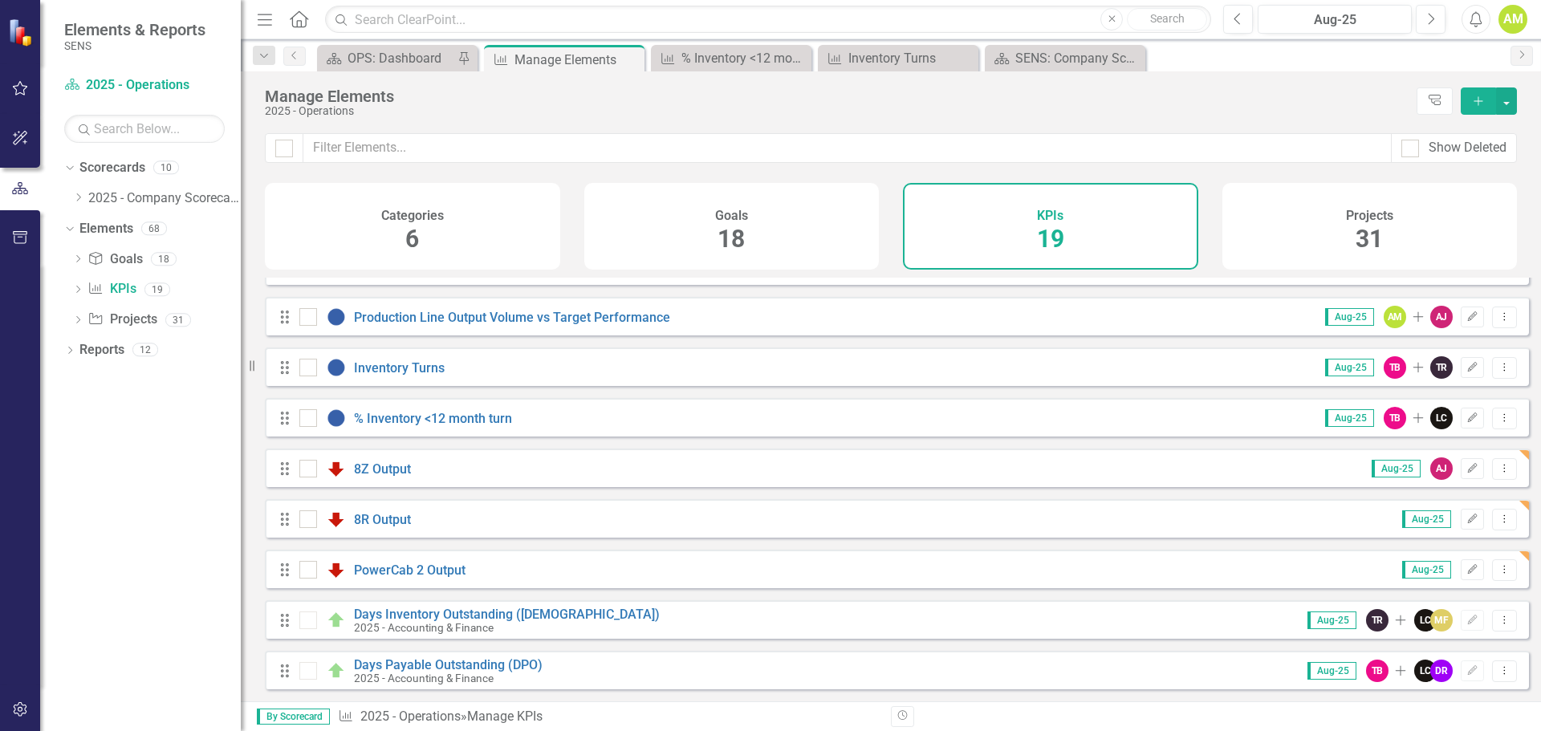
scroll to position [388, 0]
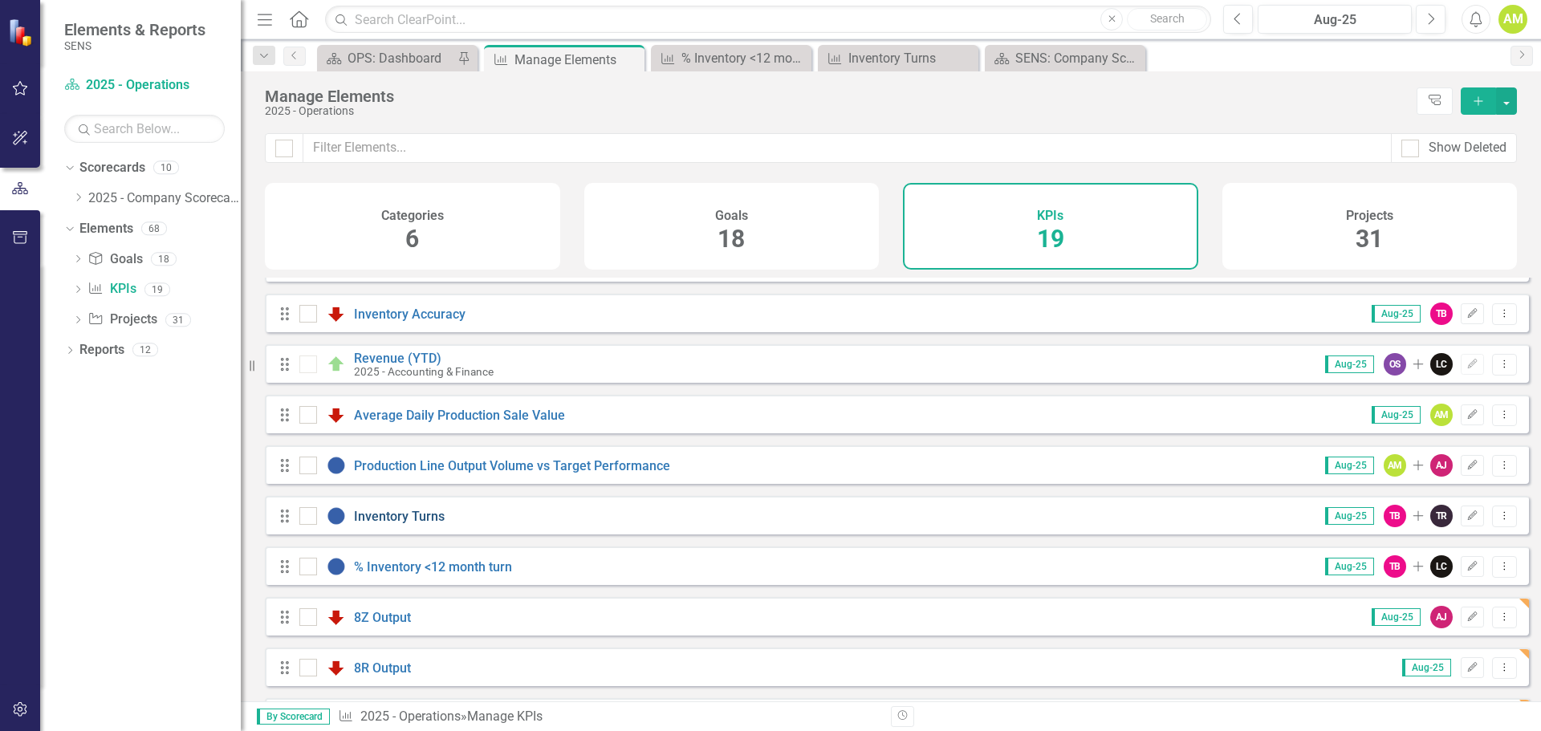
click at [390, 524] on link "Inventory Turns" at bounding box center [399, 516] width 91 height 15
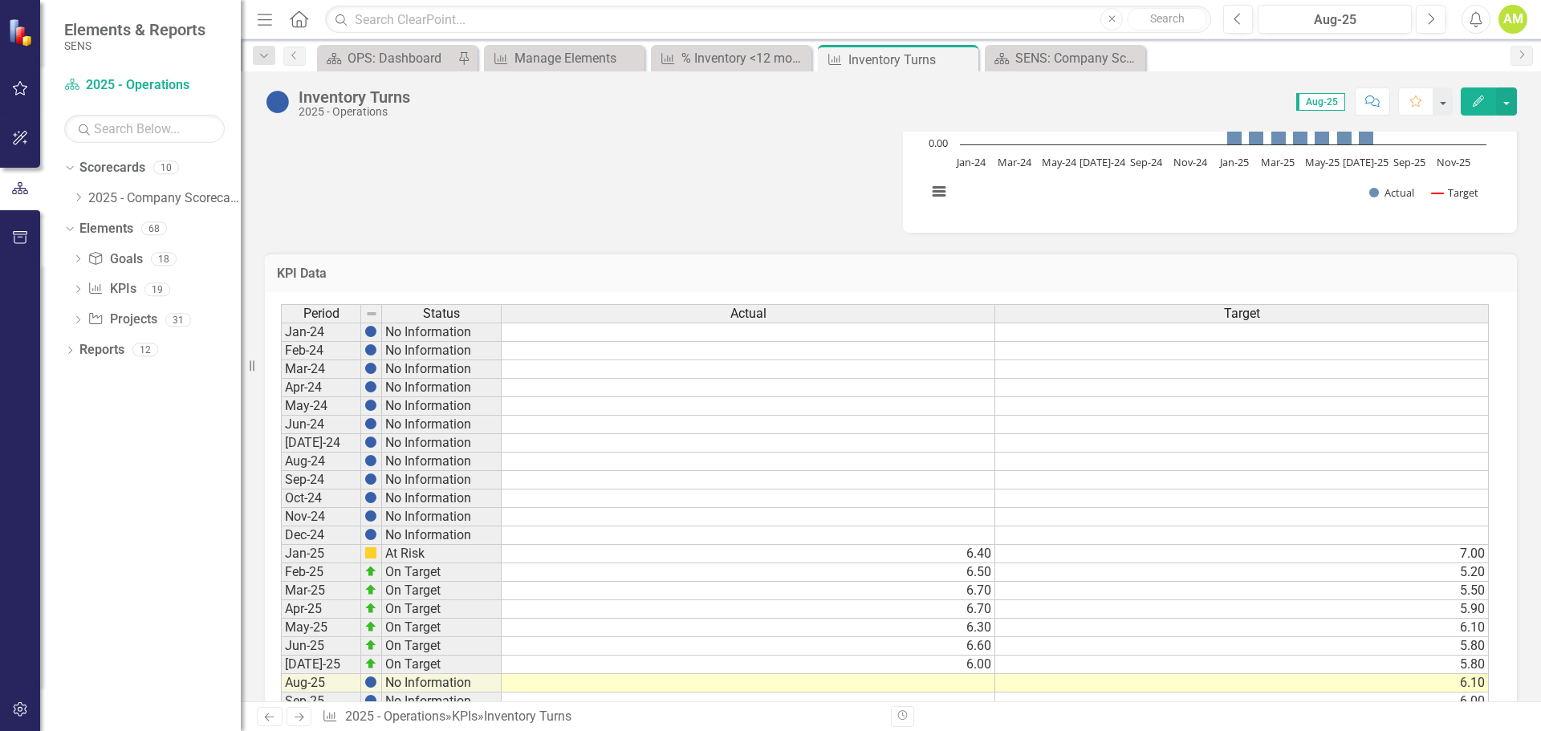
scroll to position [767, 0]
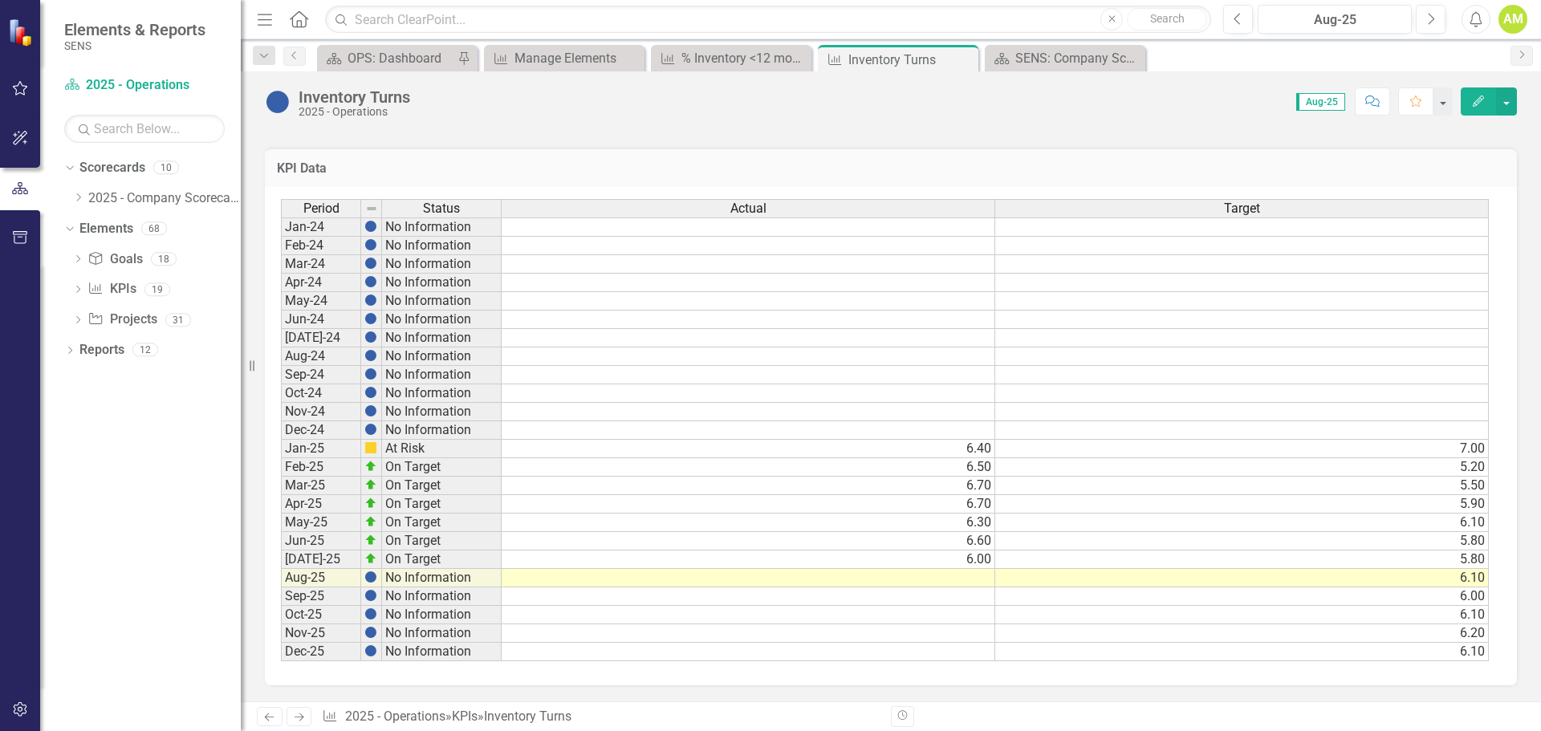
click at [943, 580] on td at bounding box center [749, 578] width 494 height 18
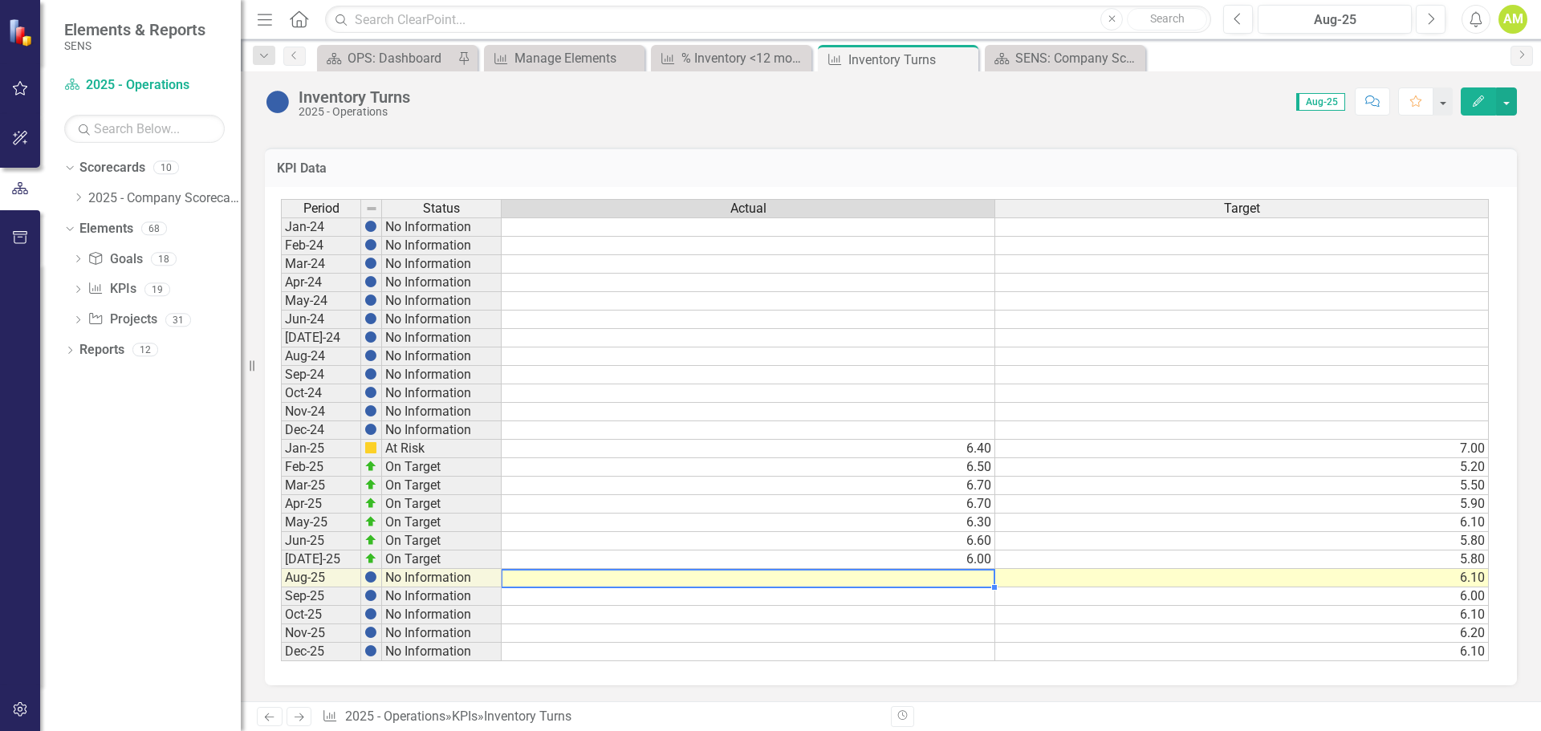
click at [943, 580] on td at bounding box center [749, 578] width 494 height 18
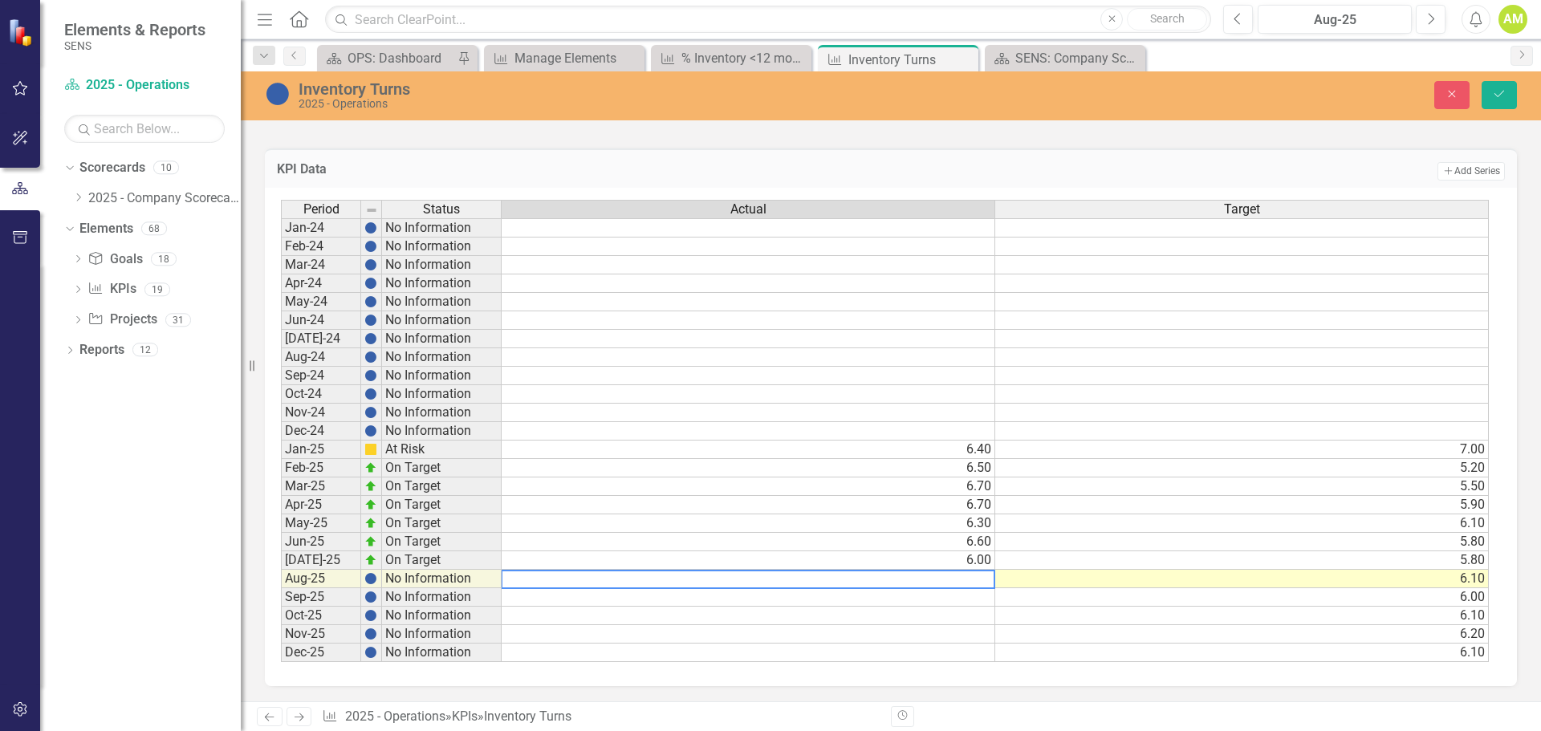
click at [974, 582] on textarea at bounding box center [748, 579] width 494 height 19
type textarea "6.4"
click at [281, 403] on div "Period Status Actual Target Jan-24 No Information Feb-24 No Information Mar-24 …" at bounding box center [281, 431] width 0 height 462
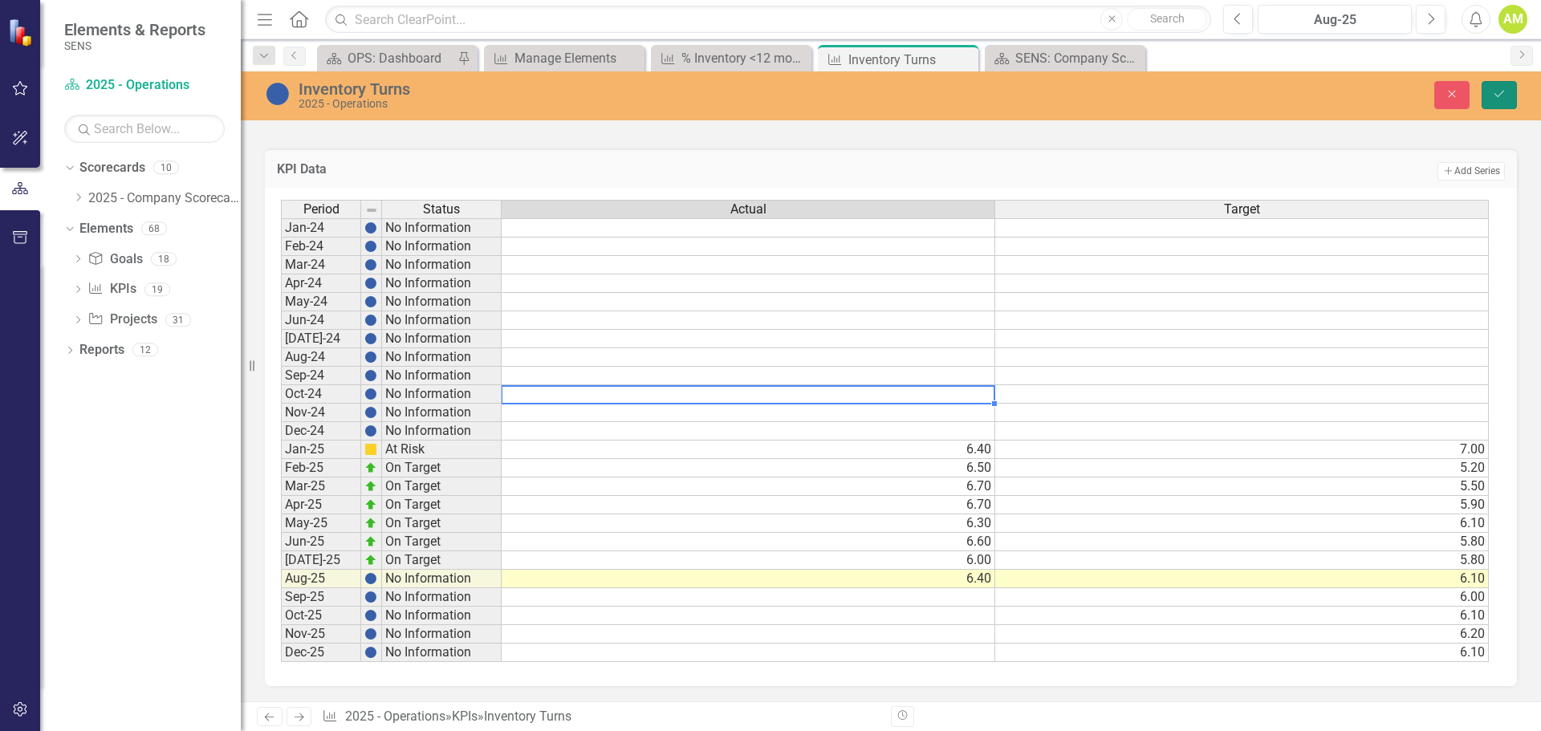
click at [1498, 101] on button "Save" at bounding box center [1498, 95] width 35 height 28
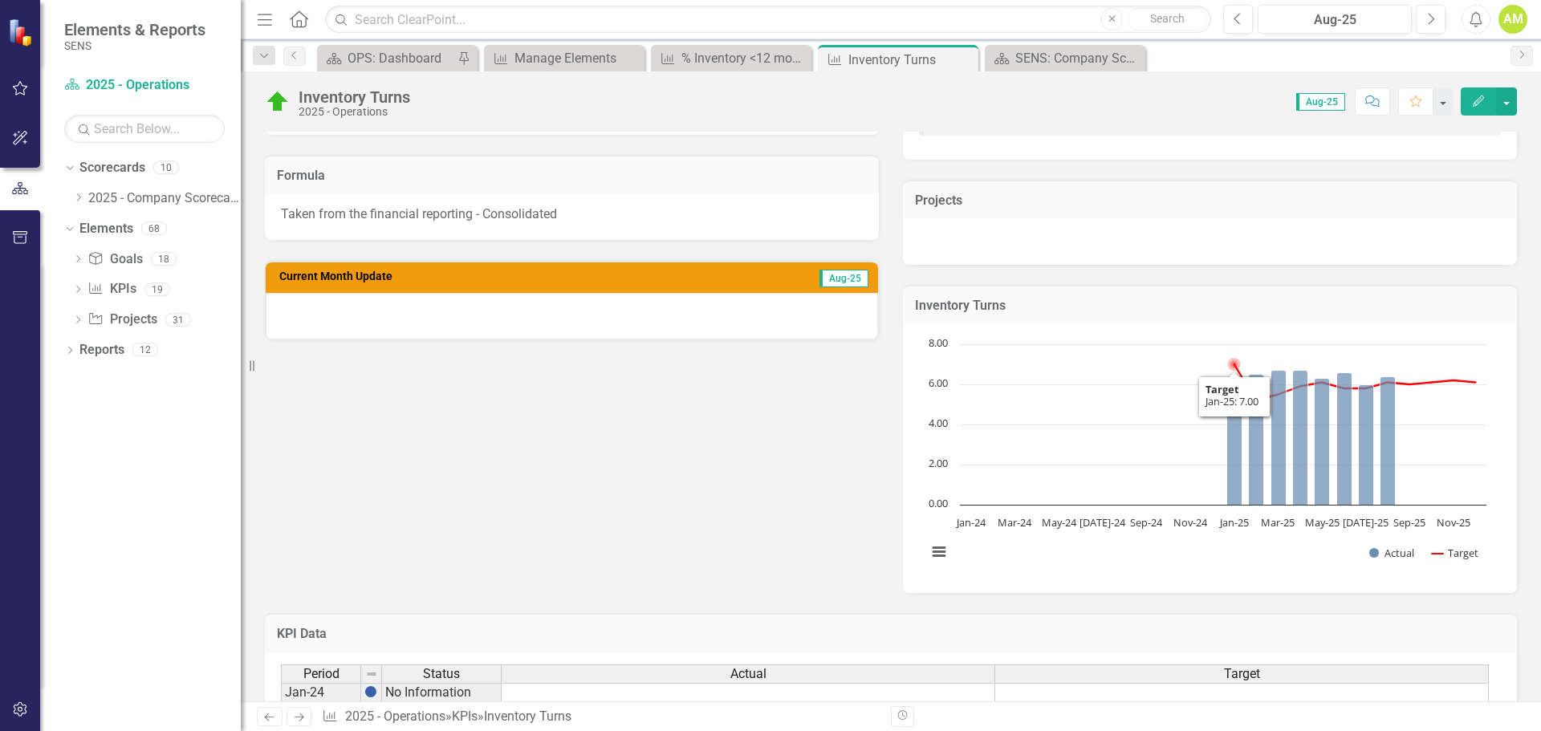
scroll to position [125, 0]
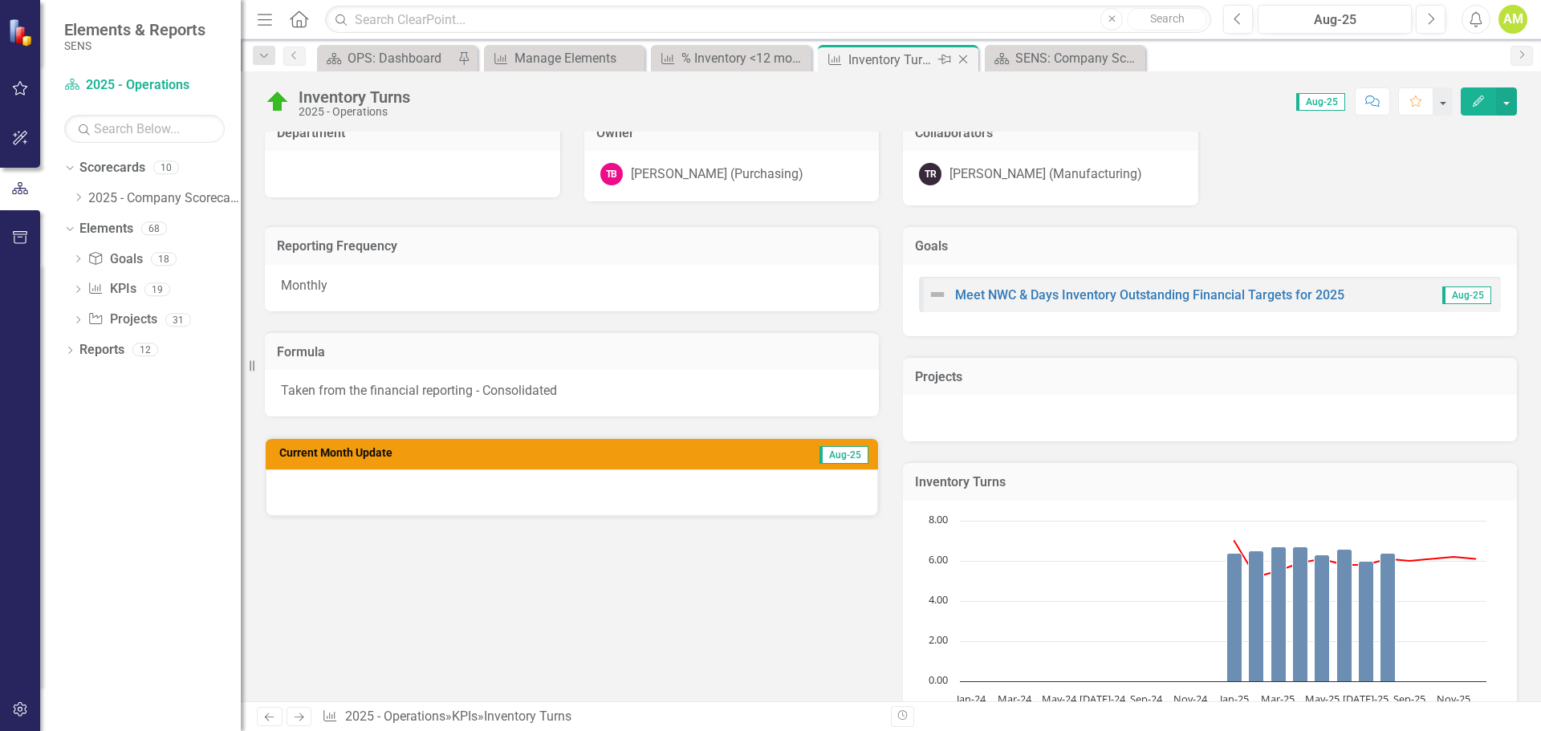
click at [966, 54] on icon "Close" at bounding box center [963, 59] width 16 height 13
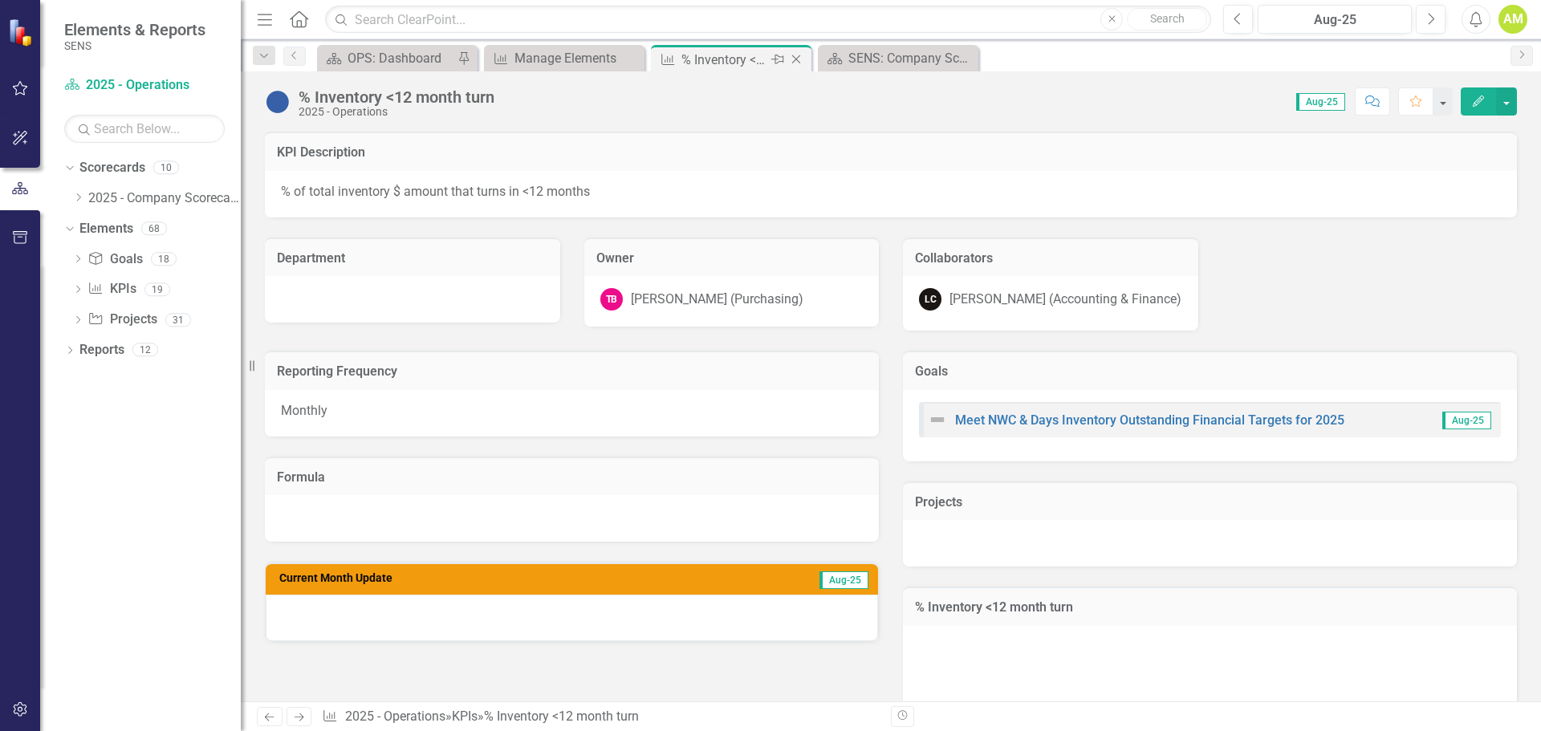
click at [713, 65] on div "% Inventory <12 month turn" at bounding box center [724, 60] width 86 height 20
click at [534, 59] on div "Manage Elements" at bounding box center [567, 58] width 106 height 20
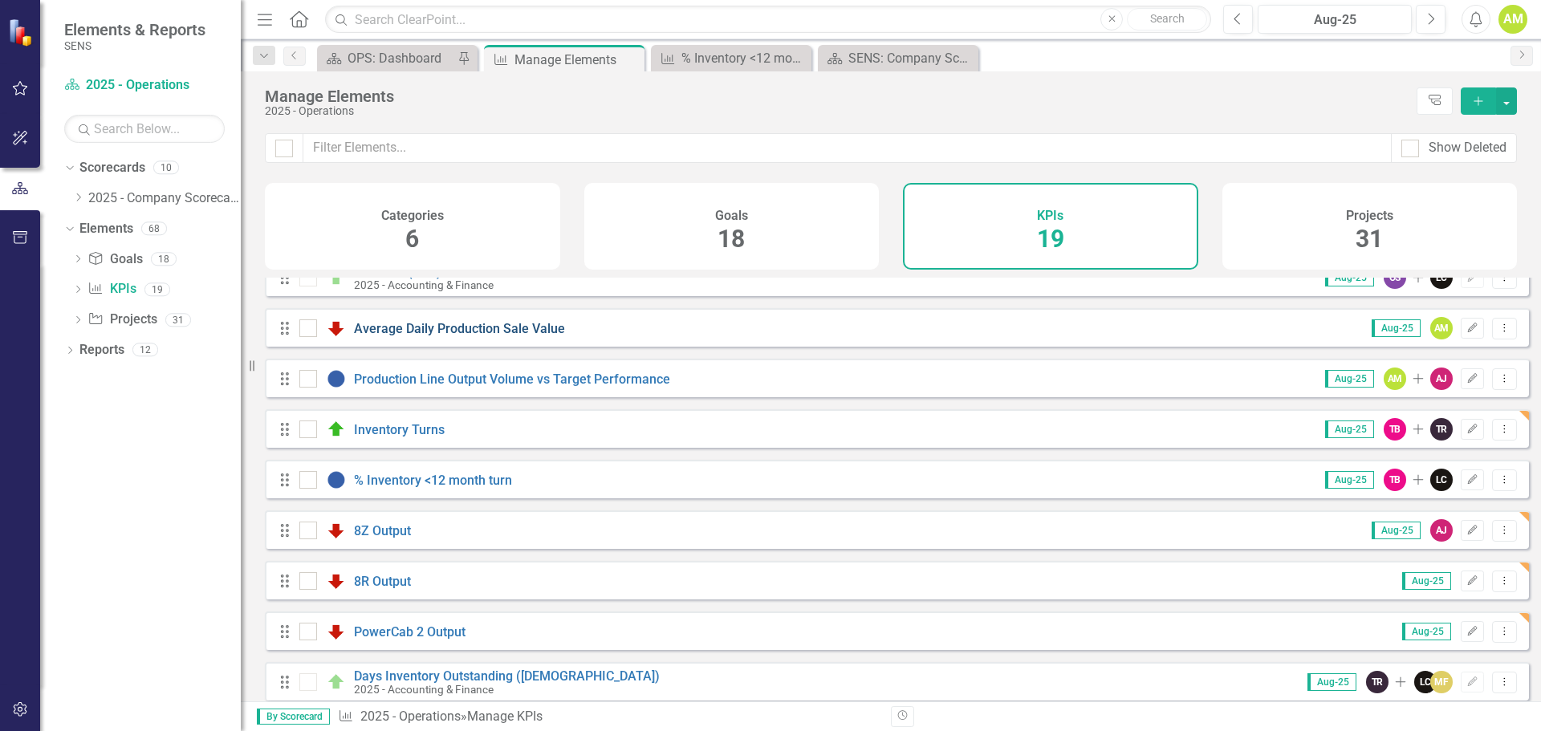
scroll to position [388, 0]
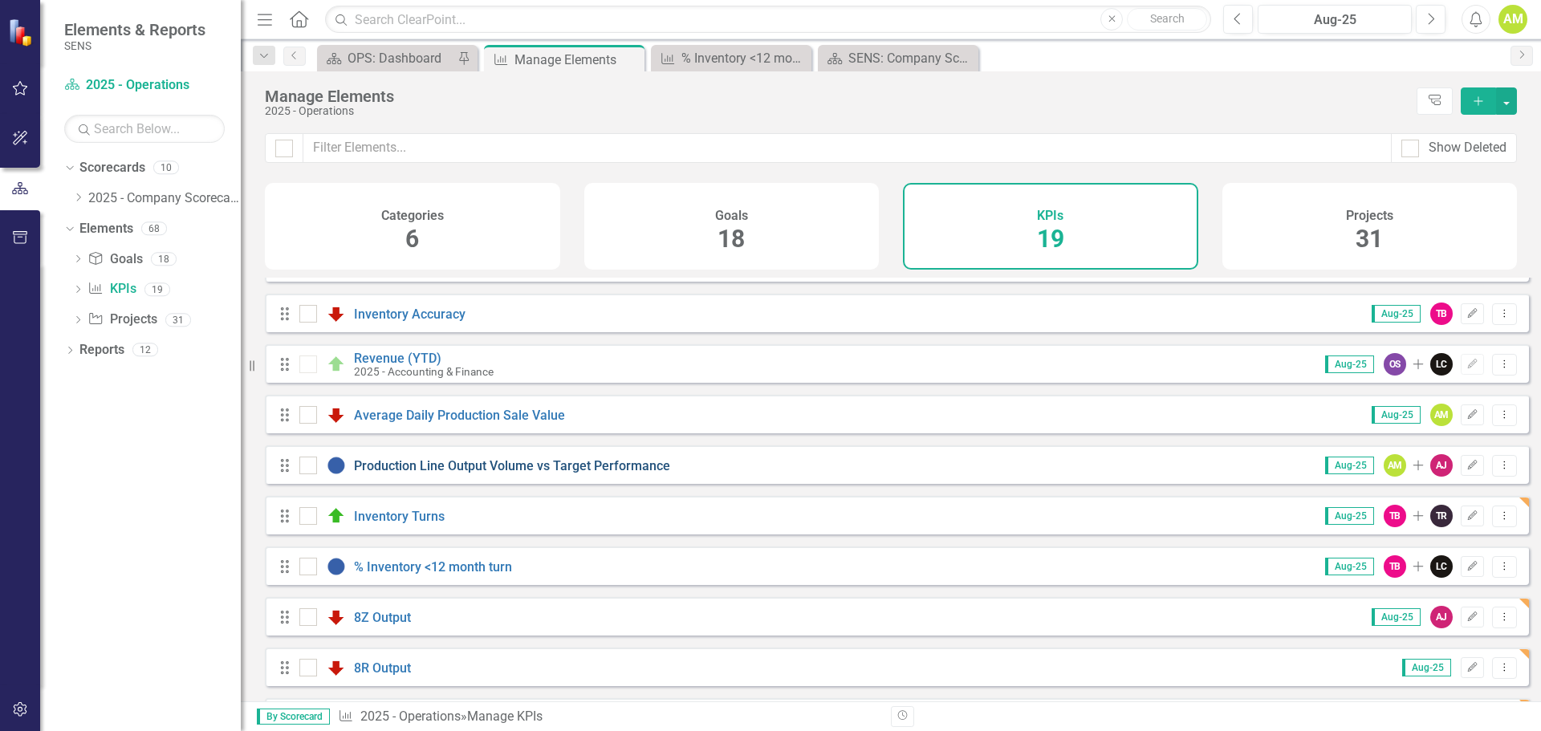
click at [545, 474] on link "Production Line Output Volume vs Target Performance" at bounding box center [512, 465] width 316 height 15
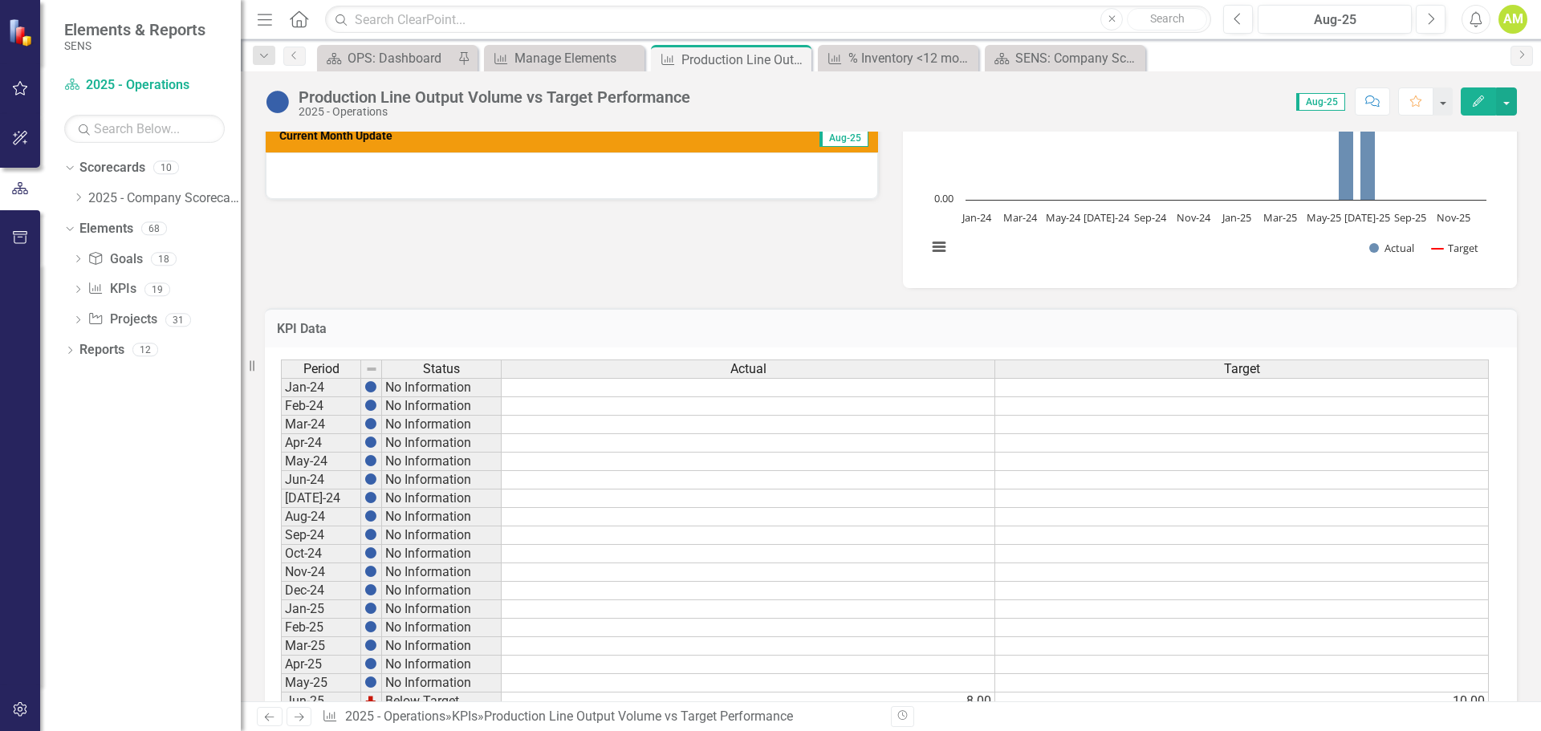
scroll to position [835, 0]
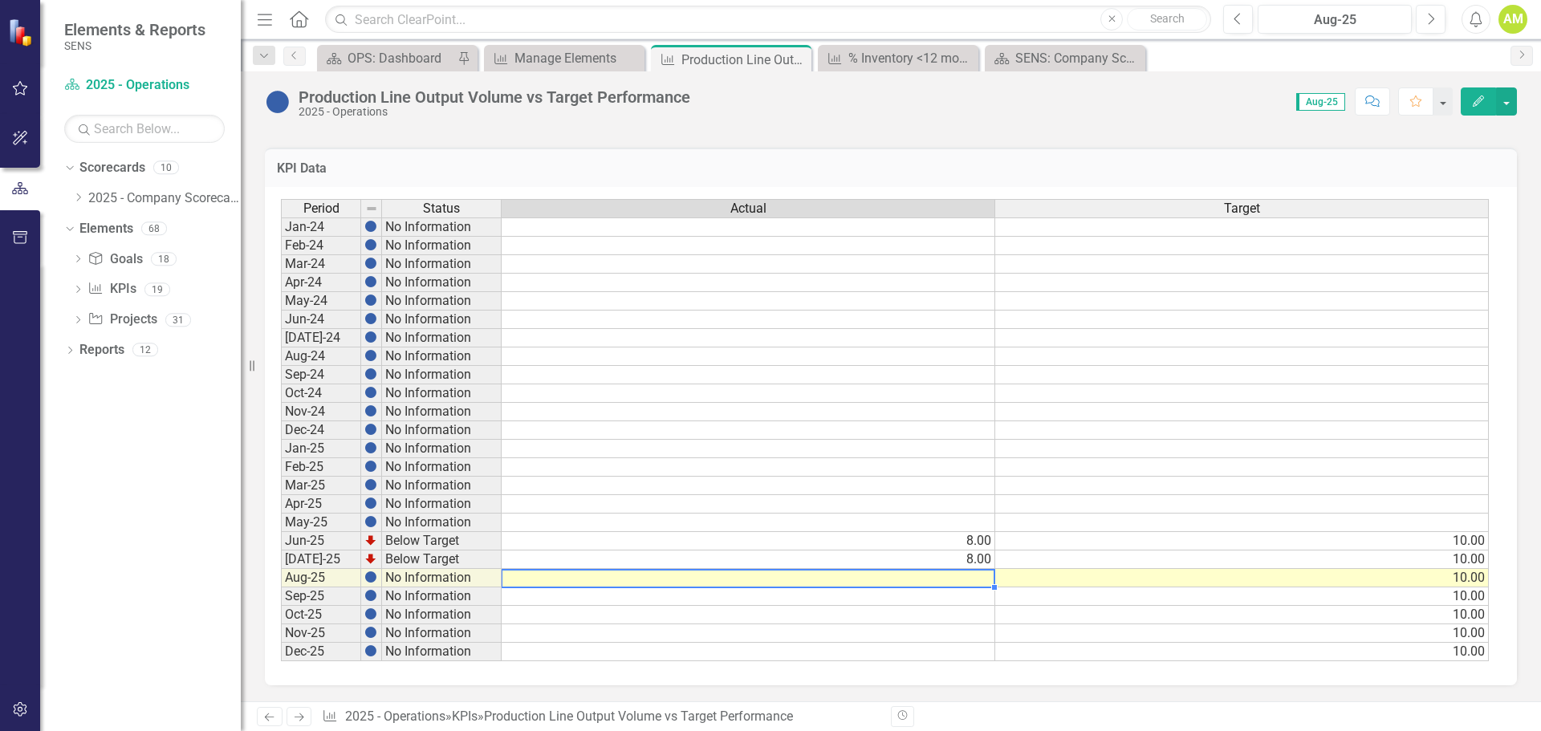
click at [977, 575] on td at bounding box center [749, 578] width 494 height 18
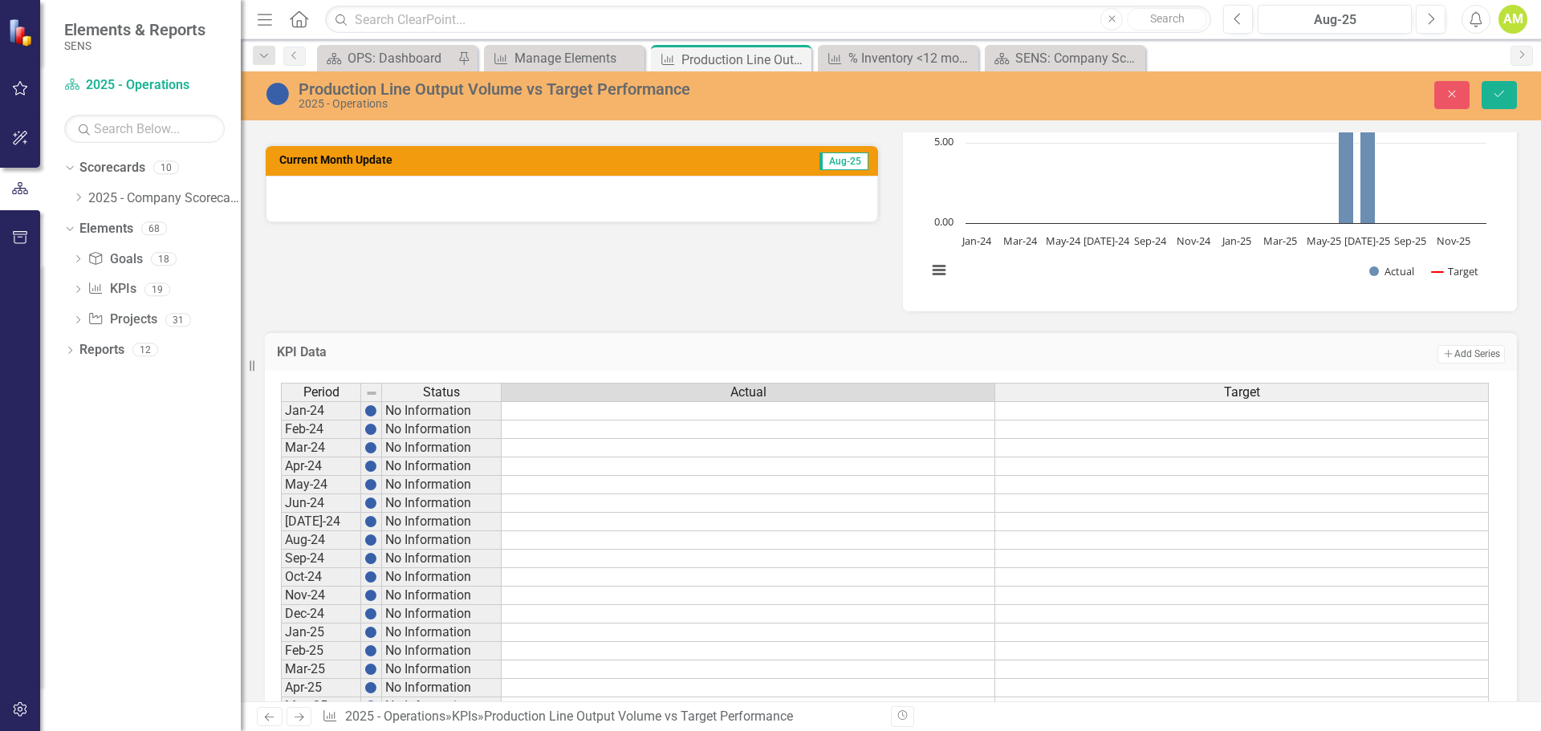
scroll to position [595, 0]
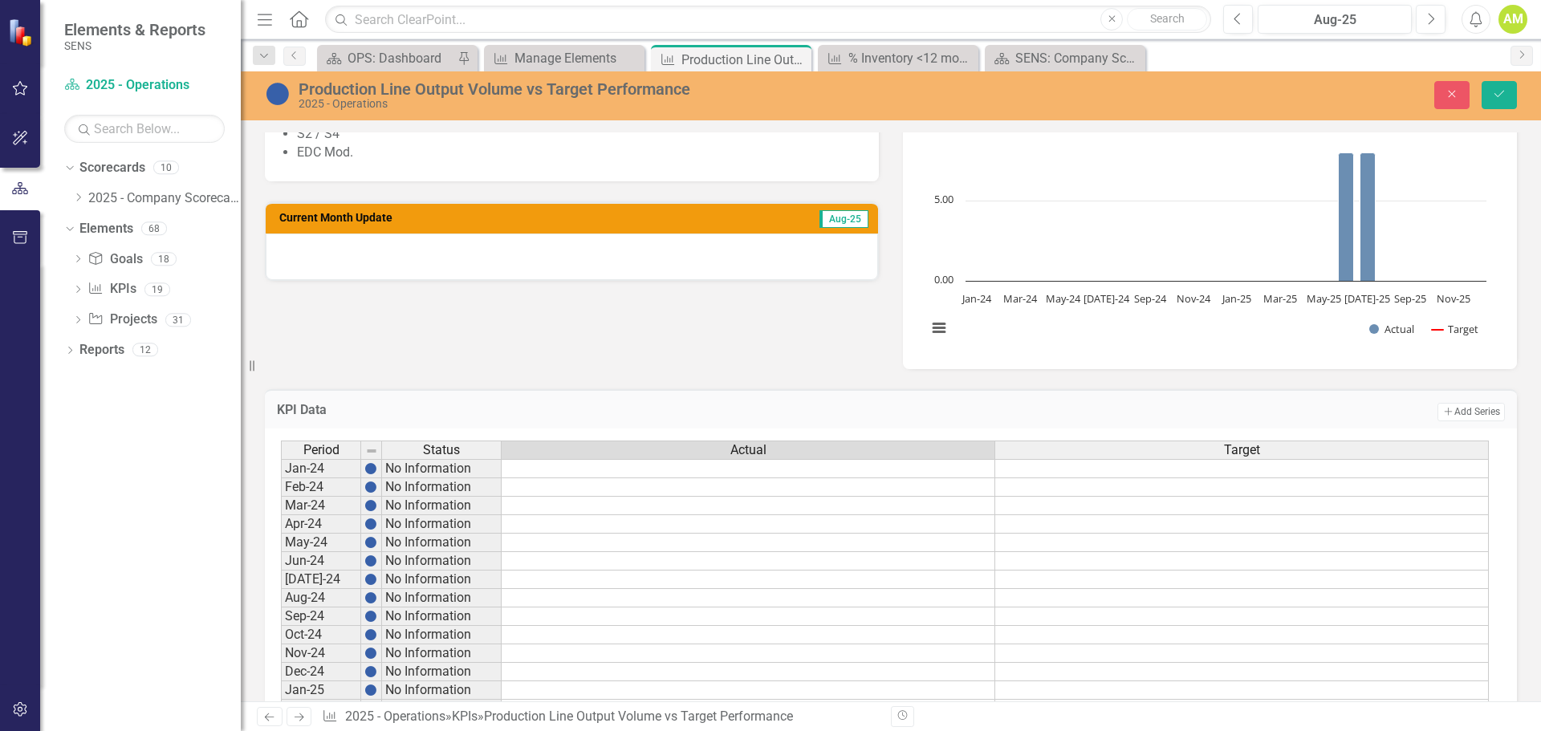
type textarea "7"
click at [977, 414] on td "Add Add Series" at bounding box center [1151, 411] width 708 height 21
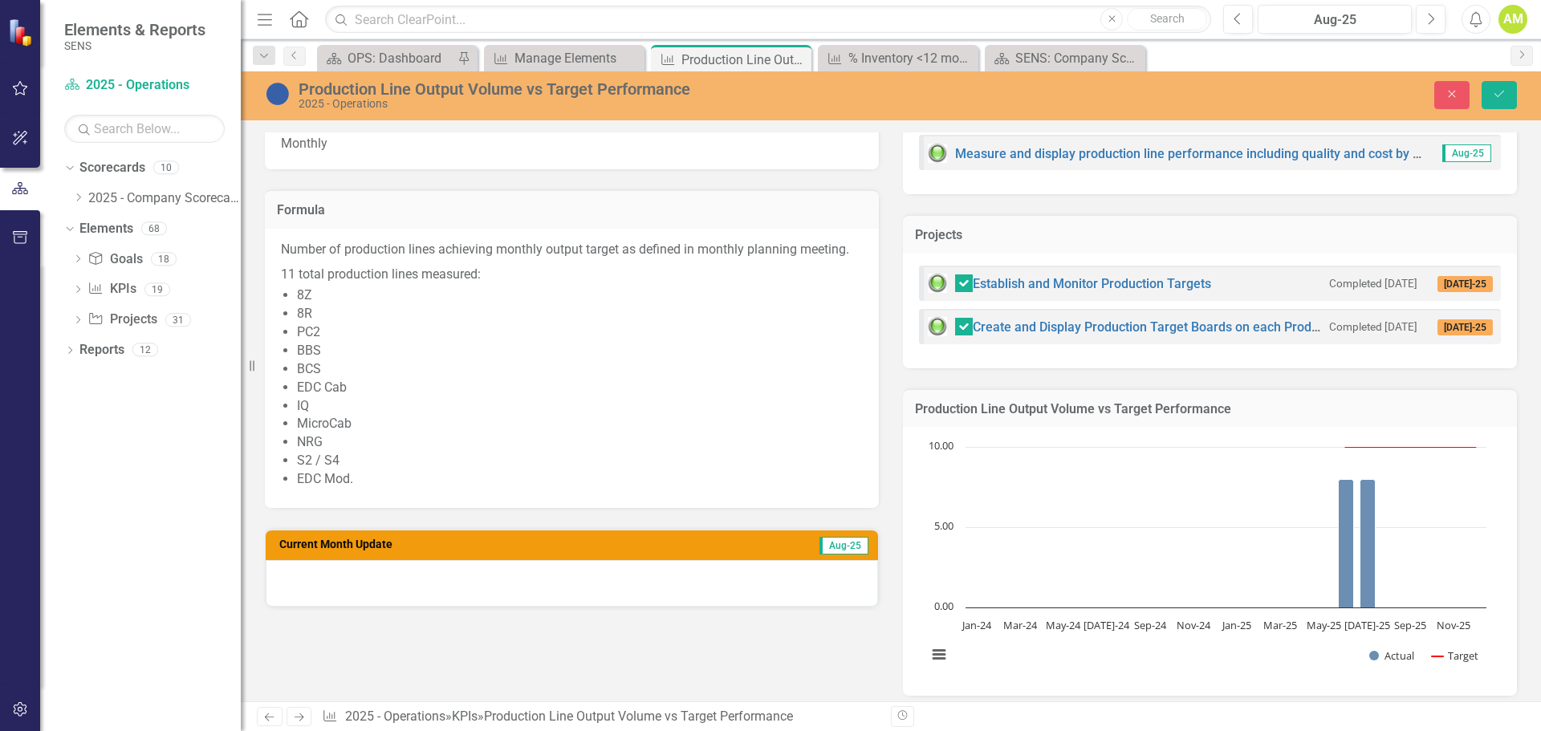
scroll to position [274, 0]
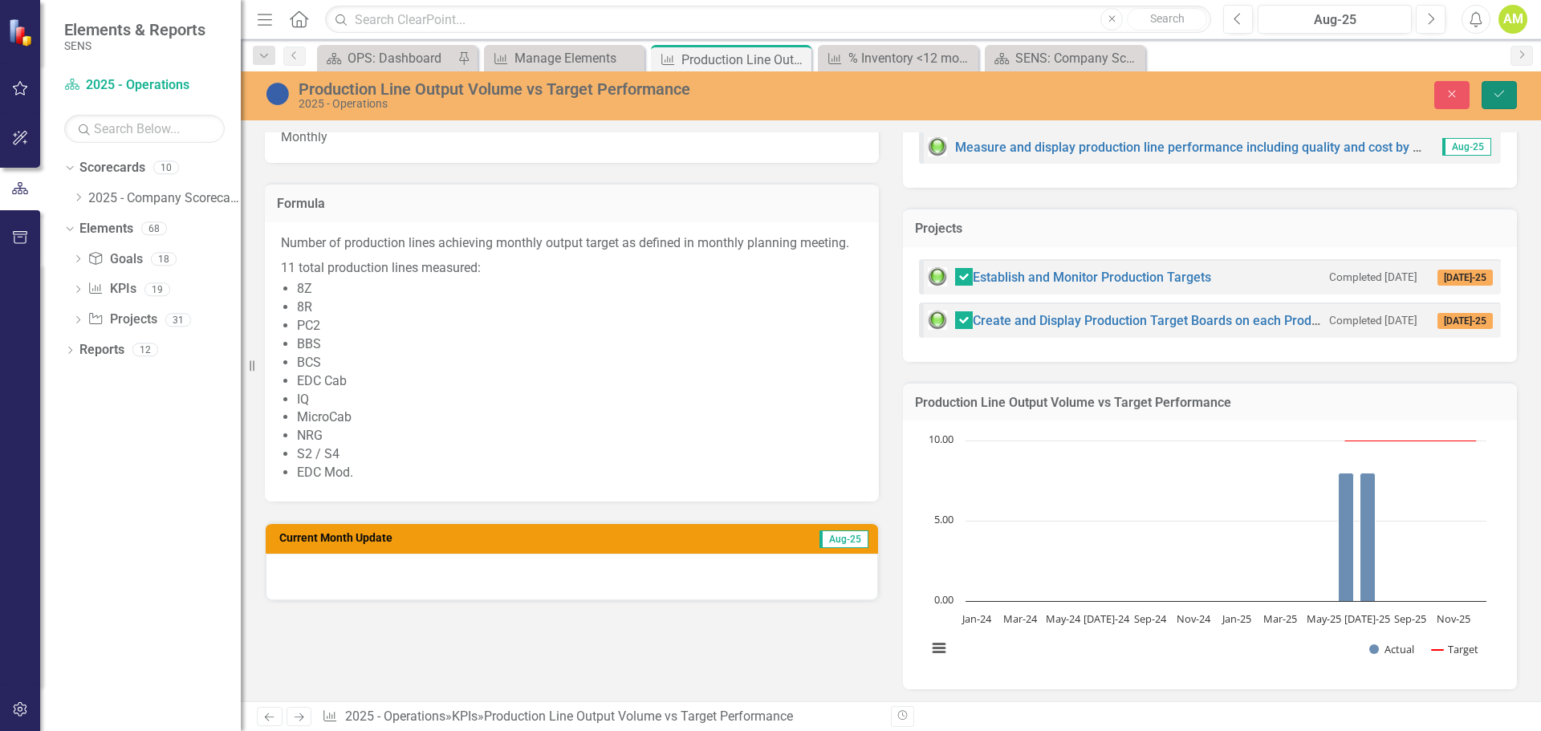
click at [1507, 92] on button "Save" at bounding box center [1498, 95] width 35 height 28
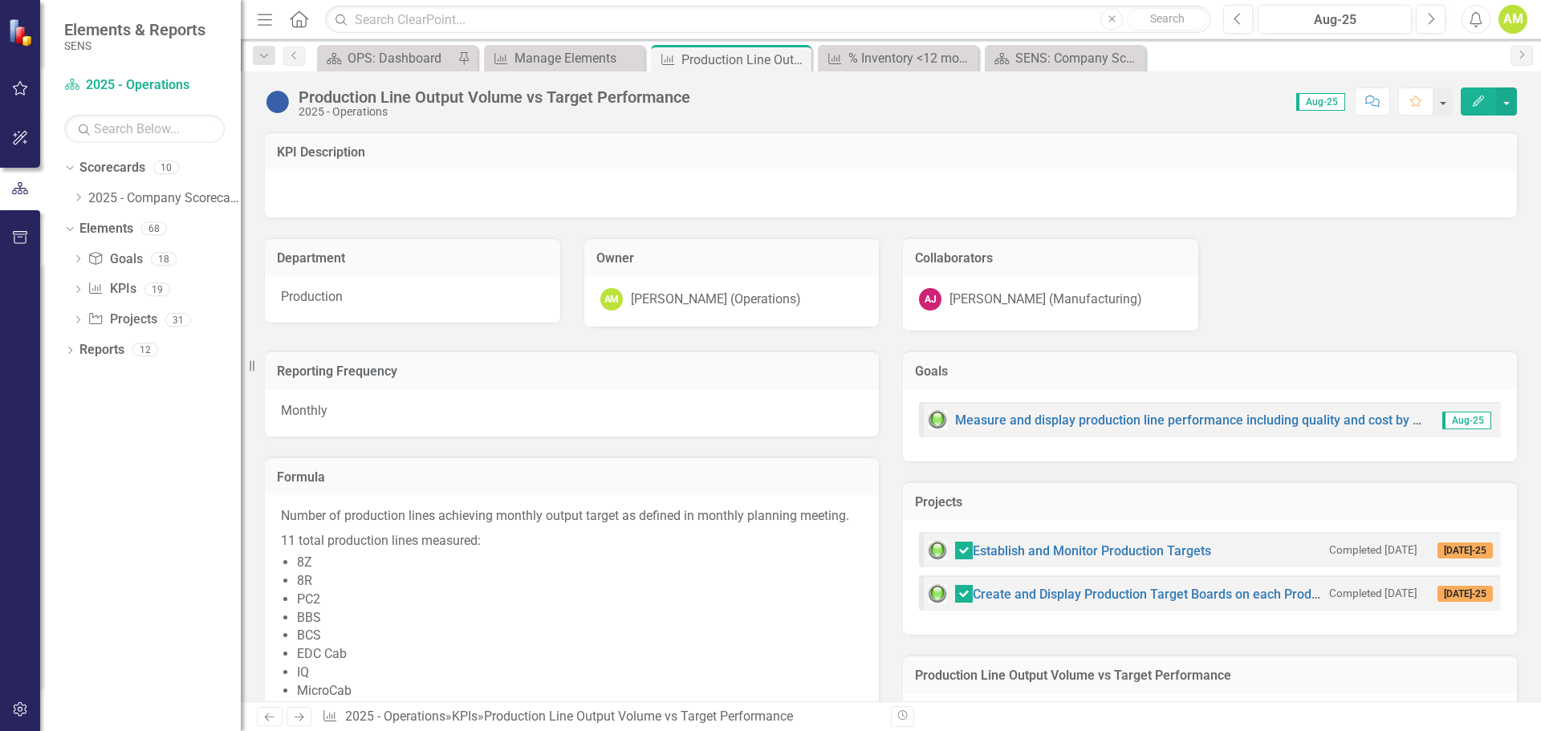
checkbox input "false"
checkbox input "true"
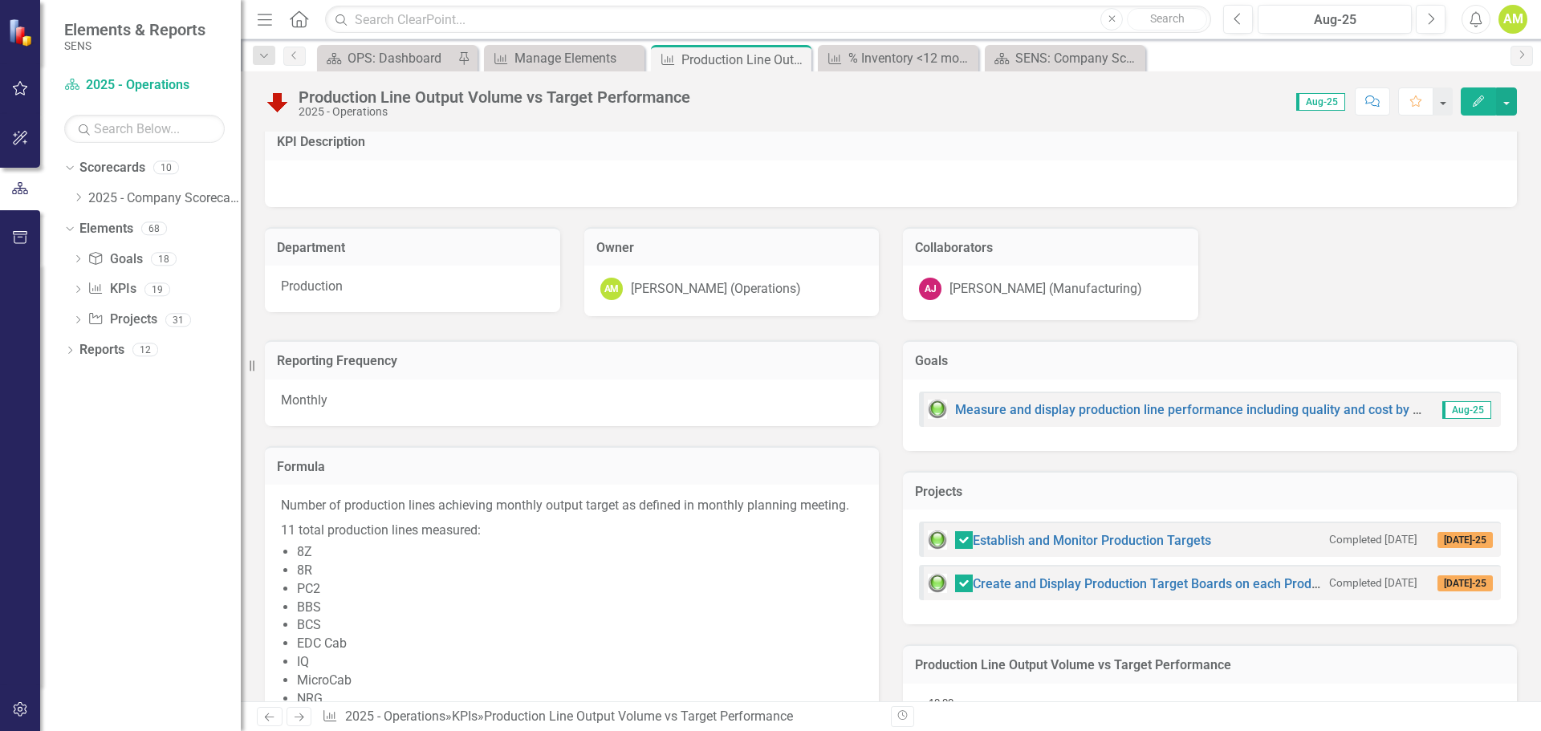
scroll to position [0, 0]
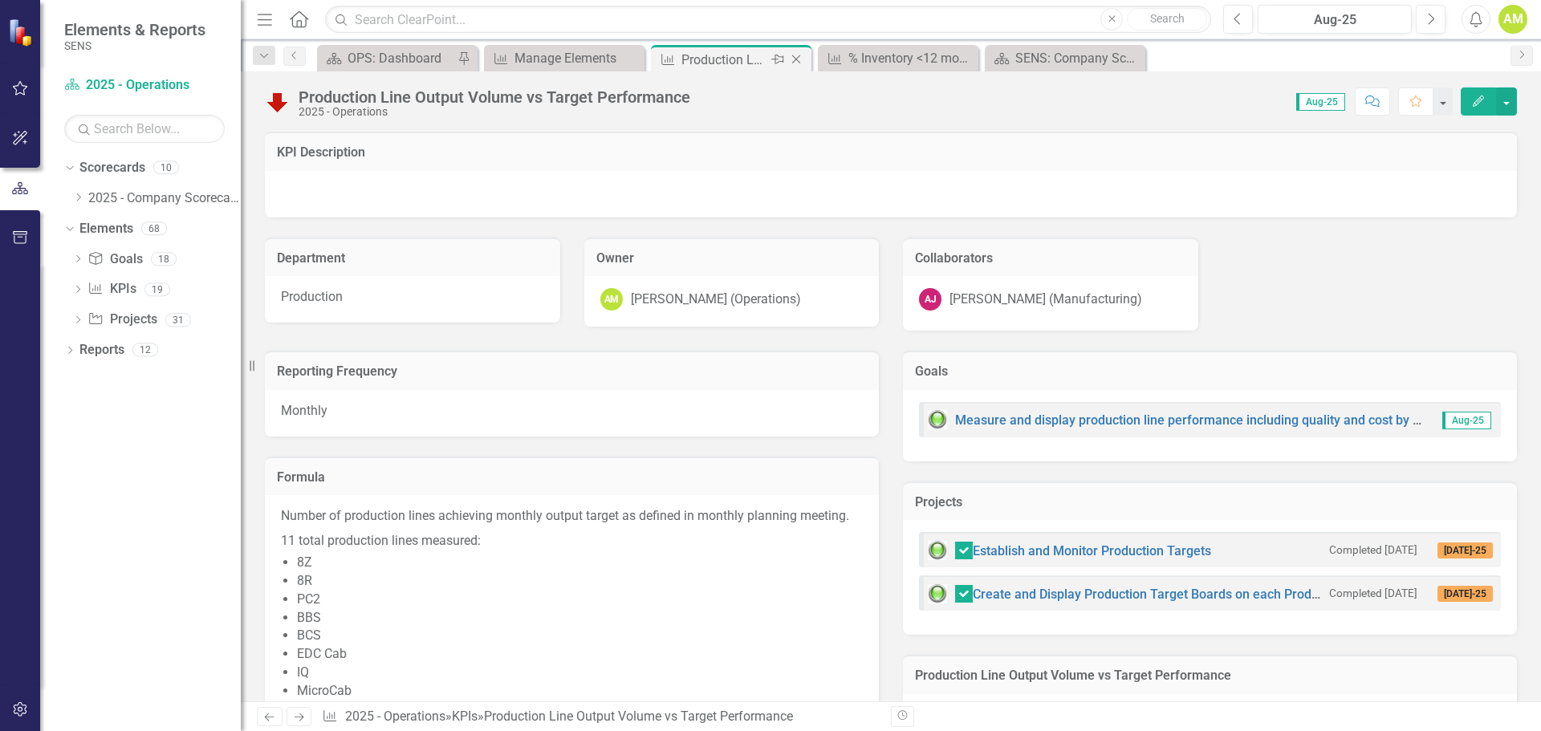
click at [795, 60] on icon at bounding box center [796, 59] width 9 height 9
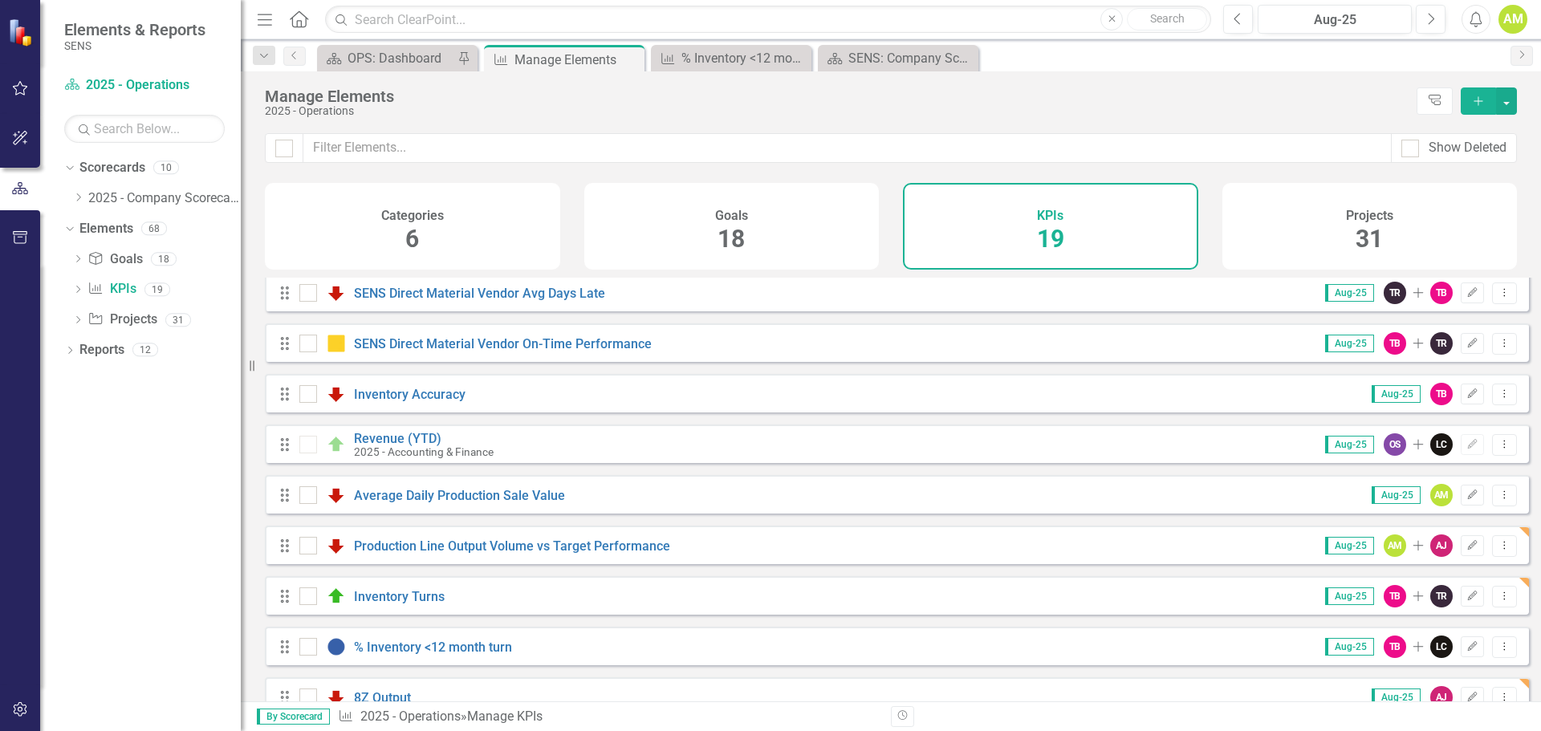
scroll to position [549, 0]
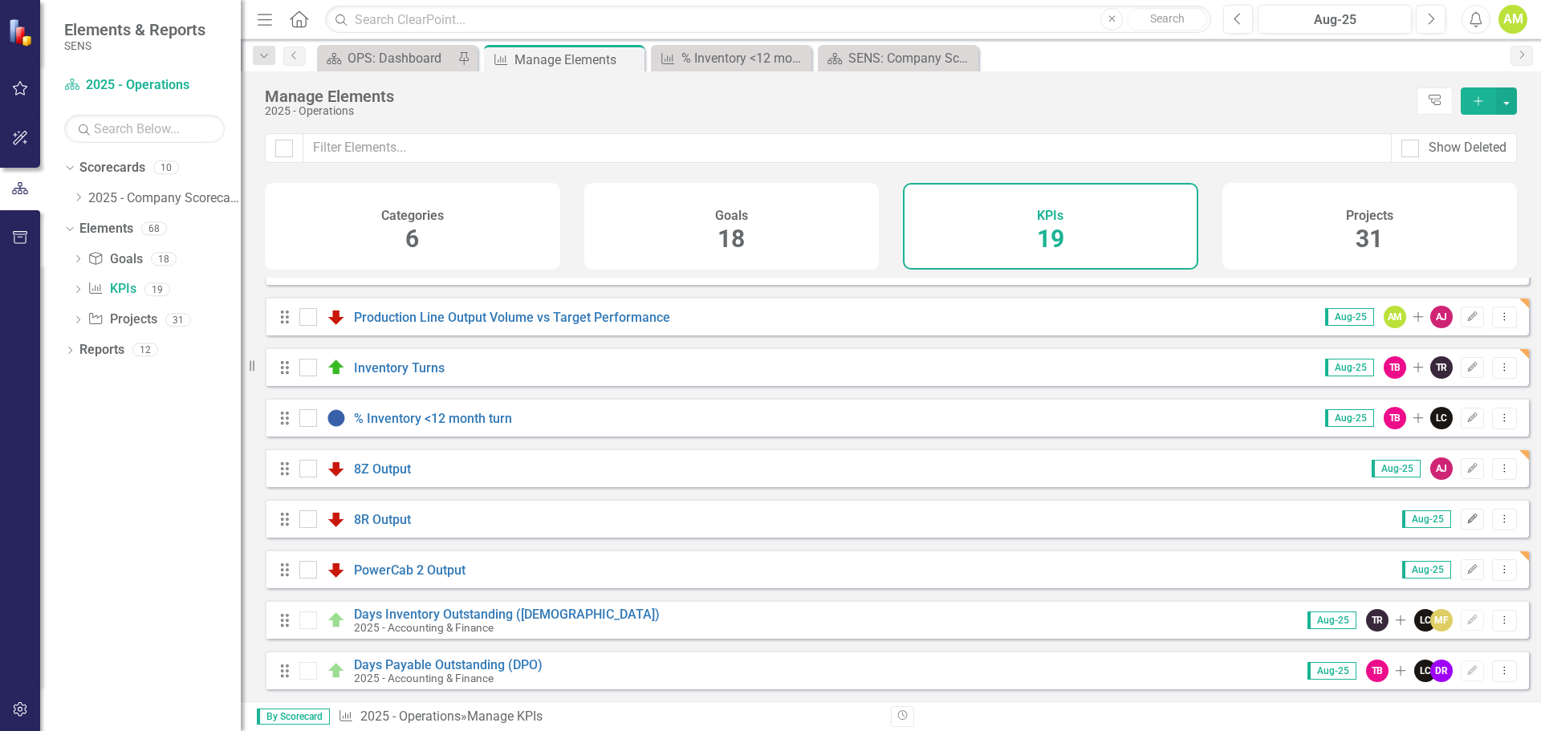
click at [1466, 518] on icon "Edit" at bounding box center [1472, 519] width 12 height 10
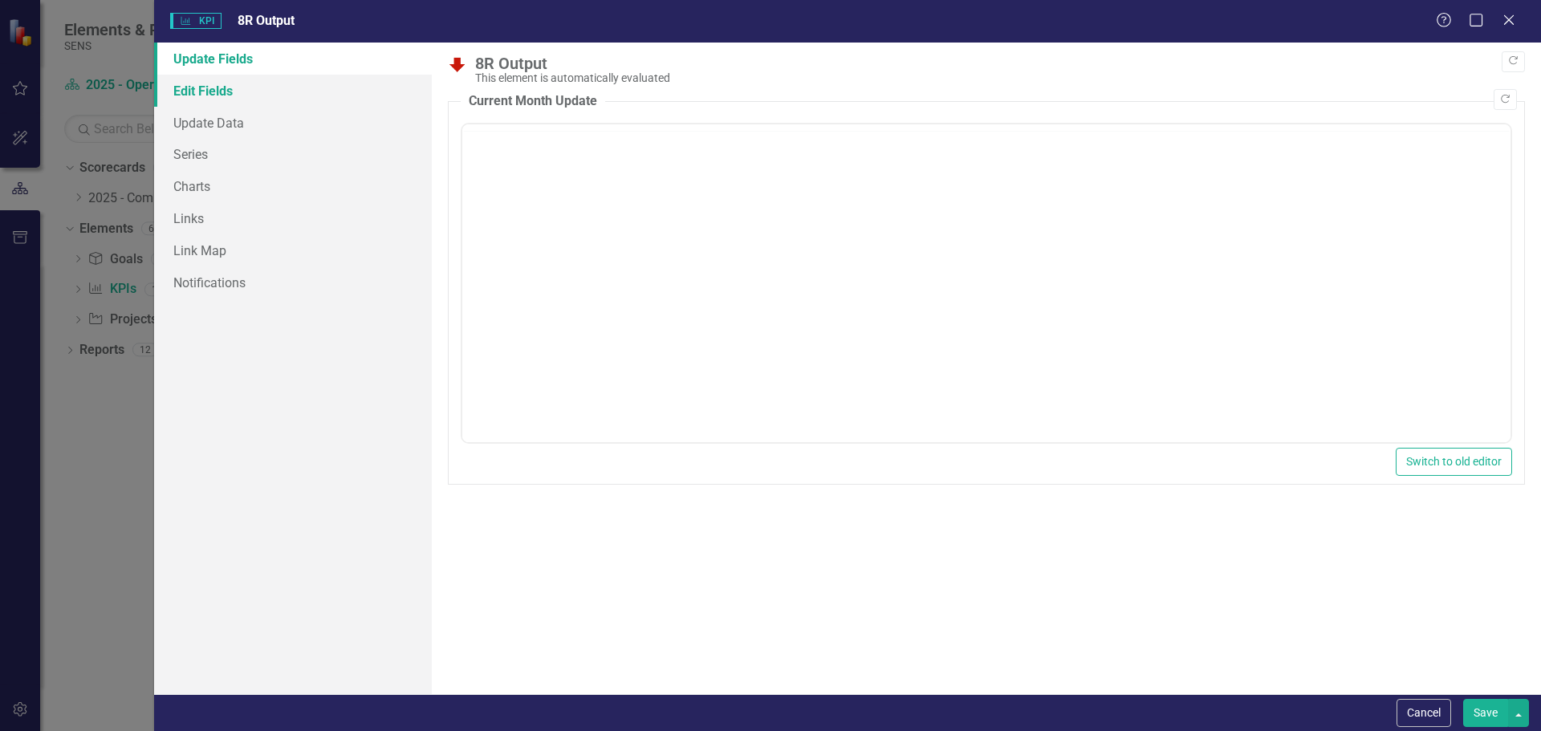
scroll to position [0, 0]
click at [205, 92] on link "Edit Fields" at bounding box center [293, 91] width 278 height 32
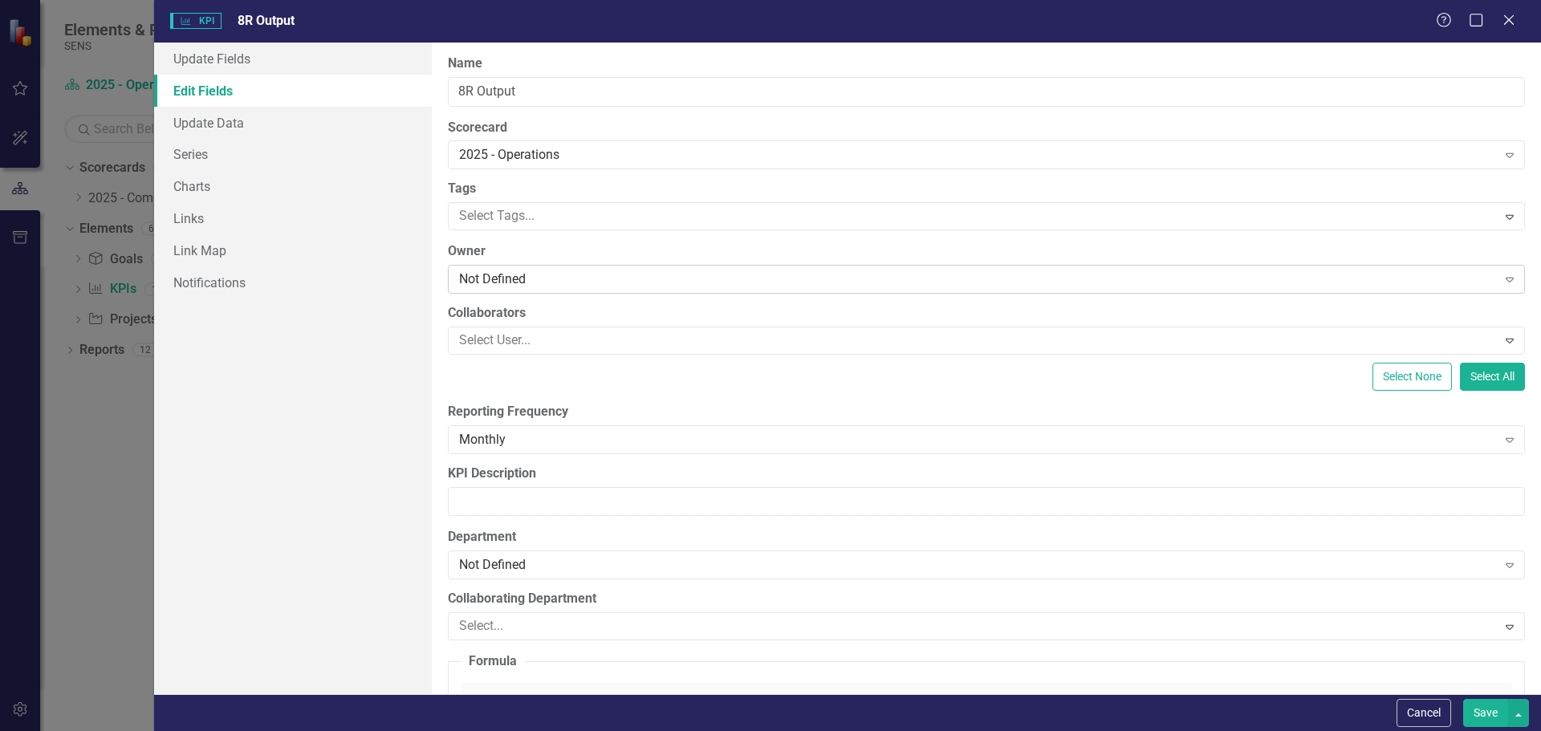
click at [498, 278] on div "Not Defined" at bounding box center [978, 279] width 1038 height 18
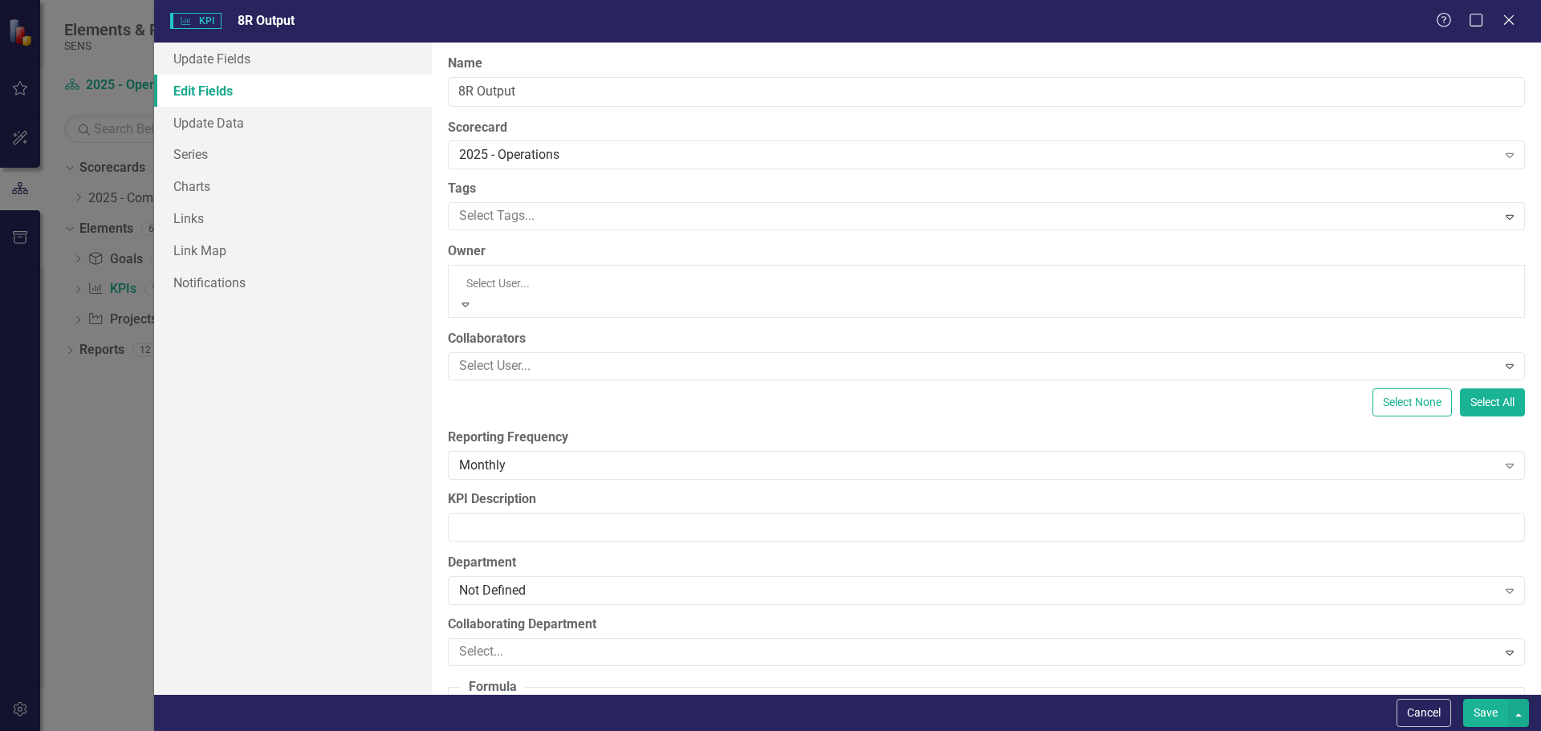
scroll to position [161, 0]
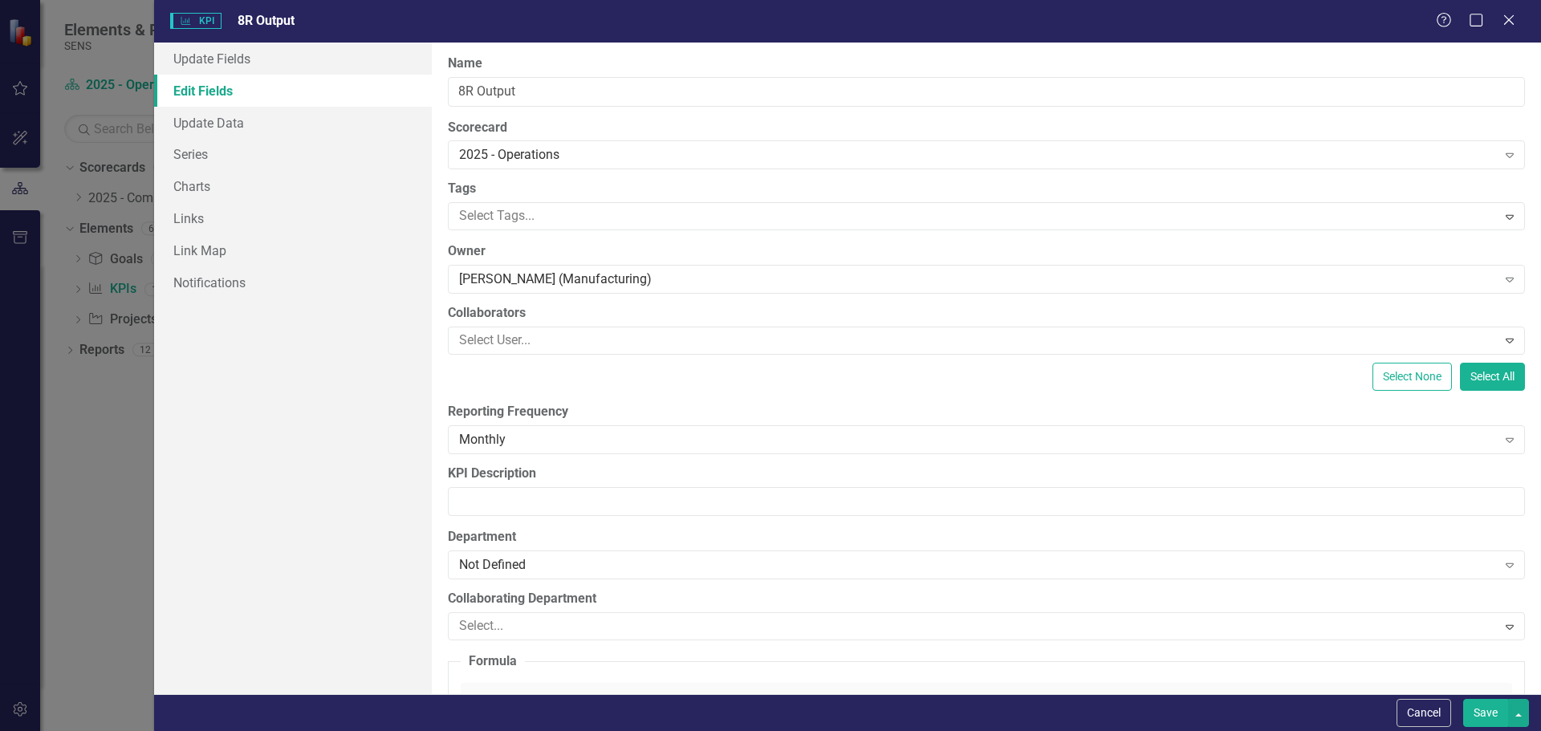
click at [1474, 707] on button "Save" at bounding box center [1485, 713] width 45 height 28
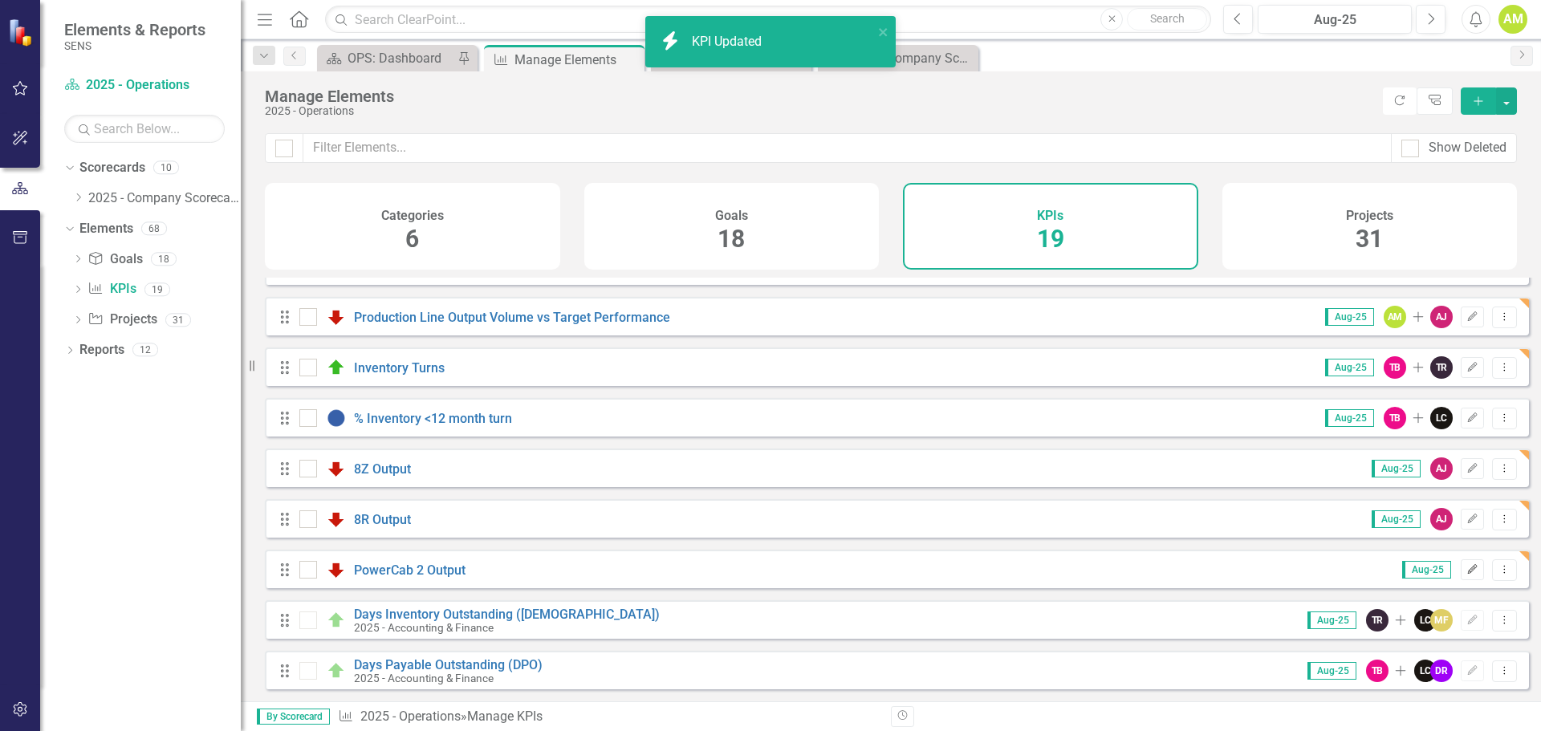
click at [1467, 574] on button "Edit" at bounding box center [1472, 569] width 23 height 21
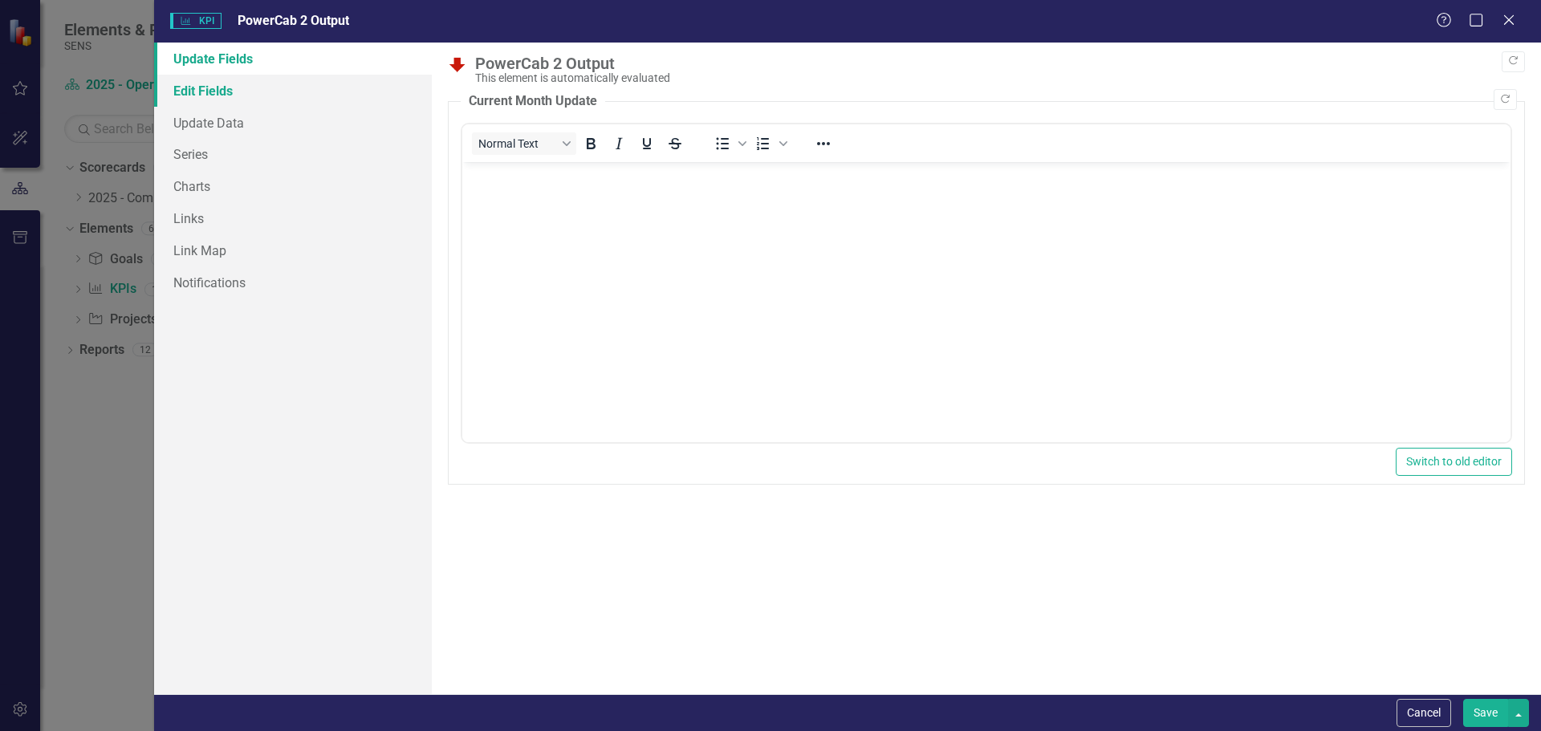
scroll to position [0, 0]
click at [213, 90] on link "Edit Fields" at bounding box center [293, 91] width 278 height 32
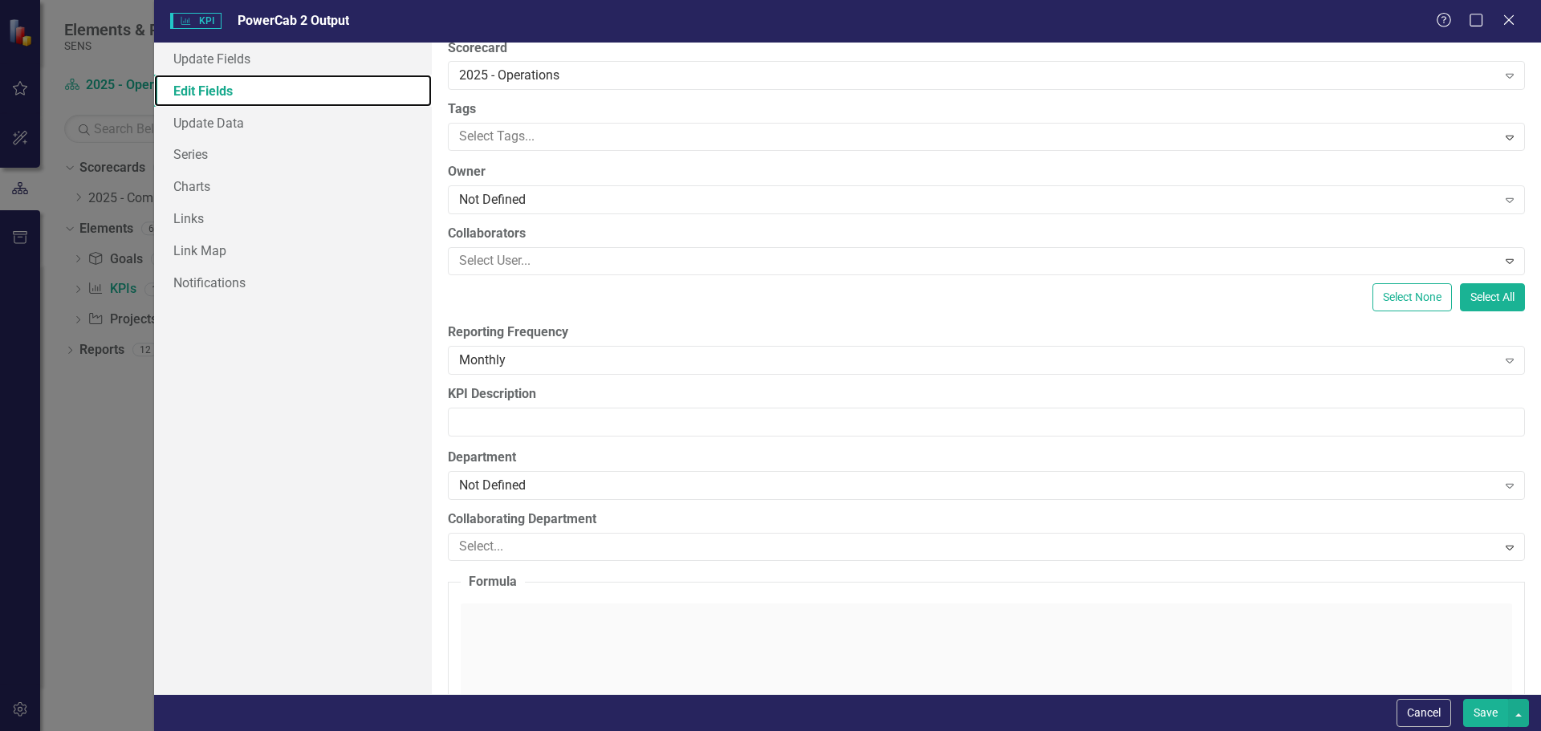
scroll to position [54, 0]
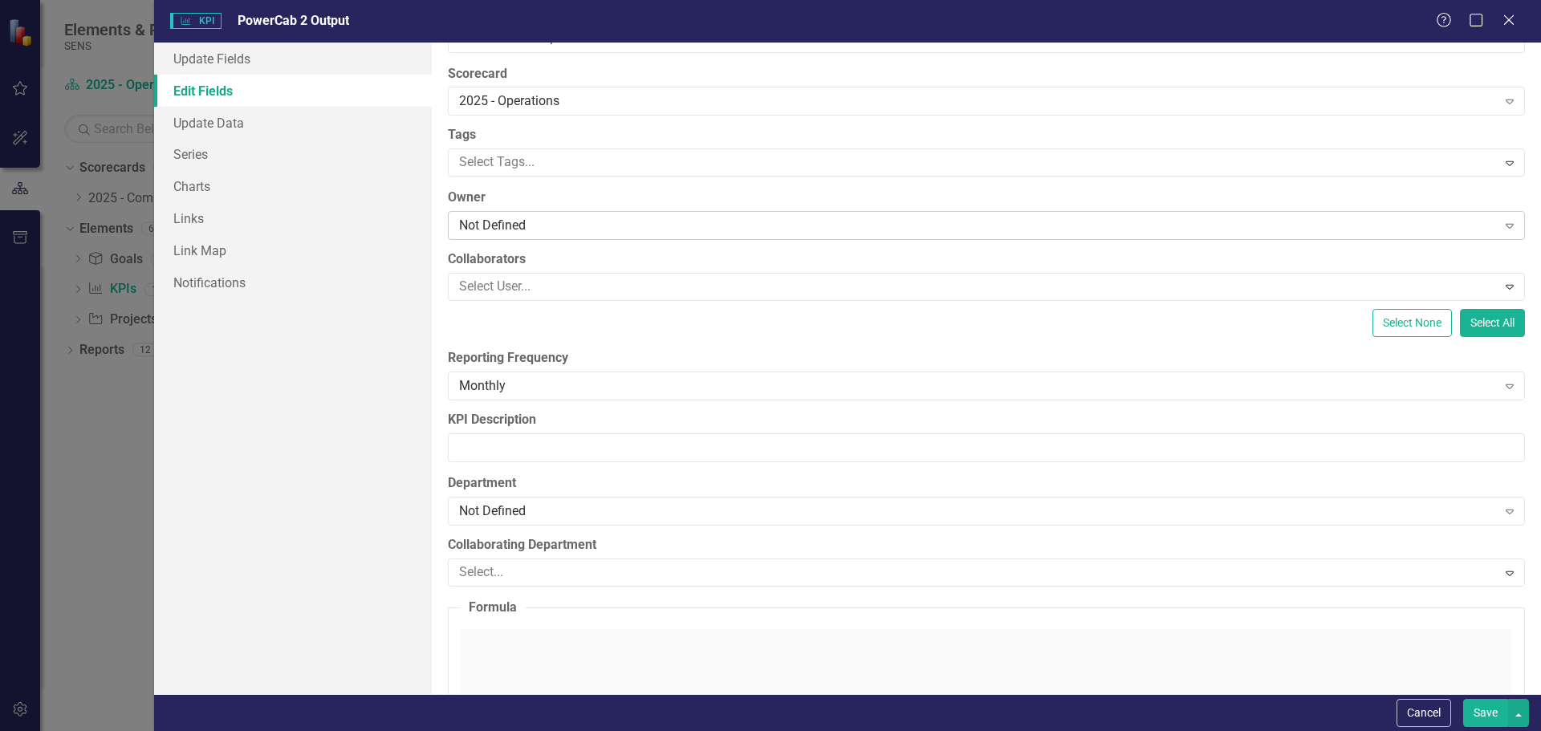
click at [518, 222] on div "Not Defined" at bounding box center [978, 226] width 1038 height 18
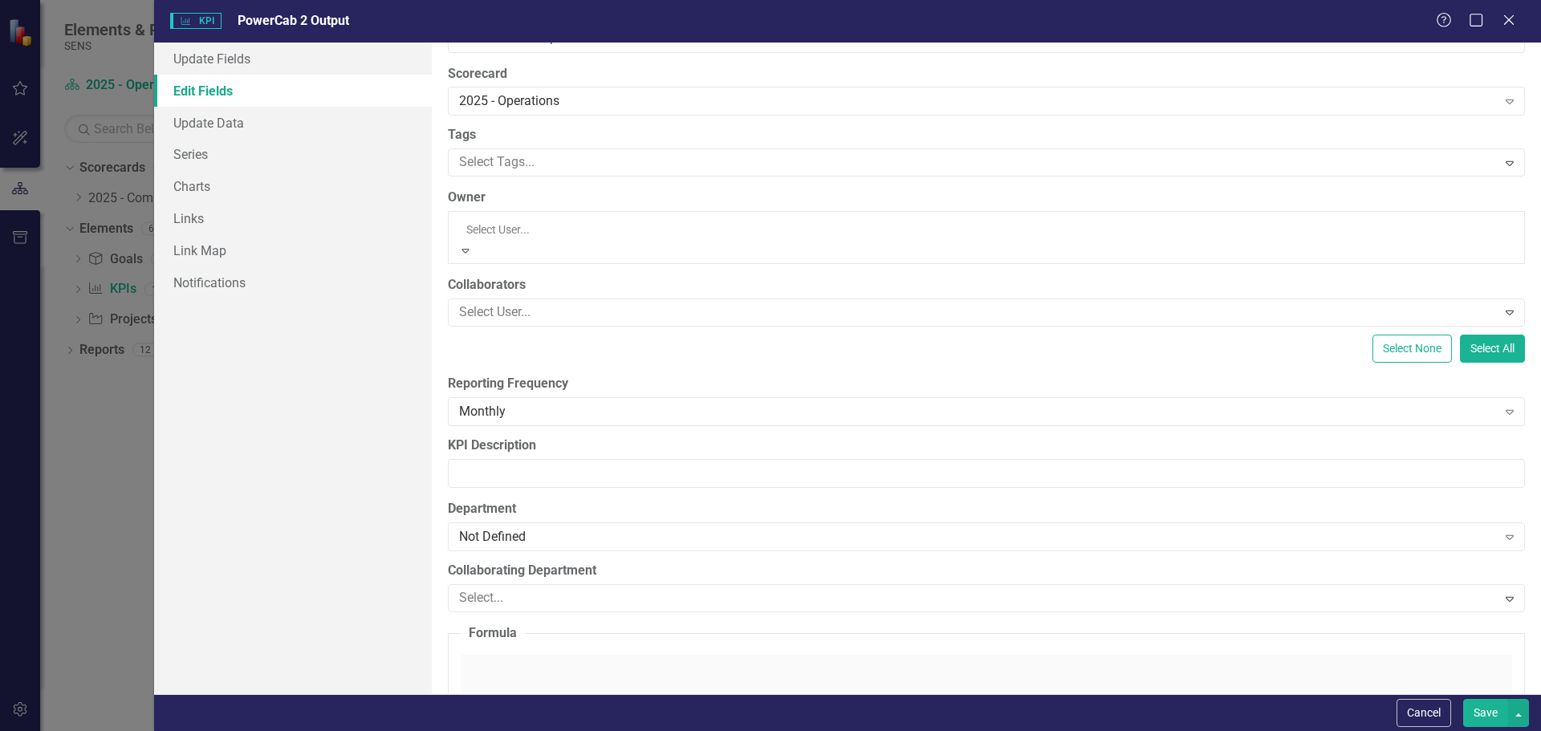
scroll to position [80, 0]
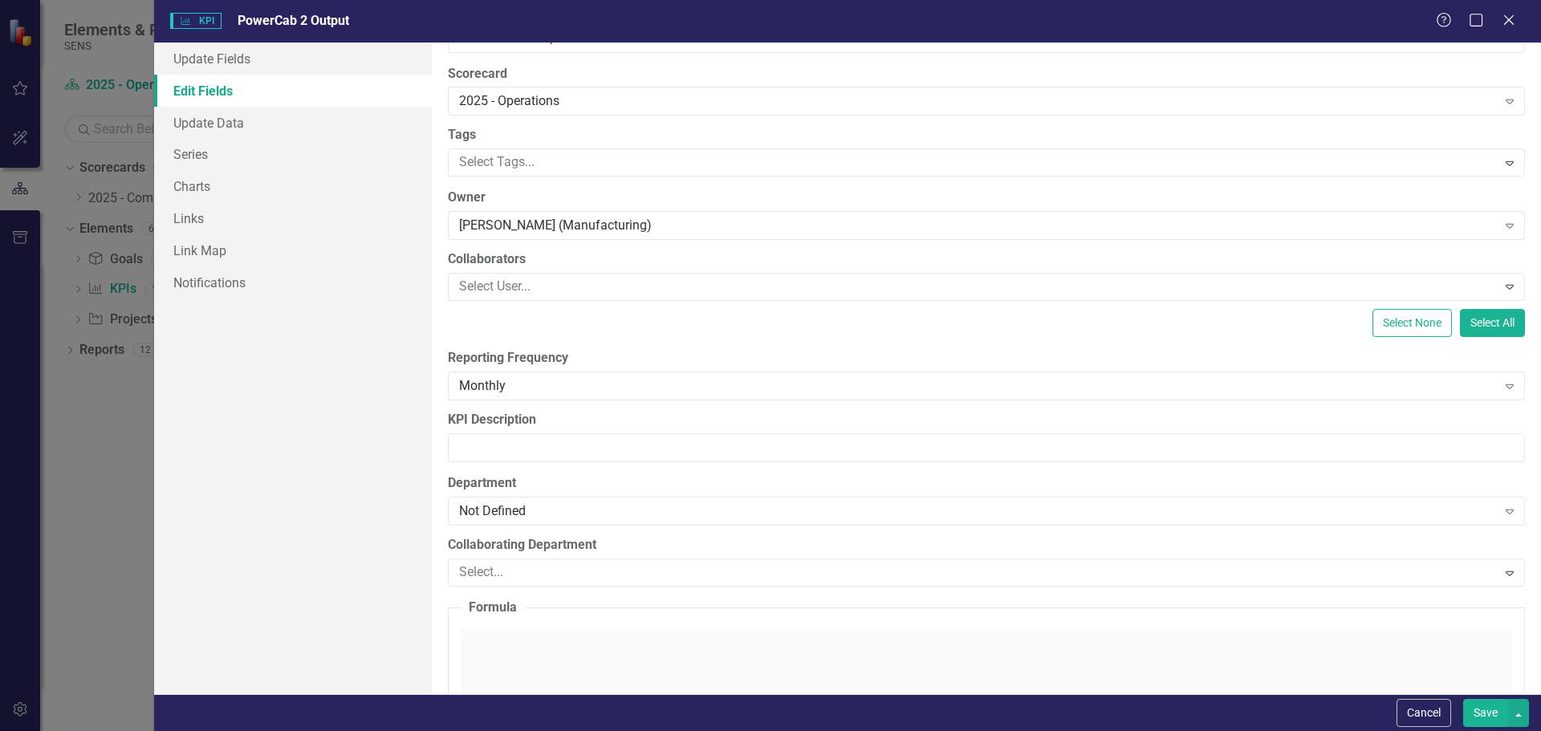
click at [1492, 711] on button "Save" at bounding box center [1485, 713] width 45 height 28
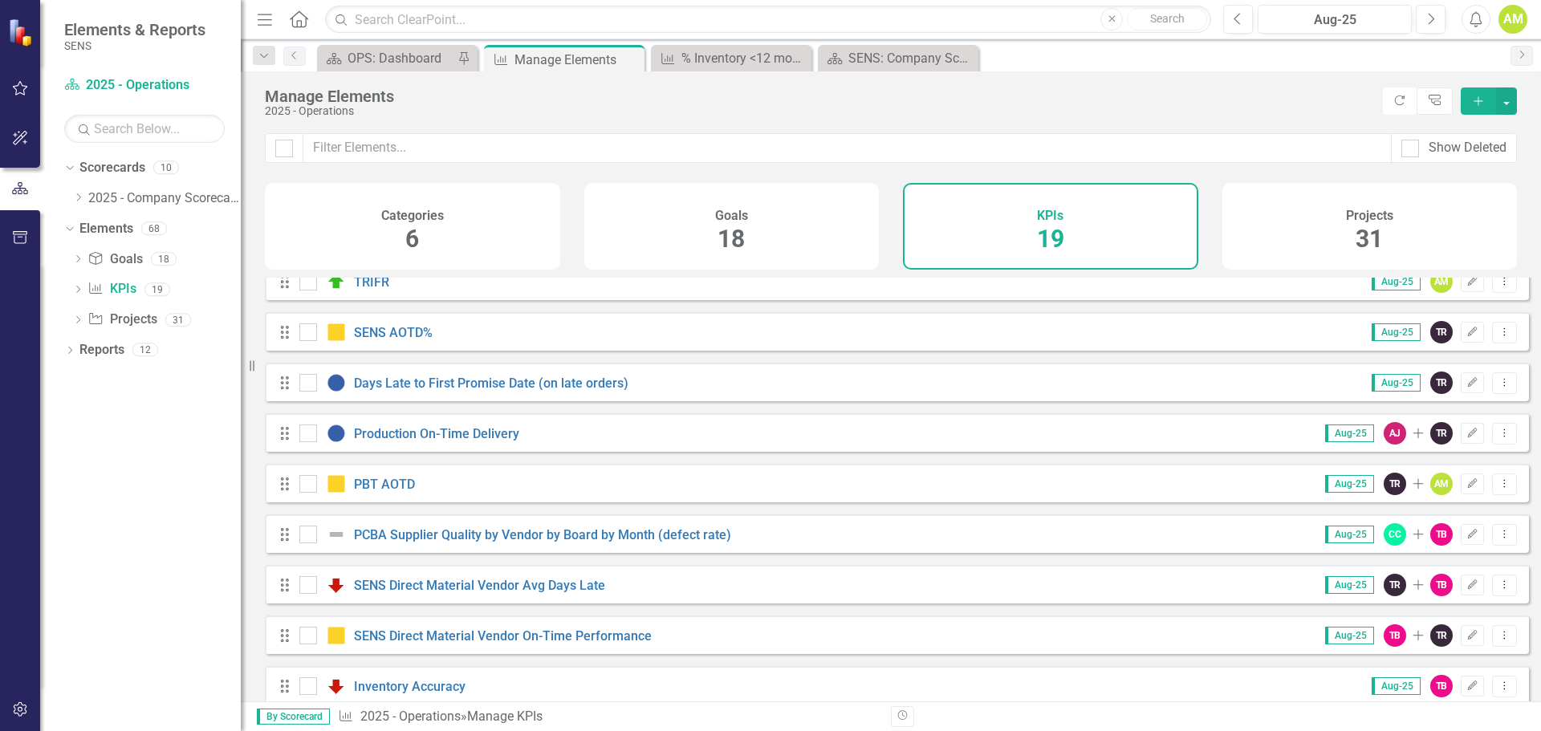
scroll to position [0, 0]
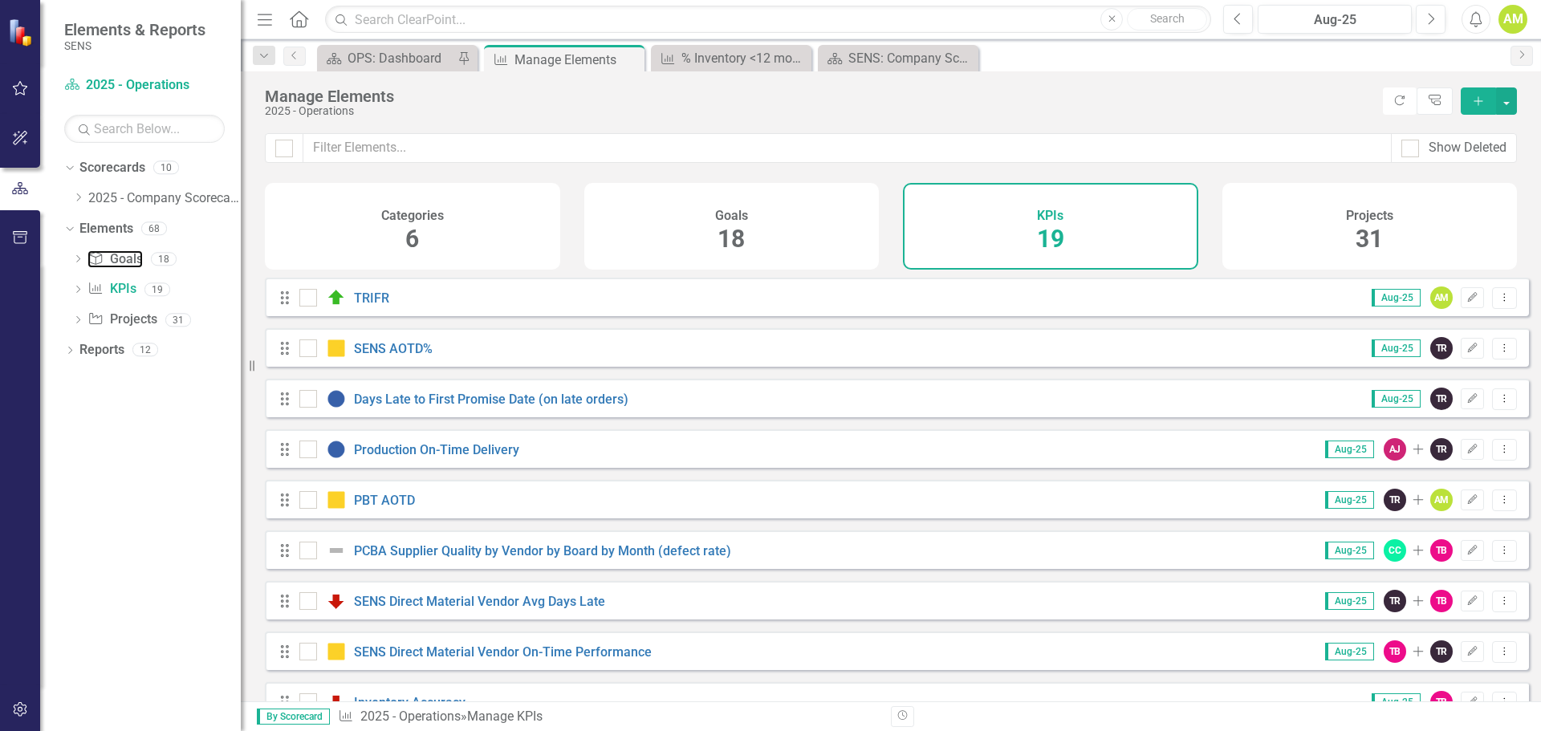
drag, startPoint x: 120, startPoint y: 258, endPoint x: 472, endPoint y: 313, distance: 355.7
click at [120, 258] on link "Goal Goals" at bounding box center [114, 259] width 55 height 18
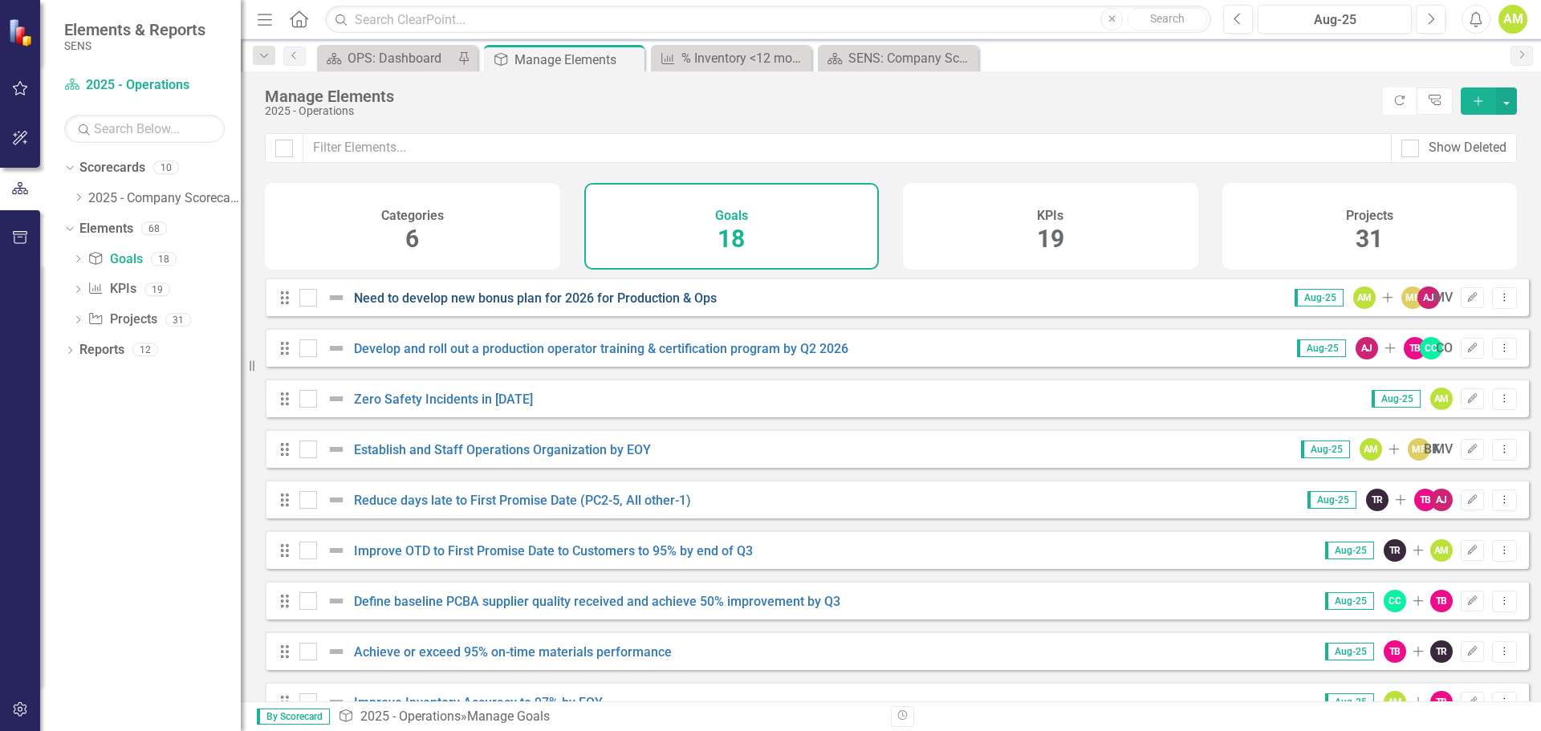
click at [479, 306] on link "Need to develop new bonus plan for 2026 for Production & Ops" at bounding box center [535, 298] width 363 height 15
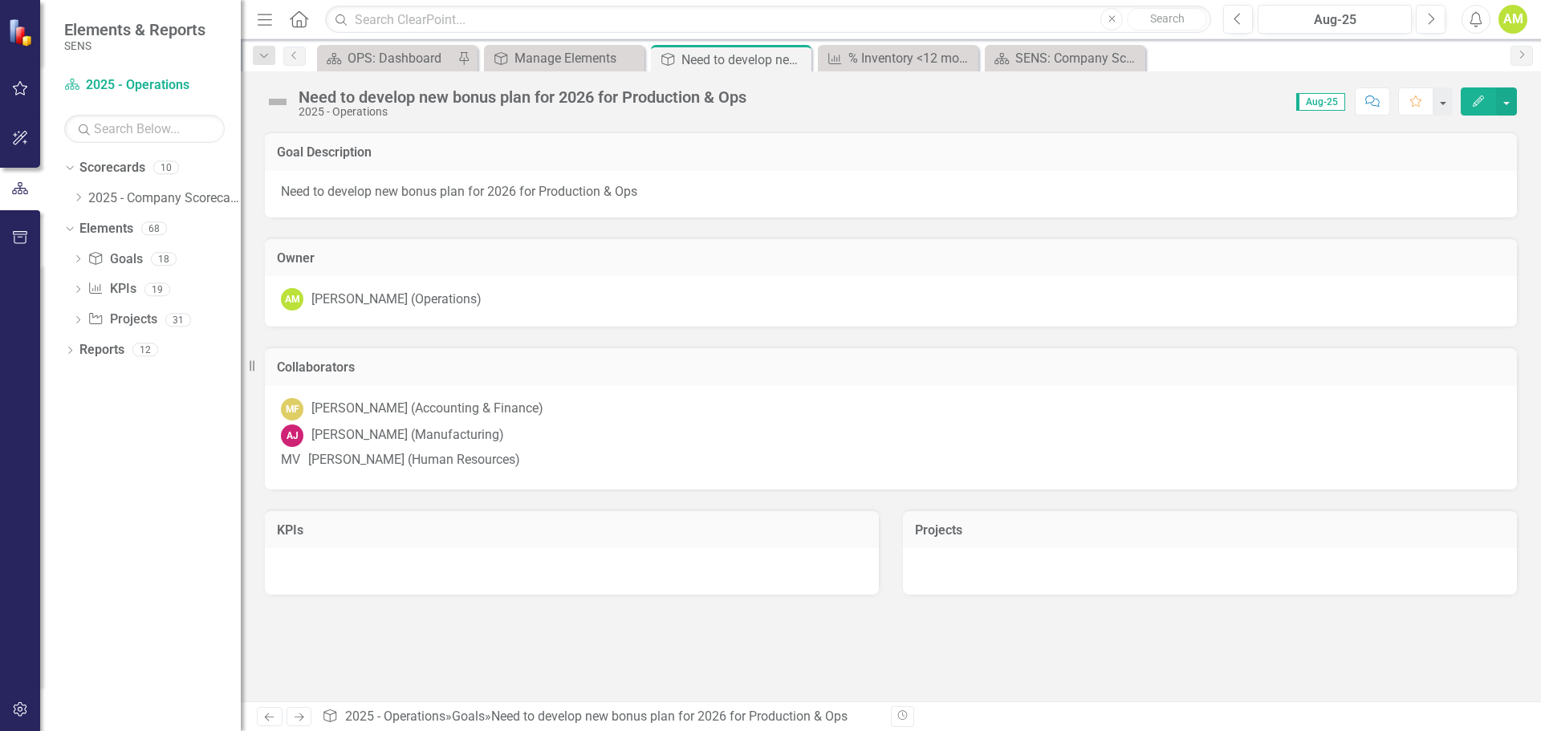
click at [388, 583] on div at bounding box center [572, 571] width 614 height 47
click at [1482, 100] on icon "button" at bounding box center [1478, 101] width 11 height 11
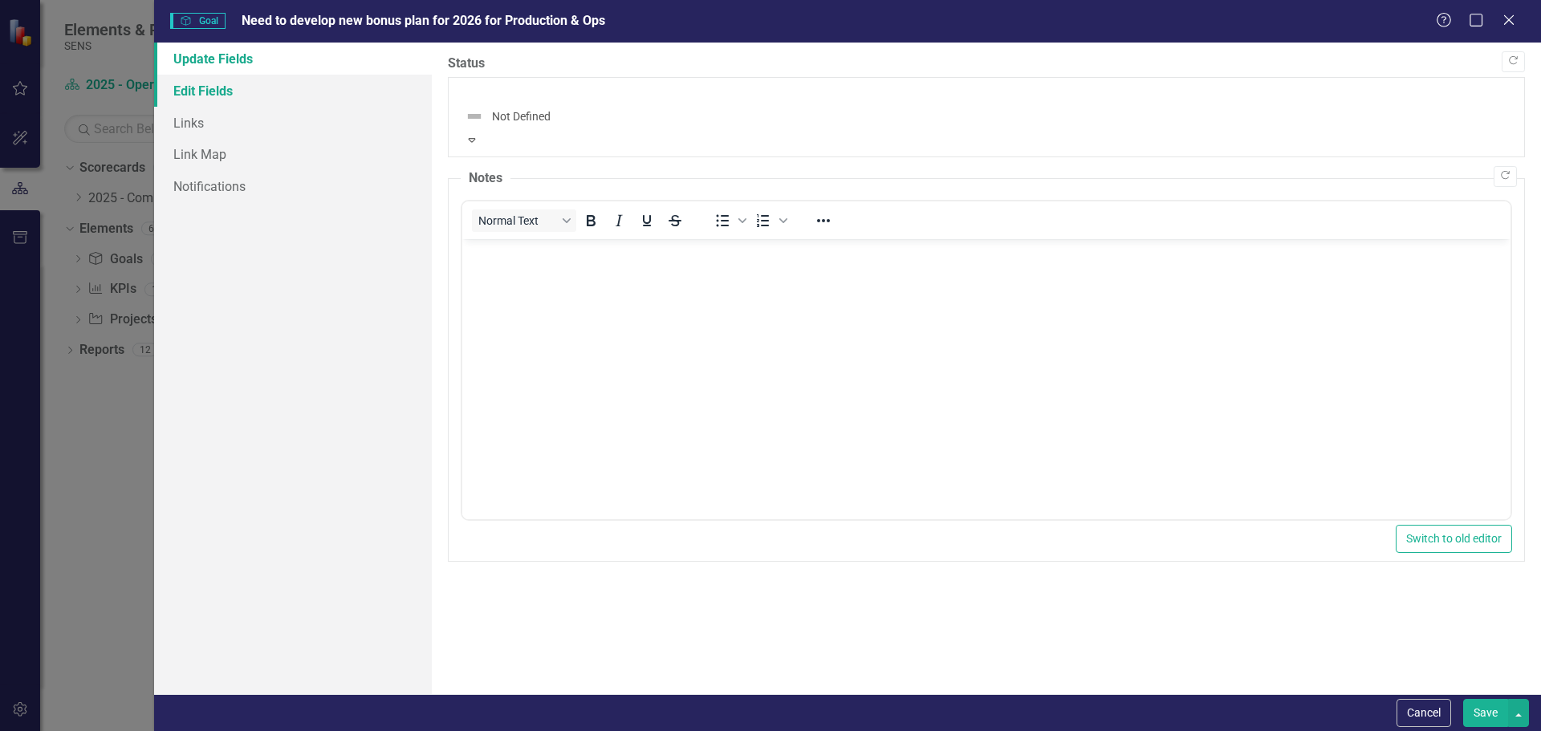
click at [192, 92] on link "Edit Fields" at bounding box center [293, 91] width 278 height 32
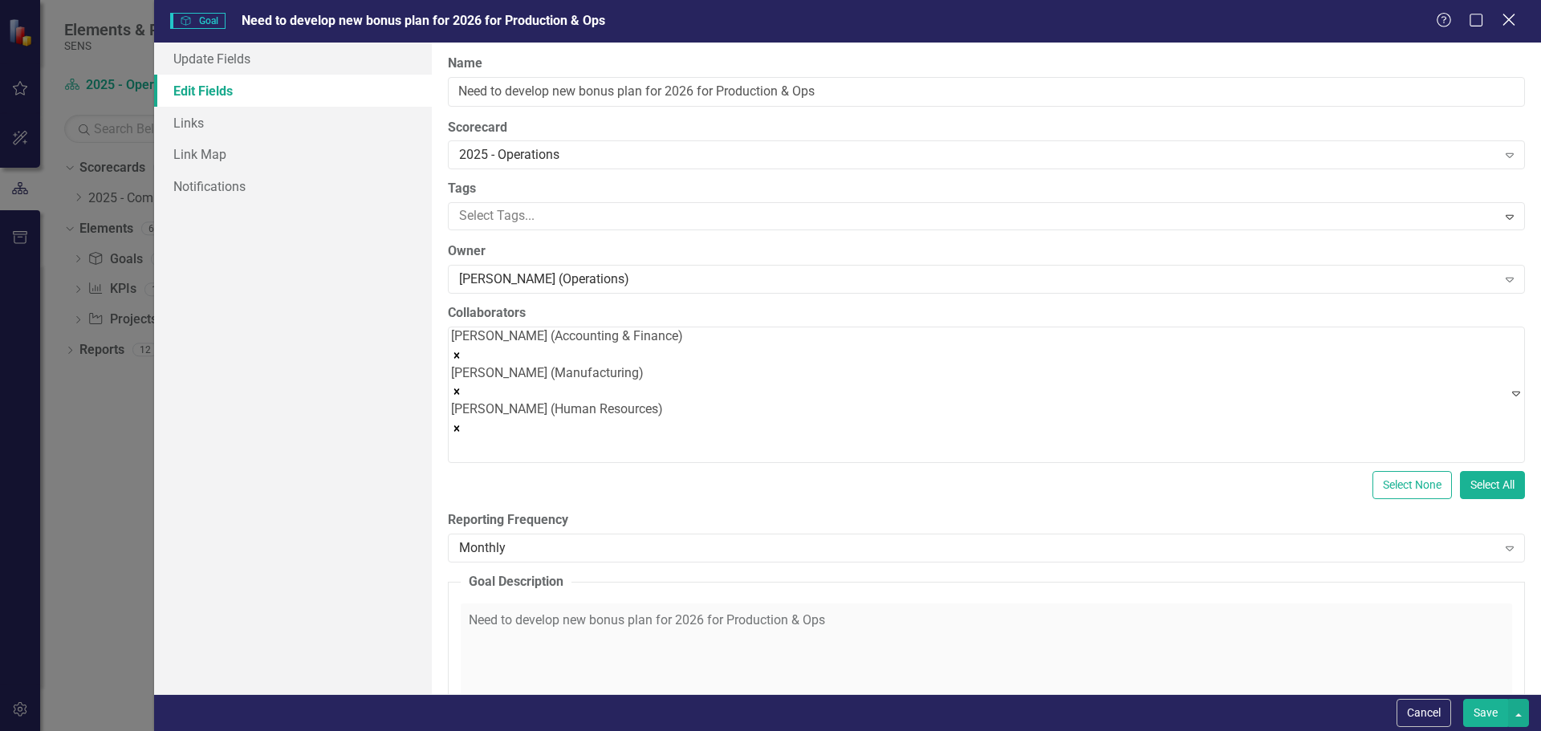
click at [1510, 26] on icon "Close" at bounding box center [1508, 19] width 20 height 15
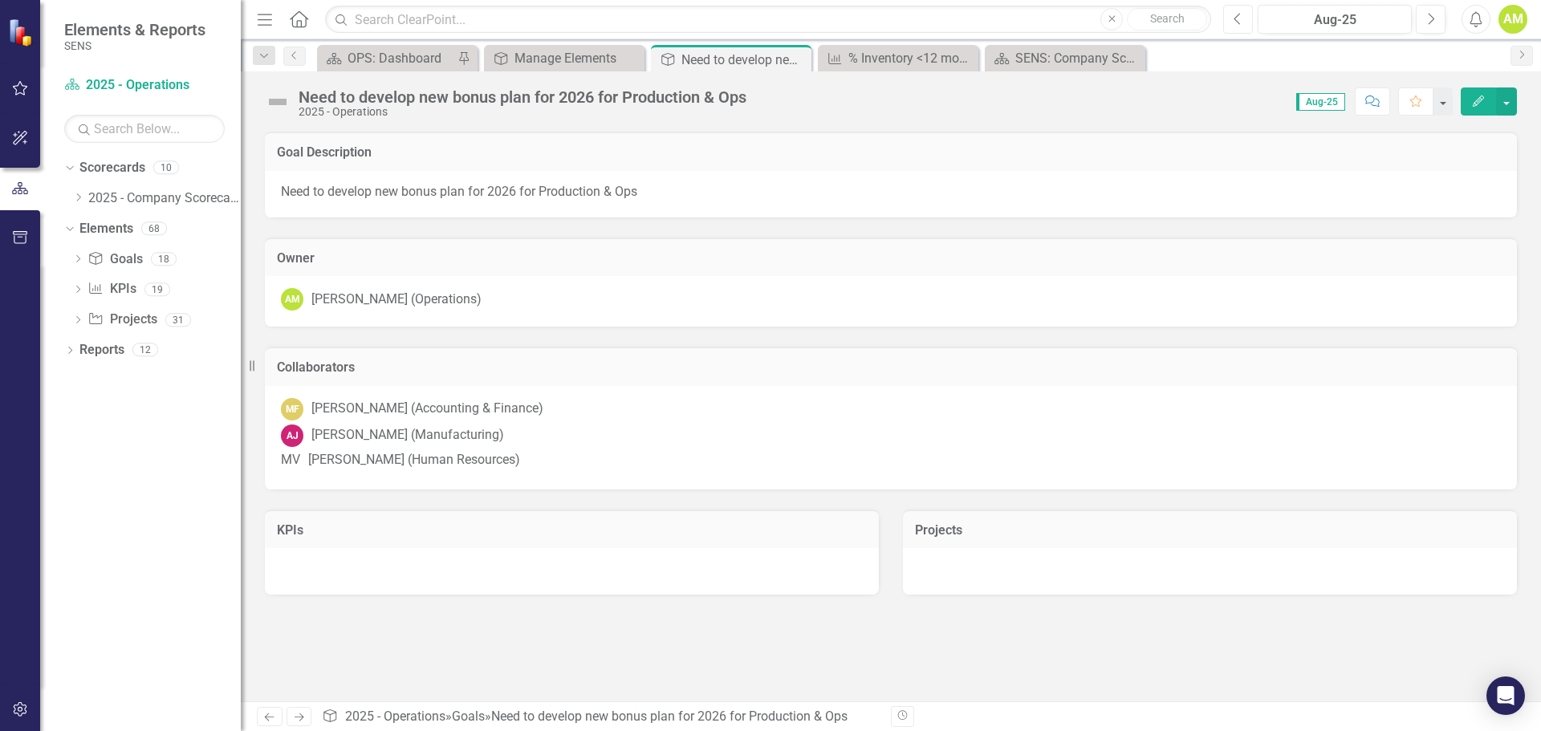
click at [1232, 21] on button "Previous" at bounding box center [1238, 19] width 30 height 29
click at [1436, 20] on button "Next" at bounding box center [1431, 19] width 30 height 29
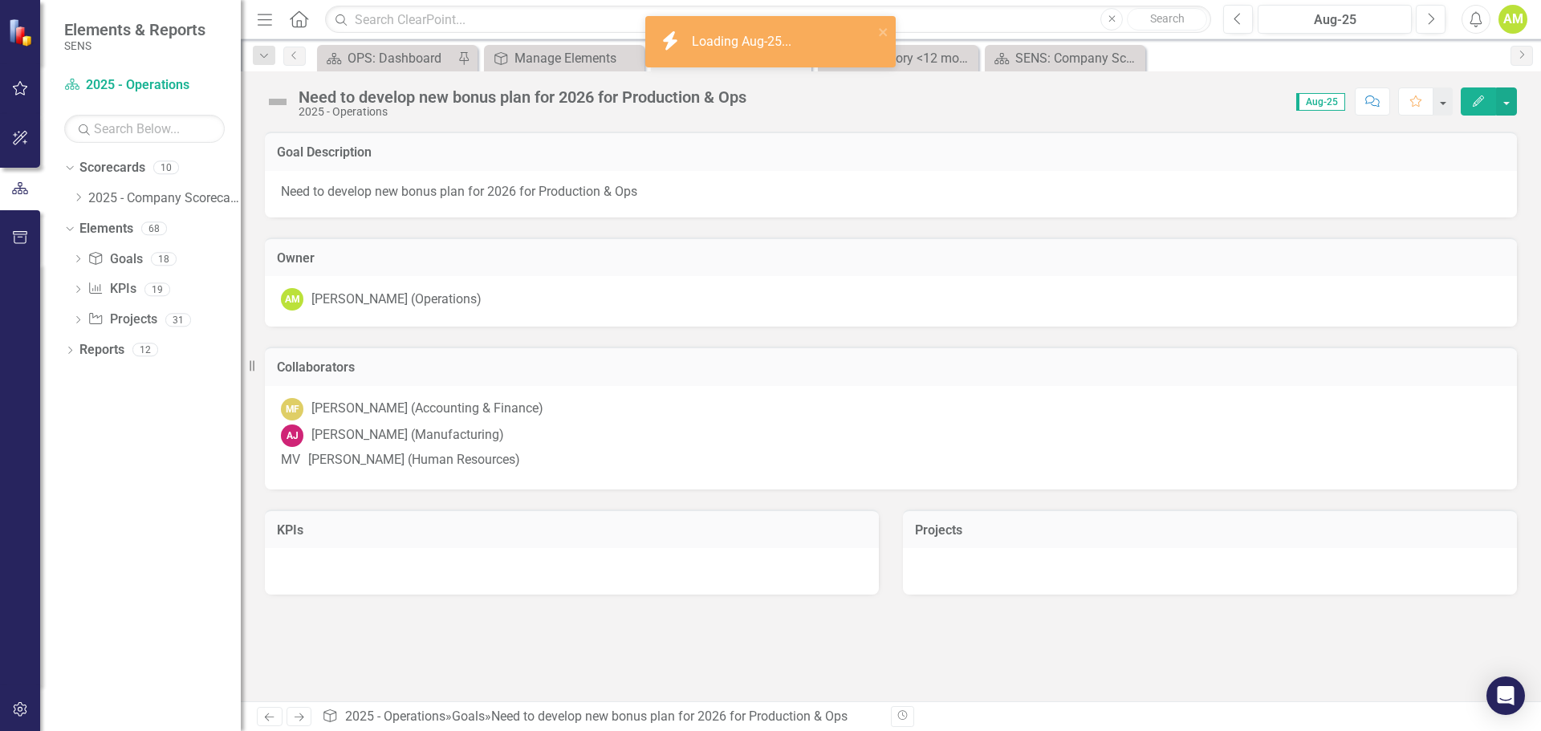
click at [266, 114] on img at bounding box center [278, 102] width 26 height 26
click at [276, 101] on img at bounding box center [278, 102] width 26 height 26
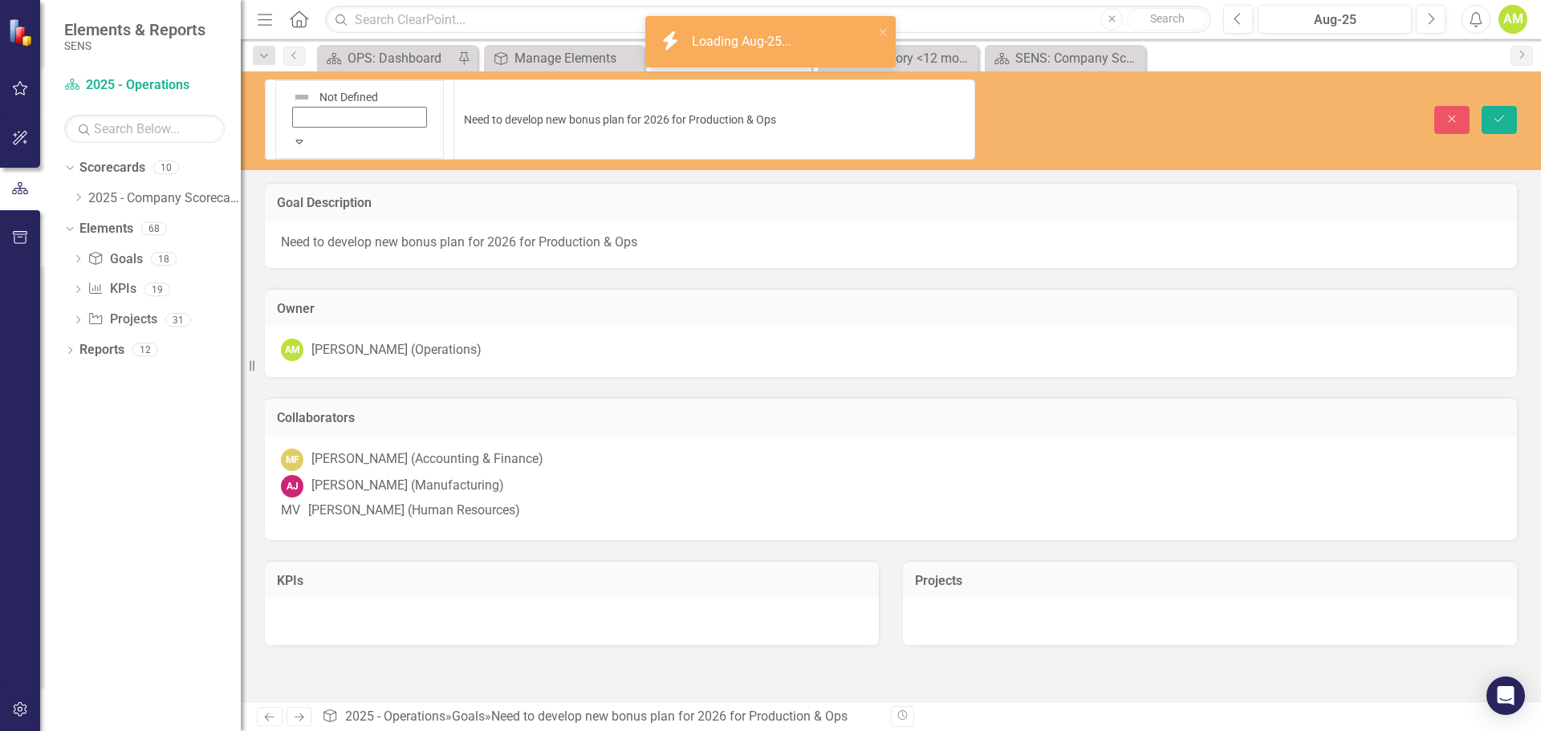
click at [298, 140] on icon at bounding box center [299, 142] width 7 height 4
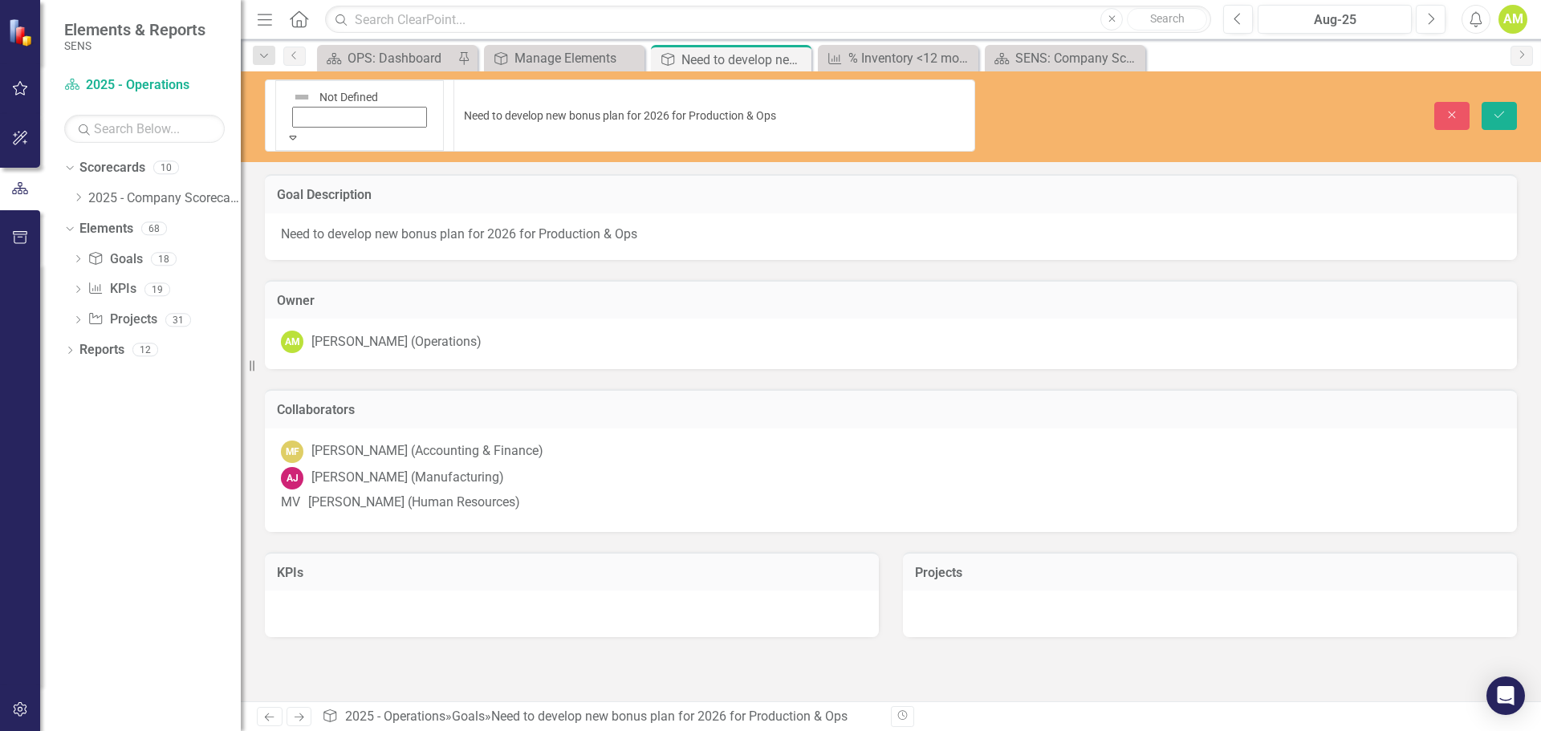
click at [1496, 109] on icon "Save" at bounding box center [1499, 114] width 14 height 11
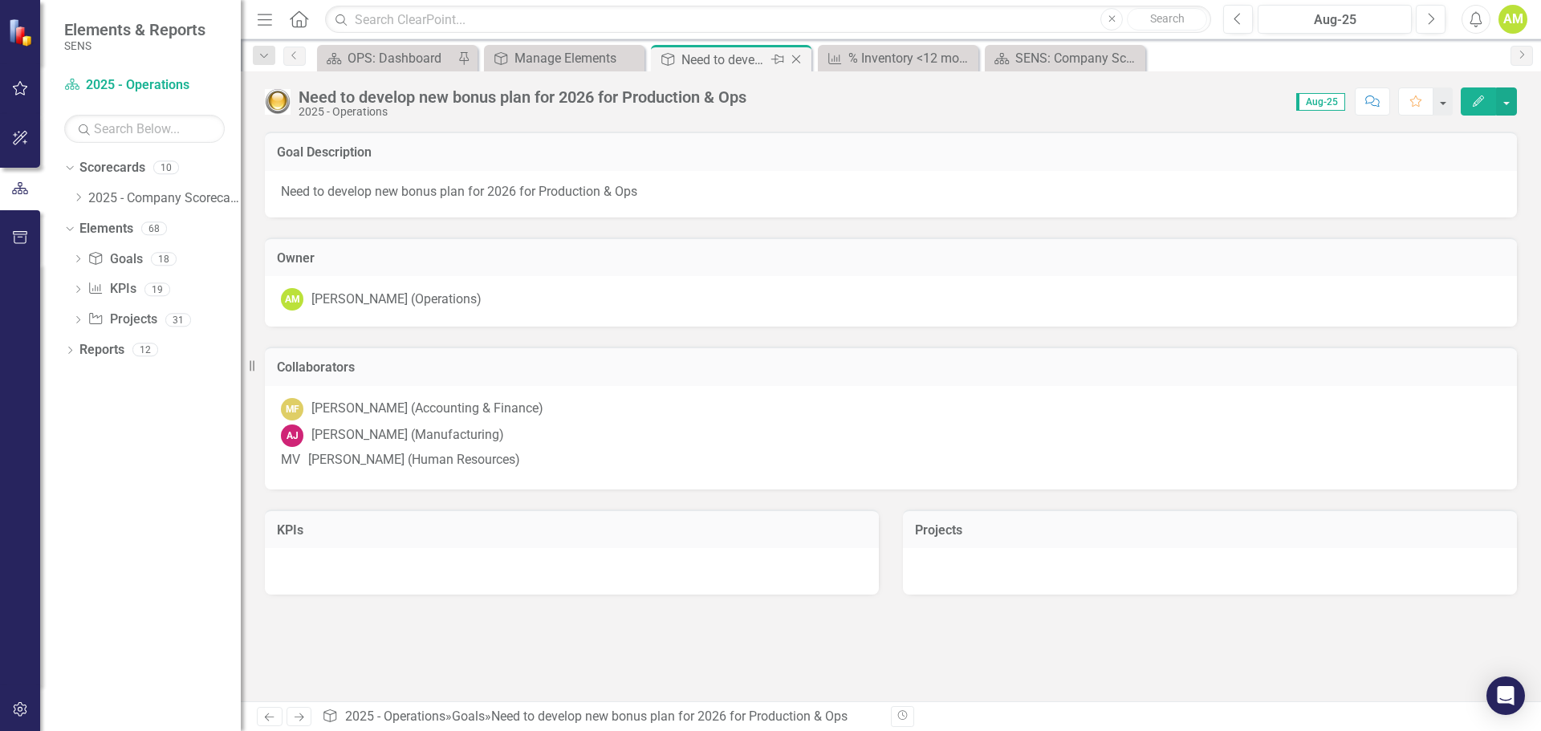
click at [795, 58] on icon at bounding box center [796, 59] width 9 height 9
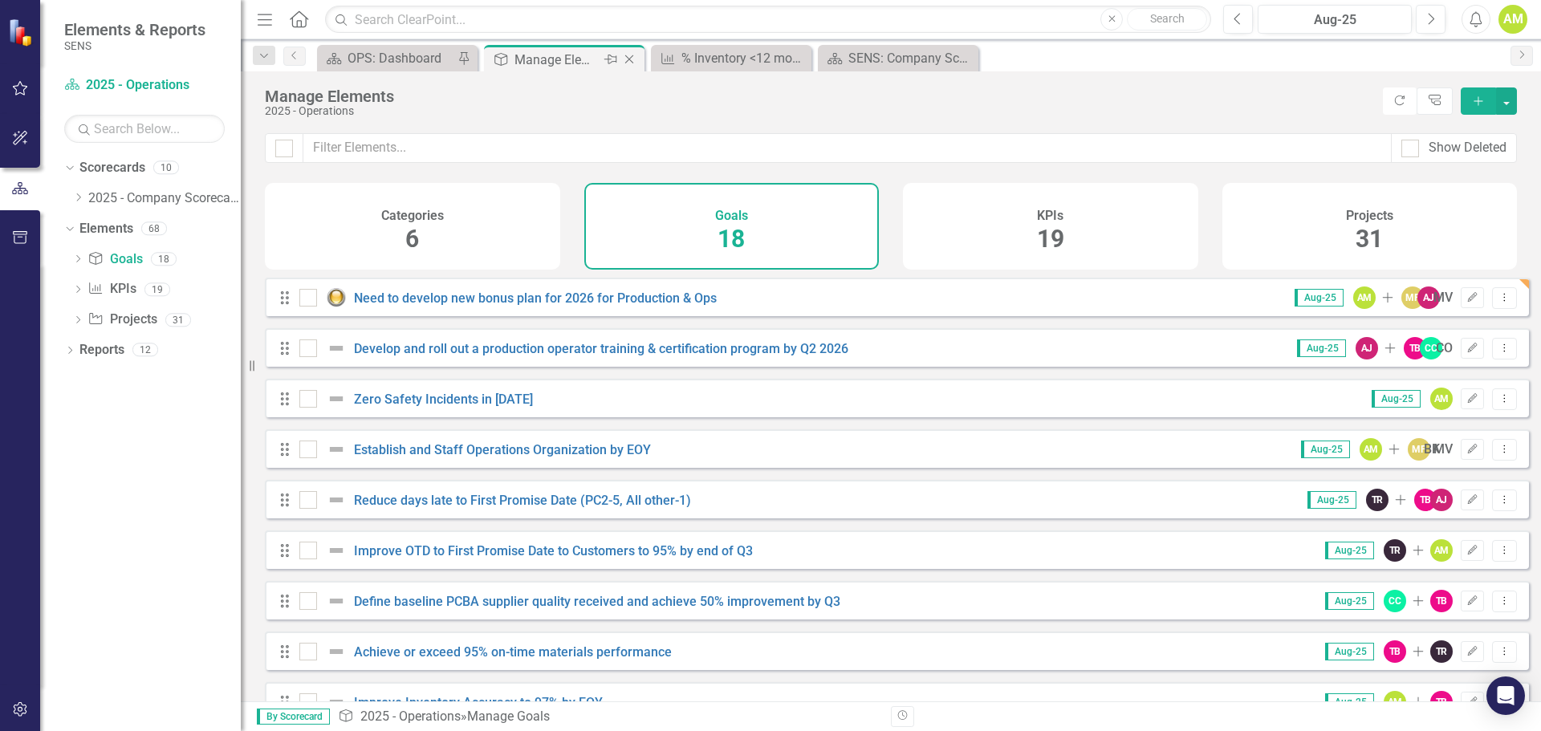
click at [549, 47] on div "Goal Manage Elements Pin Close" at bounding box center [564, 58] width 161 height 26
click at [400, 356] on link "Develop and roll out a production operator training & certification program by …" at bounding box center [601, 348] width 494 height 15
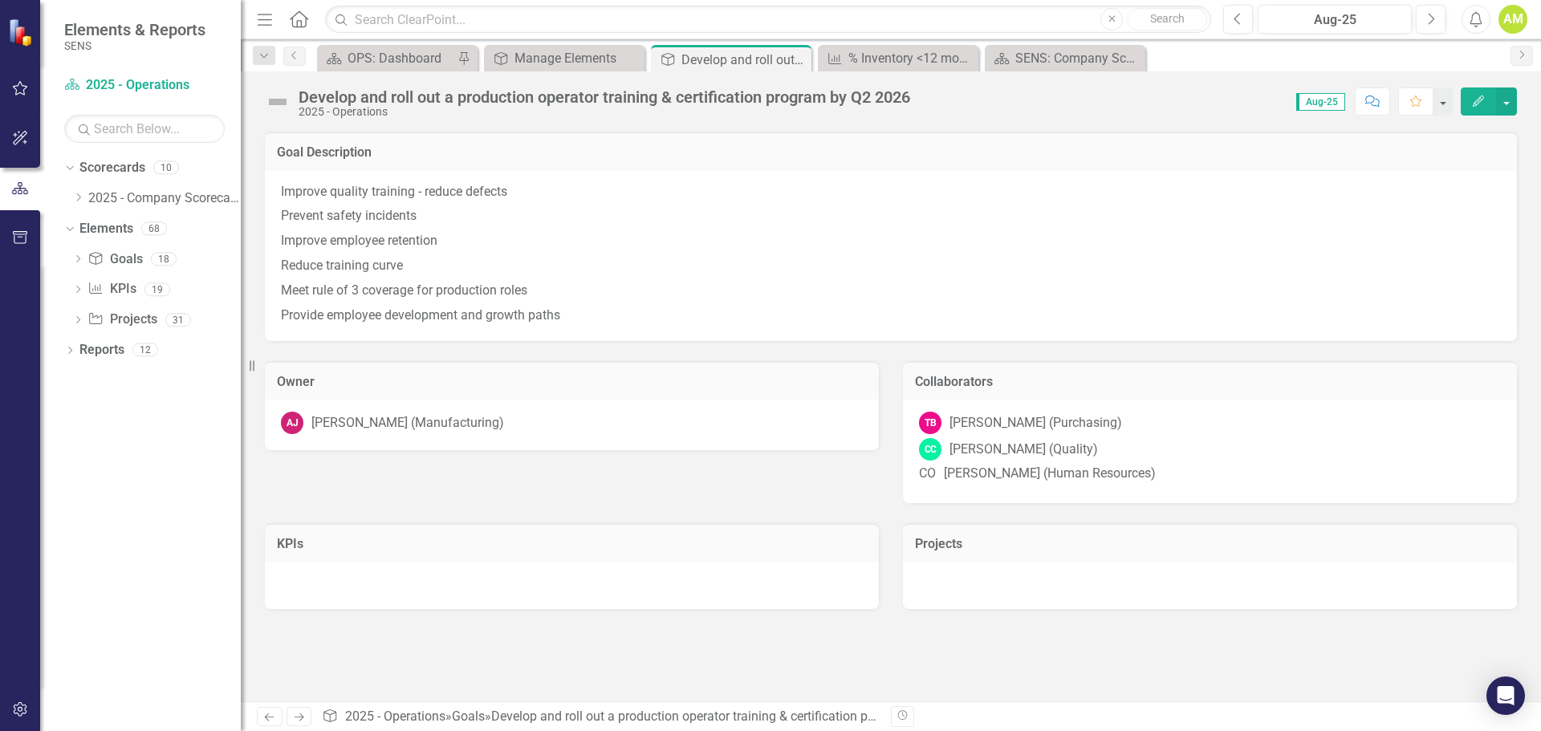
click at [276, 104] on img at bounding box center [278, 102] width 26 height 26
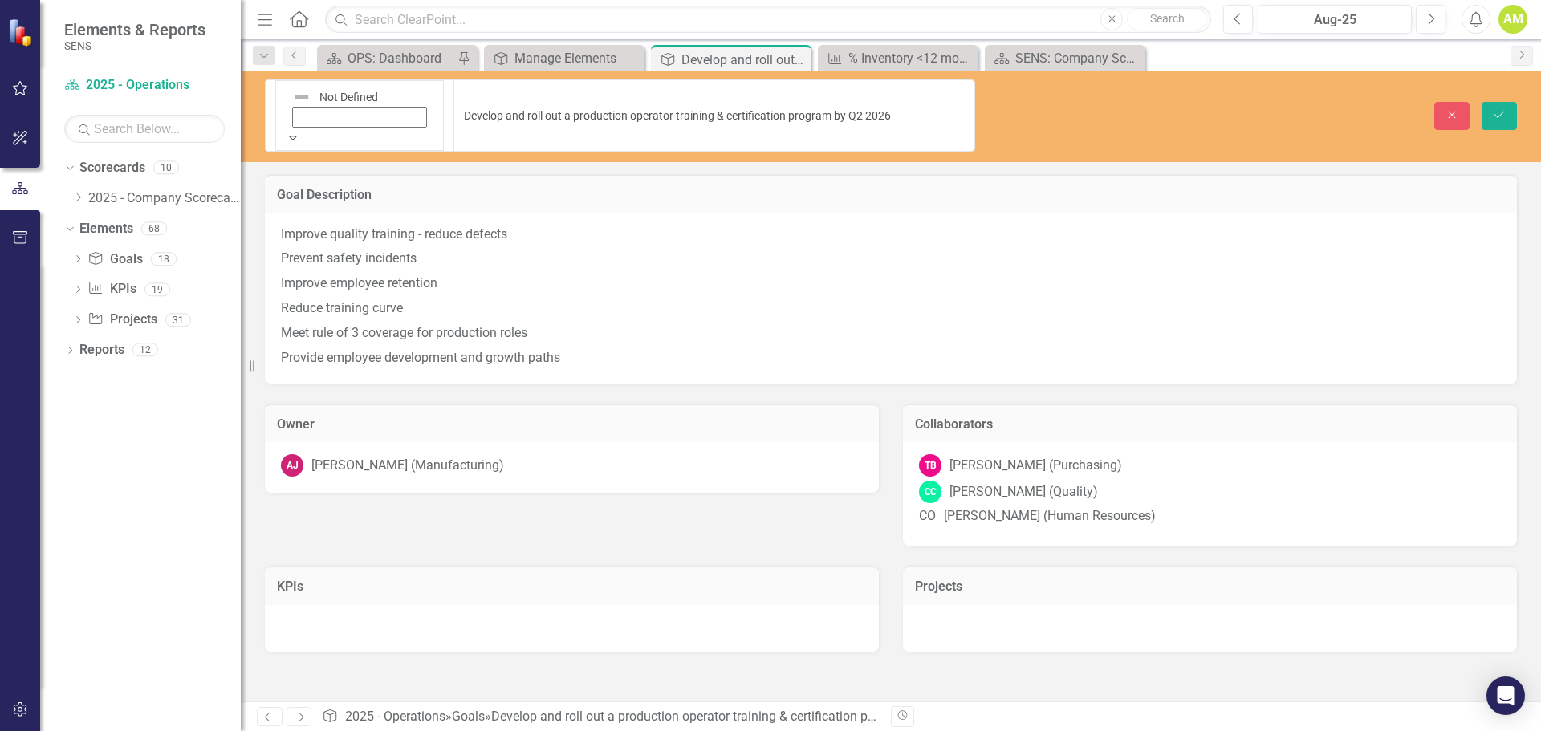
click at [301, 129] on div "Expand" at bounding box center [360, 137] width 148 height 16
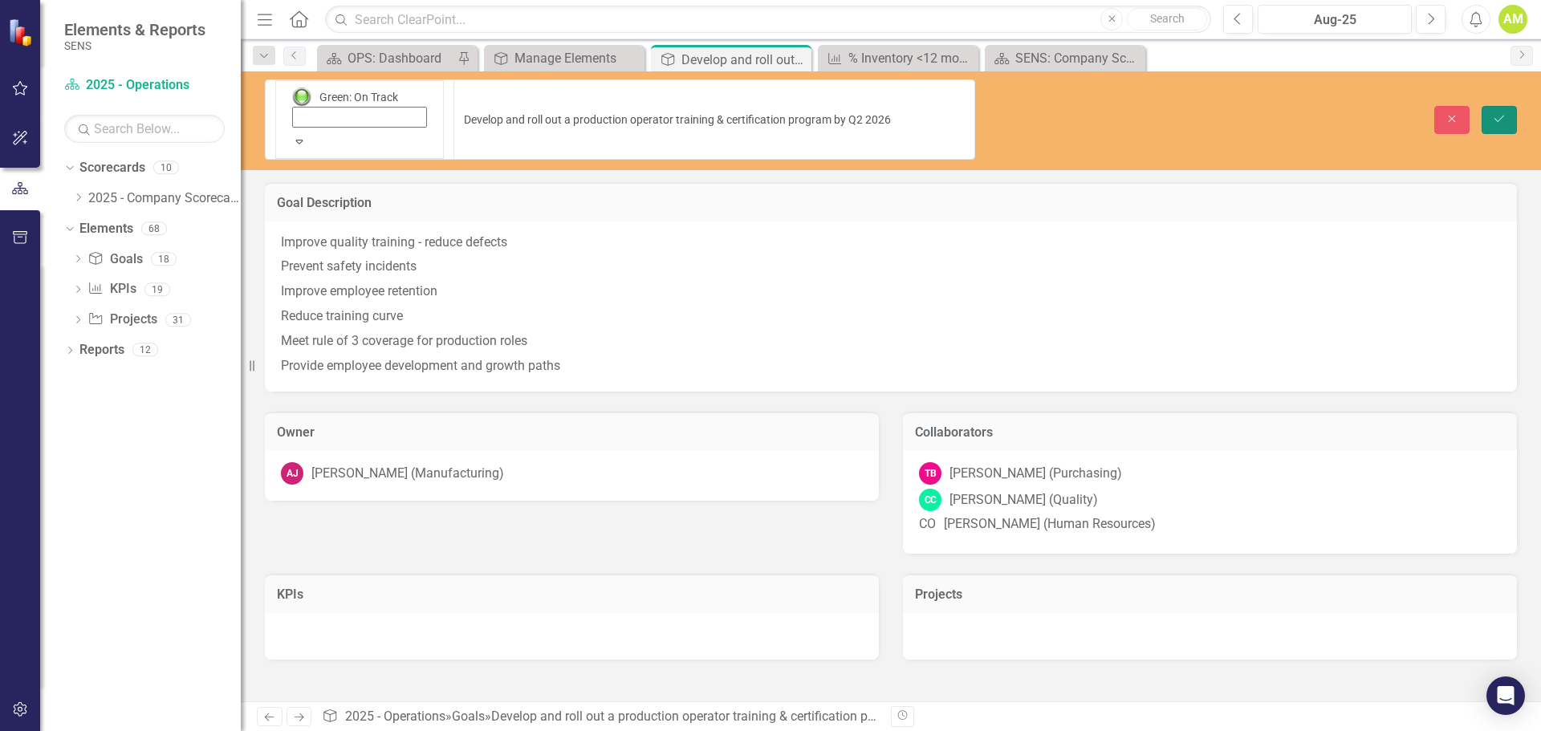
click at [1500, 113] on icon "Save" at bounding box center [1499, 118] width 14 height 11
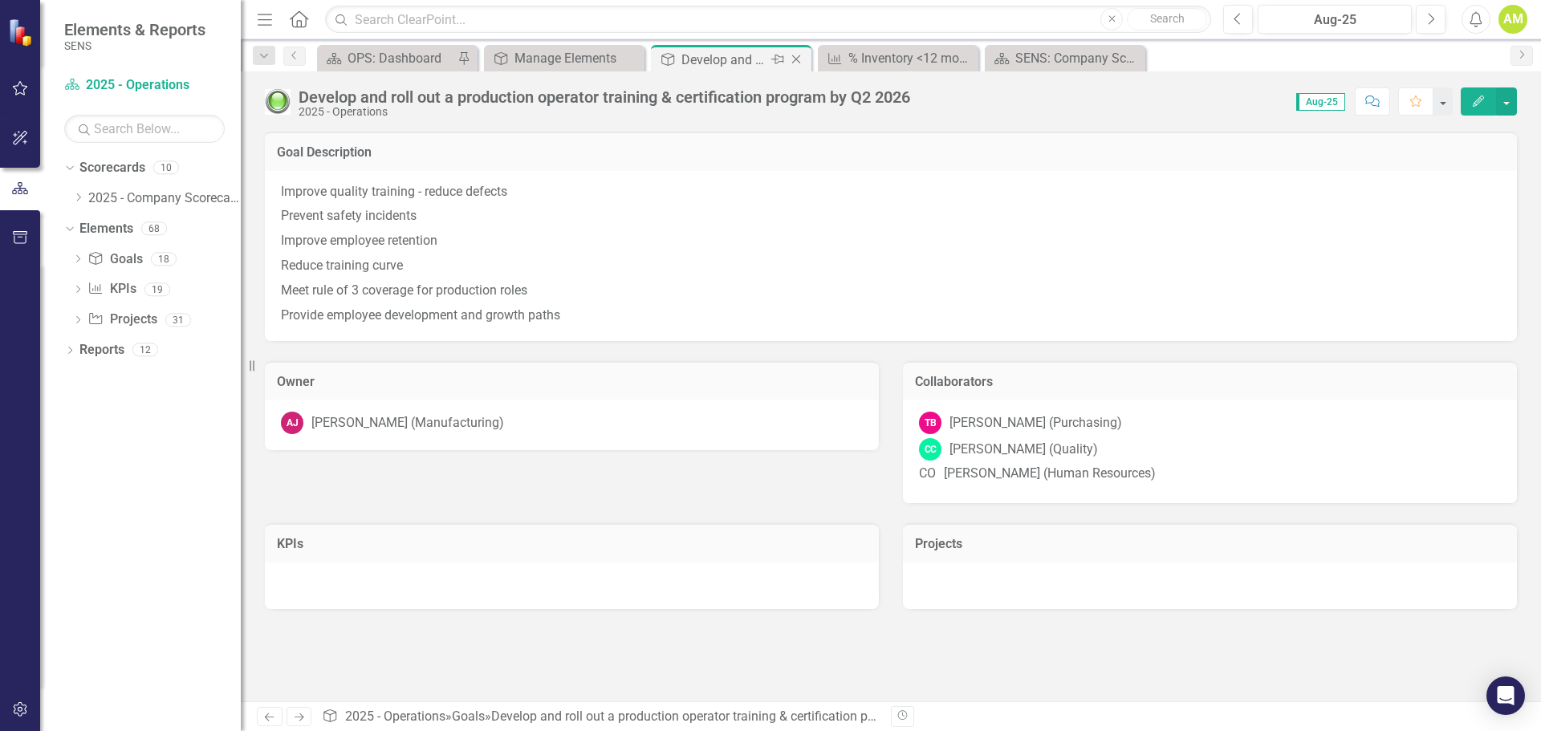
click at [802, 58] on icon "Close" at bounding box center [796, 59] width 16 height 13
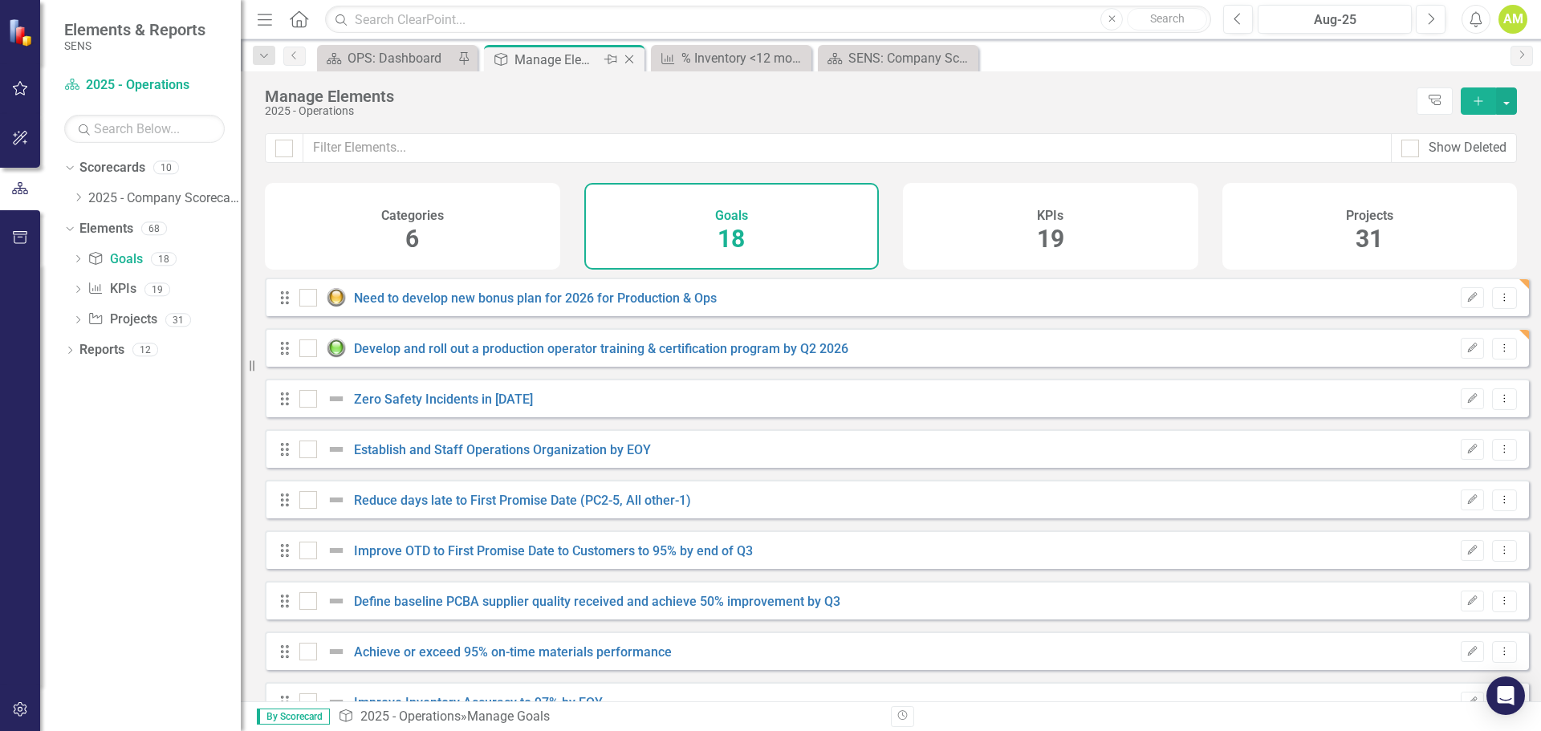
checkbox input "false"
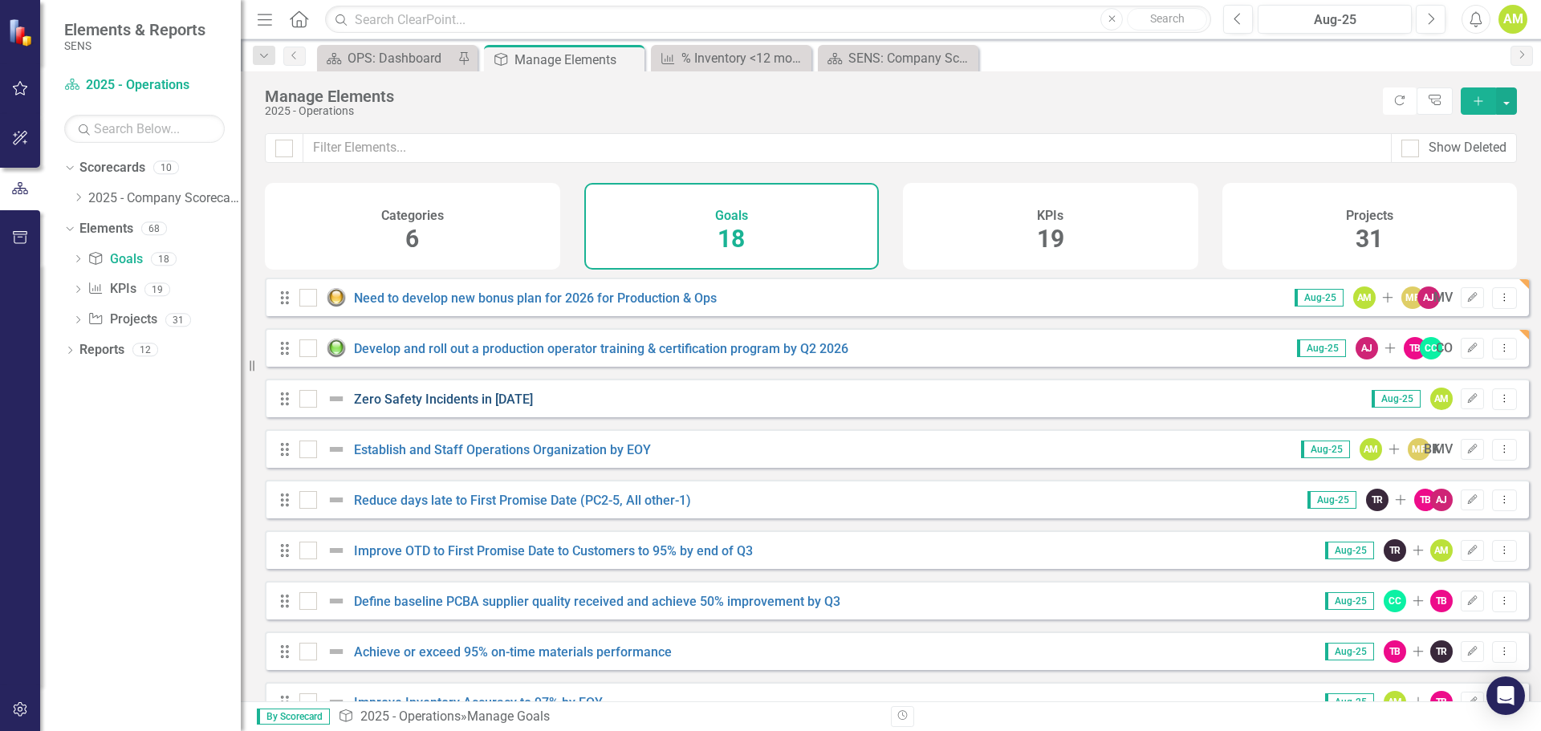
click at [428, 407] on link "Zero Safety Incidents in [DATE]" at bounding box center [443, 399] width 179 height 15
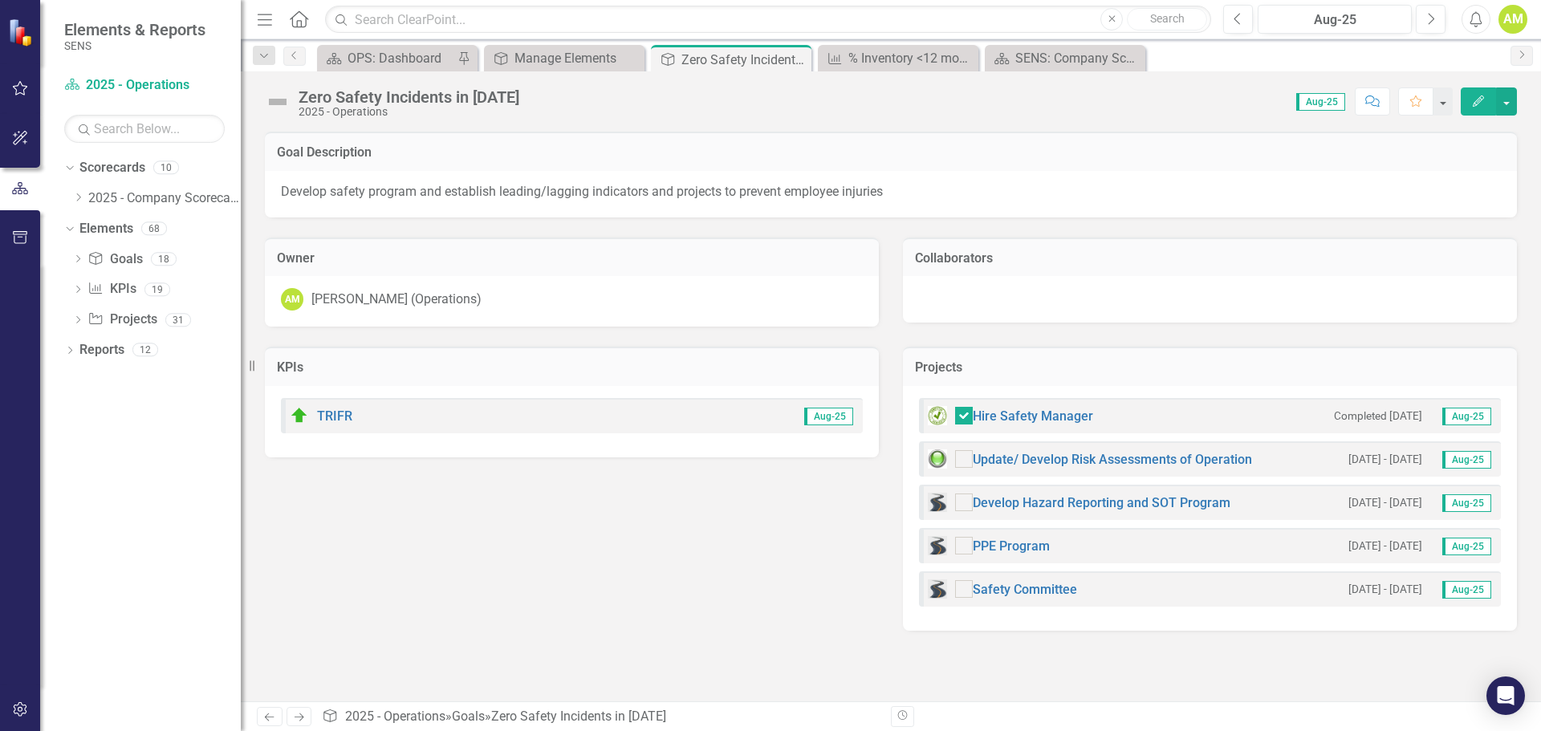
click at [284, 105] on img at bounding box center [278, 102] width 26 height 26
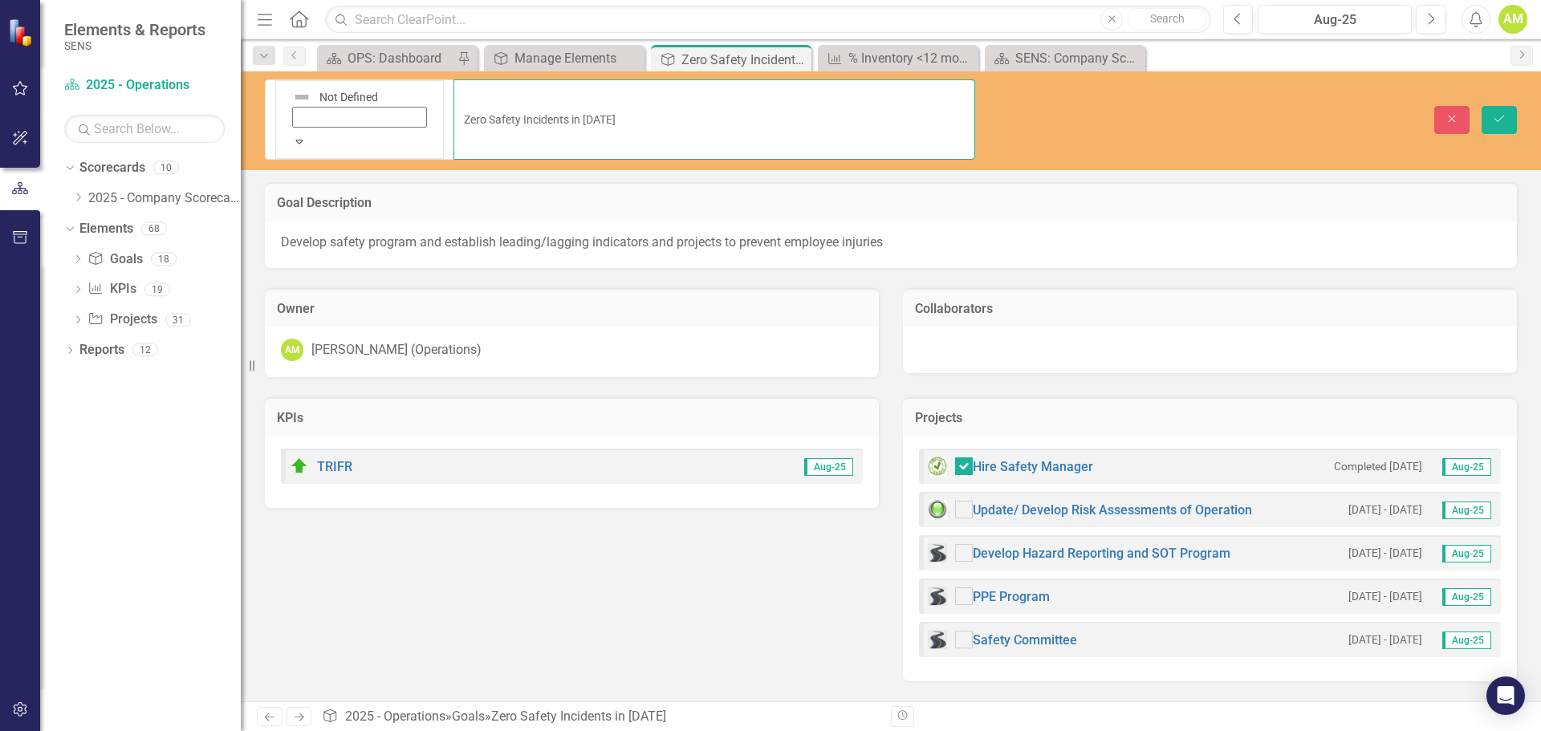
click at [453, 103] on input "Zero Safety Incidents in [DATE]" at bounding box center [714, 119] width 522 height 80
click at [294, 129] on div "Expand" at bounding box center [360, 141] width 148 height 24
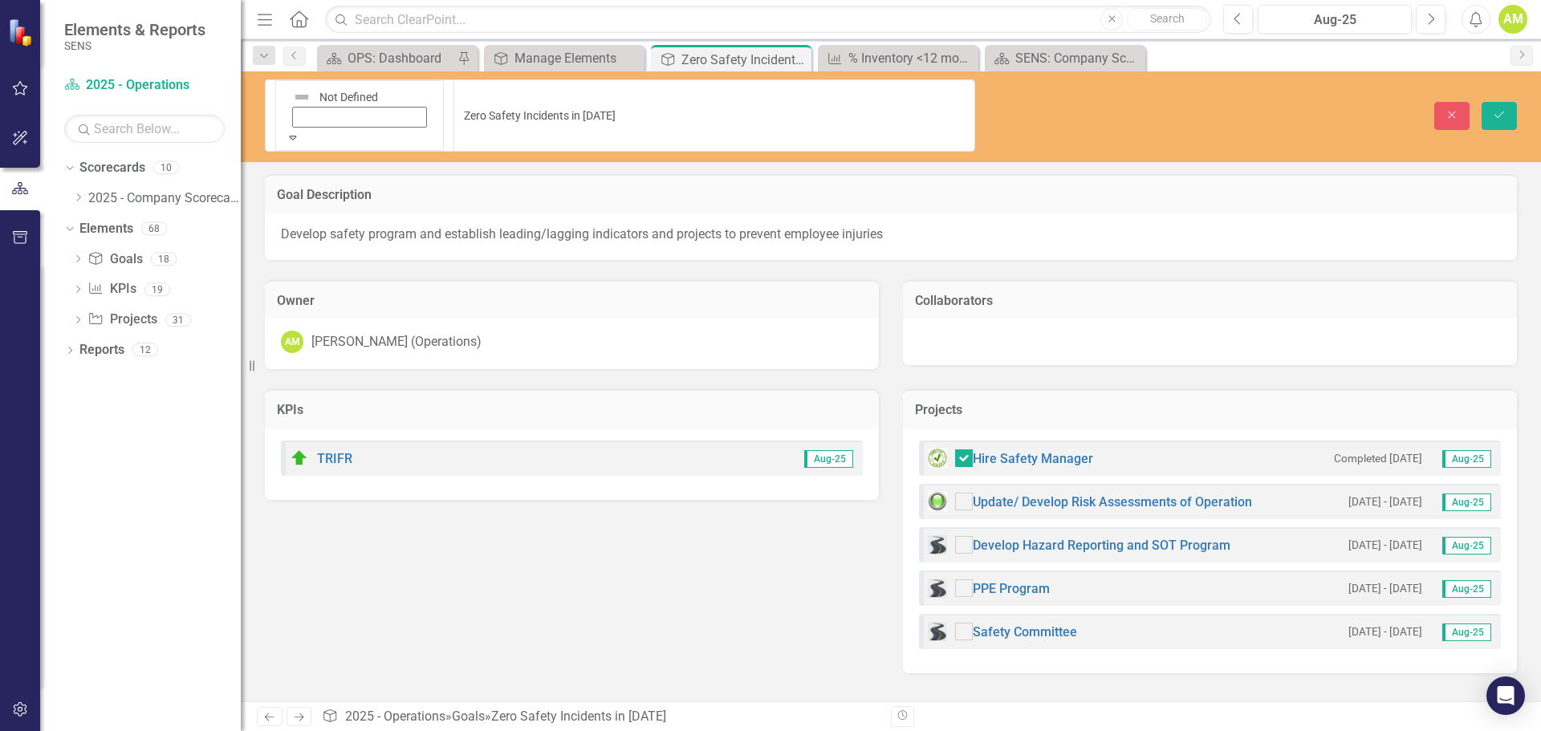
click at [1493, 109] on icon "Save" at bounding box center [1499, 114] width 14 height 11
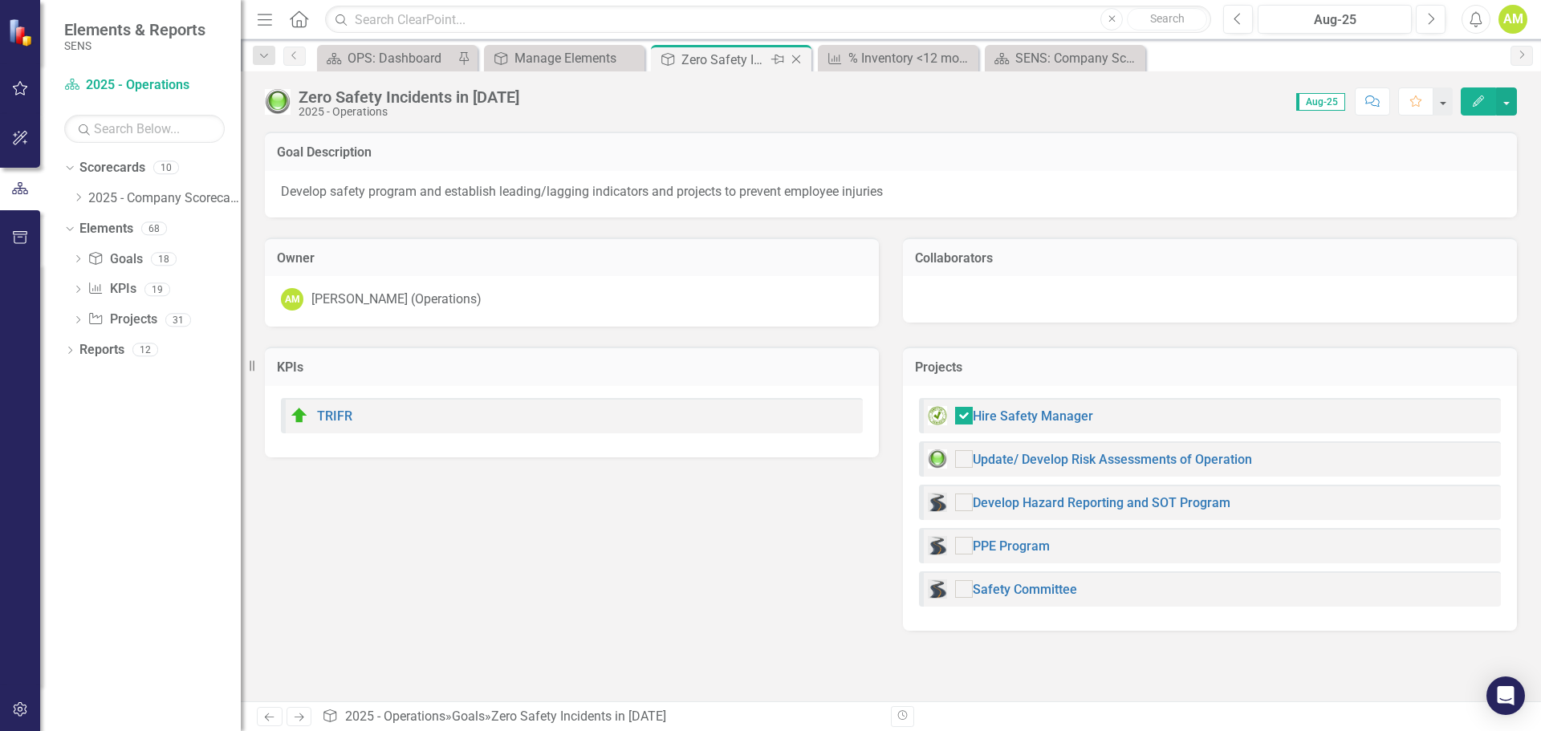
checkbox input "true"
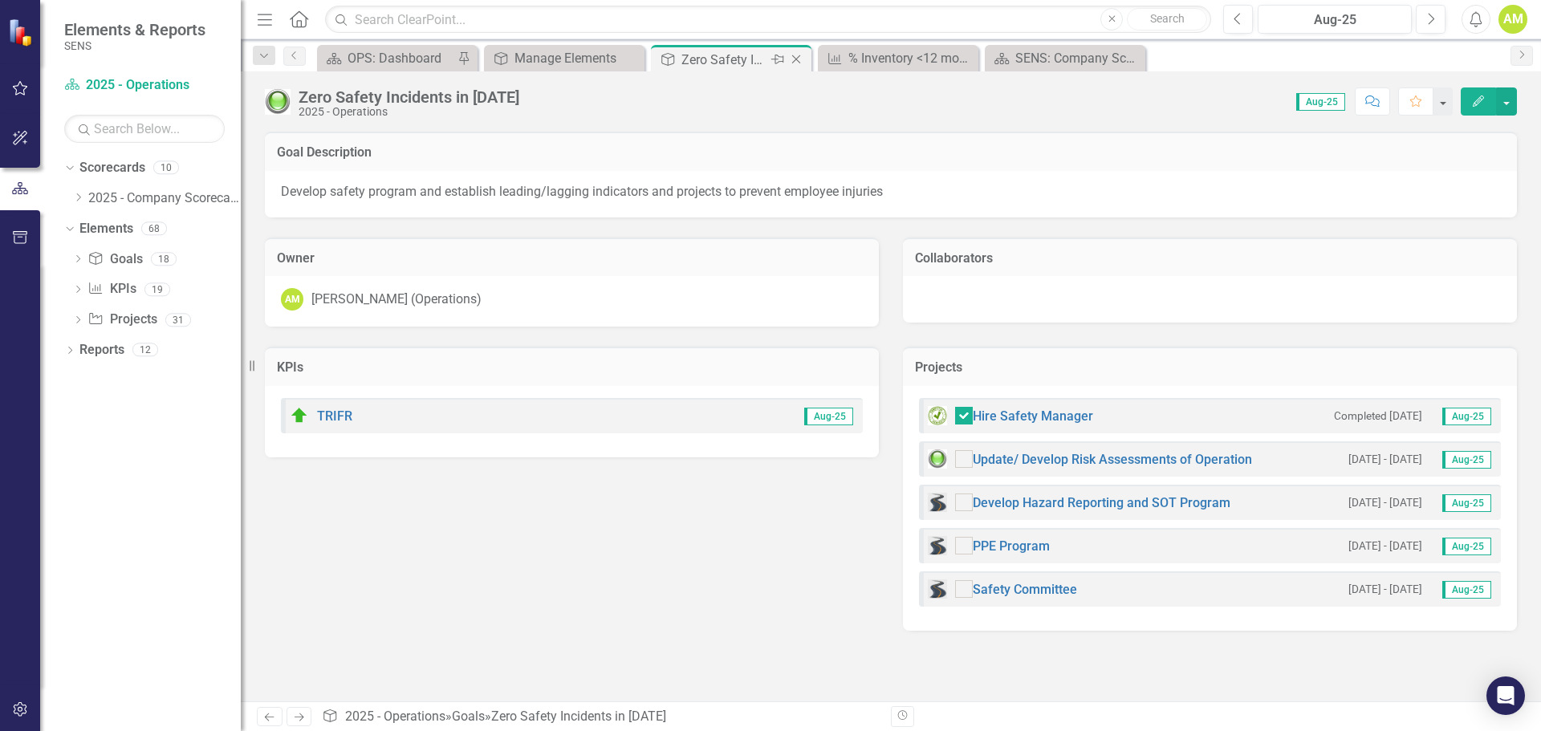
click at [803, 55] on icon "Close" at bounding box center [796, 59] width 16 height 13
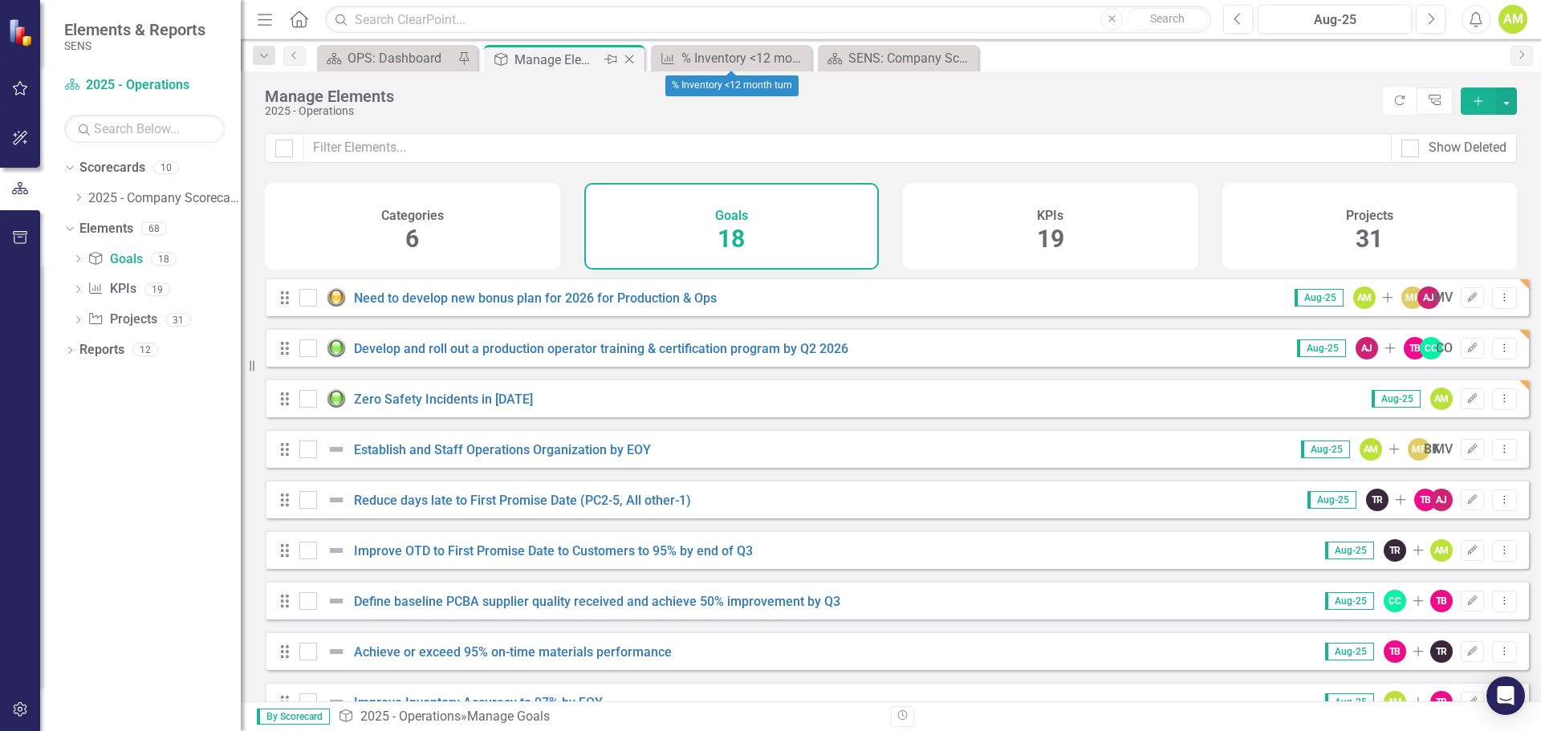
click at [583, 50] on div "Manage Elements" at bounding box center [557, 60] width 86 height 20
click at [414, 457] on link "Establish and Staff Operations Organization by EOY" at bounding box center [502, 449] width 297 height 15
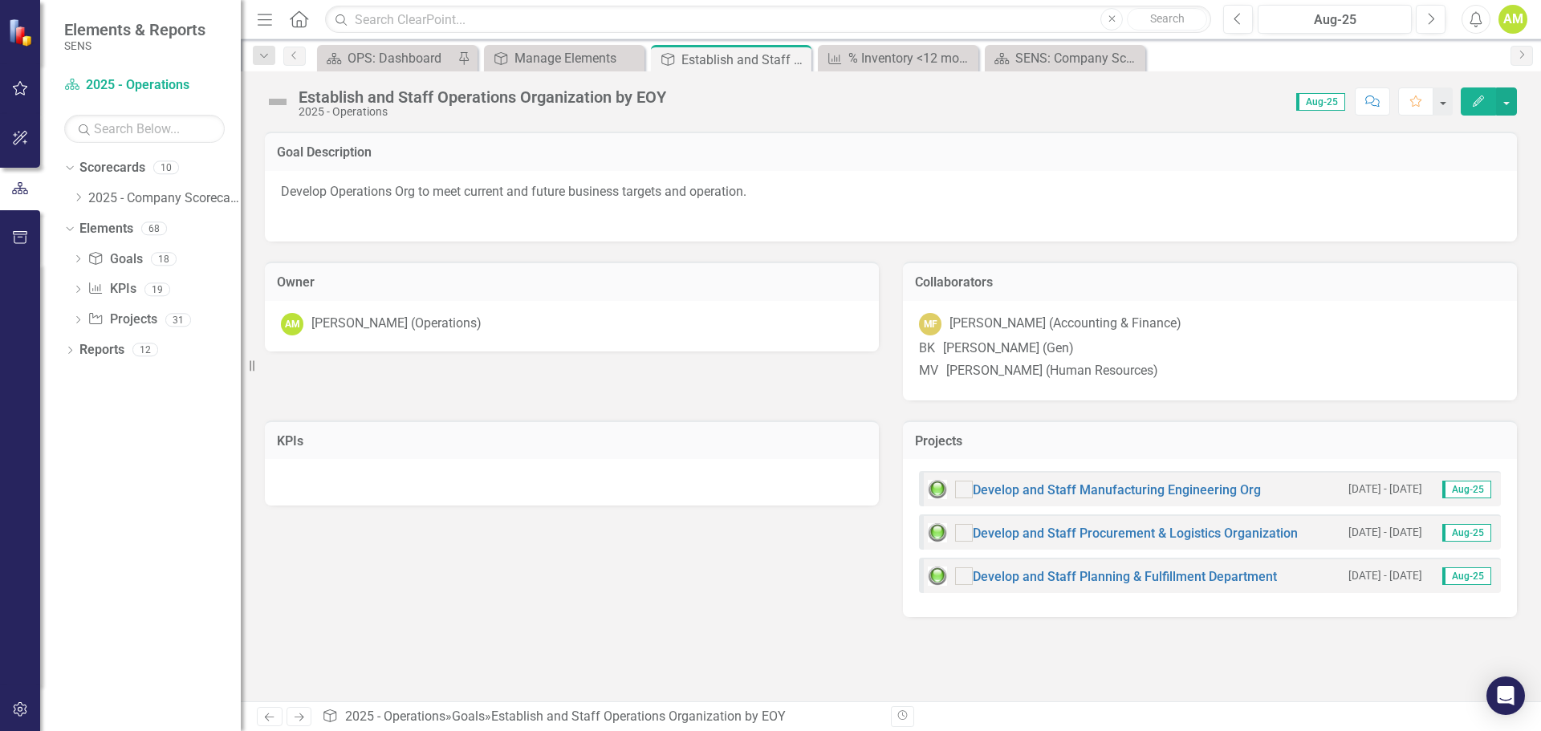
click at [280, 100] on img at bounding box center [278, 102] width 26 height 26
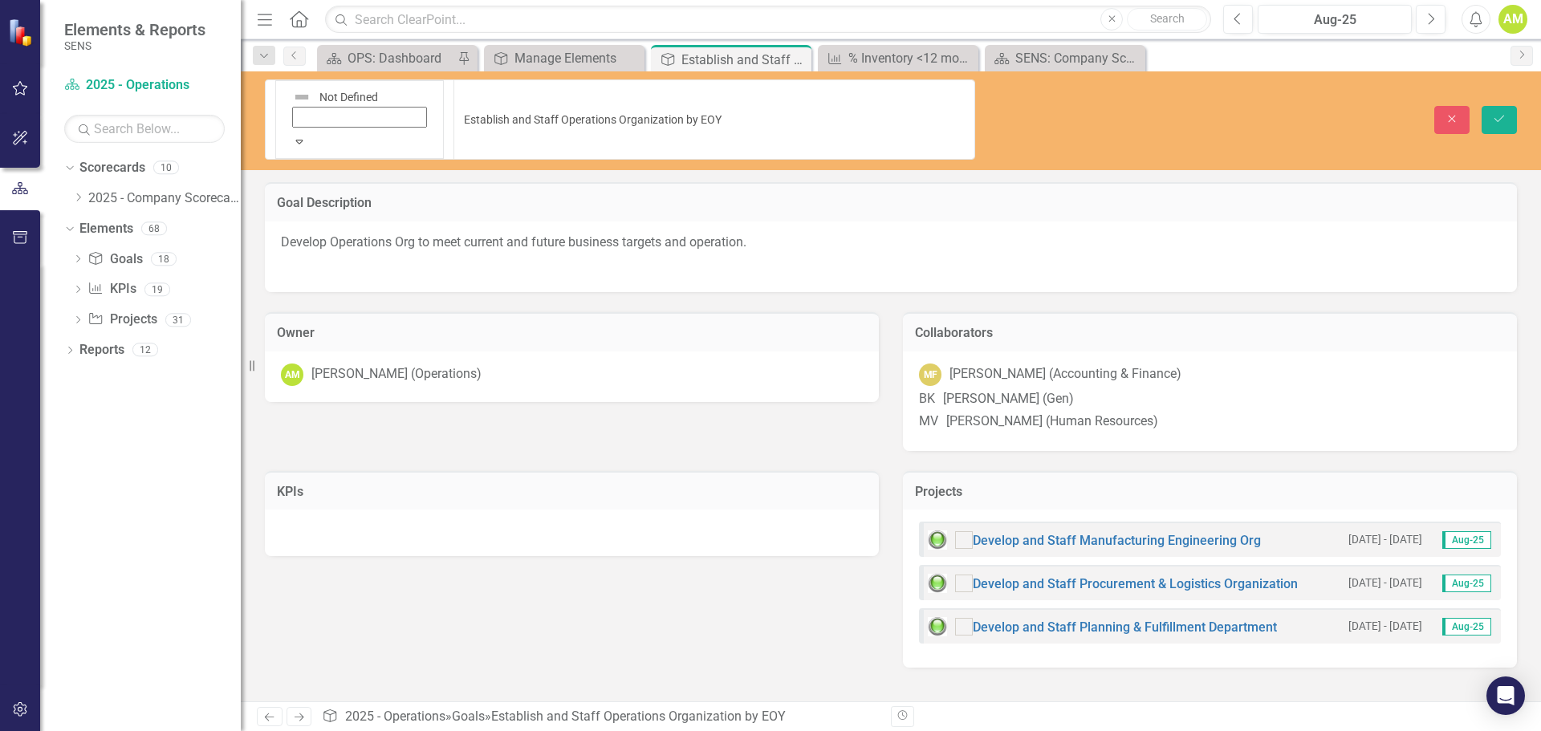
click at [299, 129] on div "Expand" at bounding box center [360, 141] width 148 height 24
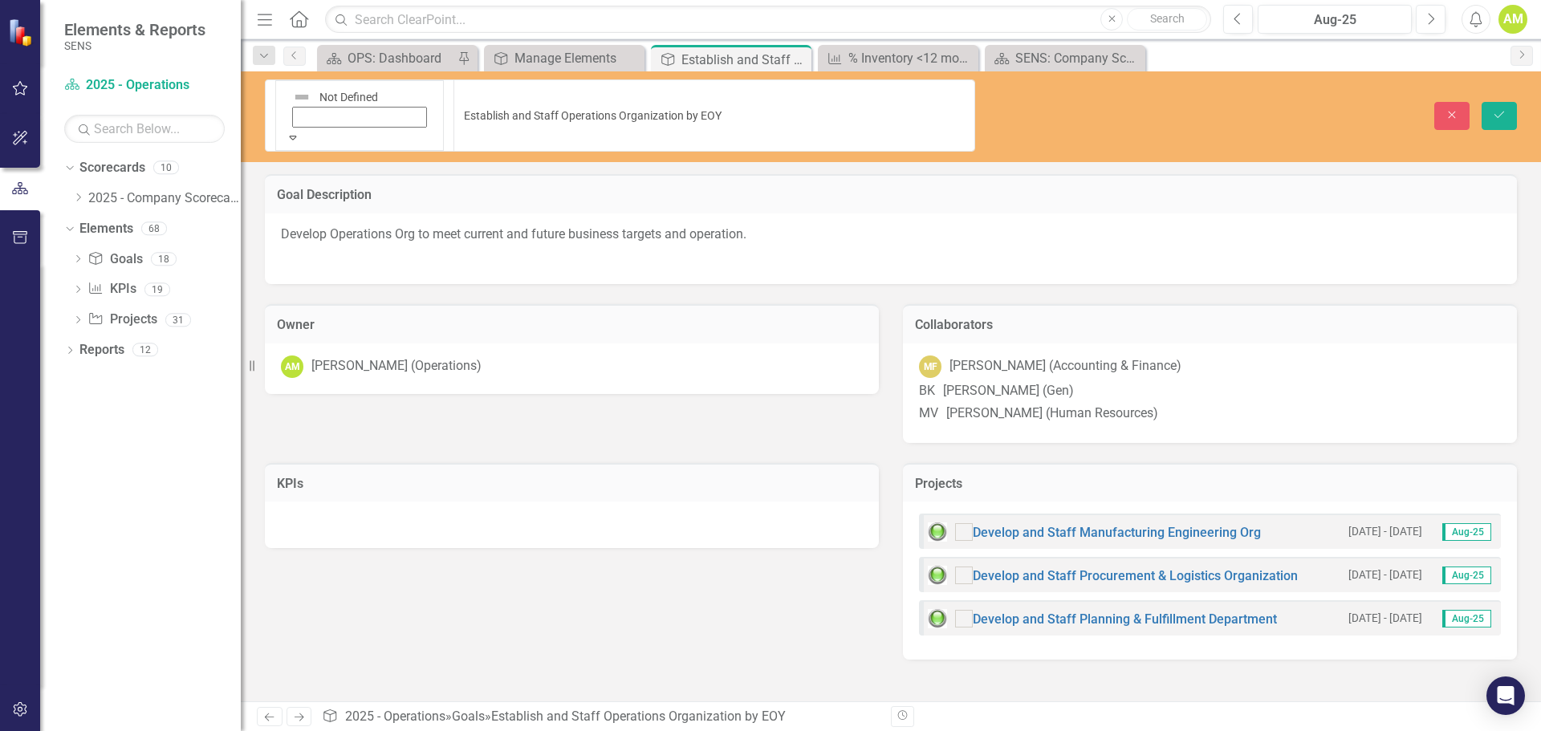
click at [1492, 102] on button "Save" at bounding box center [1498, 116] width 35 height 28
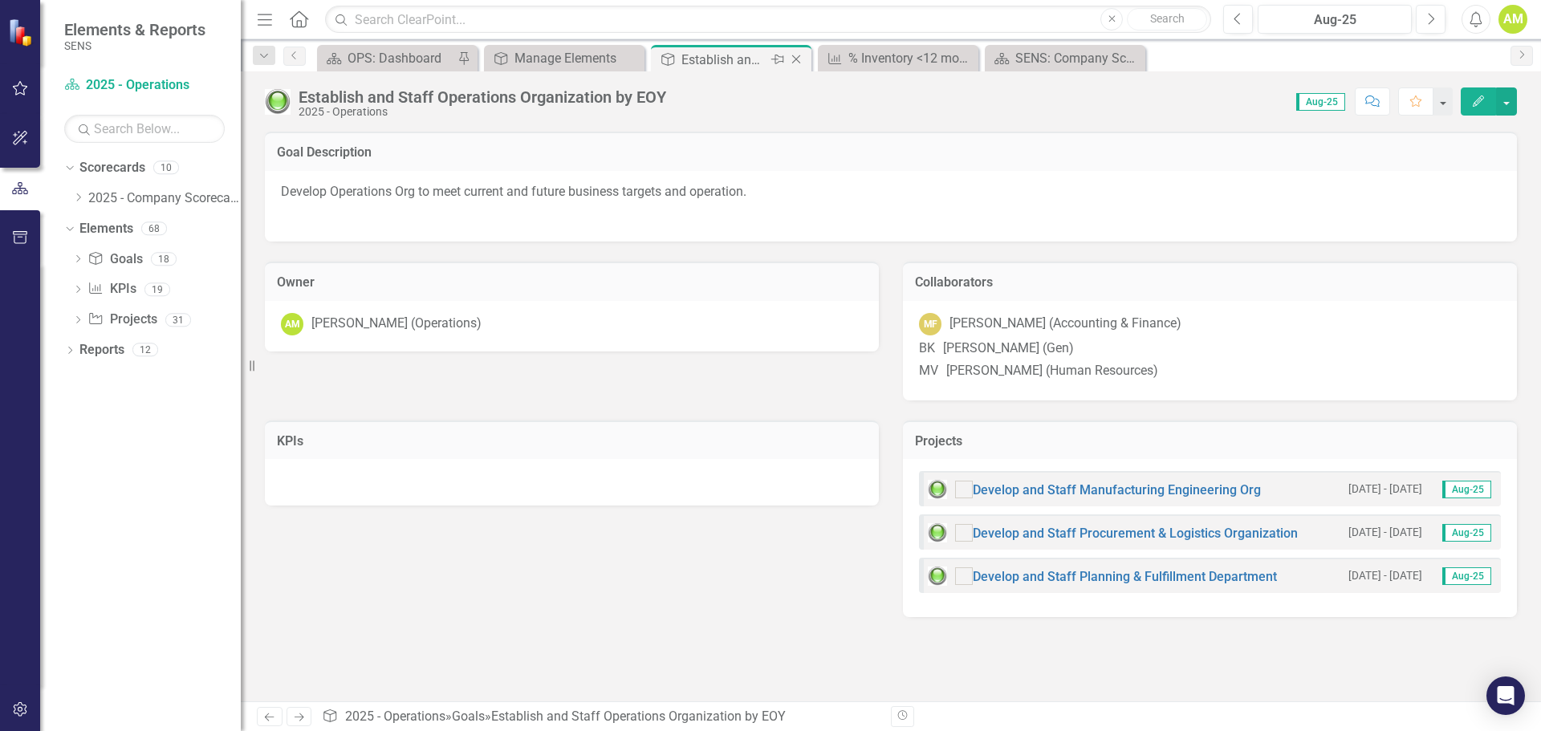
click at [799, 55] on icon "Close" at bounding box center [796, 59] width 16 height 13
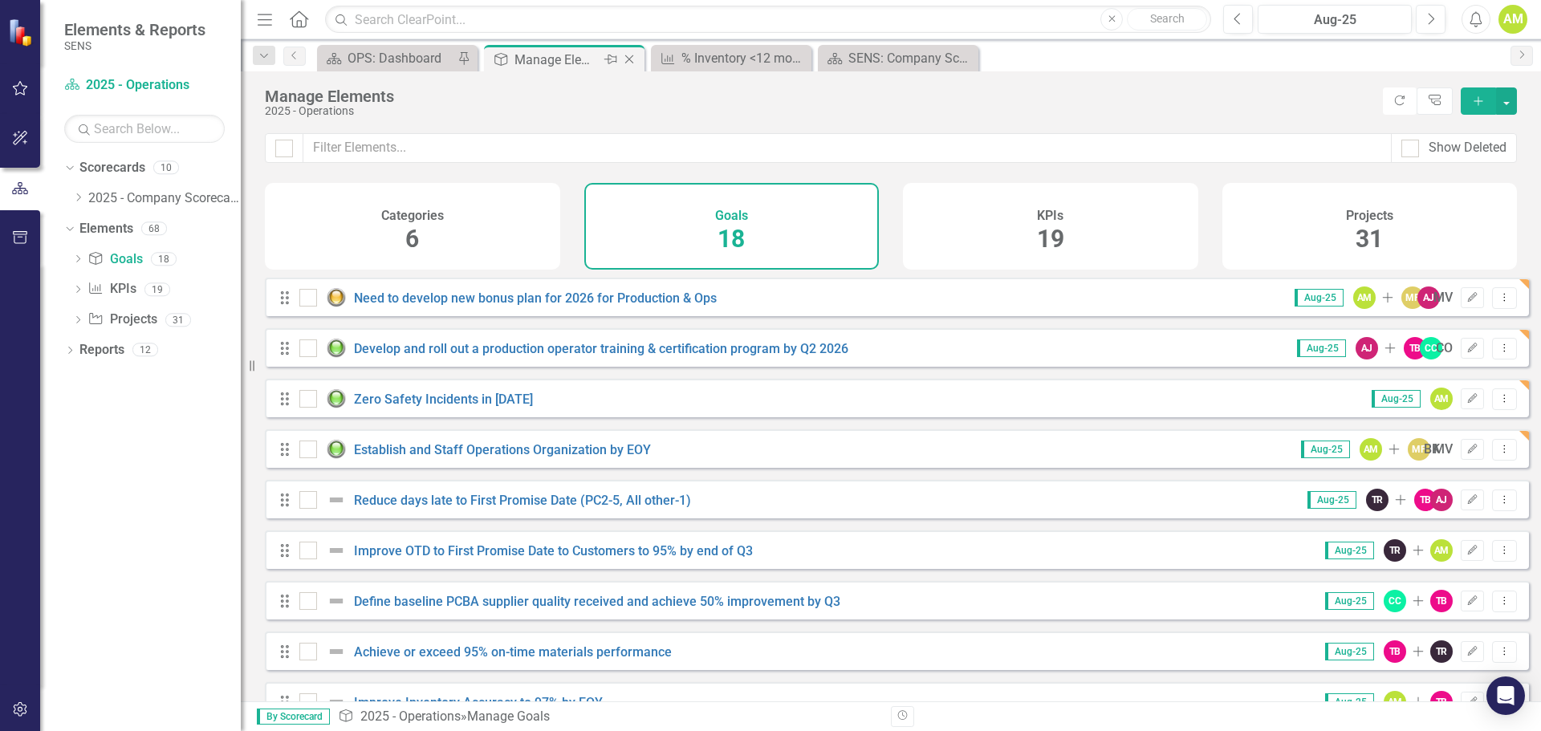
click at [563, 63] on div "Manage Elements" at bounding box center [557, 60] width 86 height 20
click at [416, 508] on link "Reduce days late to First Promise Date (PC2-5, All other-1)" at bounding box center [522, 500] width 337 height 15
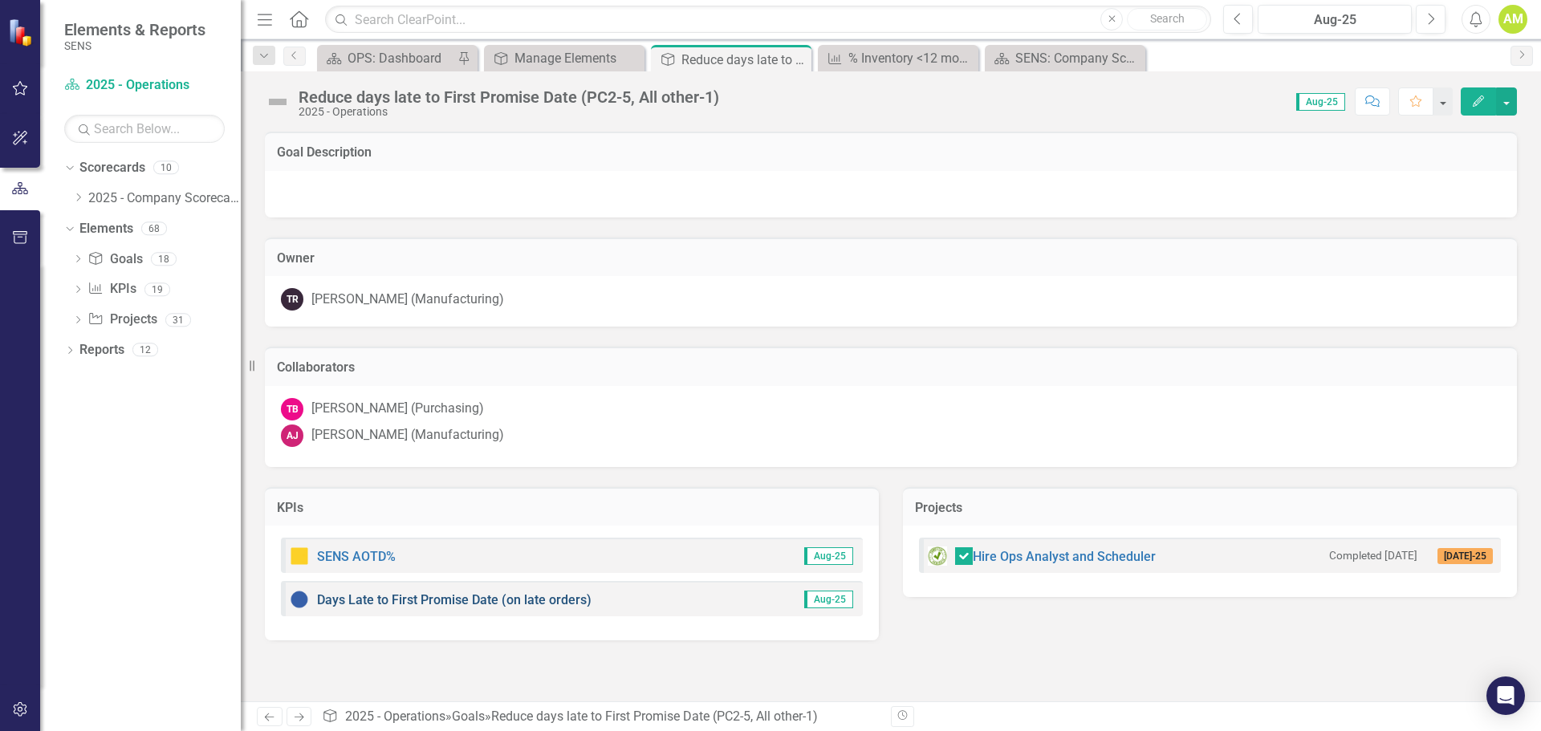
click at [428, 603] on link "Days Late to First Promise Date (on late orders)" at bounding box center [454, 599] width 274 height 15
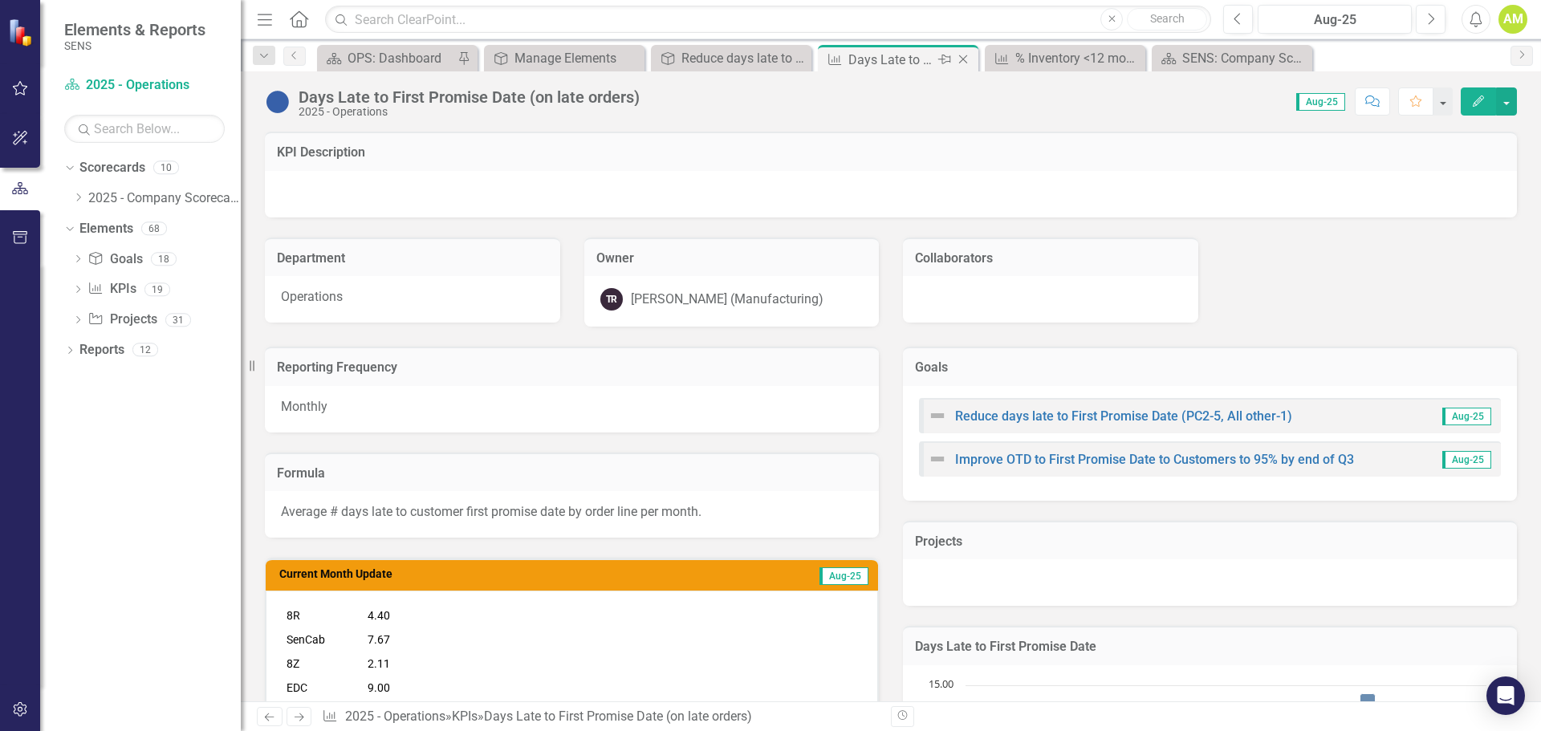
click at [961, 56] on icon "Close" at bounding box center [963, 59] width 16 height 13
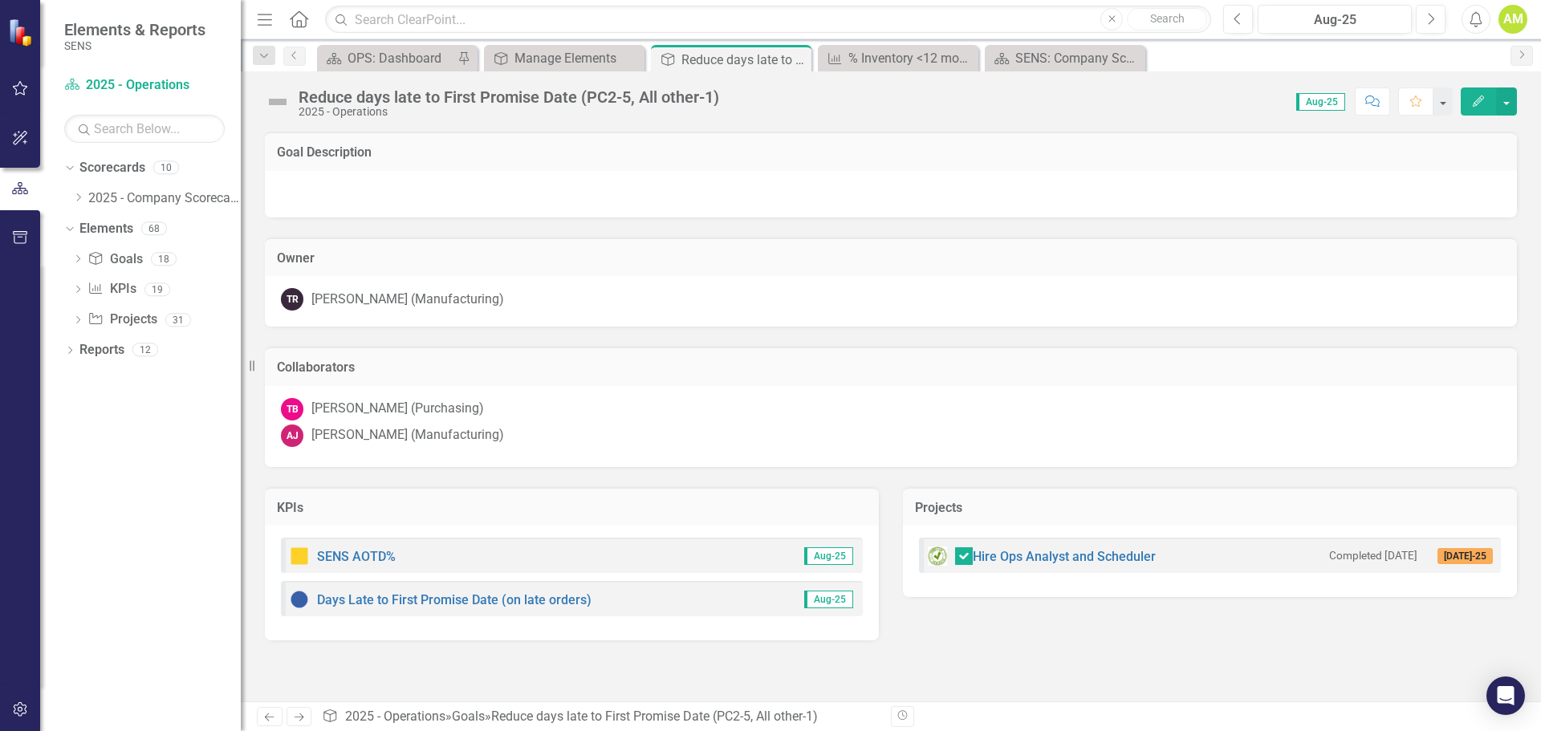
click at [271, 107] on img at bounding box center [278, 102] width 26 height 26
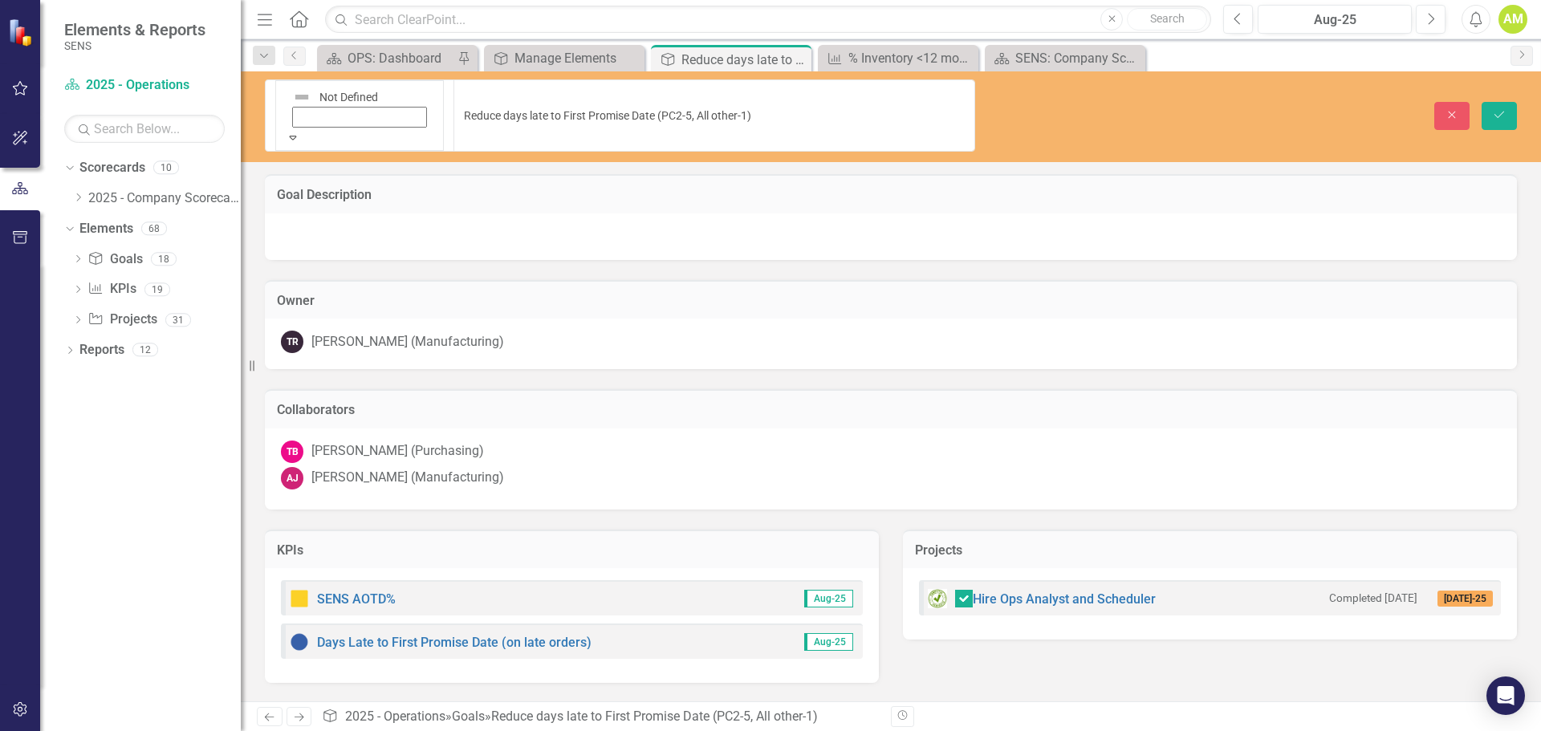
click at [295, 129] on div "Expand" at bounding box center [360, 137] width 148 height 16
click at [1495, 109] on icon "Save" at bounding box center [1499, 114] width 14 height 11
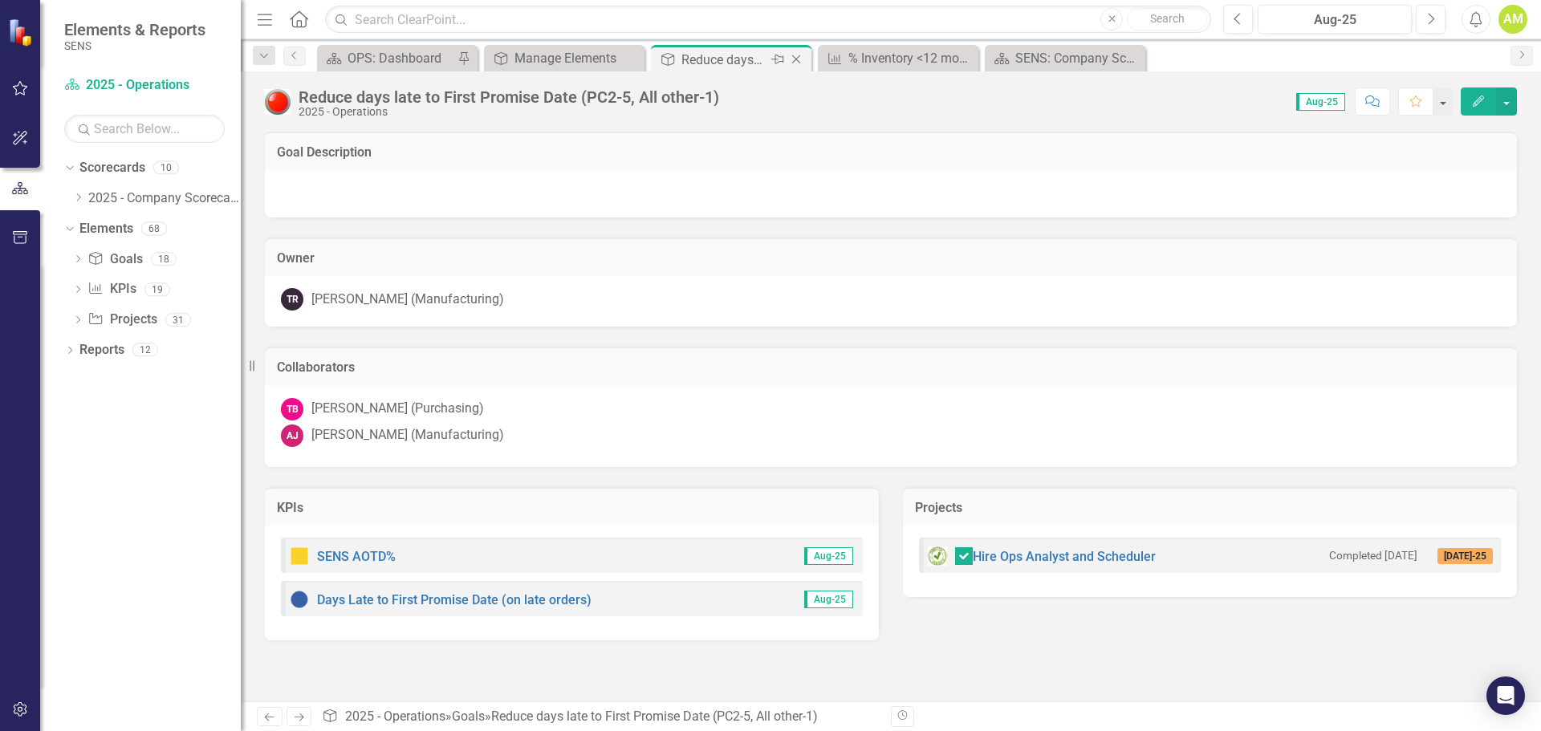
click at [801, 60] on icon "Close" at bounding box center [796, 59] width 16 height 13
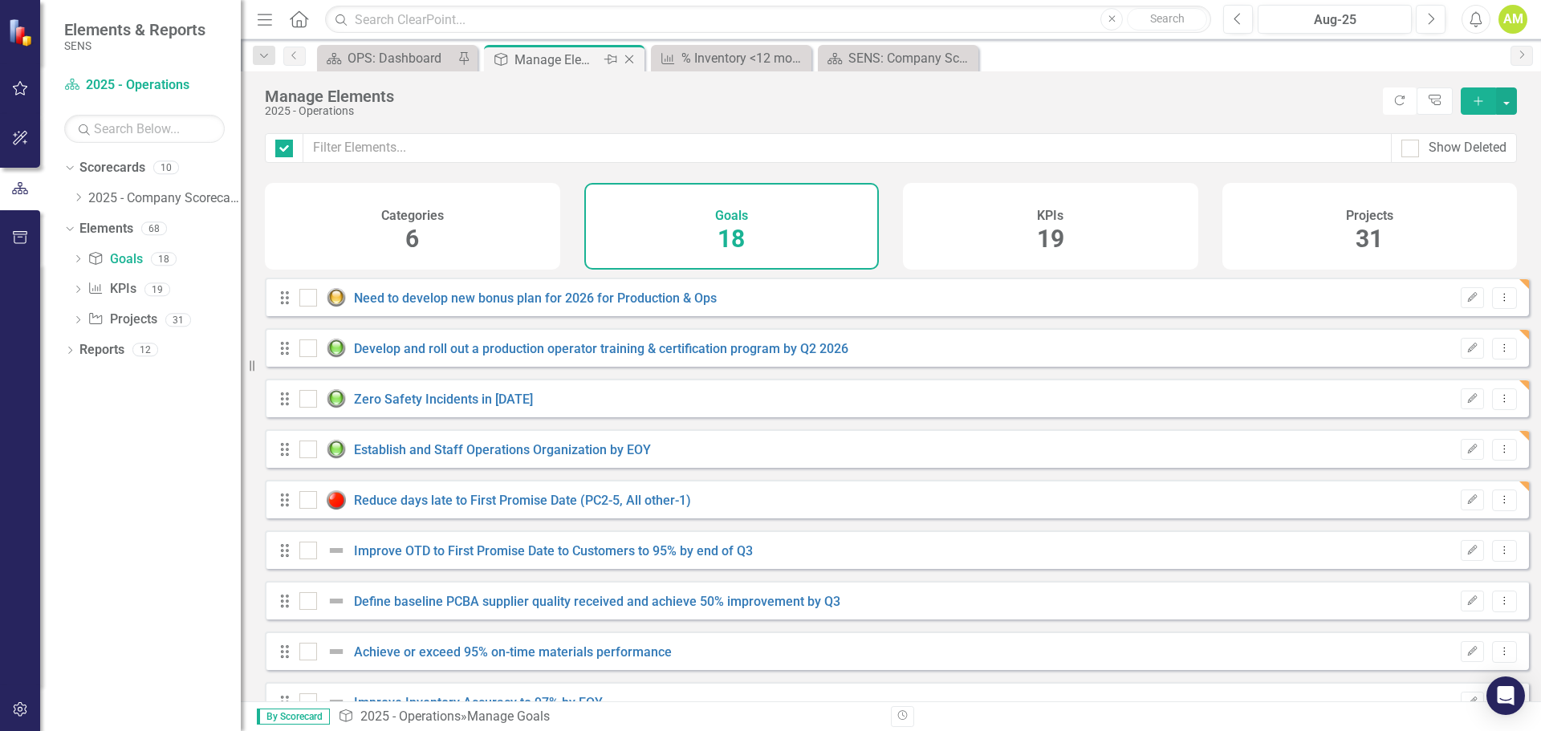
checkbox input "false"
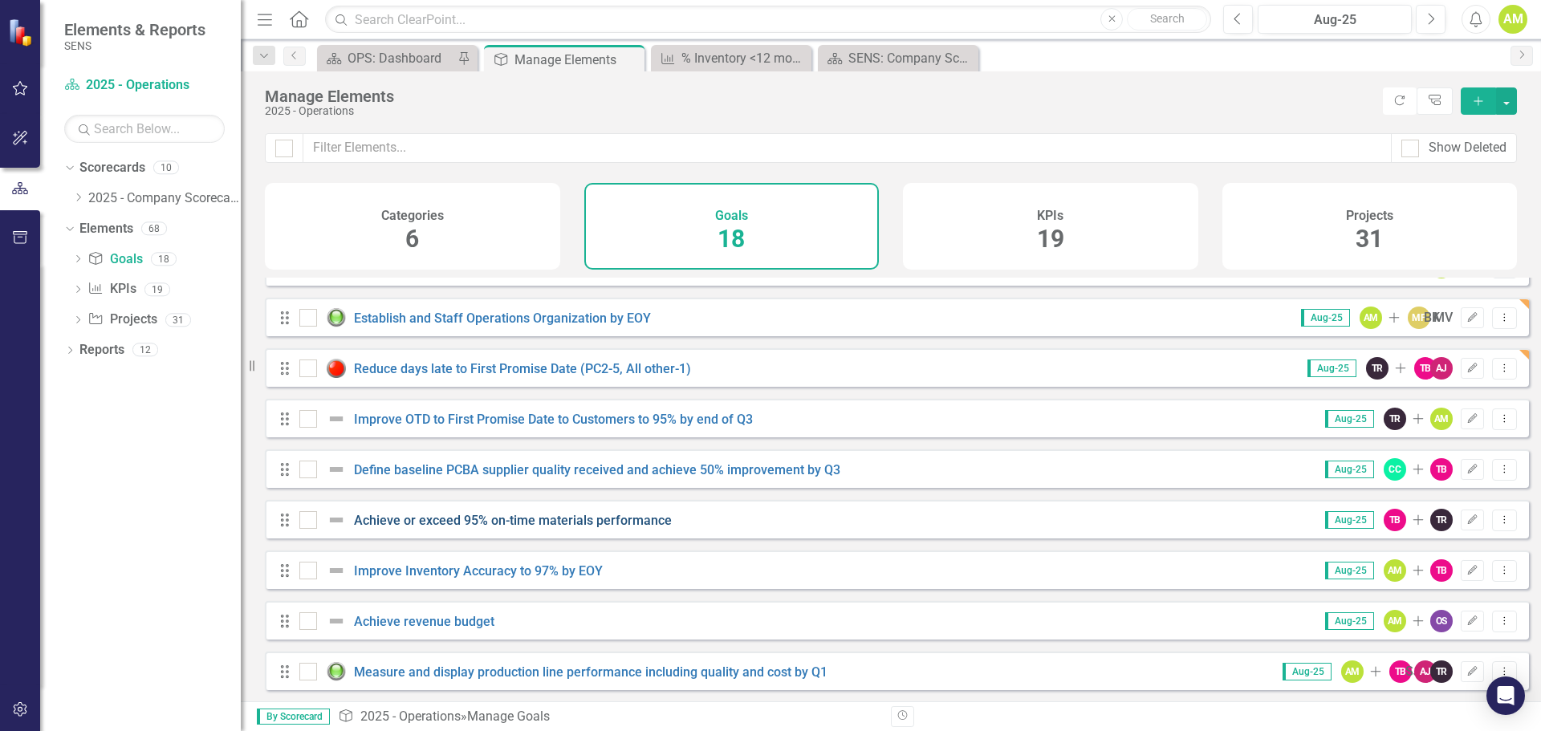
scroll to position [161, 0]
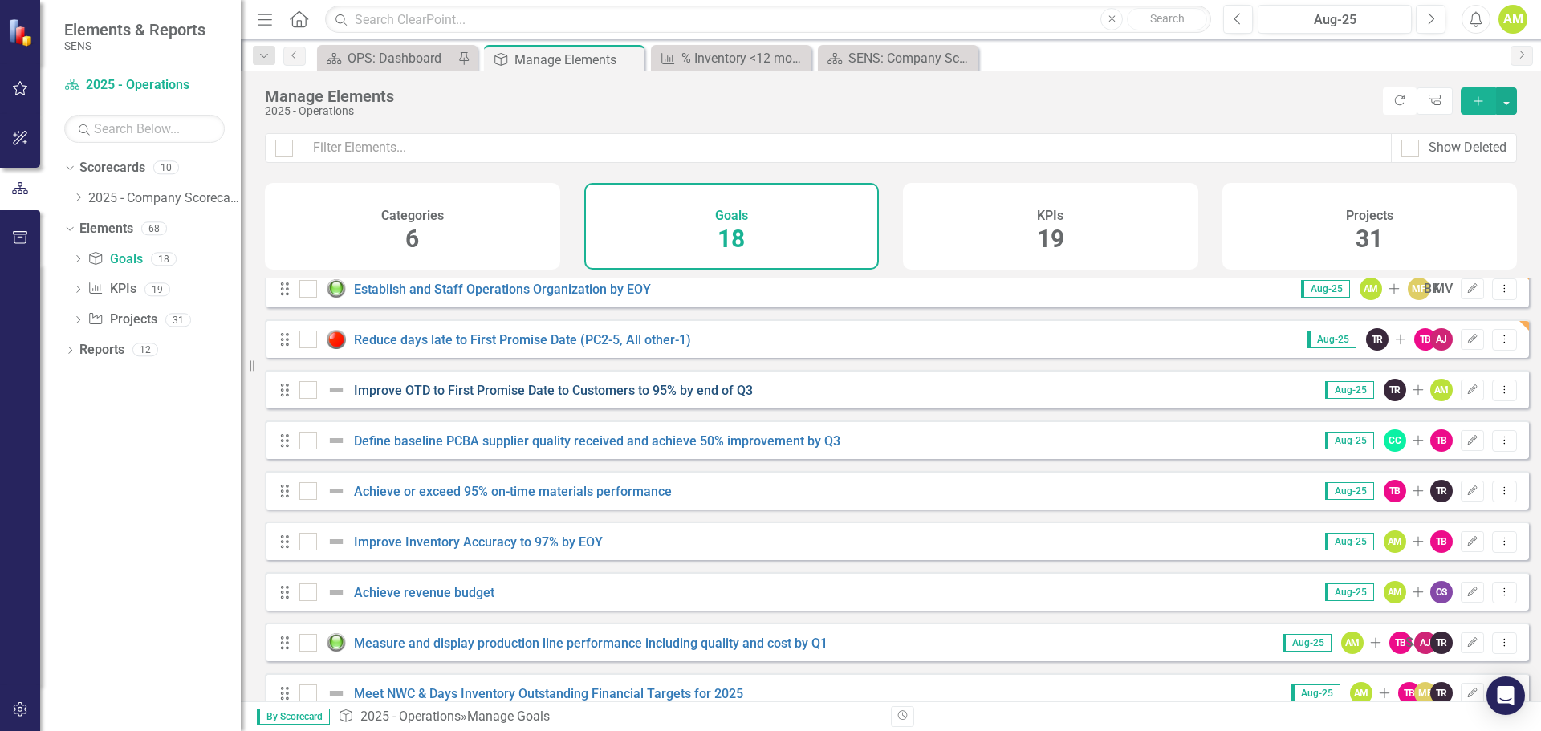
click at [410, 398] on link "Improve OTD to First Promise Date to Customers to 95% by end of Q3" at bounding box center [553, 390] width 399 height 15
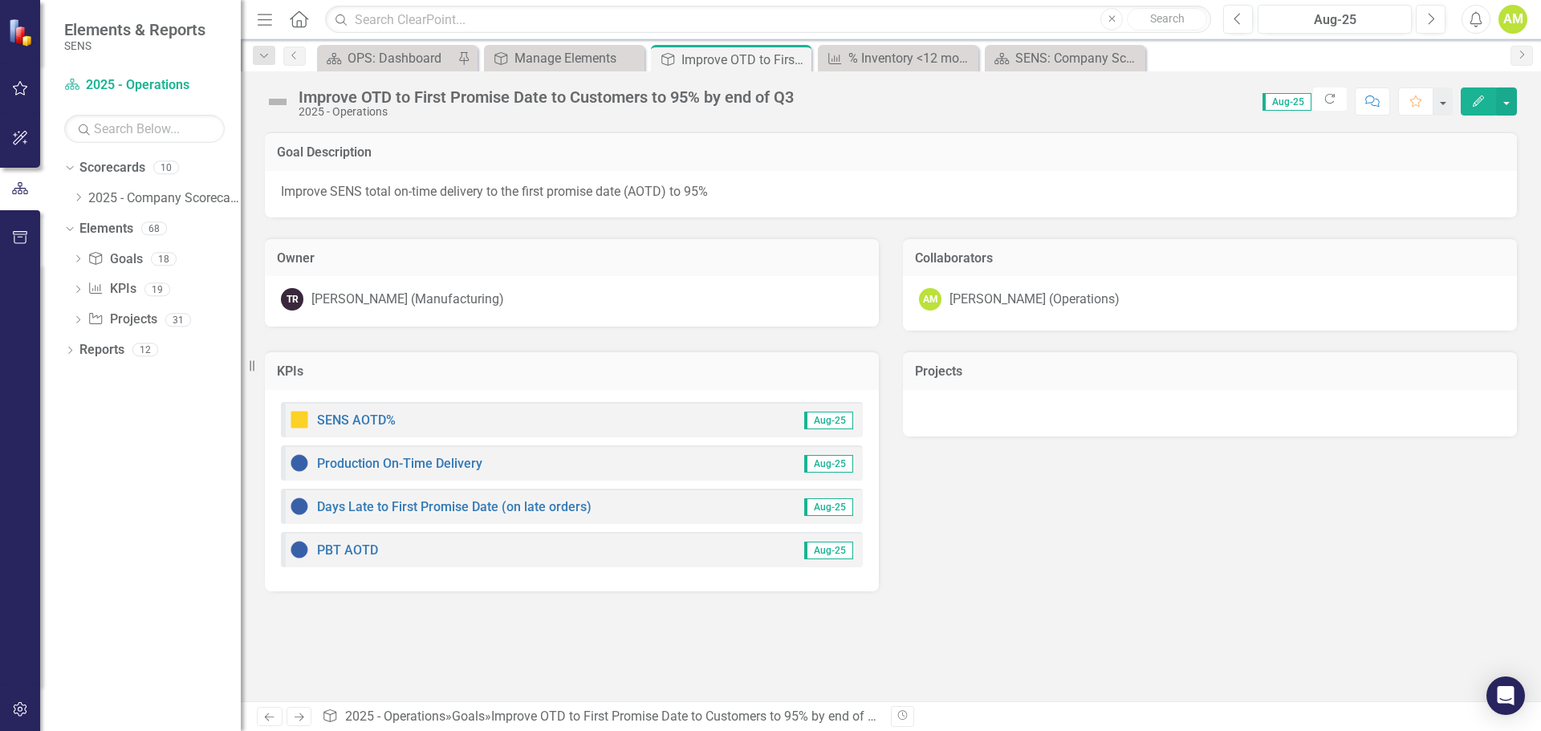
click at [287, 100] on img at bounding box center [278, 102] width 26 height 26
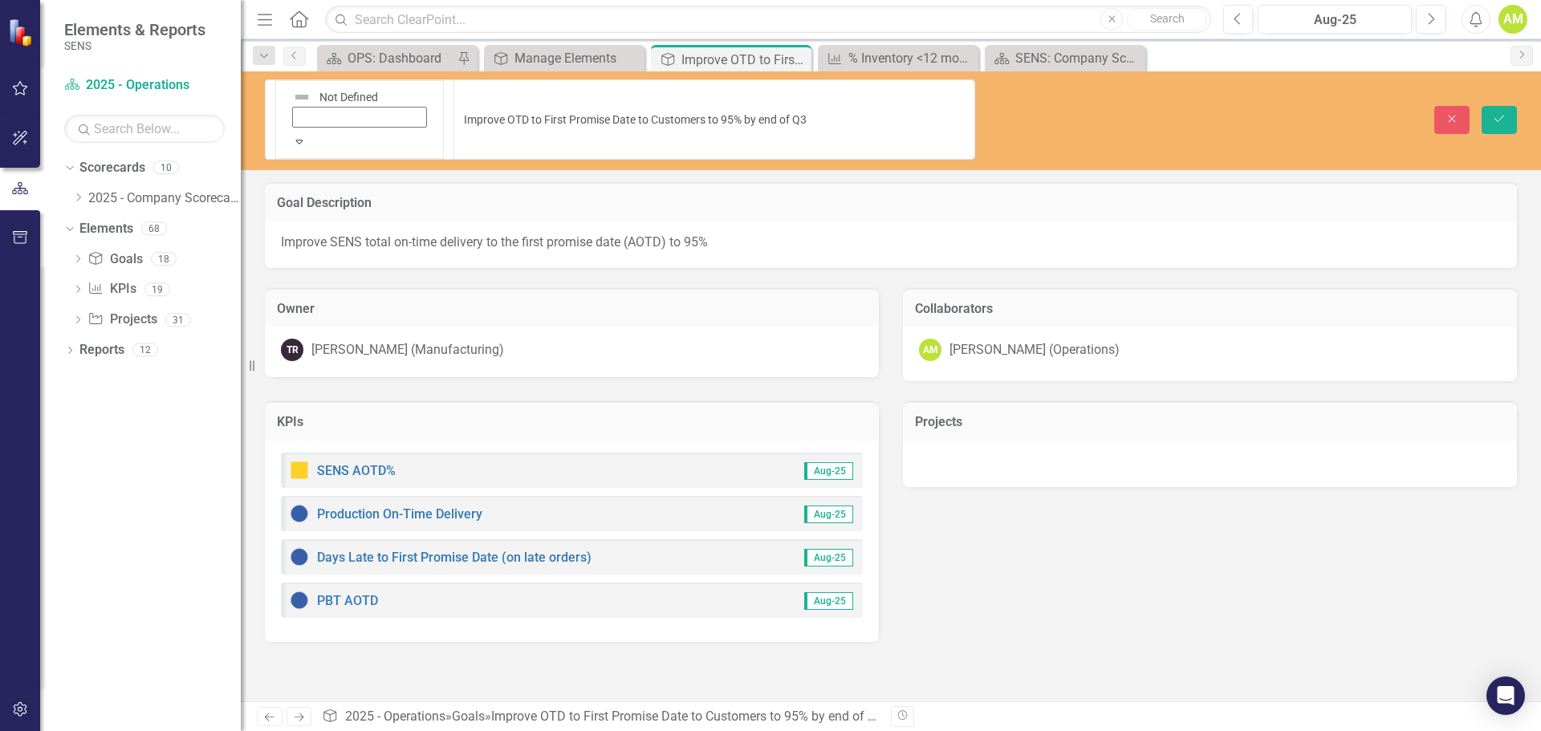
click at [292, 100] on img at bounding box center [301, 96] width 19 height 19
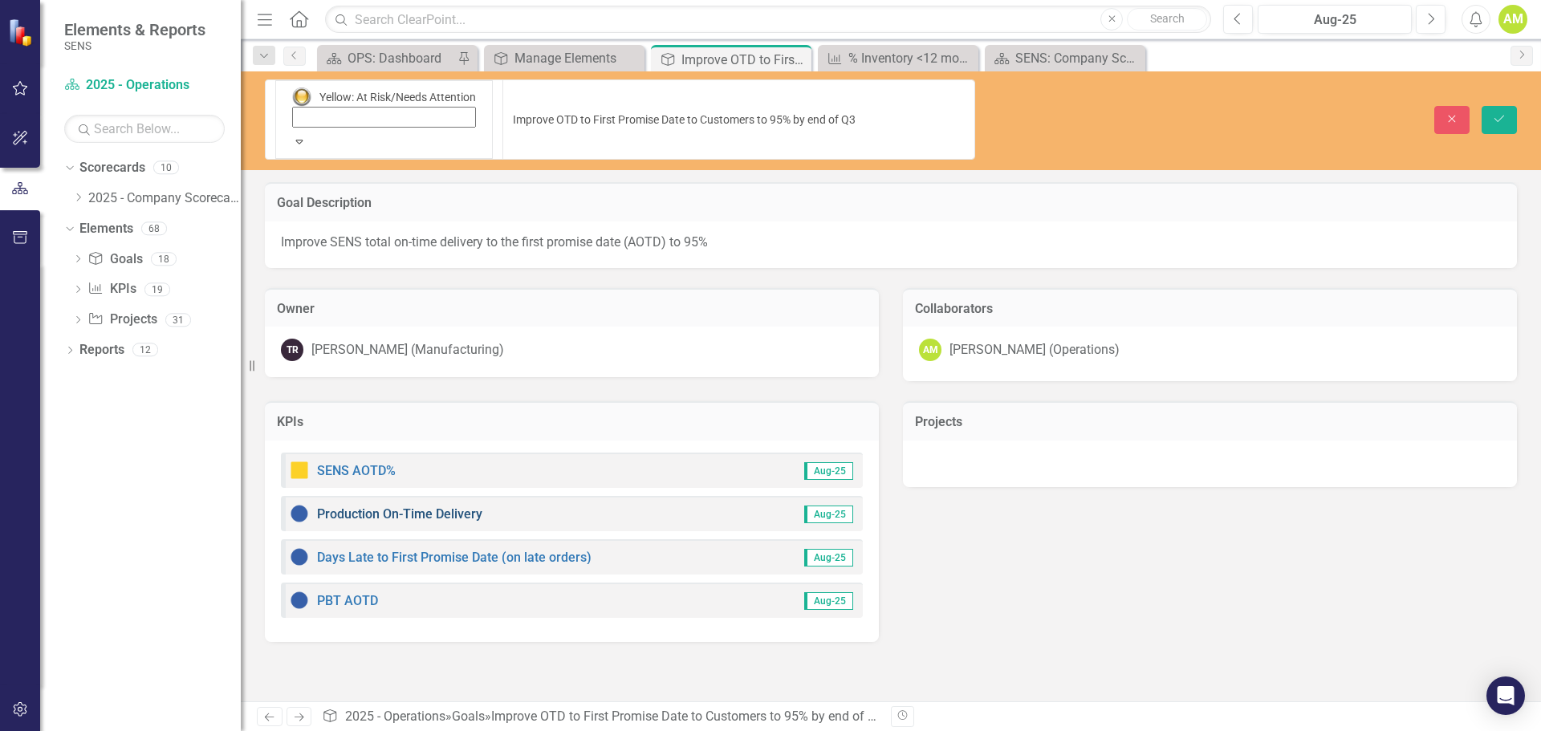
click at [415, 506] on link "Production On-Time Delivery" at bounding box center [399, 513] width 165 height 15
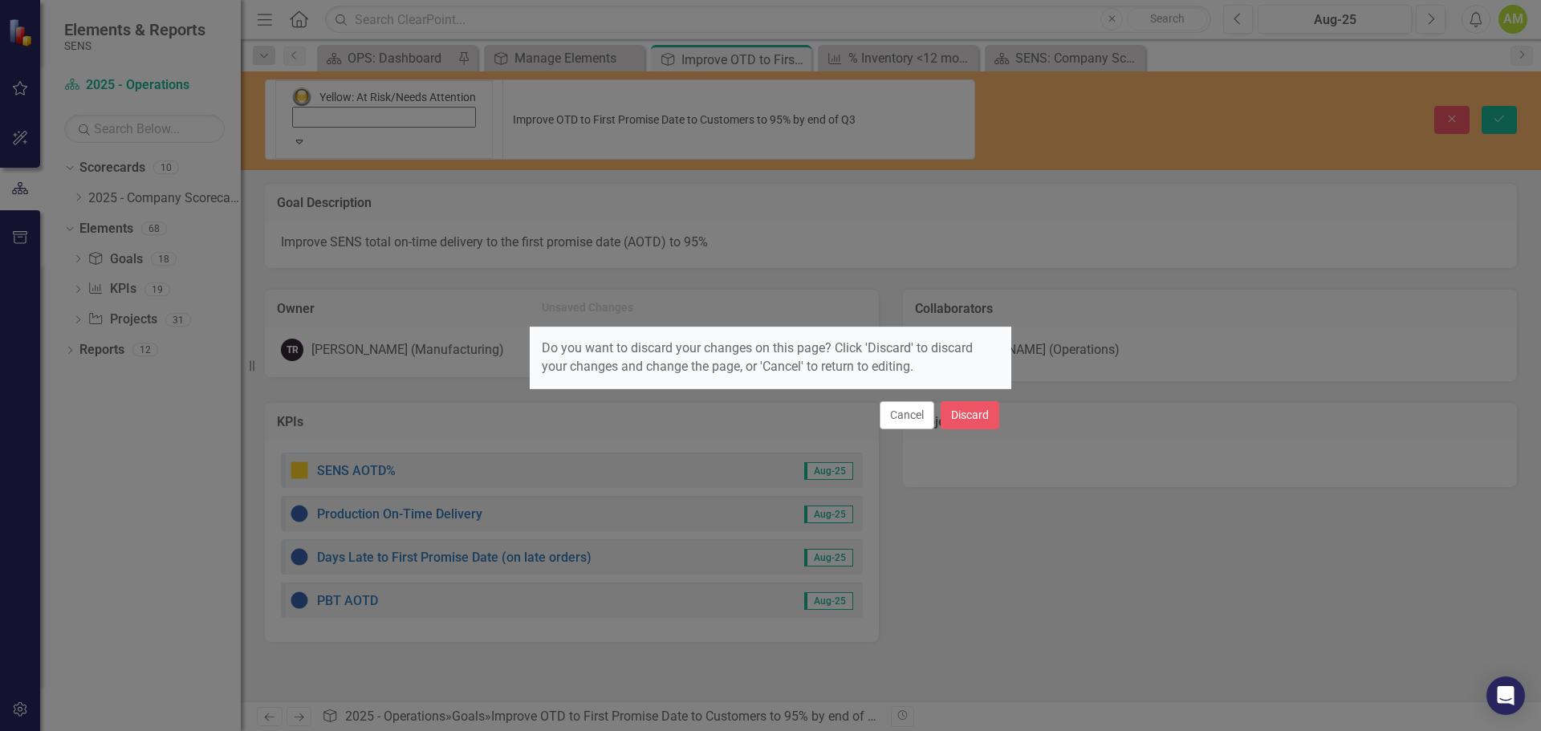
click at [1190, 244] on div "Unsaved Changes Do you want to discard your changes on this page? Click 'Discar…" at bounding box center [770, 365] width 1541 height 731
click at [898, 413] on button "Cancel" at bounding box center [907, 415] width 55 height 28
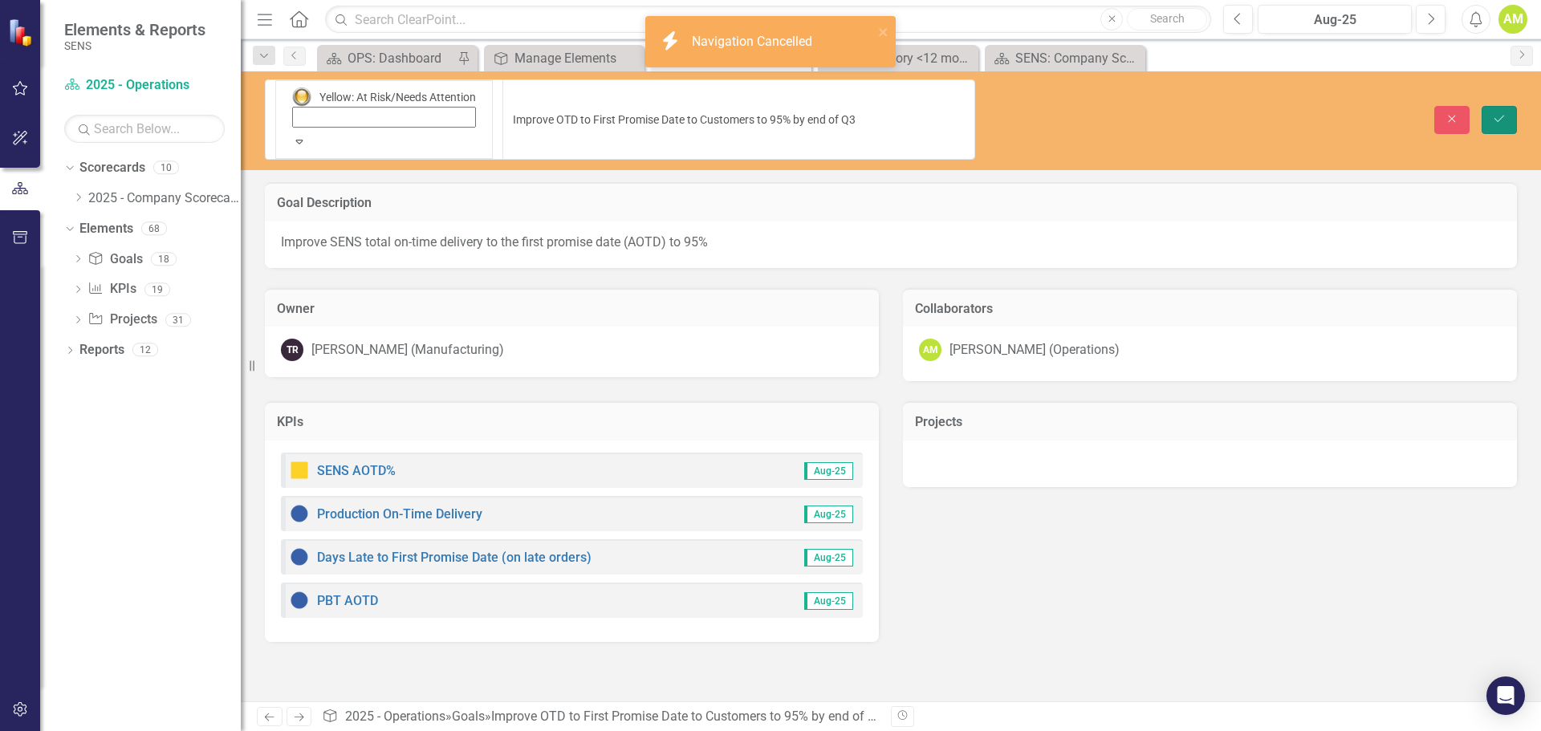
click at [1511, 106] on button "Save" at bounding box center [1498, 120] width 35 height 28
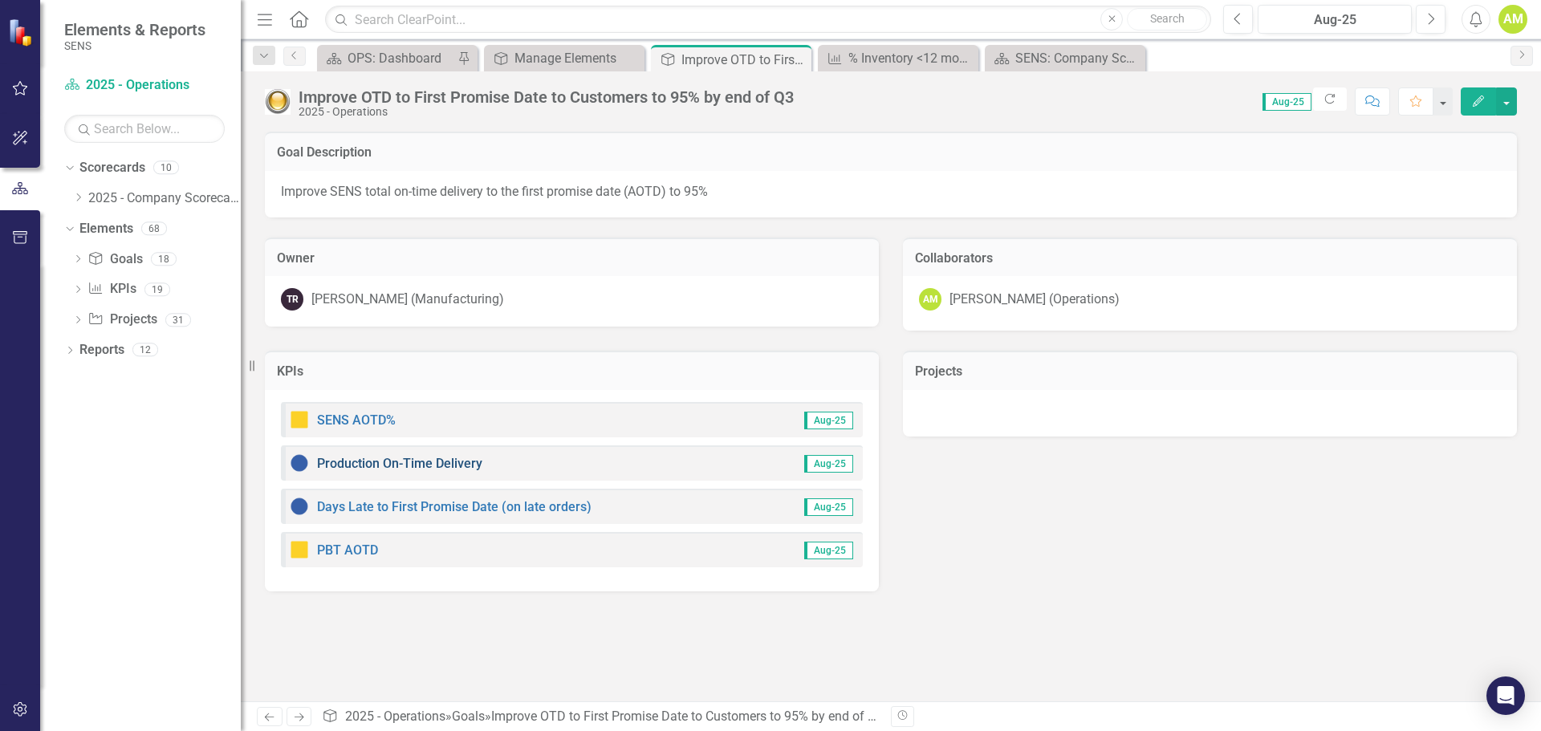
click at [425, 461] on link "Production On-Time Delivery" at bounding box center [399, 463] width 165 height 15
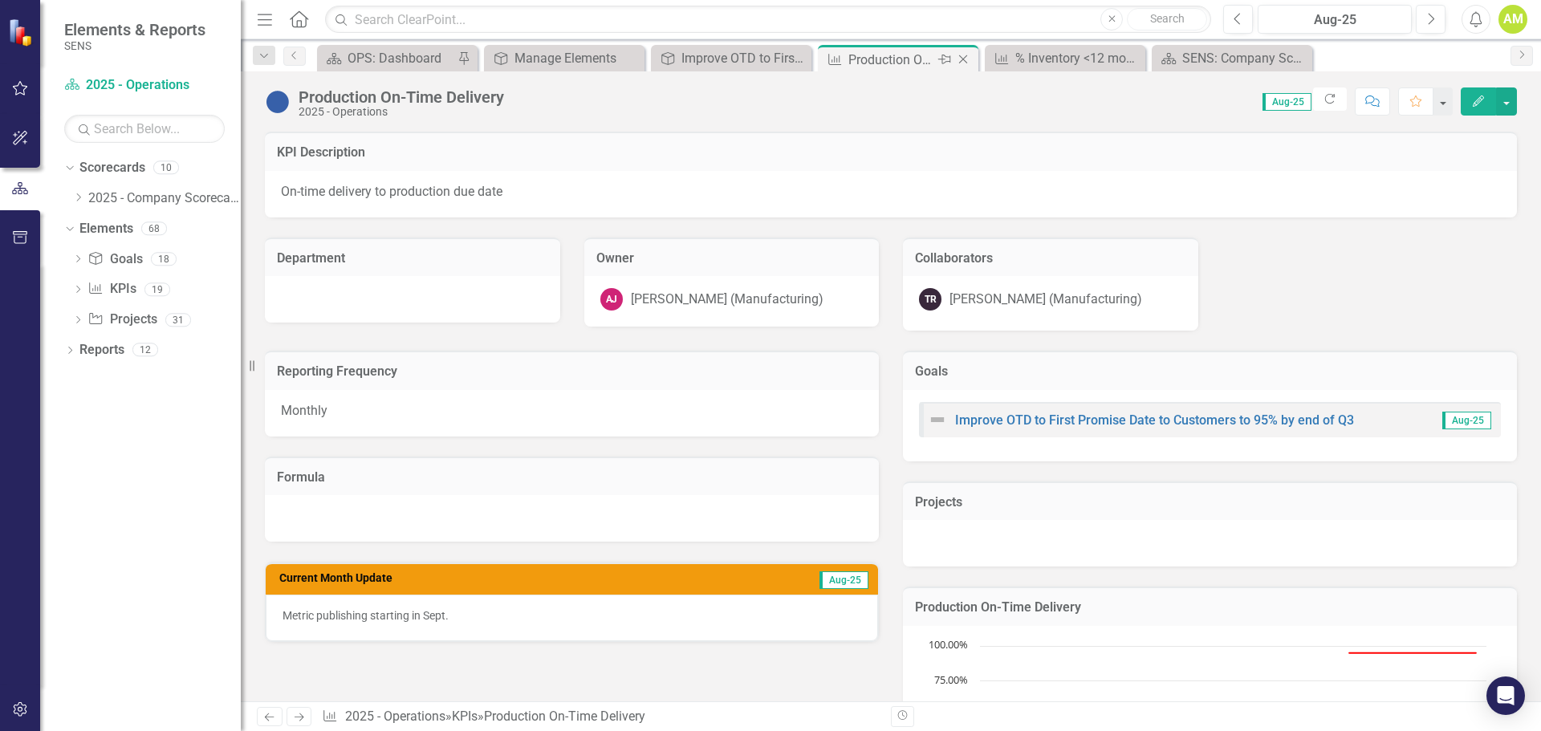
click at [963, 60] on icon "Close" at bounding box center [963, 59] width 16 height 13
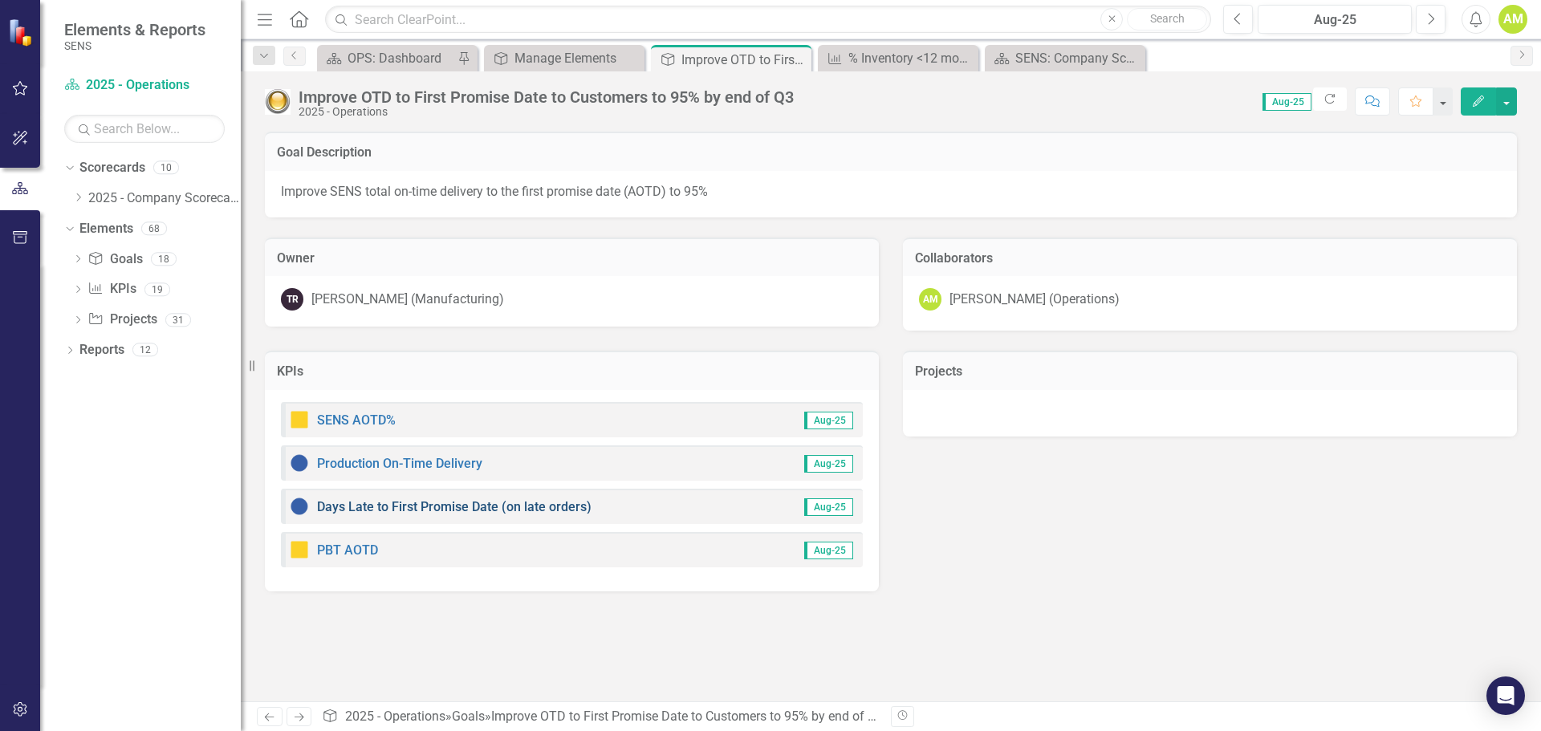
click at [405, 504] on link "Days Late to First Promise Date (on late orders)" at bounding box center [454, 506] width 274 height 15
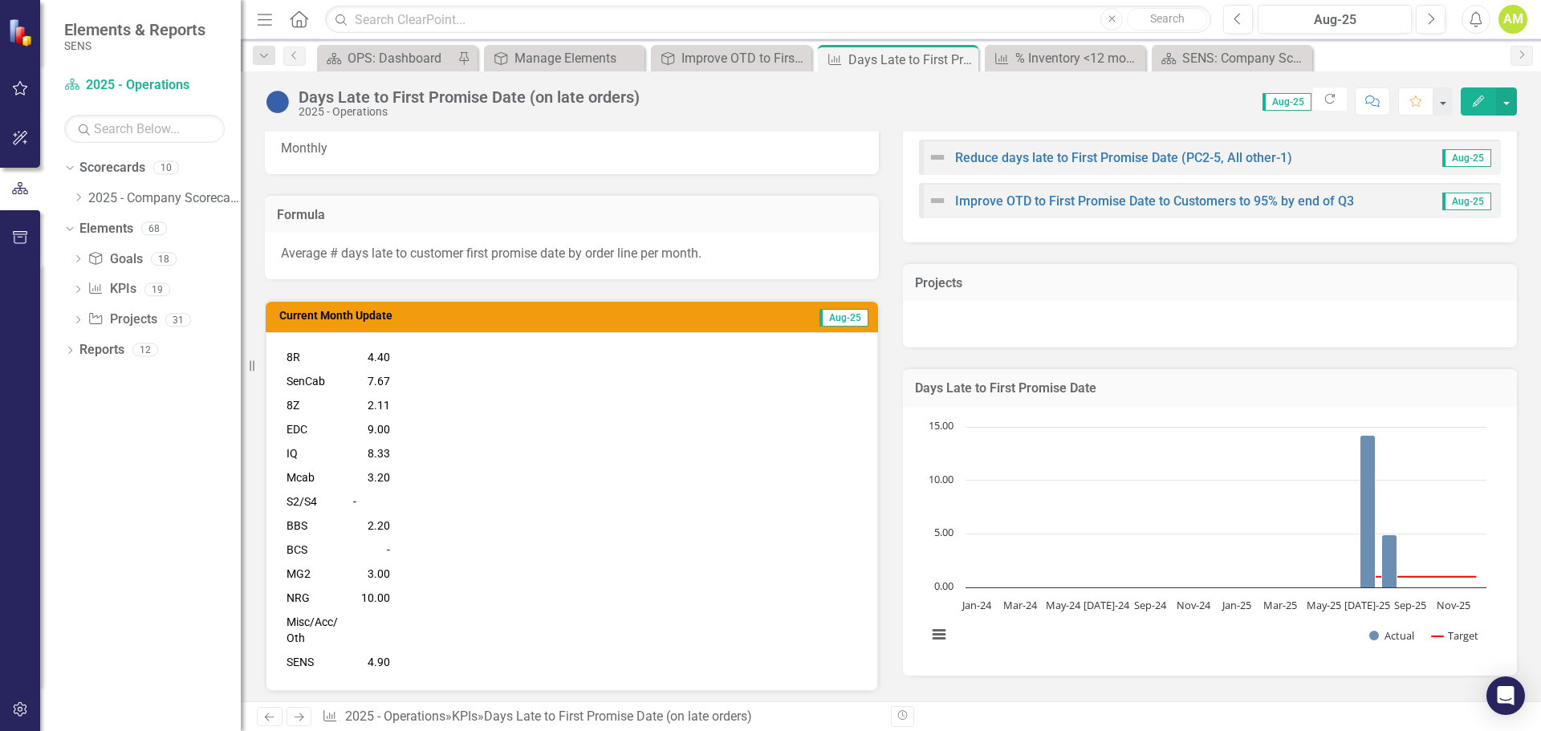
scroll to position [19, 0]
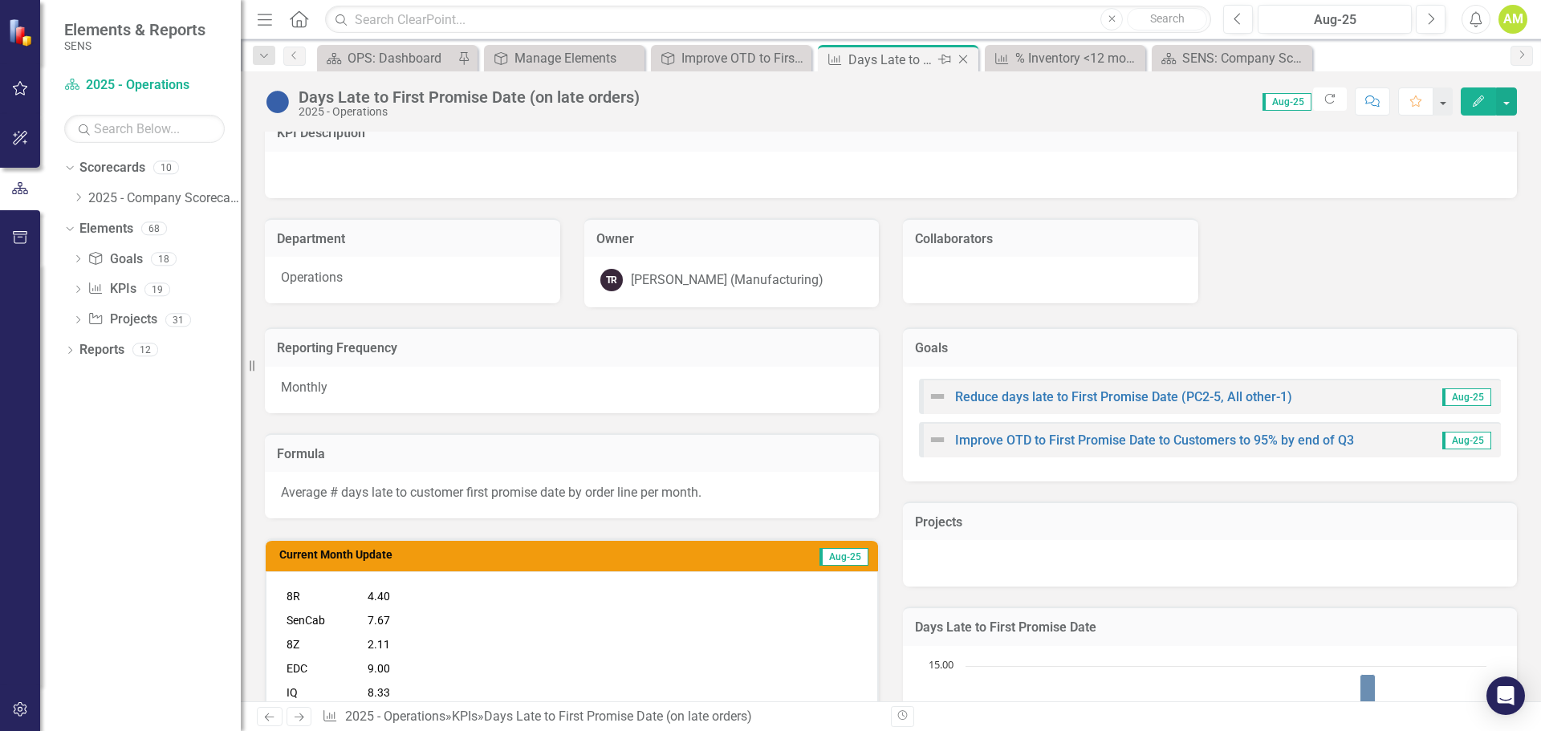
click at [964, 60] on icon at bounding box center [963, 59] width 9 height 9
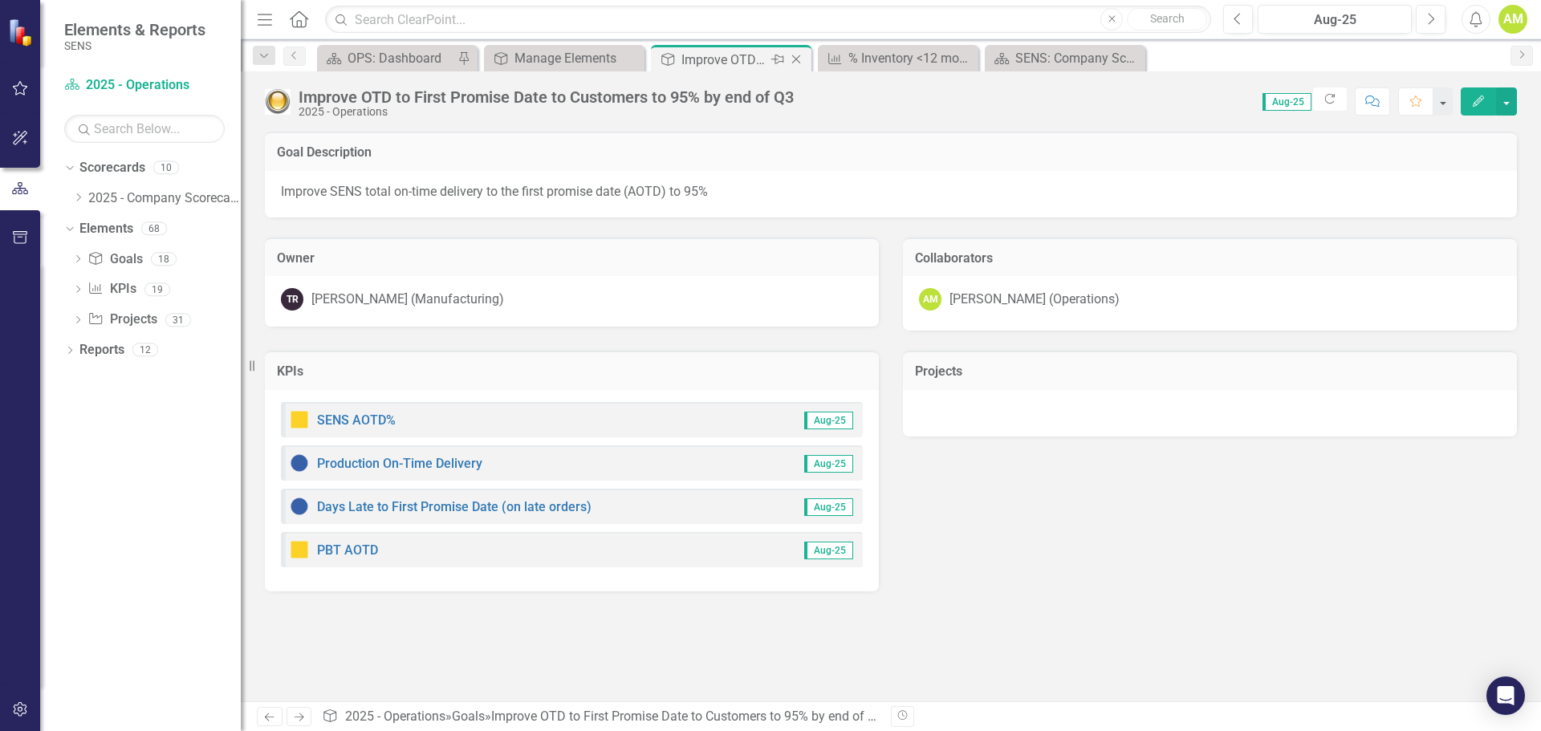
click at [796, 62] on icon "Close" at bounding box center [796, 59] width 16 height 13
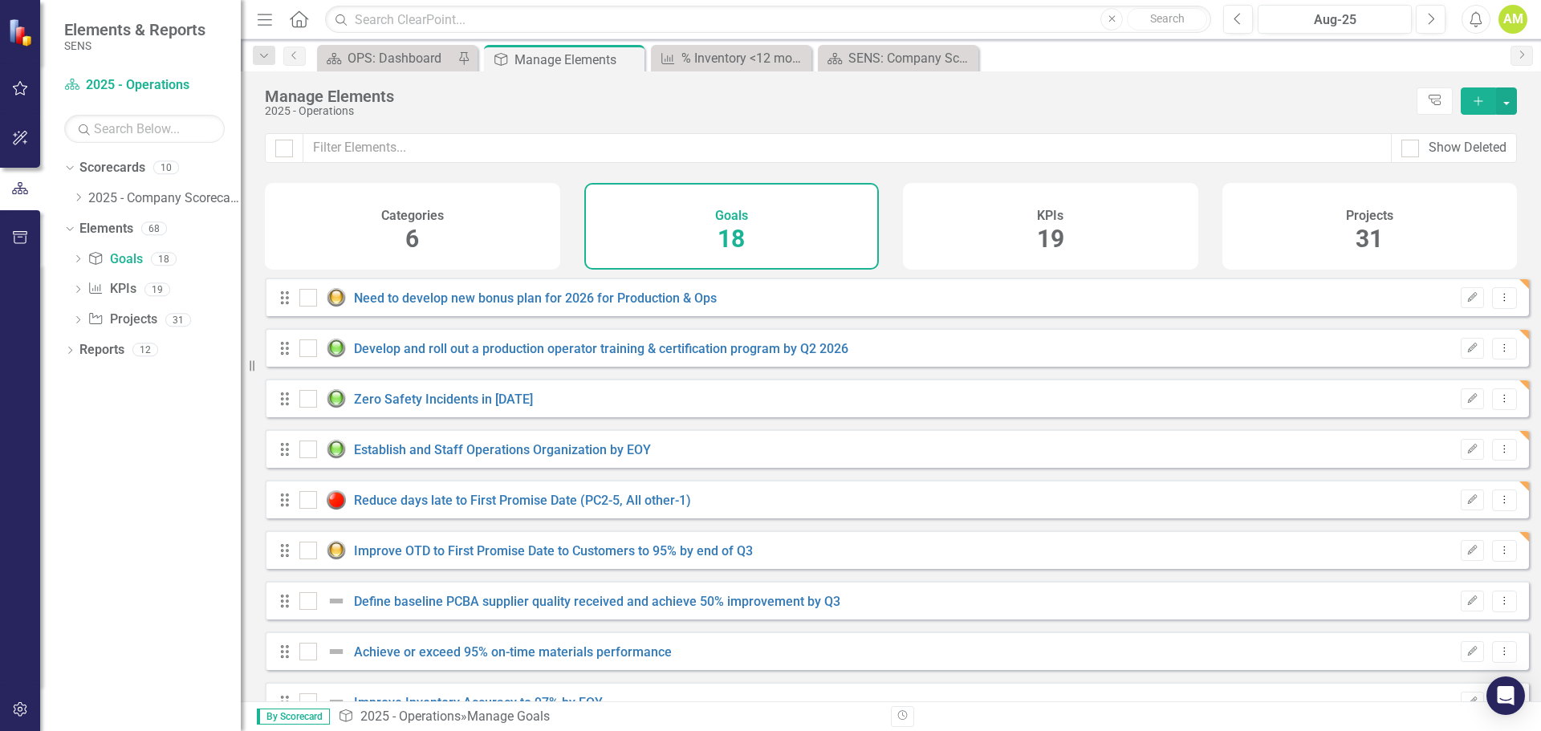
checkbox input "false"
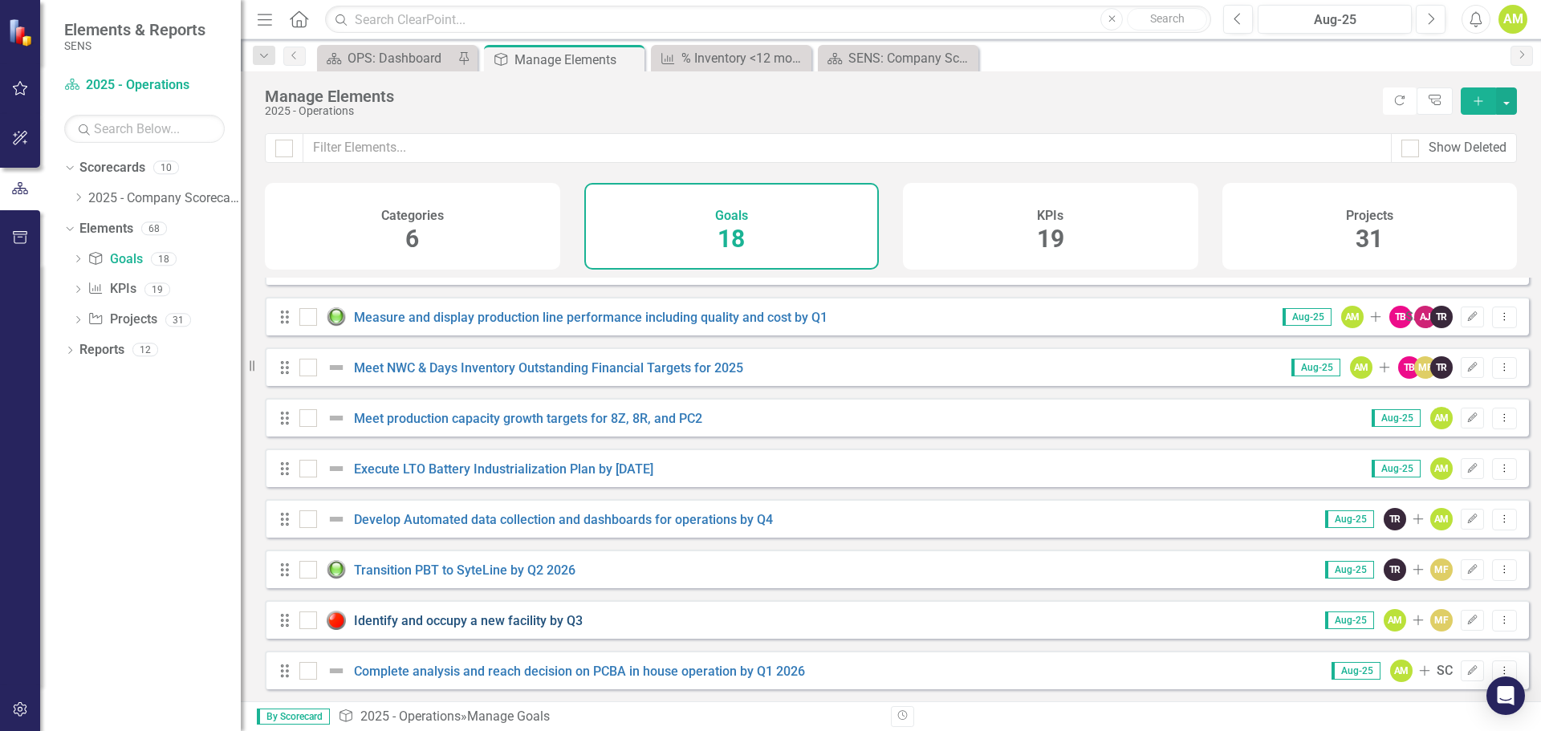
scroll to position [177, 0]
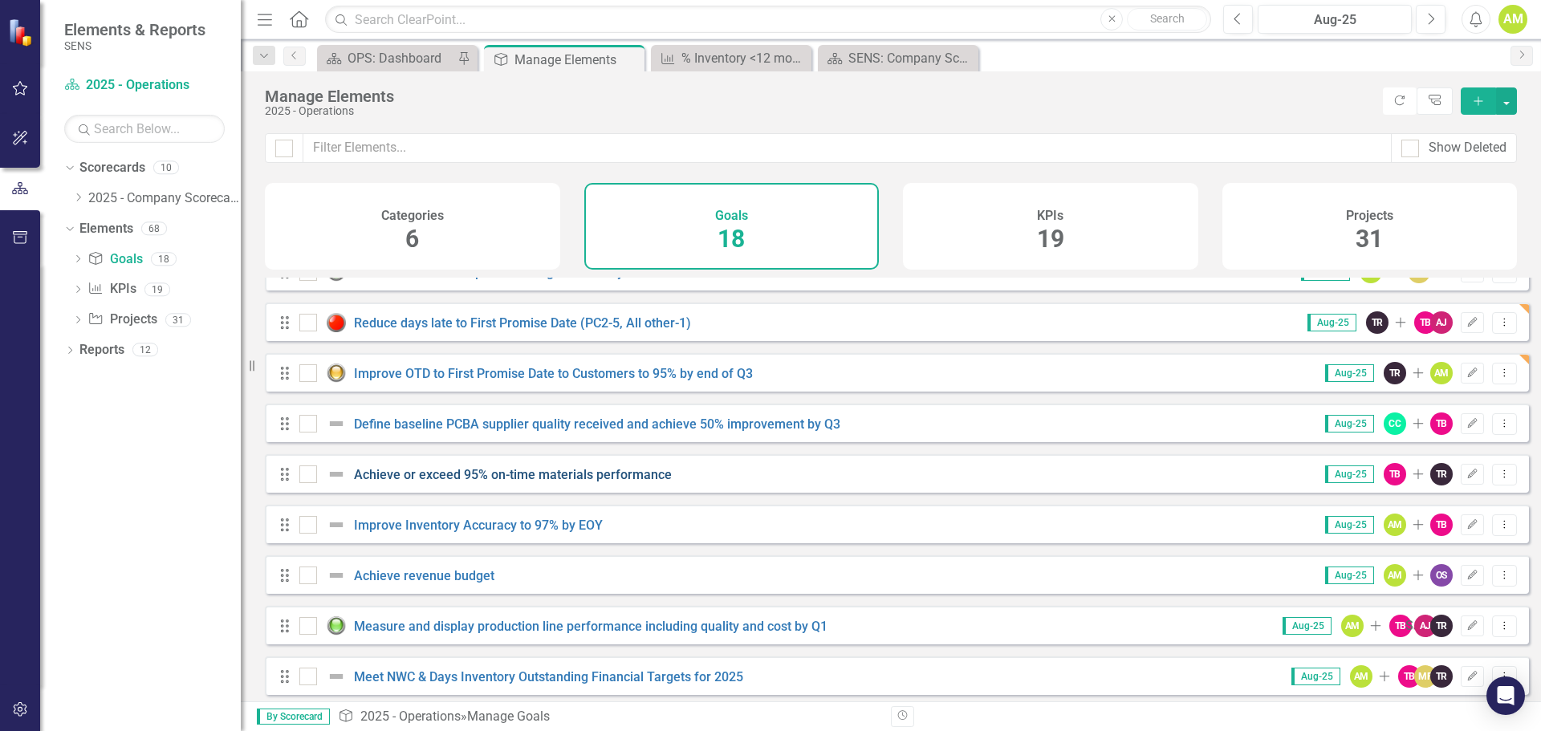
click at [493, 482] on link "Achieve or exceed 95% on-time materials performance" at bounding box center [513, 474] width 318 height 15
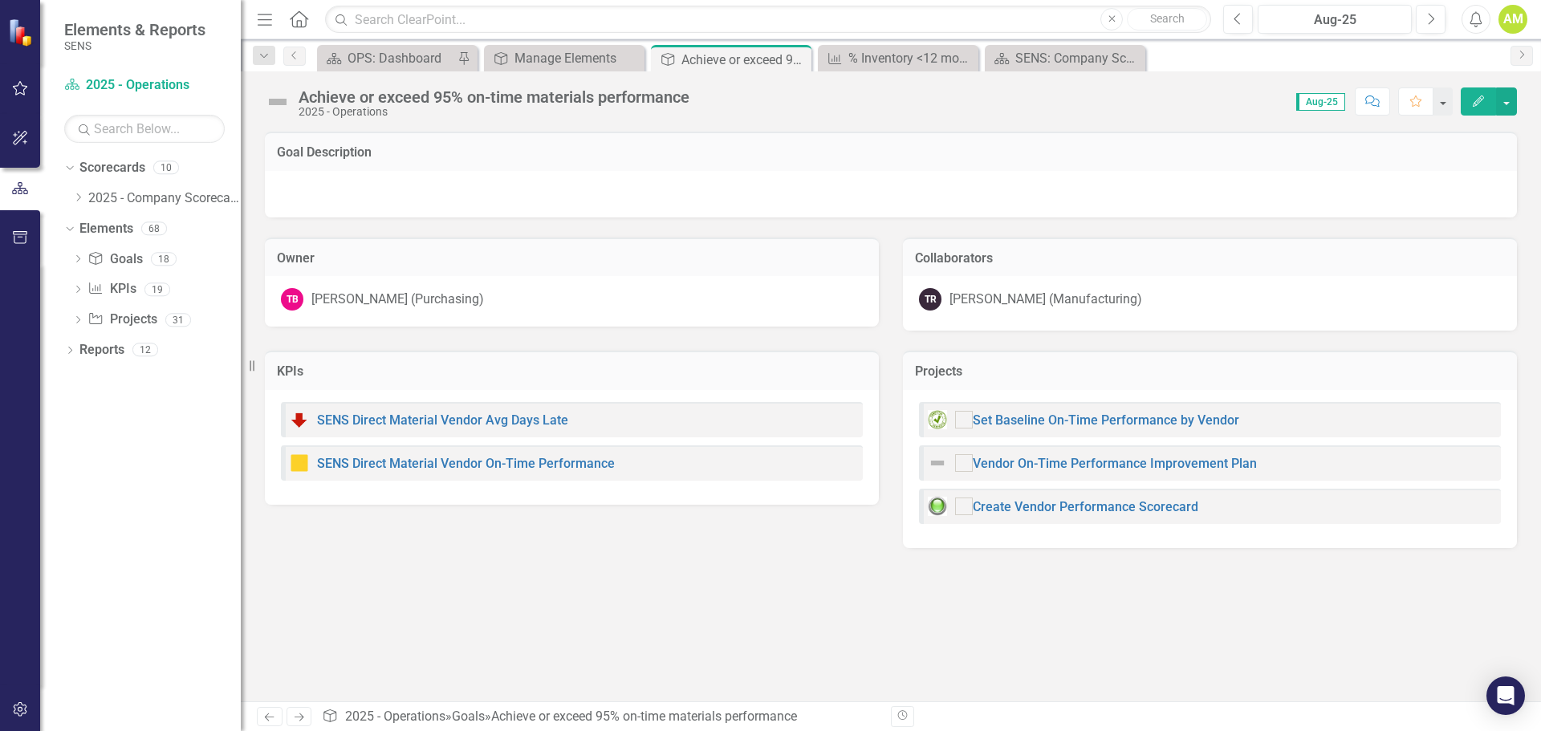
checkbox input "true"
click at [275, 104] on img at bounding box center [278, 102] width 26 height 26
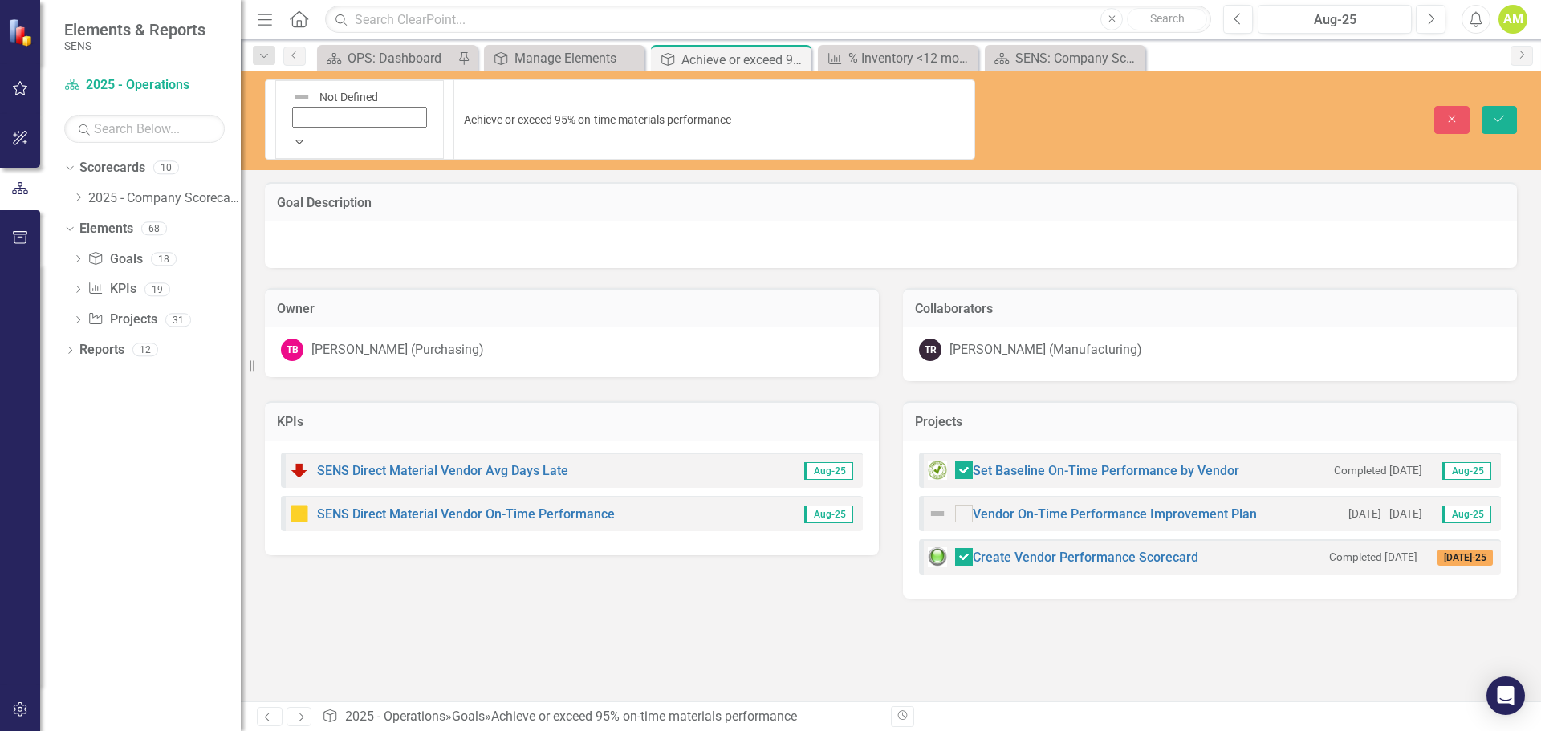
click at [300, 136] on icon "Expand" at bounding box center [299, 141] width 14 height 11
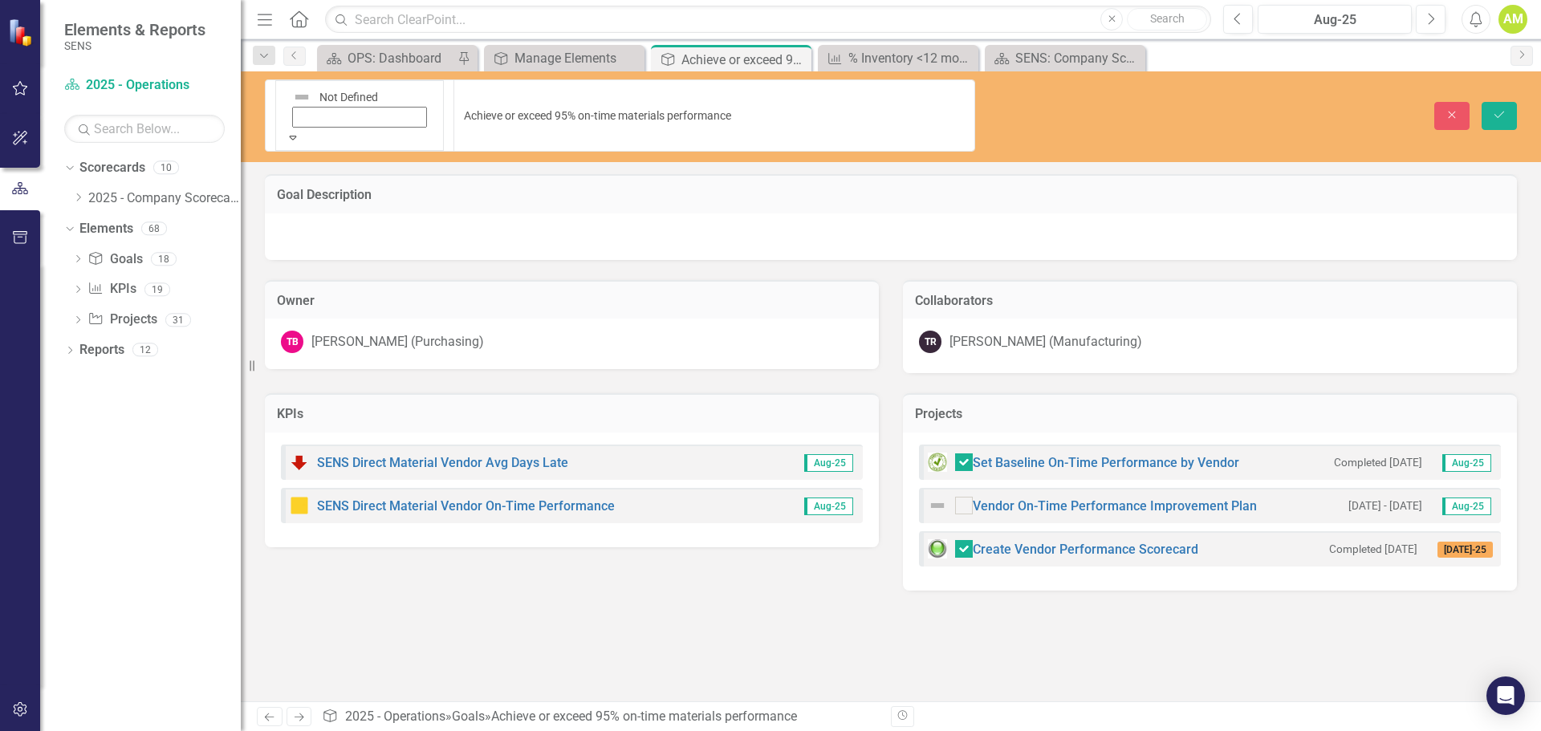
click at [1504, 109] on icon "Save" at bounding box center [1499, 114] width 14 height 11
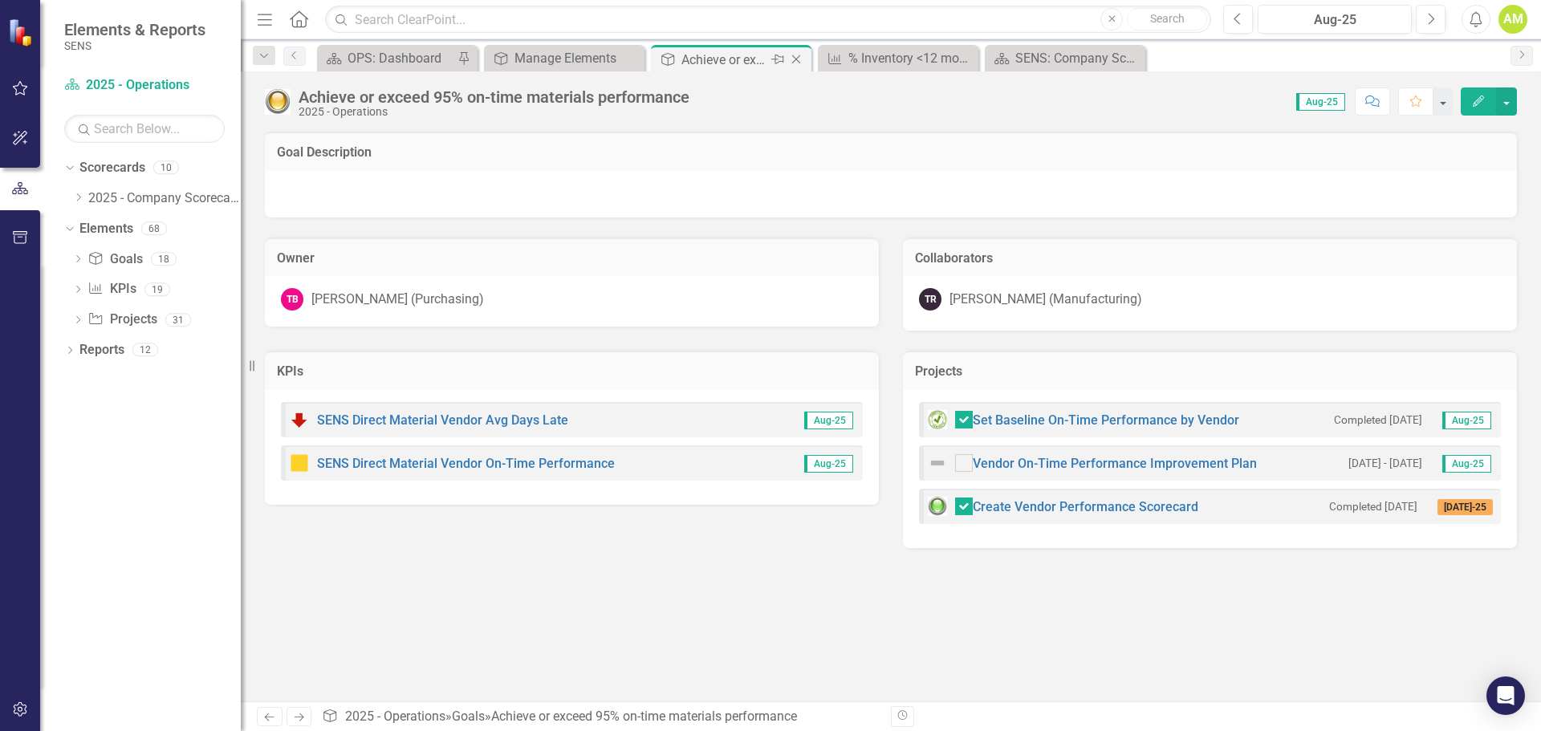
click at [791, 61] on icon "Close" at bounding box center [796, 59] width 16 height 13
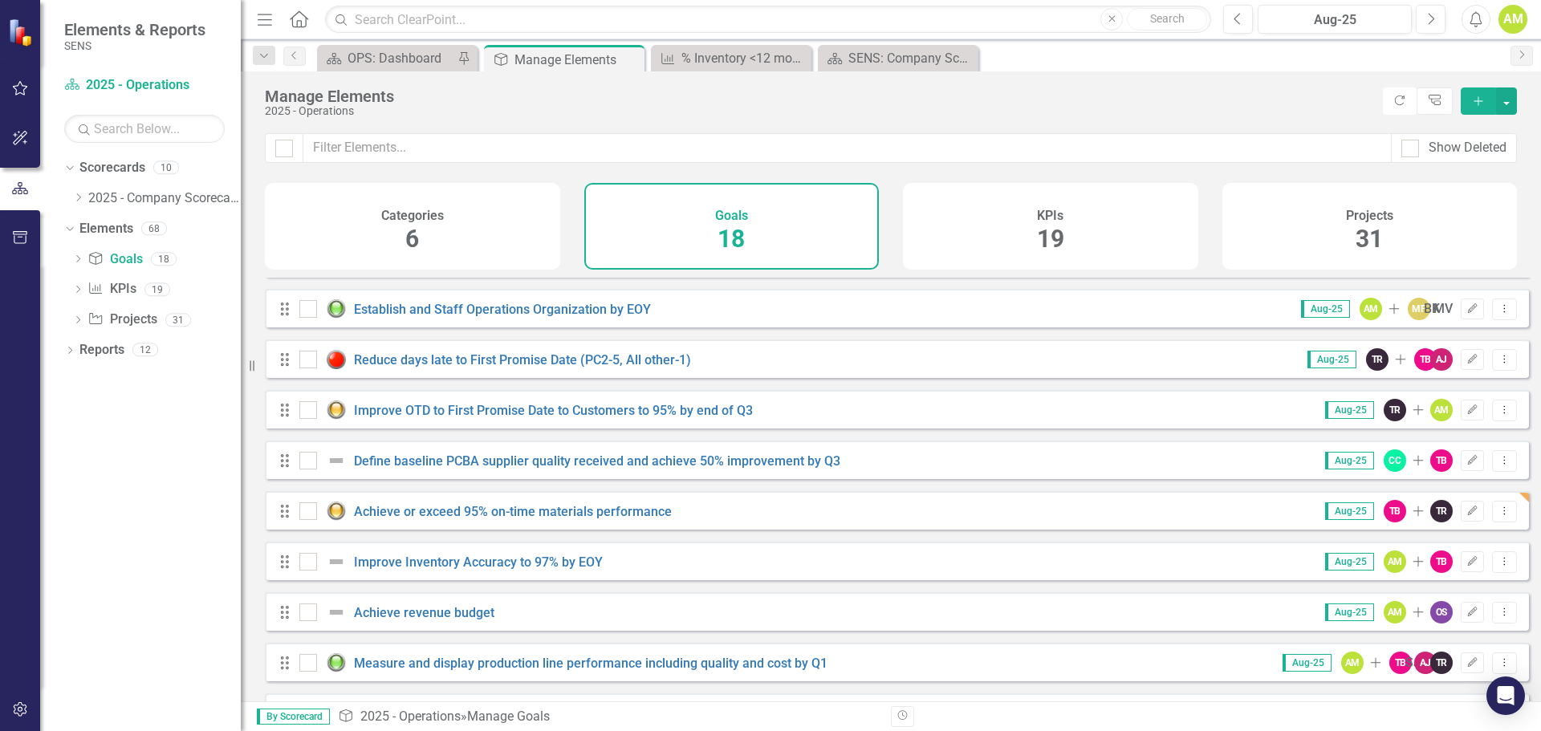
scroll to position [241, 0]
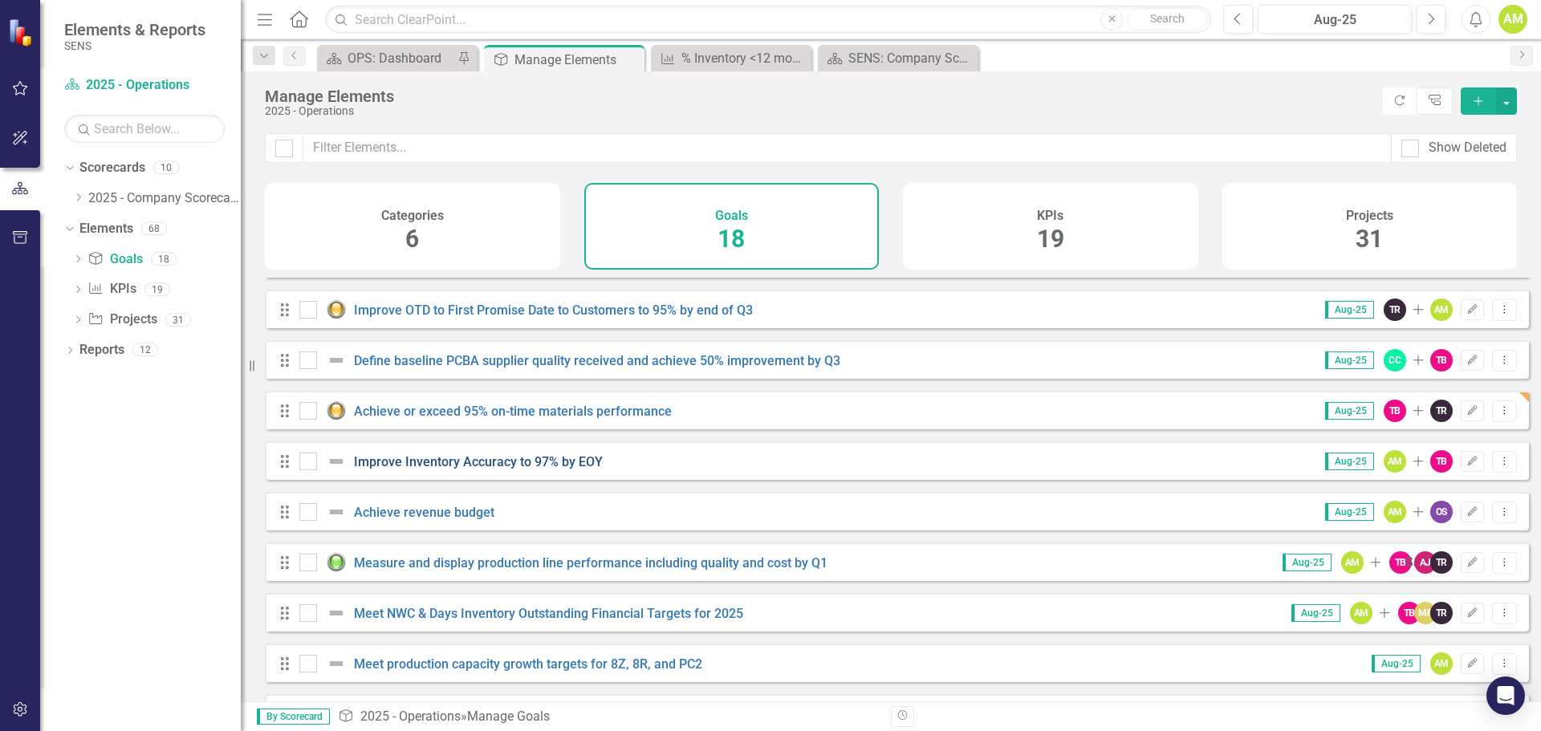
click at [388, 469] on link "Improve Inventory Accuracy to 97% by EOY" at bounding box center [478, 461] width 249 height 15
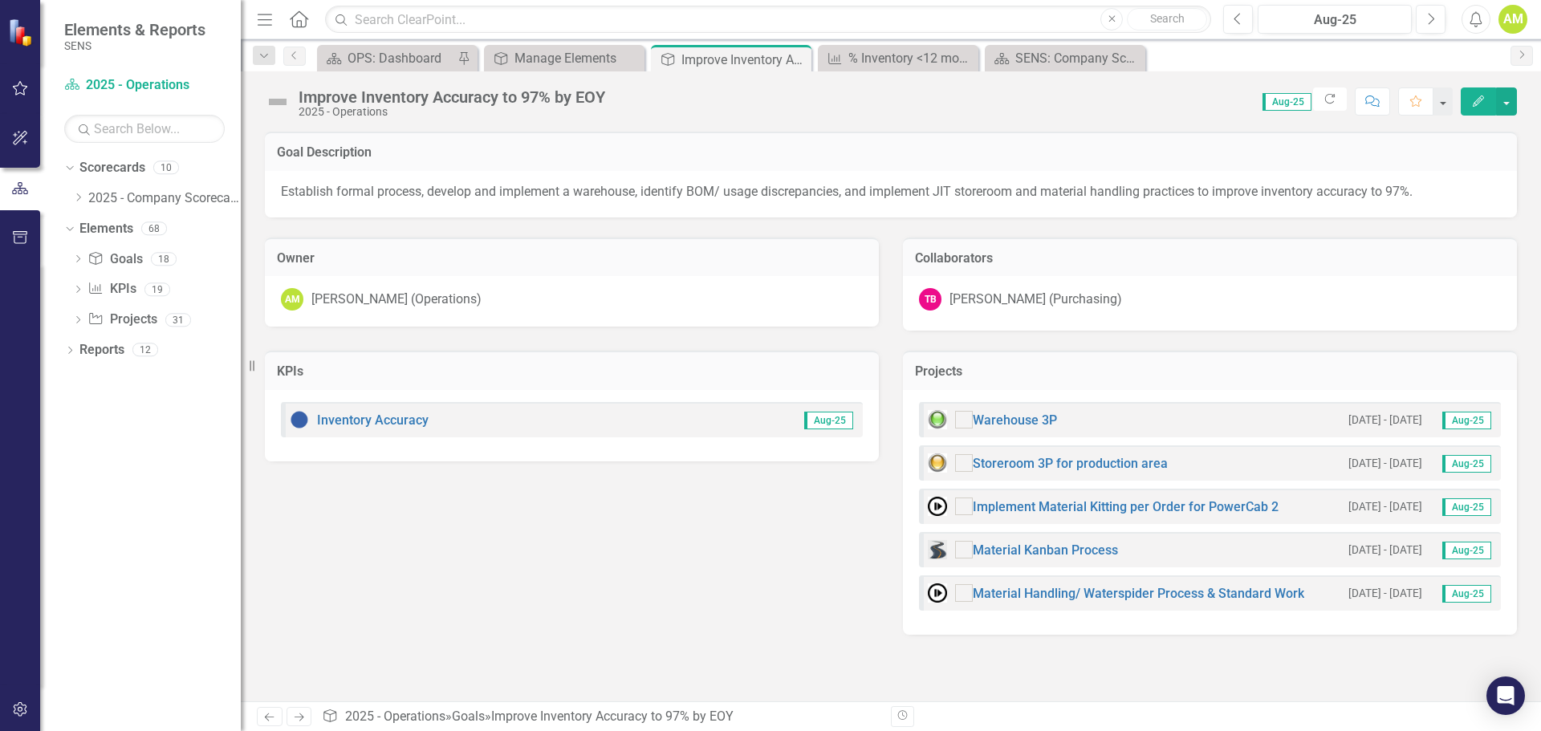
click at [274, 103] on img at bounding box center [278, 102] width 26 height 26
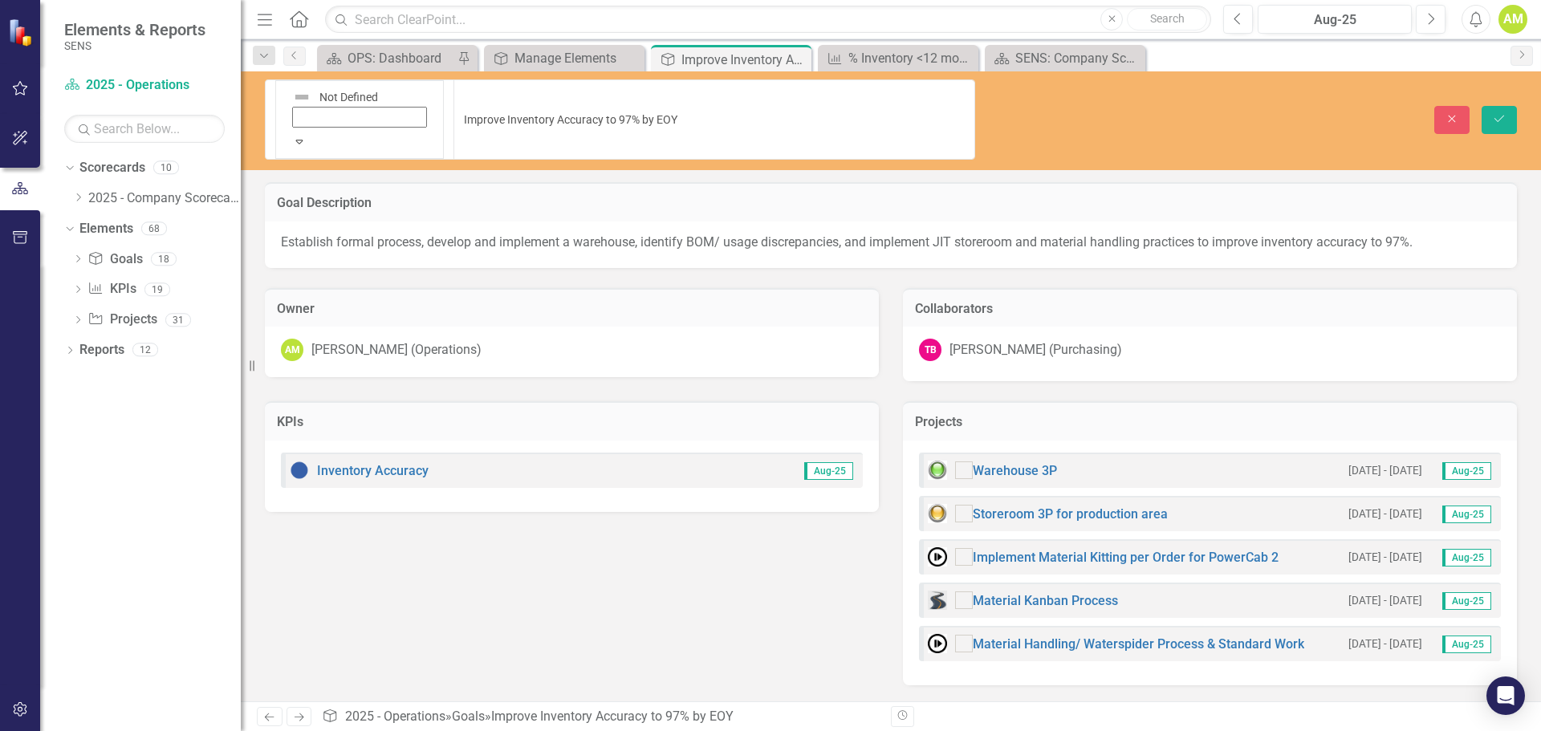
click at [305, 108] on div "Not Defined Expand" at bounding box center [360, 119] width 148 height 67
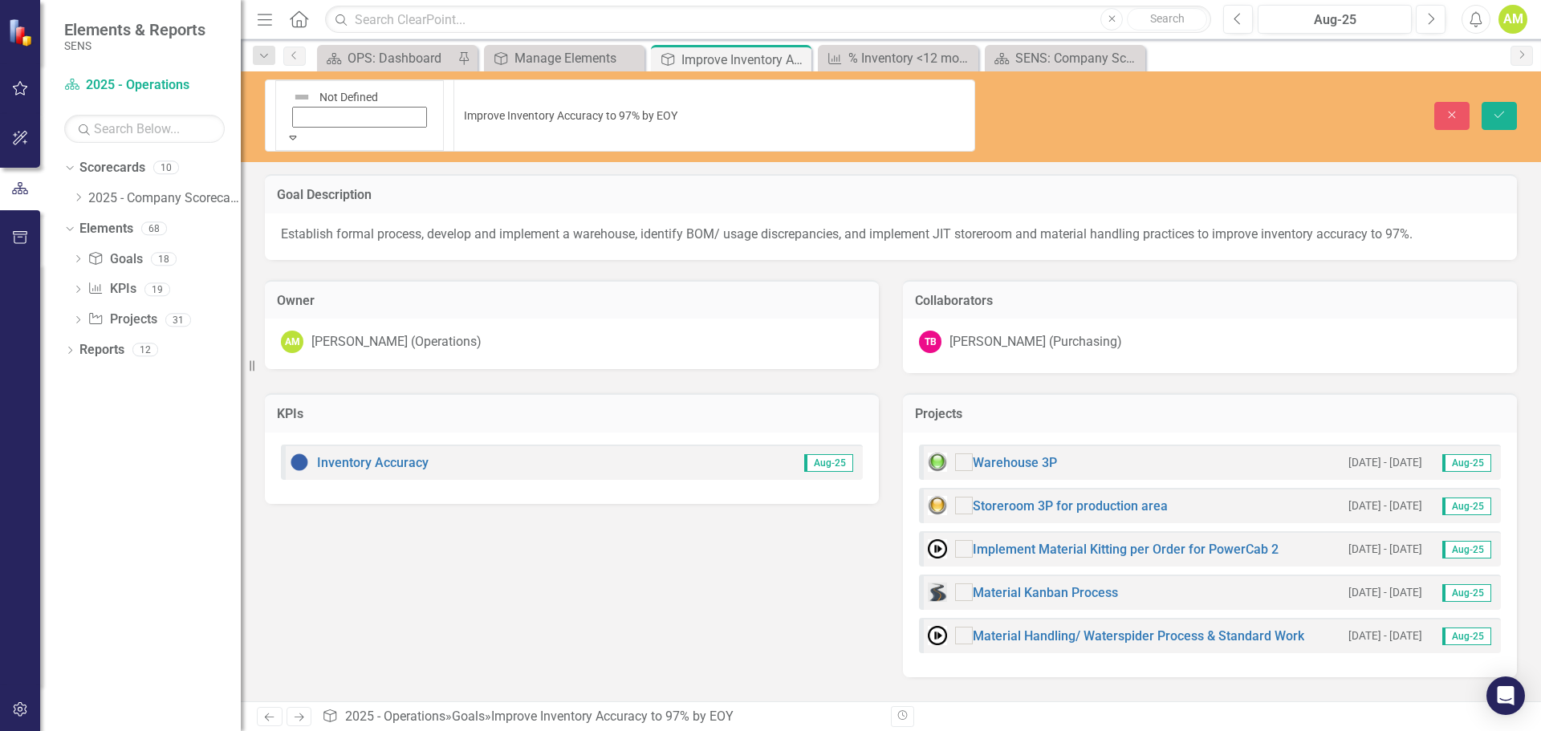
click at [1489, 102] on button "Save" at bounding box center [1498, 116] width 35 height 28
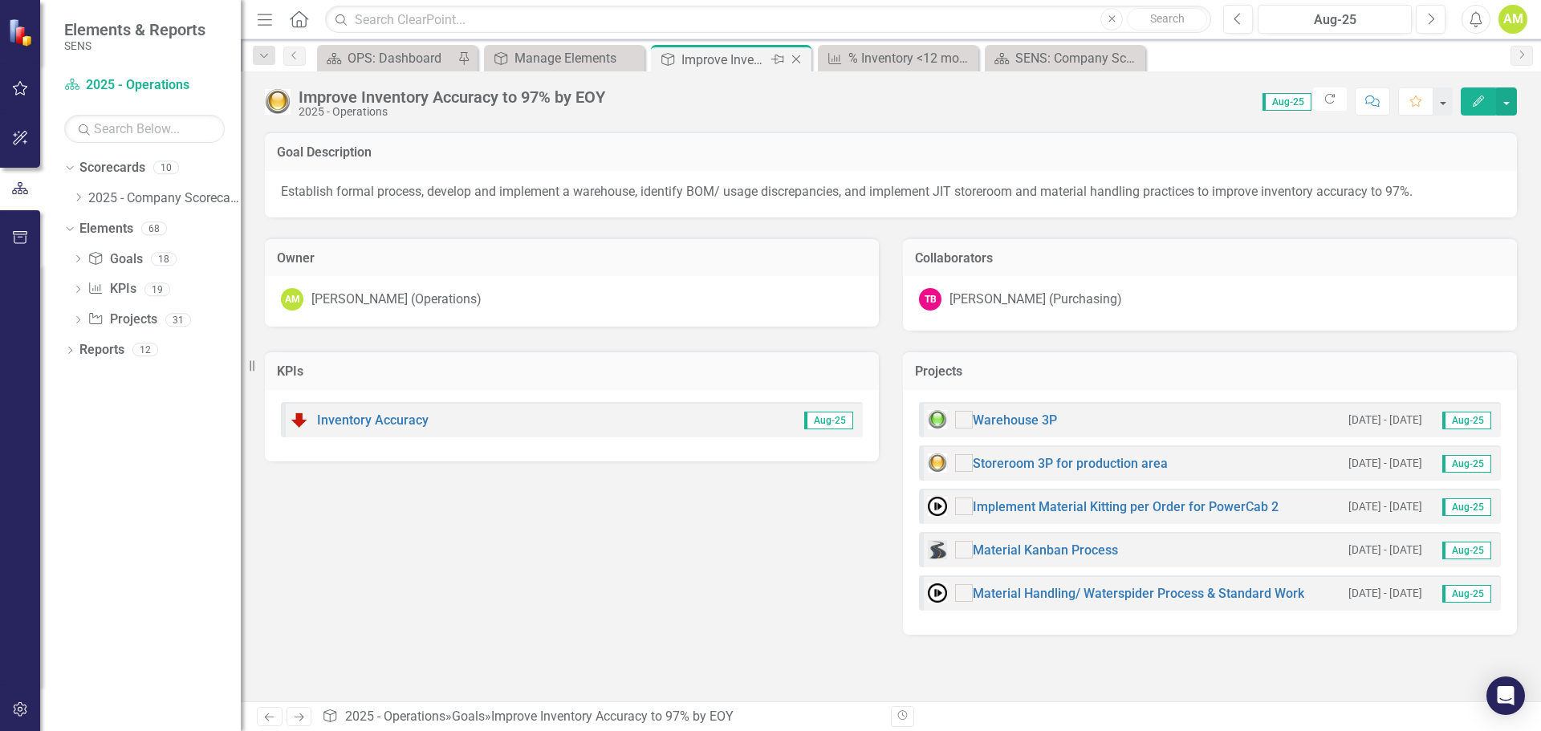
click at [790, 57] on icon "Close" at bounding box center [796, 59] width 16 height 13
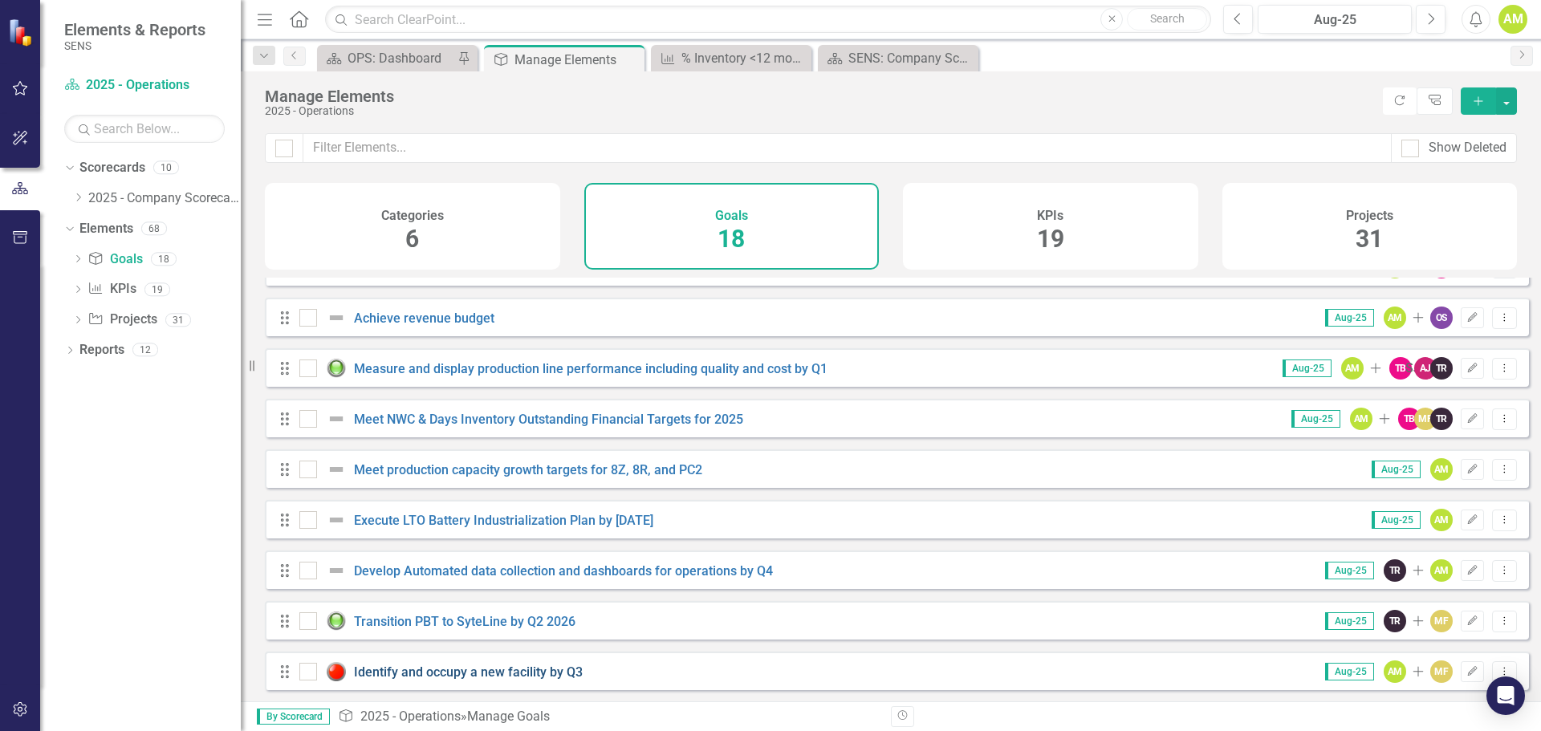
scroll to position [338, 0]
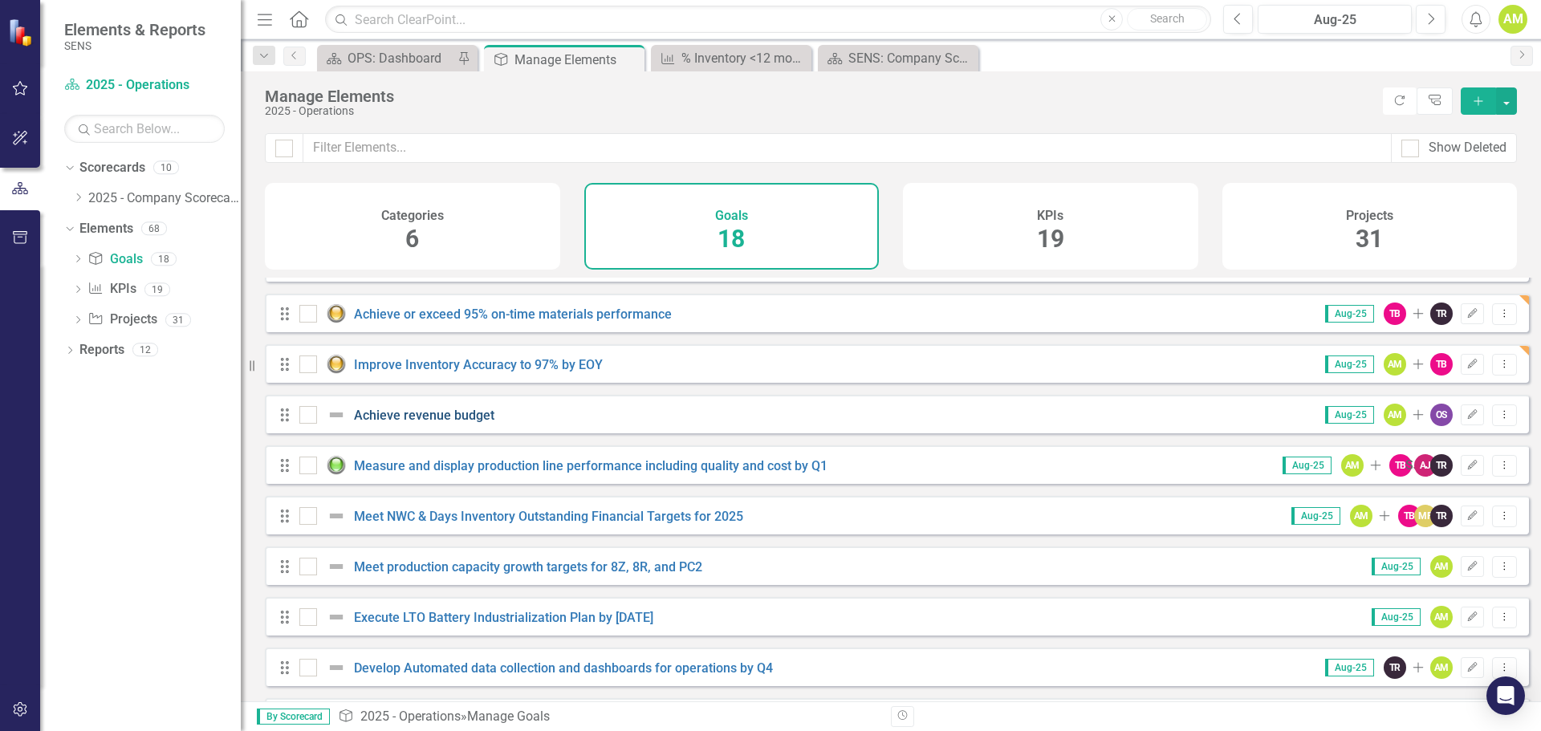
click at [414, 423] on link "Achieve revenue budget" at bounding box center [424, 415] width 140 height 15
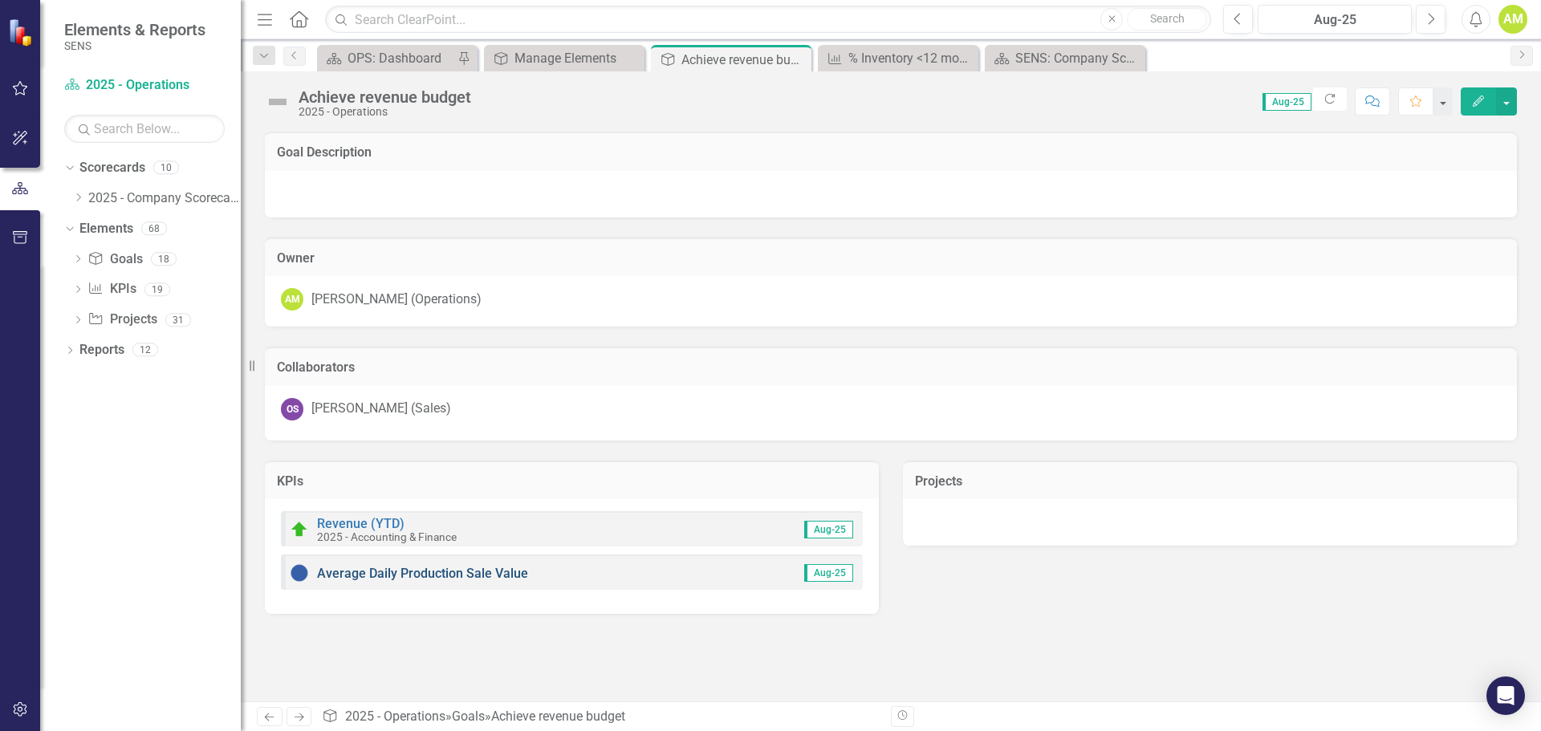
click at [392, 575] on link "Average Daily Production Sale Value" at bounding box center [422, 573] width 211 height 15
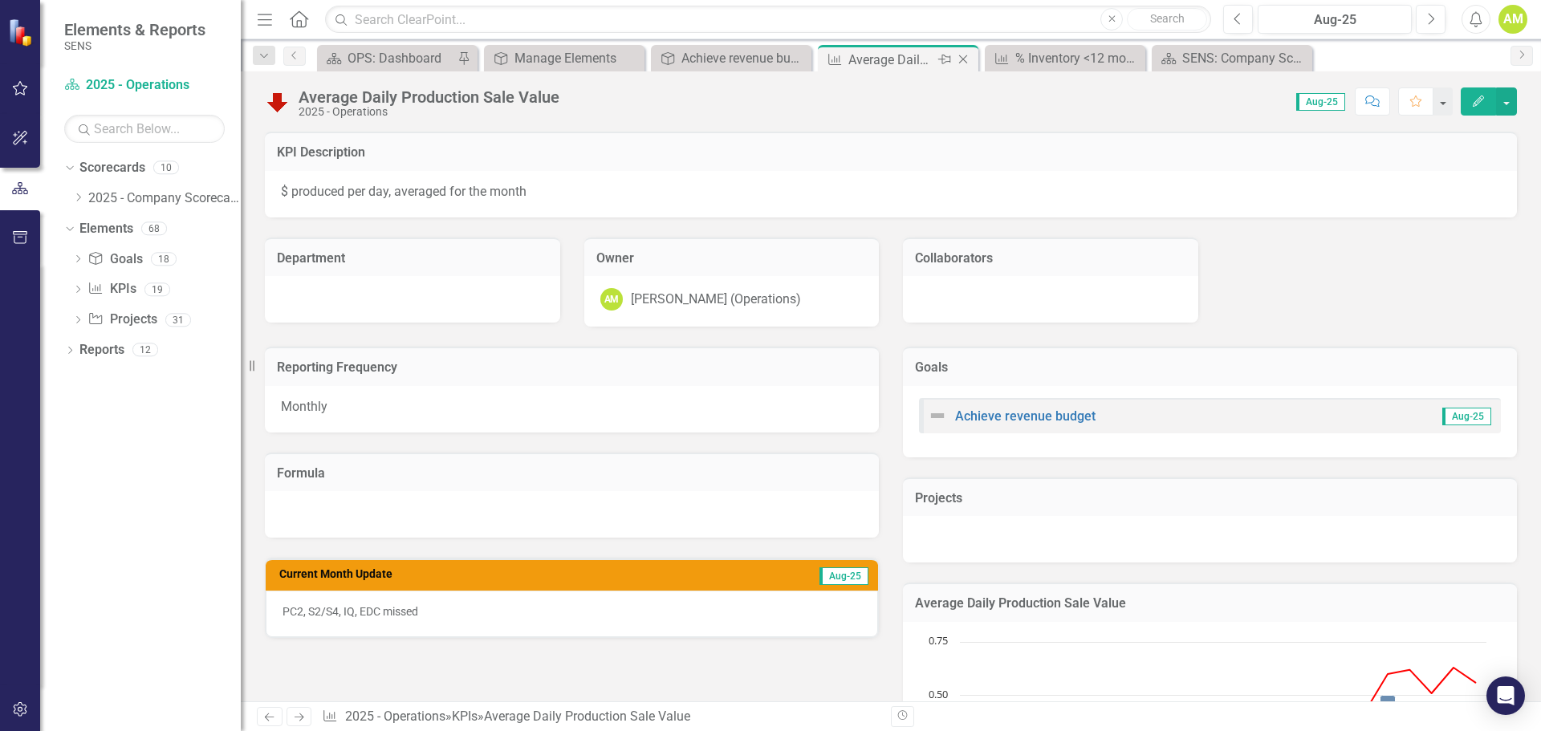
click at [962, 59] on icon at bounding box center [963, 59] width 9 height 9
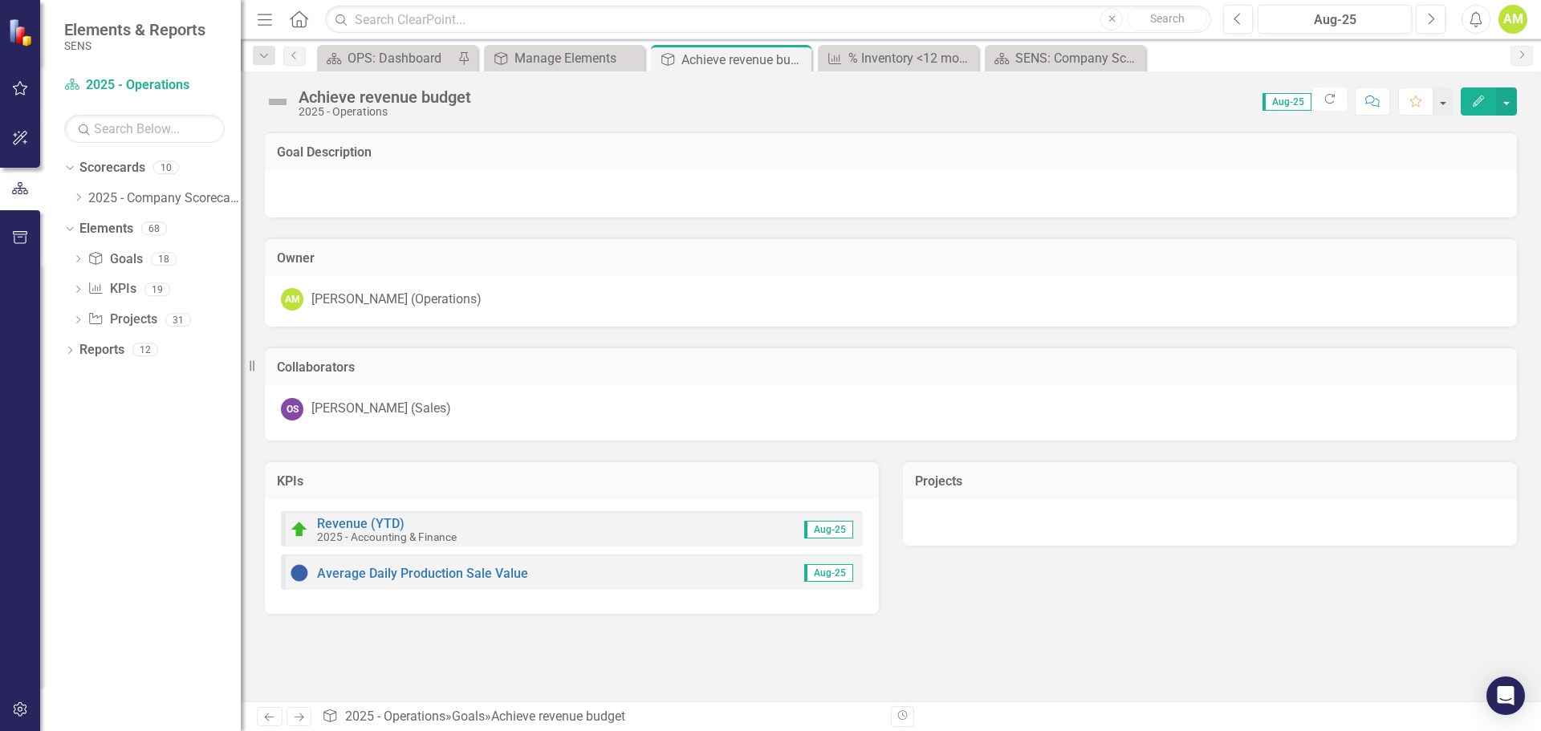
click at [279, 101] on img at bounding box center [278, 102] width 26 height 26
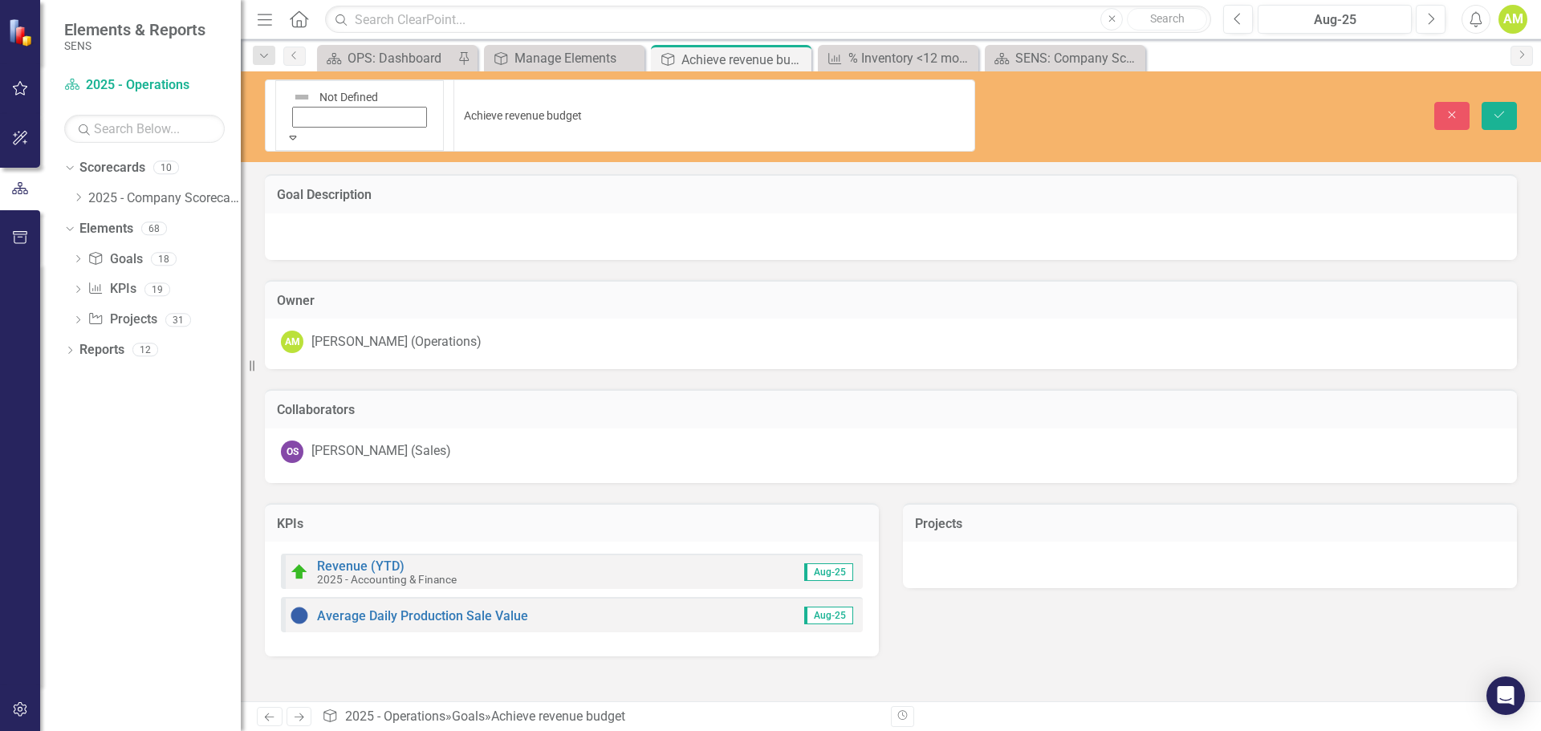
click at [297, 129] on div "Expand" at bounding box center [360, 137] width 148 height 16
click at [1494, 109] on icon "Save" at bounding box center [1499, 114] width 14 height 11
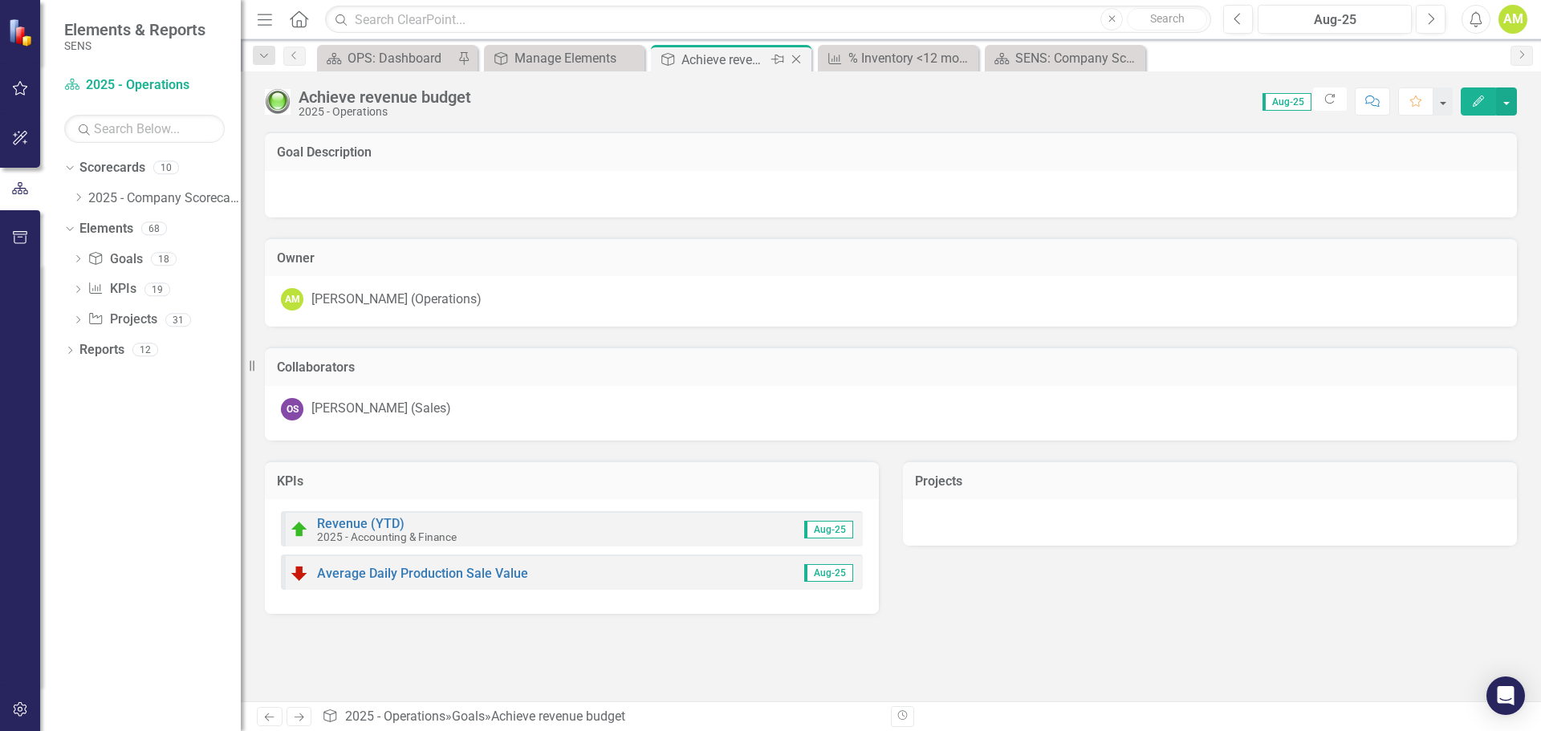
click at [796, 58] on icon "Close" at bounding box center [796, 59] width 16 height 13
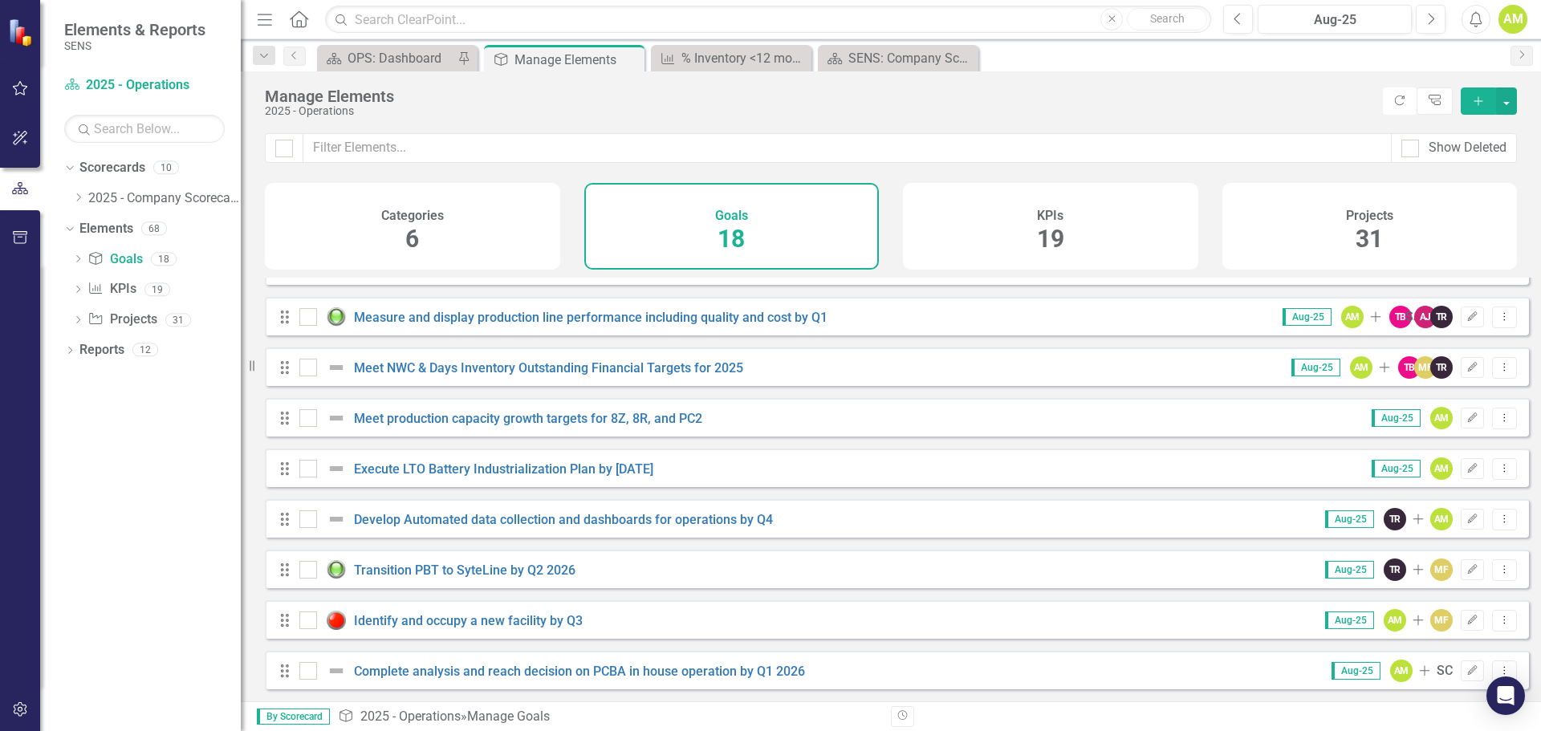
scroll to position [498, 0]
click at [414, 365] on link "Meet NWC & Days Inventory Outstanding Financial Targets for 2025" at bounding box center [548, 367] width 389 height 15
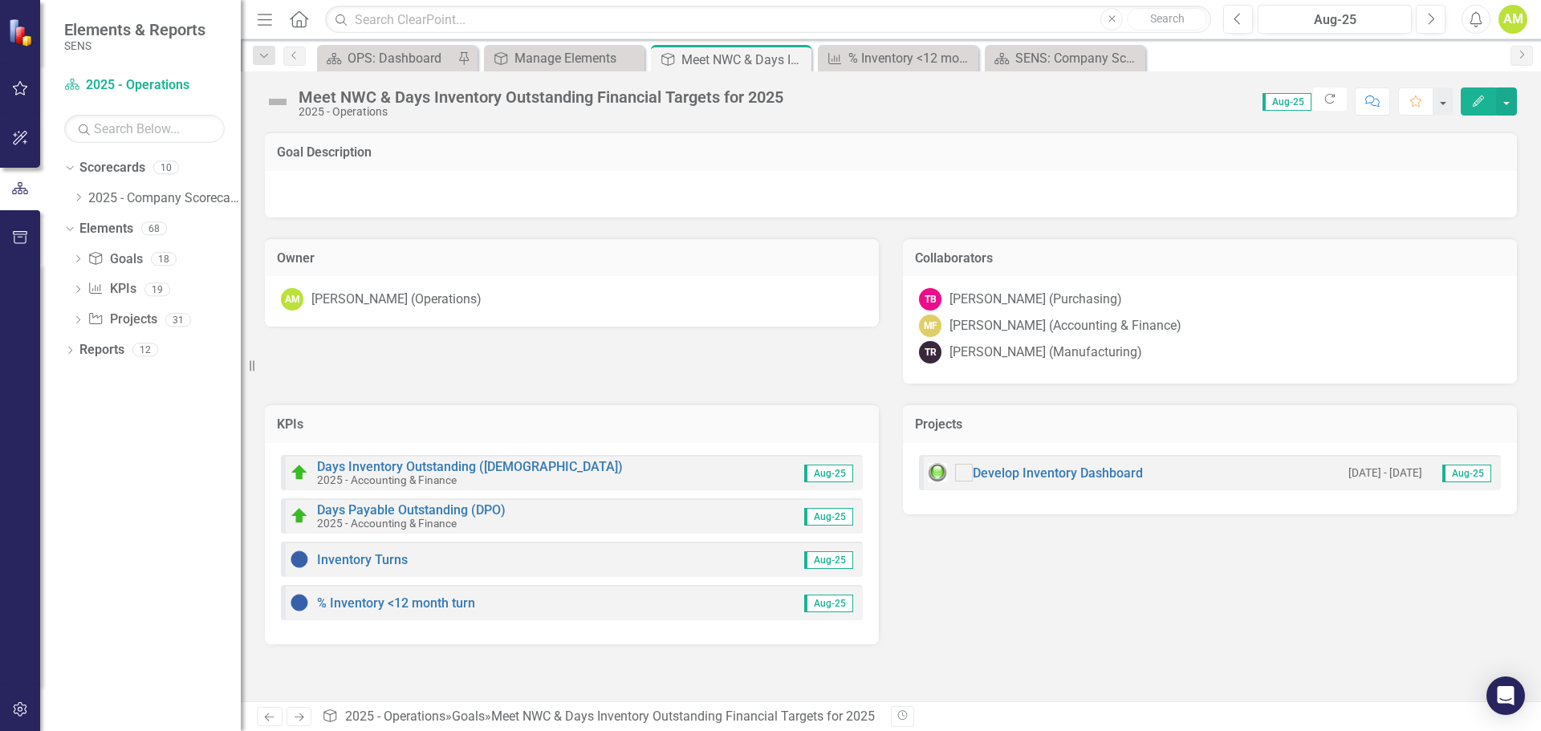
click at [274, 103] on img at bounding box center [278, 102] width 26 height 26
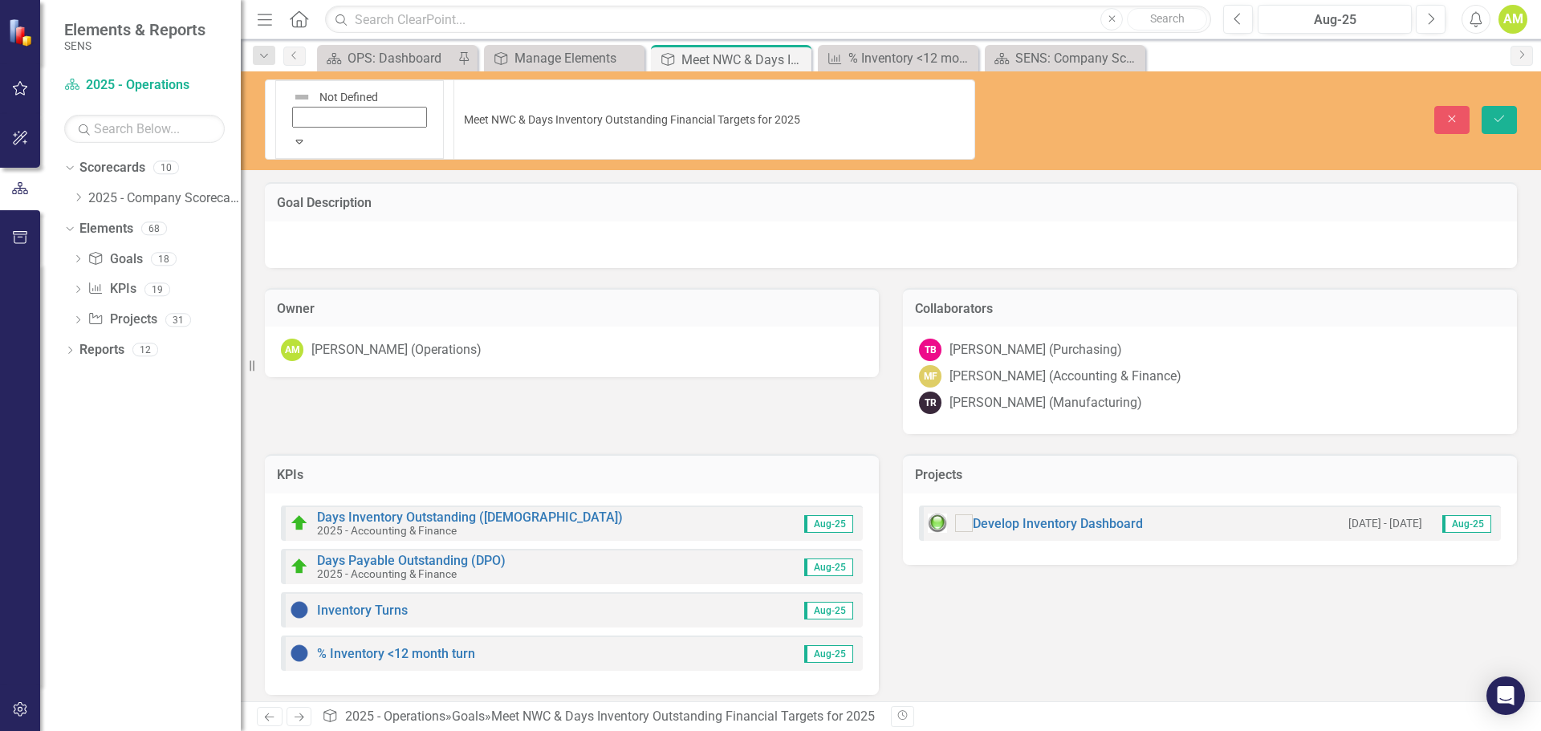
click at [292, 100] on img at bounding box center [301, 96] width 19 height 19
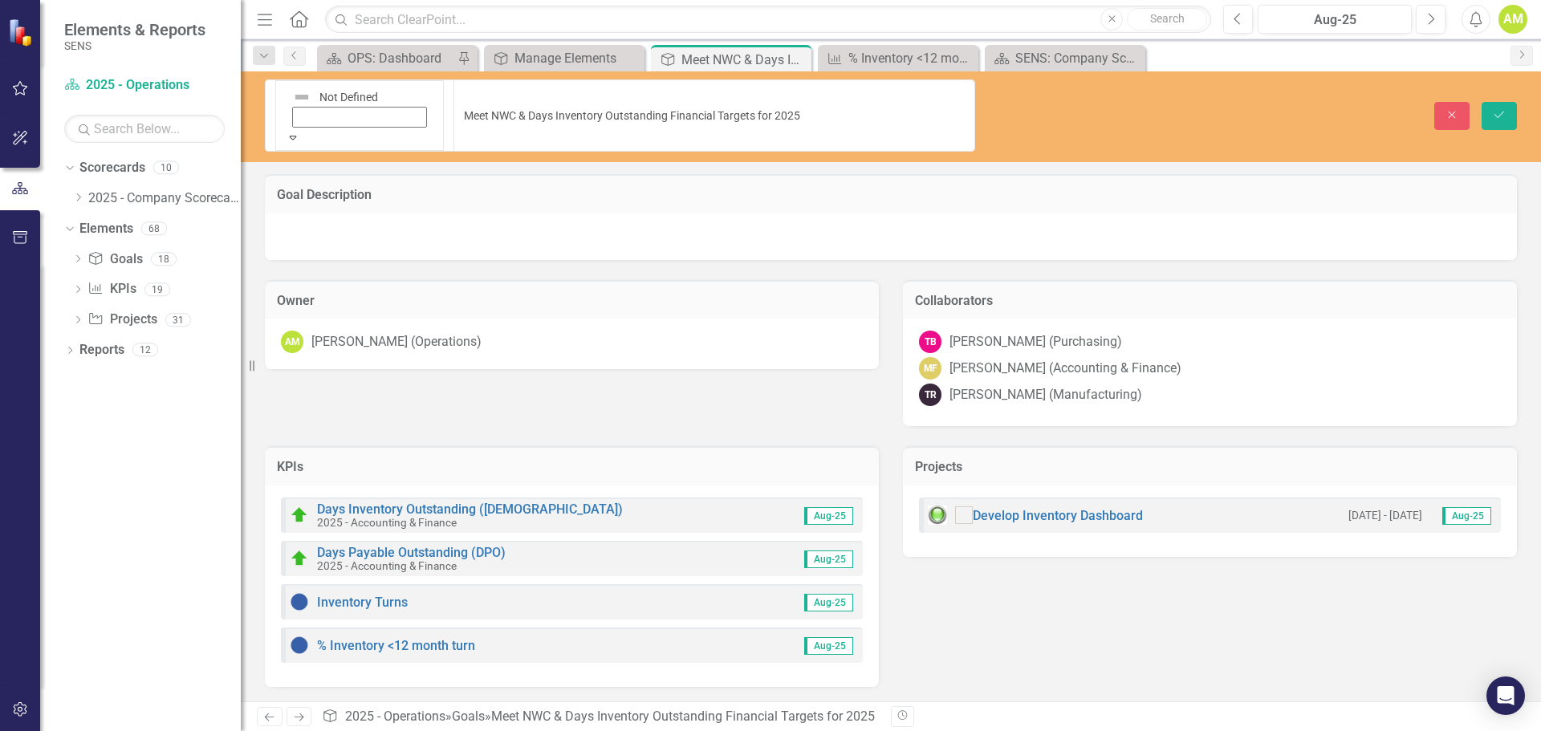
click at [1494, 109] on icon "Save" at bounding box center [1499, 114] width 14 height 11
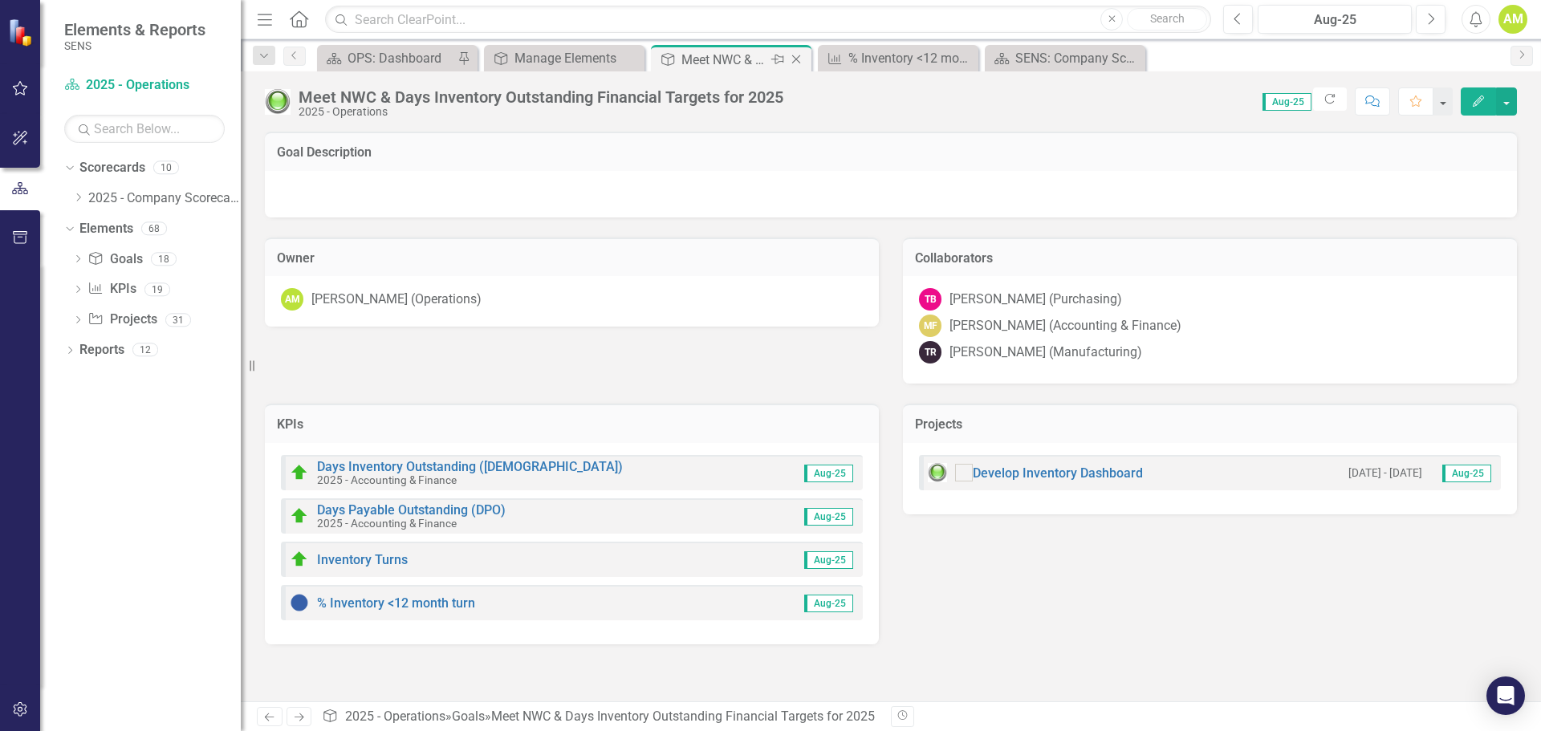
click at [795, 63] on icon "Close" at bounding box center [796, 59] width 16 height 13
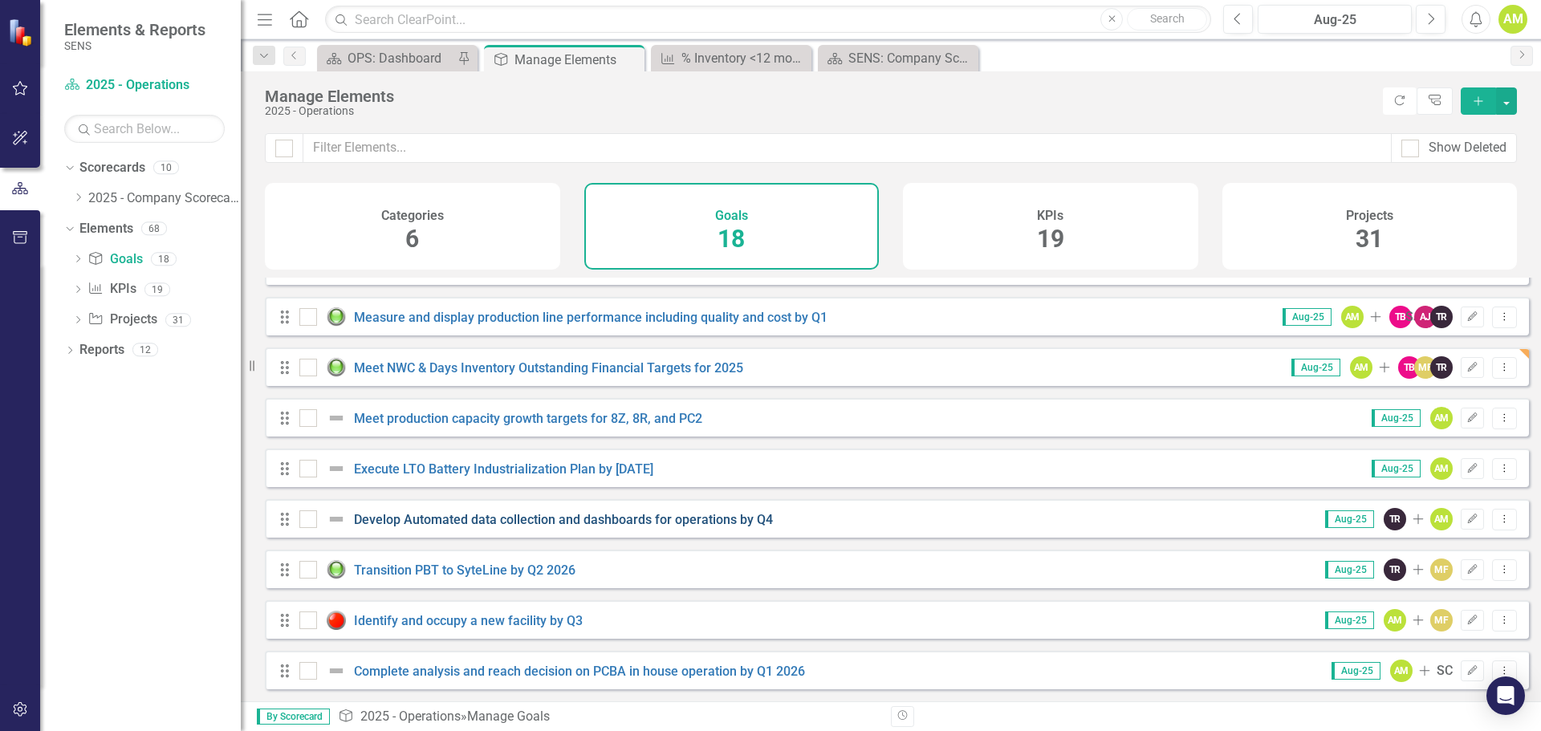
scroll to position [498, 0]
click at [461, 421] on link "Meet production capacity growth targets for 8Z, 8R, and PC2" at bounding box center [528, 418] width 348 height 15
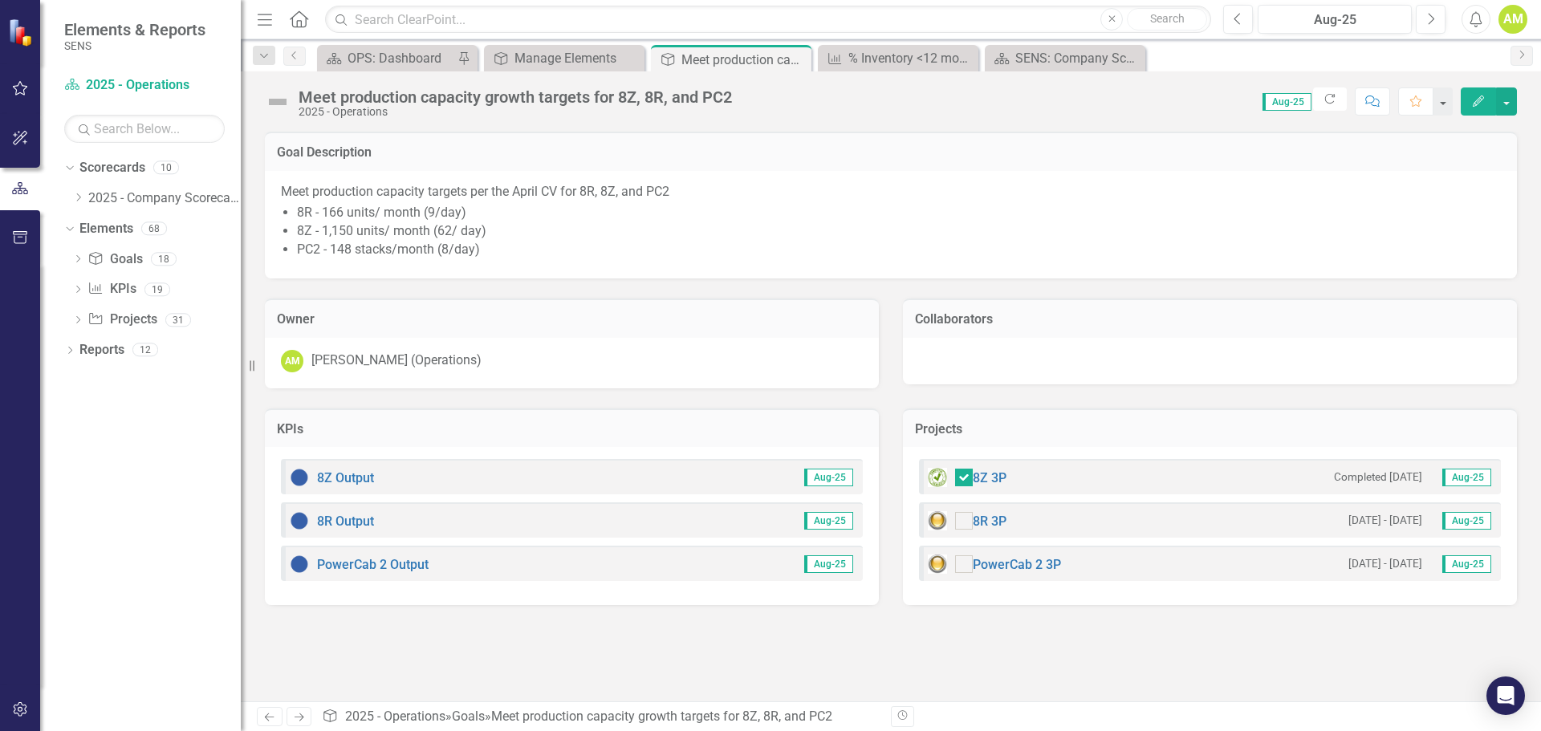
click at [280, 104] on img at bounding box center [278, 102] width 26 height 26
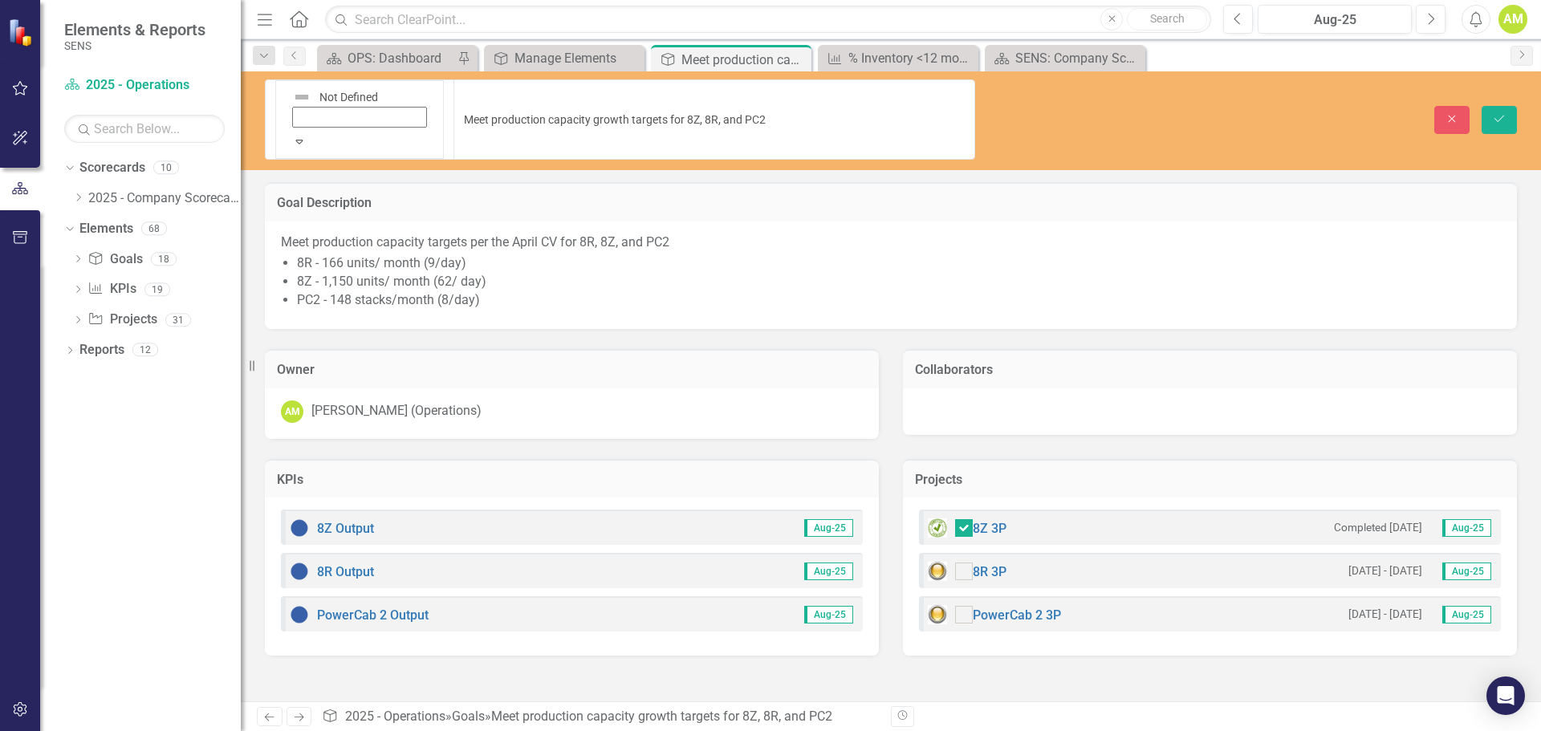
click at [297, 136] on icon "Expand" at bounding box center [299, 141] width 14 height 11
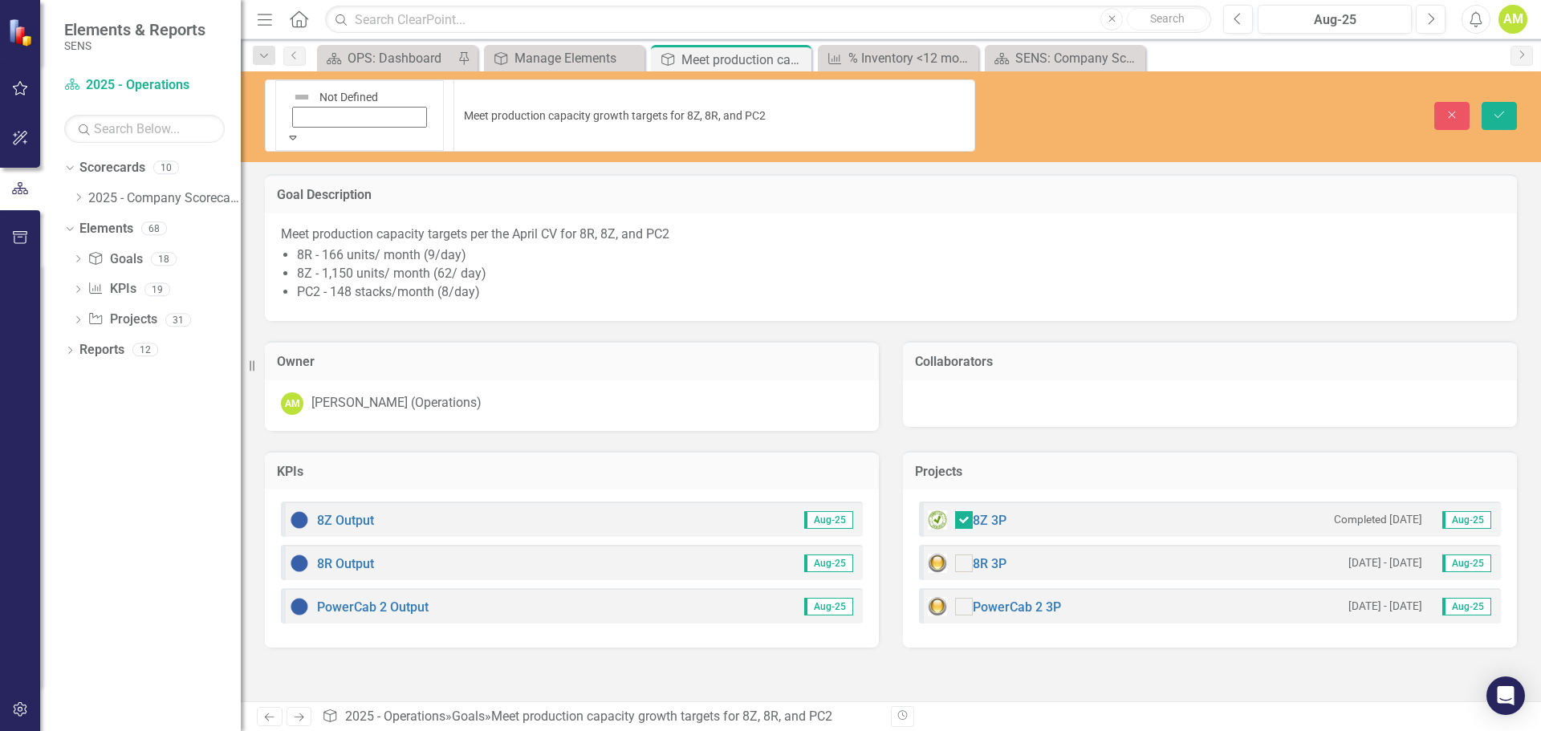
click at [1507, 102] on button "Save" at bounding box center [1498, 116] width 35 height 28
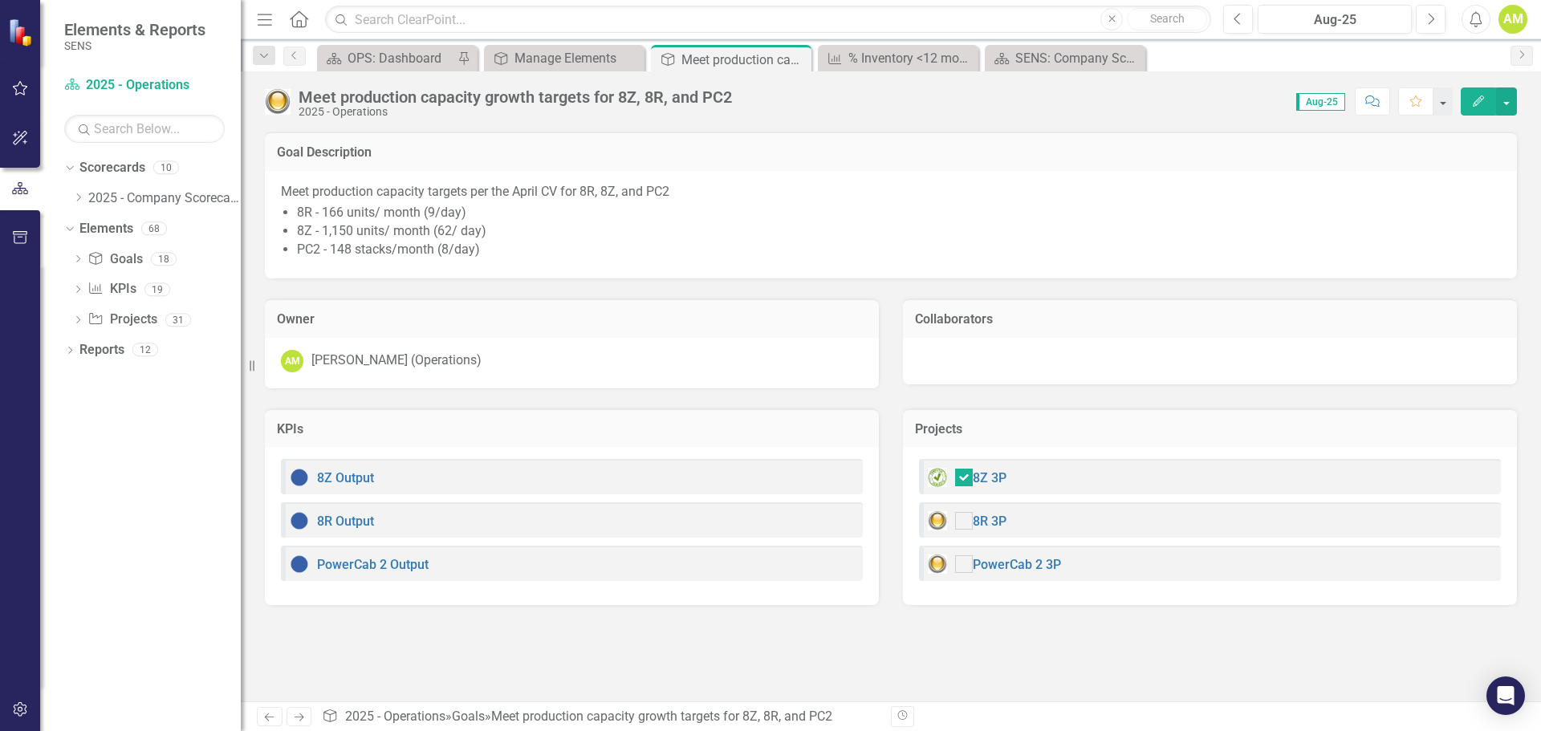
checkbox input "true"
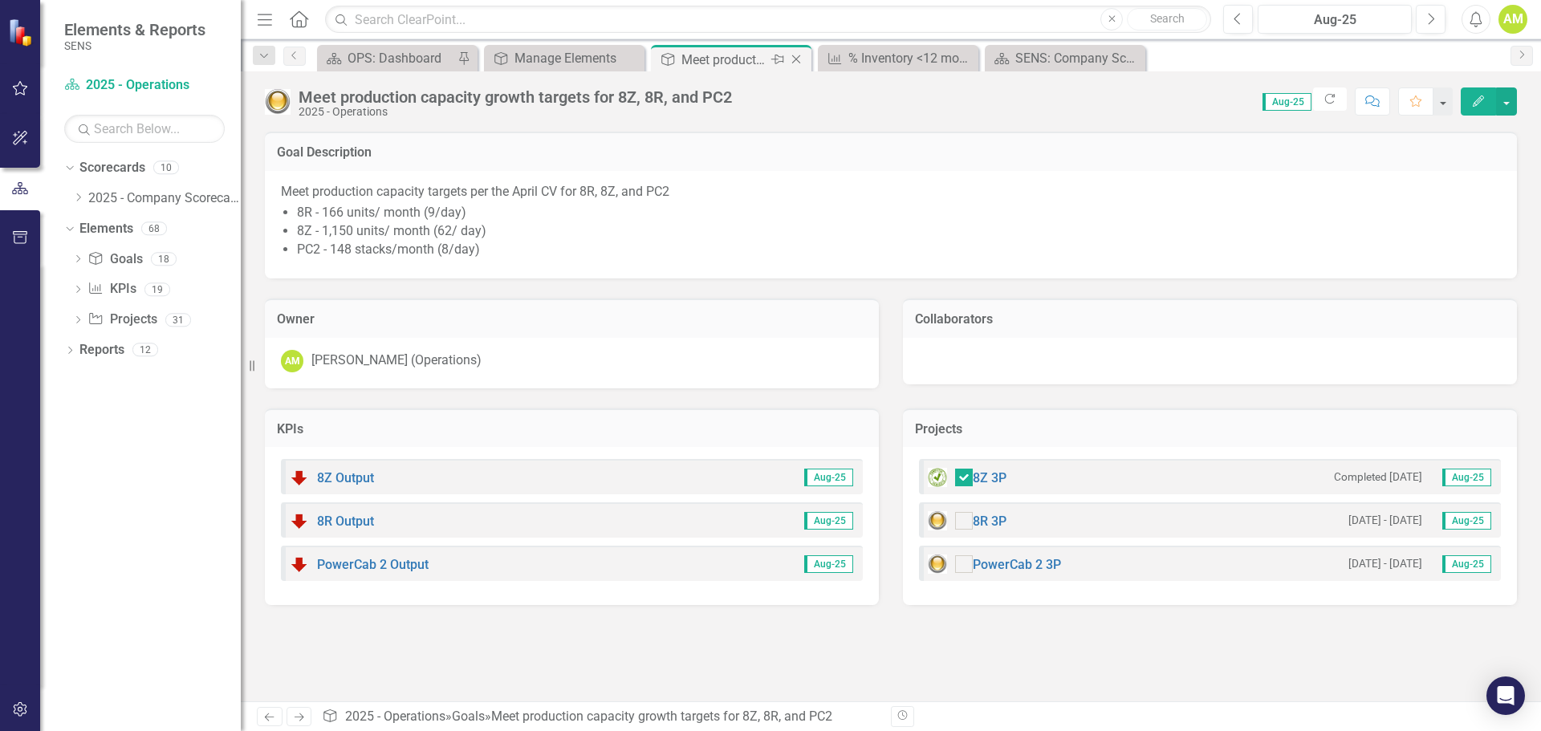
click at [795, 59] on icon "Close" at bounding box center [796, 59] width 16 height 13
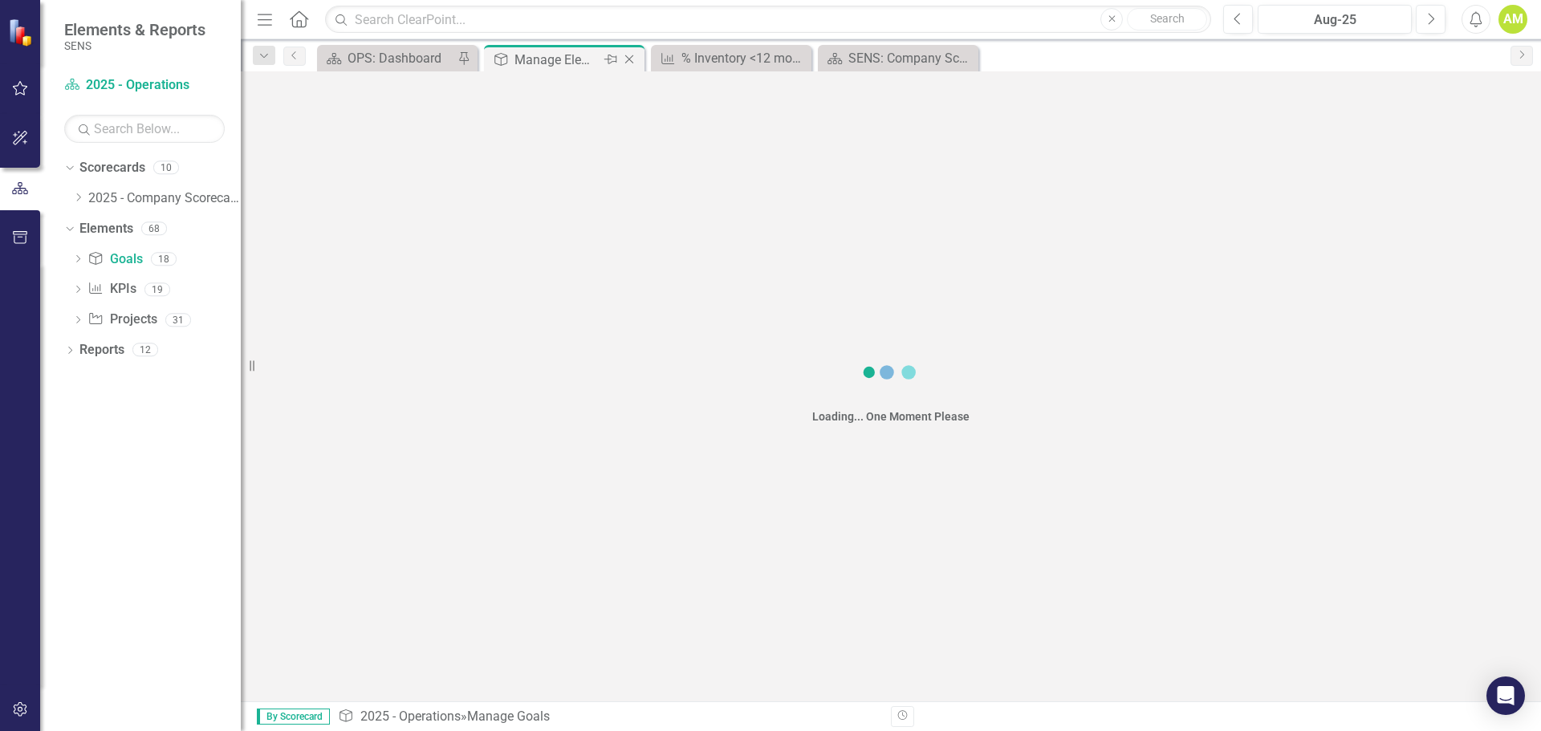
click at [526, 61] on div "Manage Elements" at bounding box center [557, 60] width 86 height 20
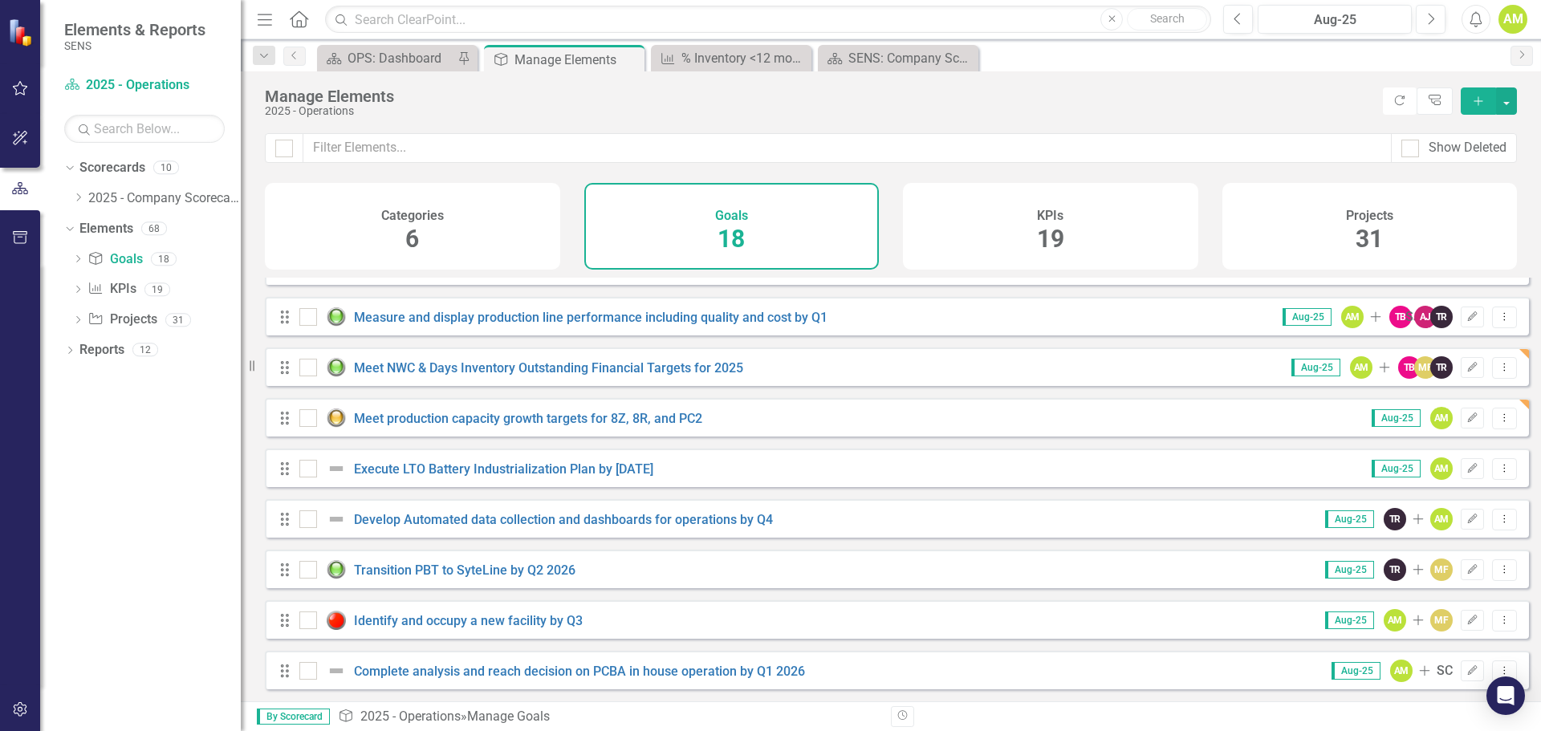
scroll to position [498, 0]
click at [445, 468] on link "Execute LTO Battery Industrialization Plan by [DATE]" at bounding box center [503, 468] width 299 height 15
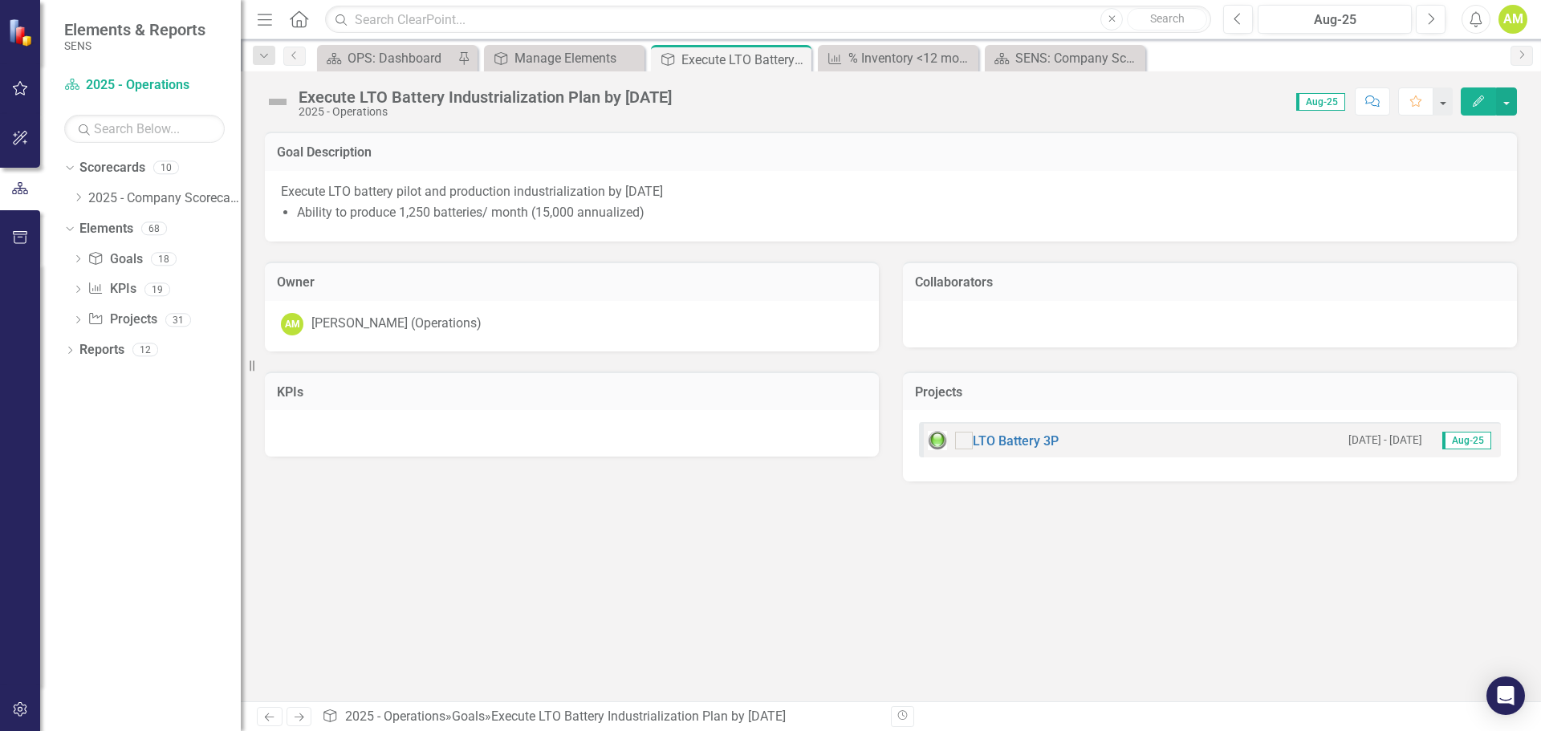
click at [280, 101] on img at bounding box center [278, 102] width 26 height 26
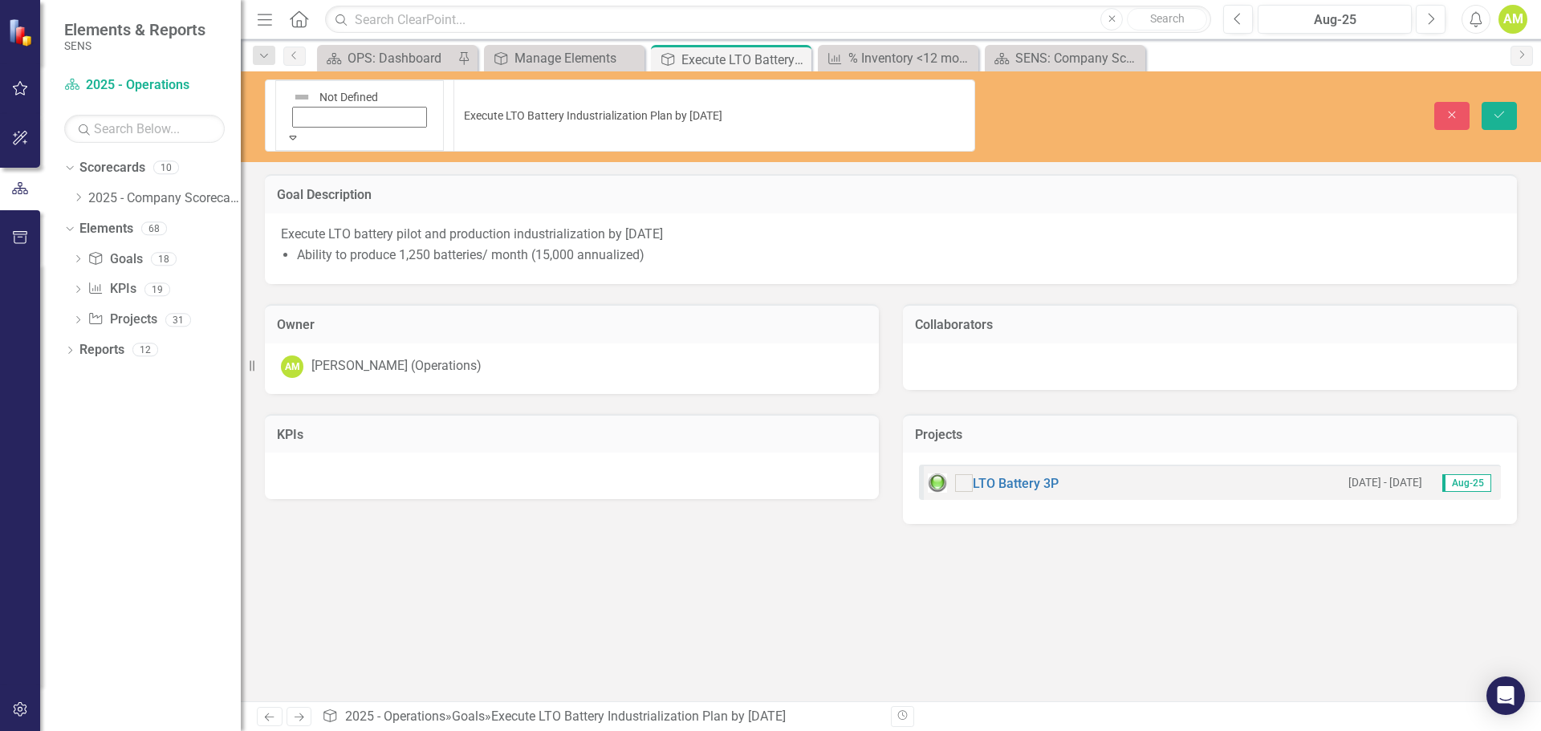
click at [299, 129] on div "Expand" at bounding box center [360, 137] width 148 height 16
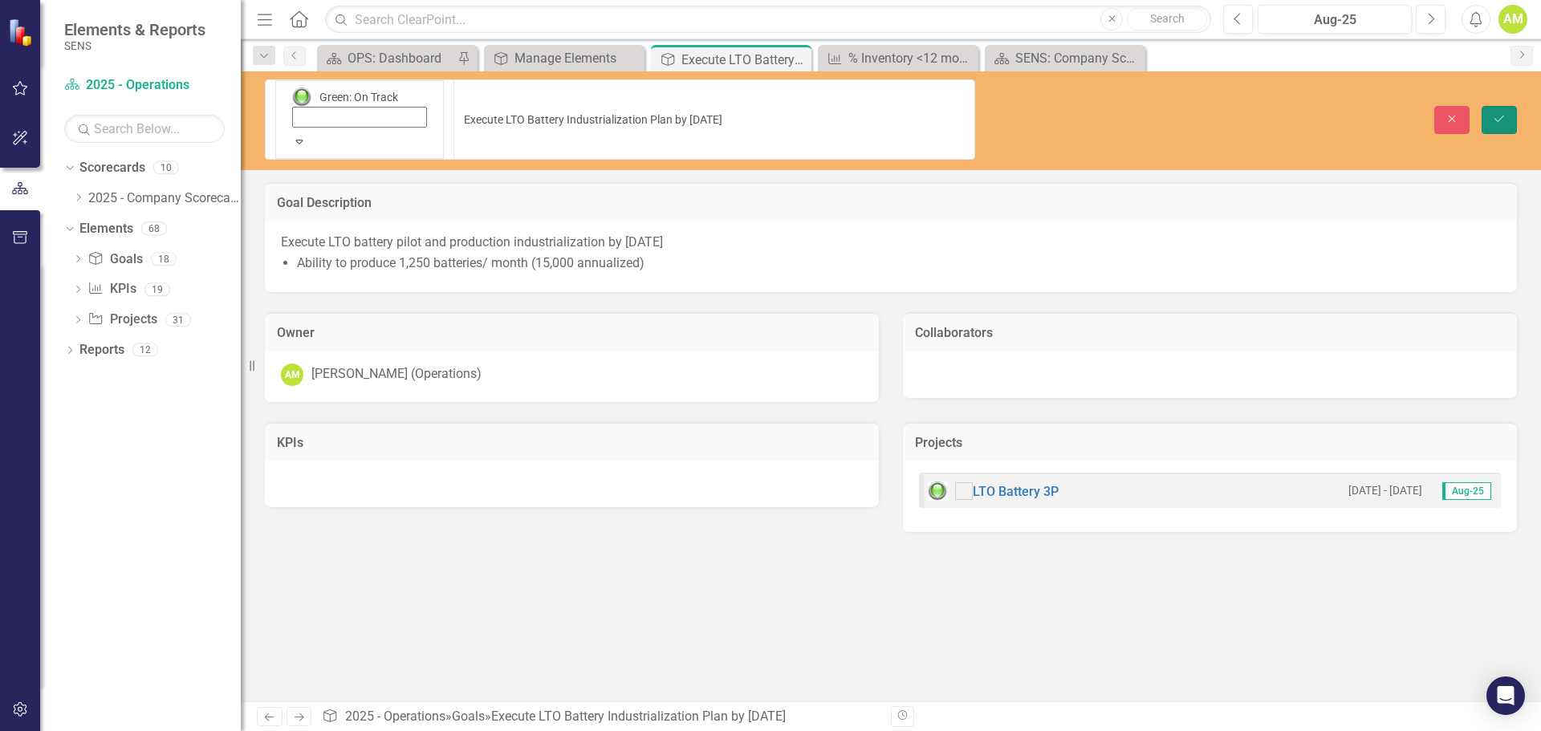
click at [1505, 113] on icon "Save" at bounding box center [1499, 118] width 14 height 11
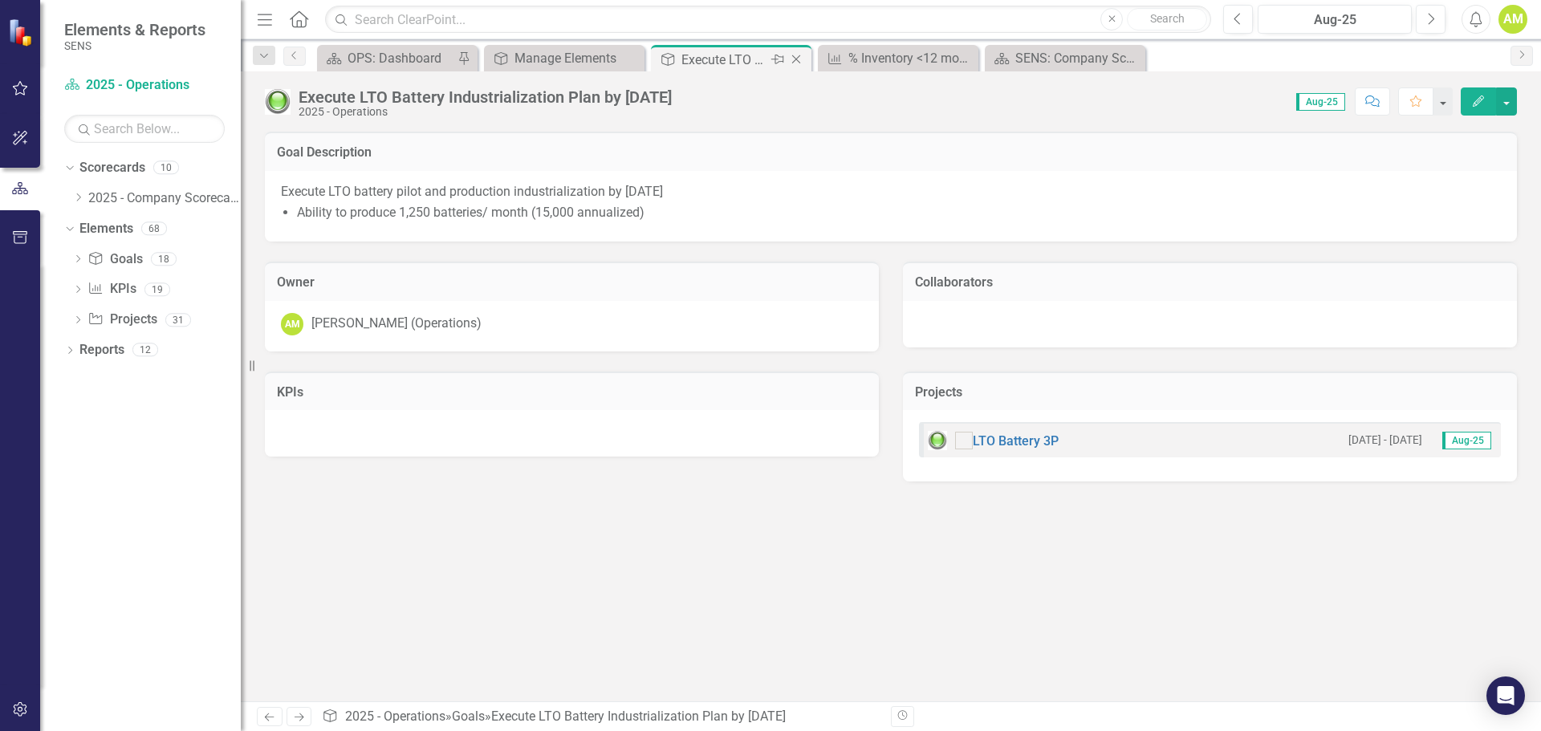
click at [798, 63] on icon "Close" at bounding box center [796, 59] width 16 height 13
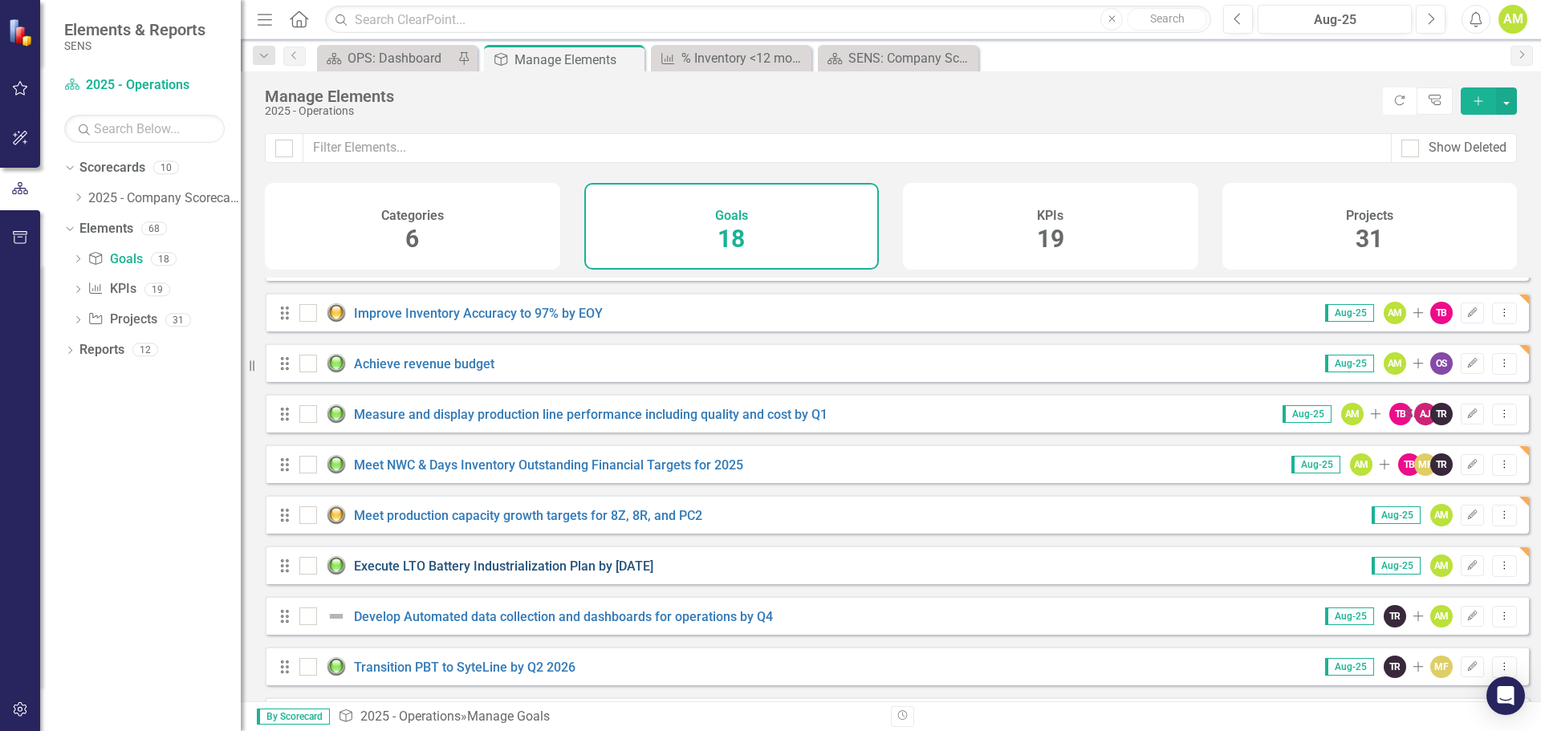
scroll to position [498, 0]
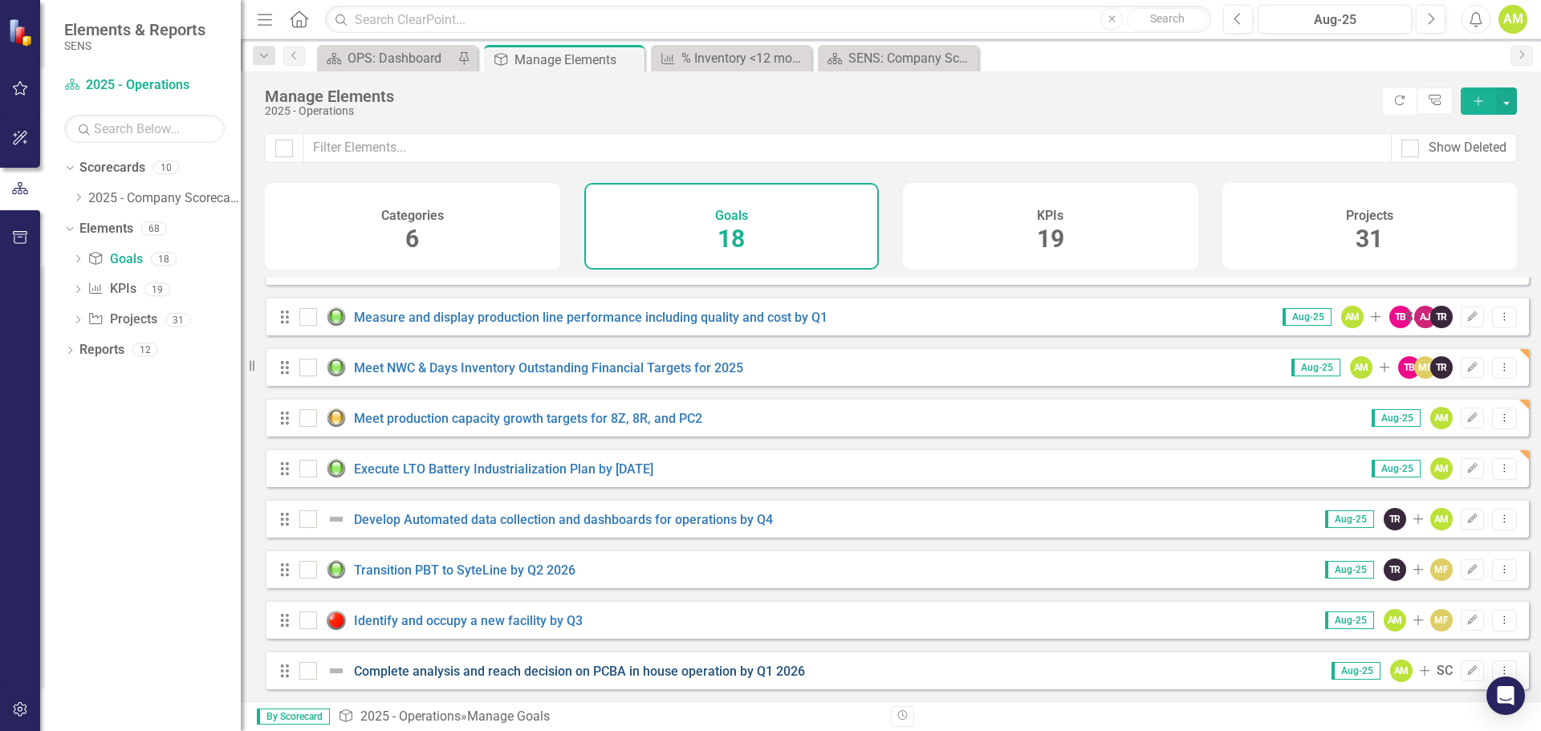
click at [457, 668] on link "Complete analysis and reach decision on PCBA in house operation by Q1 2026" at bounding box center [579, 671] width 451 height 15
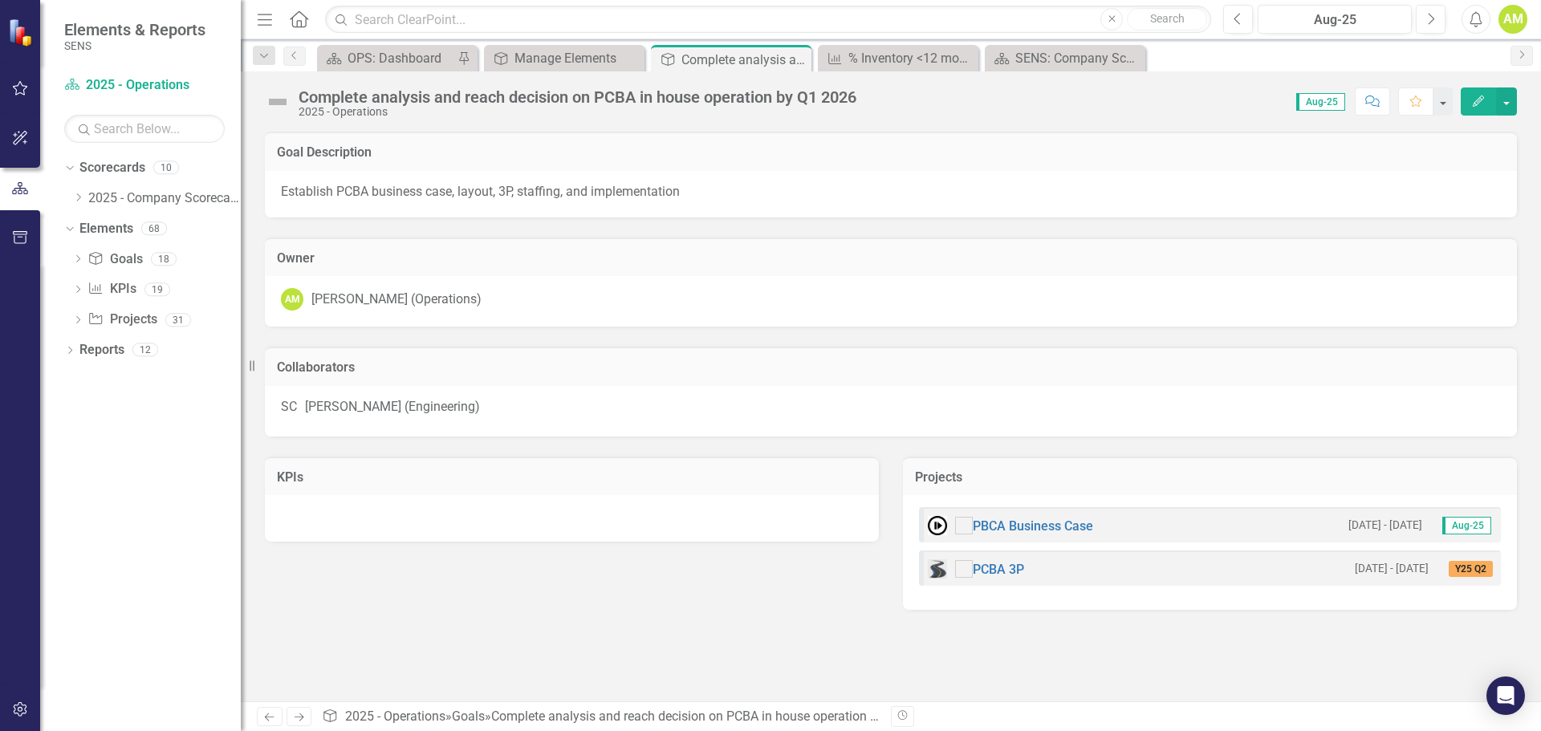
click at [298, 100] on div "Complete analysis and reach decision on PCBA in house operation by Q1 2026 2025…" at bounding box center [565, 102] width 600 height 30
click at [283, 104] on img at bounding box center [278, 102] width 26 height 26
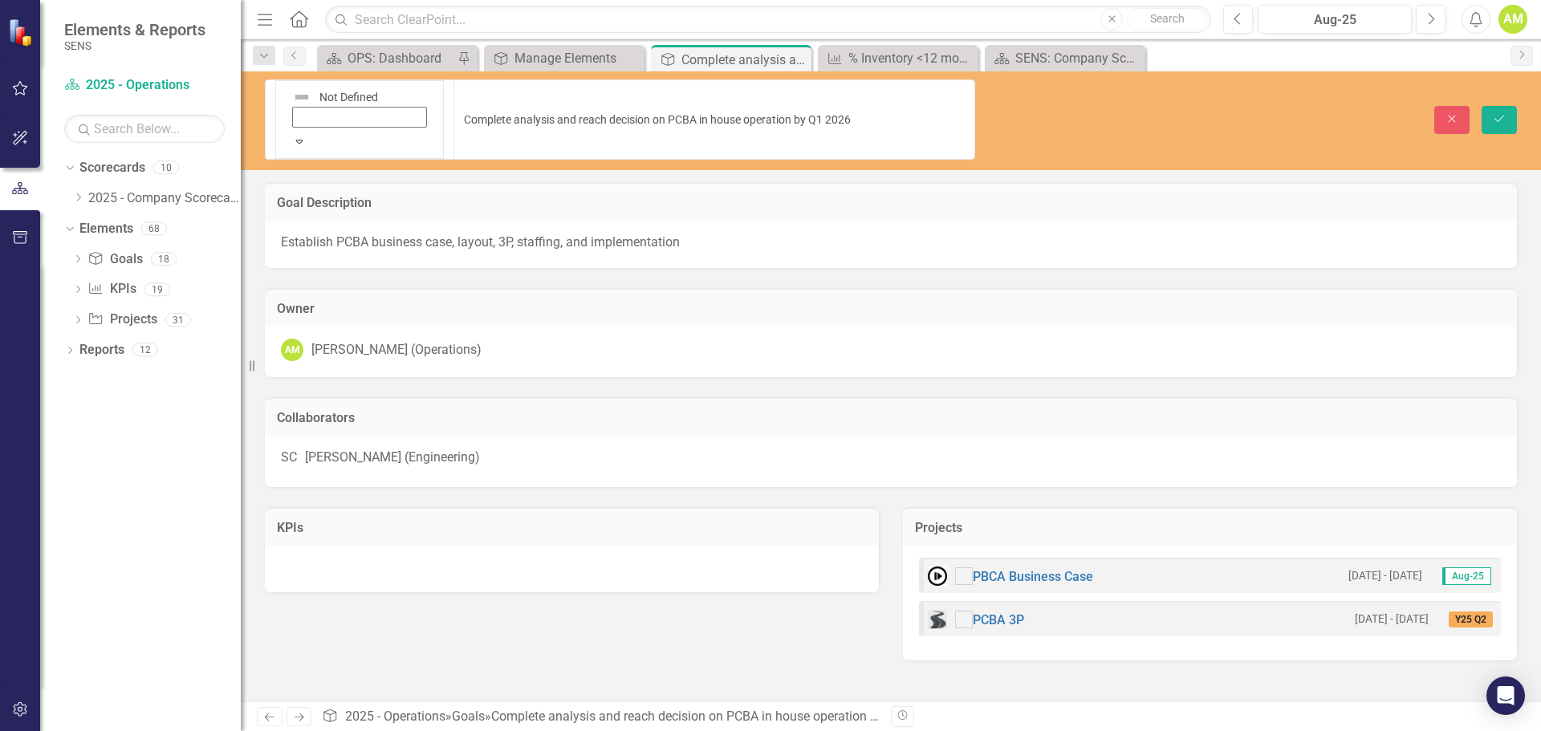
click at [298, 136] on icon "Expand" at bounding box center [299, 141] width 14 height 11
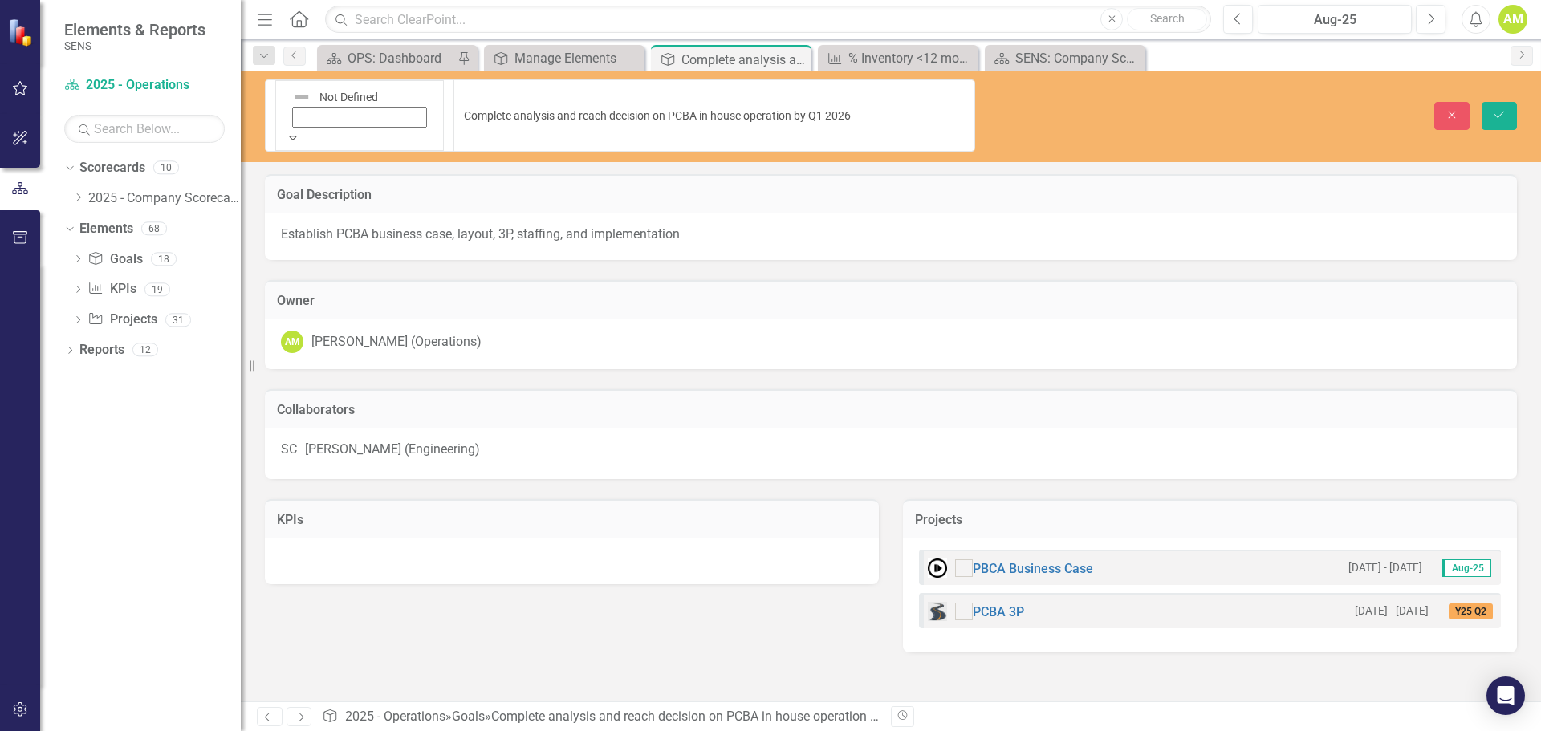
click at [1503, 109] on icon "Save" at bounding box center [1499, 114] width 14 height 11
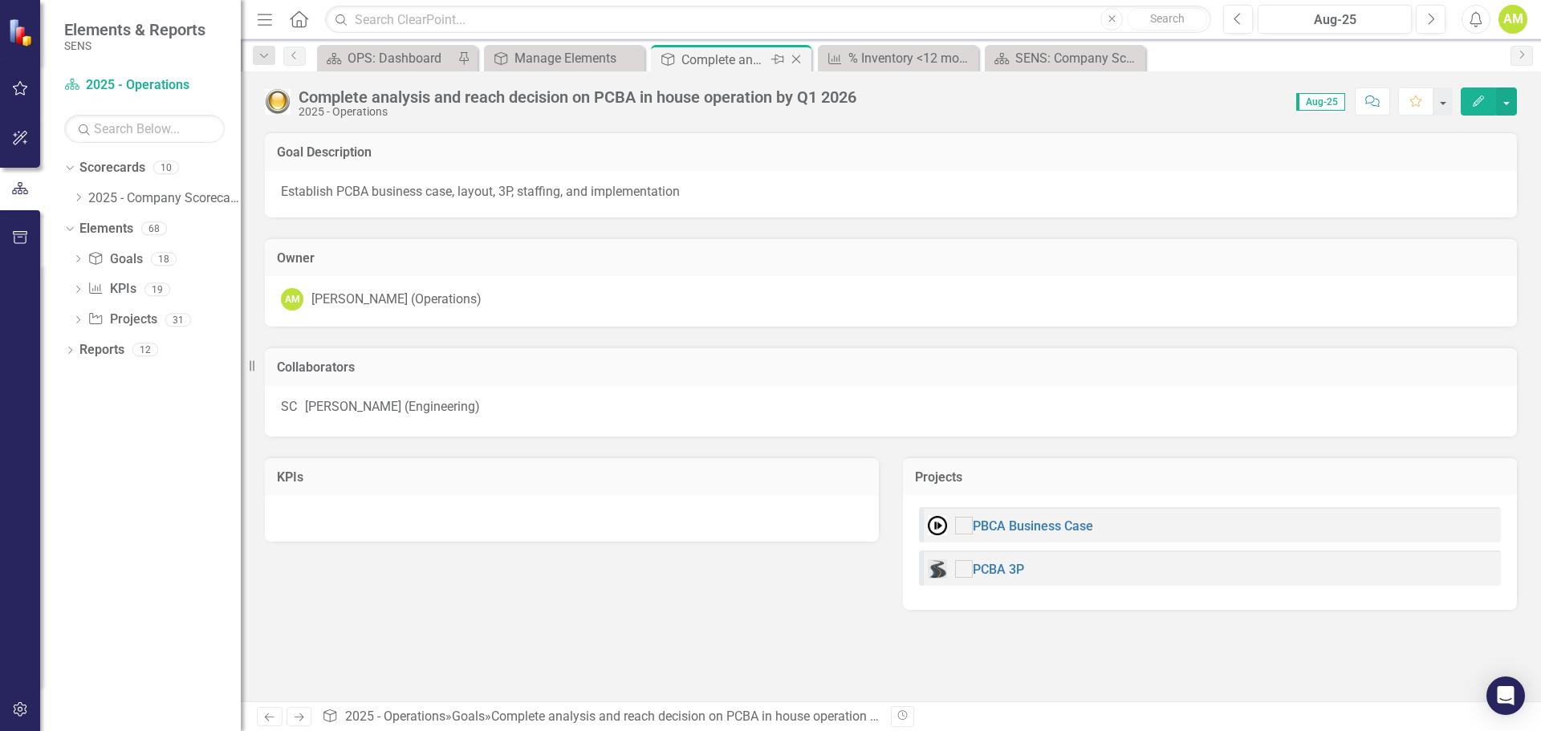
click at [795, 62] on icon "Close" at bounding box center [796, 59] width 16 height 13
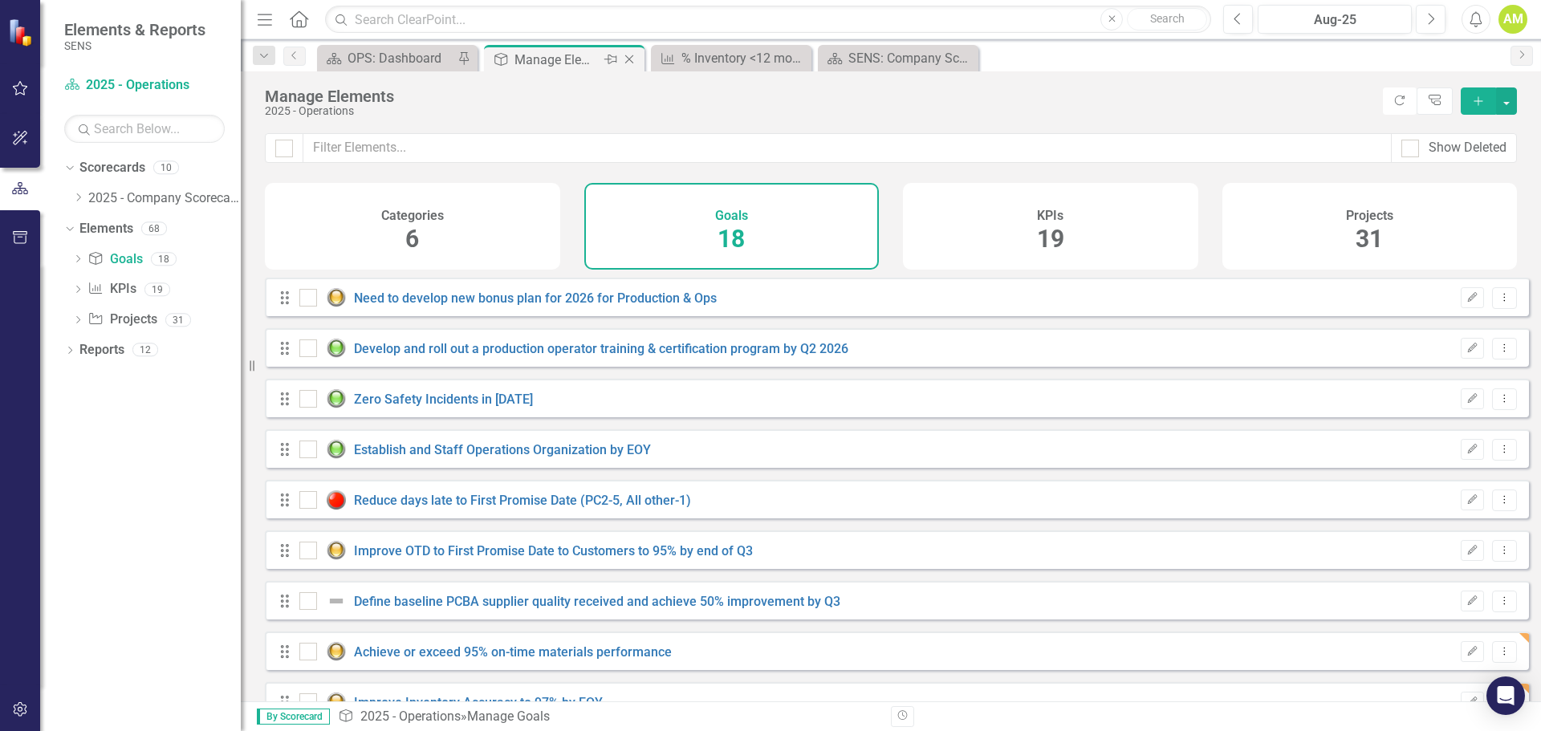
click at [554, 63] on div "Manage Elements" at bounding box center [557, 60] width 86 height 20
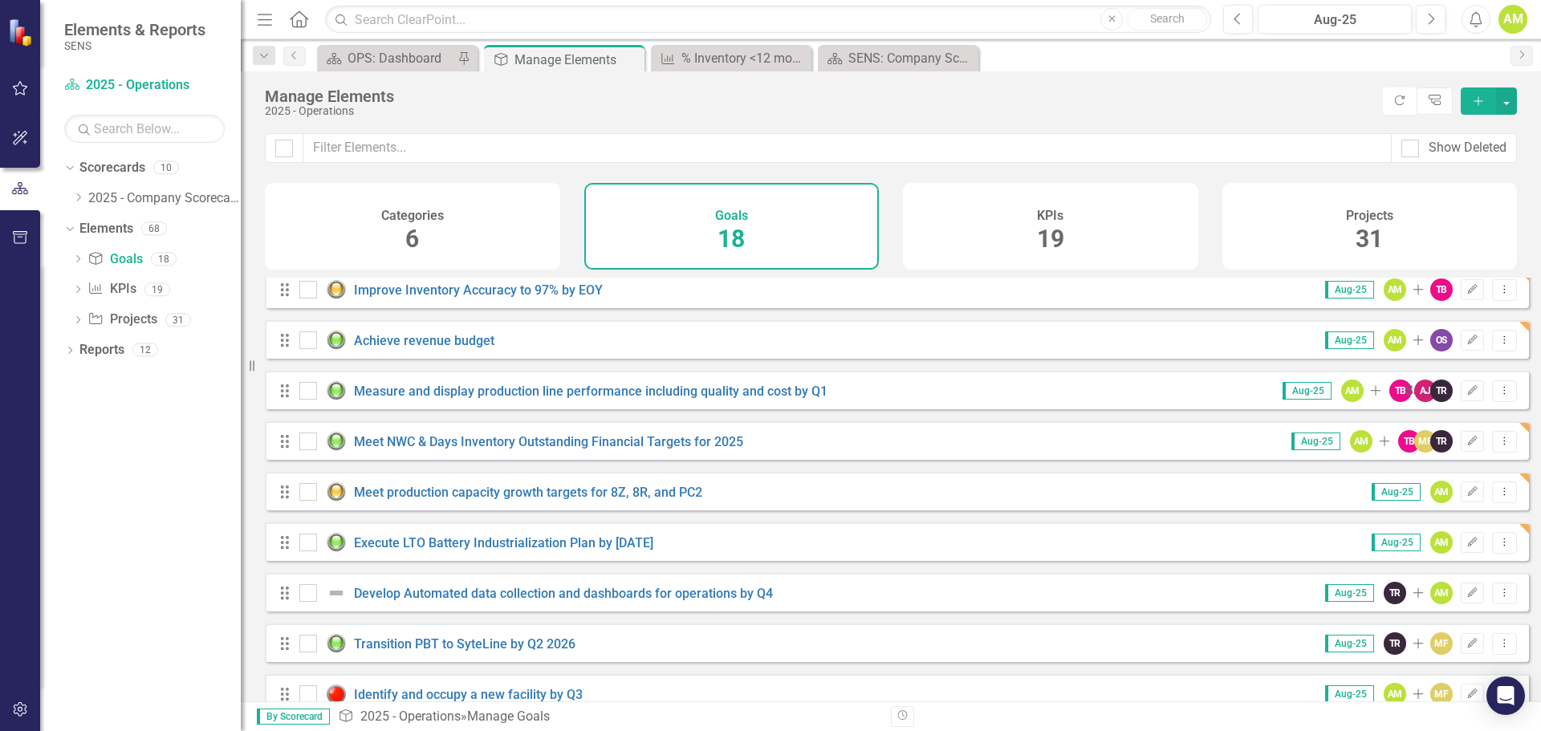
scroll to position [498, 0]
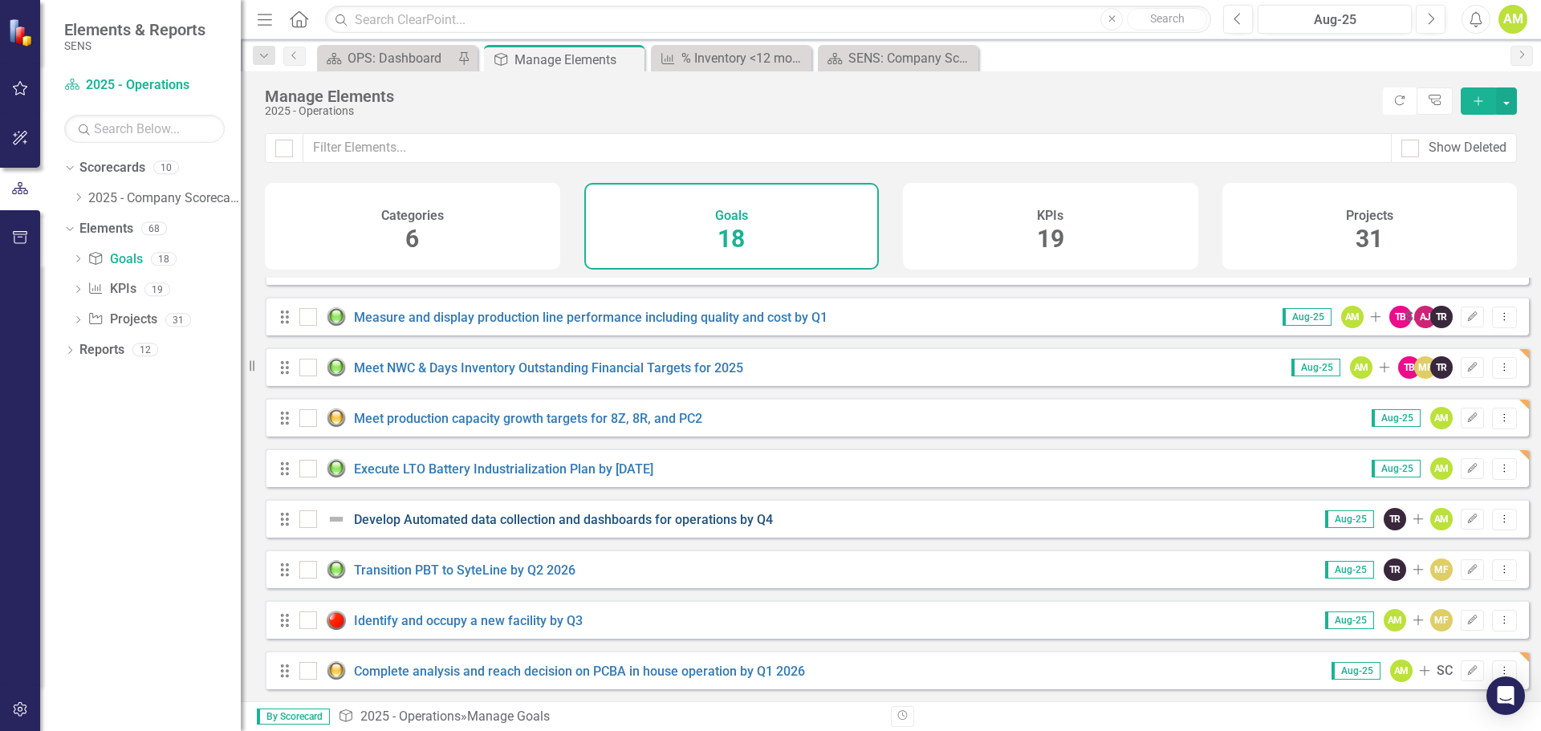
click at [532, 525] on link "Develop Automated data collection and dashboards for operations by Q4" at bounding box center [563, 519] width 419 height 15
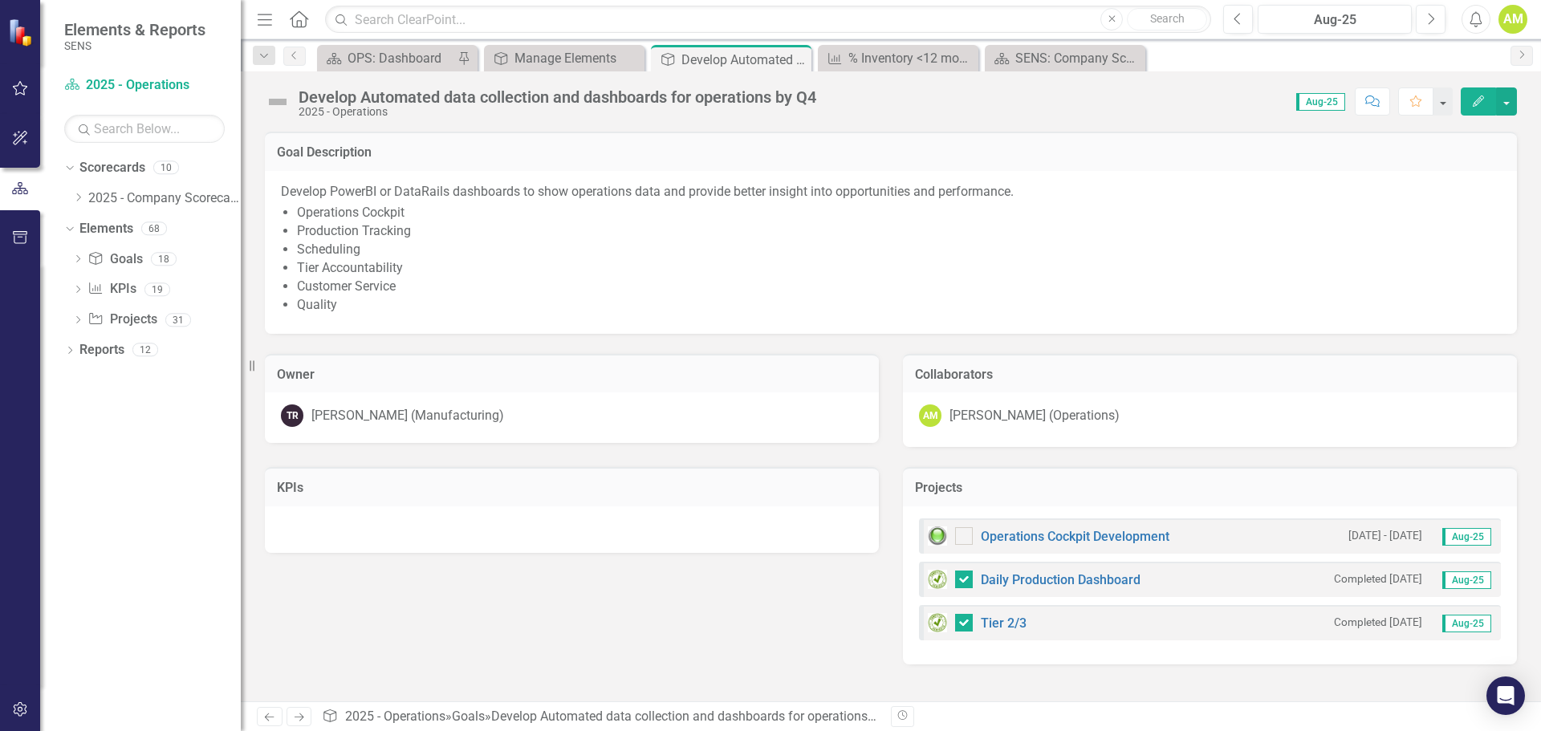
click at [282, 112] on img at bounding box center [278, 102] width 26 height 26
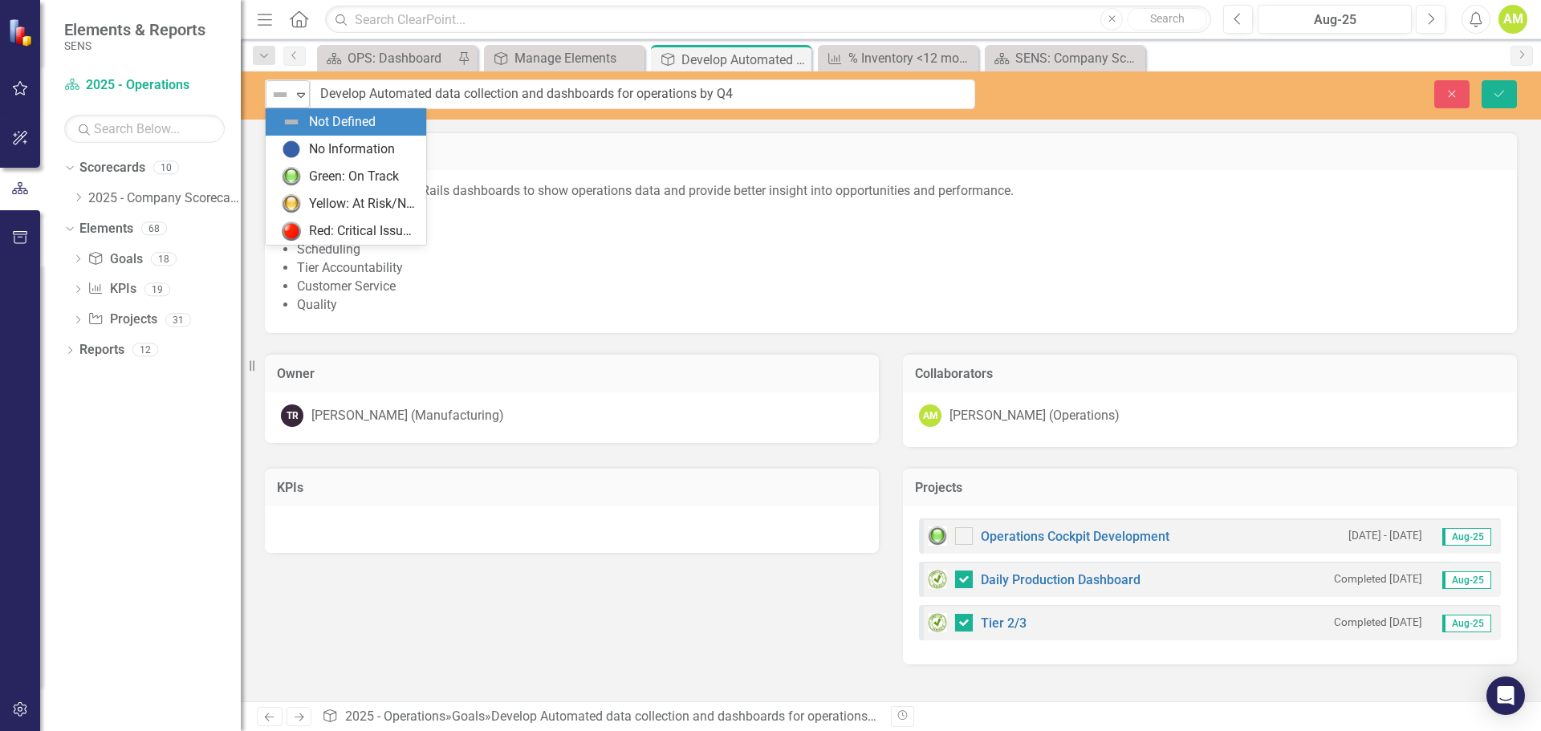
click at [284, 102] on img at bounding box center [279, 94] width 19 height 19
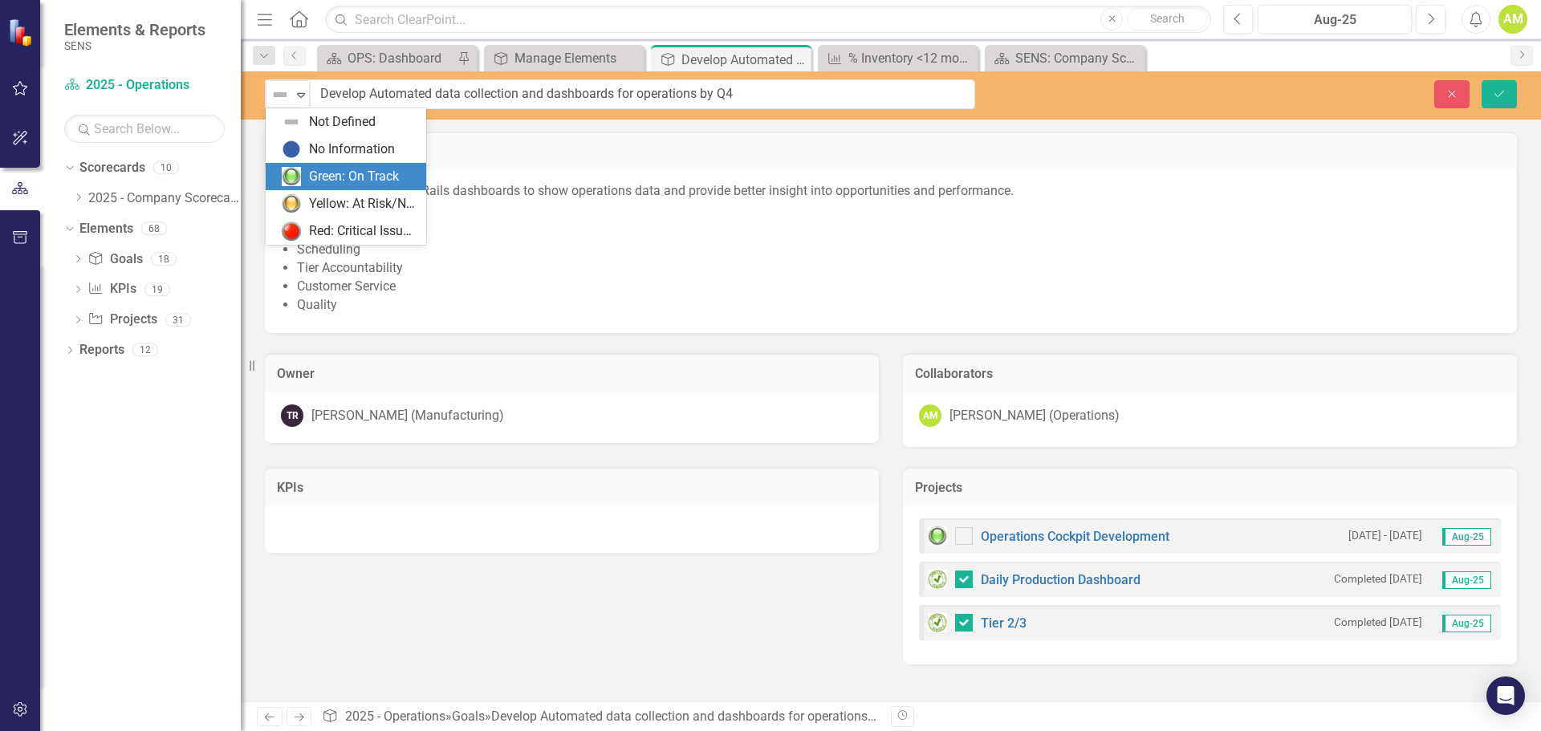
click at [323, 174] on div "Green: On Track" at bounding box center [354, 177] width 90 height 18
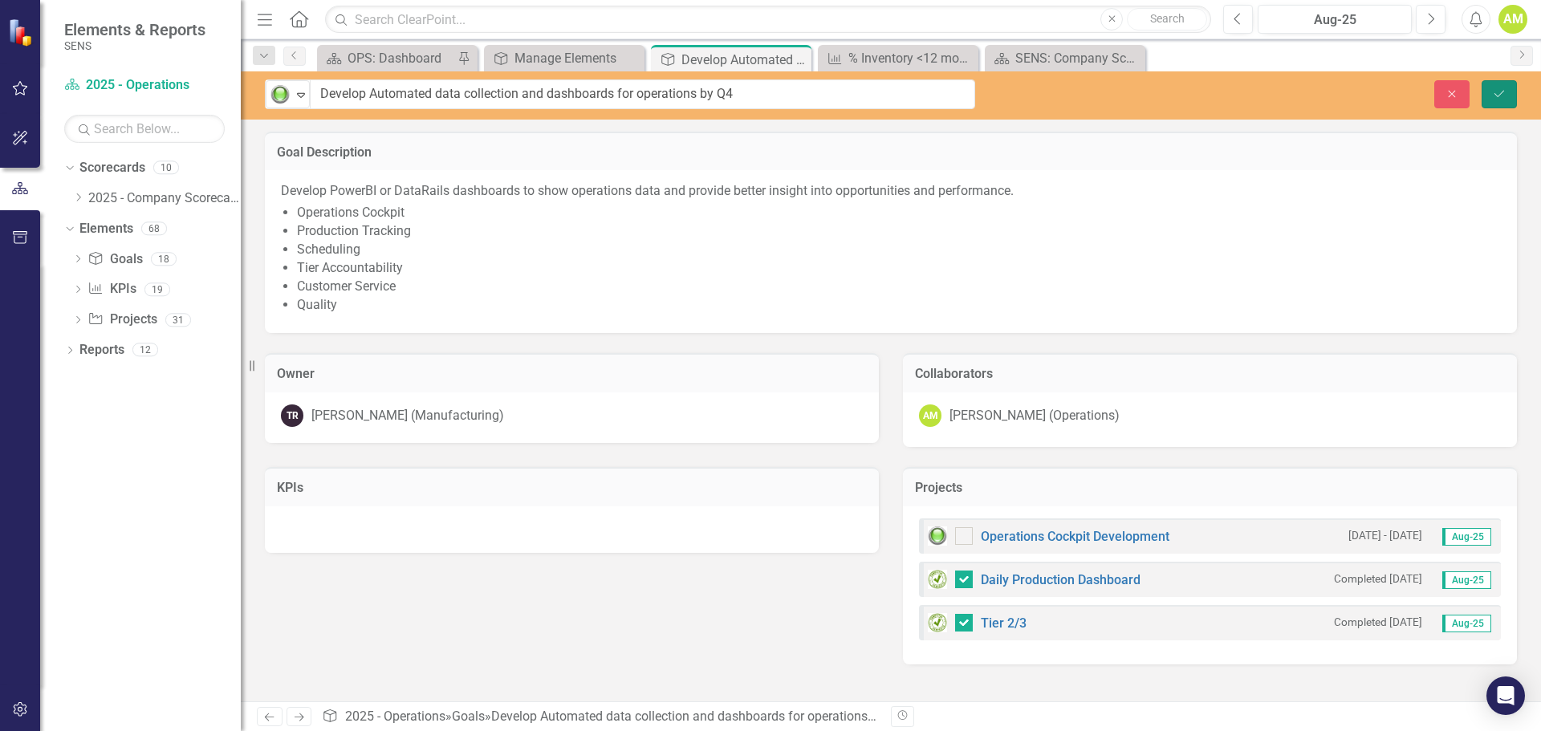
click at [1495, 86] on button "Save" at bounding box center [1498, 94] width 35 height 28
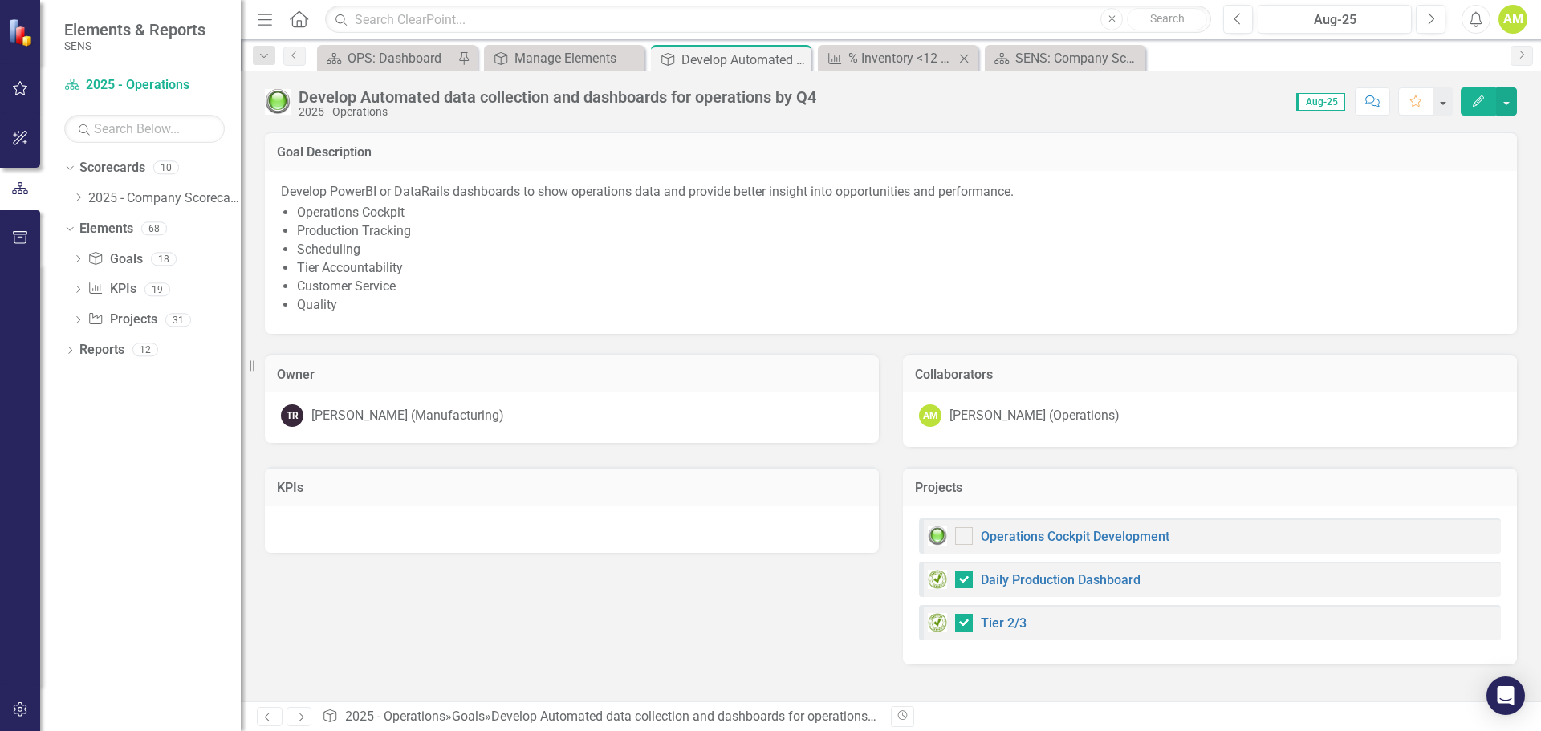
checkbox input "false"
checkbox input "true"
click at [799, 57] on icon at bounding box center [796, 59] width 9 height 9
